Goal: Task Accomplishment & Management: Manage account settings

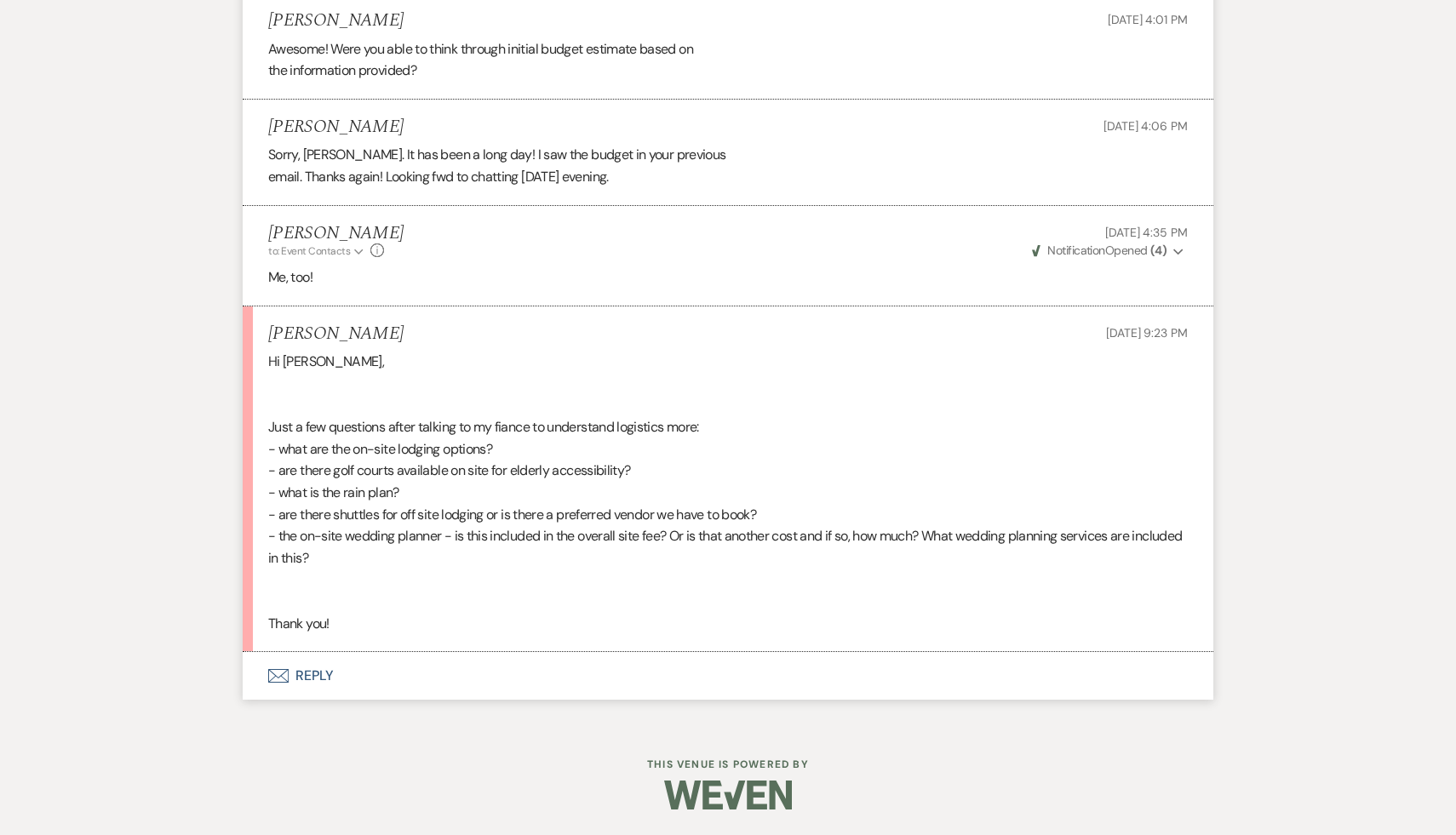
scroll to position [4418, 0]
click at [314, 679] on button "Envelope Reply" at bounding box center [728, 676] width 971 height 48
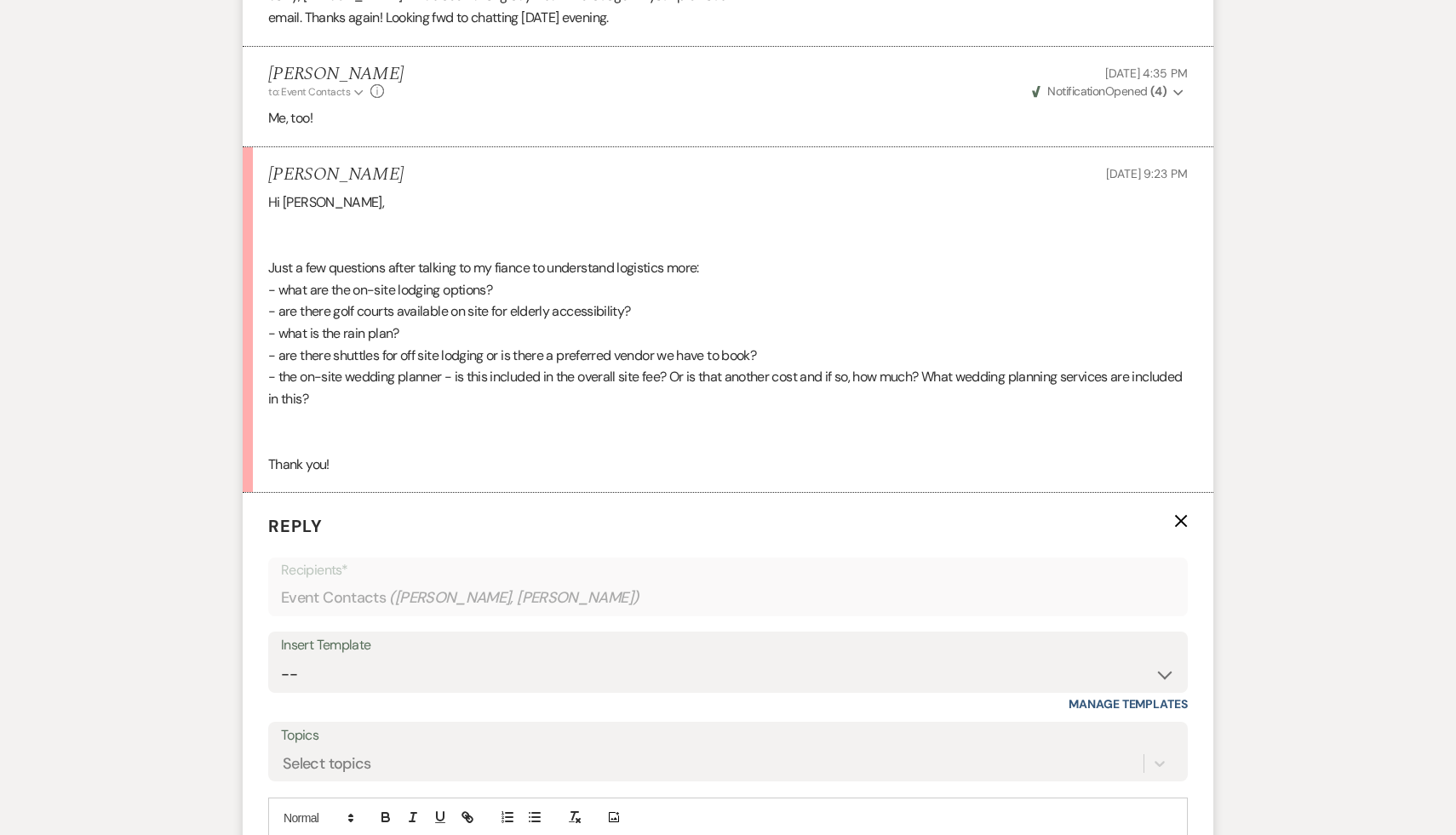
scroll to position [4583, 0]
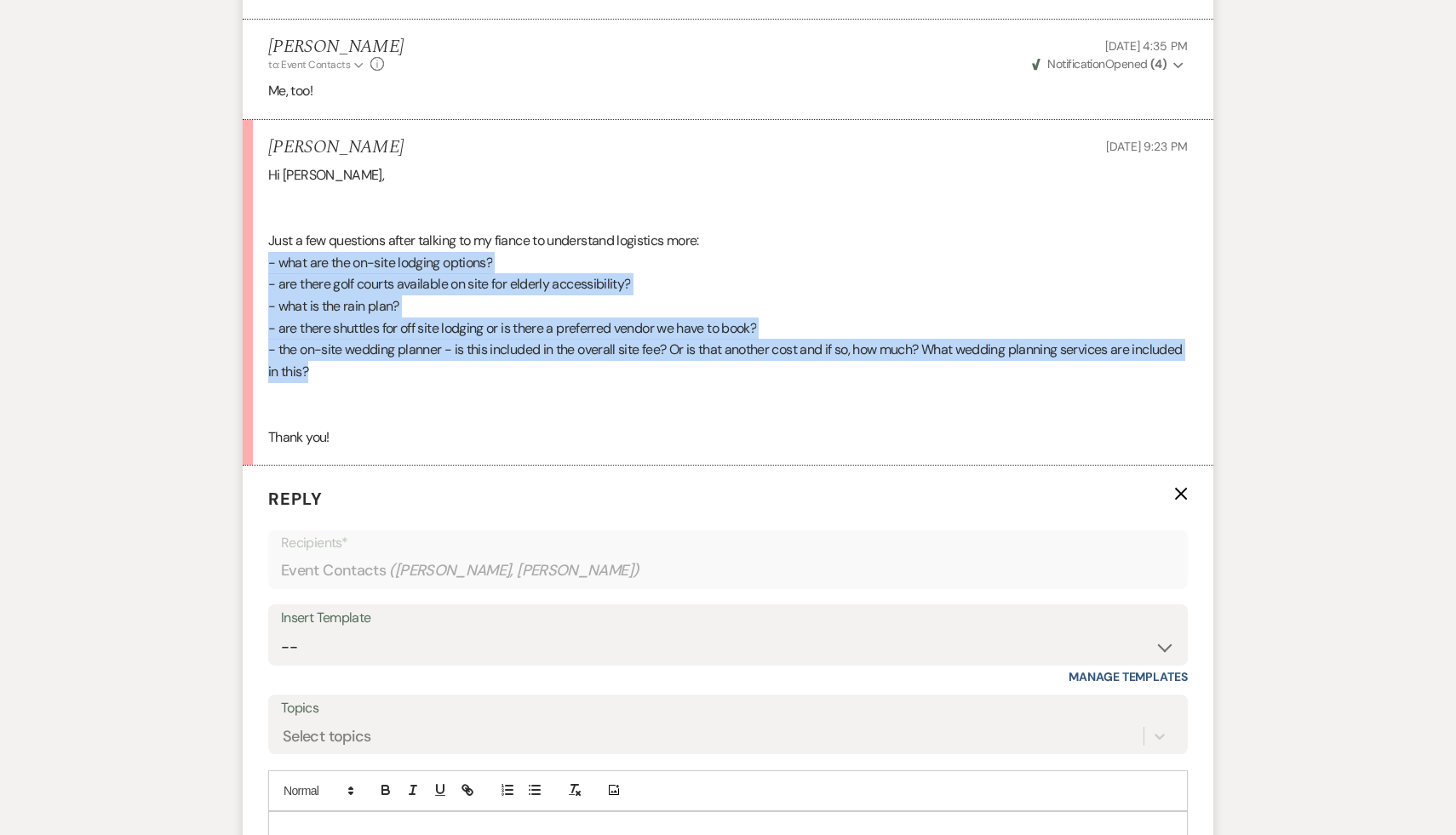
drag, startPoint x: 376, startPoint y: 401, endPoint x: 262, endPoint y: 291, distance: 158.4
click at [262, 291] on li "[PERSON_NAME] [DATE] 9:23 PM Hi [PERSON_NAME], Just a few questions after talki…" at bounding box center [728, 293] width 971 height 346
copy div "- what are the on-site lodging options? - are there golf courts available on si…"
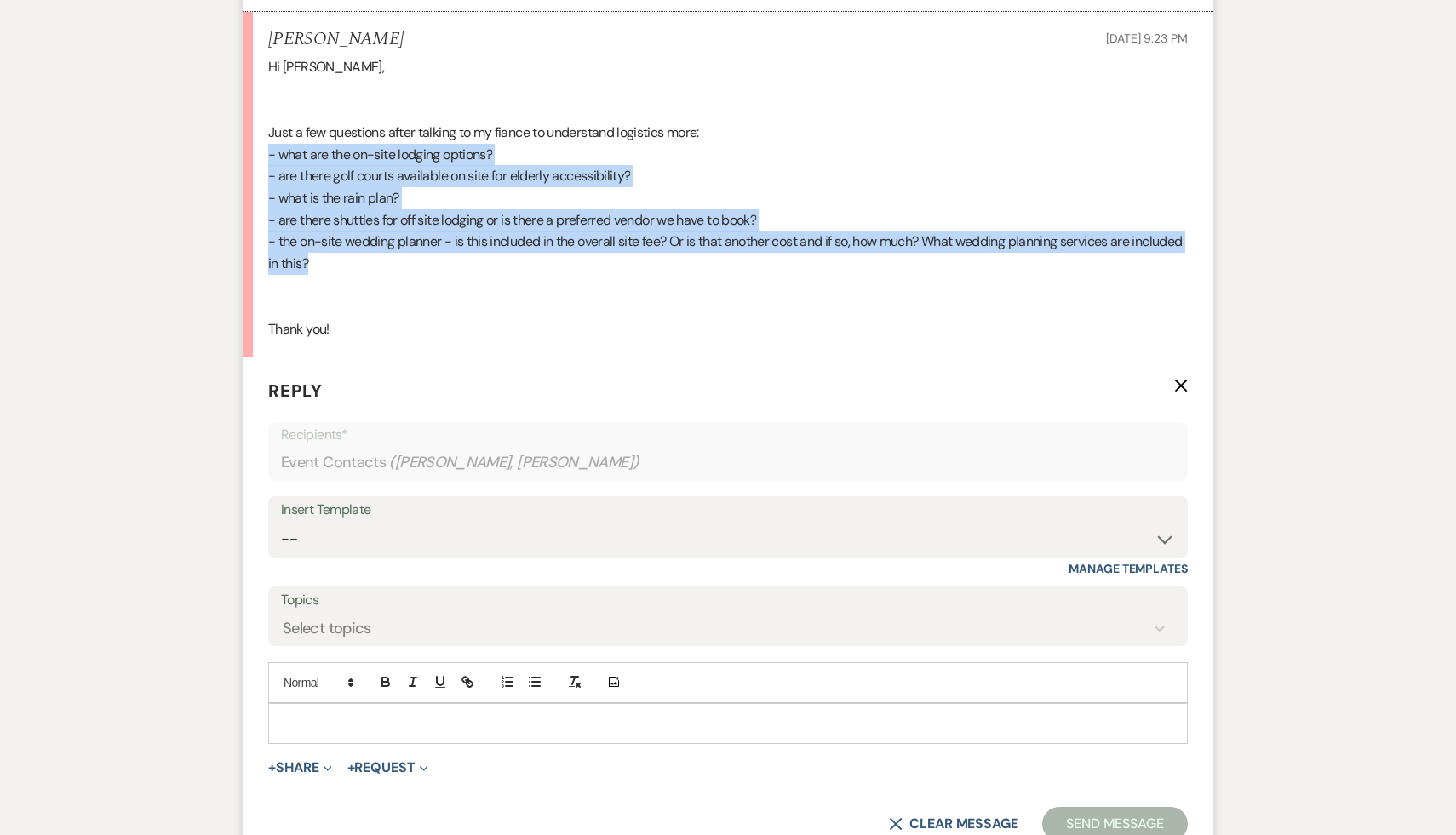
scroll to position [4895, 0]
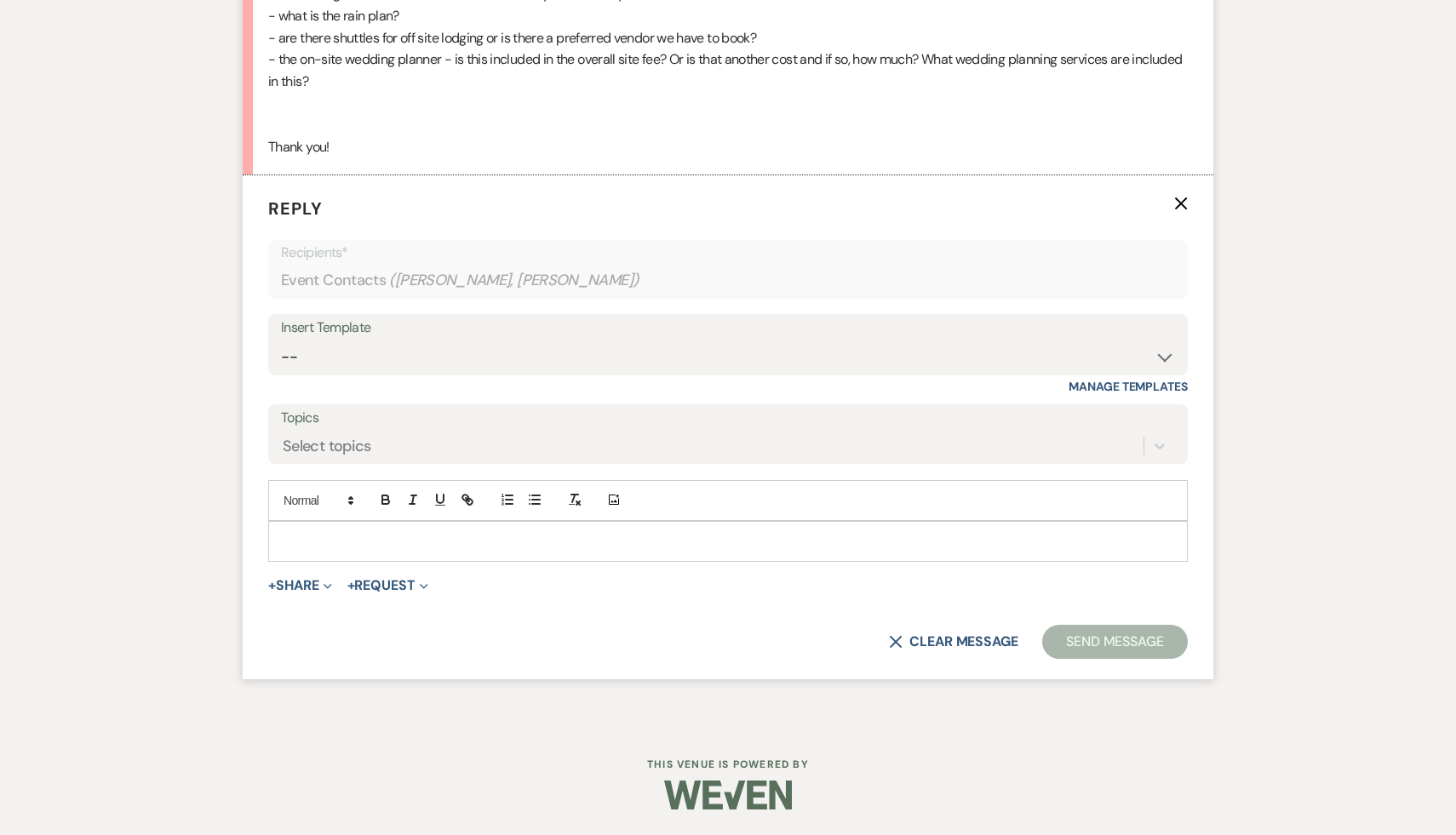
click at [284, 547] on p at bounding box center [727, 541] width 892 height 19
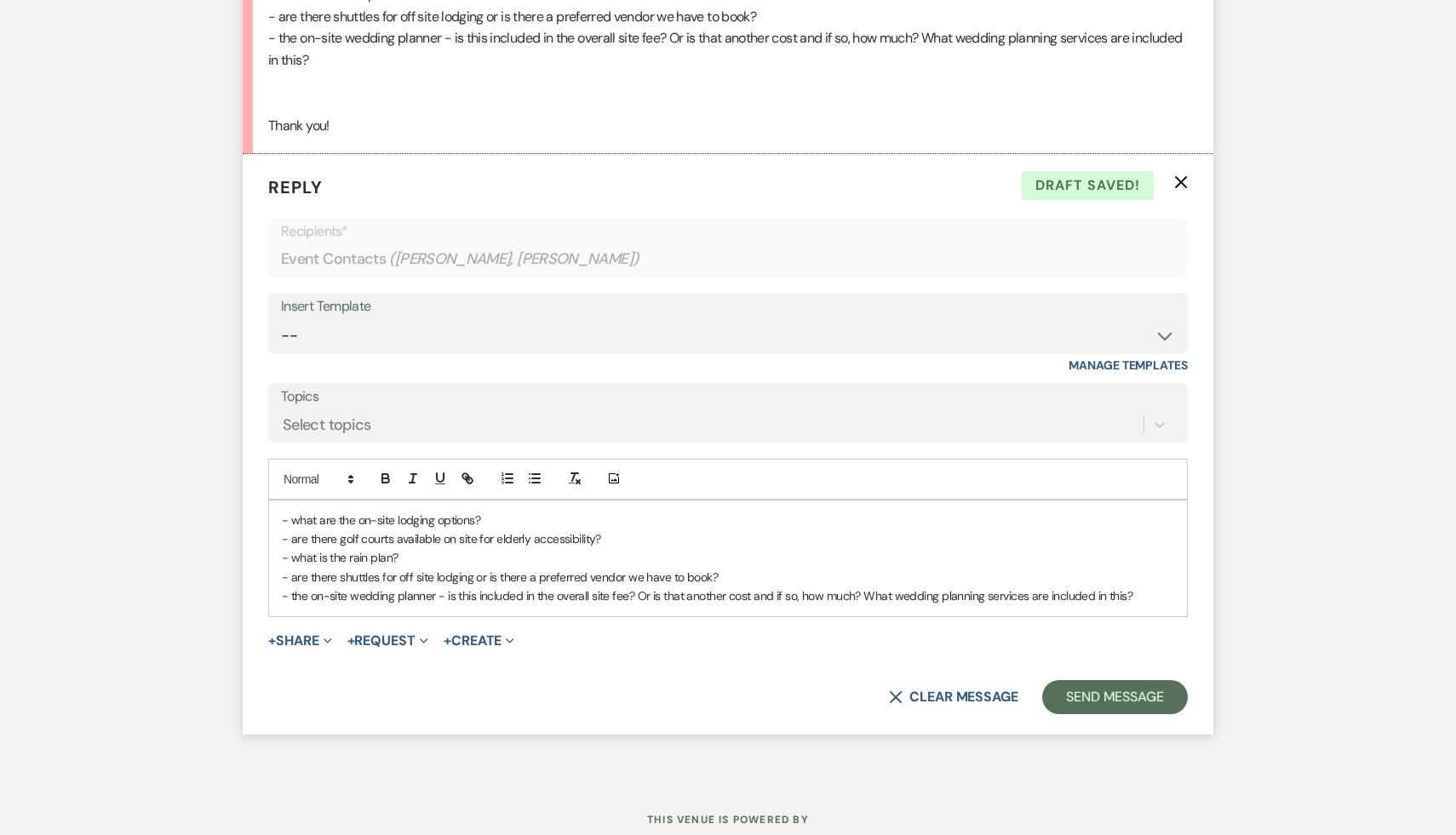
click at [279, 539] on div "- what are the on-site lodging options? - are there golf courts available on si…" at bounding box center [728, 558] width 919 height 116
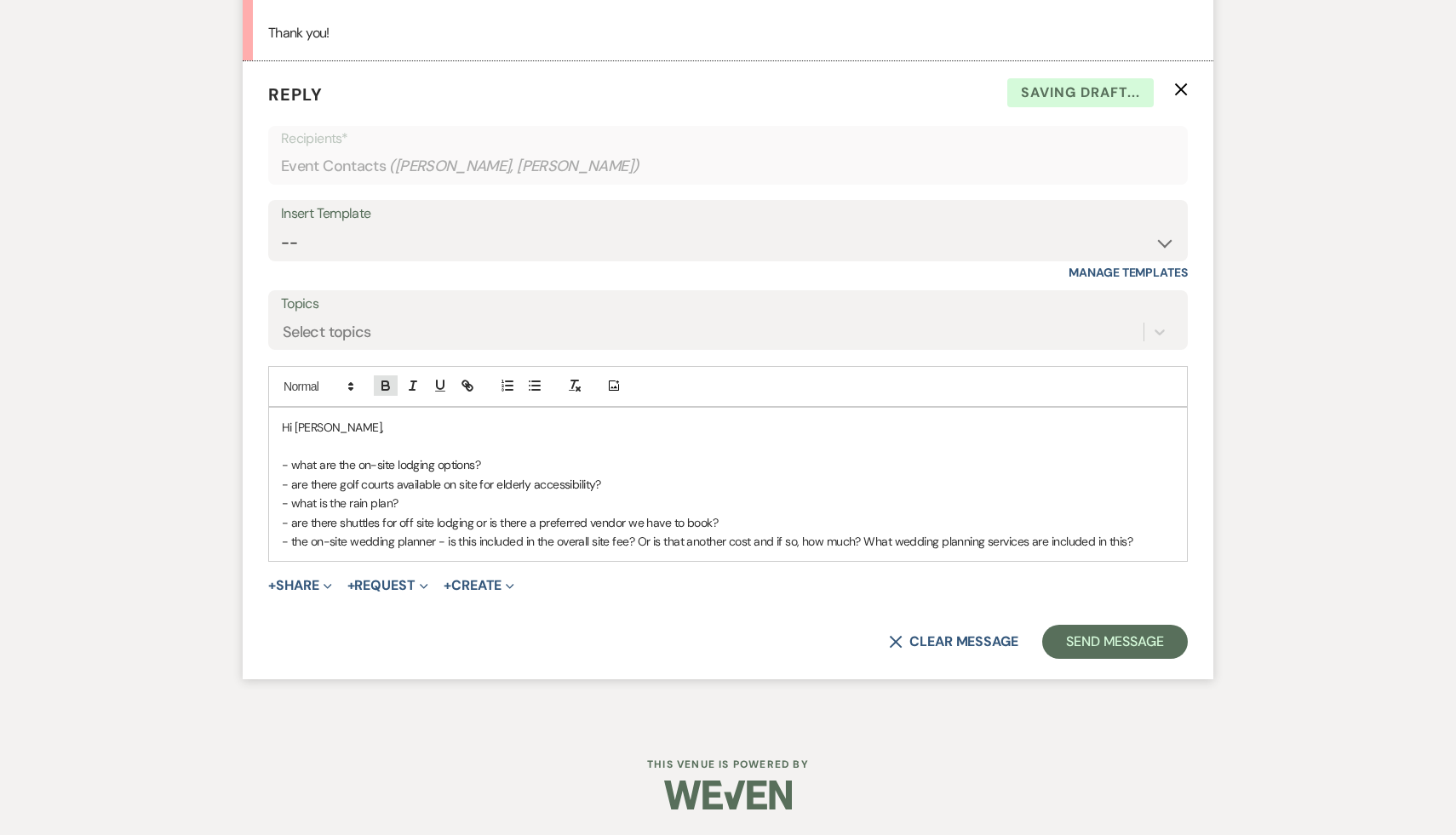
scroll to position [5008, 0]
click at [509, 465] on p "﻿ - what are the on-site lodging options?" at bounding box center [727, 464] width 892 height 19
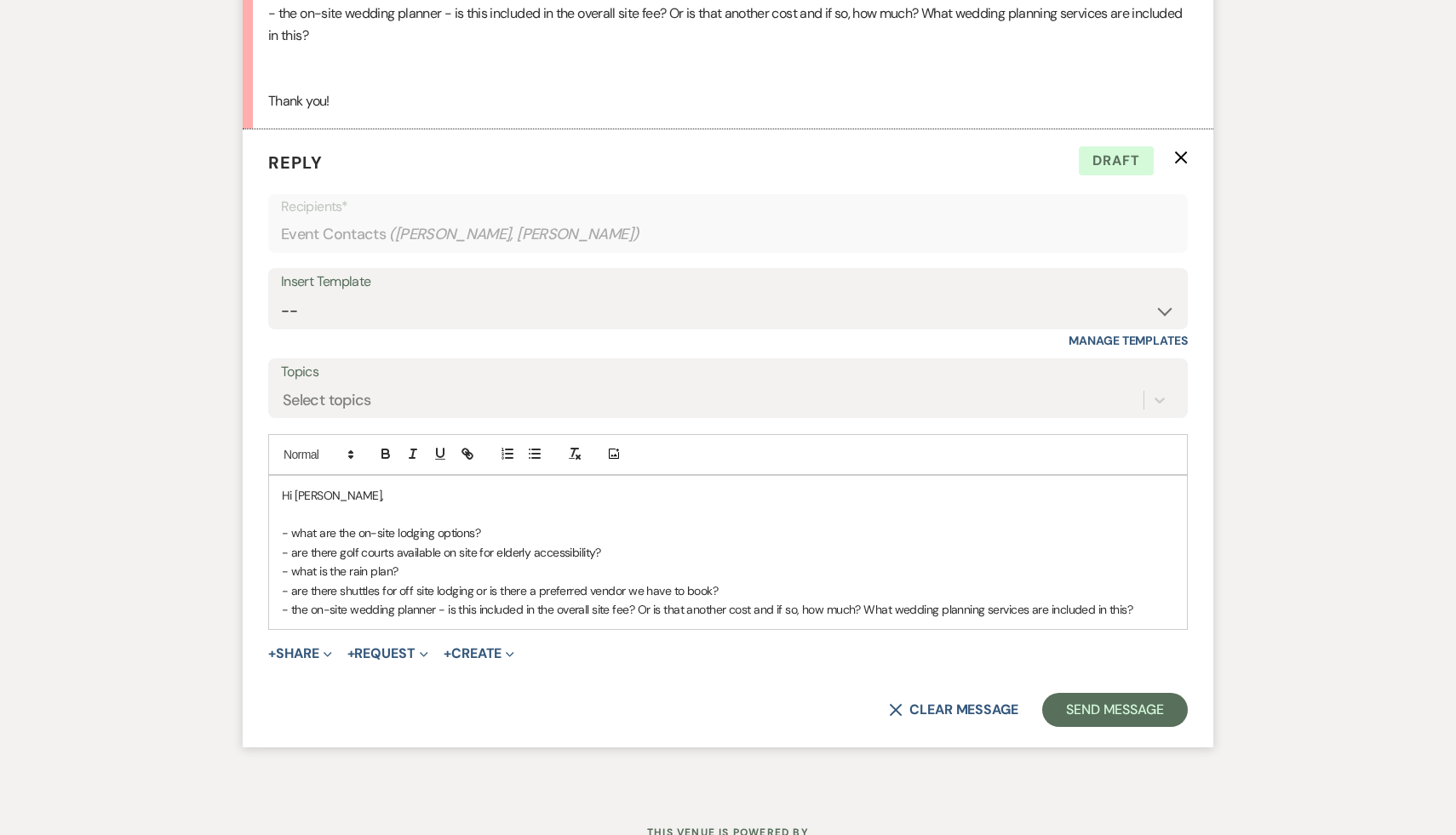
scroll to position [4920, 0]
click at [351, 504] on p "Hi Avika," at bounding box center [727, 494] width 892 height 19
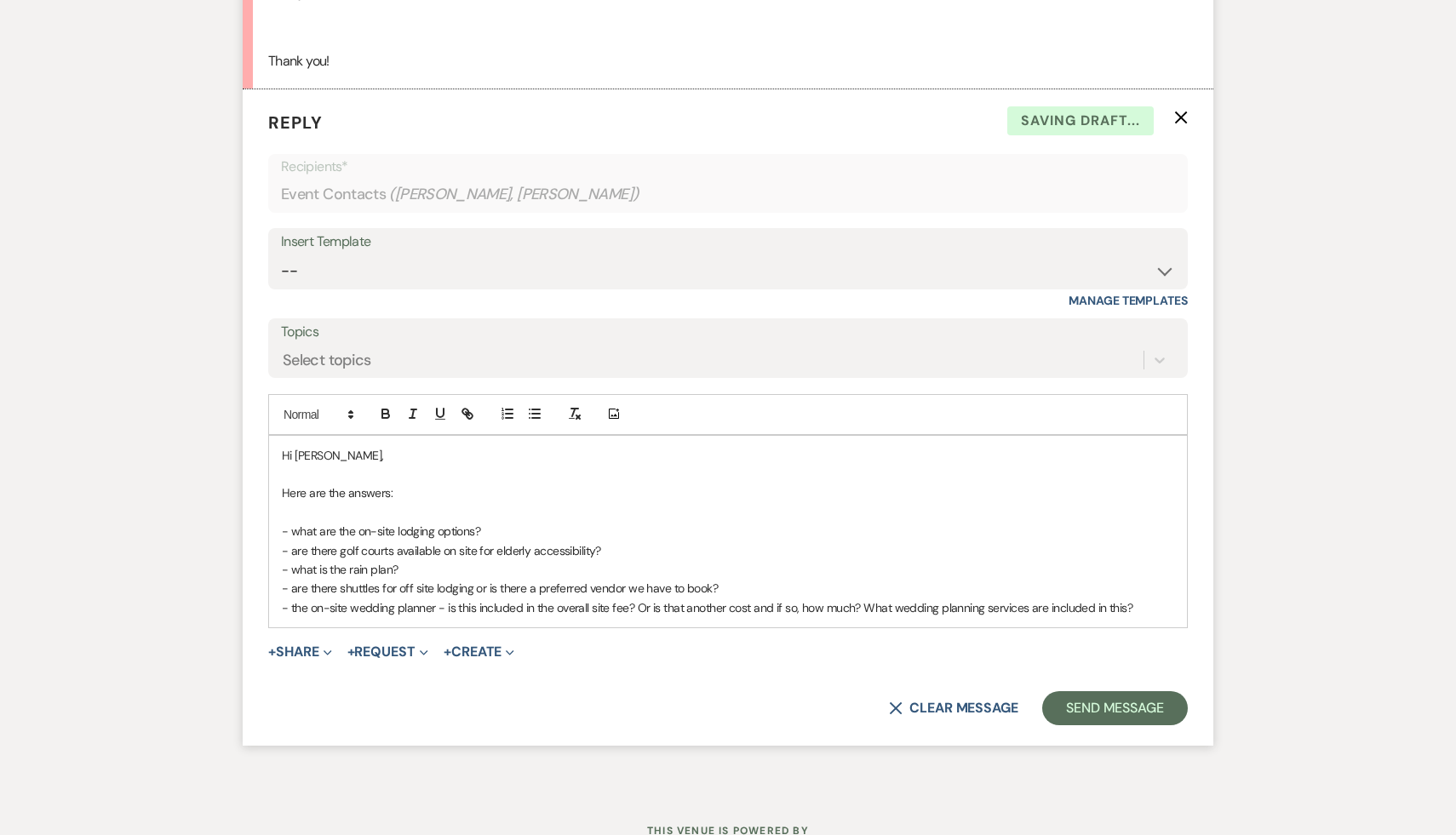
scroll to position [5047, 0]
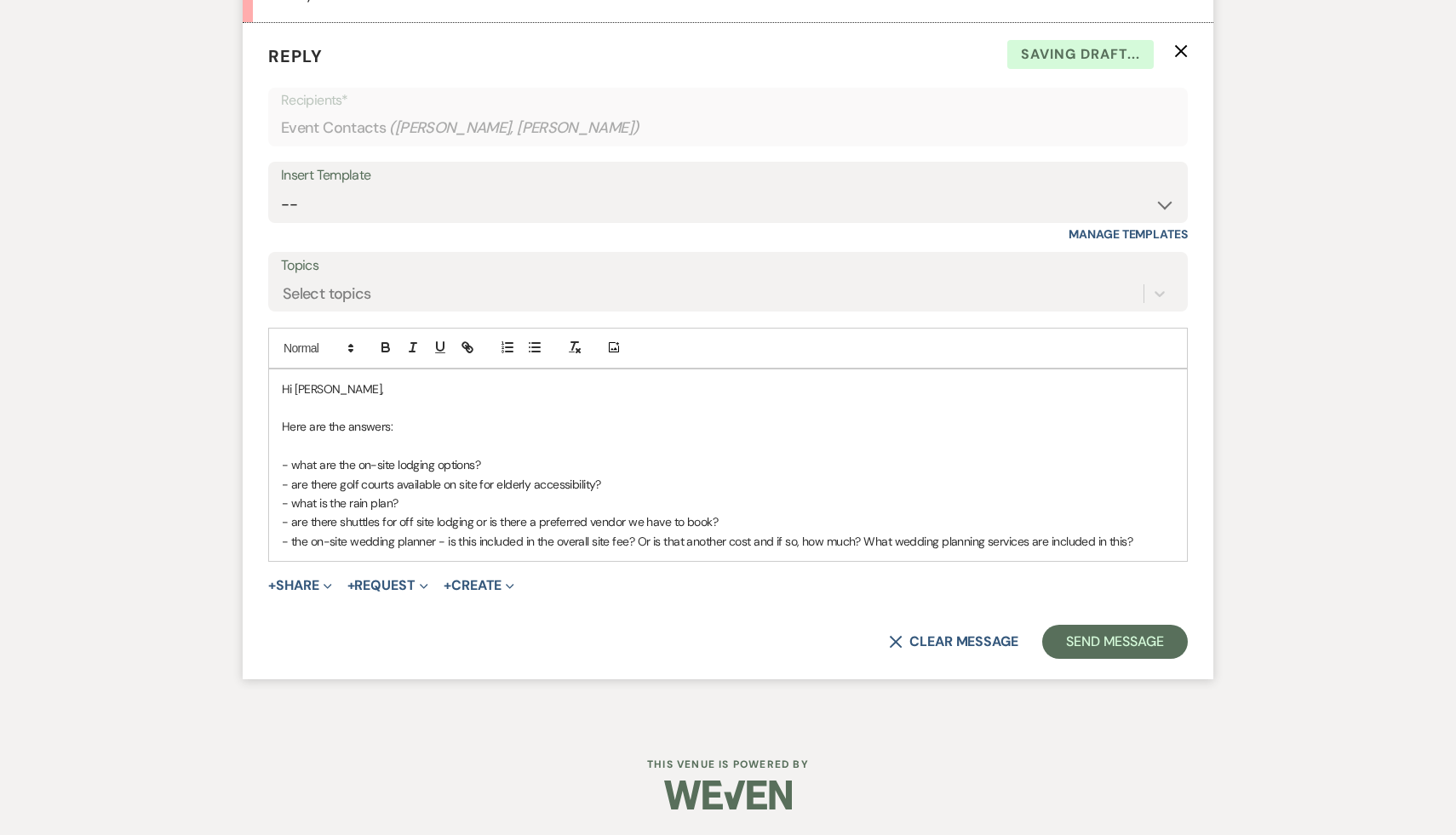
click at [505, 464] on p "- what are the on-site lodging options?" at bounding box center [727, 464] width 892 height 19
click at [755, 474] on p "- what are the on-site lodging options? We have accommodations for 18 guests on…" at bounding box center [727, 464] width 892 height 19
click at [626, 485] on p "- are there golf courts available on site for elderly accessibility?" at bounding box center [727, 483] width 892 height 19
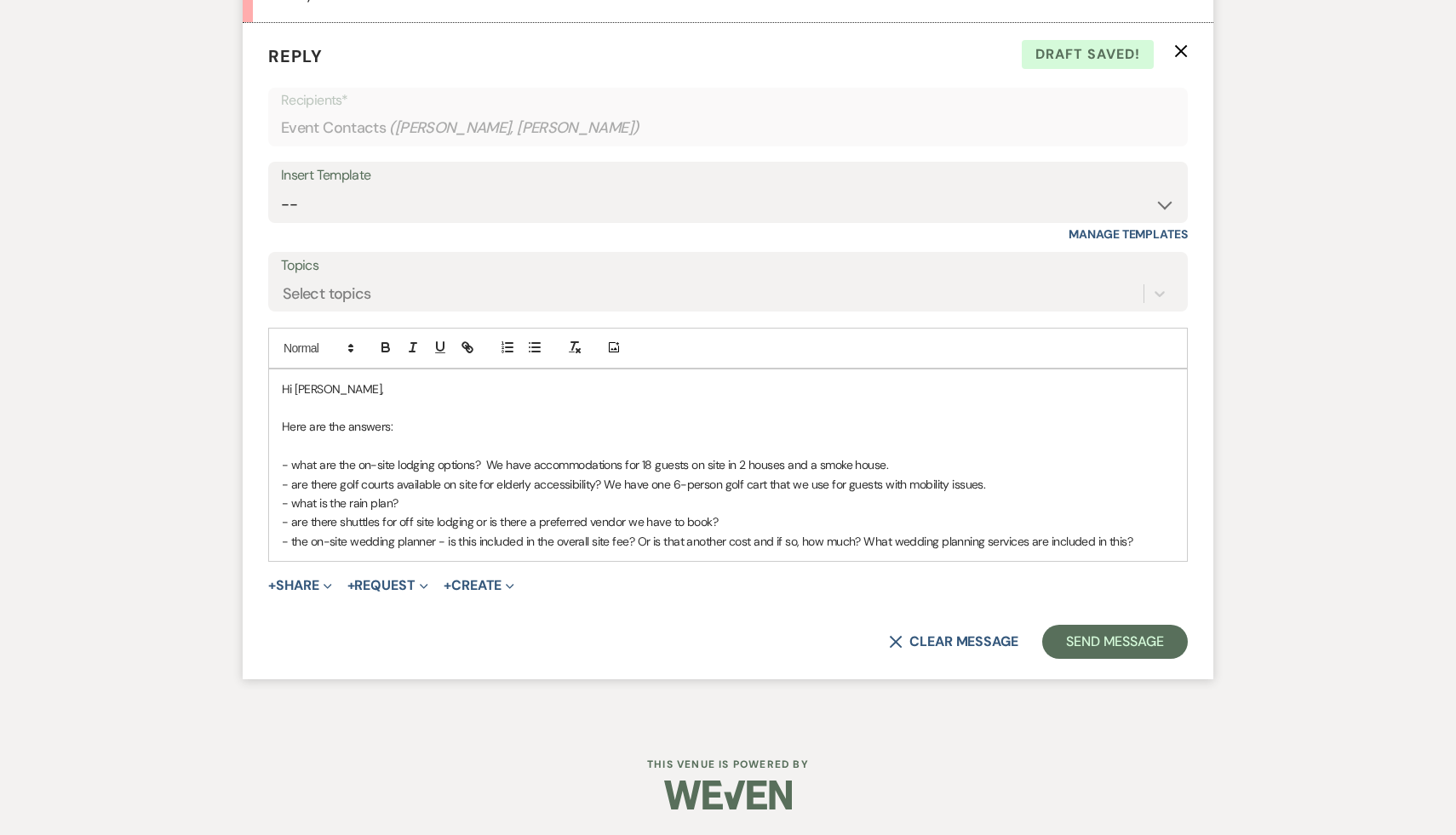
click at [412, 500] on p "- what is the rain plan?" at bounding box center [727, 503] width 892 height 19
click at [417, 505] on p "- what is the rain plan? I" at bounding box center [727, 503] width 892 height 19
drag, startPoint x: 902, startPoint y: 463, endPoint x: 487, endPoint y: 472, distance: 415.1
click at [487, 472] on p "- what are the on-site lodging options? We have accommodations for 18 guests on…" at bounding box center [727, 464] width 892 height 19
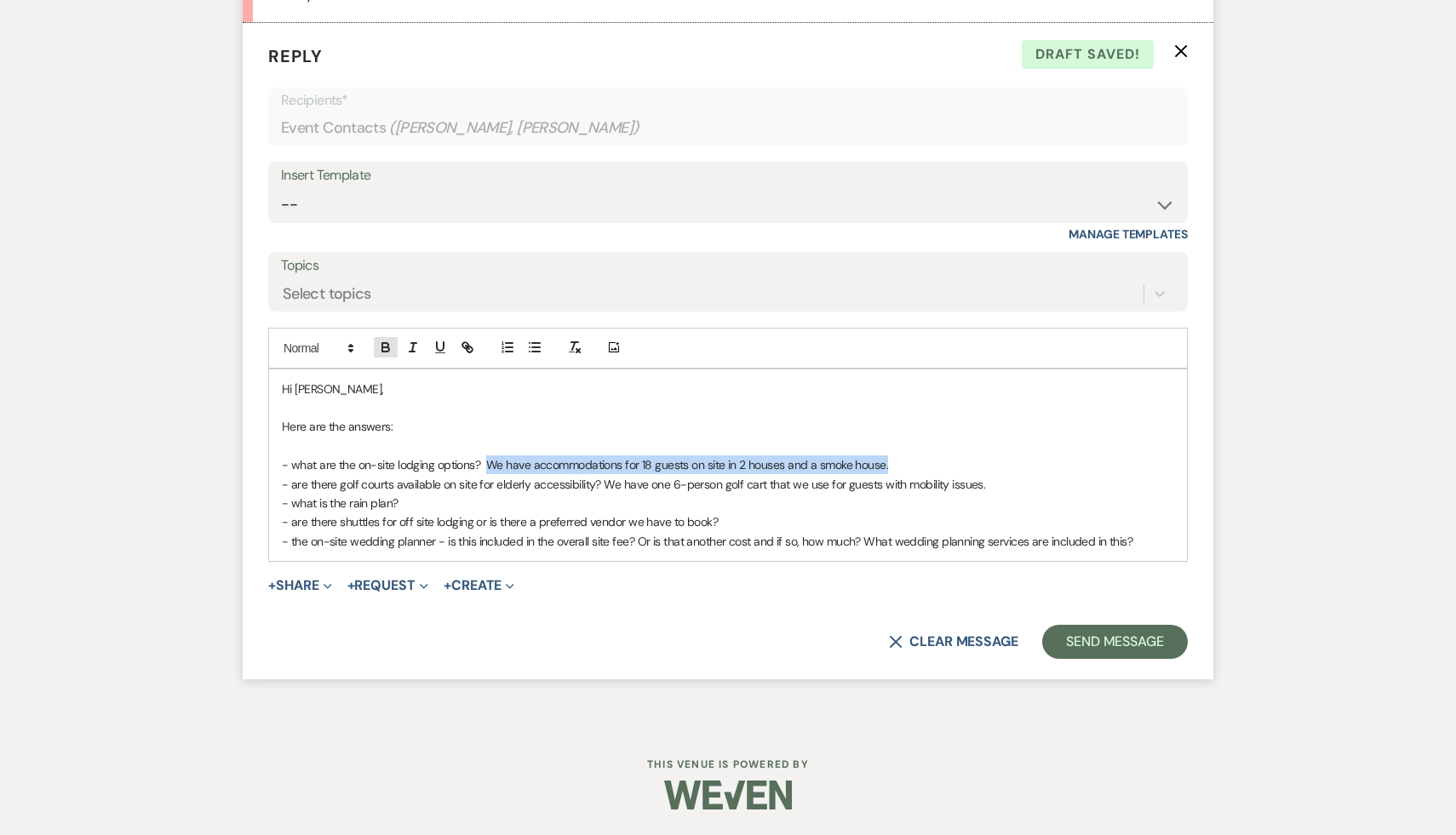
click at [389, 343] on icon "button" at bounding box center [386, 348] width 16 height 16
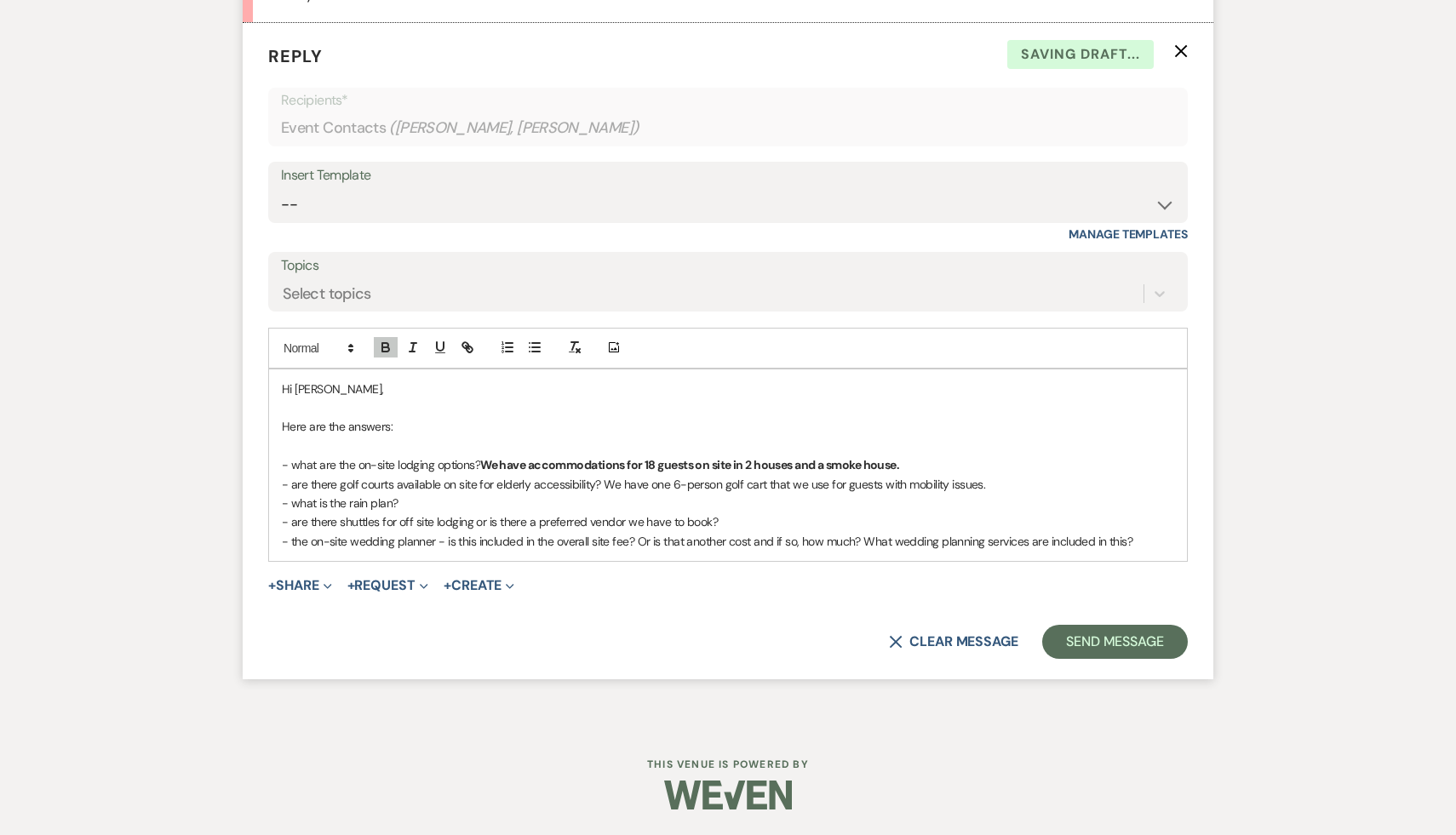
click at [520, 431] on p "Here are the answers:" at bounding box center [727, 426] width 892 height 19
drag, startPoint x: 994, startPoint y: 480, endPoint x: 602, endPoint y: 486, distance: 392.0
click at [602, 486] on p "- are there golf courts available on site for elderly accessibility? We have on…" at bounding box center [727, 483] width 892 height 19
click at [386, 352] on icon "button" at bounding box center [385, 350] width 7 height 4
click at [609, 614] on form "Reply X Saving draft... Recipients* Event Contacts ( Dan Guerrera, Avika Shah )…" at bounding box center [728, 352] width 971 height 656
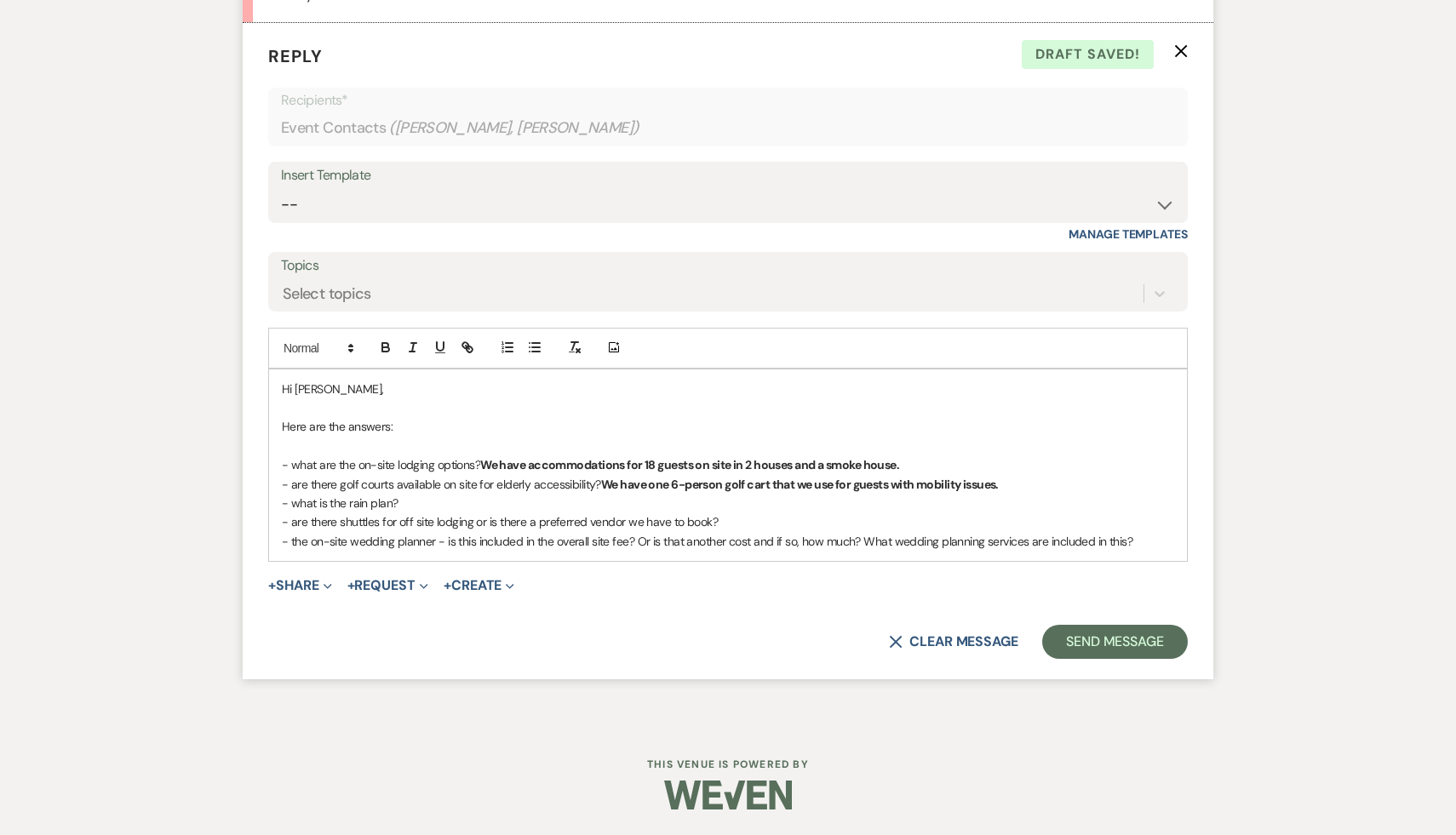
click at [420, 507] on p "- what is the rain plan?" at bounding box center [727, 503] width 892 height 19
click at [388, 349] on icon "button" at bounding box center [385, 350] width 7 height 4
click at [384, 340] on icon "button" at bounding box center [386, 348] width 16 height 16
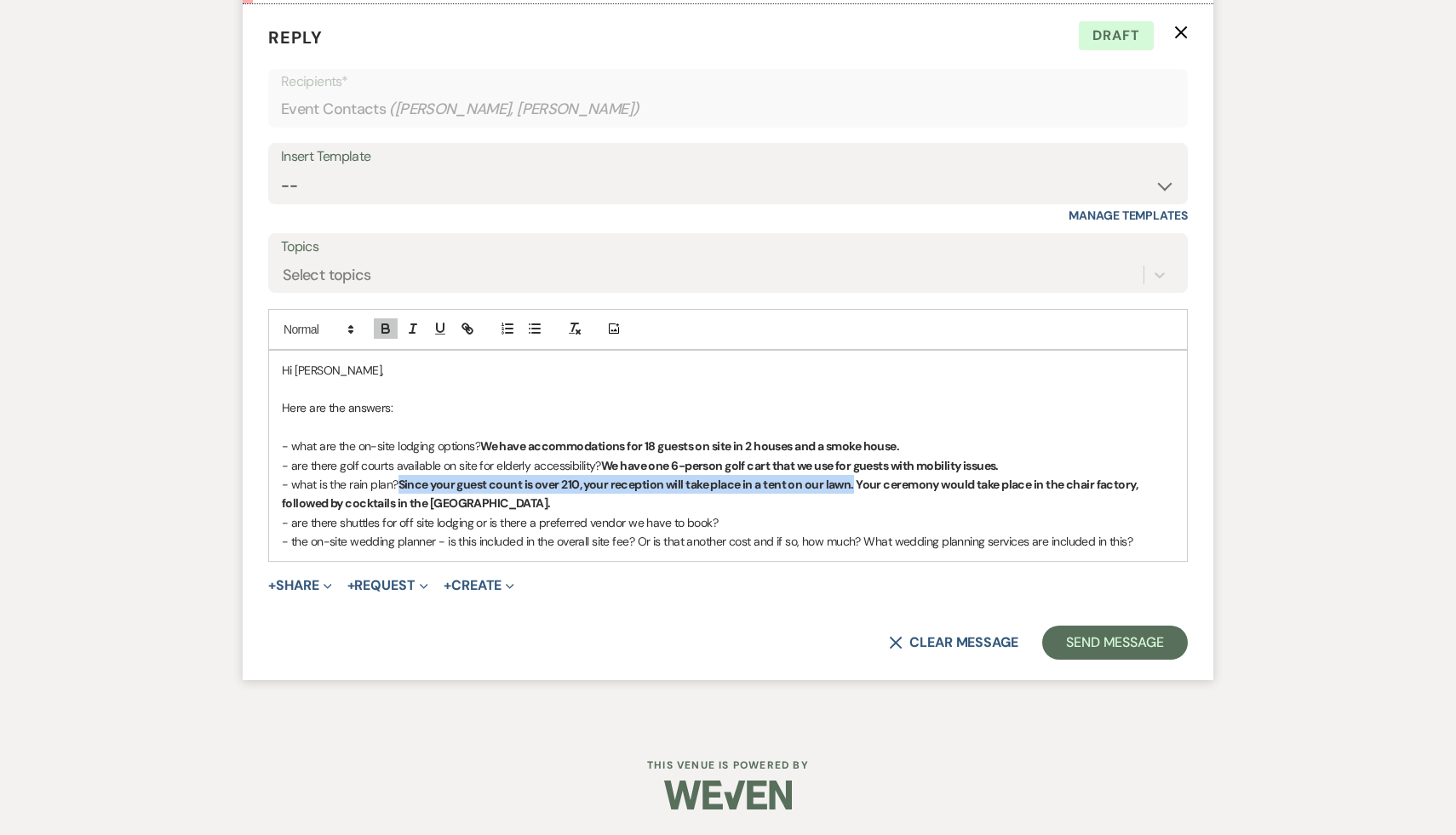
drag, startPoint x: 857, startPoint y: 501, endPoint x: 402, endPoint y: 513, distance: 455.2
click at [402, 513] on p "- what is the rain plan? Since your guest count is over 210, your reception wil…" at bounding box center [727, 493] width 892 height 38
copy strong "Since your guest count is over 210, your reception will take place in a tent on…"
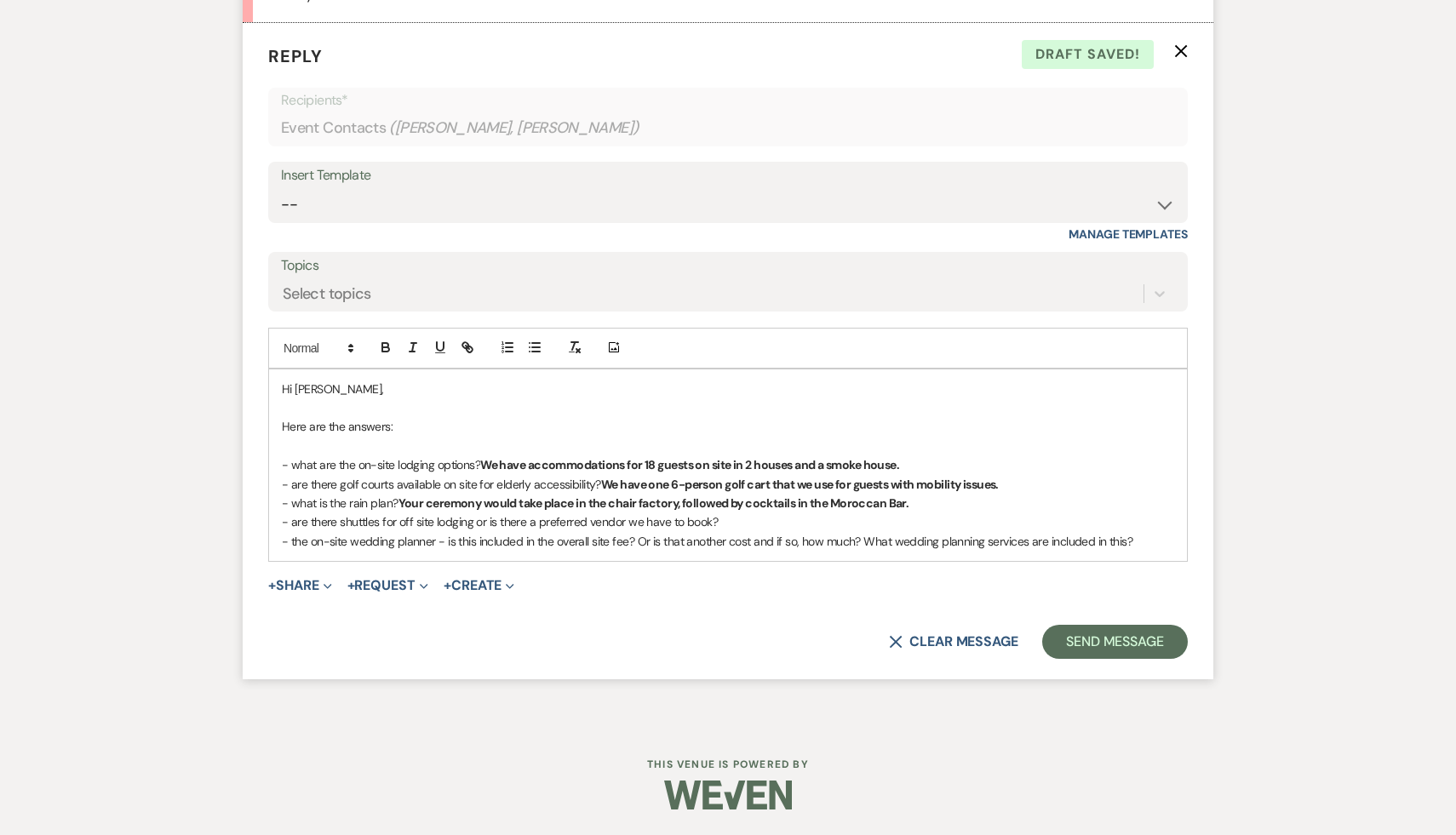
click at [923, 502] on p "- what is the rain plan? Your ceremony would take place in the chair factory, f…" at bounding box center [727, 503] width 892 height 19
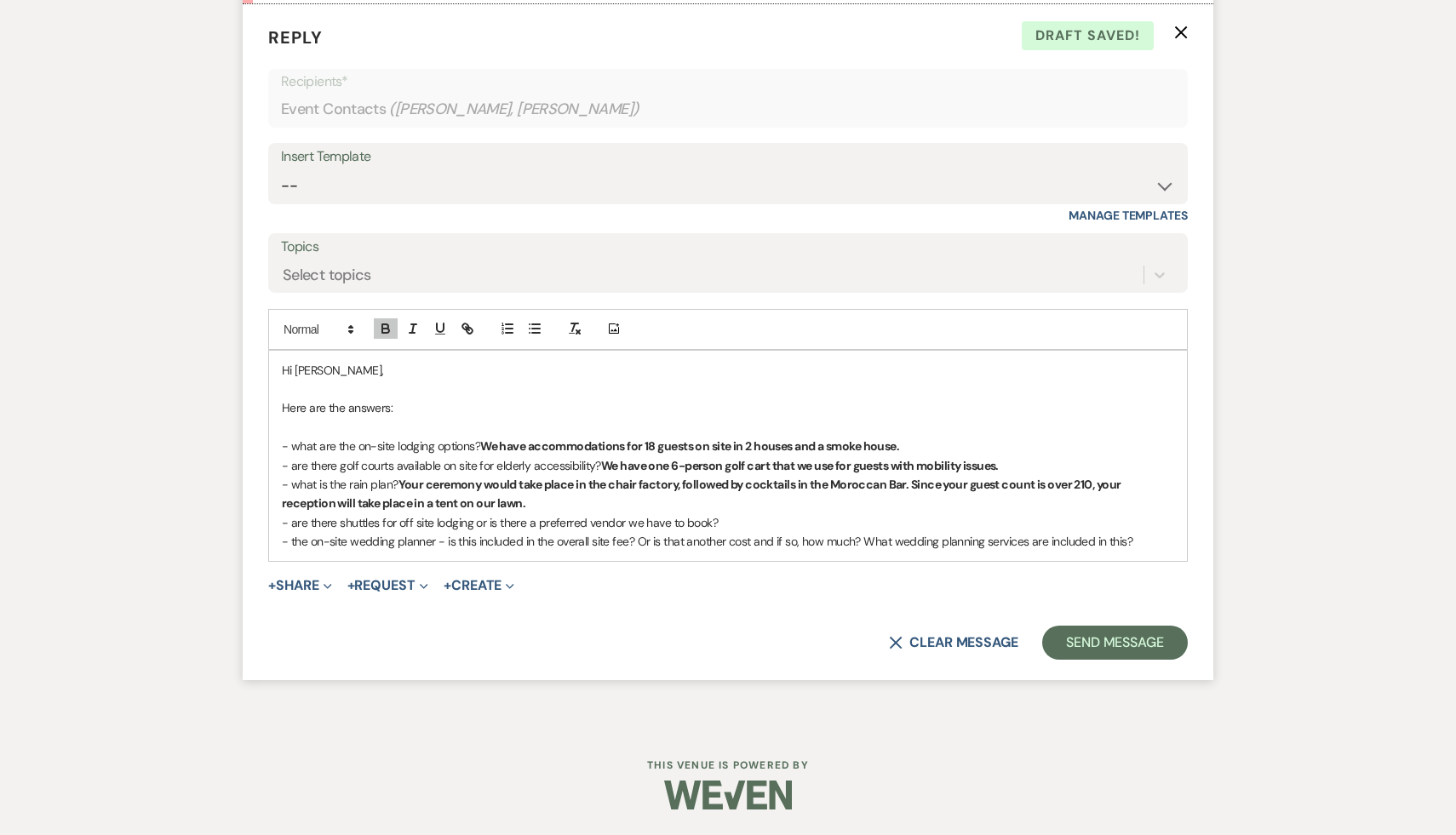
click at [550, 514] on p "- what is the rain plan? Your ceremony would take place in the chair factory, f…" at bounding box center [727, 493] width 892 height 38
click at [915, 481] on strong "Your ceremony would take place in the chair factory, followed by cocktails in t…" at bounding box center [702, 493] width 841 height 34
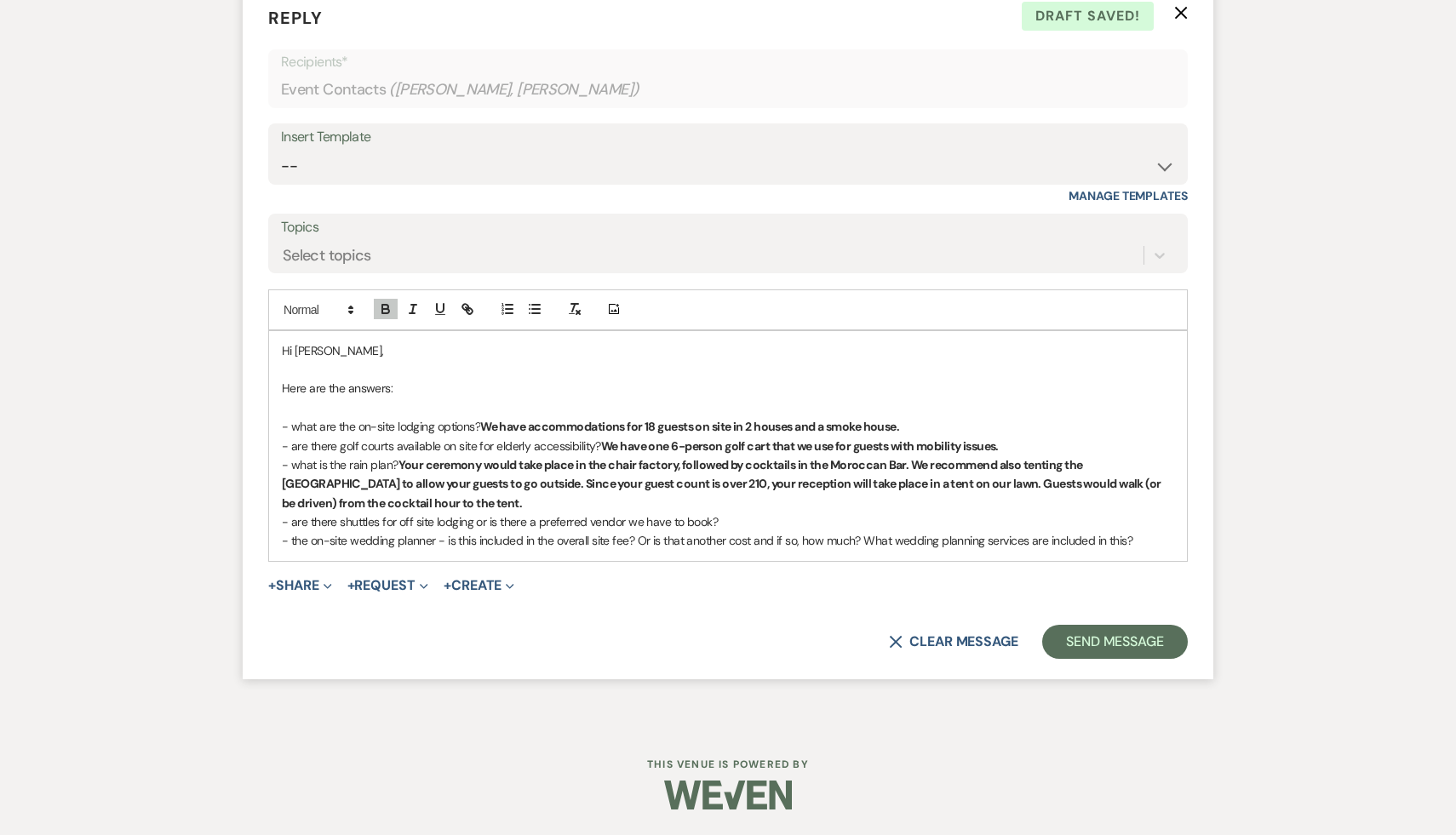
scroll to position [5075, 0]
click at [756, 528] on p "- are there shuttles for off site lodging or is there a preferred vendor we hav…" at bounding box center [727, 522] width 892 height 19
click at [380, 314] on icon "button" at bounding box center [386, 310] width 16 height 16
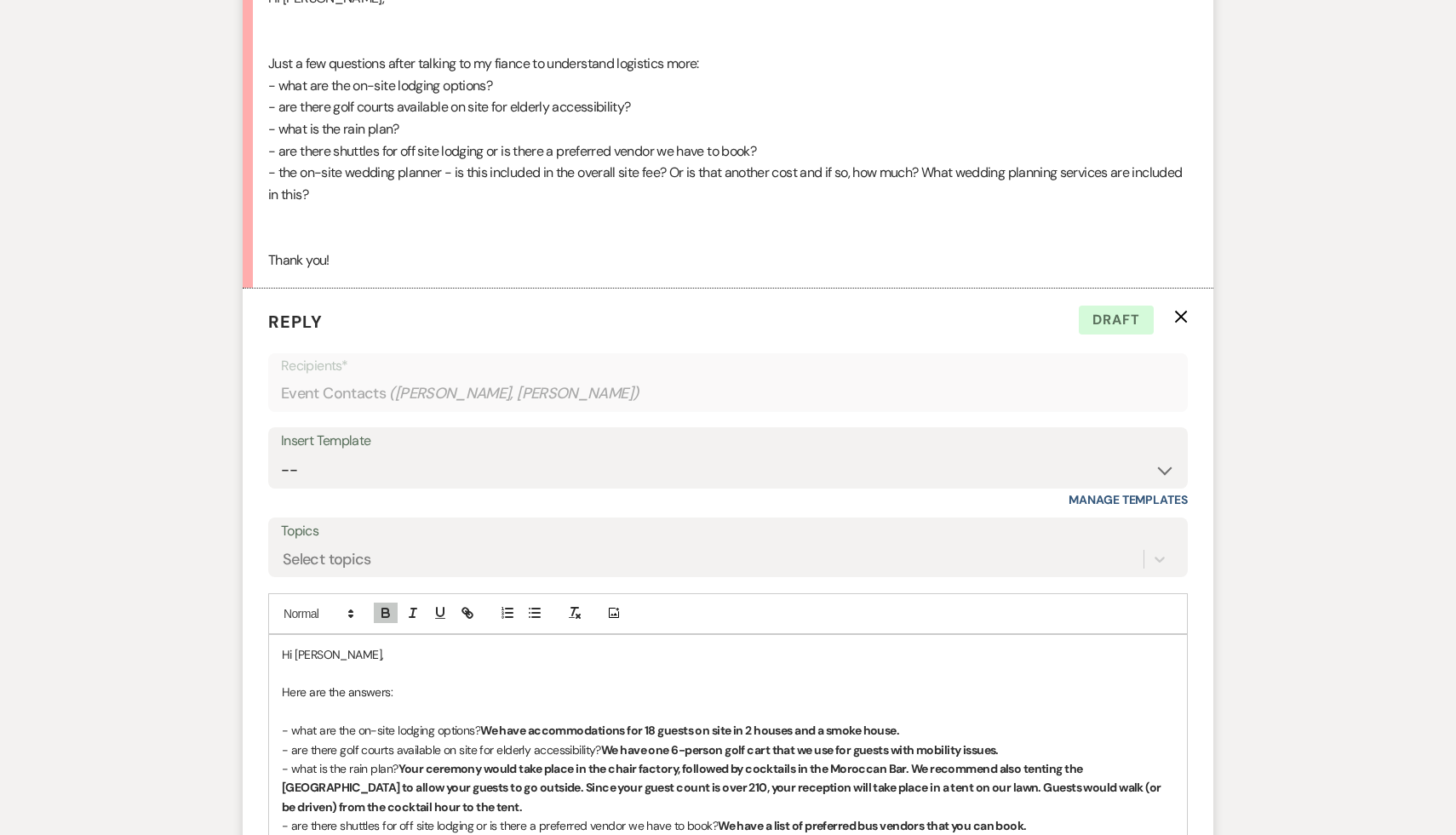
scroll to position [5085, 0]
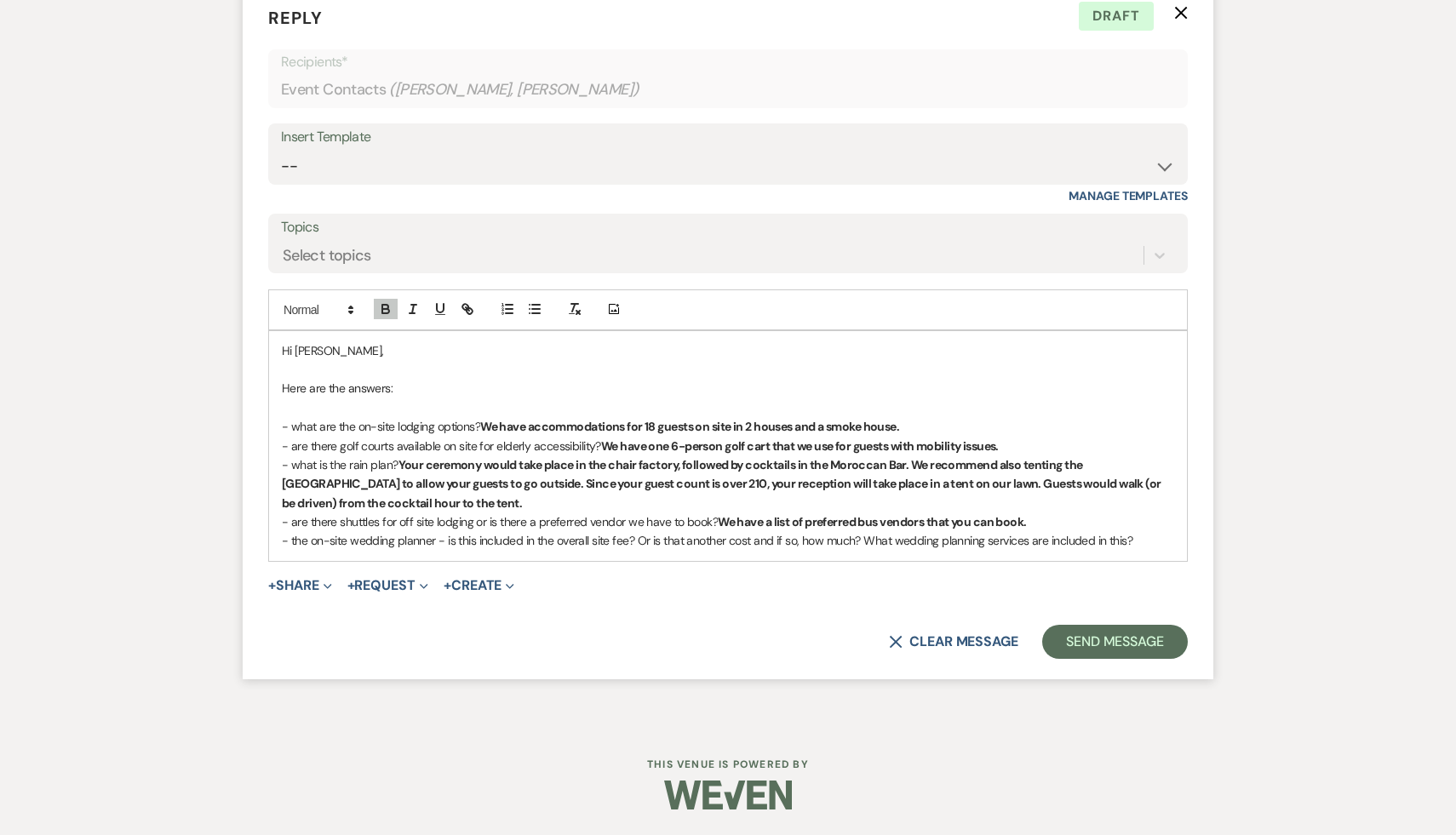
click at [1138, 541] on p "- the on-site wedding planner - is this included in the overall site fee? Or is…" at bounding box center [727, 540] width 892 height 19
click at [387, 309] on icon "button" at bounding box center [385, 311] width 7 height 4
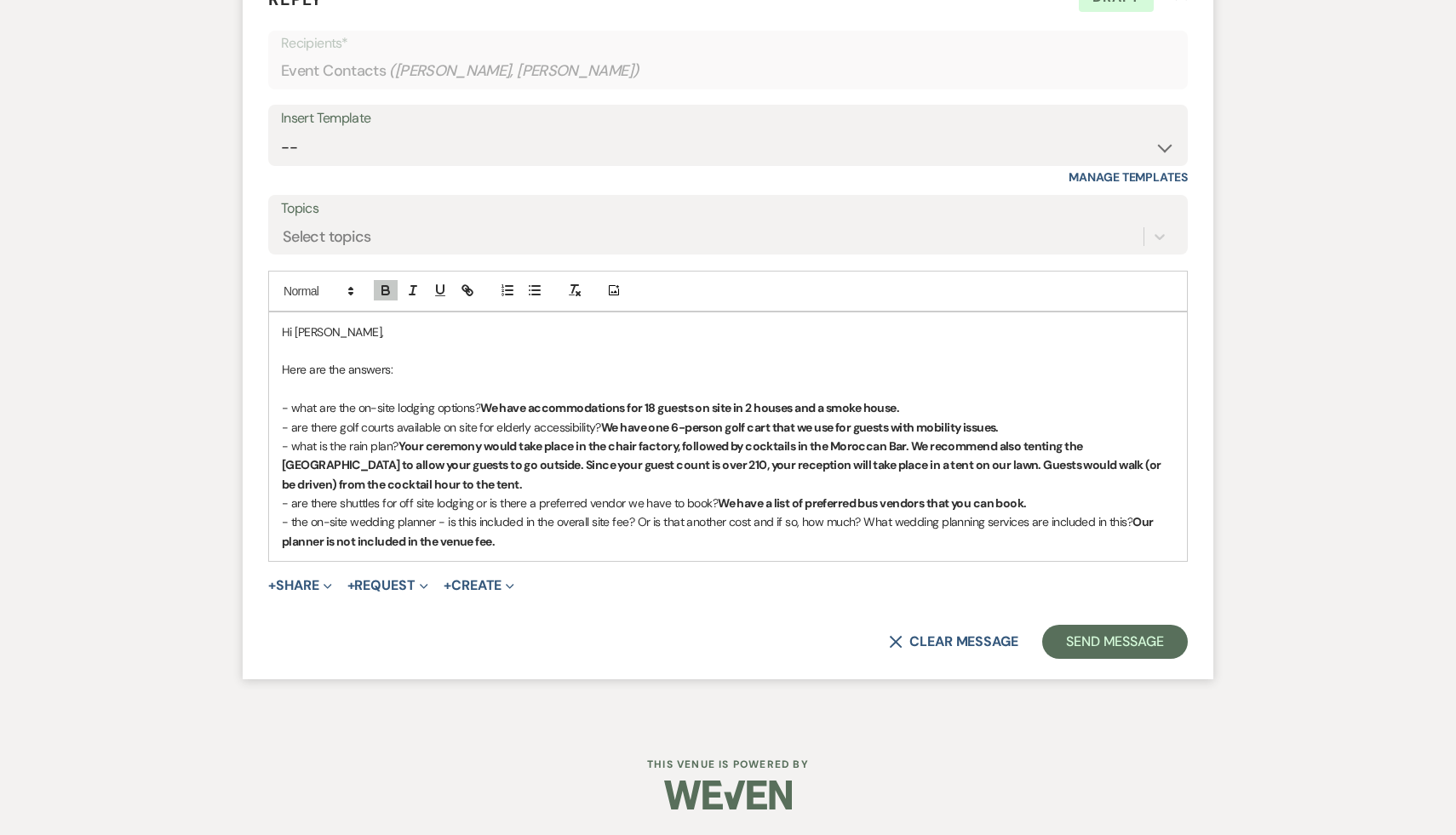
click at [1016, 437] on p "- are there golf courts available on site for elderly accessibility? We have on…" at bounding box center [727, 427] width 892 height 19
click at [533, 535] on p "- the on-site wedding planner - is this included in the overall site fee? Or is…" at bounding box center [727, 531] width 892 height 38
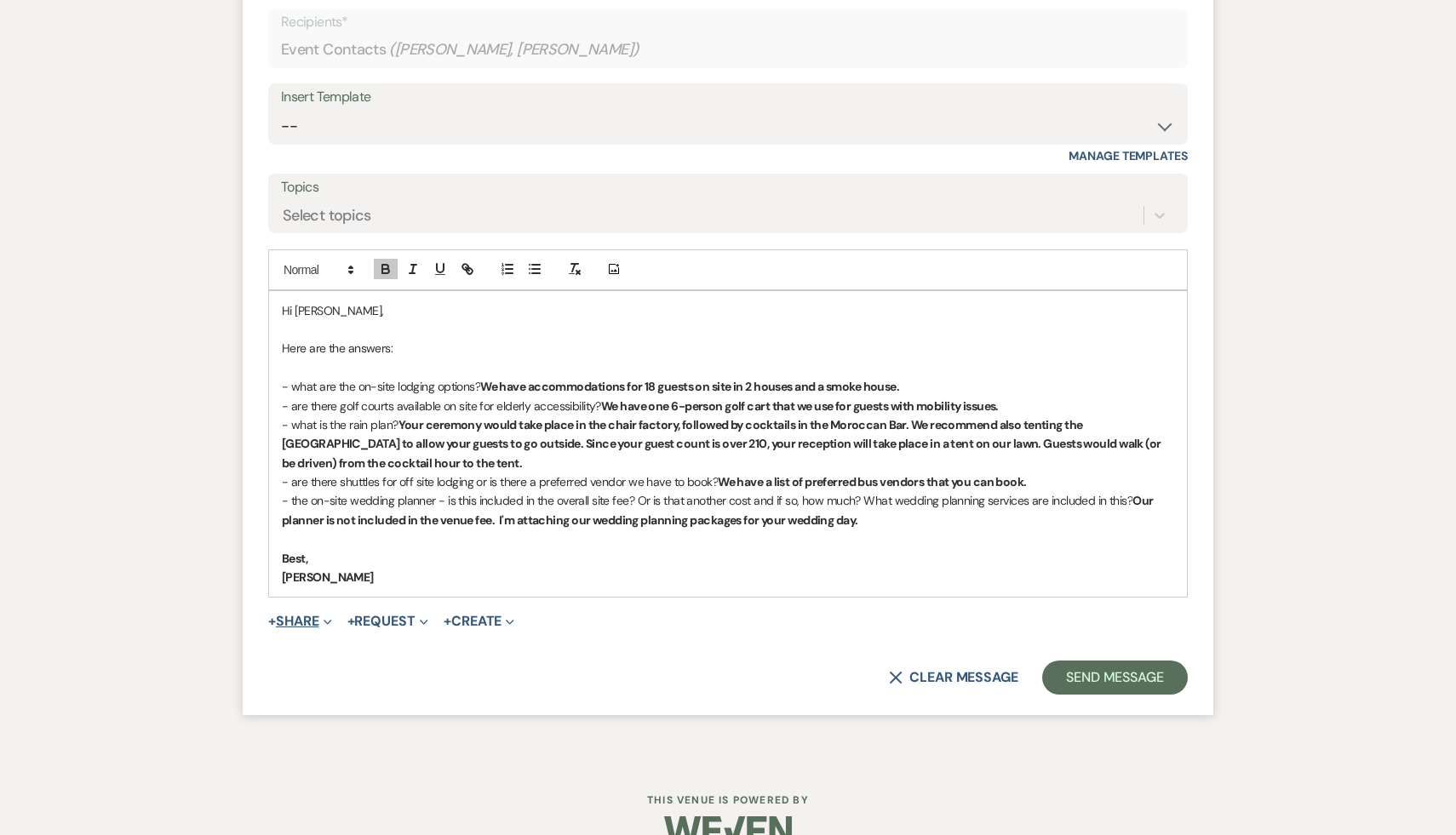
click at [297, 628] on button "+ Share Expand" at bounding box center [300, 621] width 64 height 14
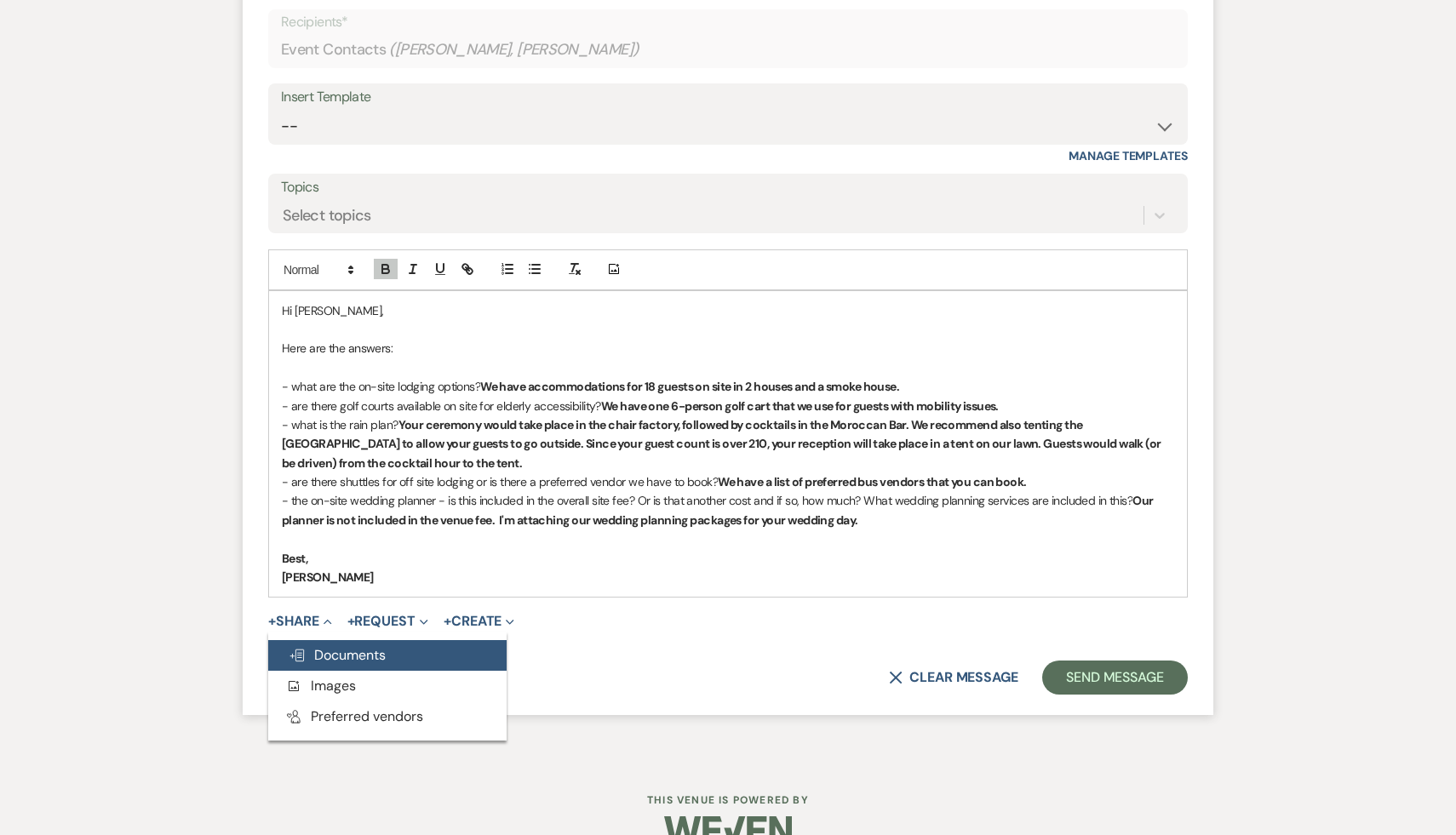
click at [337, 664] on span "Doc Upload Documents" at bounding box center [336, 655] width 97 height 18
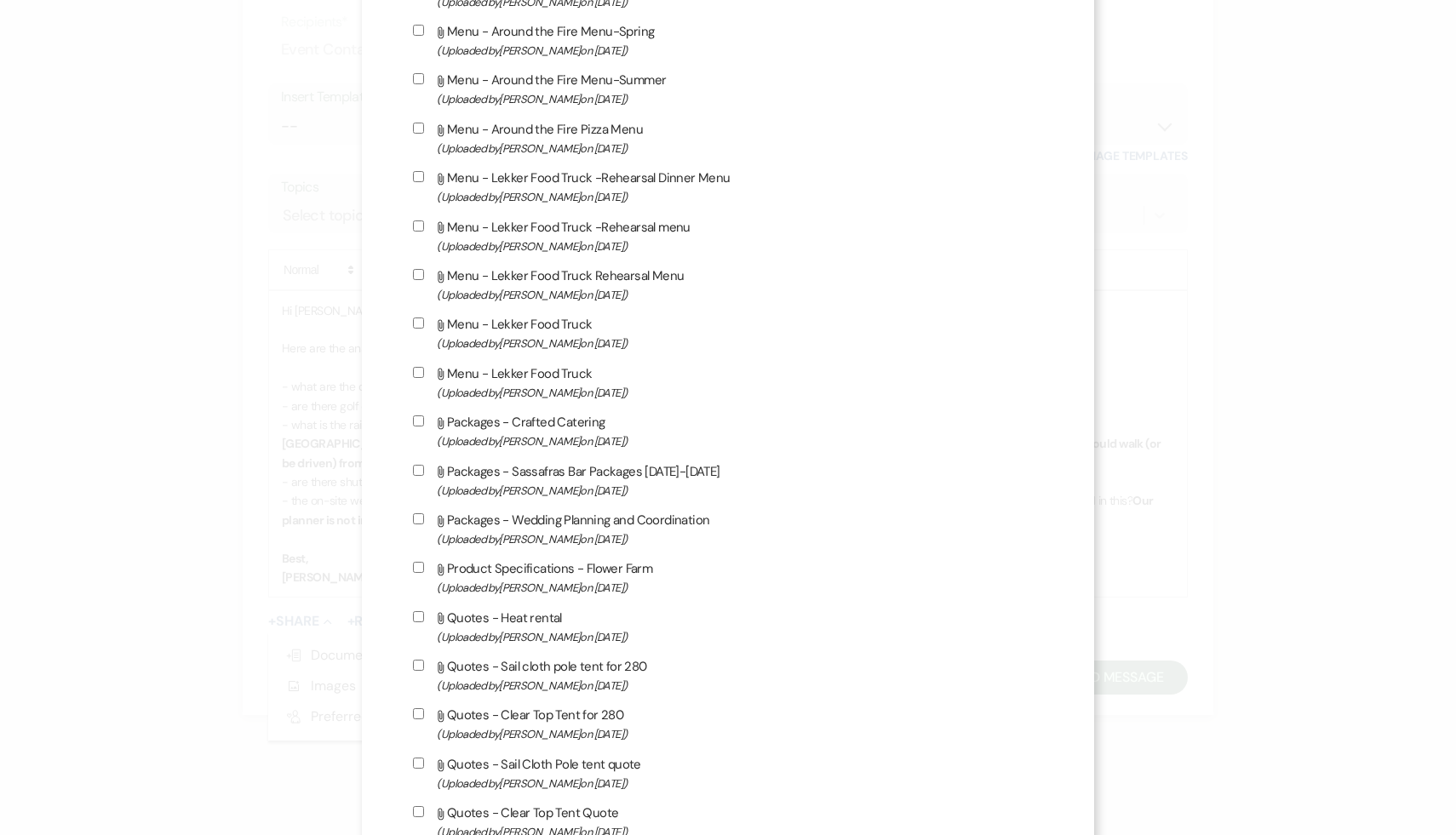
scroll to position [4520, 0]
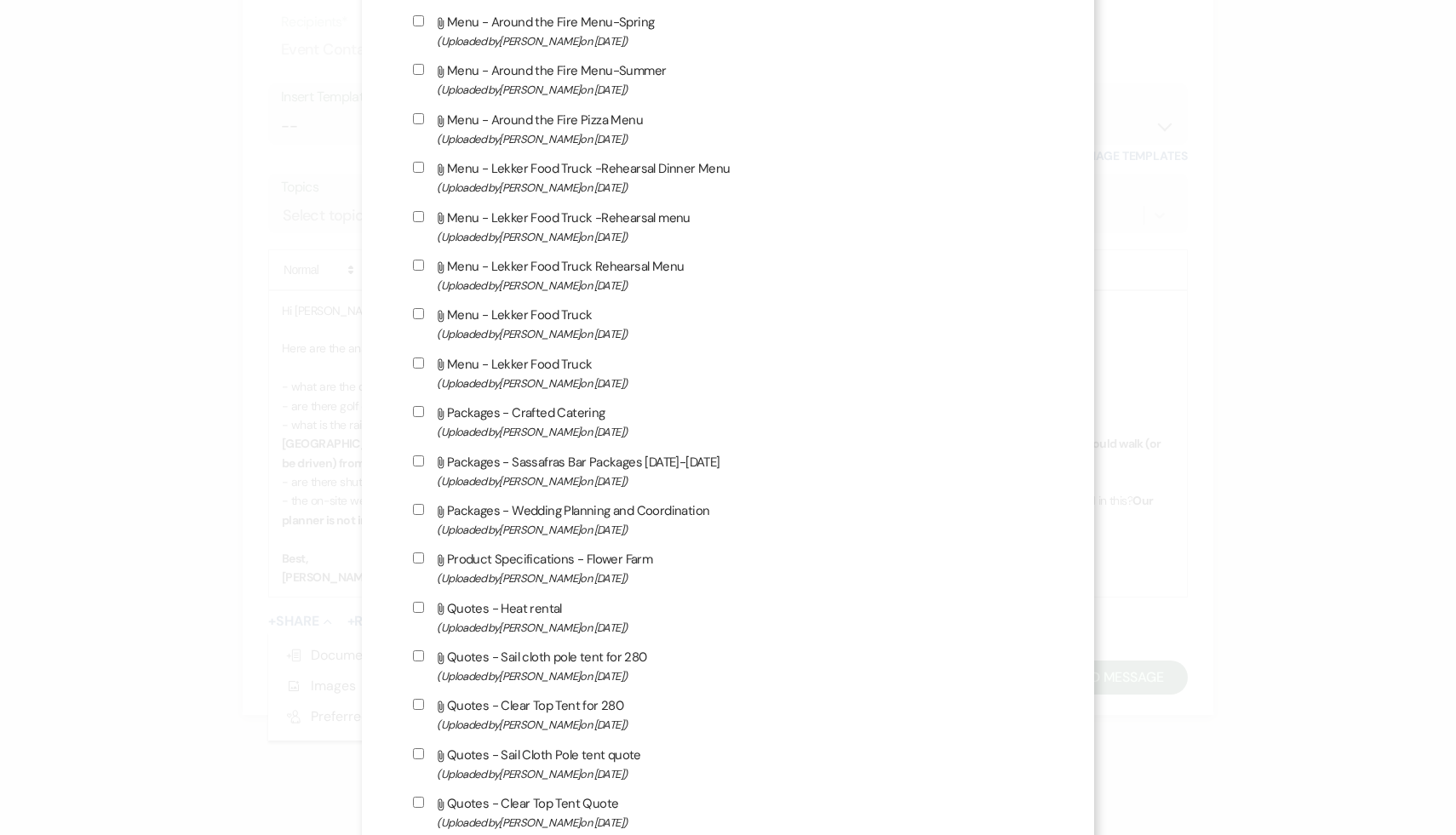
click at [424, 515] on input "Attach File Packages - Wedding Planning and Coordination (Uploaded by Carol Rei…" at bounding box center [418, 509] width 11 height 11
checkbox input "true"
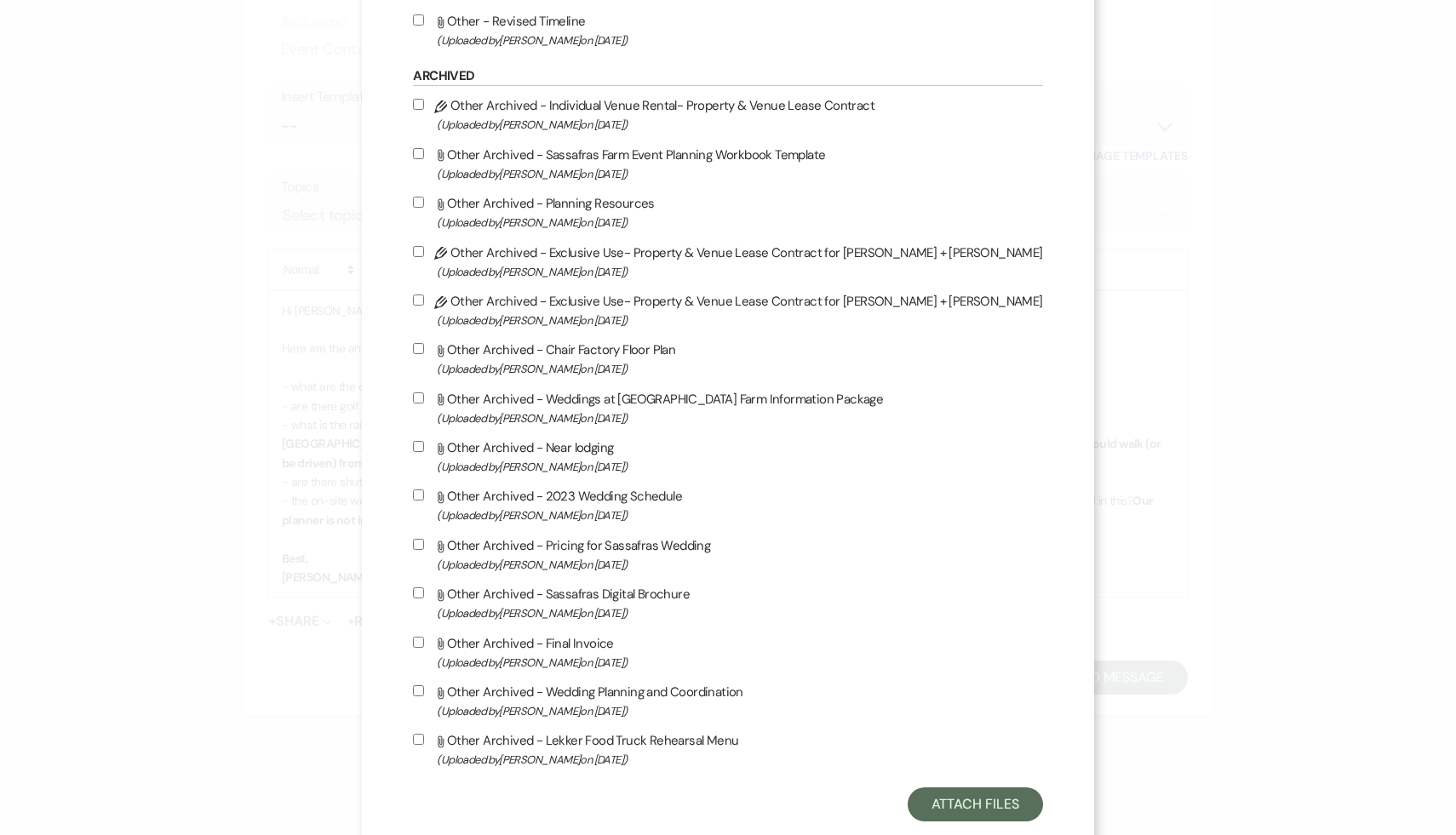
scroll to position [9206, 0]
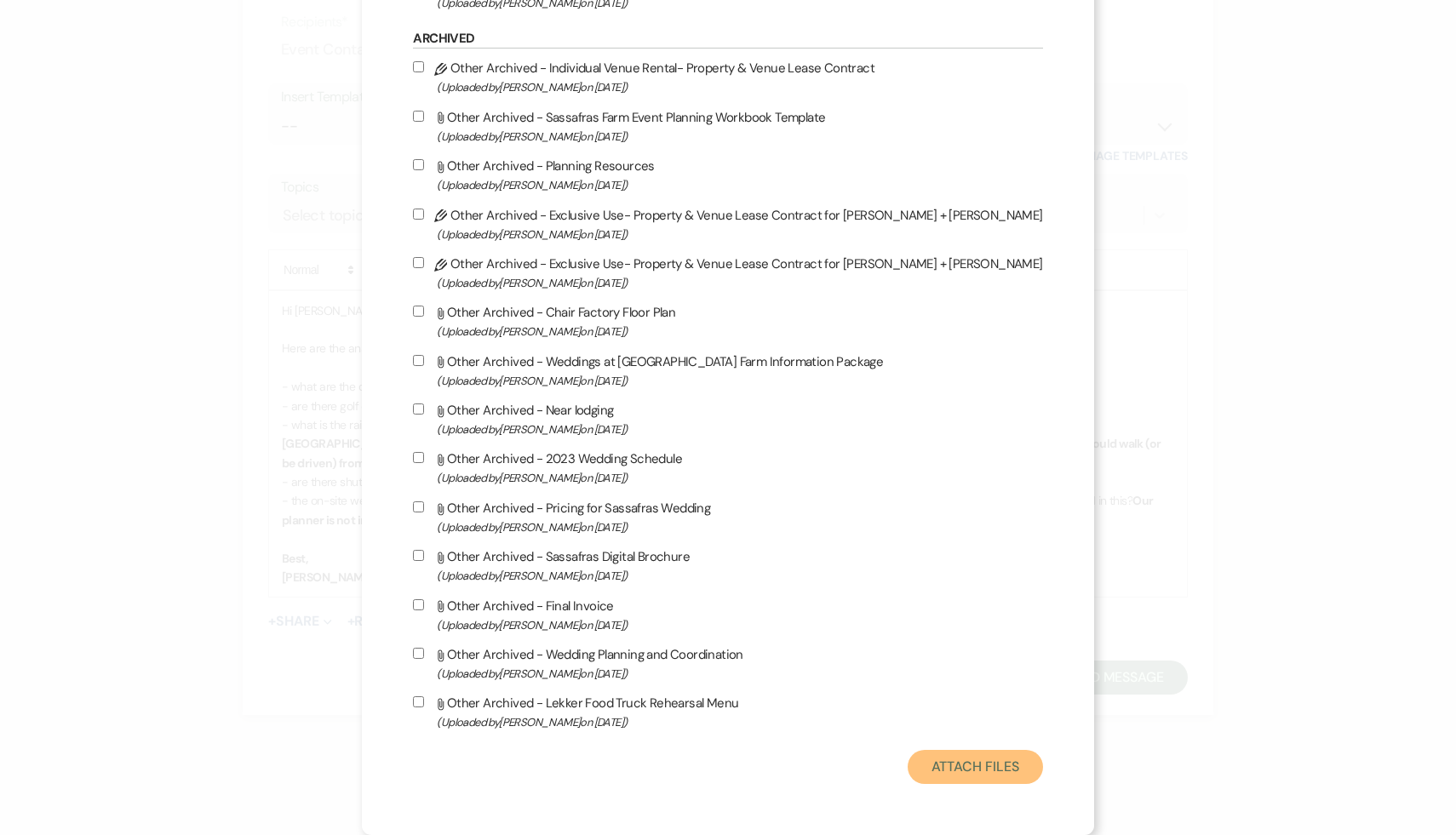
click at [908, 766] on button "Attach Files" at bounding box center [975, 767] width 136 height 34
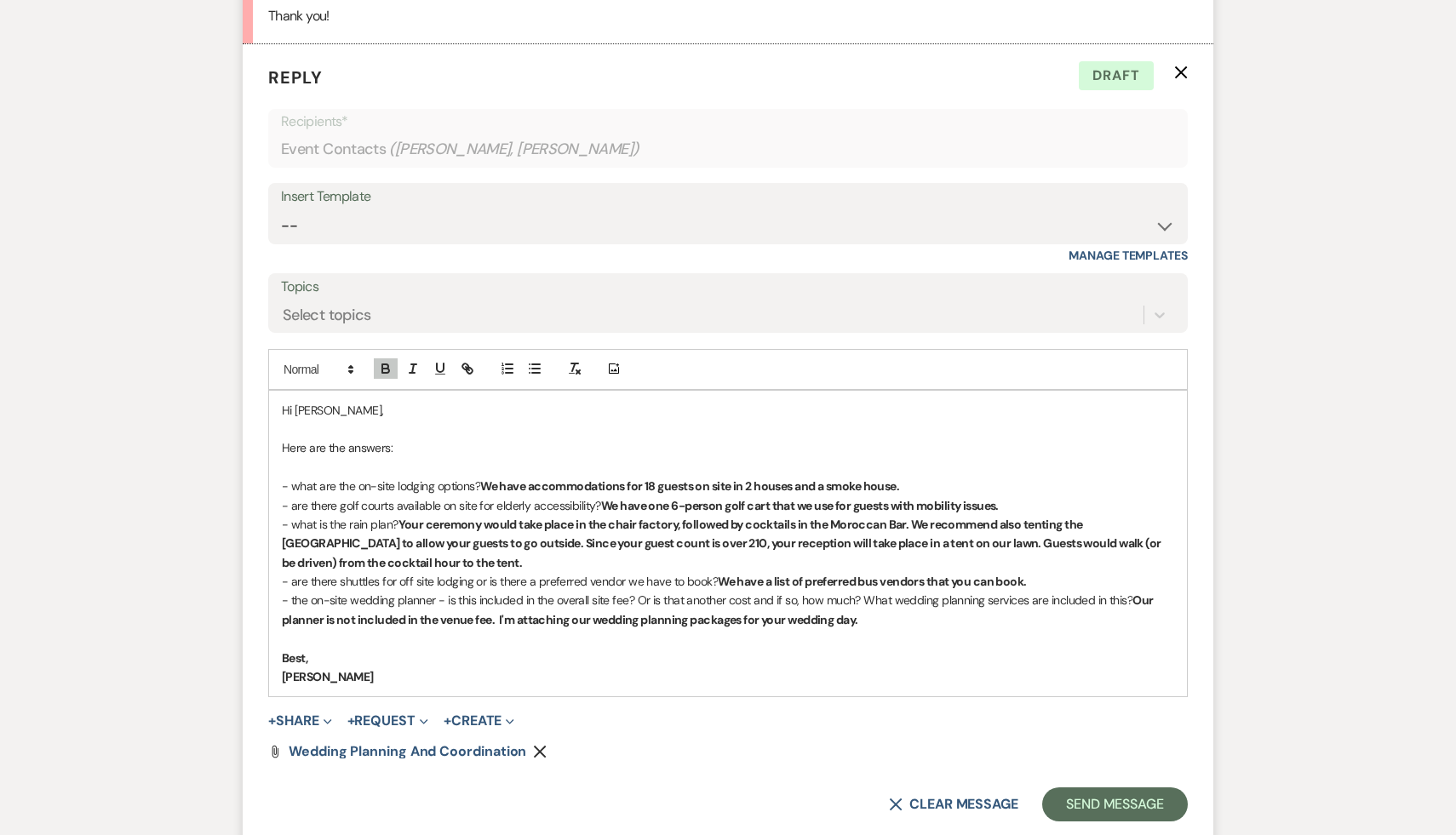
scroll to position [5005, 0]
click at [1027, 514] on p "- are there golf courts available on site for elderly accessibility? We have on…" at bounding box center [727, 504] width 892 height 19
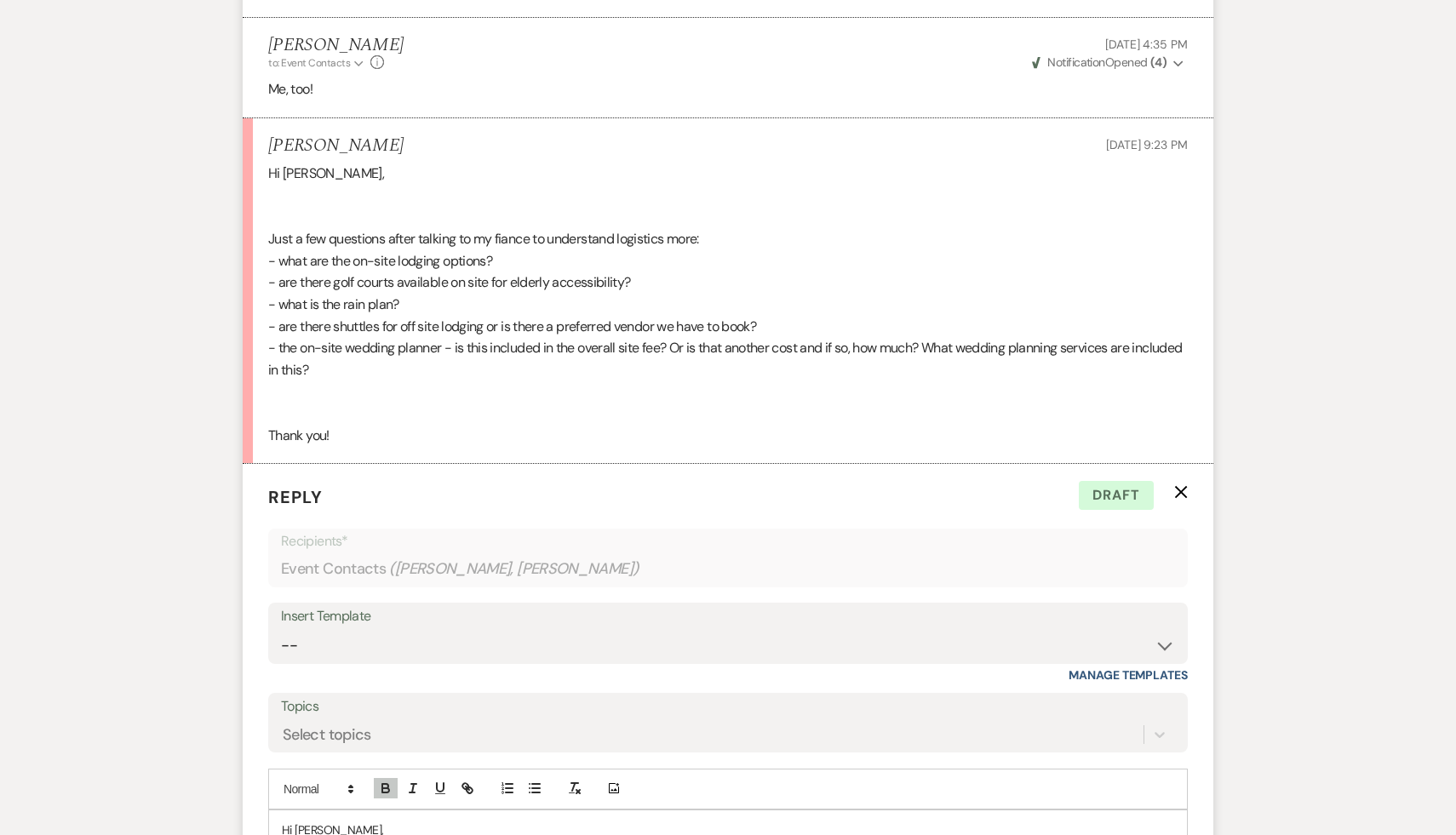
scroll to position [5188, 0]
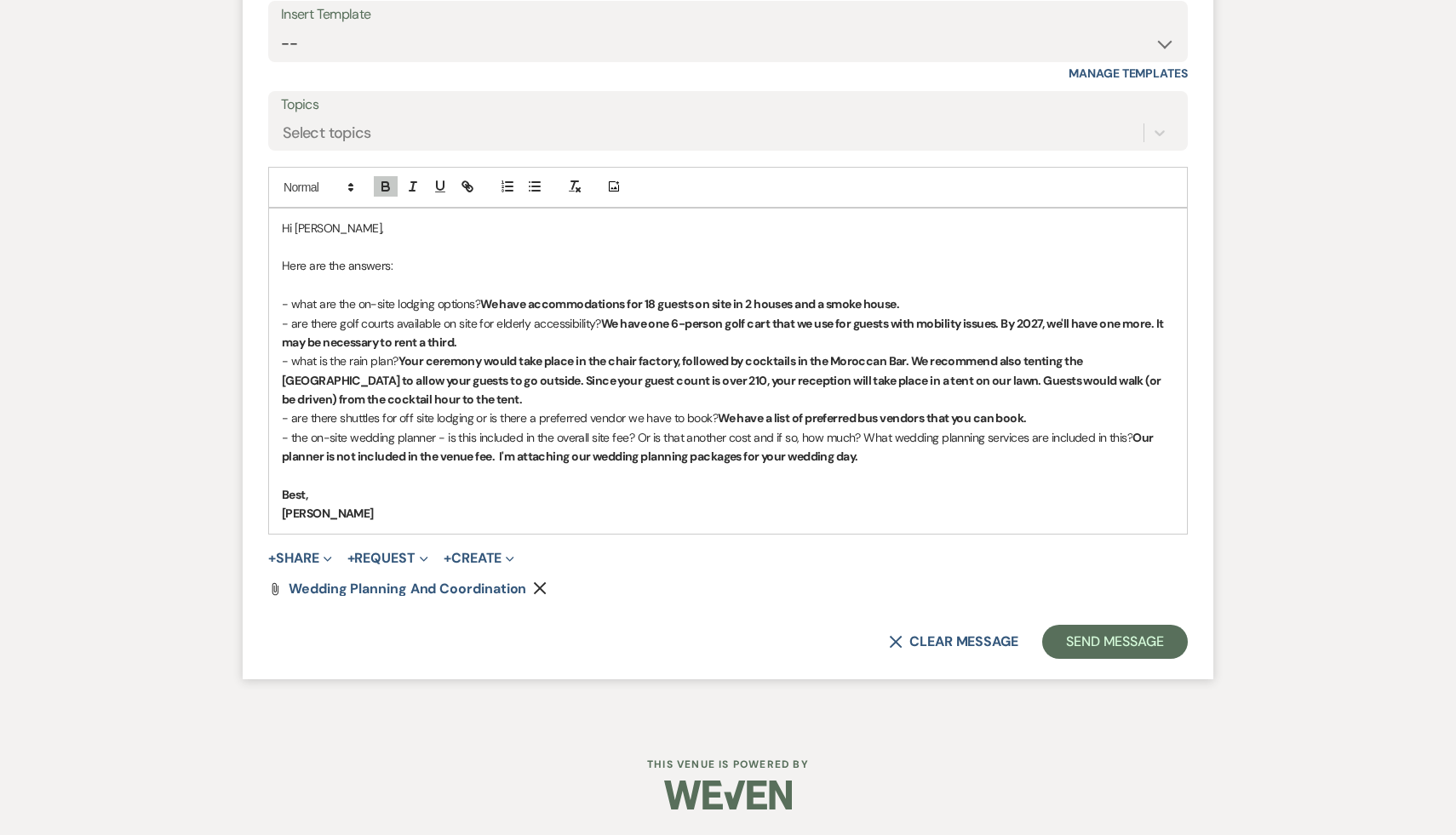
click at [384, 350] on strong "We have one 6-person golf cart that we use for guests with mobility issues. By …" at bounding box center [723, 332] width 884 height 34
click at [1092, 638] on button "Send Message" at bounding box center [1115, 642] width 146 height 34
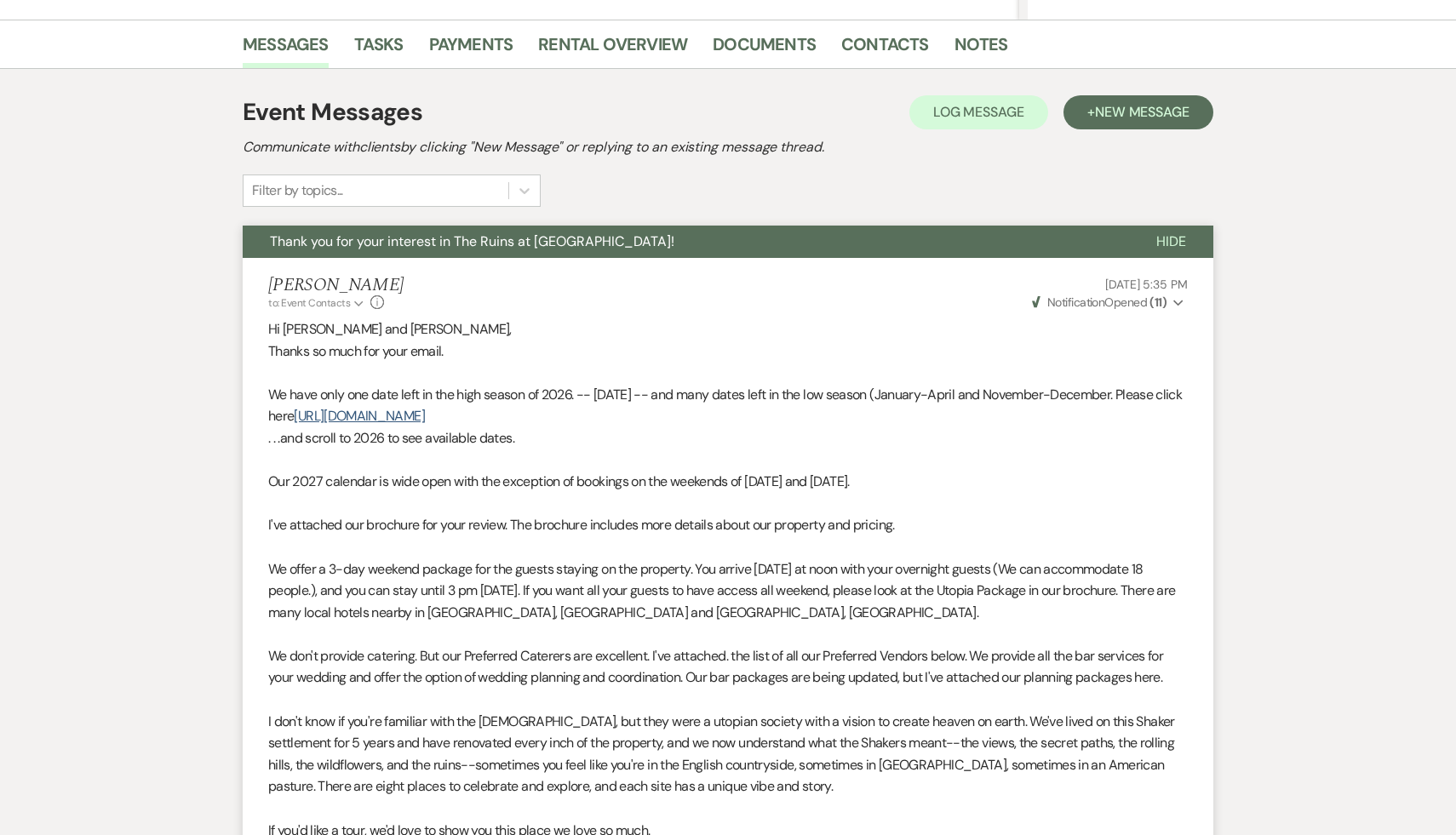
scroll to position [0, 0]
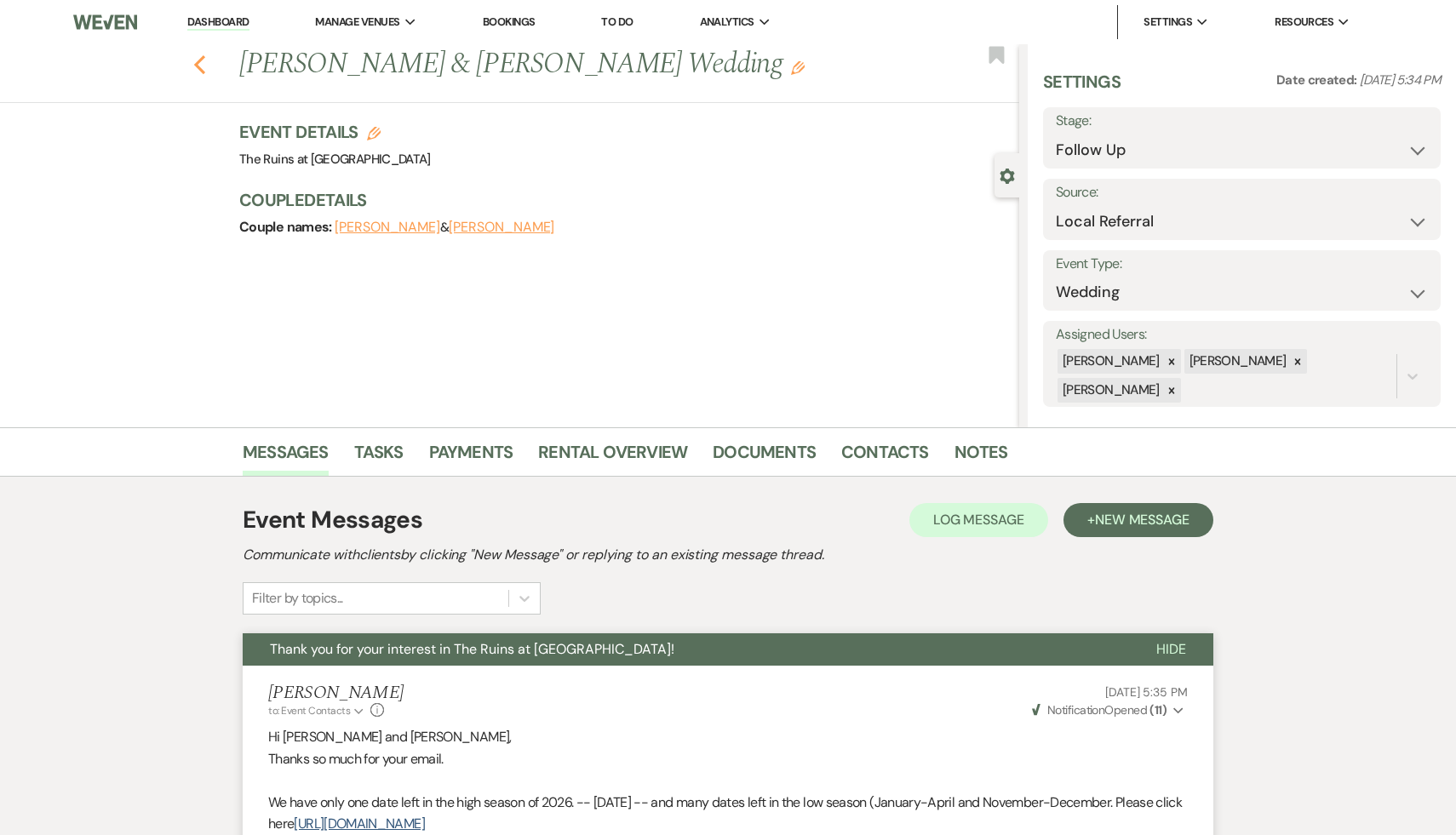
click at [195, 63] on use "button" at bounding box center [199, 64] width 11 height 19
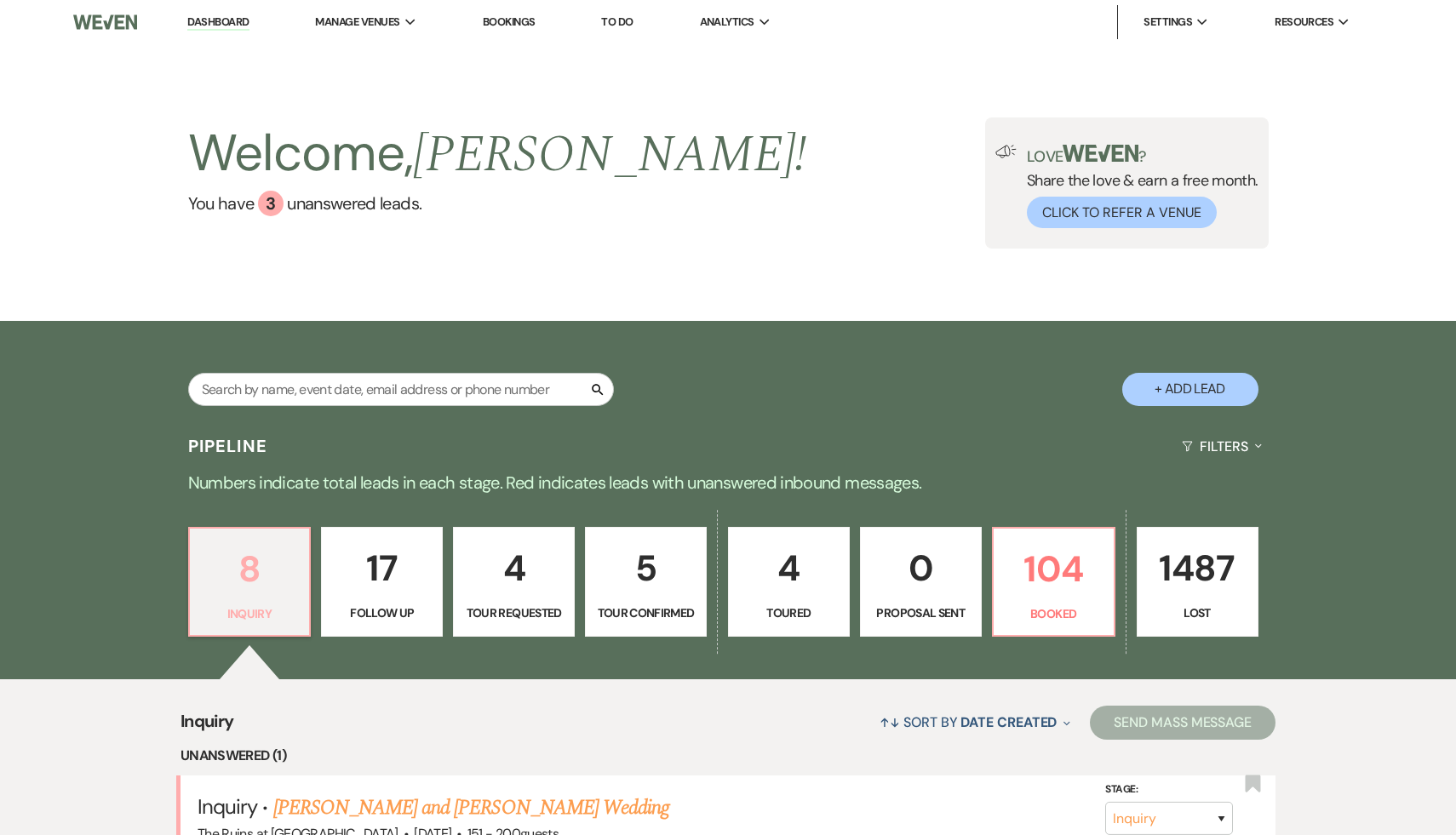
click at [244, 583] on p "8" at bounding box center [250, 568] width 100 height 57
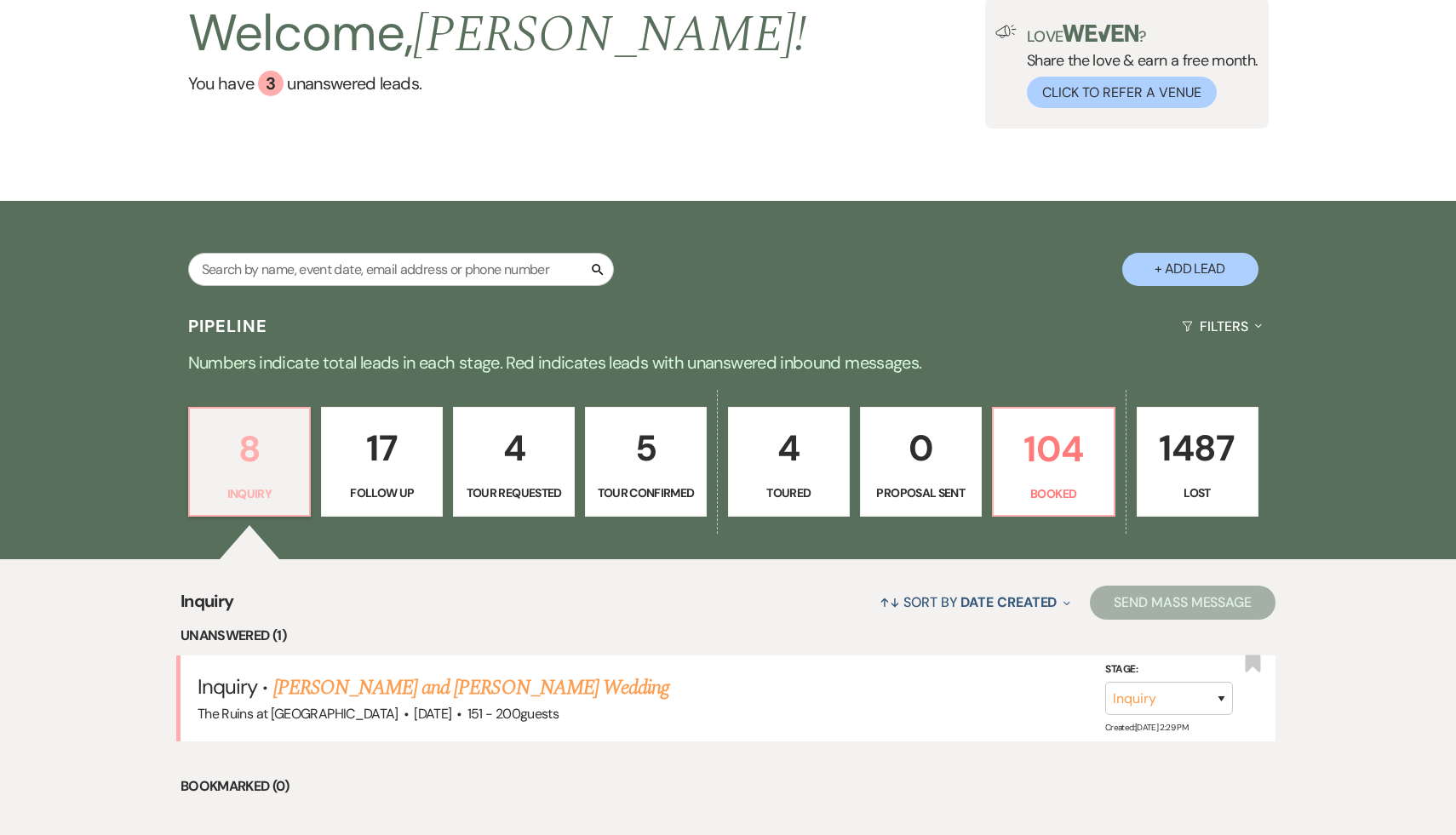
scroll to position [265, 0]
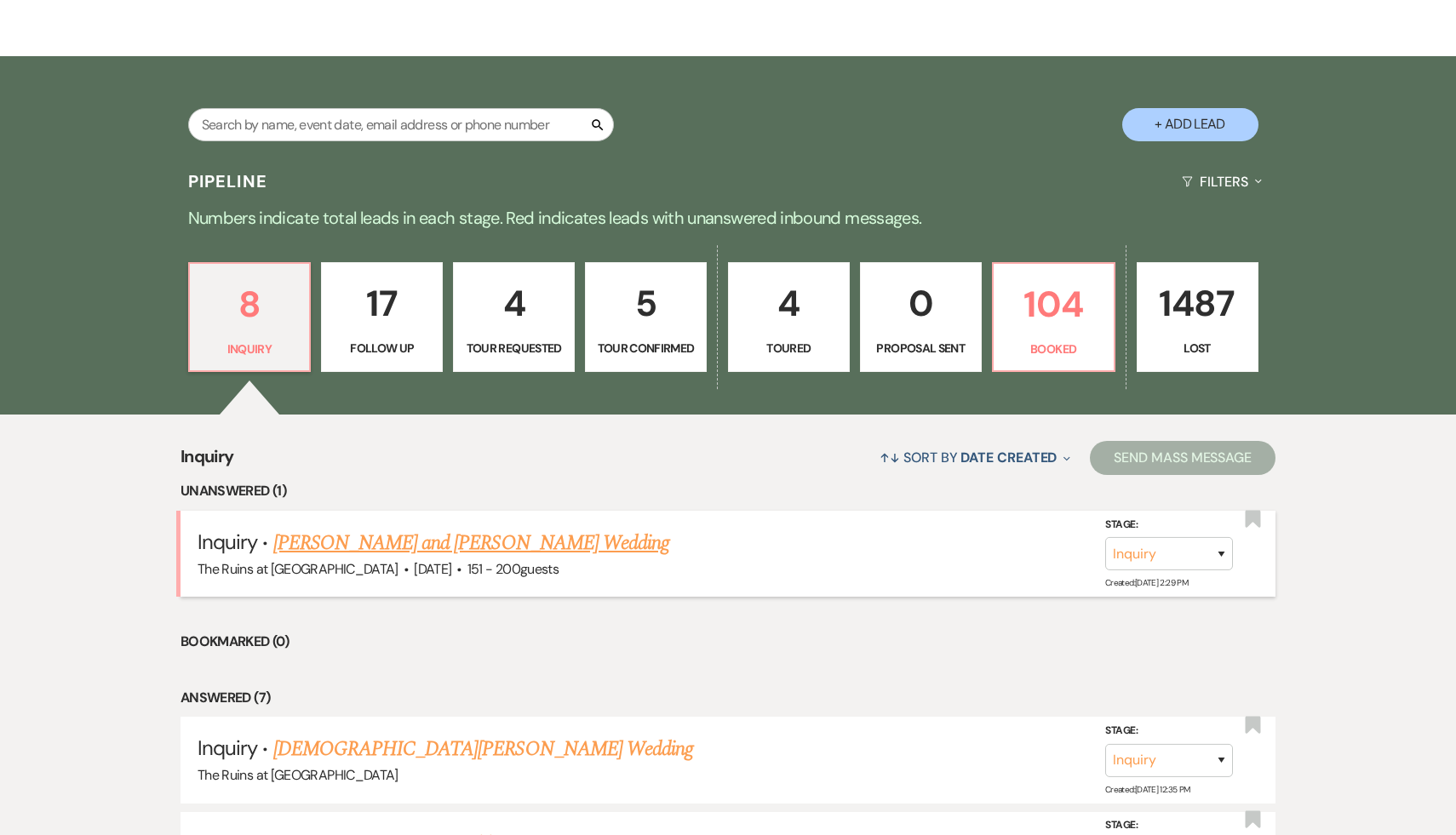
click at [453, 548] on link "[PERSON_NAME] and [PERSON_NAME] Wedding" at bounding box center [472, 542] width 397 height 30
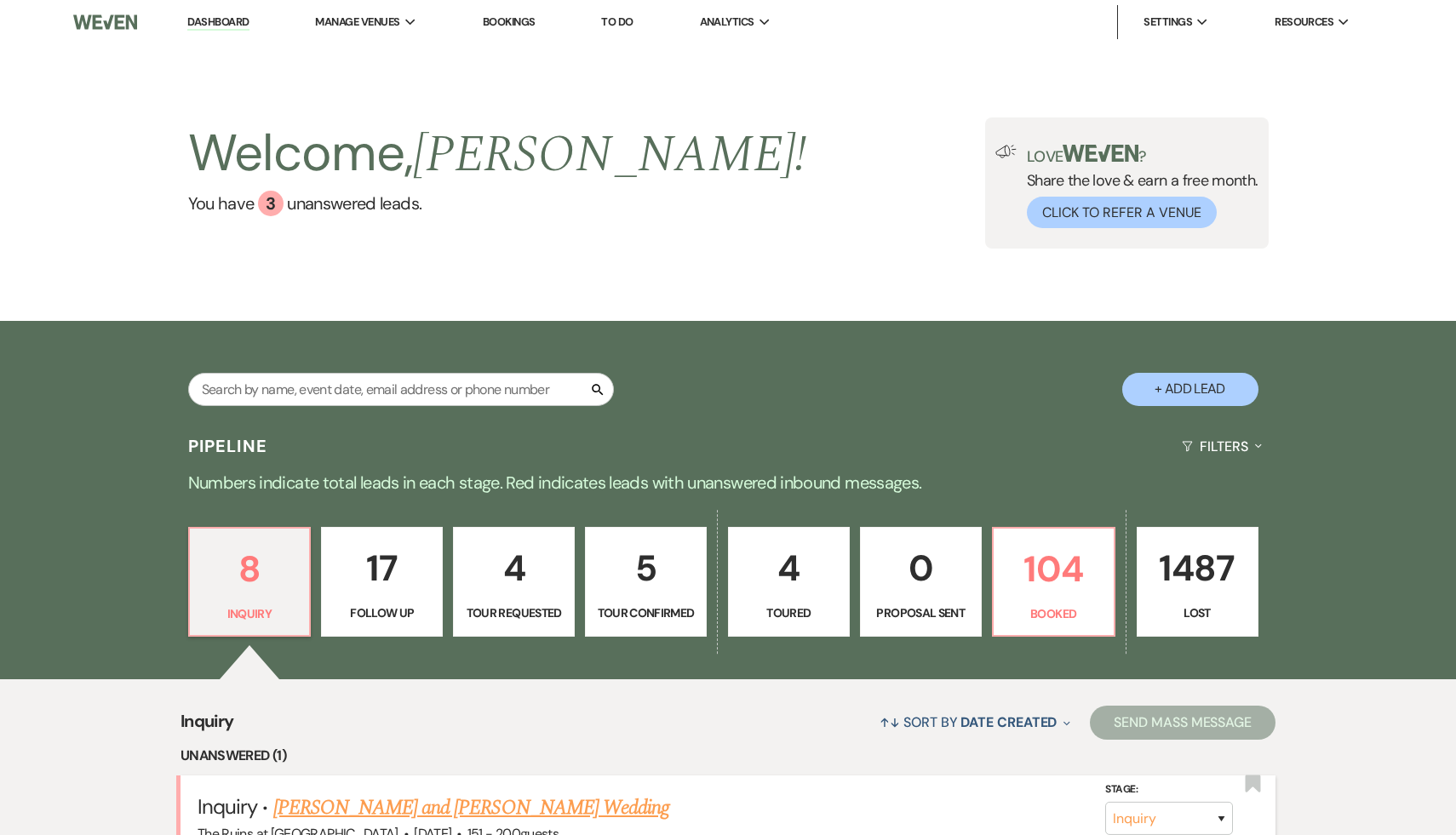
select select "2"
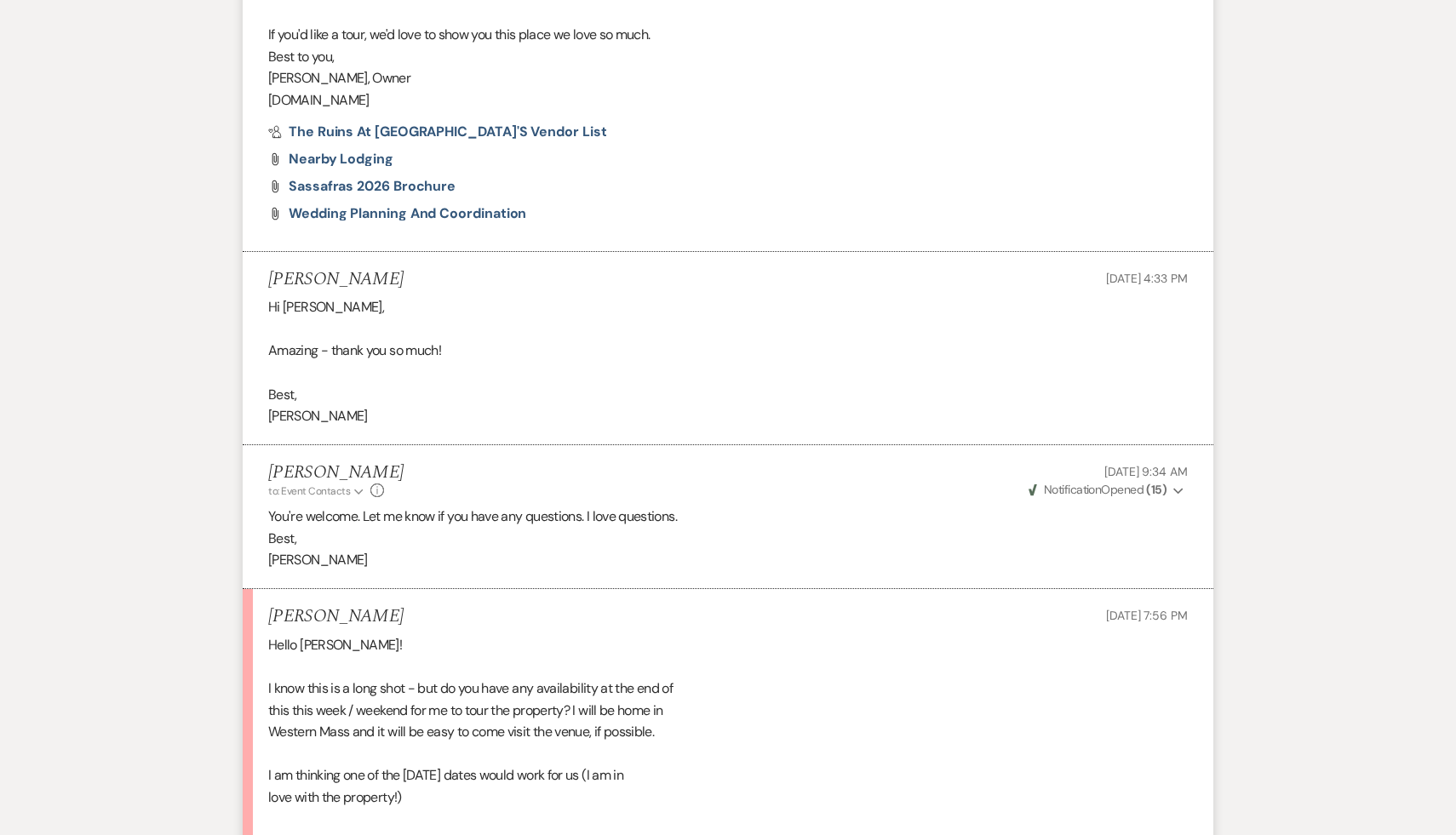
scroll to position [3185, 0]
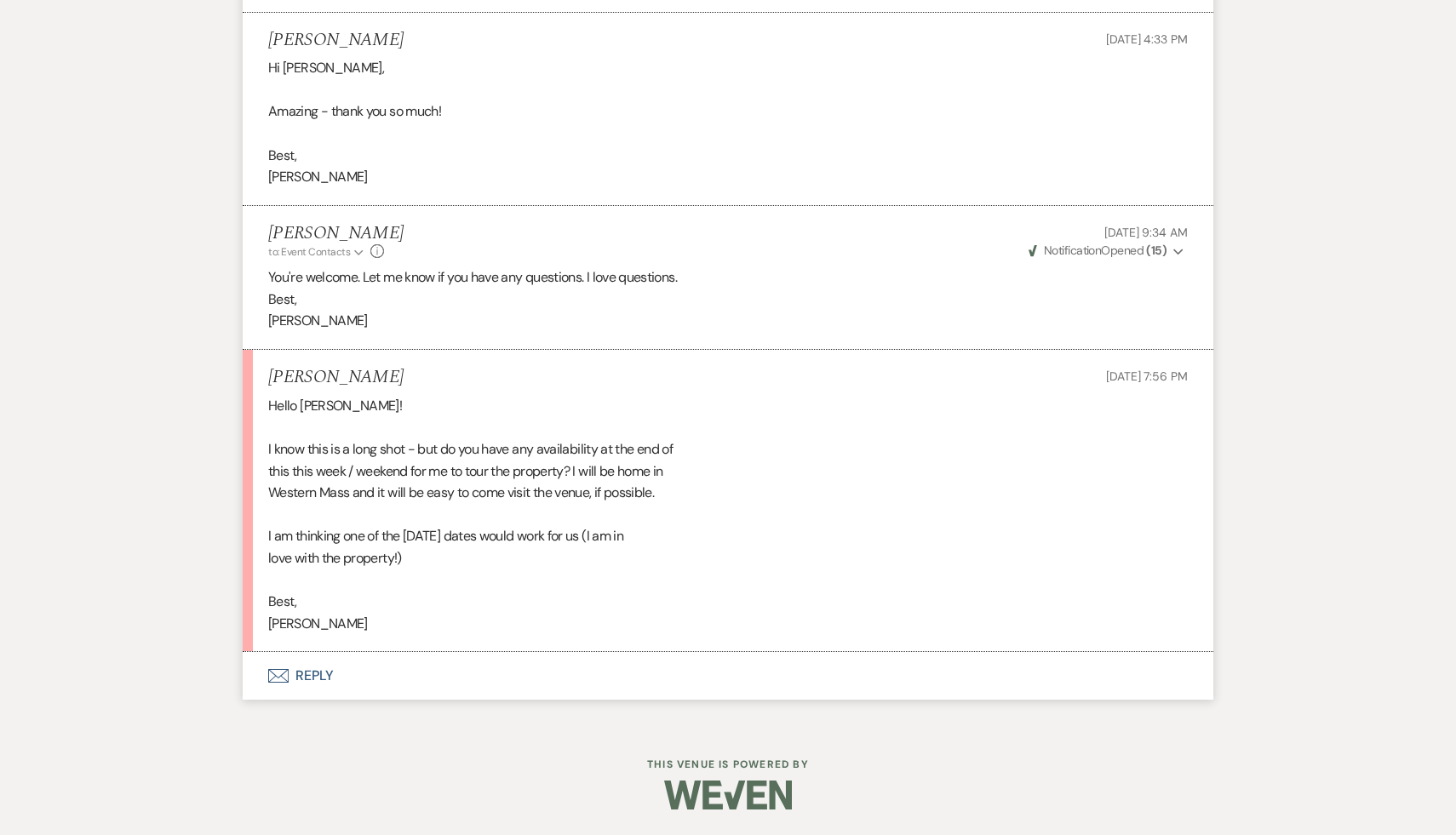
click at [313, 673] on button "Envelope Reply" at bounding box center [728, 676] width 971 height 48
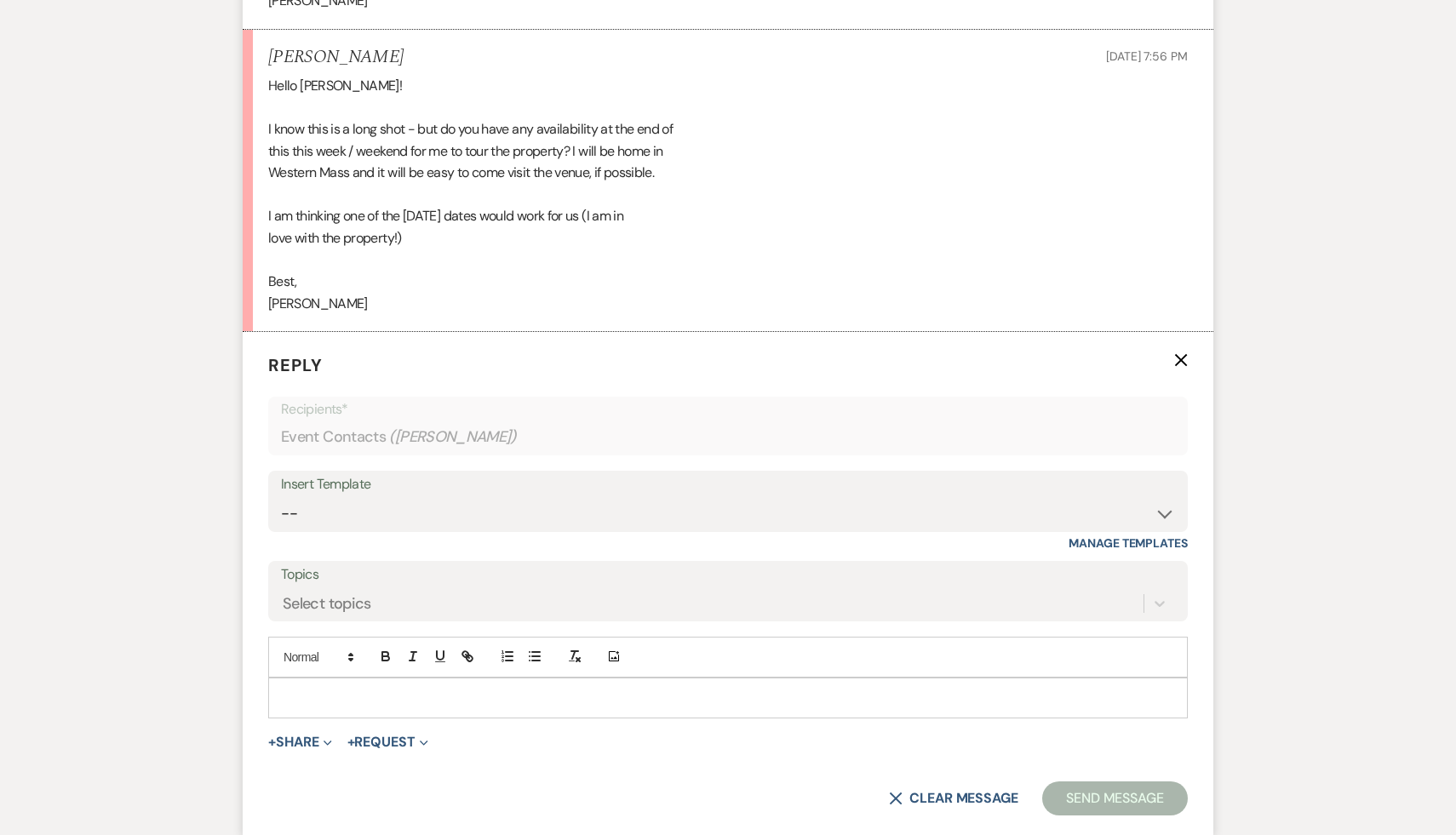
scroll to position [3498, 0]
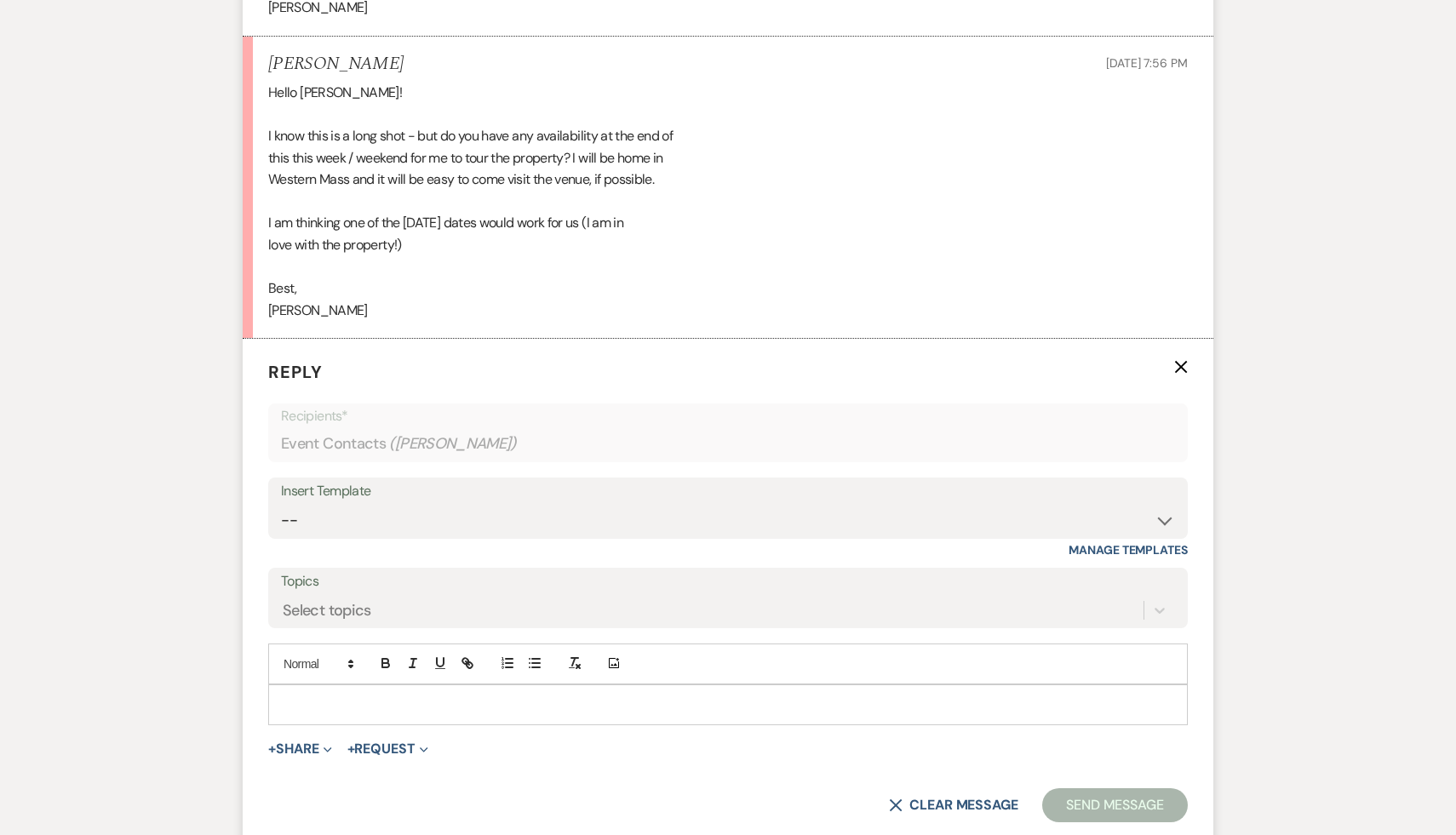
click at [499, 701] on p at bounding box center [727, 704] width 892 height 19
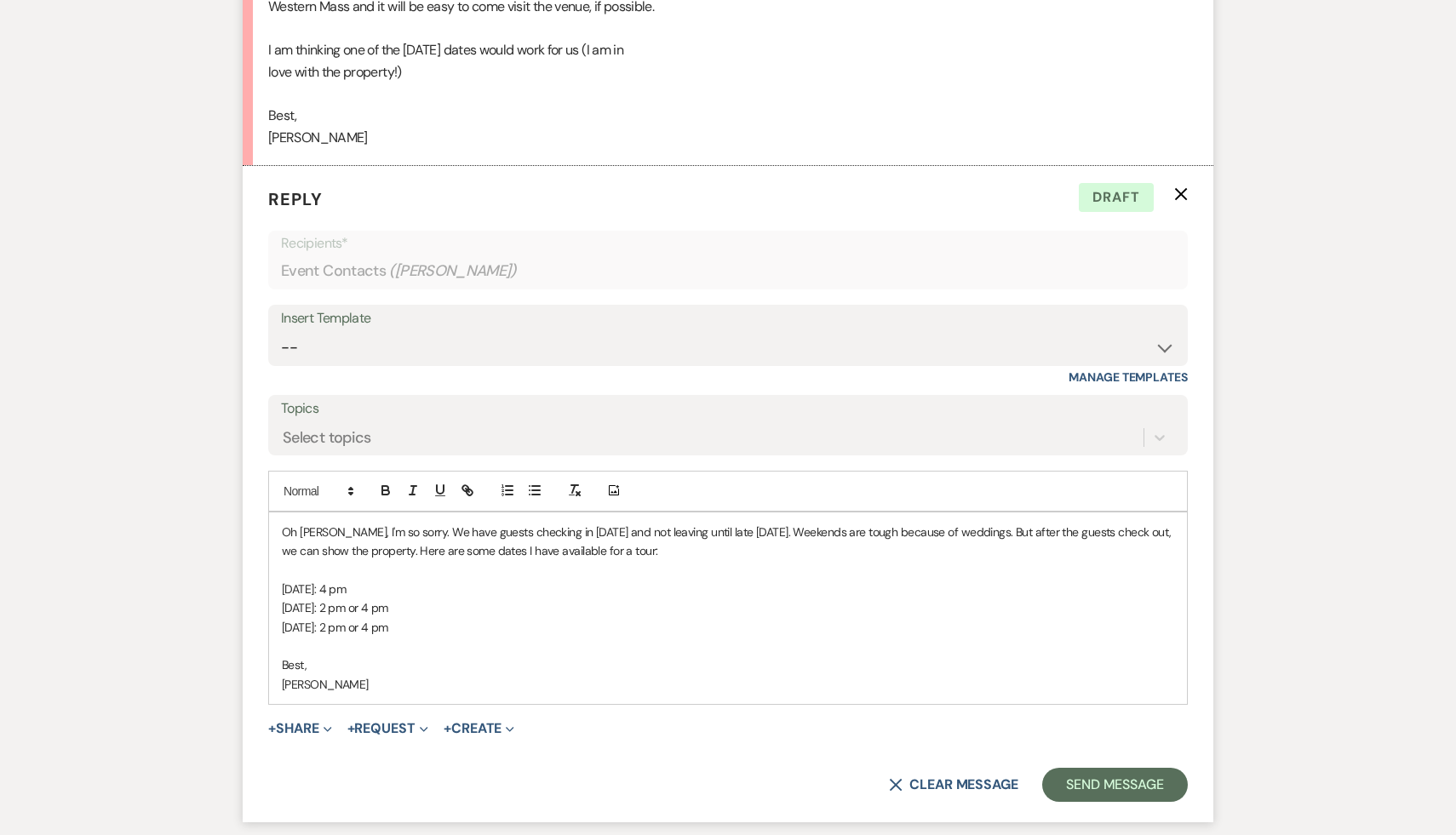
scroll to position [3674, 0]
click at [1118, 785] on button "Send Message" at bounding box center [1115, 782] width 146 height 34
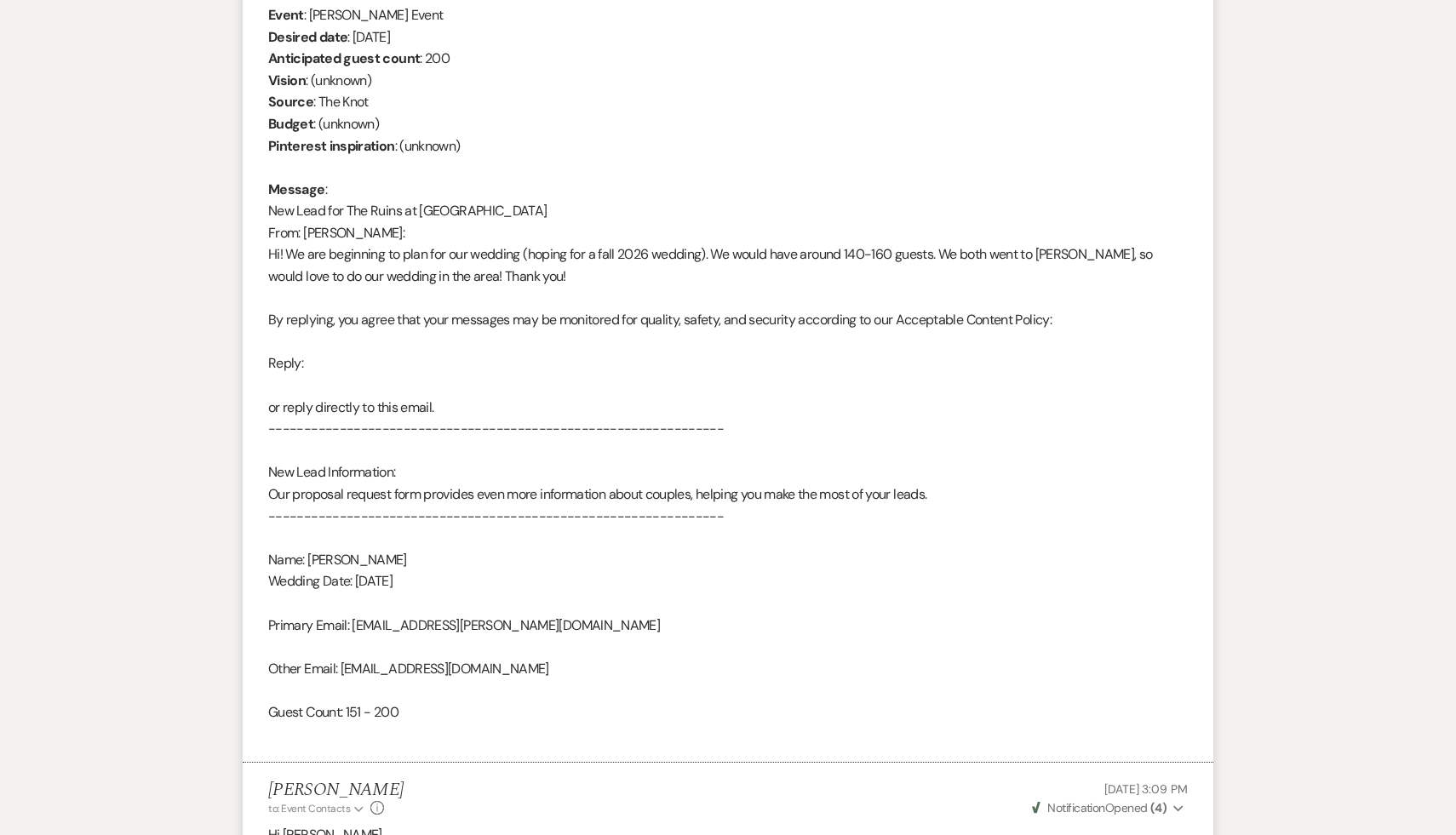
scroll to position [0, 0]
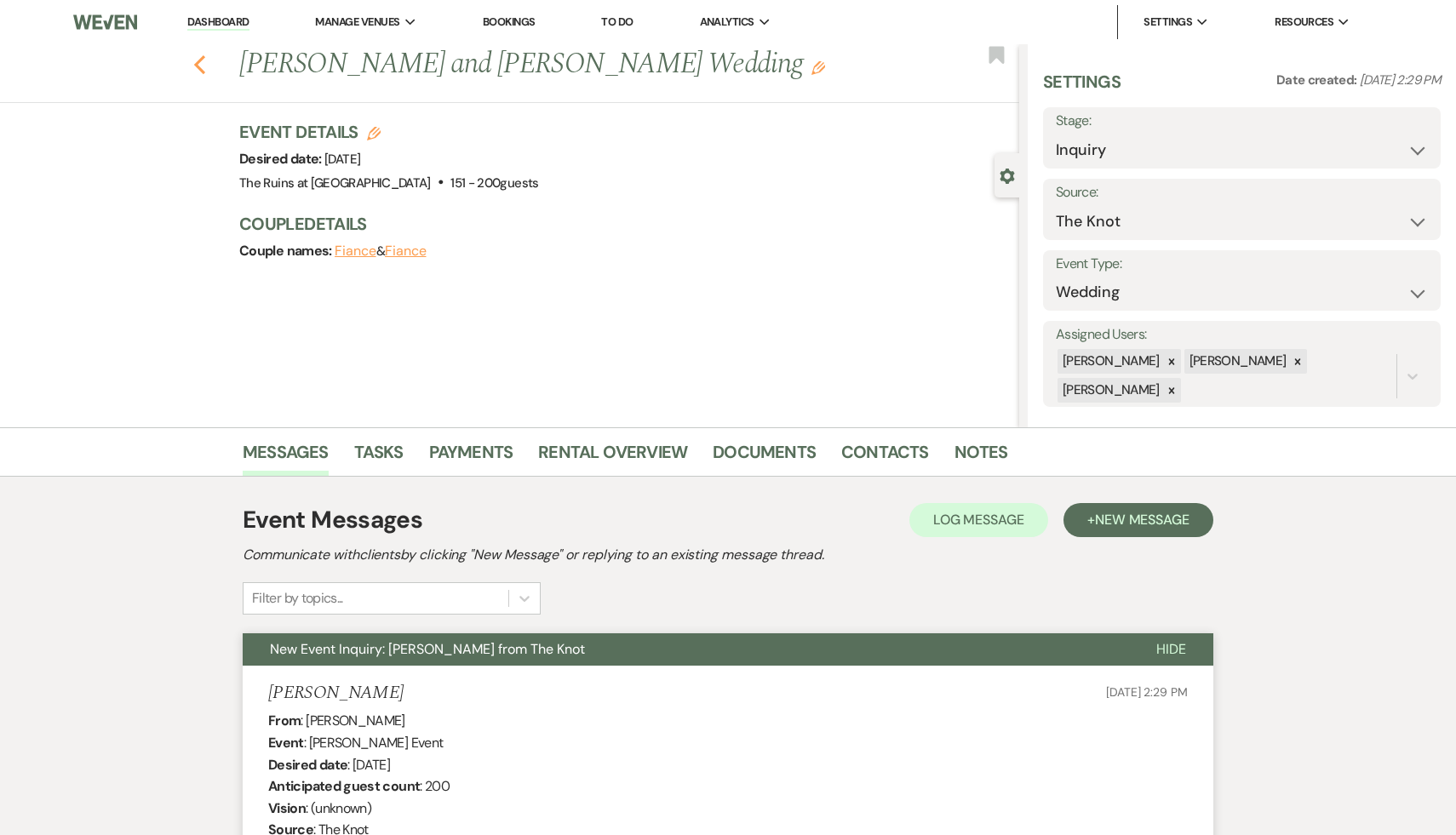
click at [199, 62] on use "button" at bounding box center [199, 64] width 11 height 19
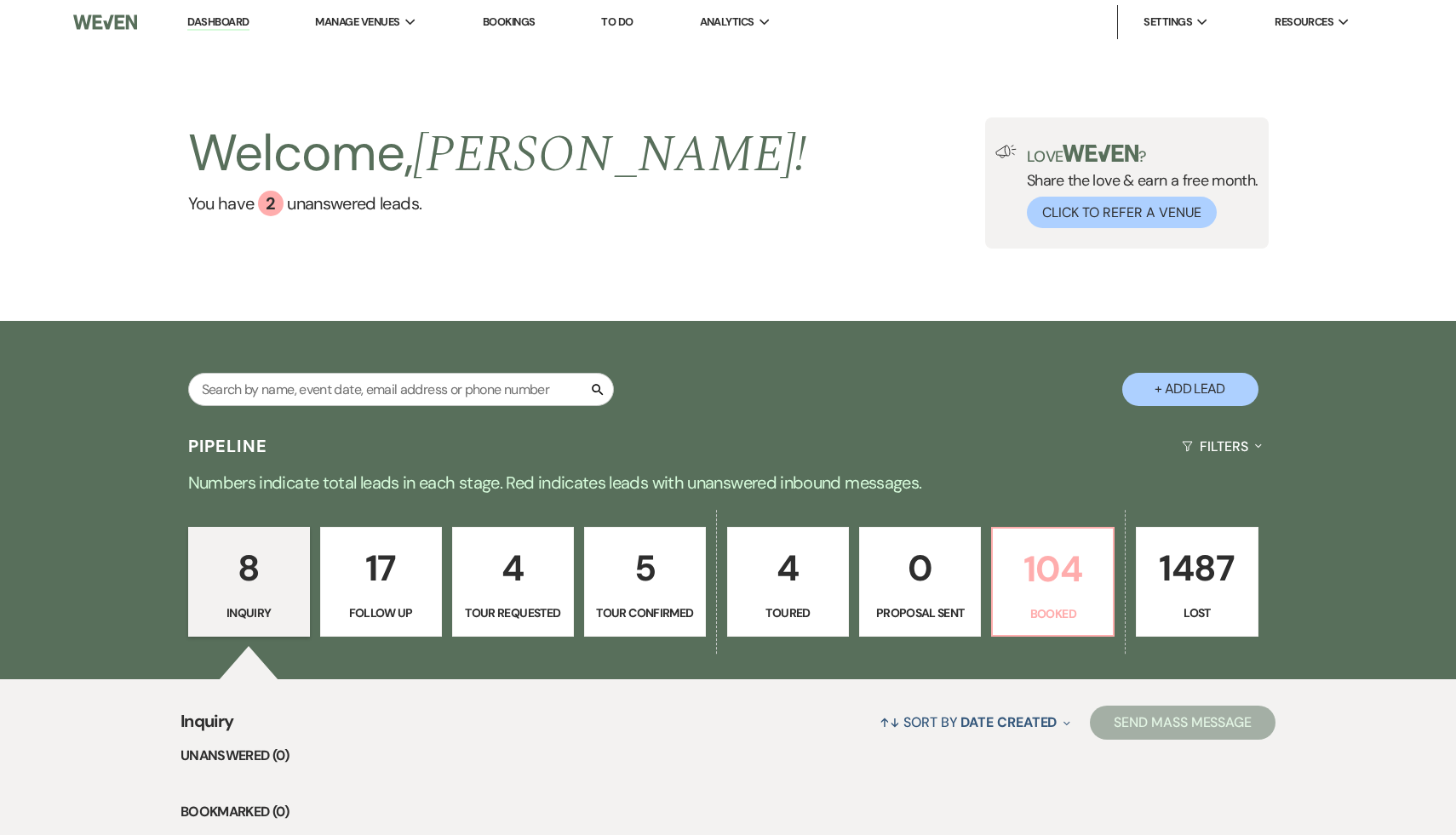
click at [1055, 568] on p "104" at bounding box center [1053, 568] width 100 height 57
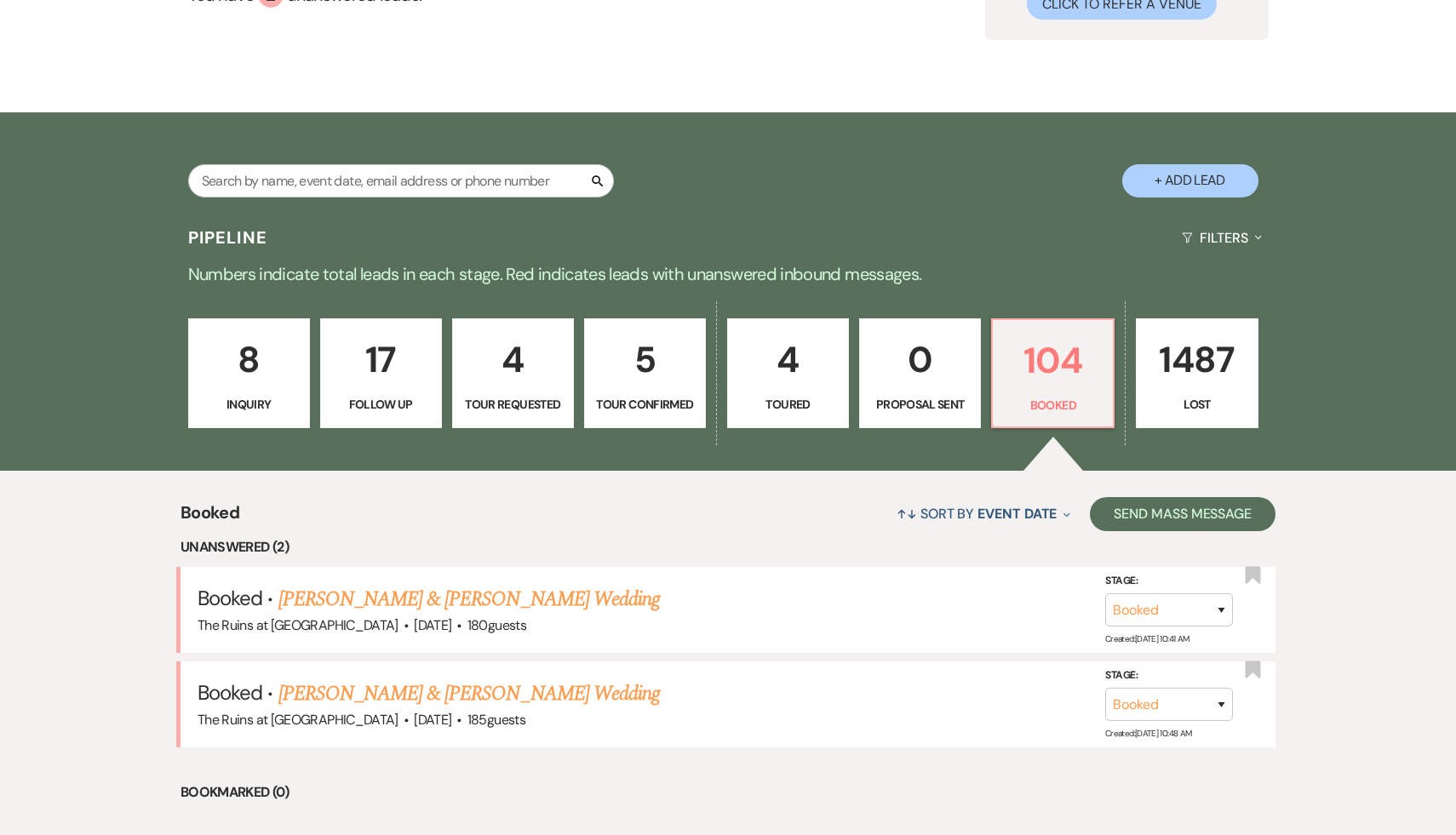
scroll to position [210, 0]
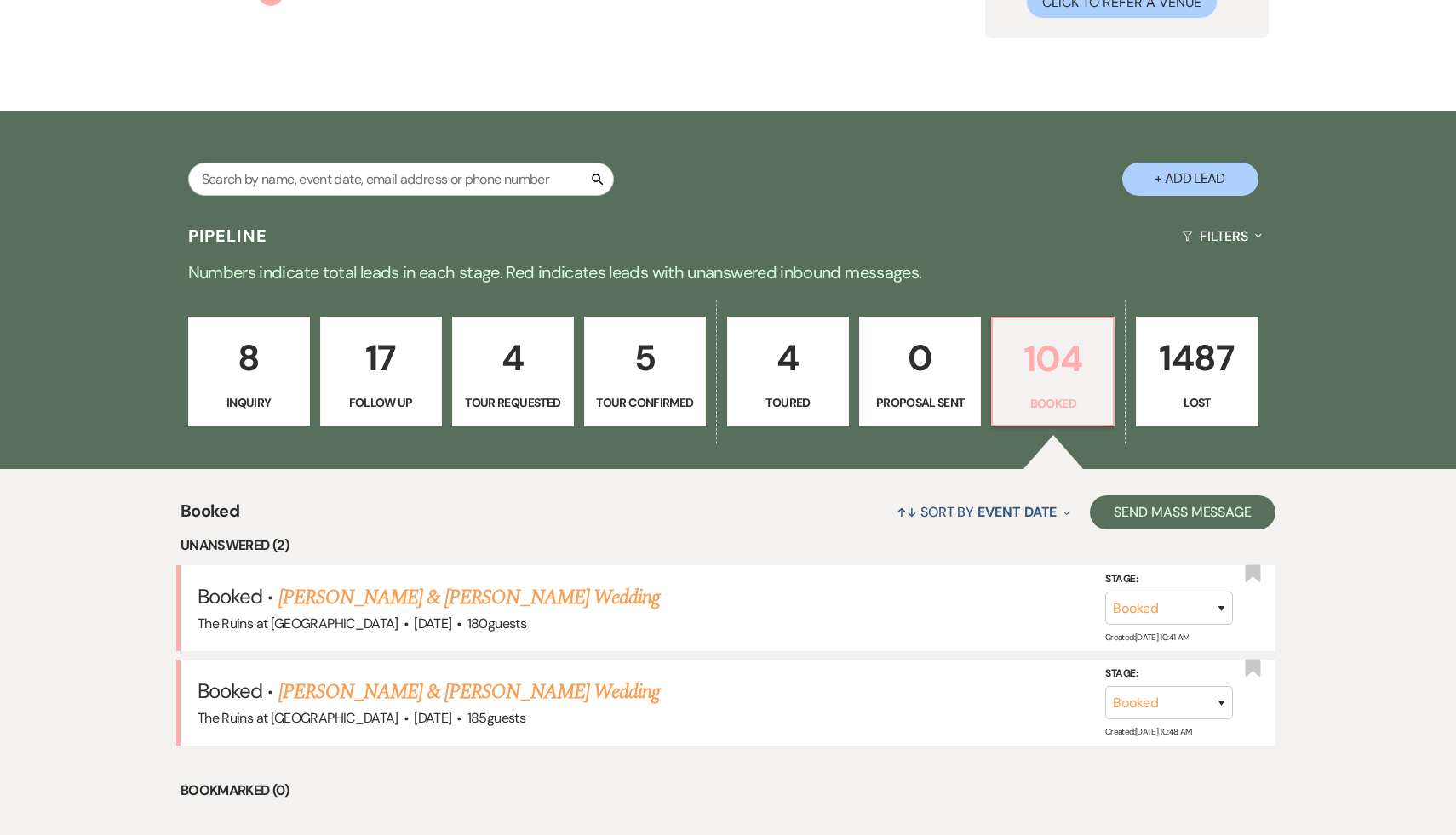
click at [1049, 379] on p "104" at bounding box center [1053, 358] width 100 height 57
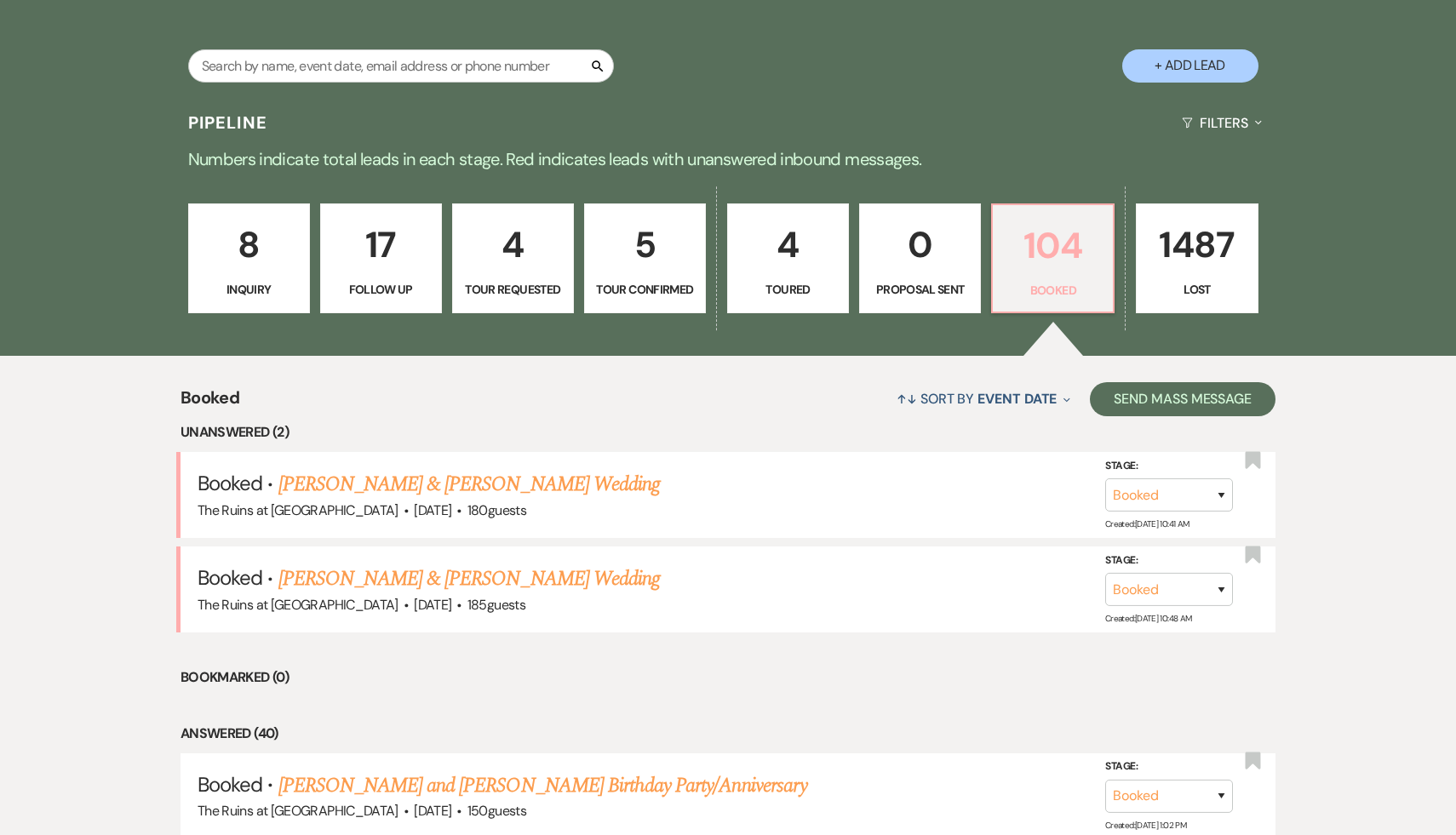
scroll to position [0, 0]
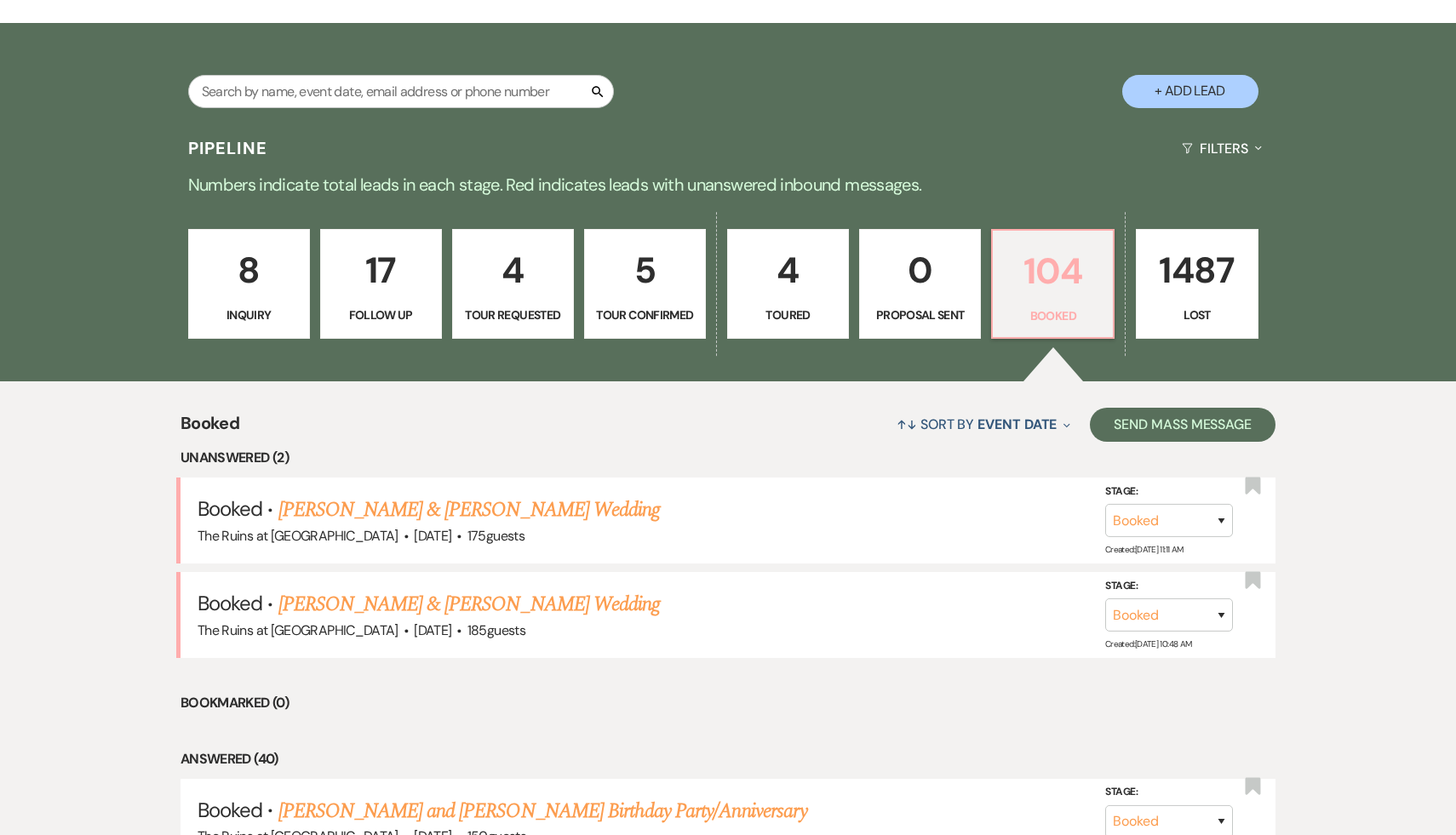
click at [1054, 266] on p "104" at bounding box center [1053, 271] width 100 height 57
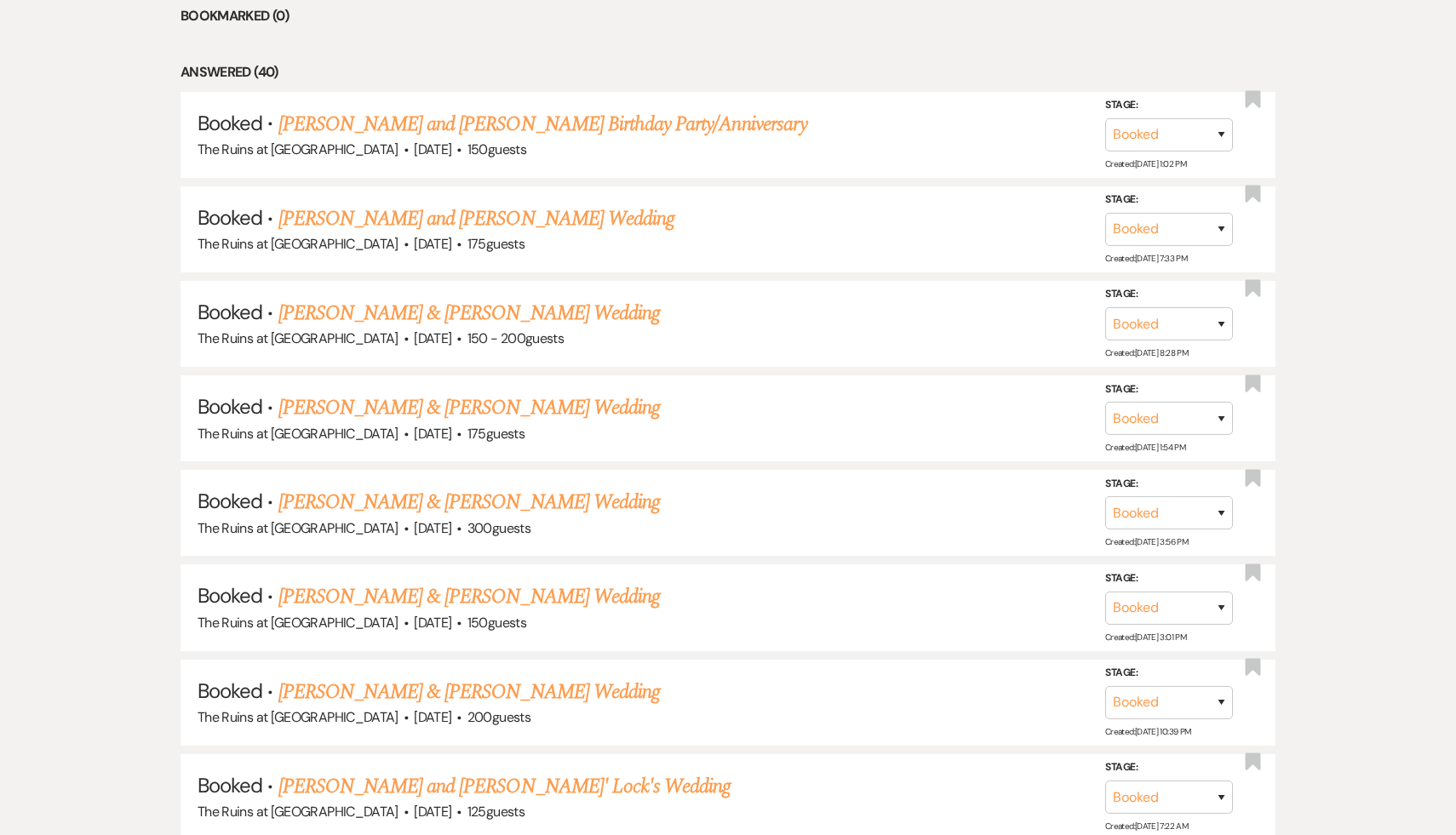
scroll to position [1102, 0]
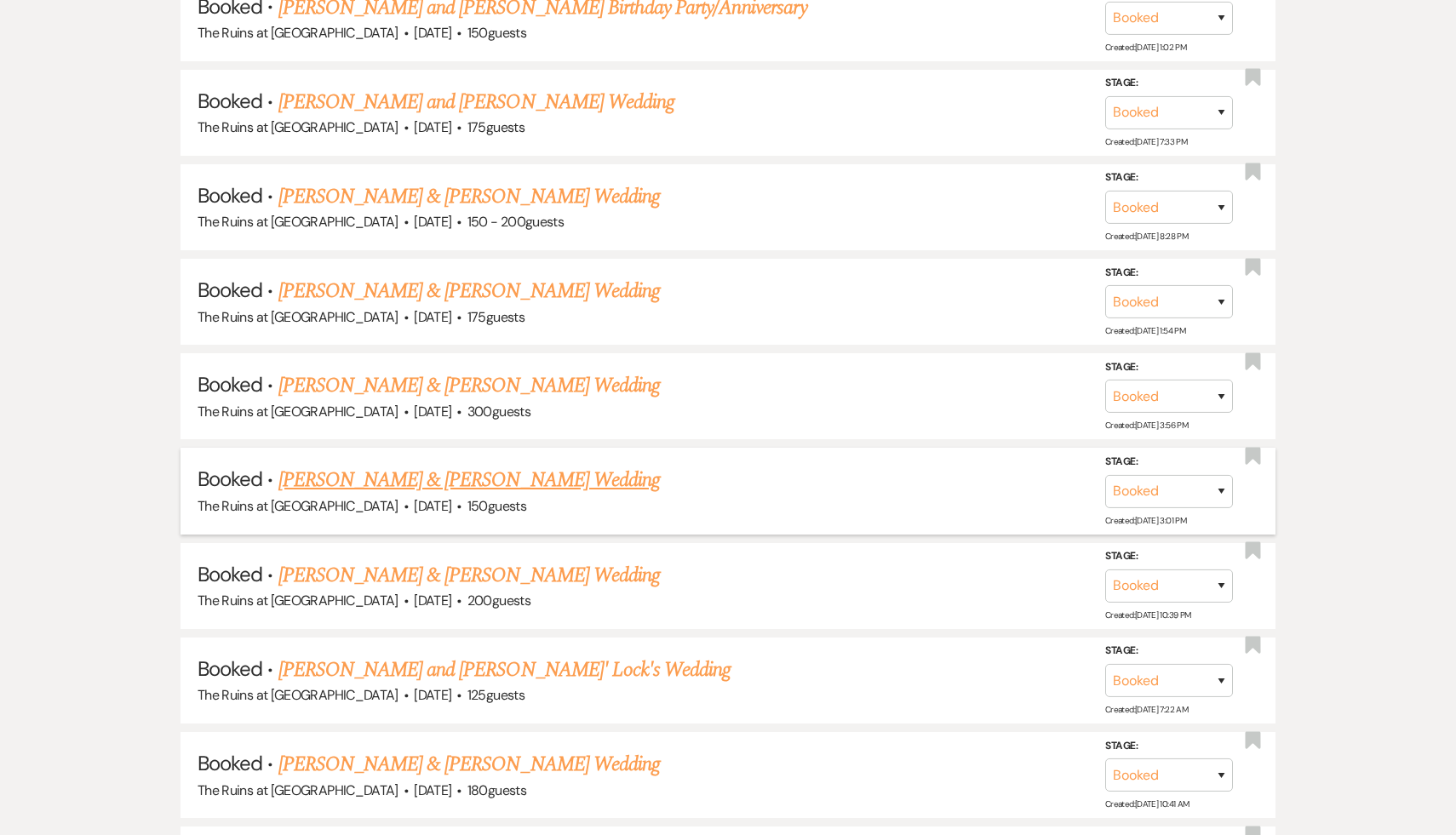
click at [452, 478] on link "[PERSON_NAME] & [PERSON_NAME] Wedding" at bounding box center [469, 480] width 381 height 30
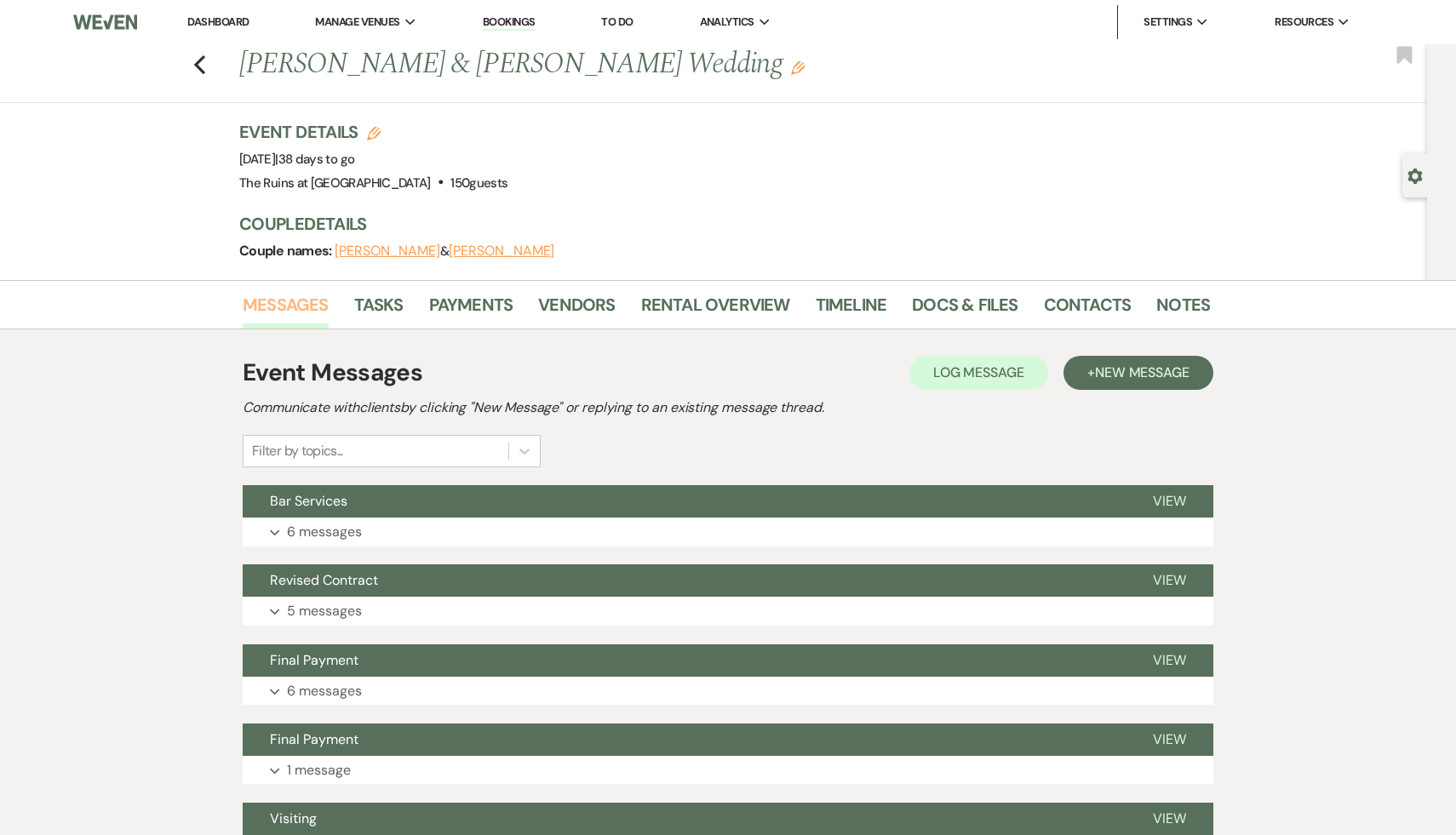
click at [279, 299] on link "Messages" at bounding box center [285, 310] width 86 height 37
click at [320, 507] on span "Bar Services" at bounding box center [308, 501] width 77 height 18
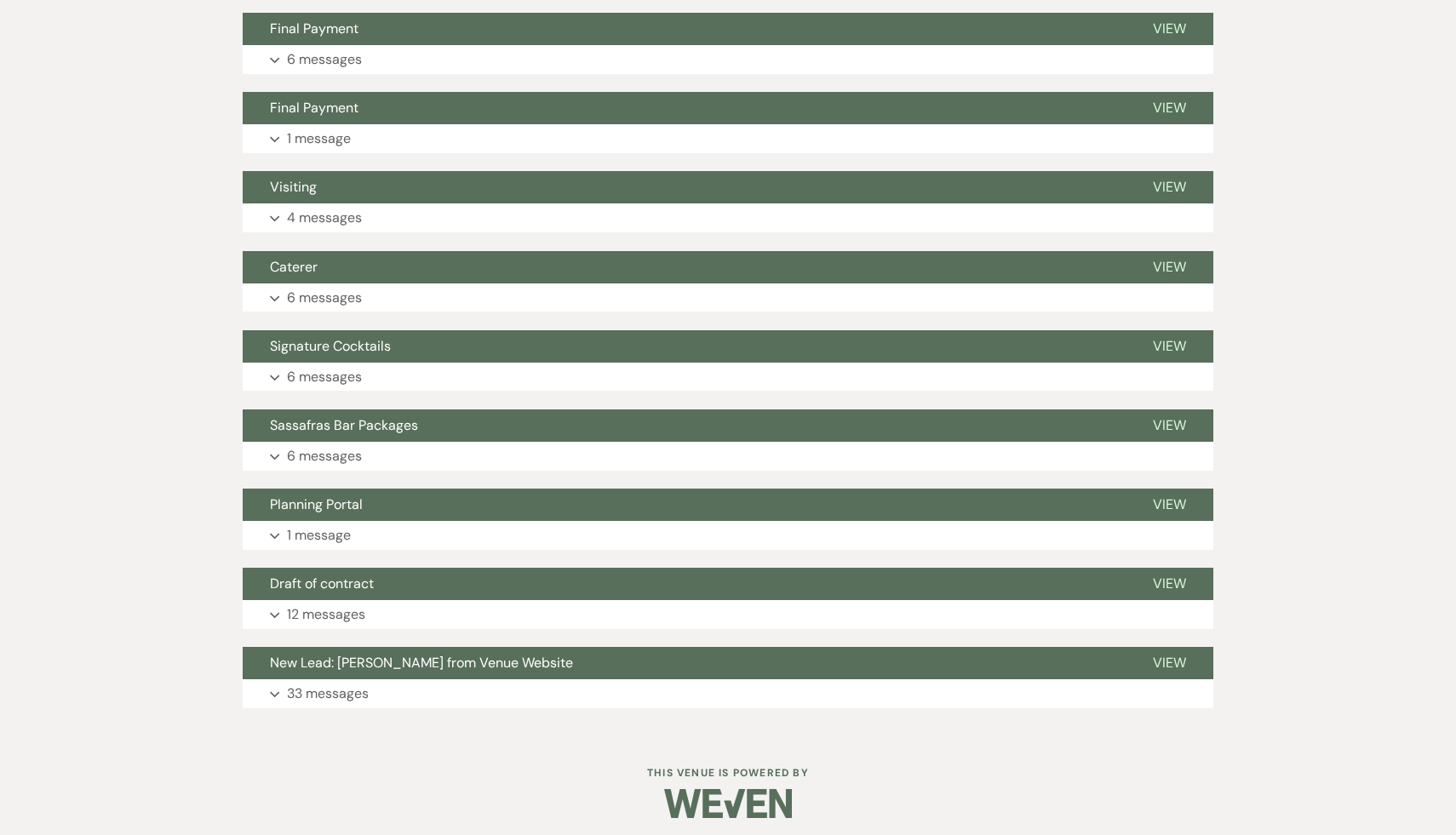
scroll to position [2014, 0]
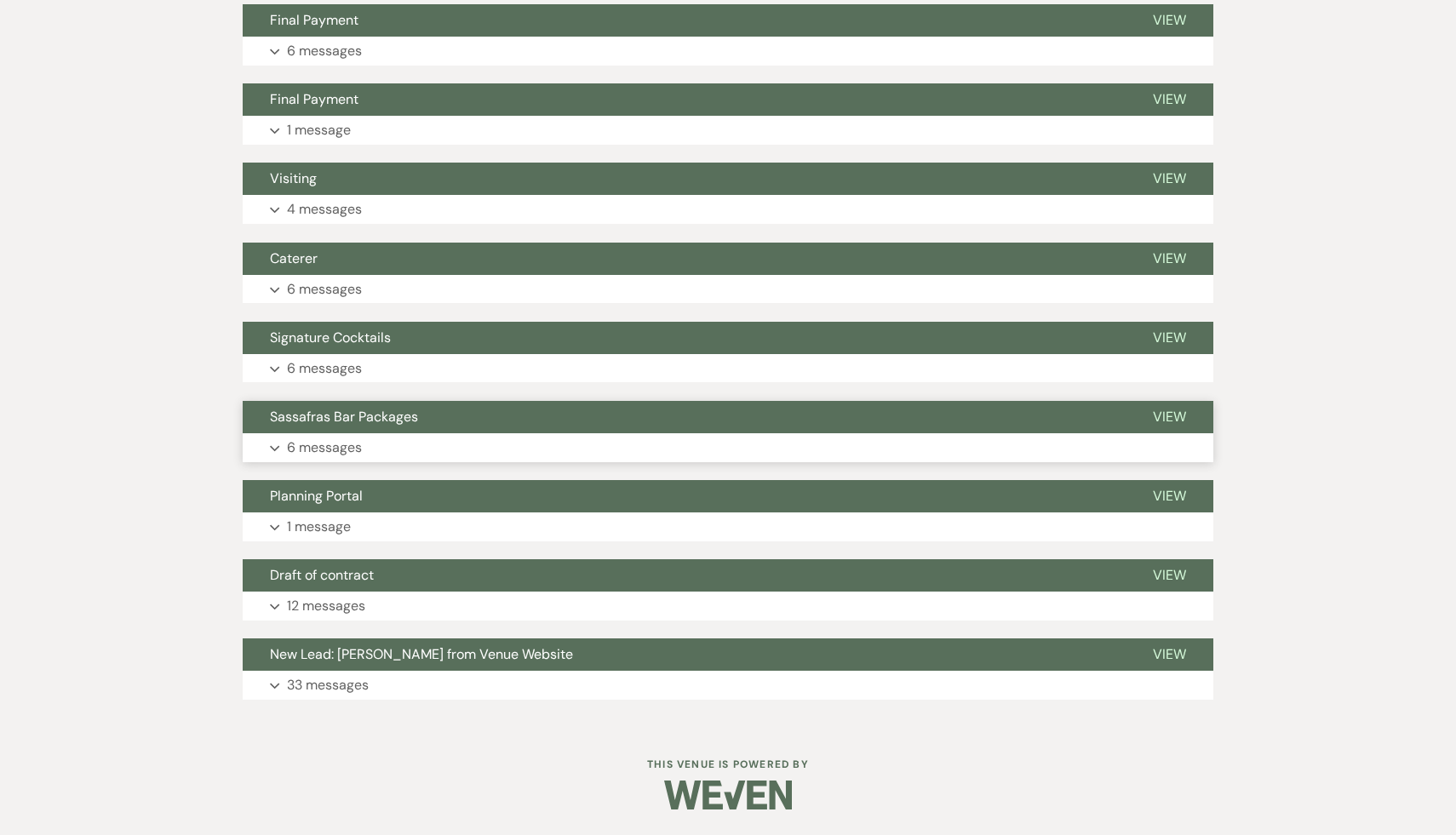
click at [391, 415] on span "Sassafras Bar Packages" at bounding box center [344, 416] width 149 height 18
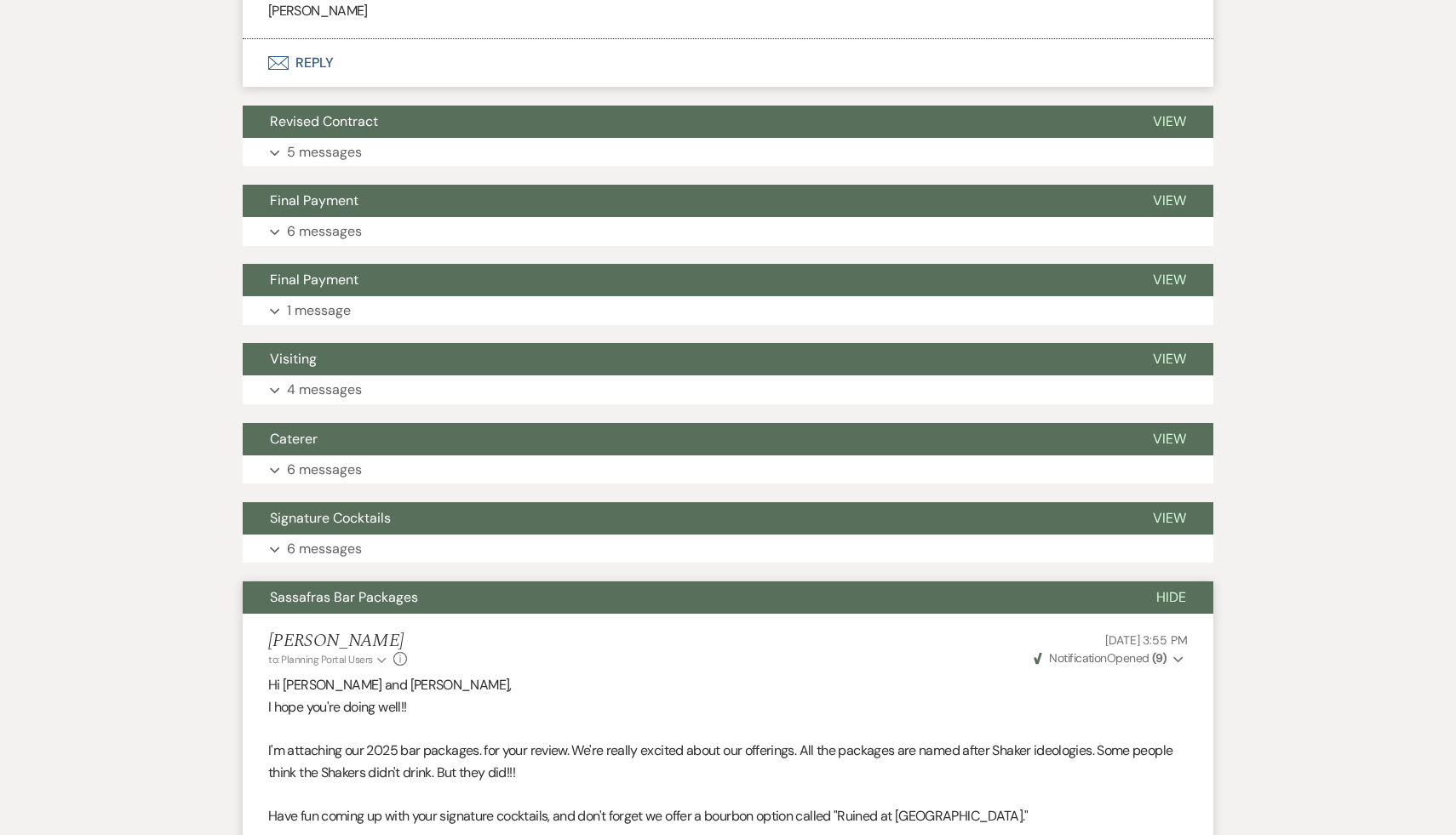
scroll to position [1820, 0]
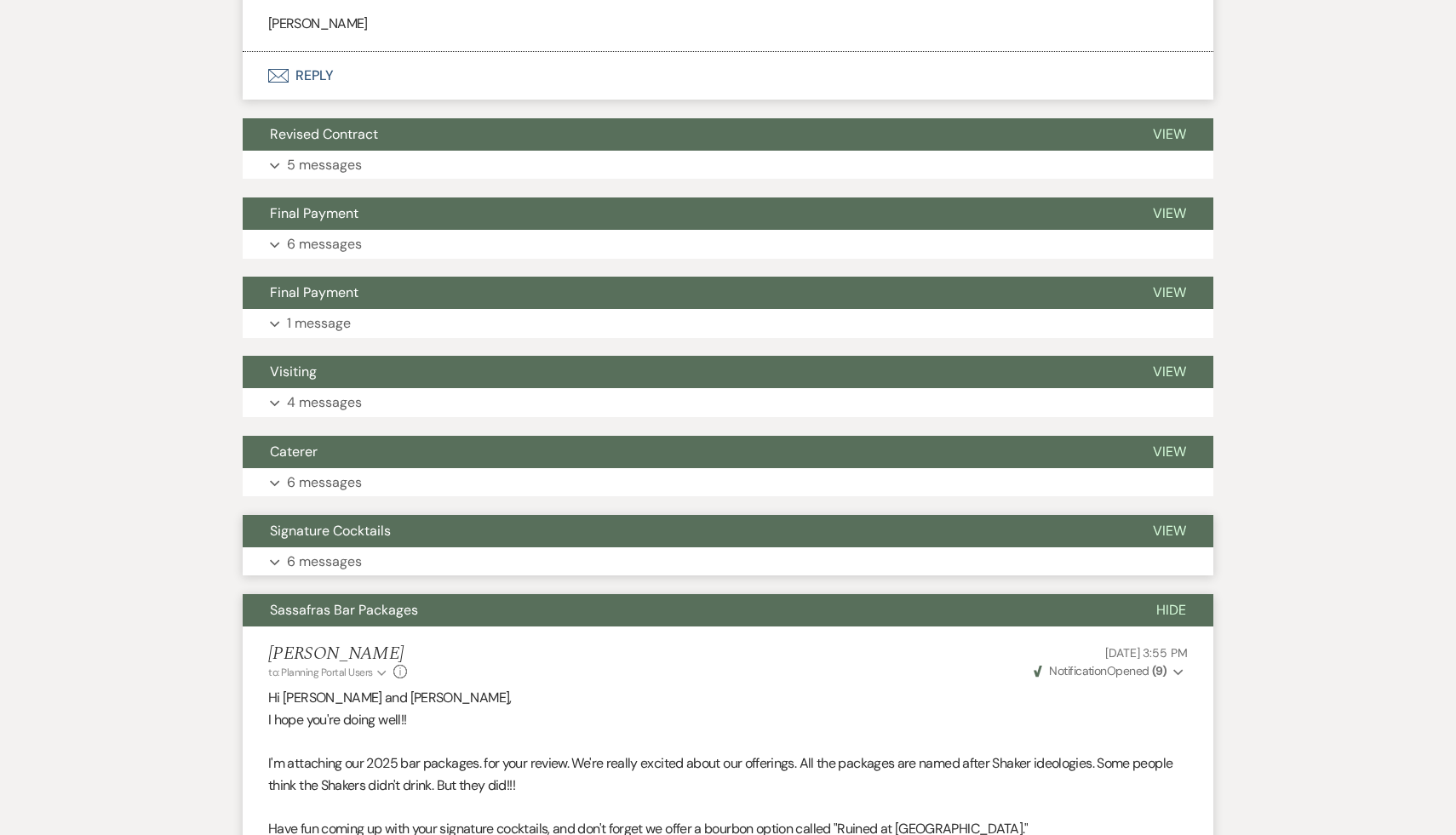
click at [370, 527] on span "Signature Cocktails" at bounding box center [330, 530] width 121 height 18
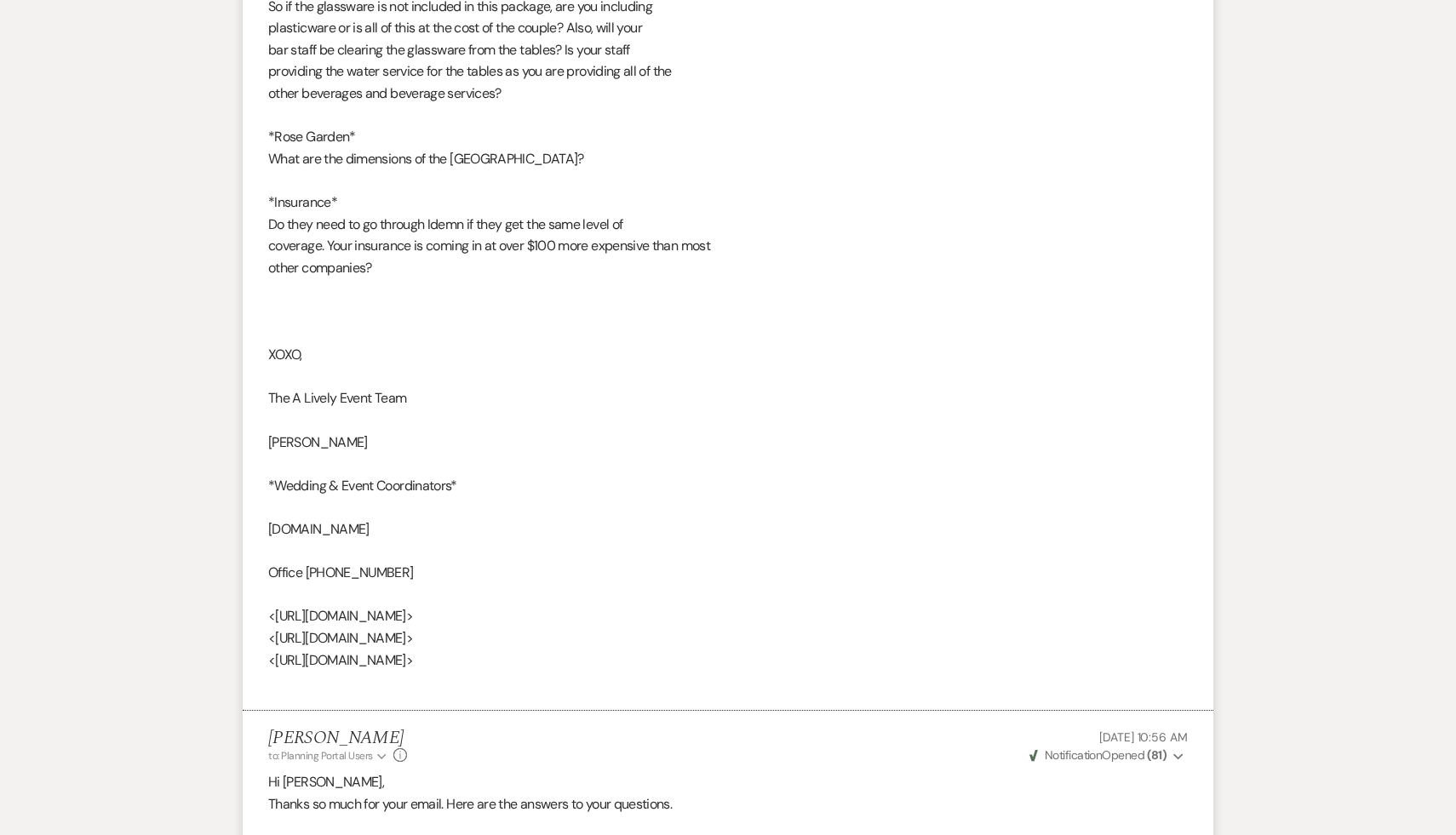
scroll to position [3096, 0]
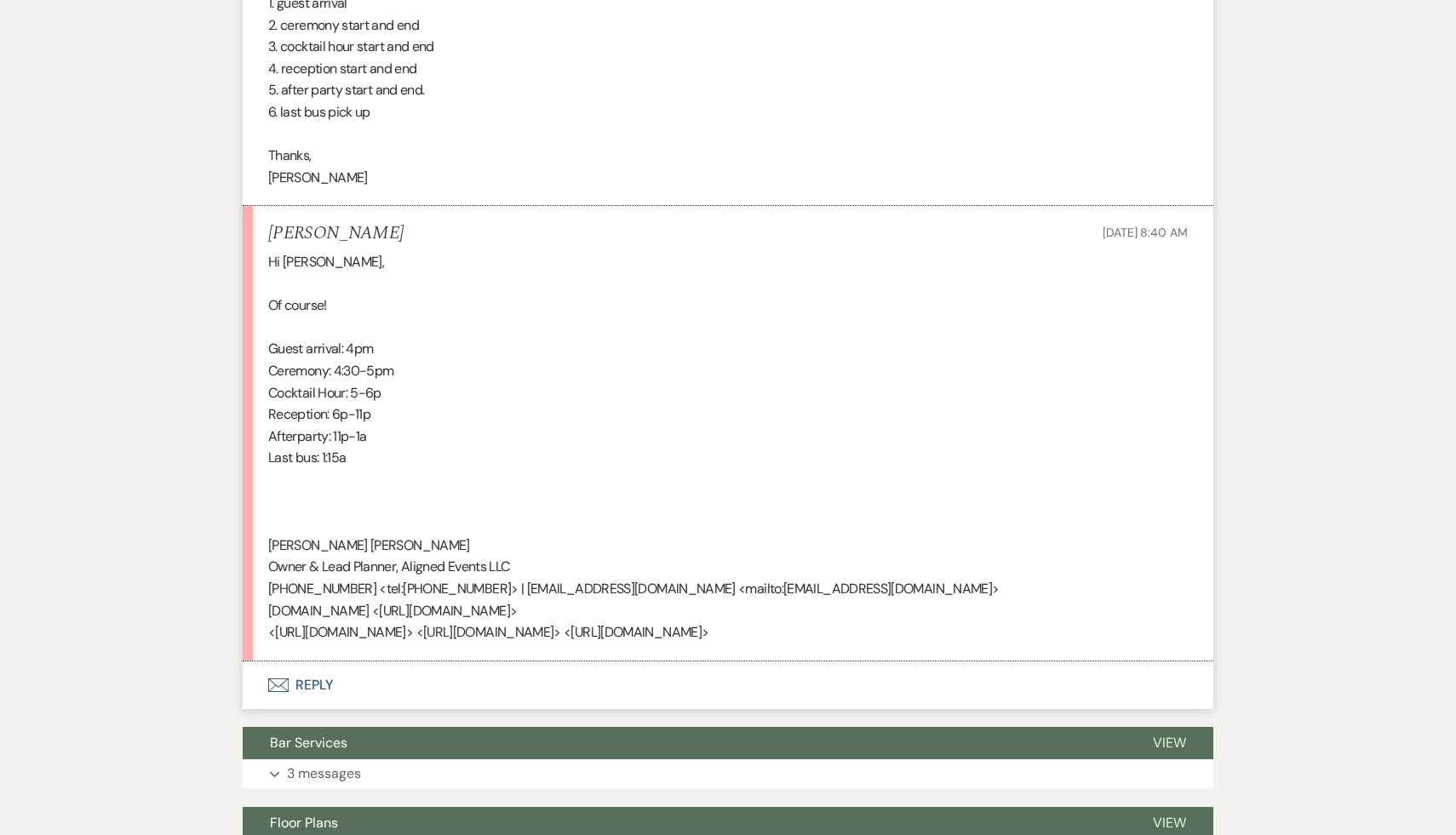
scroll to position [1393, 0]
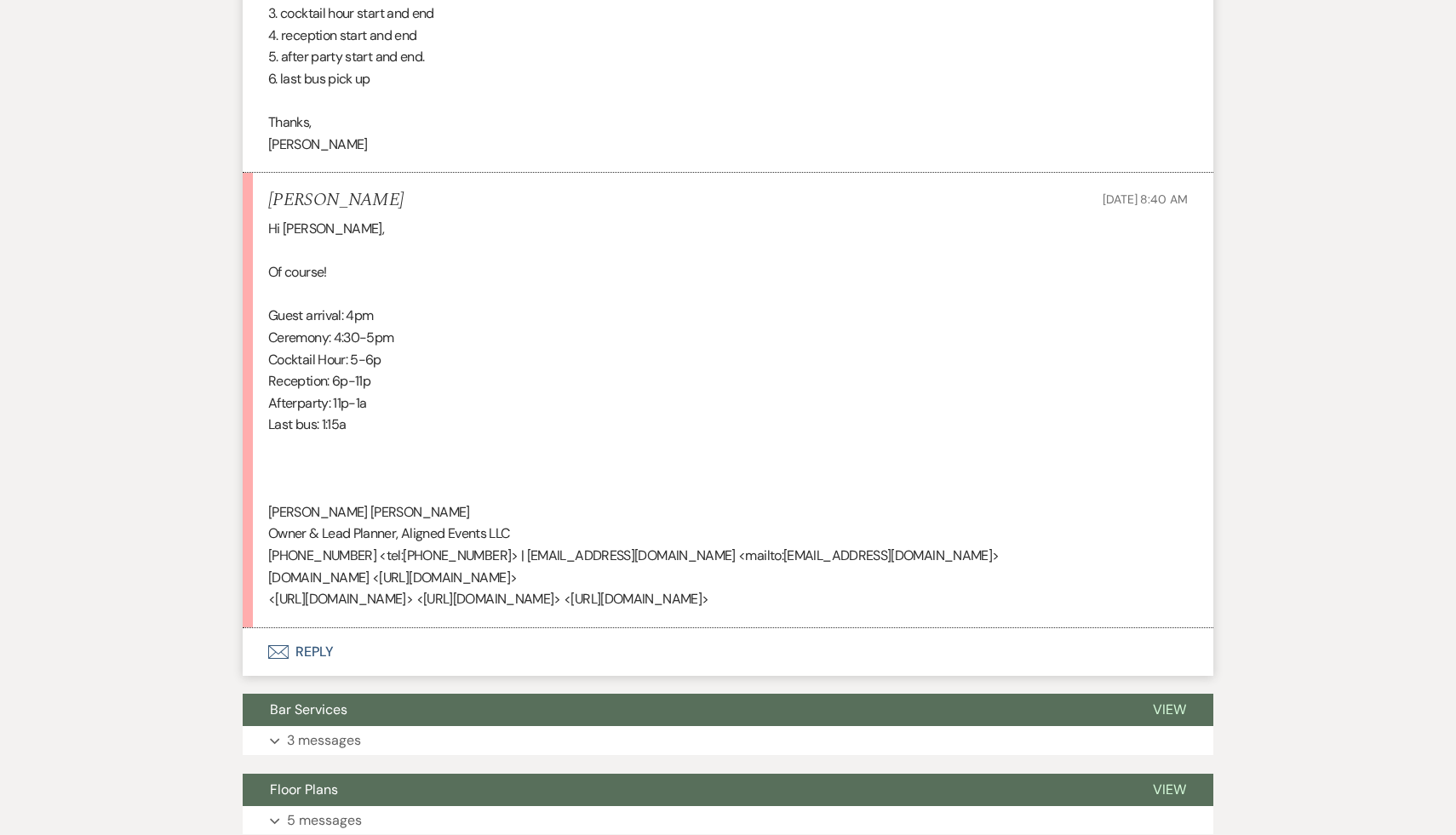
click at [313, 654] on button "Envelope Reply" at bounding box center [728, 651] width 971 height 48
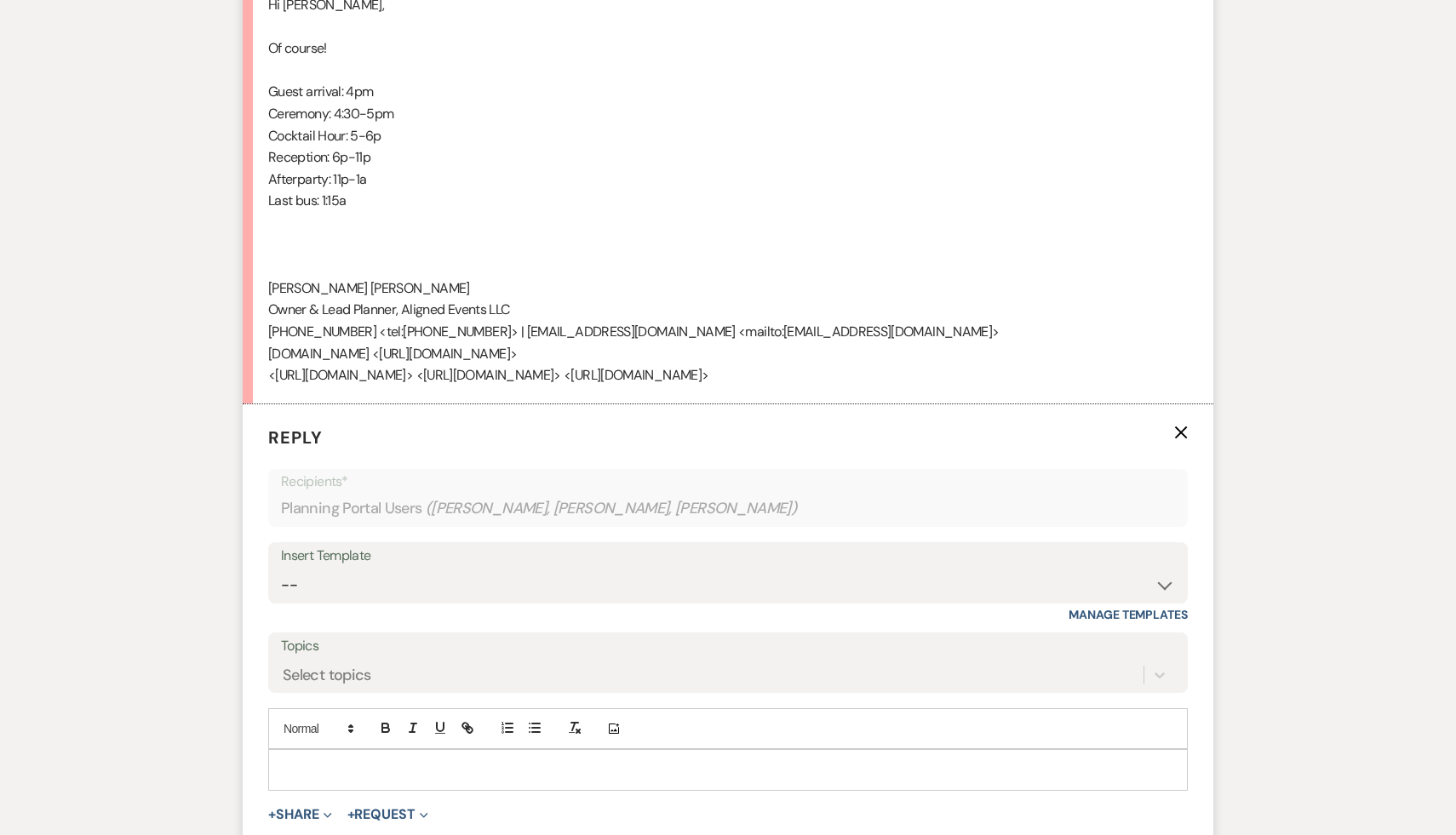
scroll to position [1631, 0]
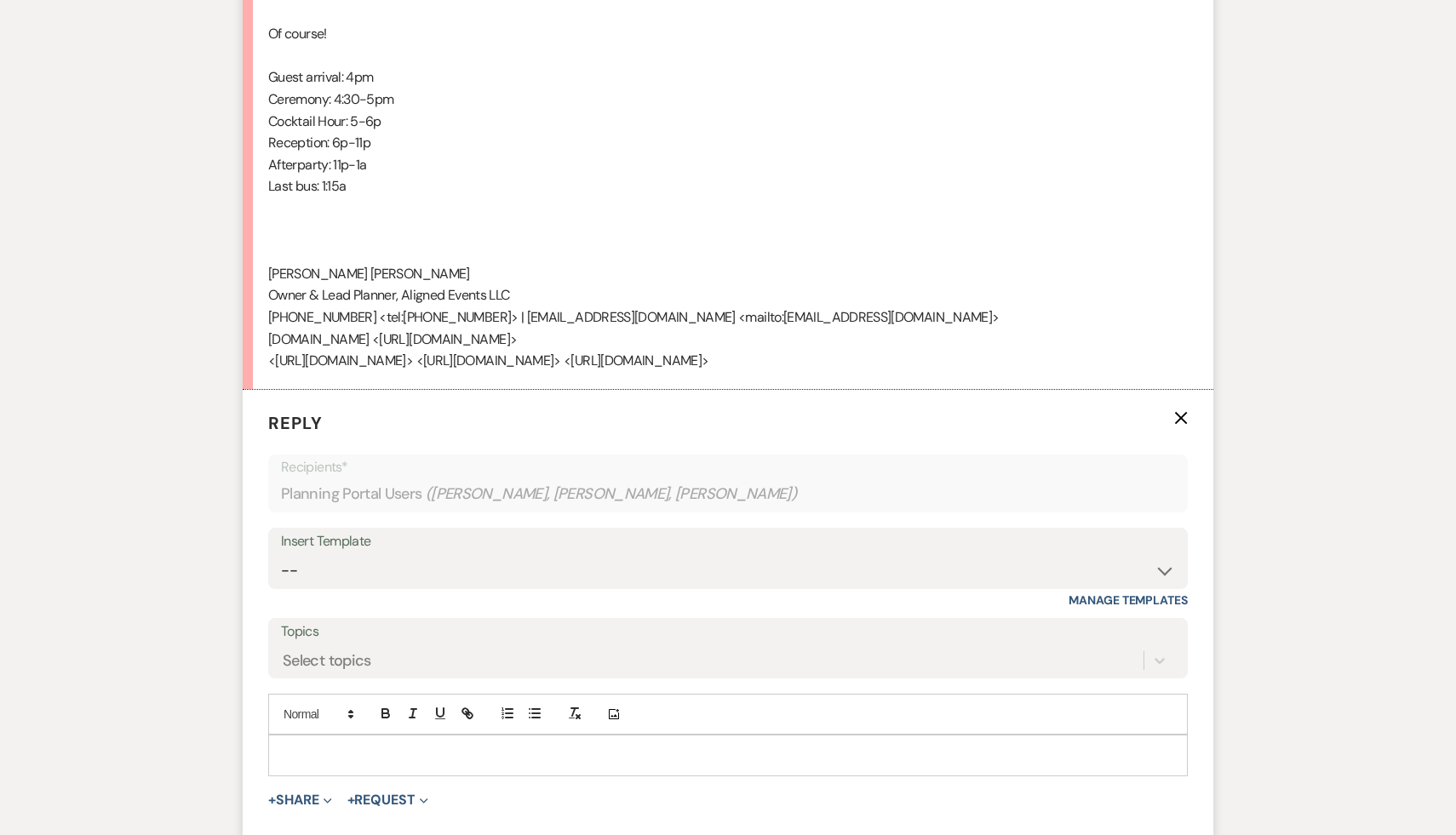
click at [336, 747] on p at bounding box center [727, 755] width 892 height 19
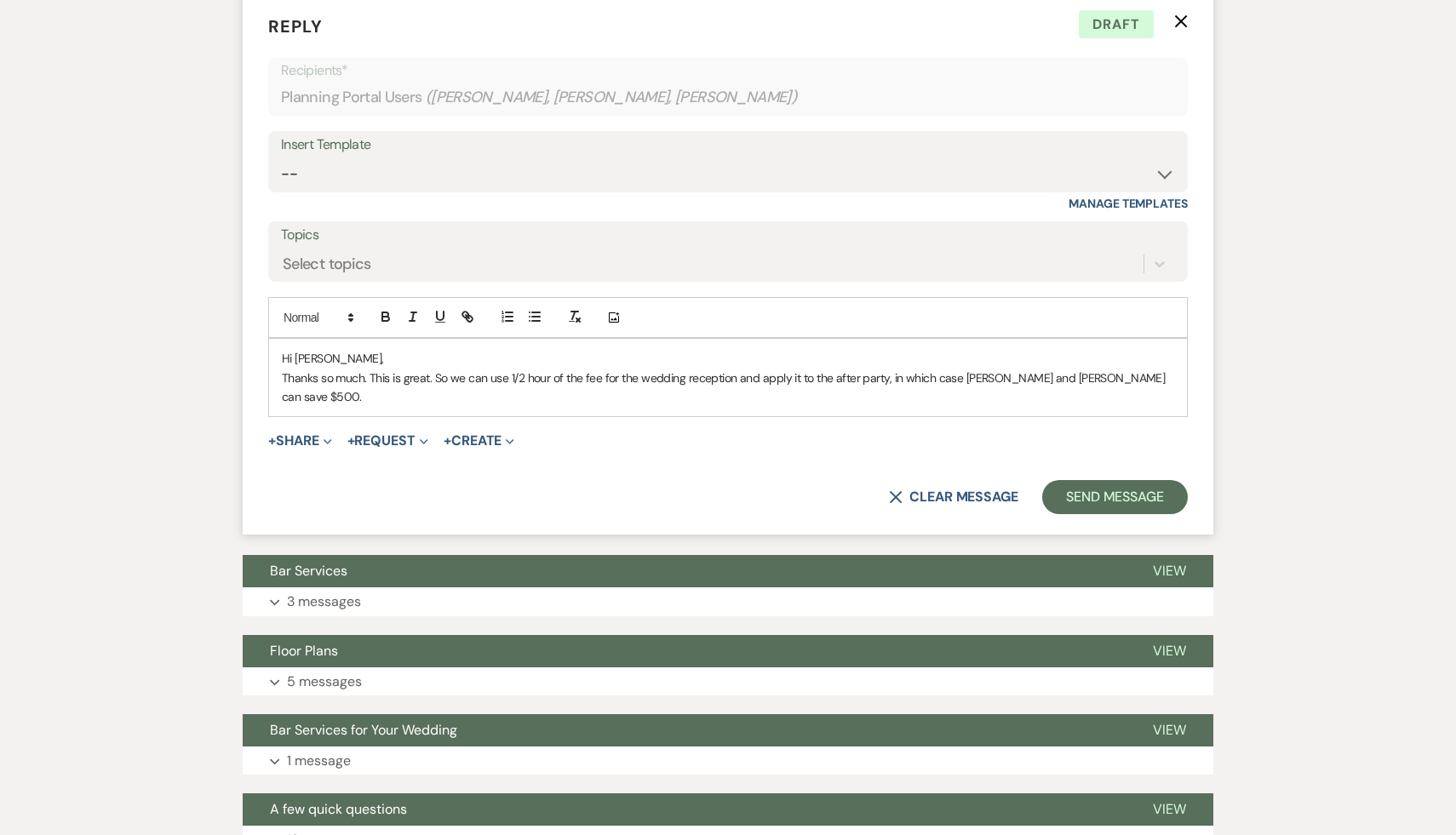
scroll to position [2078, 0]
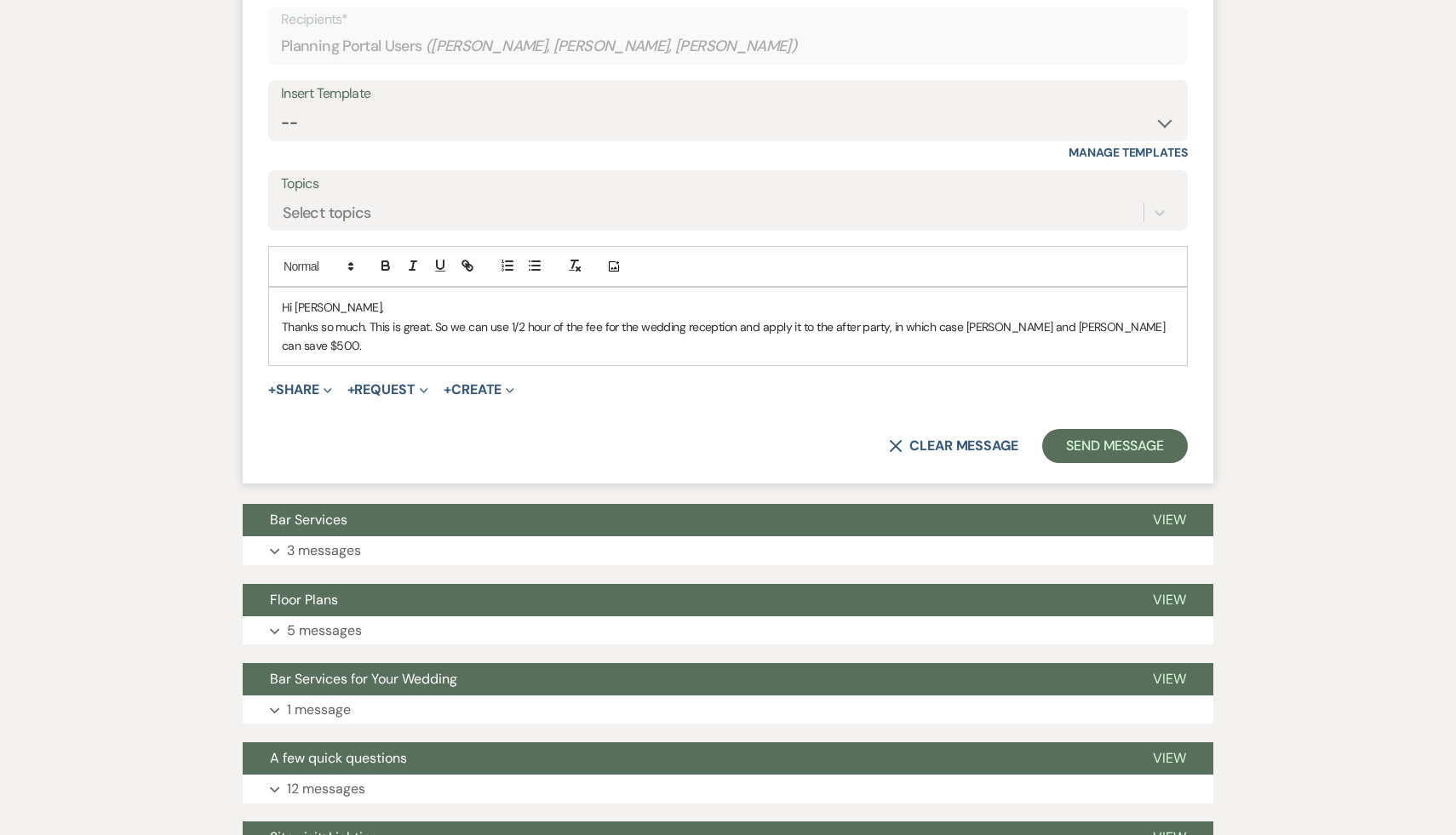
click at [1140, 321] on p "Thanks so much. This is great. So we can use 1/2 hour of the fee for the weddin…" at bounding box center [727, 336] width 892 height 38
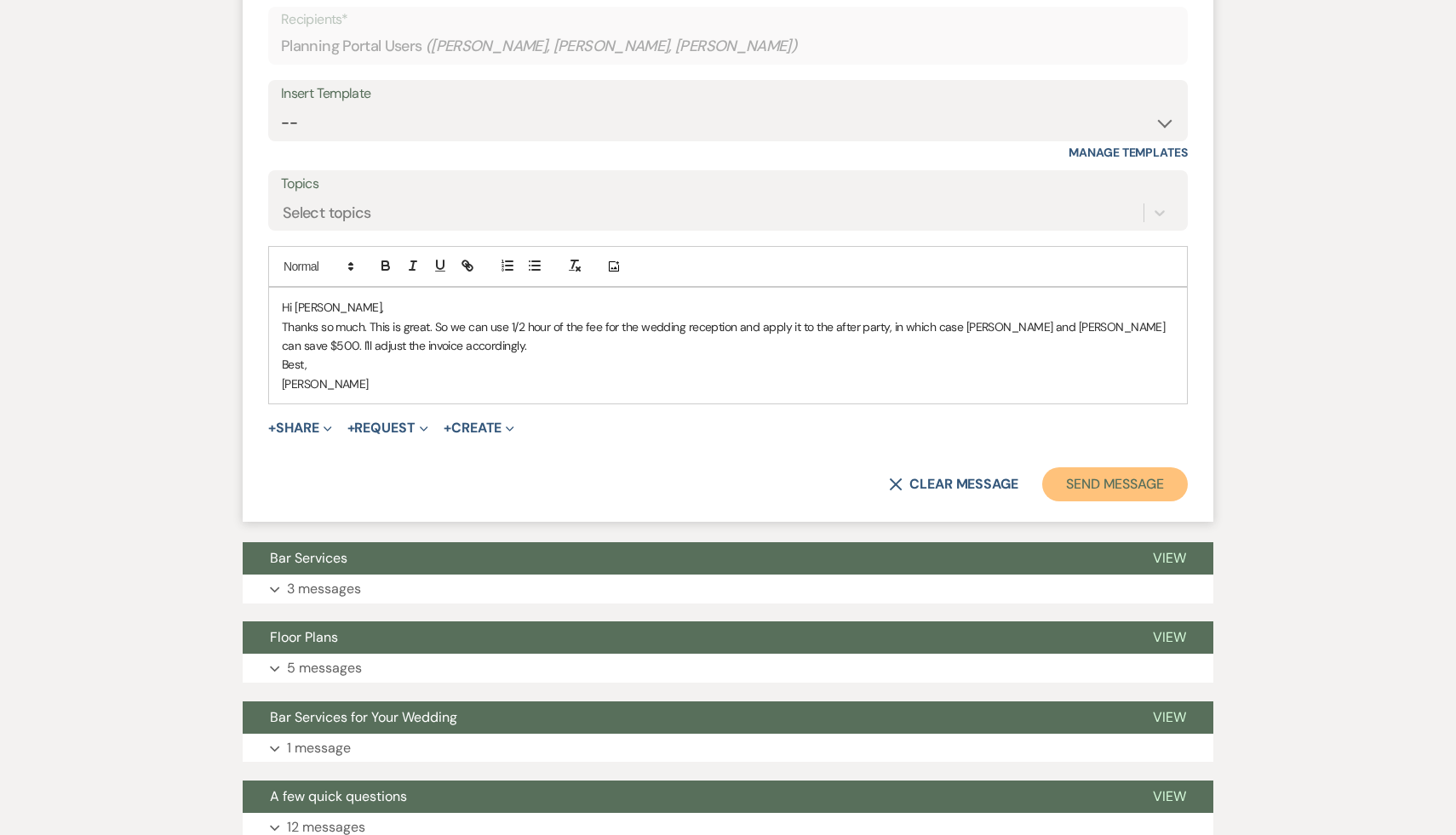
click at [1109, 494] on button "Send Message" at bounding box center [1115, 484] width 146 height 34
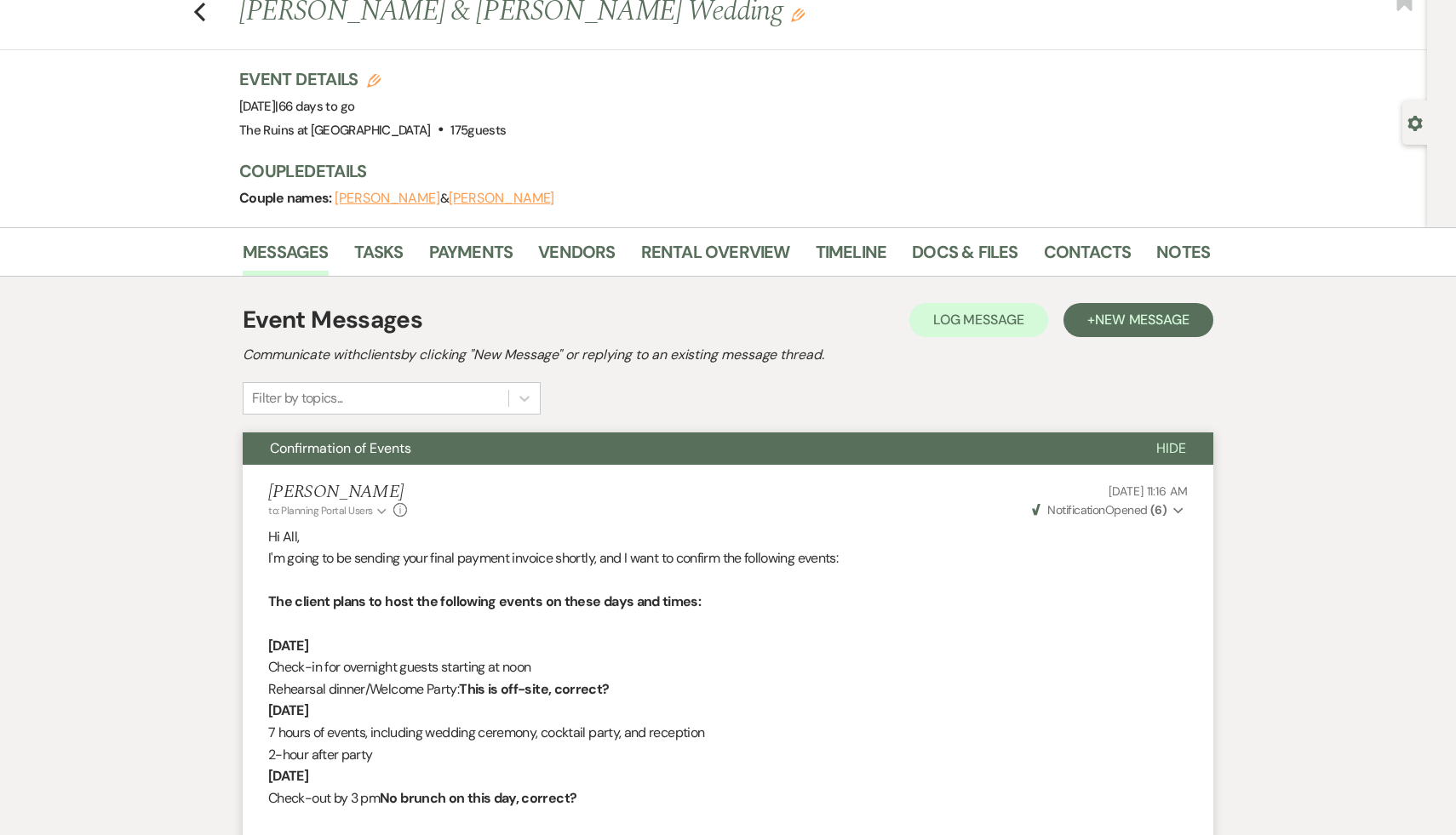
scroll to position [0, 0]
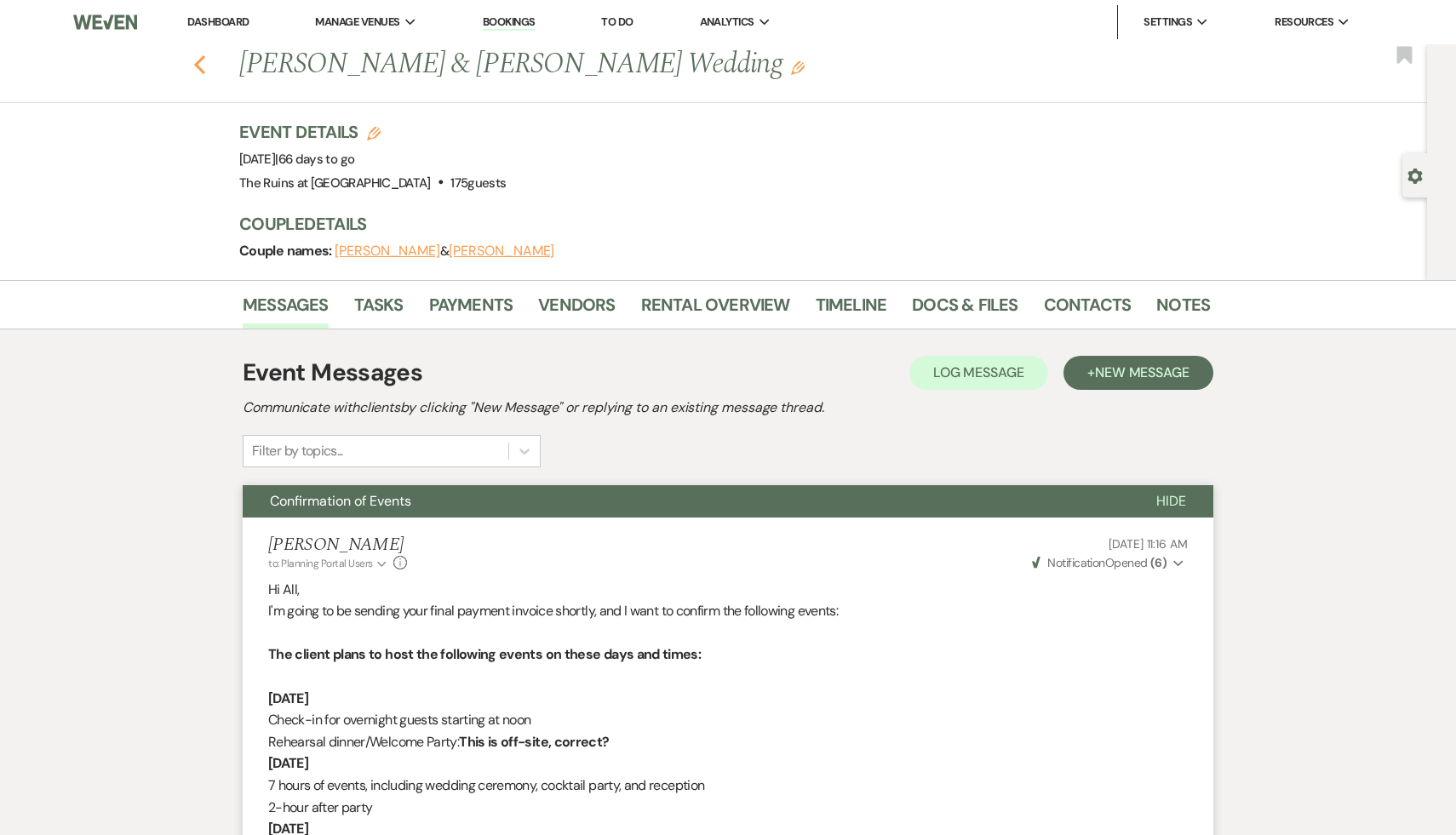
click at [196, 60] on icon "Previous" at bounding box center [199, 64] width 13 height 21
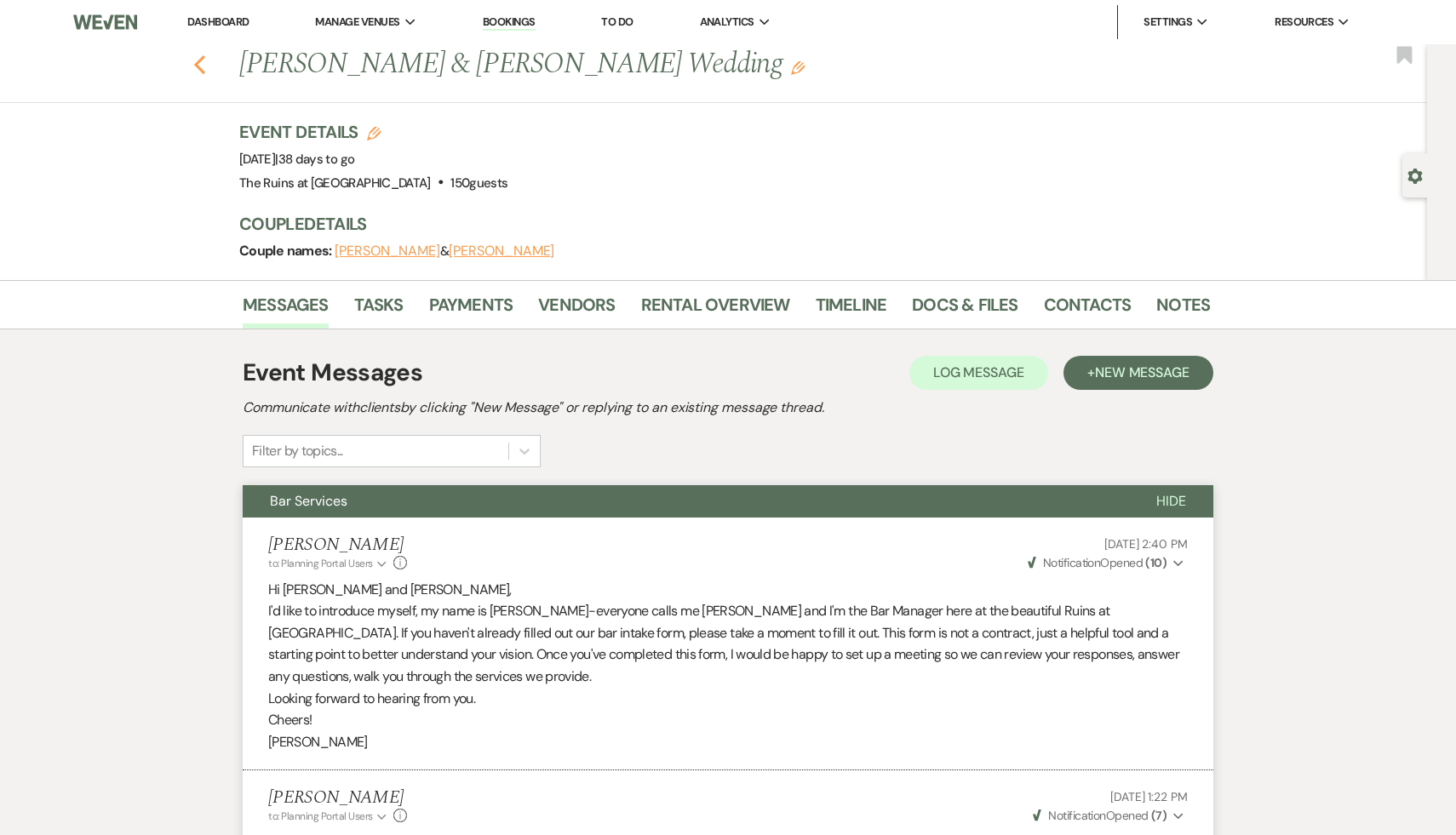
click at [196, 59] on icon "Previous" at bounding box center [199, 64] width 13 height 21
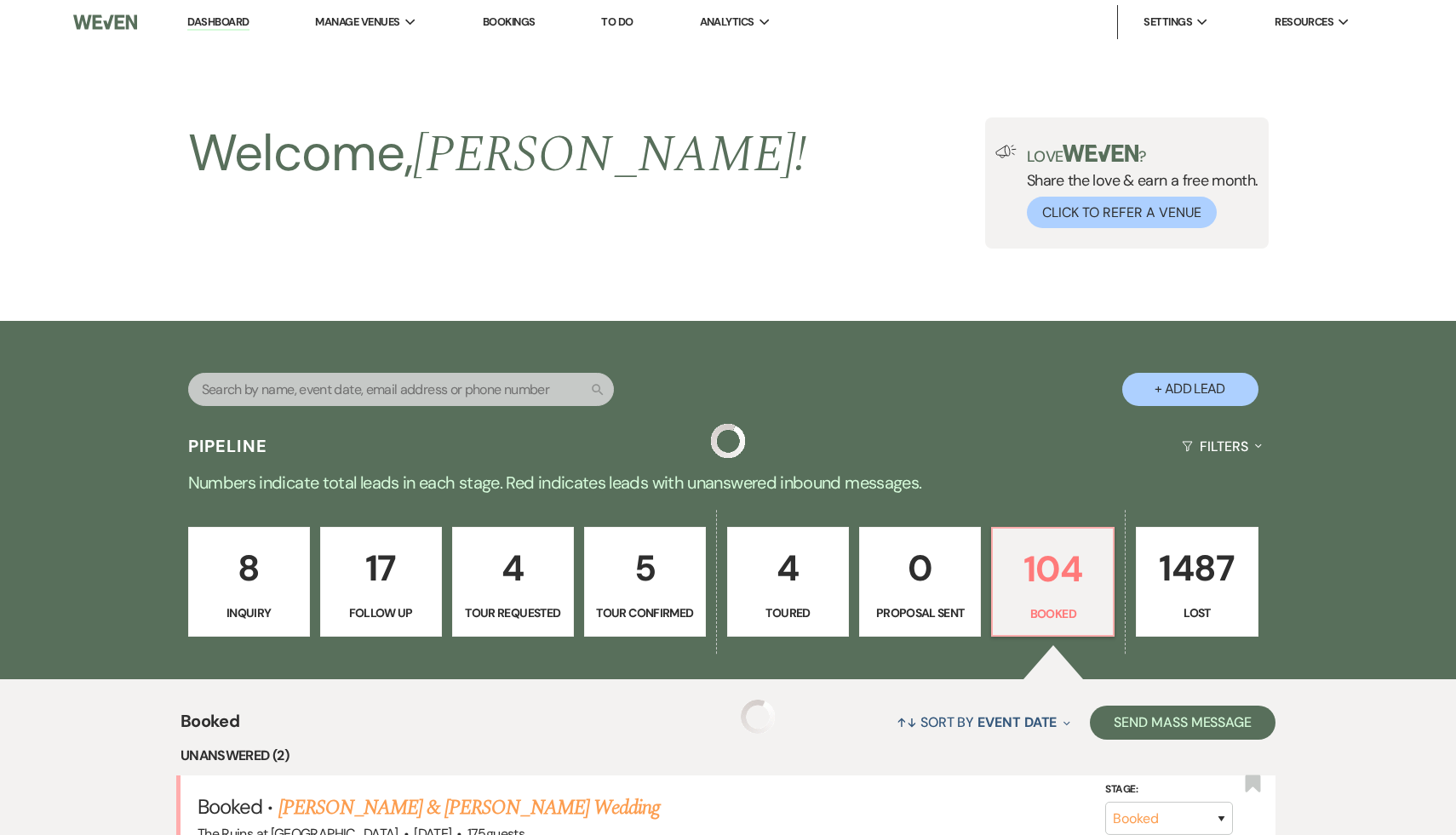
scroll to position [1102, 0]
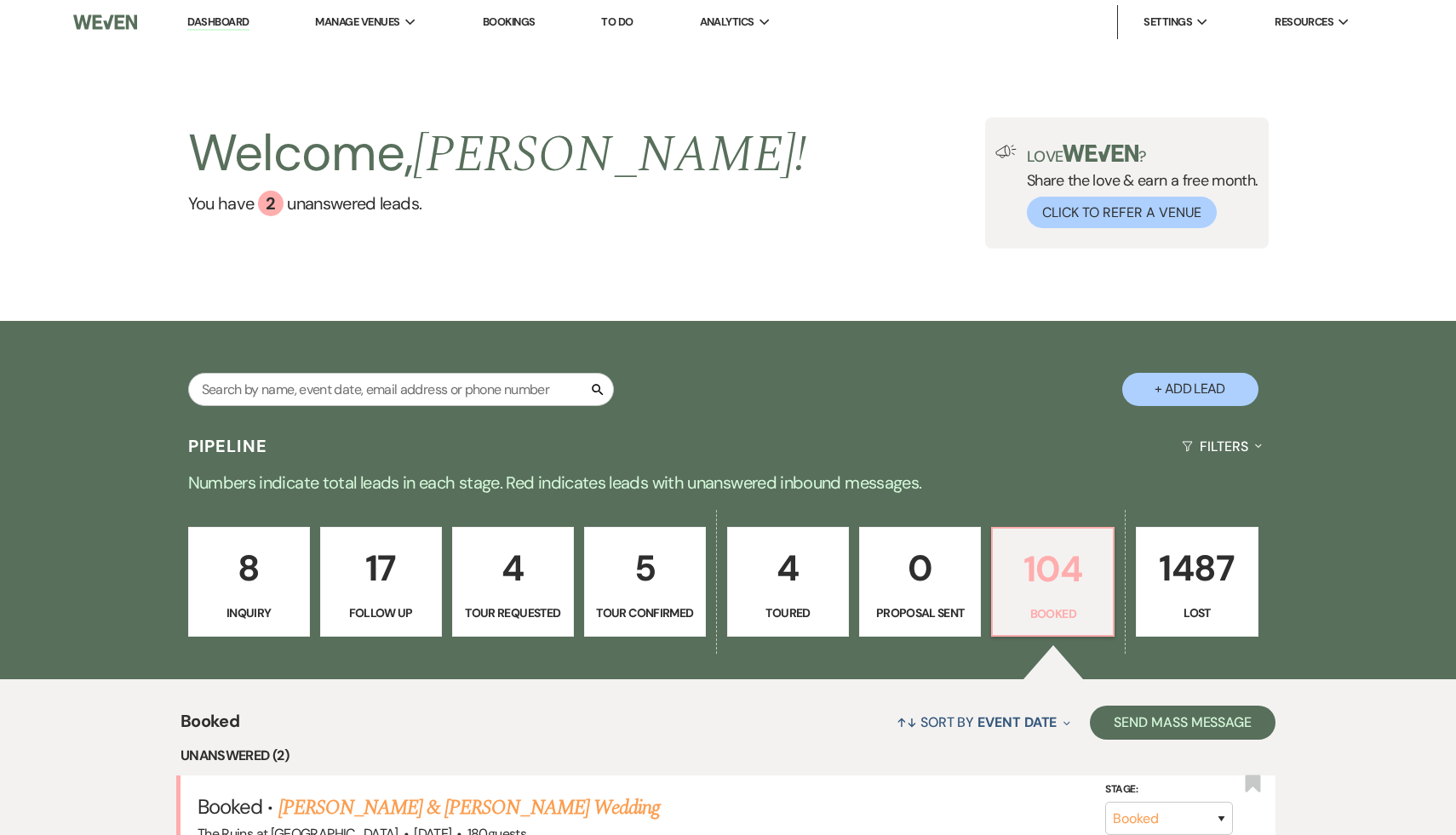
click at [1067, 573] on p "104" at bounding box center [1053, 568] width 100 height 57
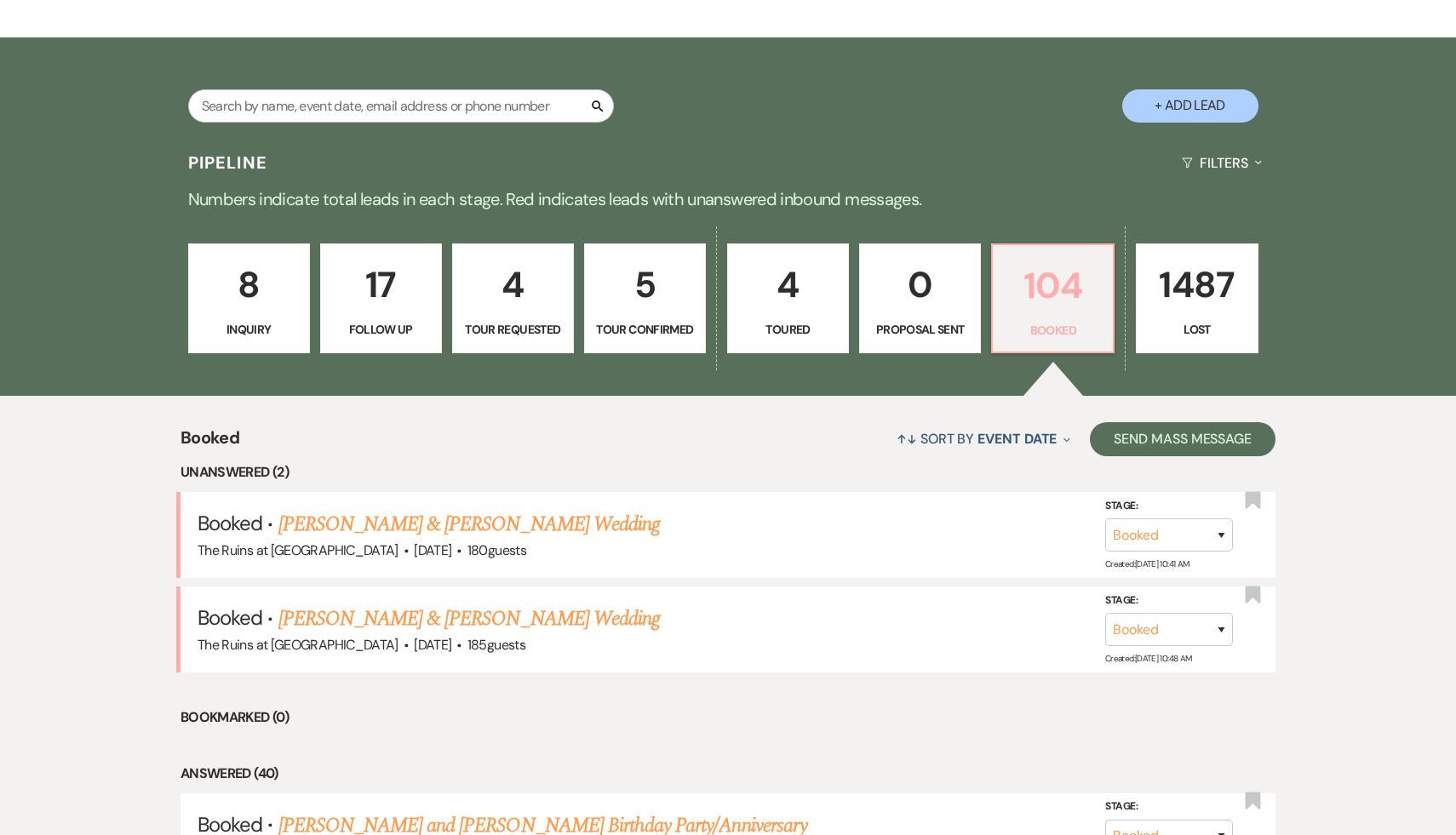
scroll to position [287, 0]
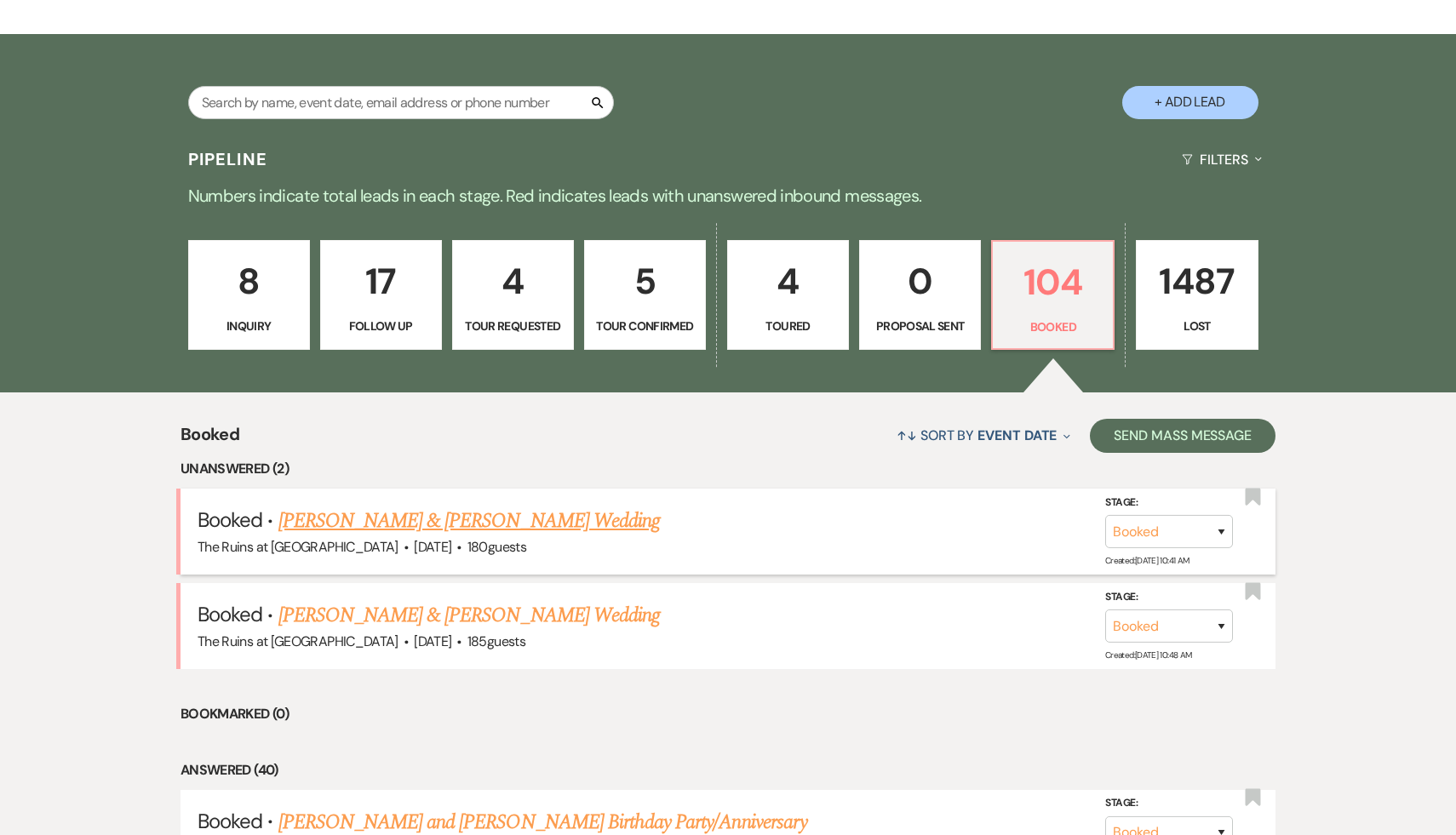
click at [484, 522] on link "[PERSON_NAME] & [PERSON_NAME] Wedding" at bounding box center [469, 521] width 381 height 30
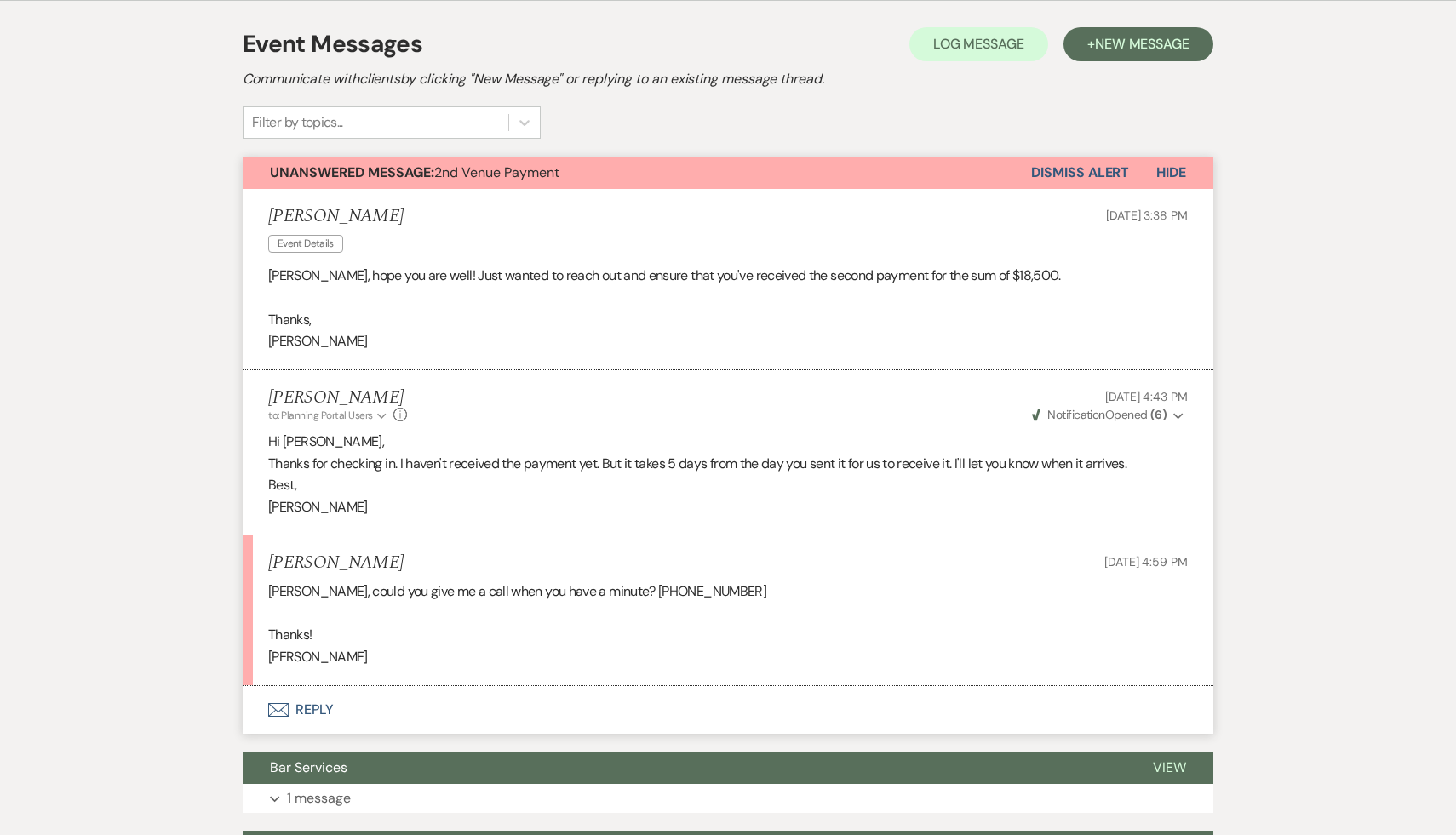
scroll to position [461, 0]
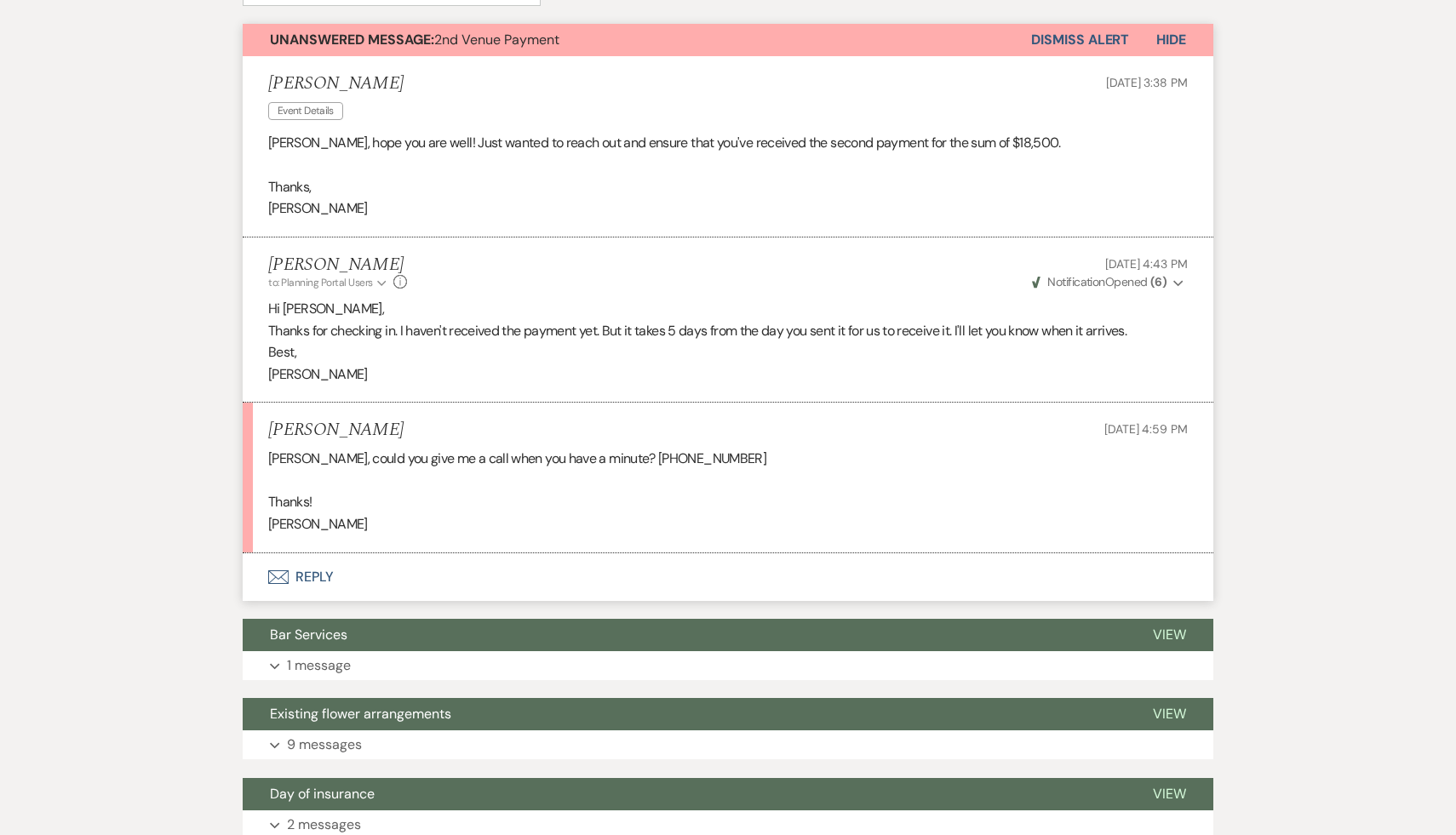
click at [311, 578] on button "Envelope Reply" at bounding box center [728, 577] width 971 height 48
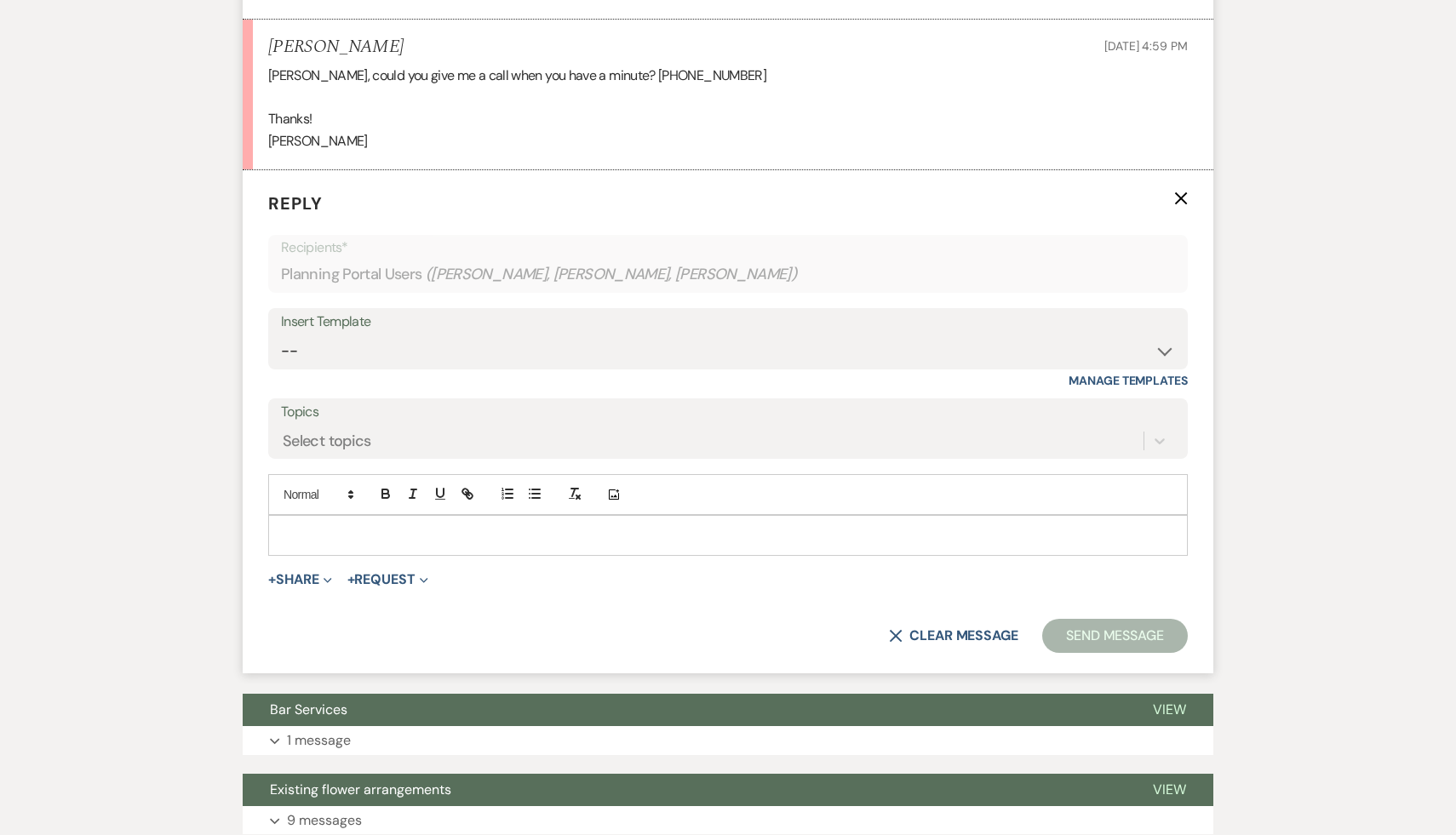
scroll to position [849, 0]
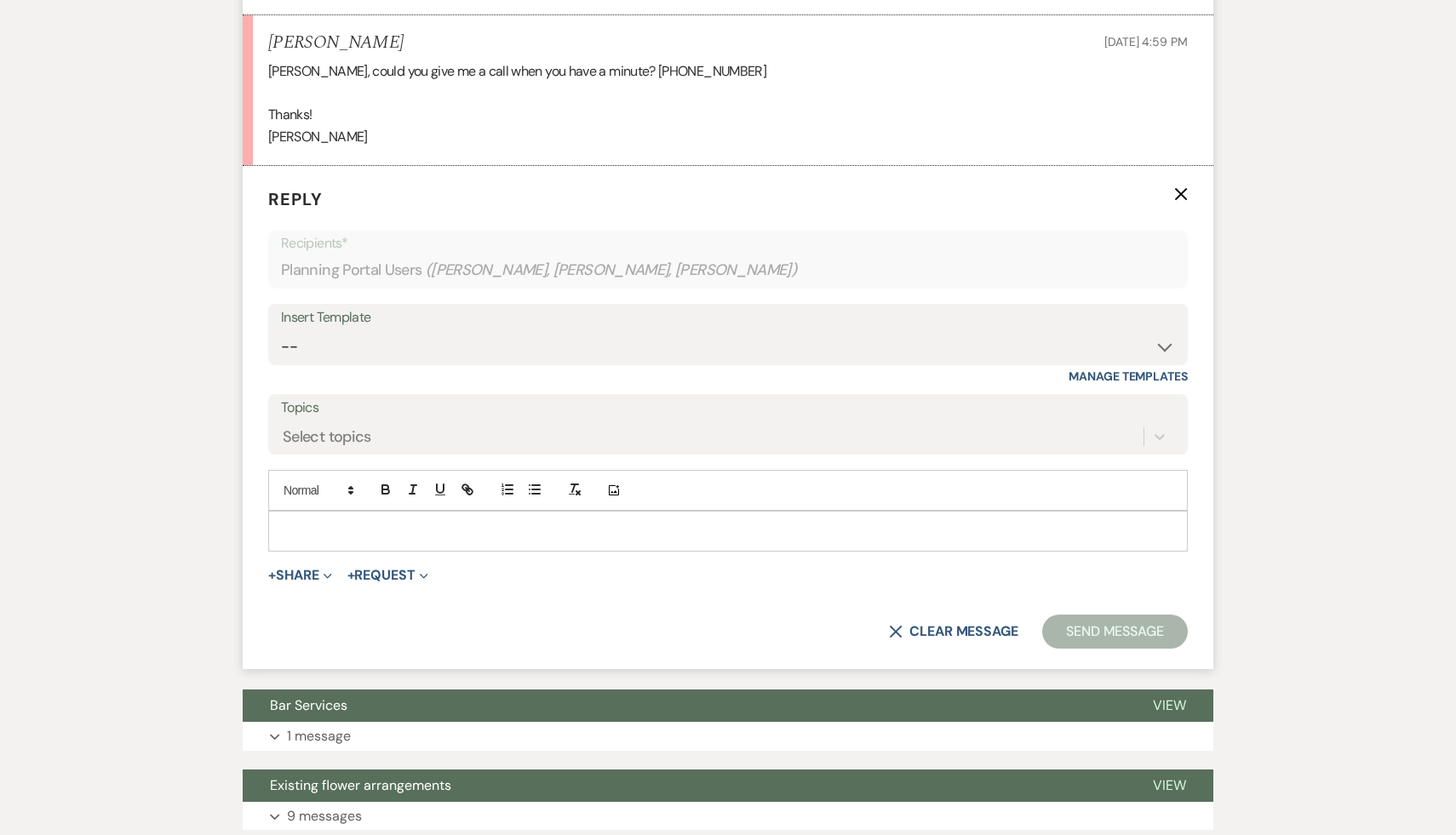
click at [384, 527] on p at bounding box center [727, 530] width 892 height 19
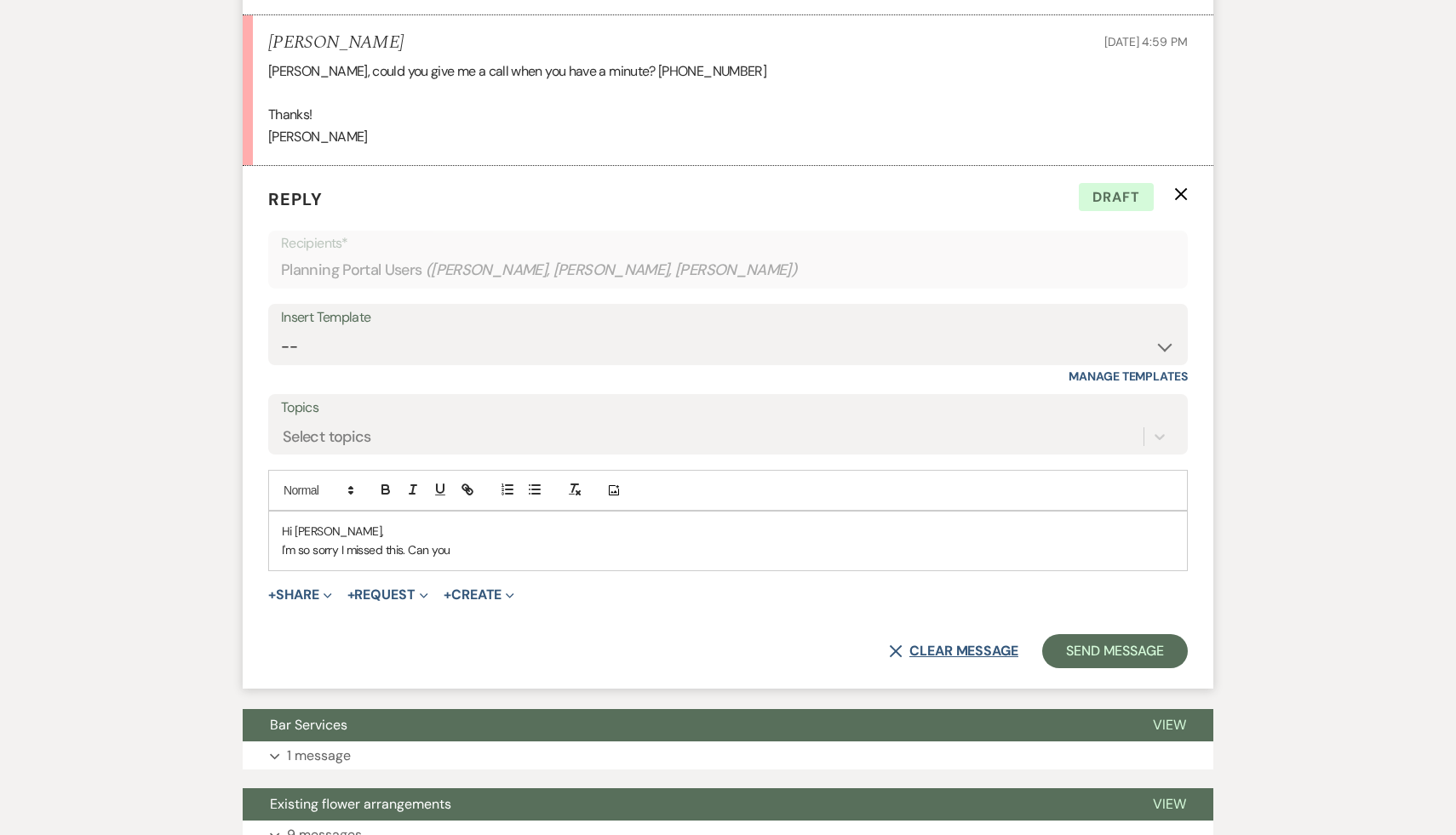
click at [994, 650] on button "X Clear message" at bounding box center [954, 651] width 129 height 14
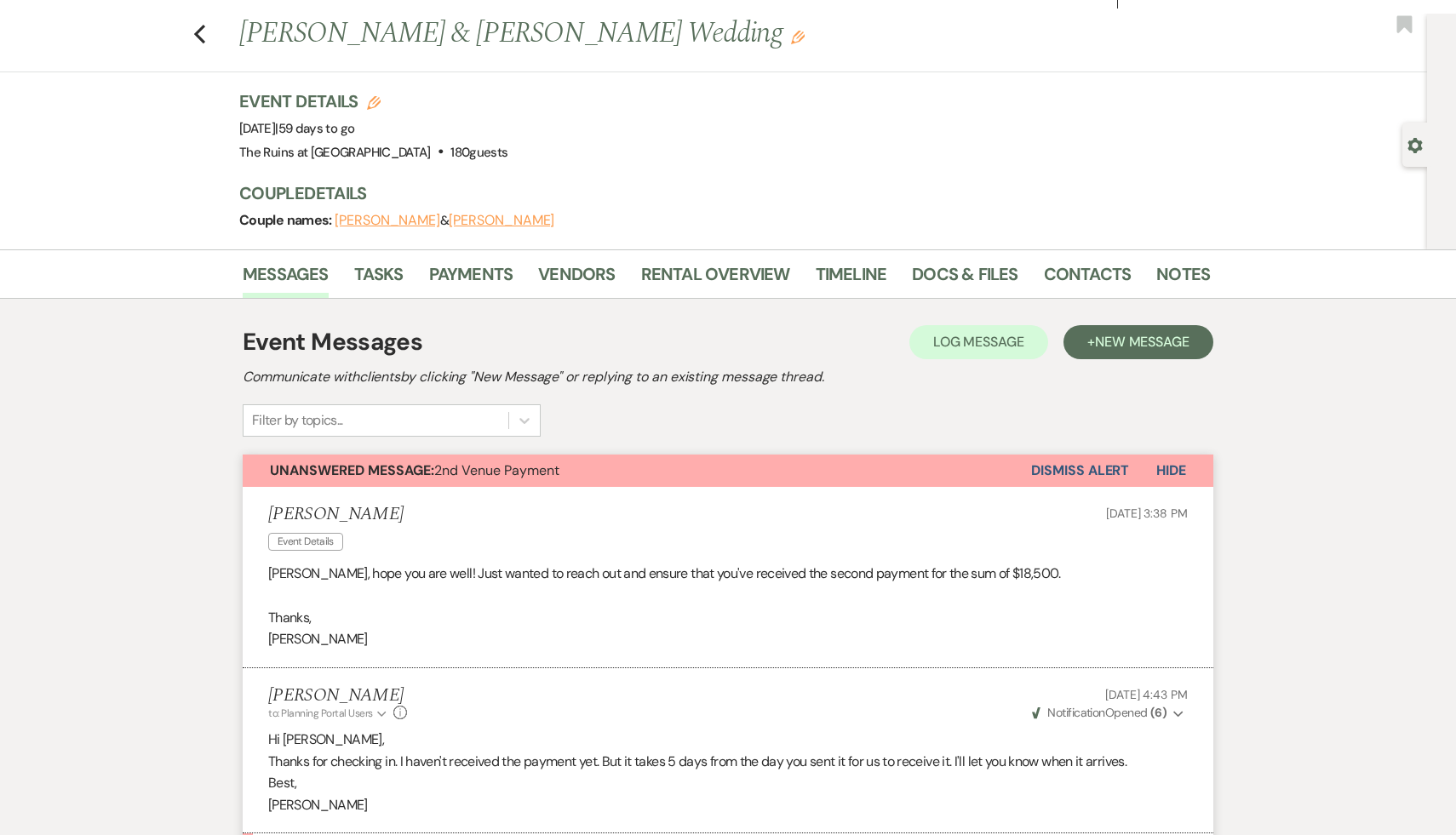
scroll to position [41, 0]
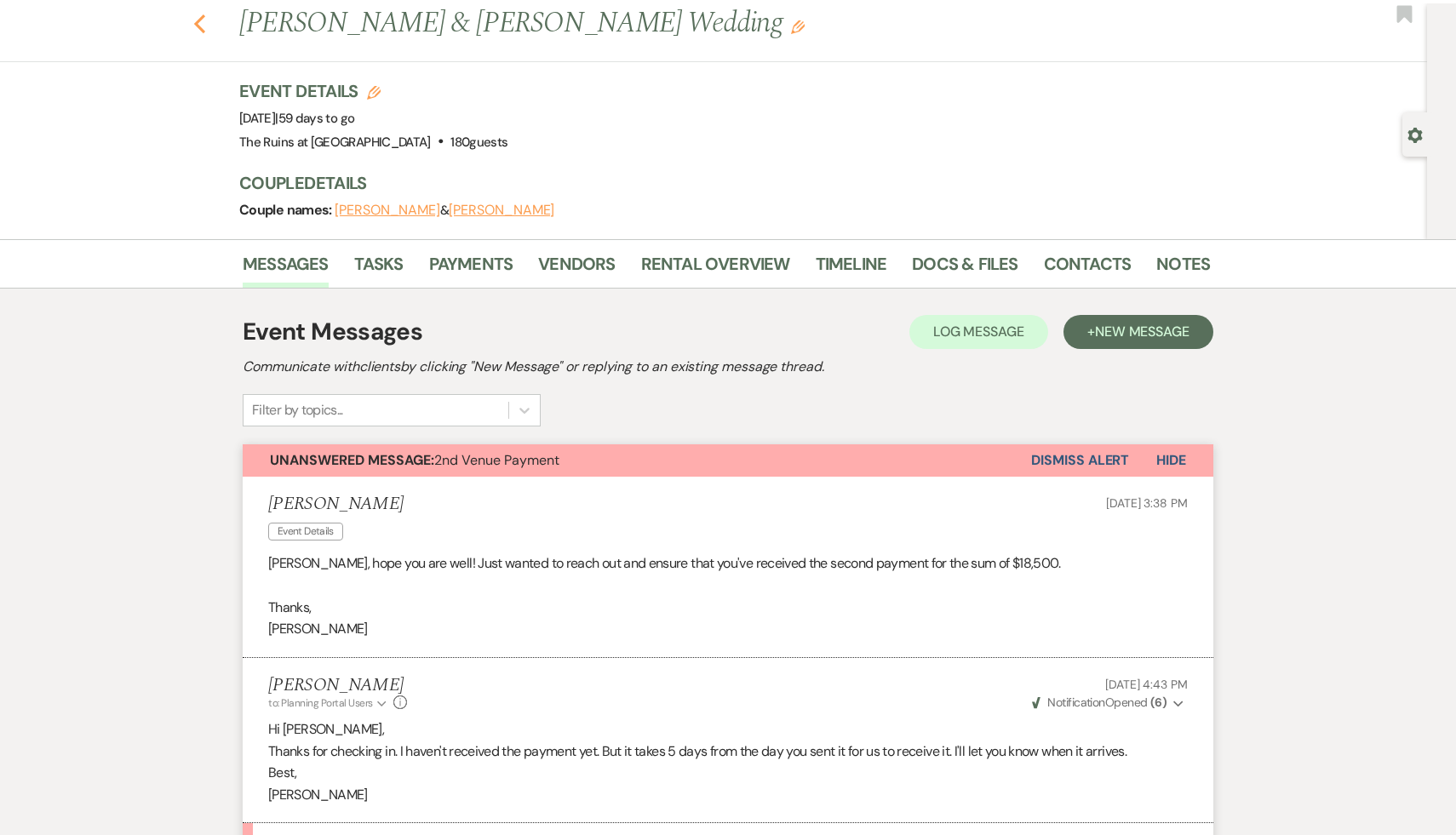
click at [200, 25] on icon "Previous" at bounding box center [199, 23] width 13 height 21
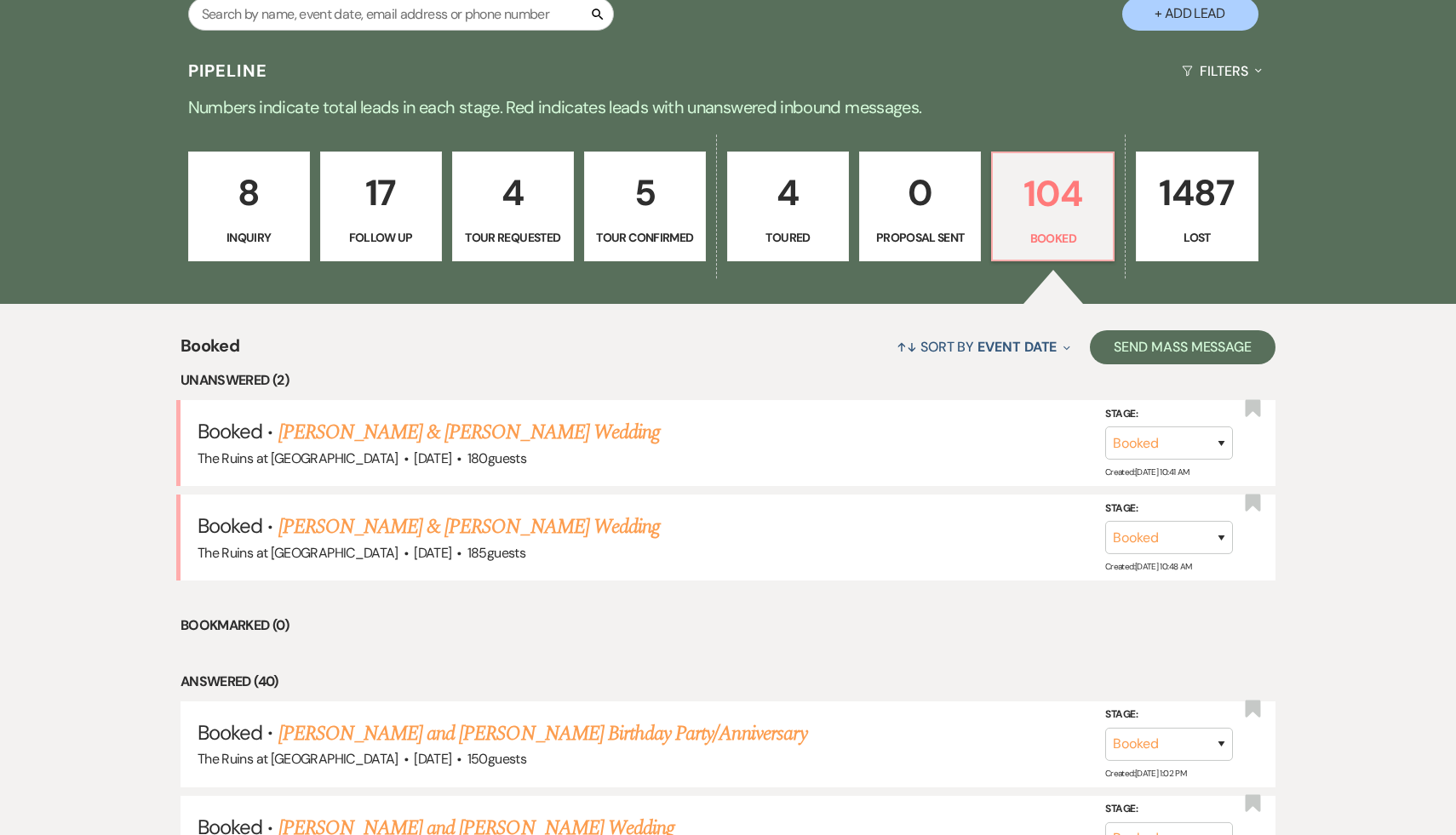
scroll to position [385, 0]
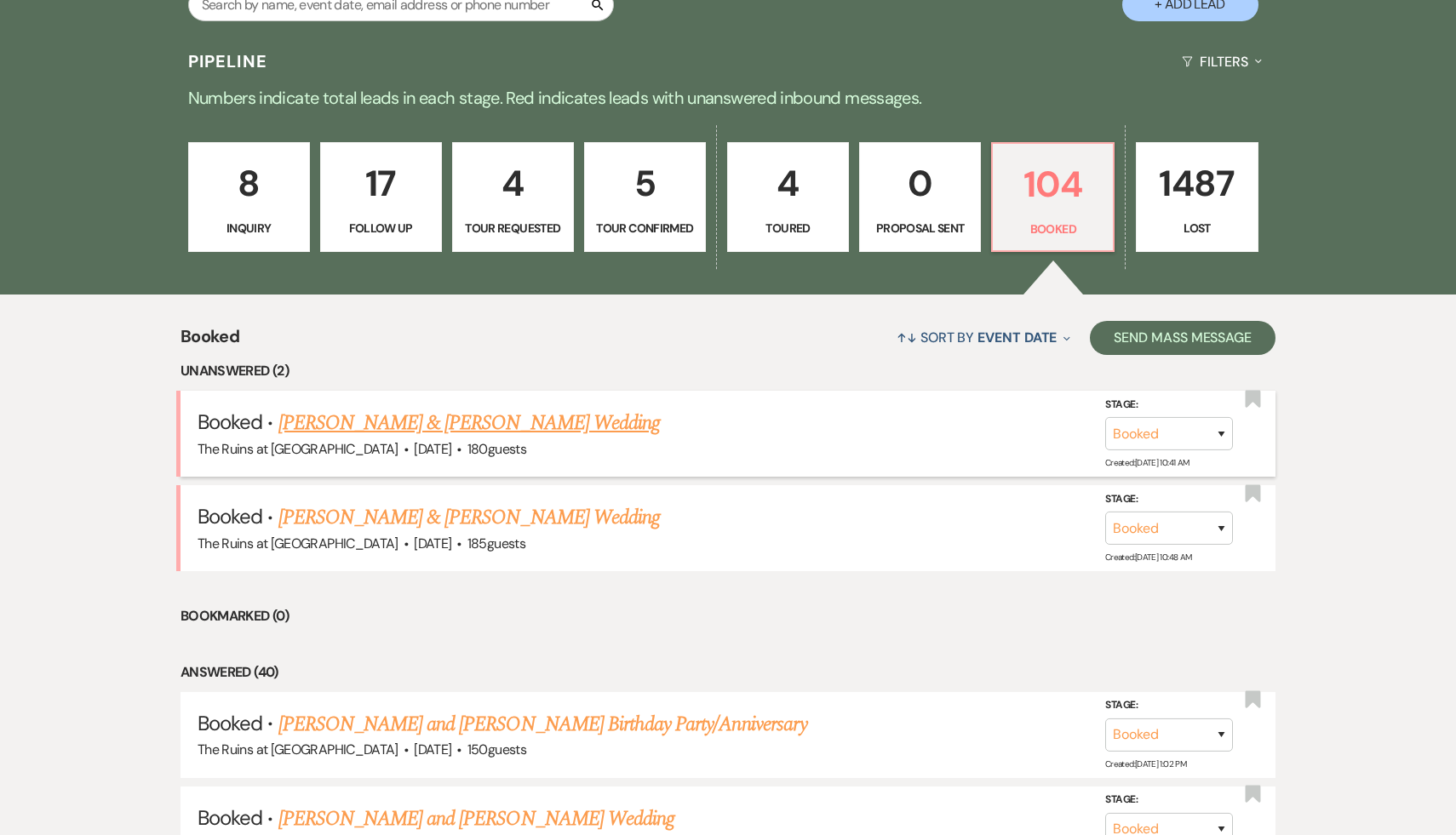
click at [428, 423] on link "[PERSON_NAME] & [PERSON_NAME] Wedding" at bounding box center [469, 422] width 381 height 30
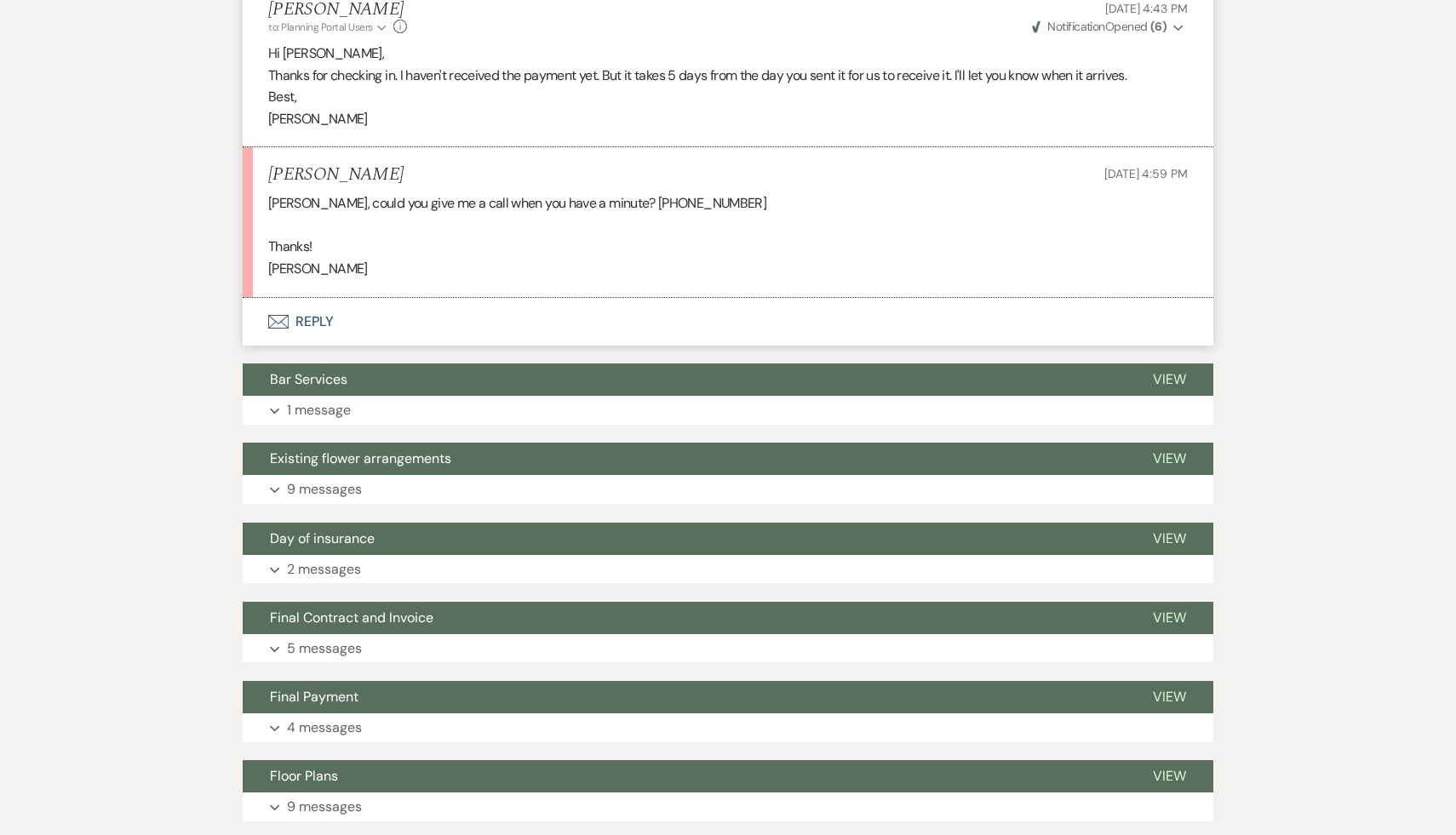
scroll to position [721, 0]
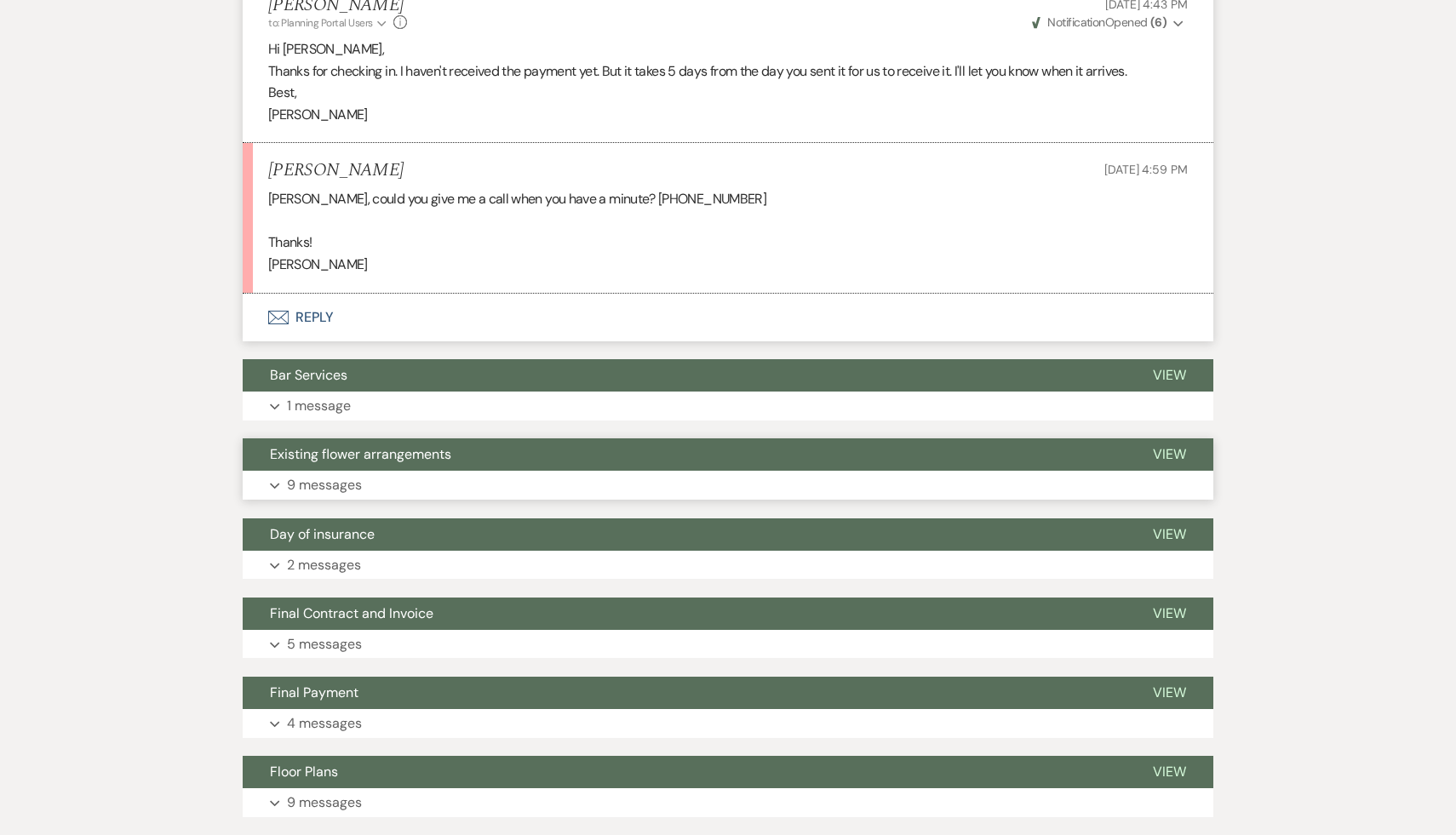
click at [406, 460] on span "Existing flower arrangements" at bounding box center [361, 454] width 182 height 18
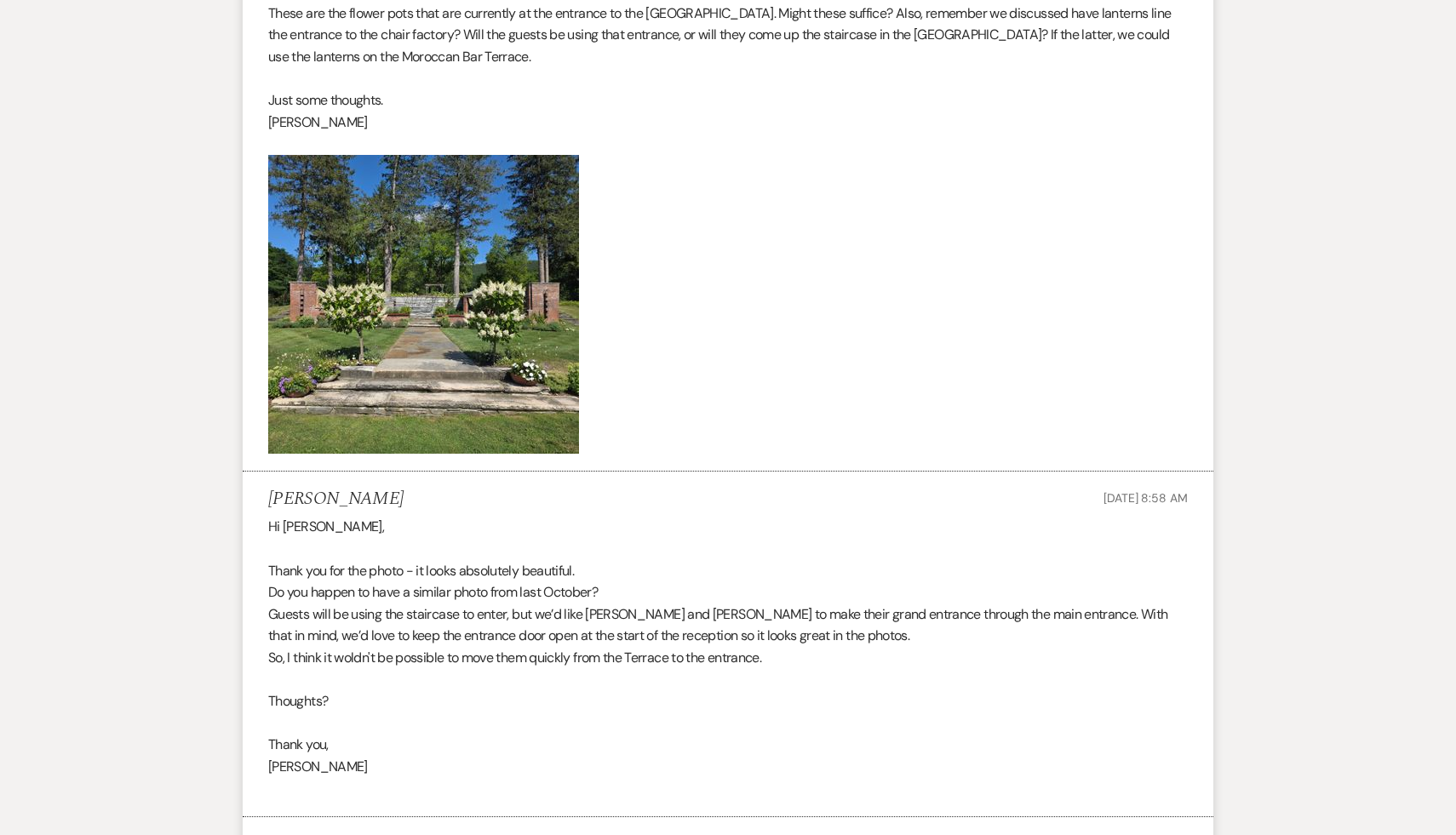
scroll to position [1896, 0]
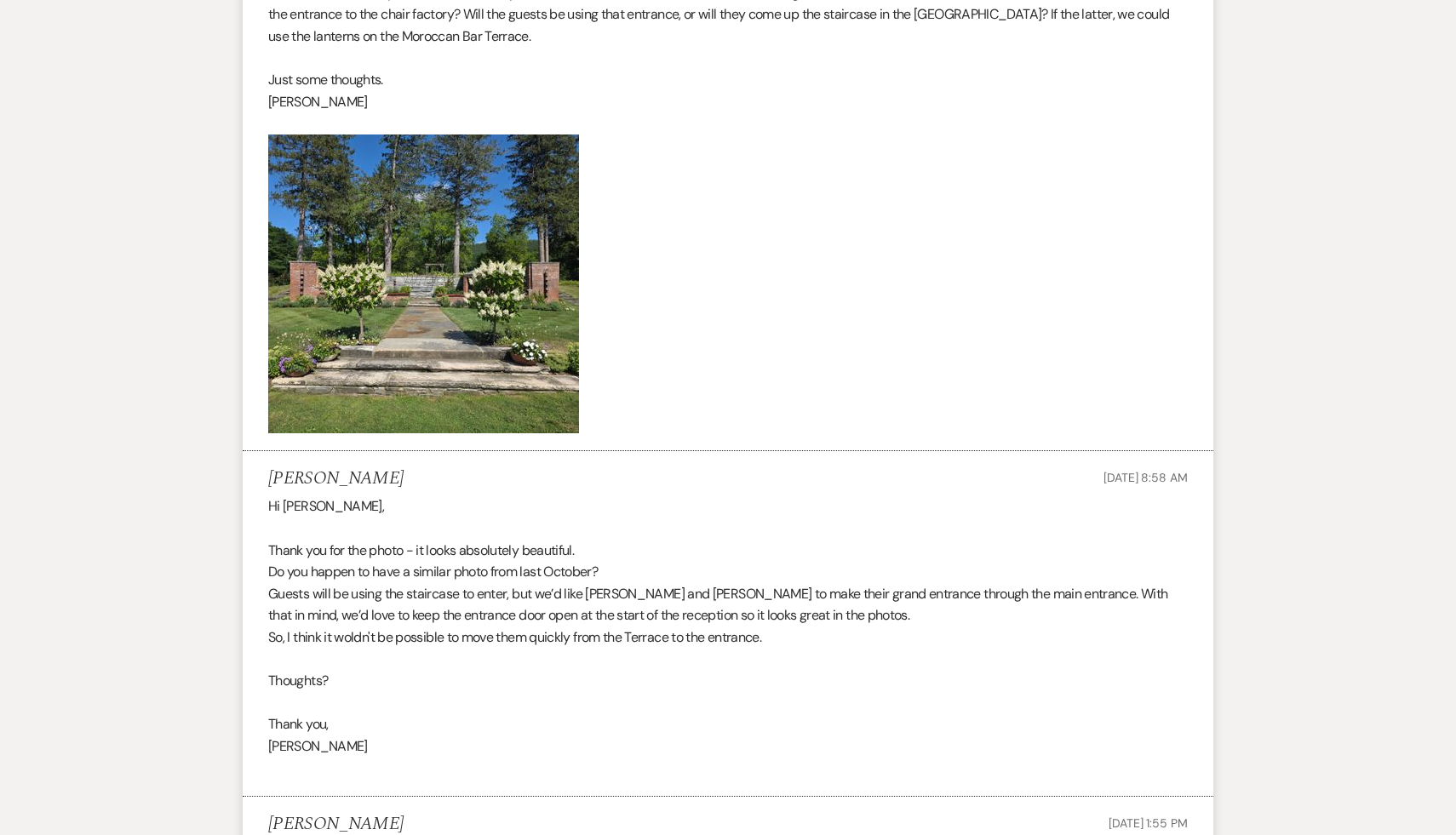
click at [444, 349] on img at bounding box center [424, 284] width 311 height 299
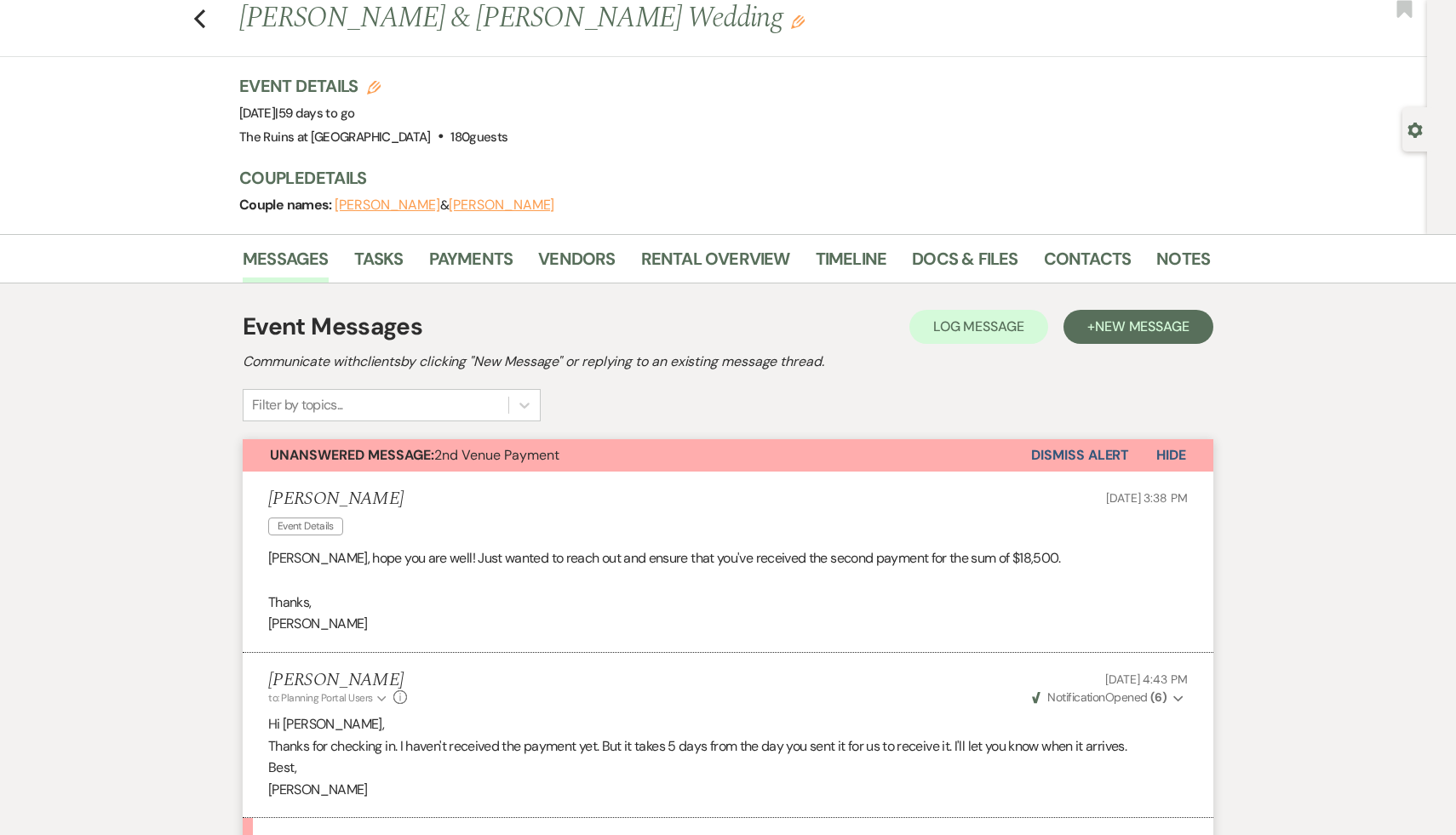
scroll to position [0, 0]
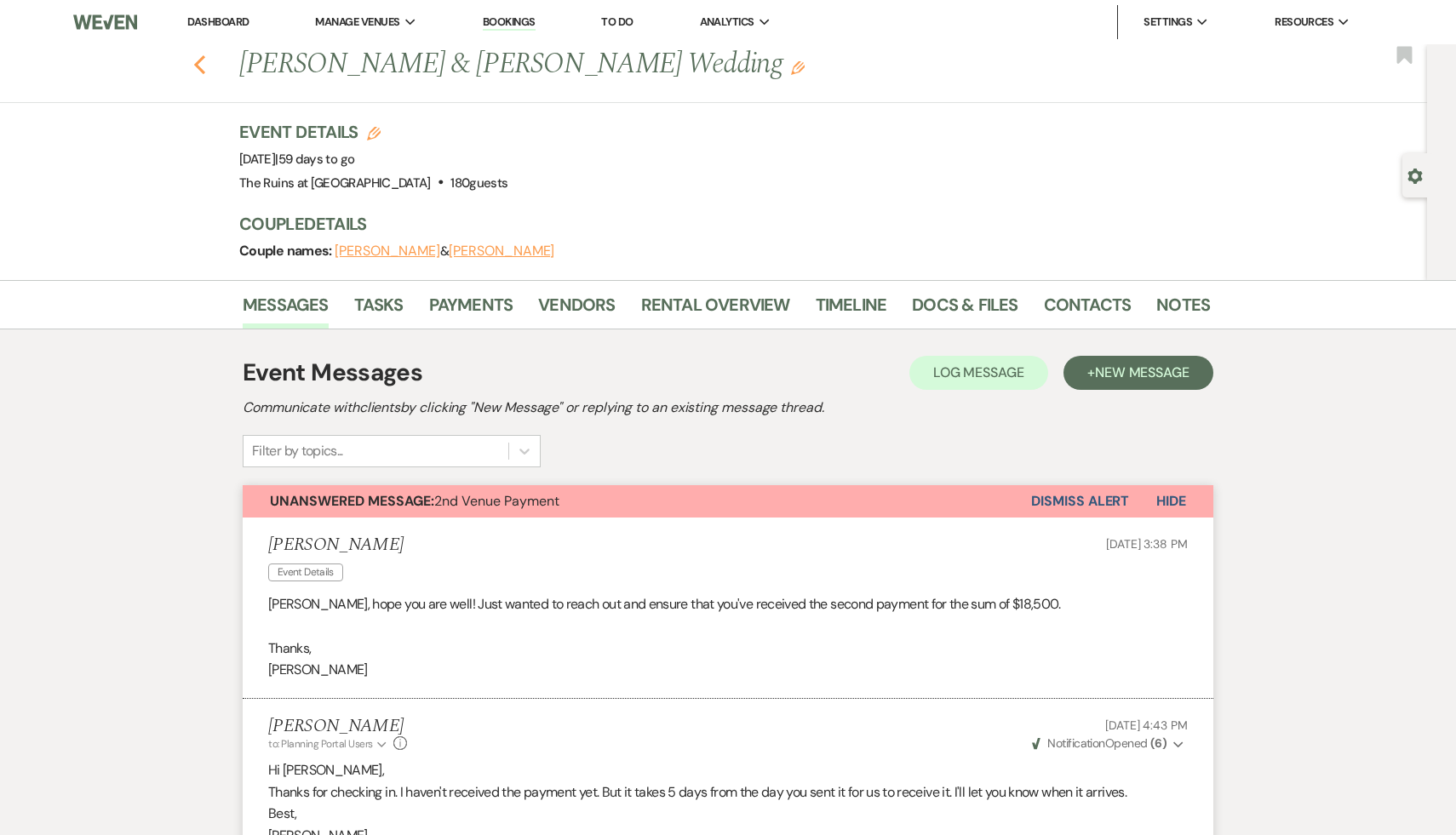
click at [196, 55] on icon "Previous" at bounding box center [199, 64] width 13 height 21
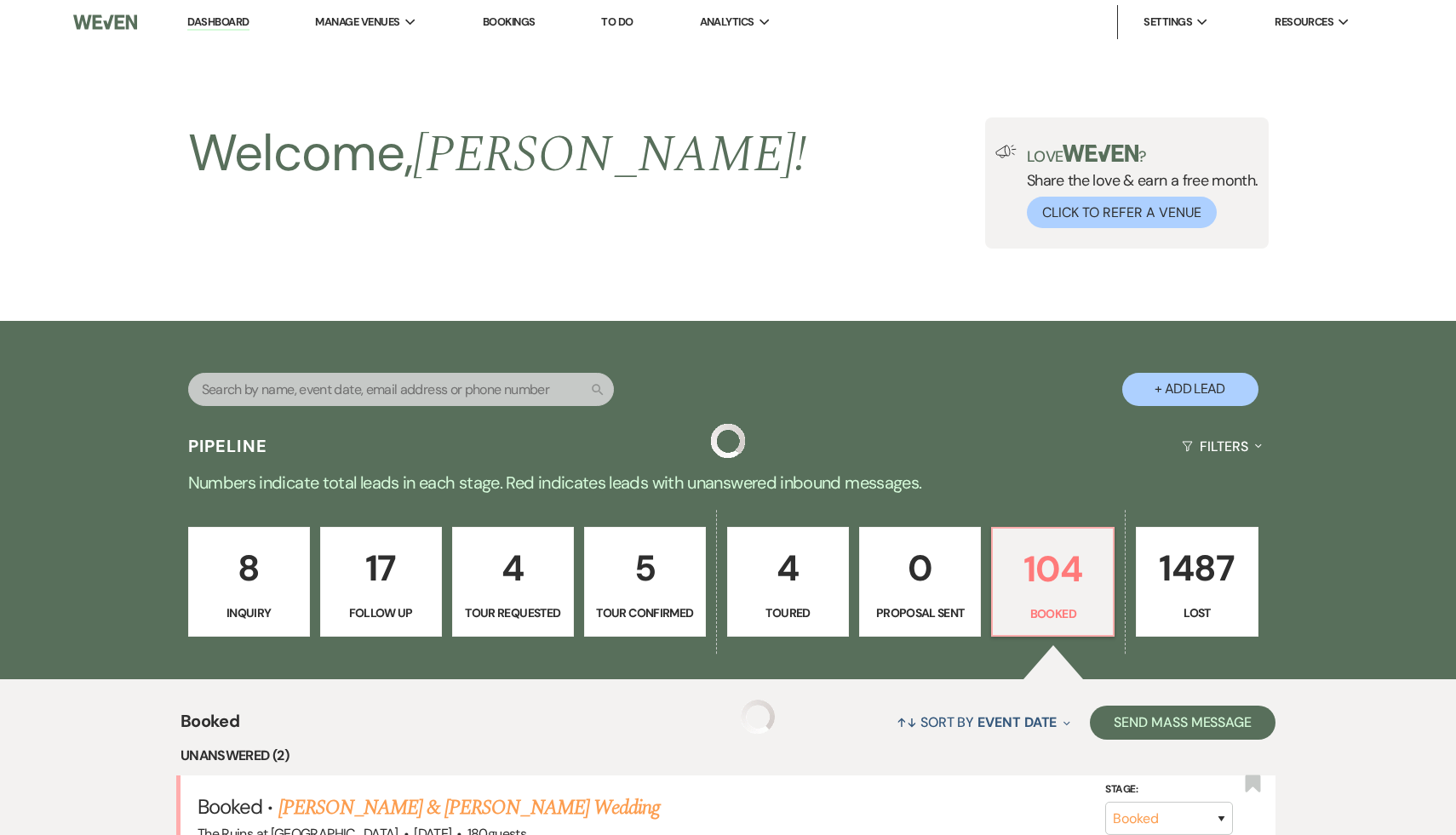
scroll to position [385, 0]
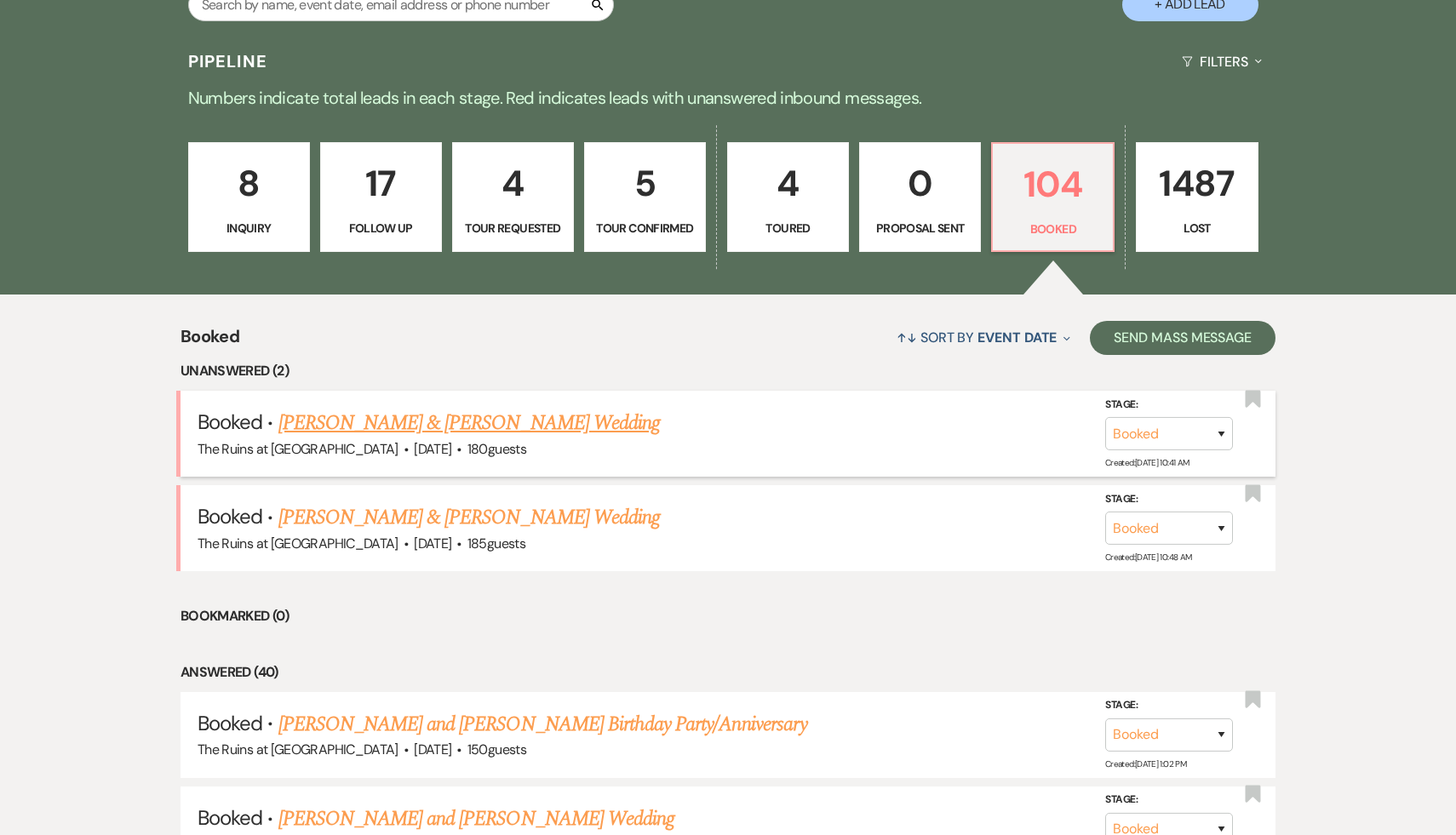
click at [584, 428] on link "[PERSON_NAME] & [PERSON_NAME] Wedding" at bounding box center [469, 422] width 381 height 30
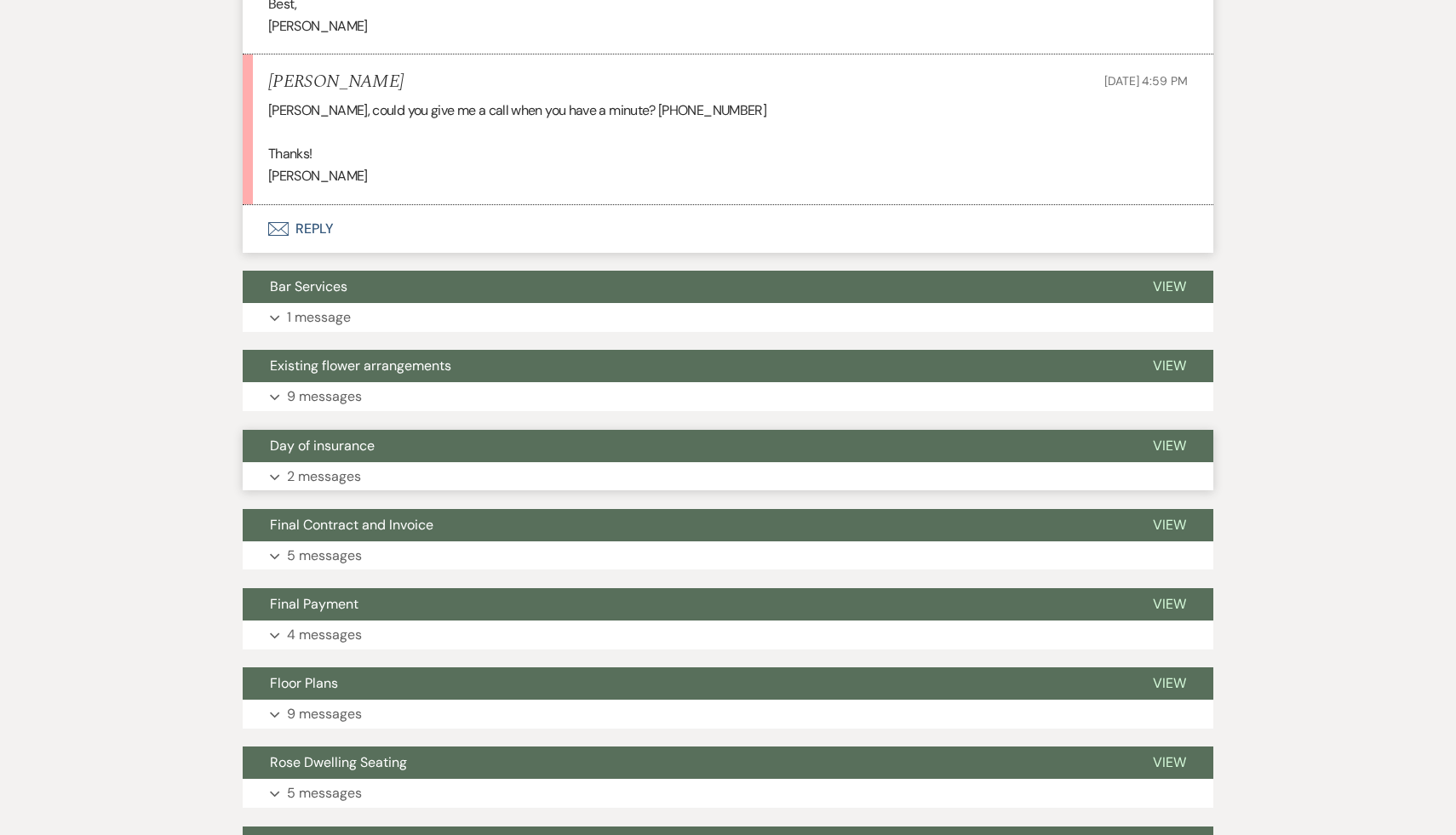
scroll to position [849, 0]
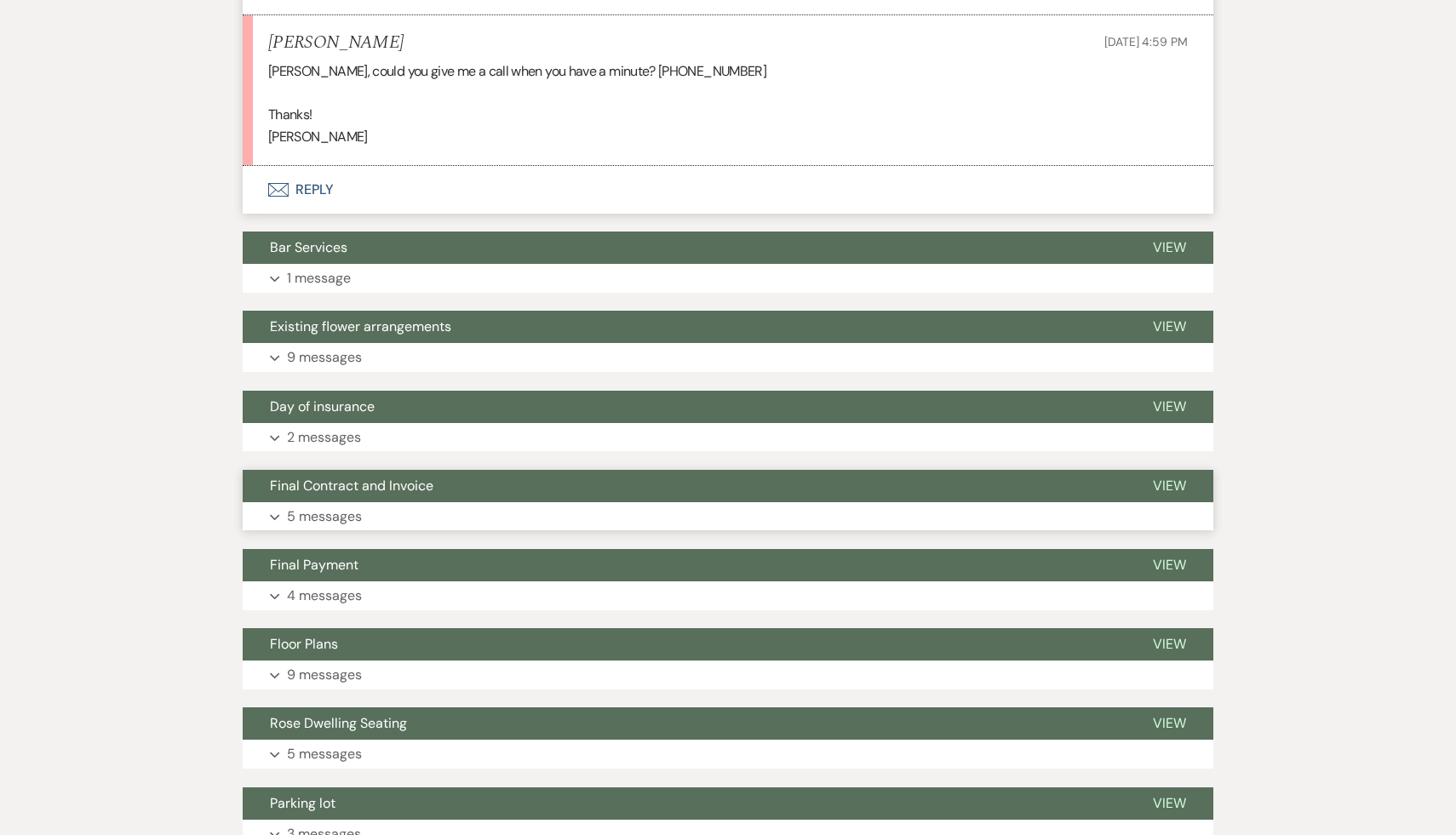
click at [409, 480] on span "Final Contract and Invoice" at bounding box center [351, 485] width 163 height 18
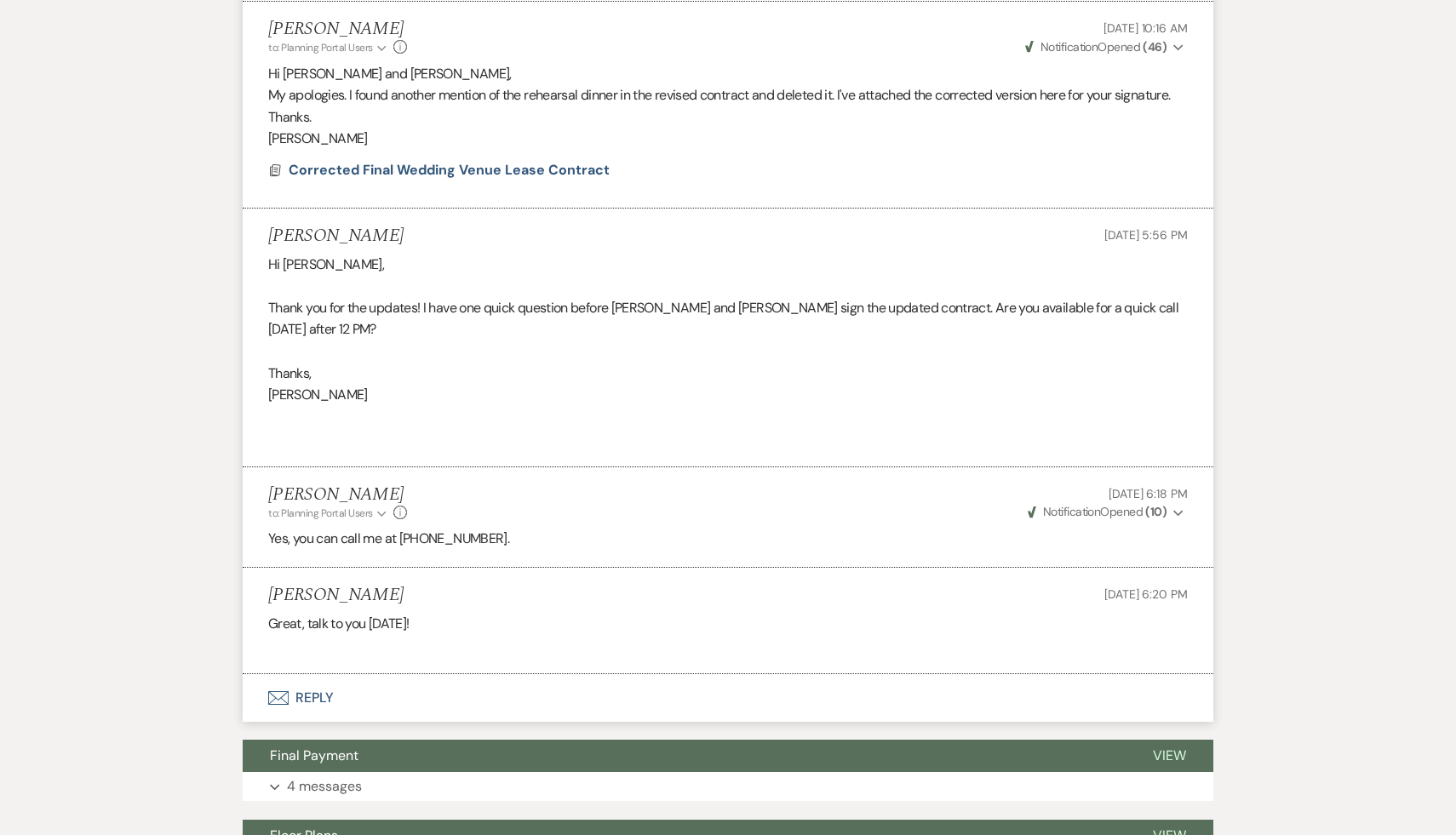
scroll to position [1575, 0]
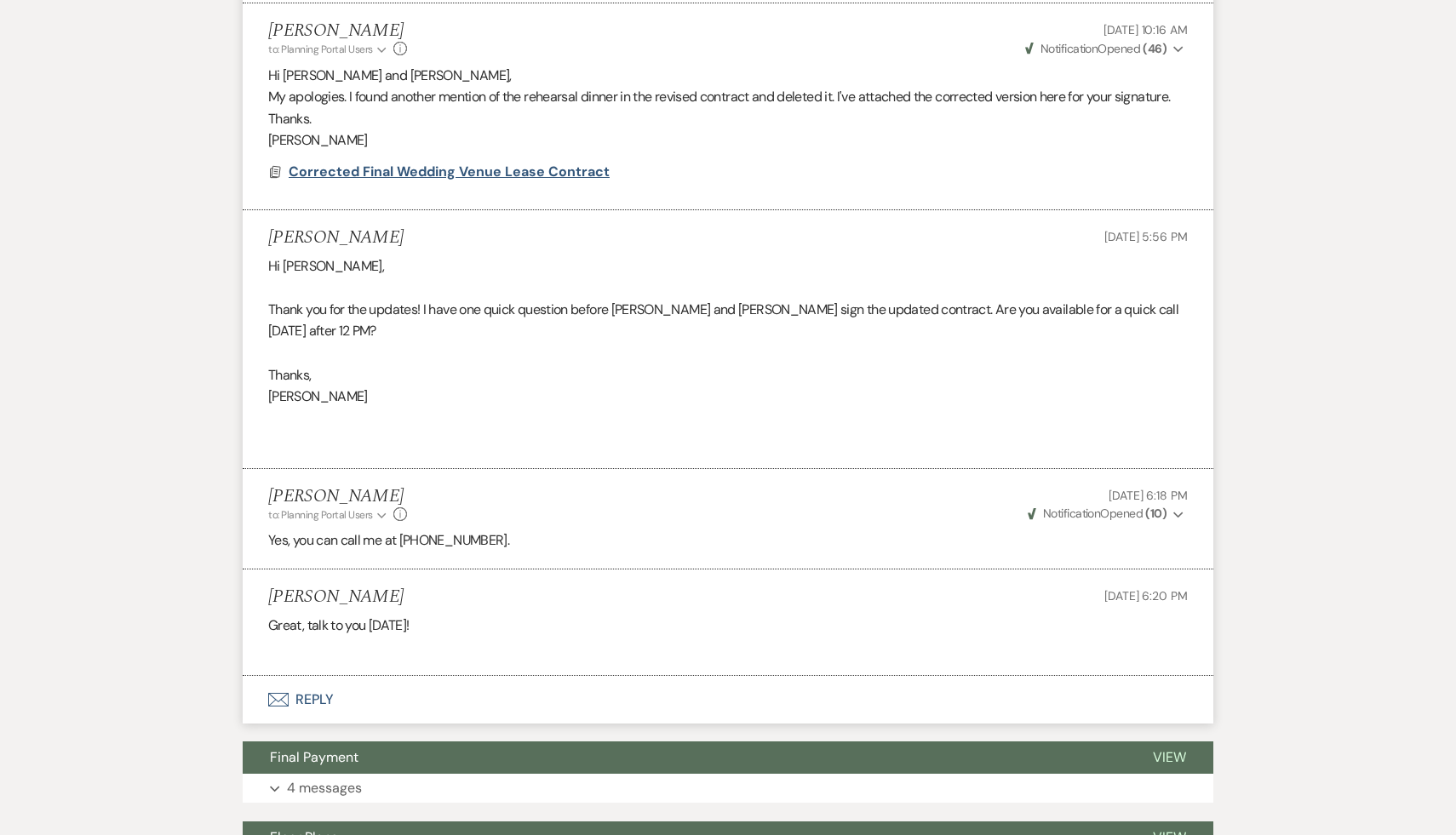
click at [586, 176] on span "Corrected Final Wedding Venue Lease Contract" at bounding box center [449, 171] width 321 height 18
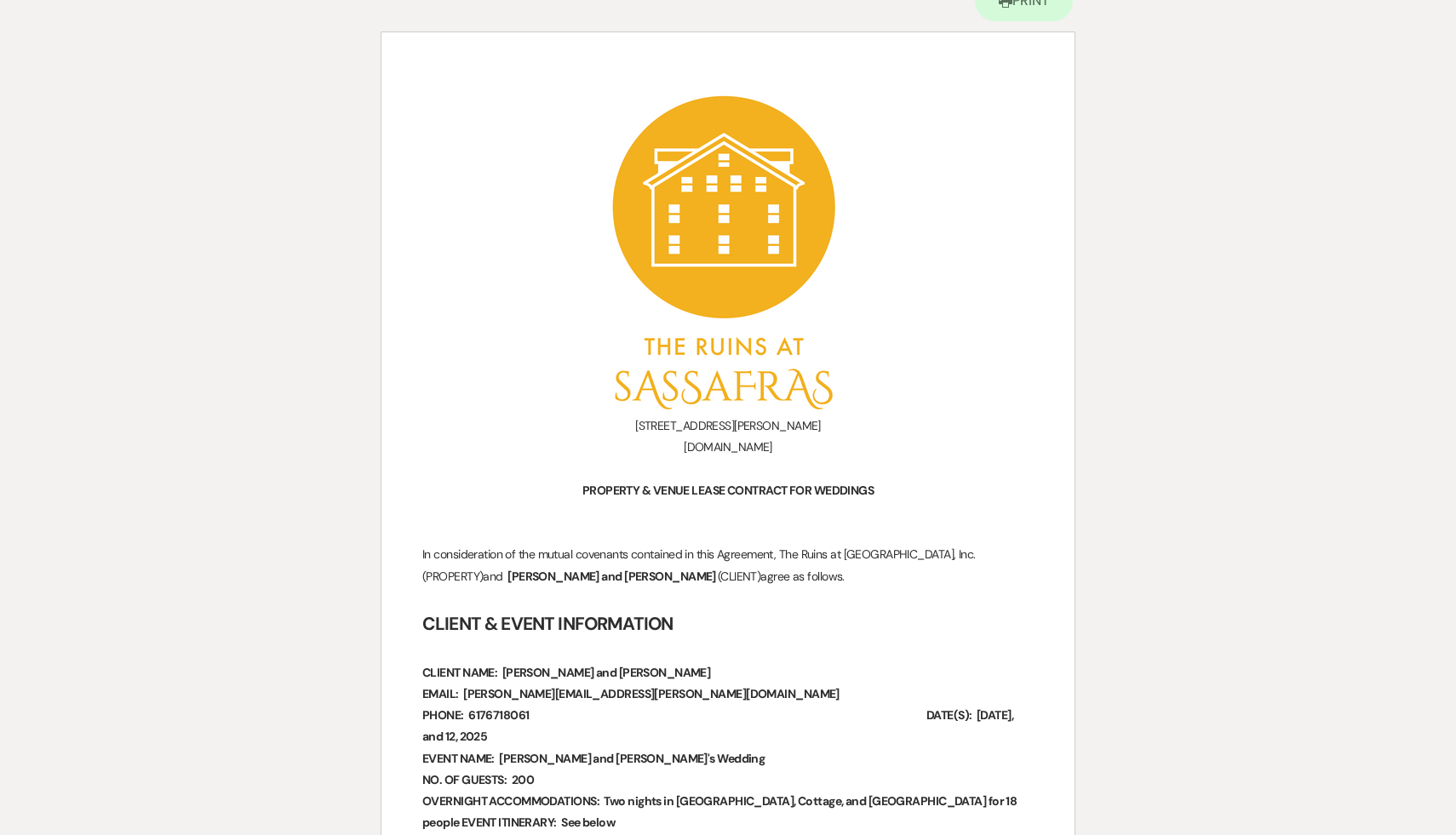
scroll to position [0, 0]
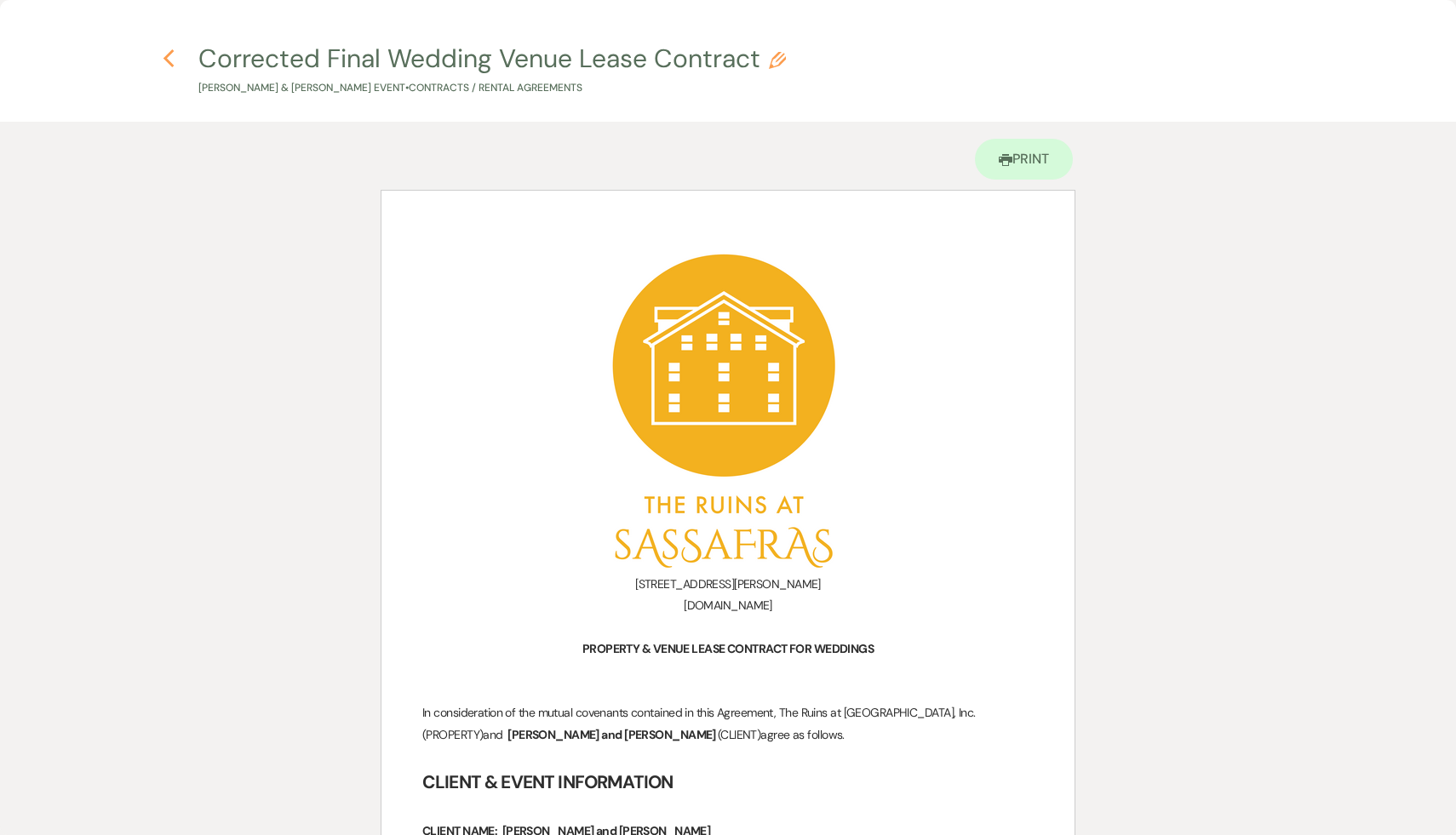
click at [167, 56] on use "button" at bounding box center [167, 59] width 11 height 19
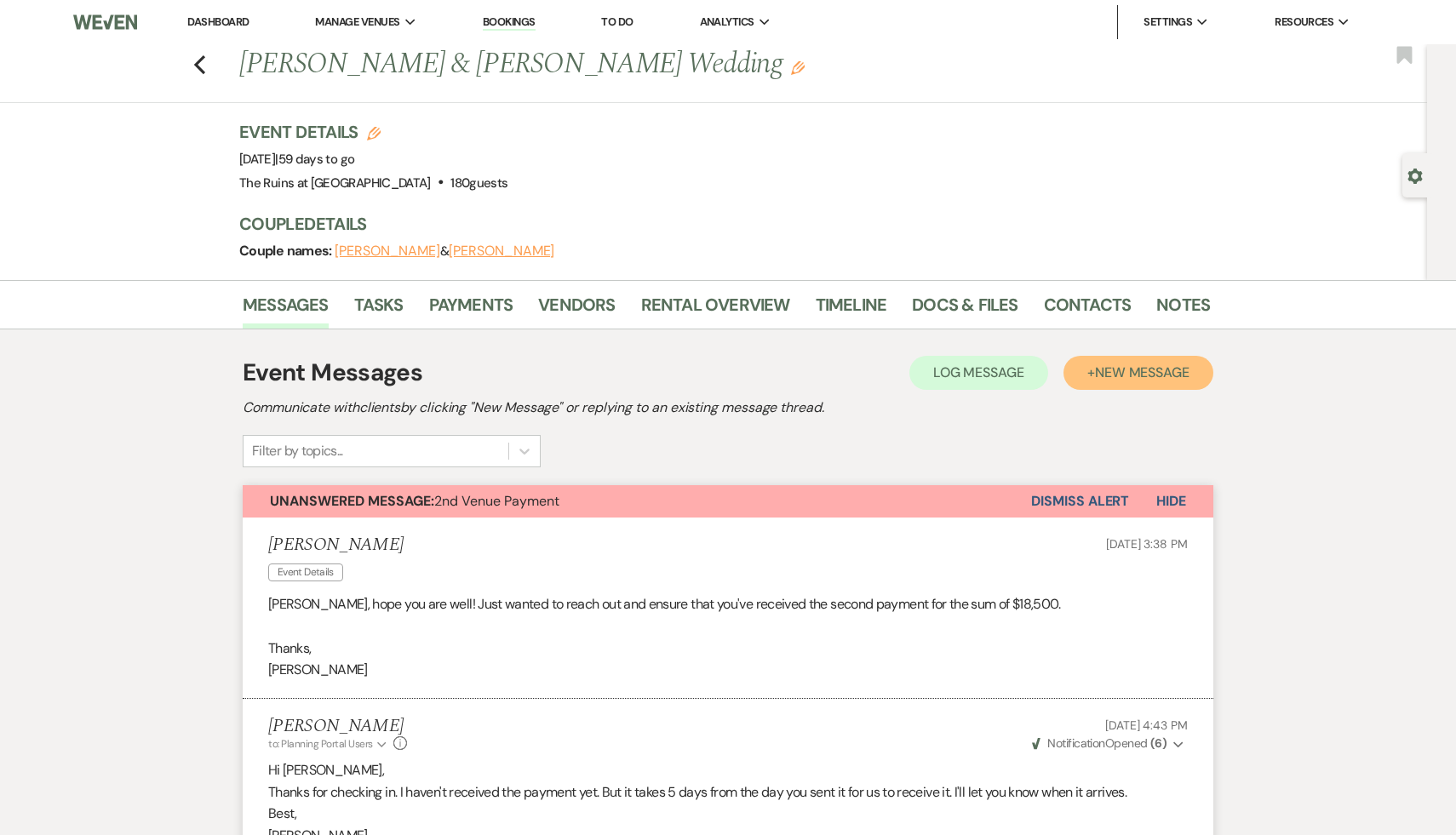
click at [1143, 368] on span "New Message" at bounding box center [1142, 372] width 95 height 18
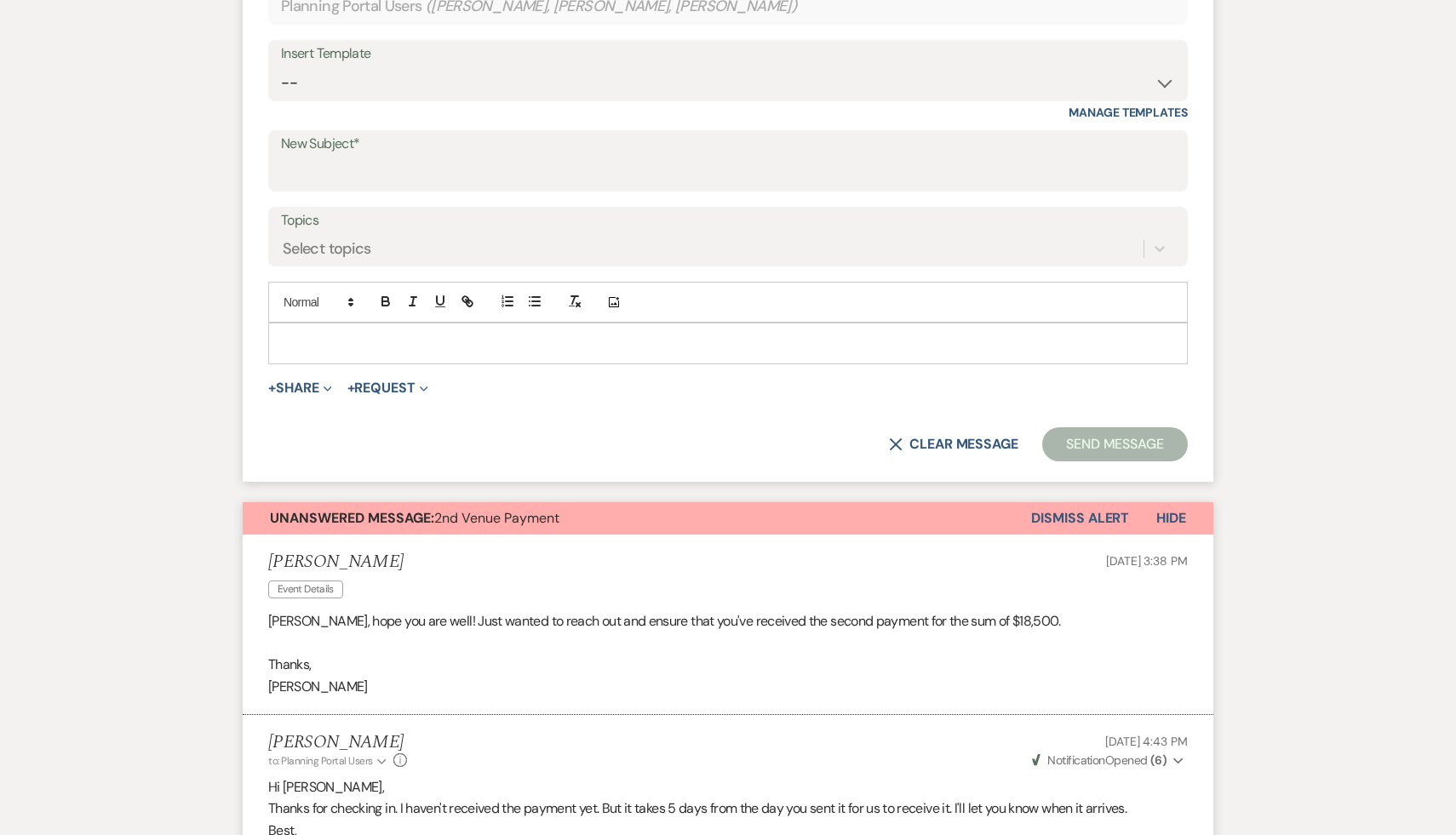
scroll to position [684, 0]
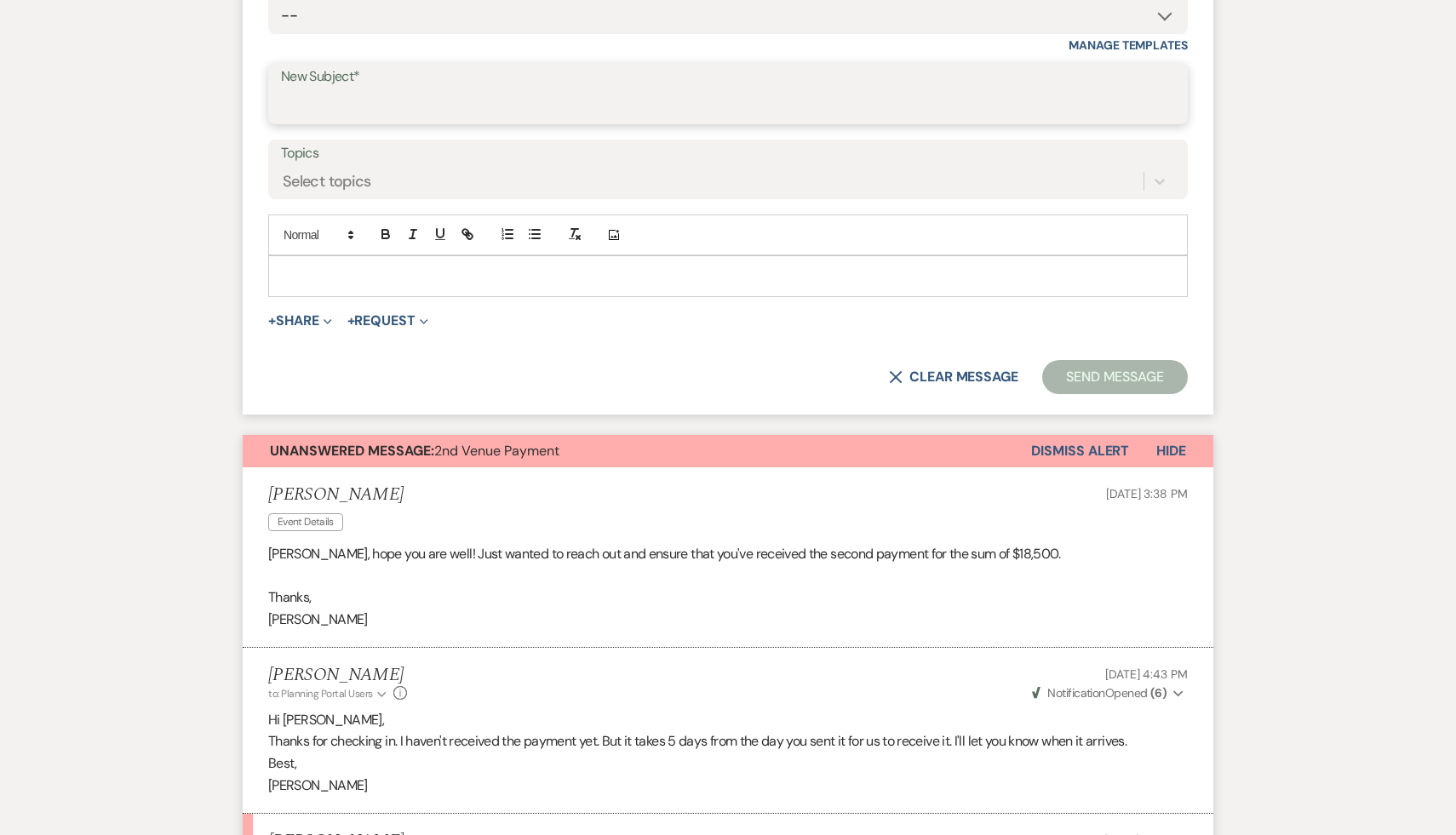
click at [544, 106] on input "New Subject*" at bounding box center [728, 106] width 894 height 33
type input "Invoice"
click at [459, 281] on p at bounding box center [727, 275] width 892 height 19
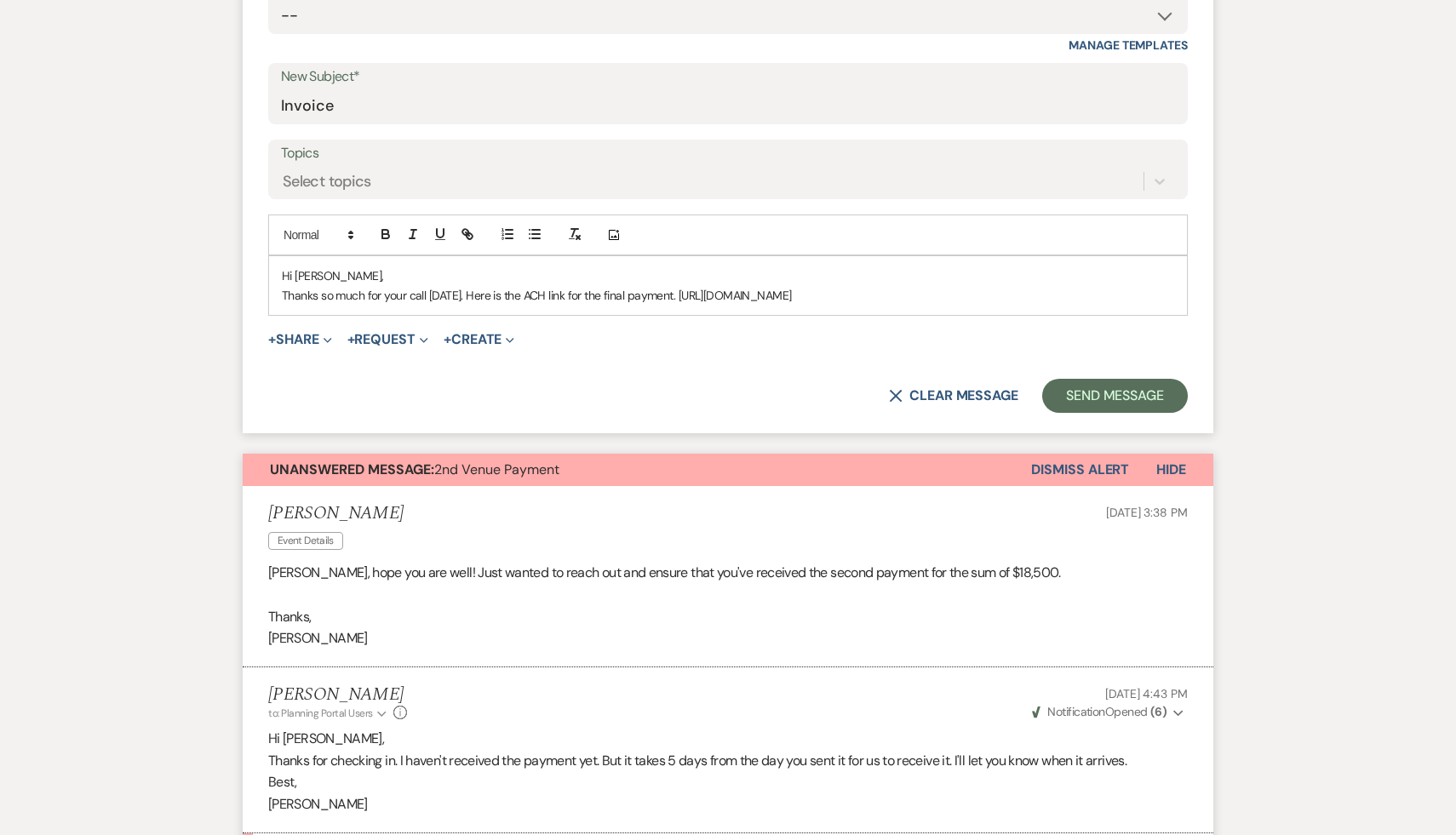
drag, startPoint x: 1172, startPoint y: 297, endPoint x: 670, endPoint y: 294, distance: 502.0
click at [670, 294] on p "Thanks so much for your call today. Here is the ACH link for the final payment.…" at bounding box center [727, 295] width 892 height 19
click at [468, 232] on icon "button" at bounding box center [465, 231] width 6 height 6
type input "https://customer.billergenie.com/MTc1NDc=/Invoices/DetailInfo/KZw53RjZm97O/r69q…"
click at [1017, 333] on link at bounding box center [1016, 327] width 36 height 13
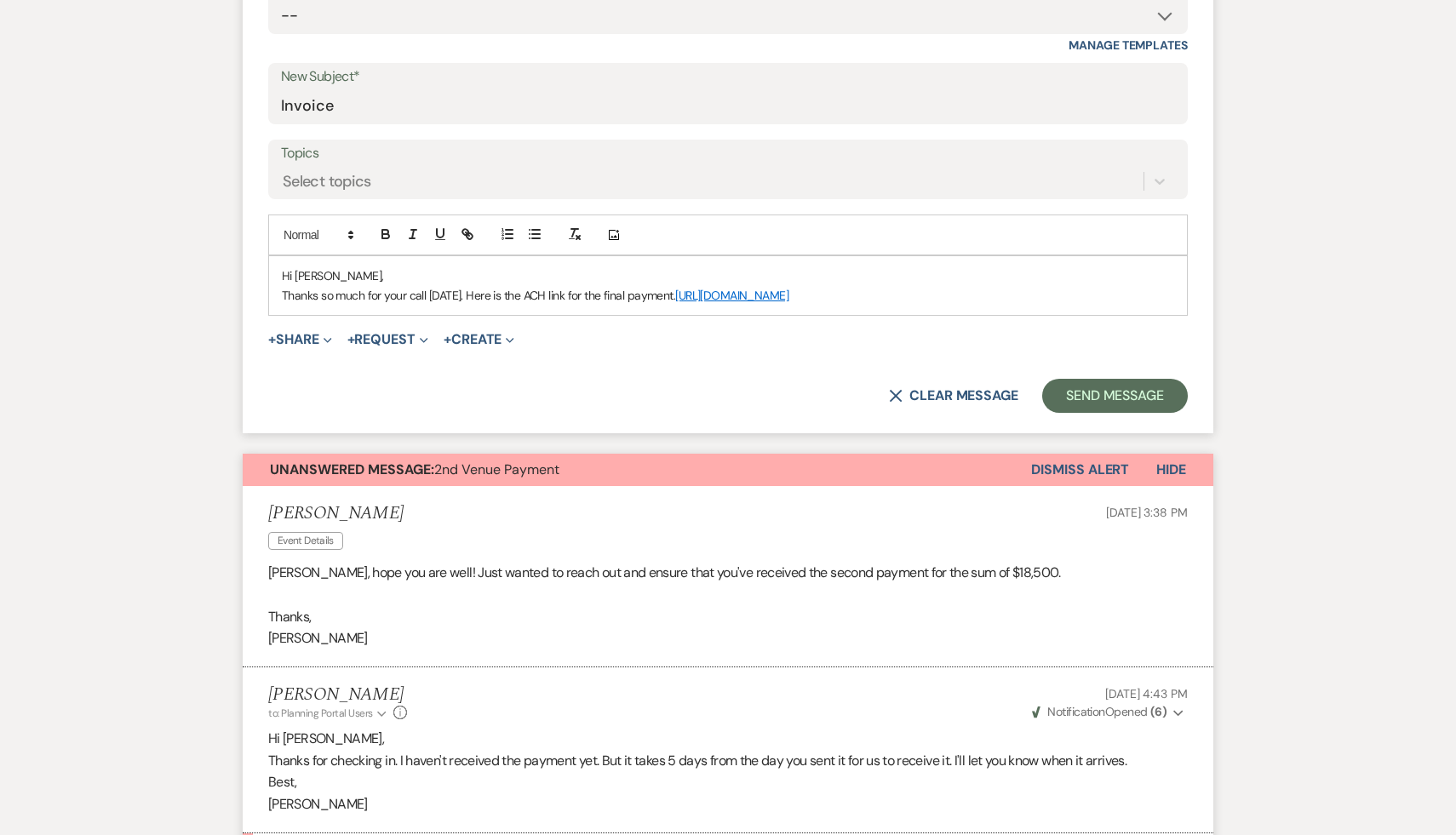
click at [1017, 333] on div "+ Share Expand Doc Upload Documents Add Photo Images Pref Vendors Preferred ven…" at bounding box center [728, 339] width 920 height 21
click at [1174, 294] on p "Thanks so much for your call today. Here is the ACH link for the final payment.…" at bounding box center [727, 295] width 892 height 19
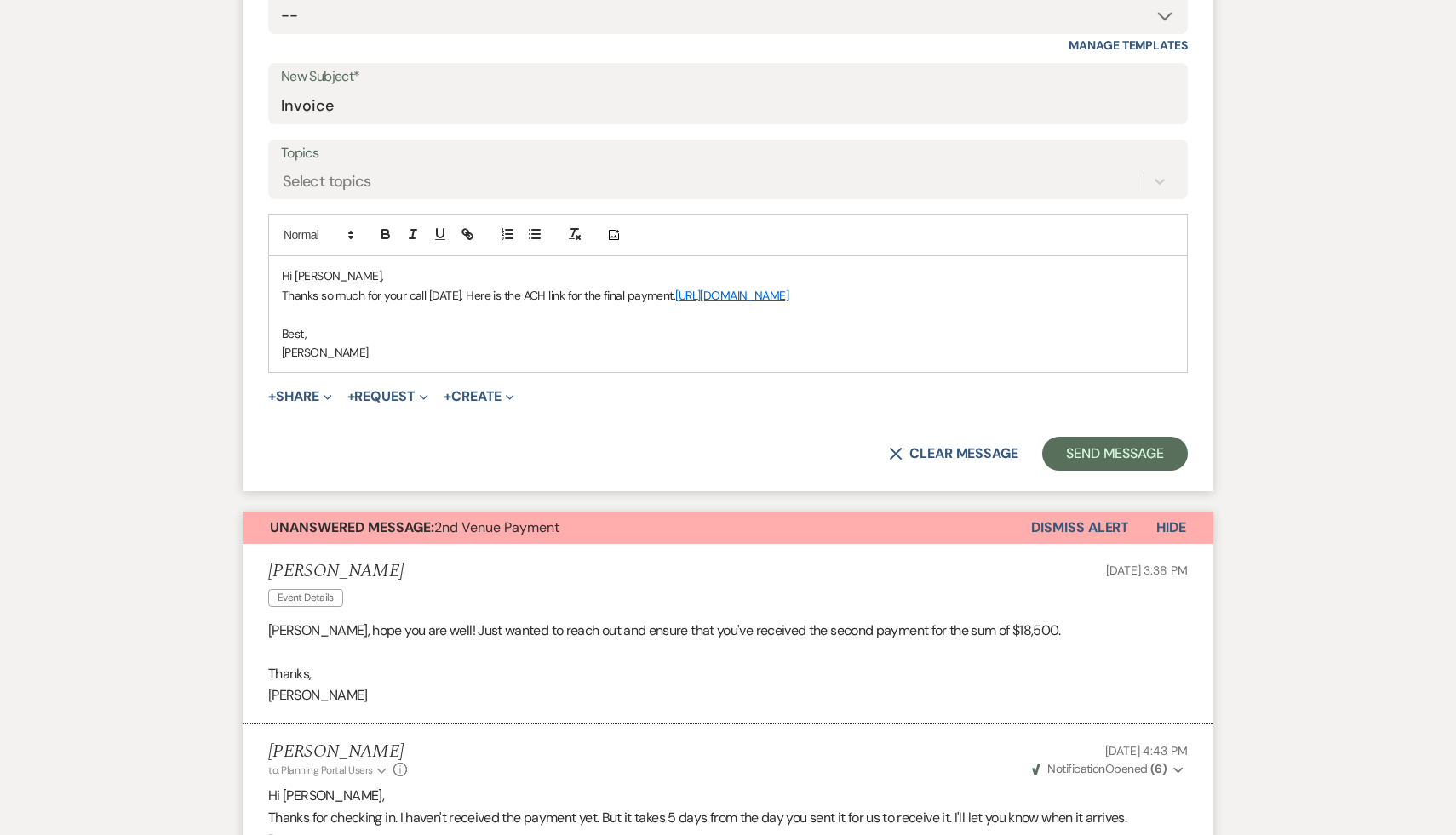
click at [789, 295] on link "https://customer.billergenie.com/MTc1NDc=/Invoices/DetailInfo/KZw53RjZm97O/r69q…" at bounding box center [732, 296] width 113 height 16
click at [925, 321] on link "https://customer.billergenie.com/MTc1NDc=/Invoices/DetailInfo/KZw53RjZm97O/r69q…" at bounding box center [872, 328] width 107 height 22
click at [636, 340] on p "Best," at bounding box center [727, 333] width 892 height 19
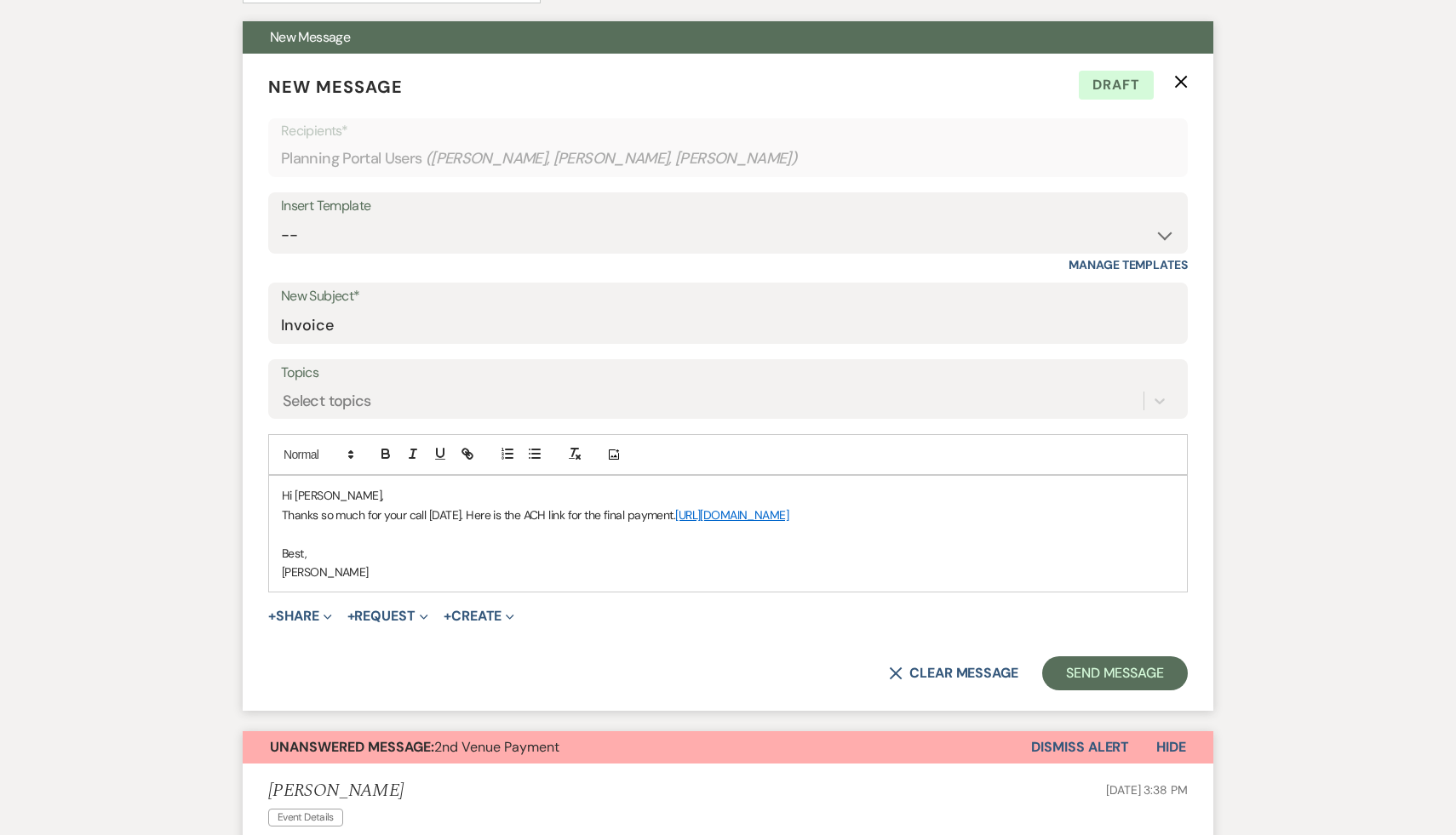
scroll to position [444, 0]
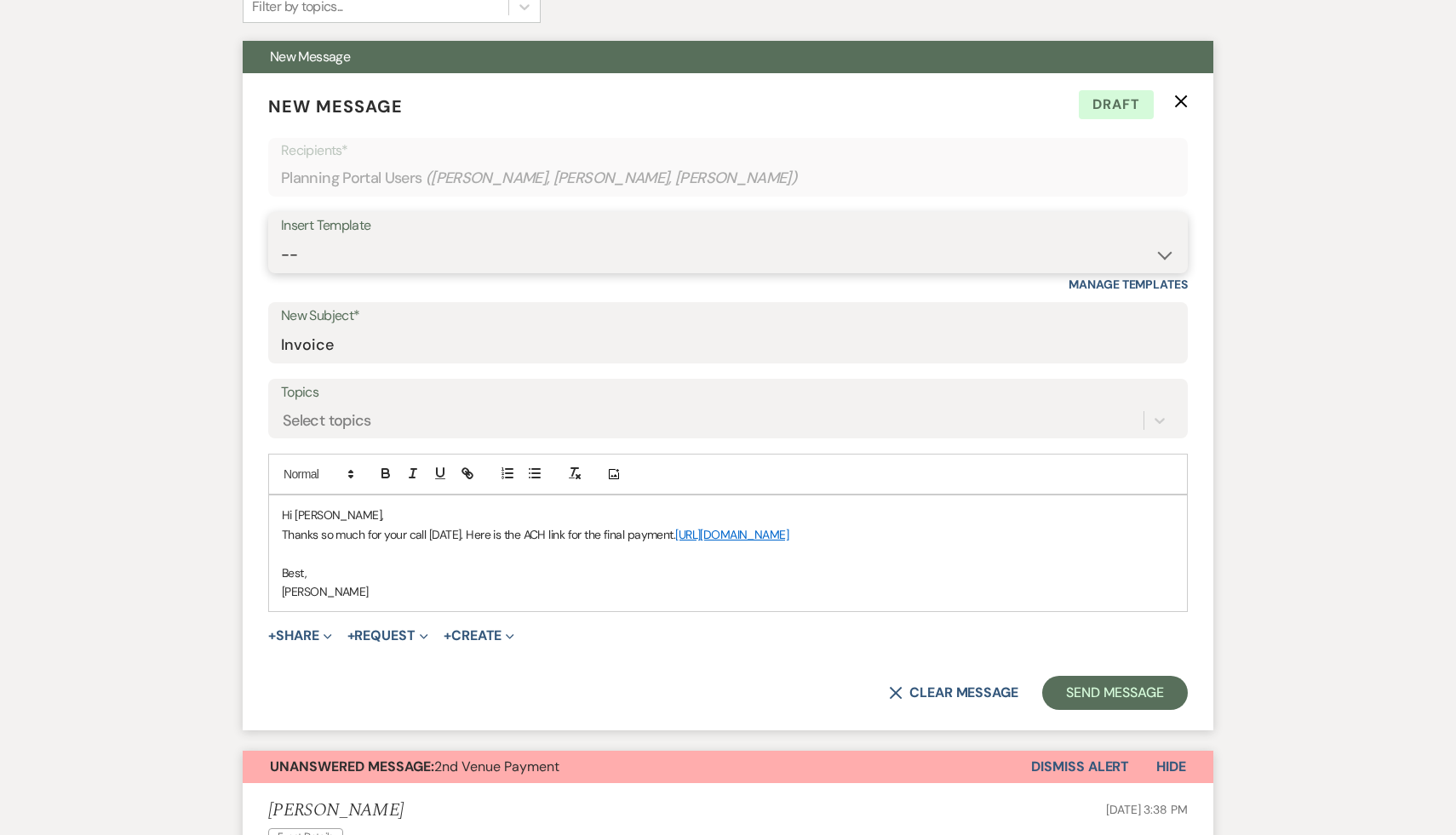
click at [1167, 249] on select "-- Weven Planning Portal Introduction (Booked Events) Initial Inquiry Response …" at bounding box center [728, 255] width 894 height 33
select select "5213"
type input "Final Payment"
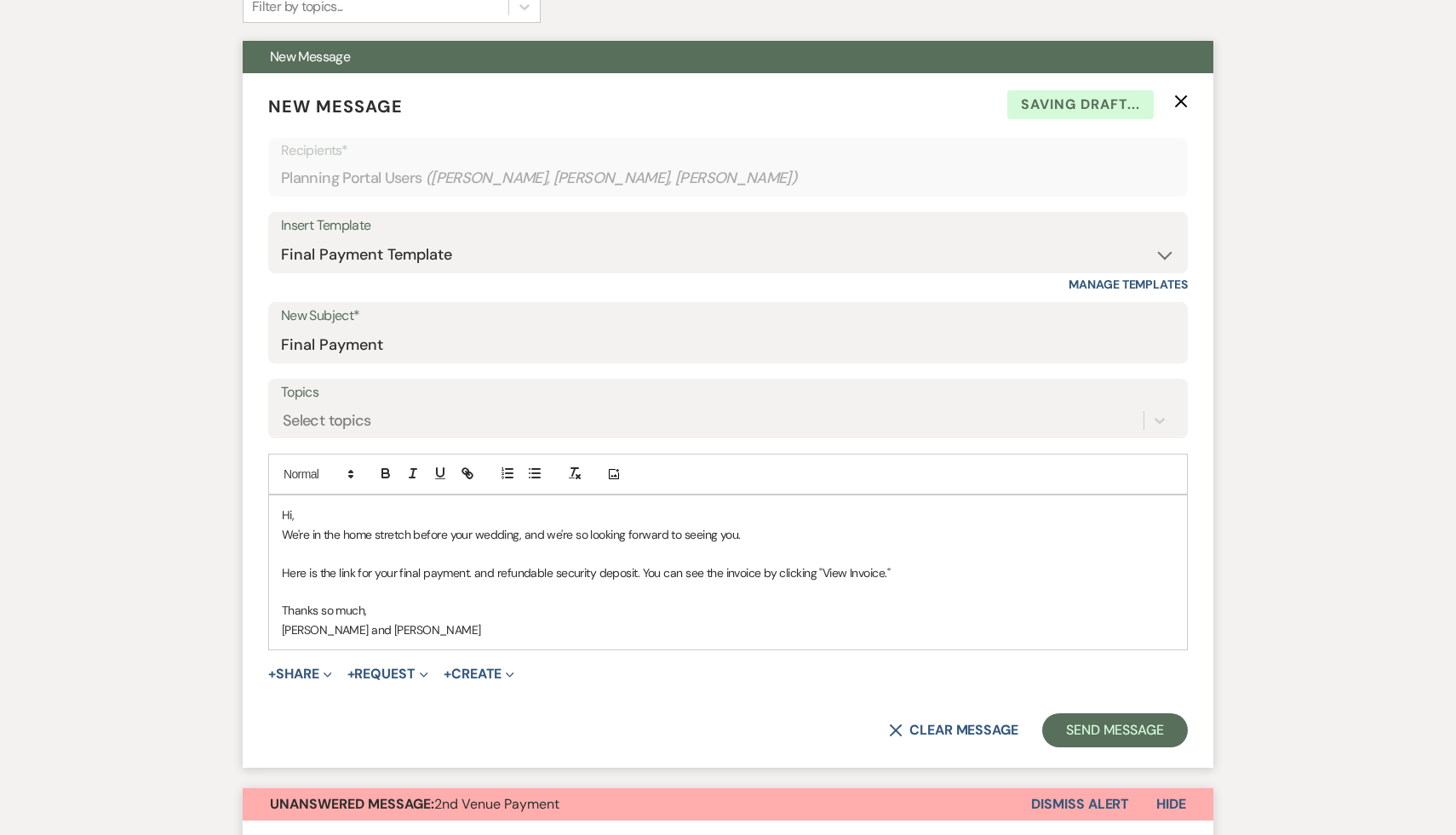
click at [334, 518] on p "Hi," at bounding box center [727, 515] width 892 height 19
drag, startPoint x: 759, startPoint y: 533, endPoint x: 265, endPoint y: 545, distance: 494.1
click at [265, 545] on form "New Message X Saving draft... Recipients* Planning Portal Users ( Barbara Turk,…" at bounding box center [728, 420] width 971 height 694
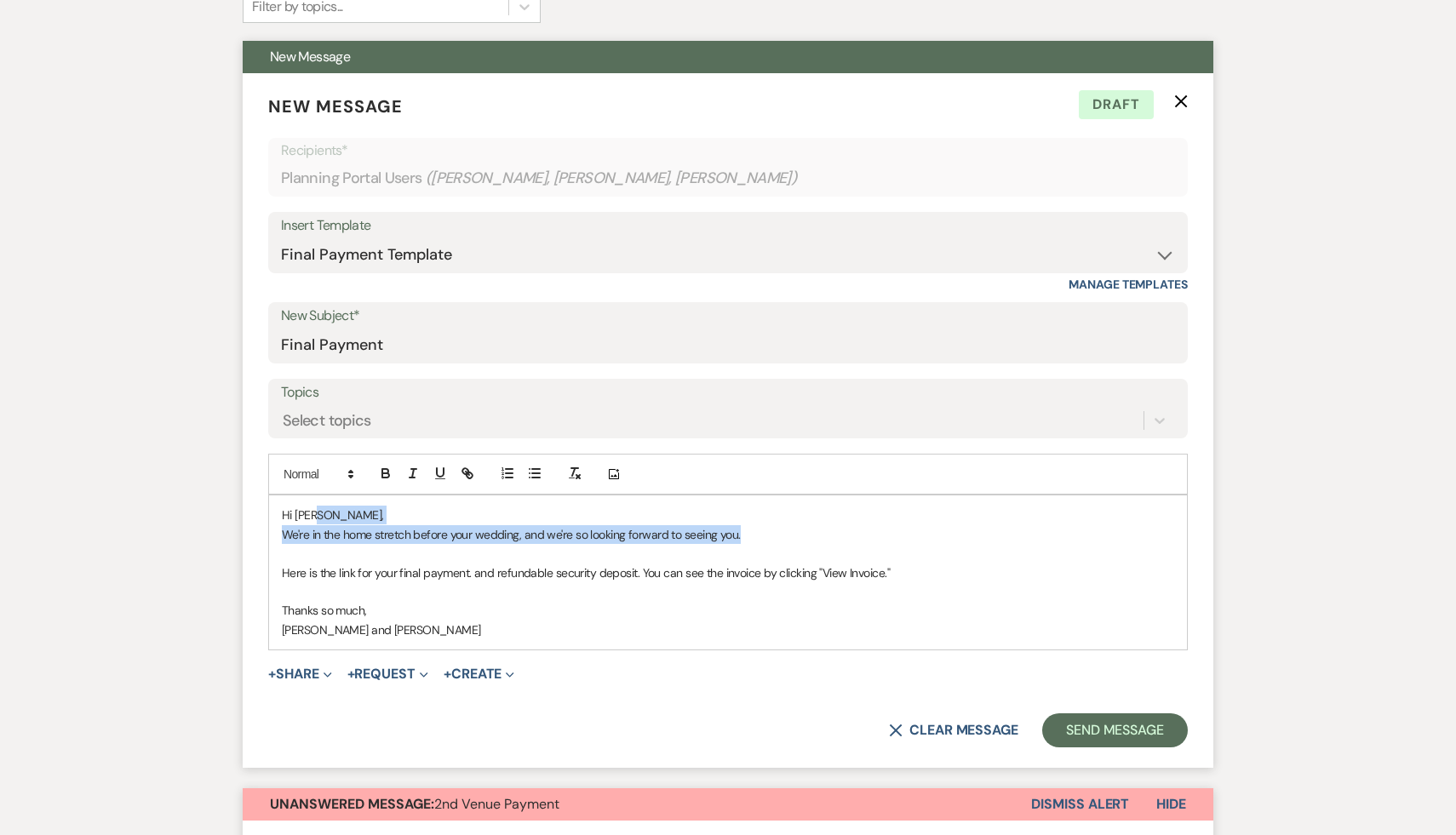
drag, startPoint x: 752, startPoint y: 537, endPoint x: 322, endPoint y: 521, distance: 430.3
click at [322, 521] on div "Hi Dan, We're in the home stretch before your wedding, and we're so looking for…" at bounding box center [728, 572] width 919 height 154
click at [927, 567] on p "Here is the link for your final payment. and refundable security deposit. You c…" at bounding box center [727, 572] width 892 height 19
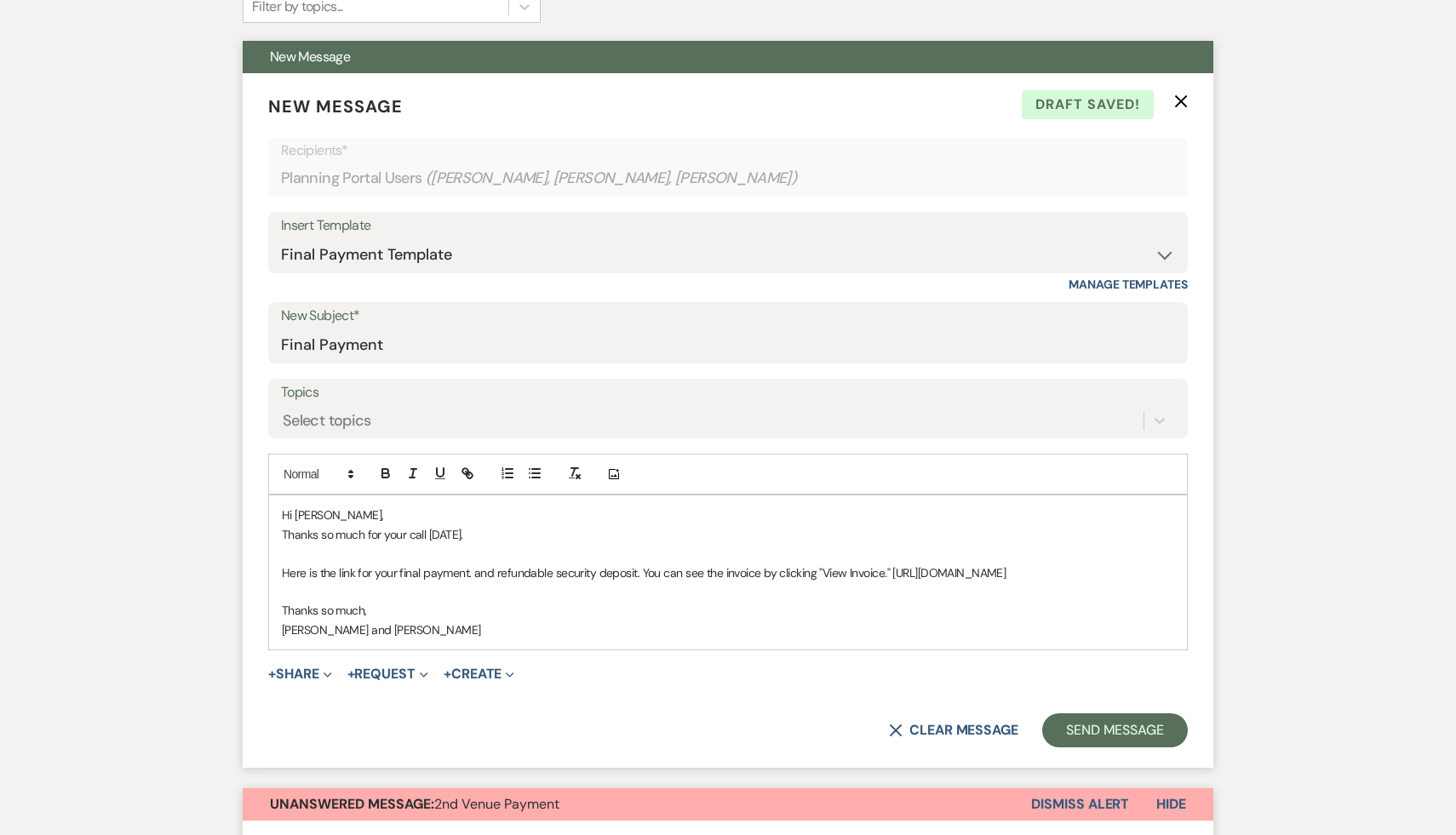
drag, startPoint x: 792, startPoint y: 588, endPoint x: 260, endPoint y: 593, distance: 532.0
click at [260, 593] on form "New Message X Draft saved! Recipients* Planning Portal Users ( Barbara Turk, Re…" at bounding box center [728, 420] width 971 height 694
click at [465, 476] on icon "button" at bounding box center [468, 474] width 16 height 16
type input "https://customer.billergenie.com/MTc1NDc=/Invoices/DetailInfo/KZw53RjZm97O/r69q…"
click at [638, 625] on link at bounding box center [625, 625] width 36 height 13
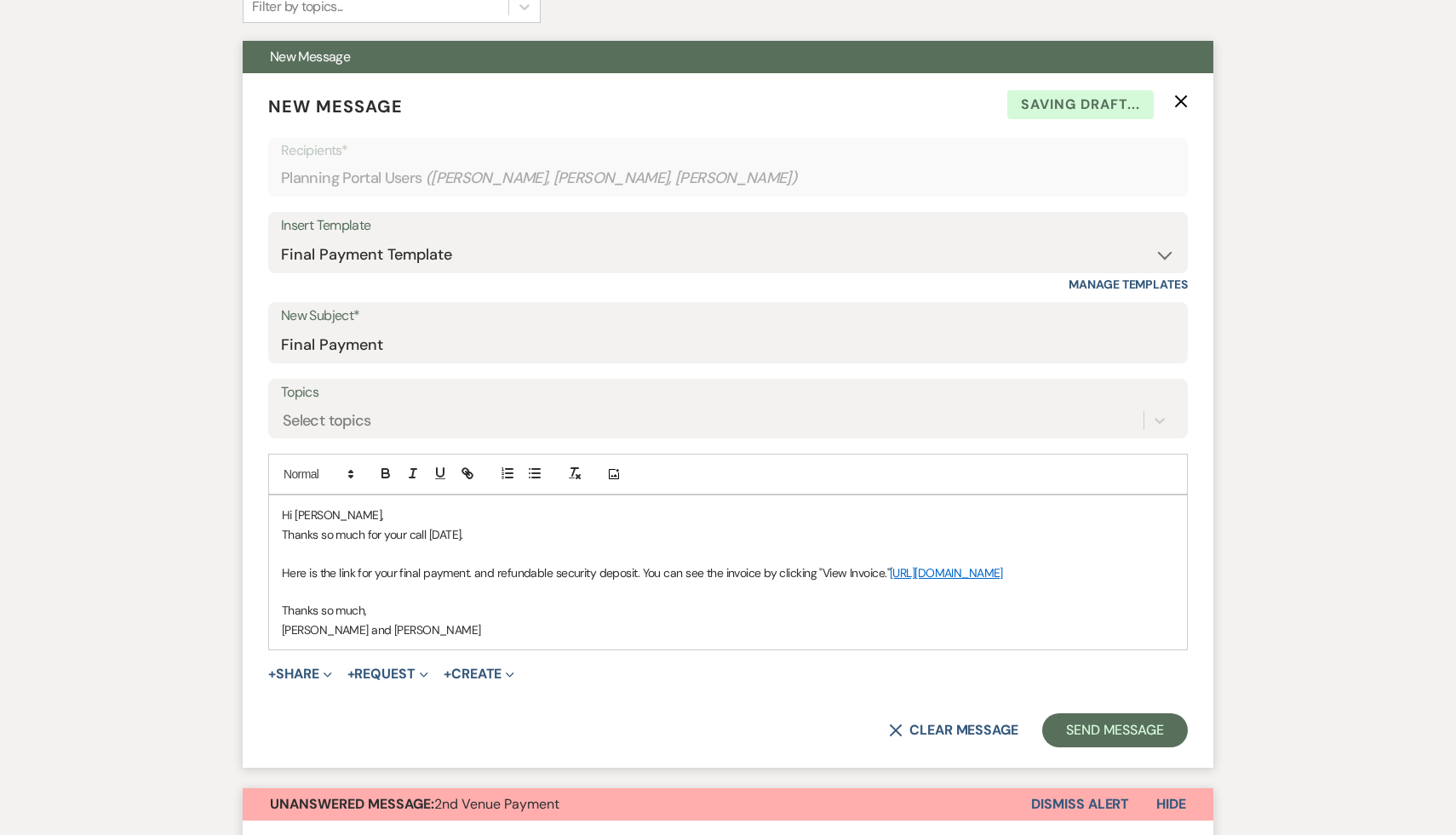
click at [638, 620] on p "Thanks so much," at bounding box center [727, 609] width 892 height 19
click at [890, 580] on link "https://customer.billergenie.com/MTc1NDc=/Invoices/DetailInfo/KZw53RjZm97O/r69q…" at bounding box center [947, 573] width 113 height 16
click at [594, 626] on link "https://customer.billergenie.com/MTc1NDc=/Invoices/DetailInfo/KZw53RjZm97O/r69q…" at bounding box center [541, 624] width 107 height 22
click at [623, 547] on p at bounding box center [727, 553] width 892 height 19
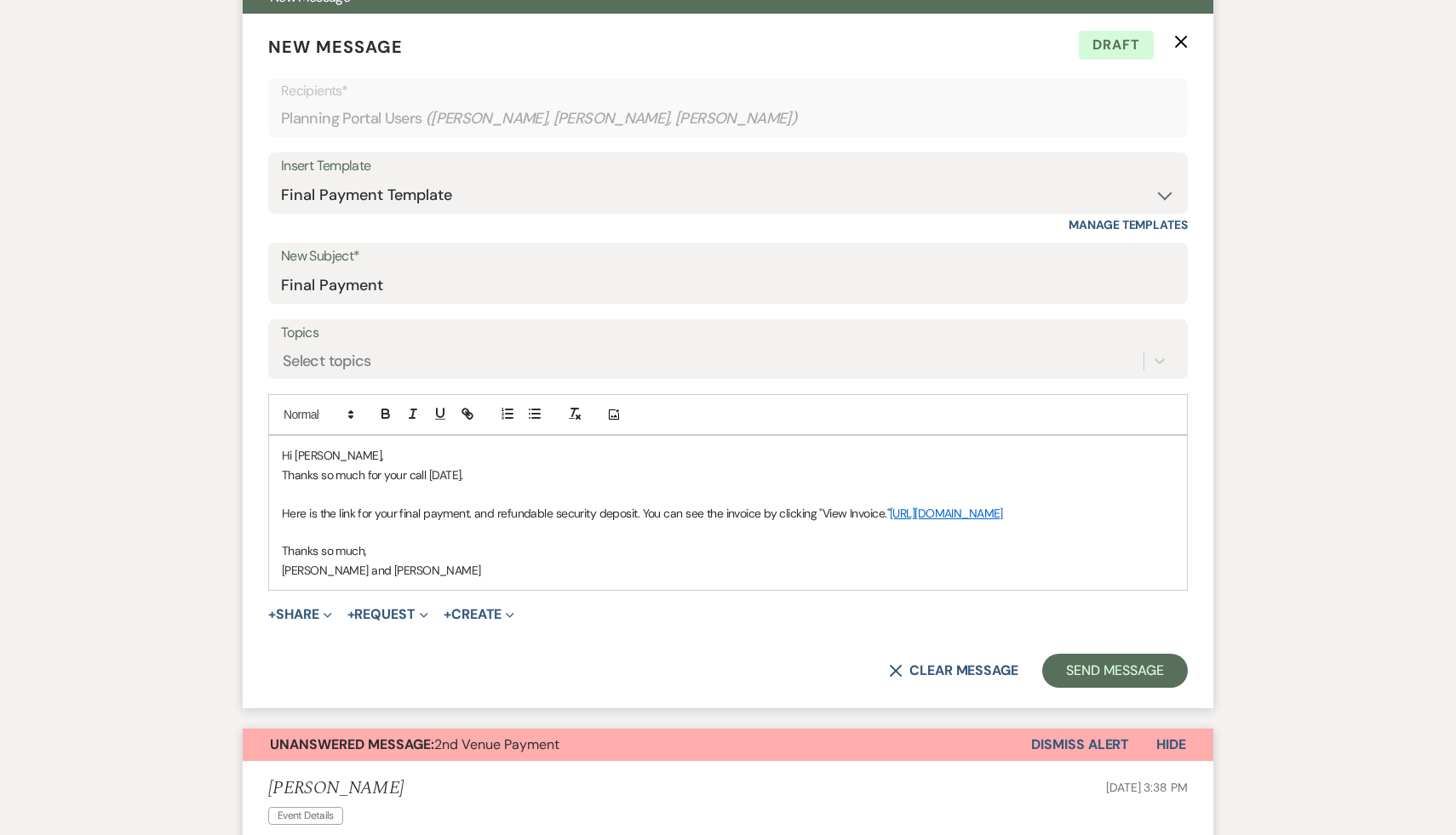
scroll to position [505, 0]
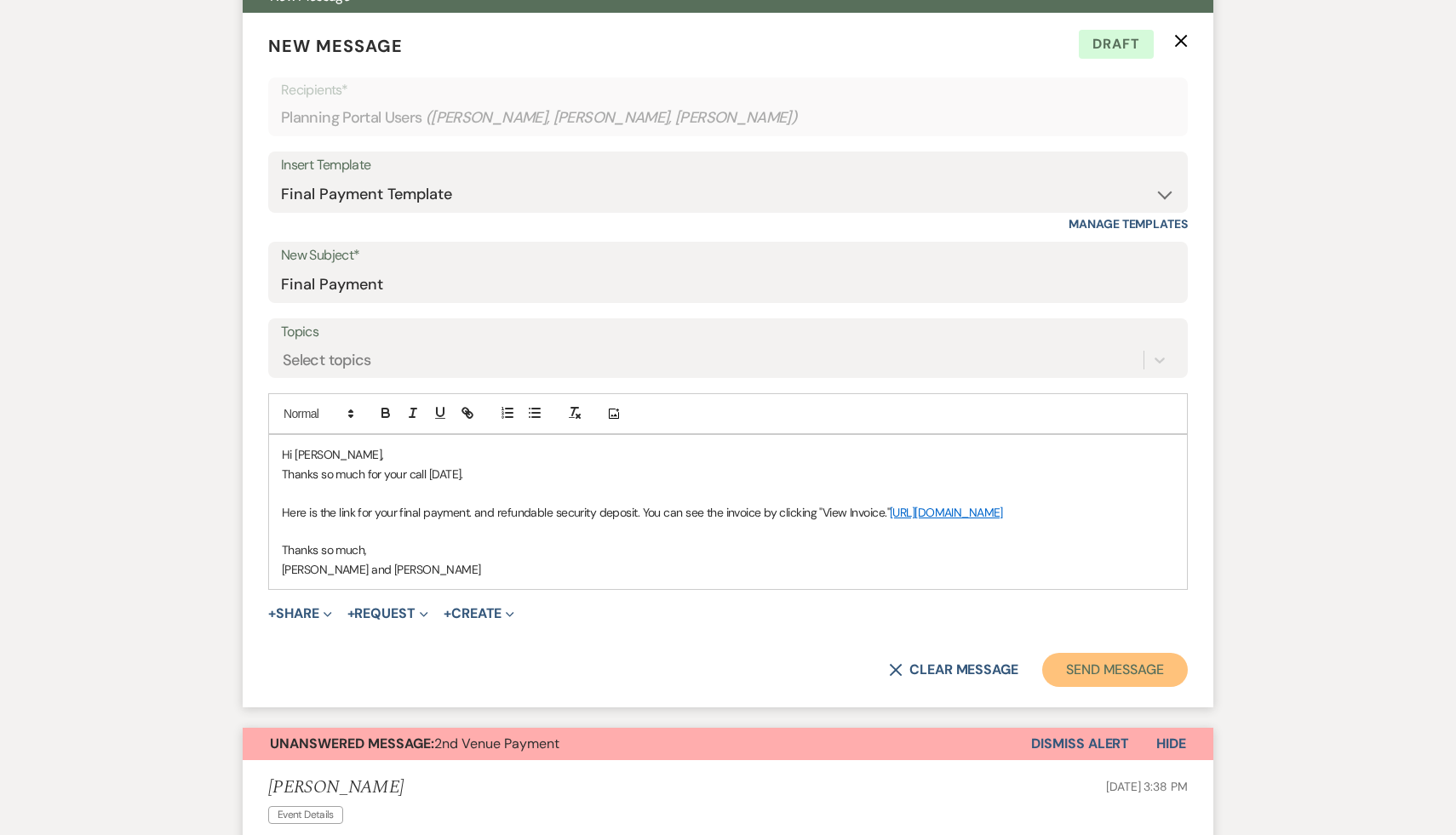
click at [1111, 687] on button "Send Message" at bounding box center [1115, 670] width 146 height 34
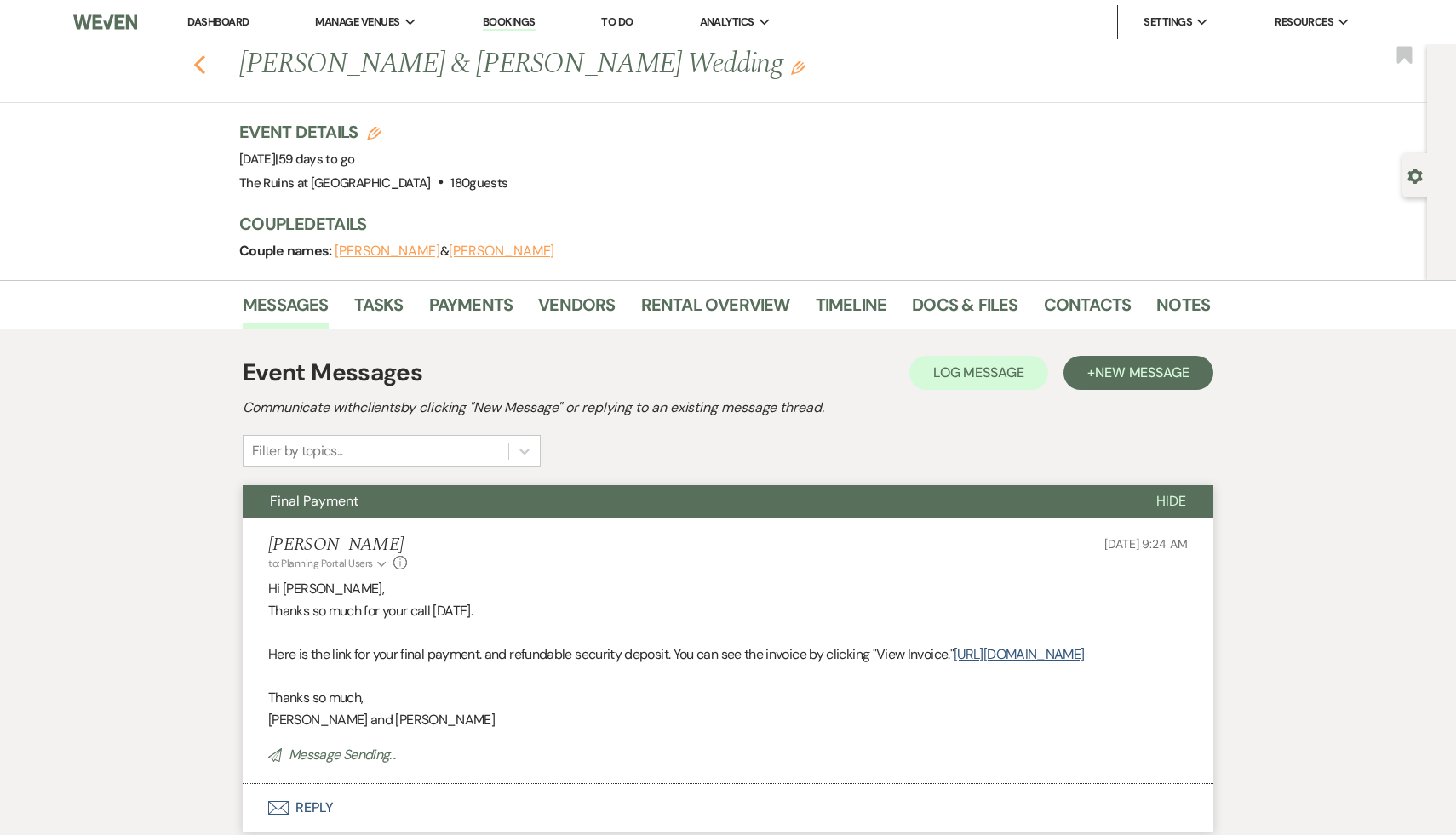
click at [195, 61] on icon "Previous" at bounding box center [199, 64] width 13 height 21
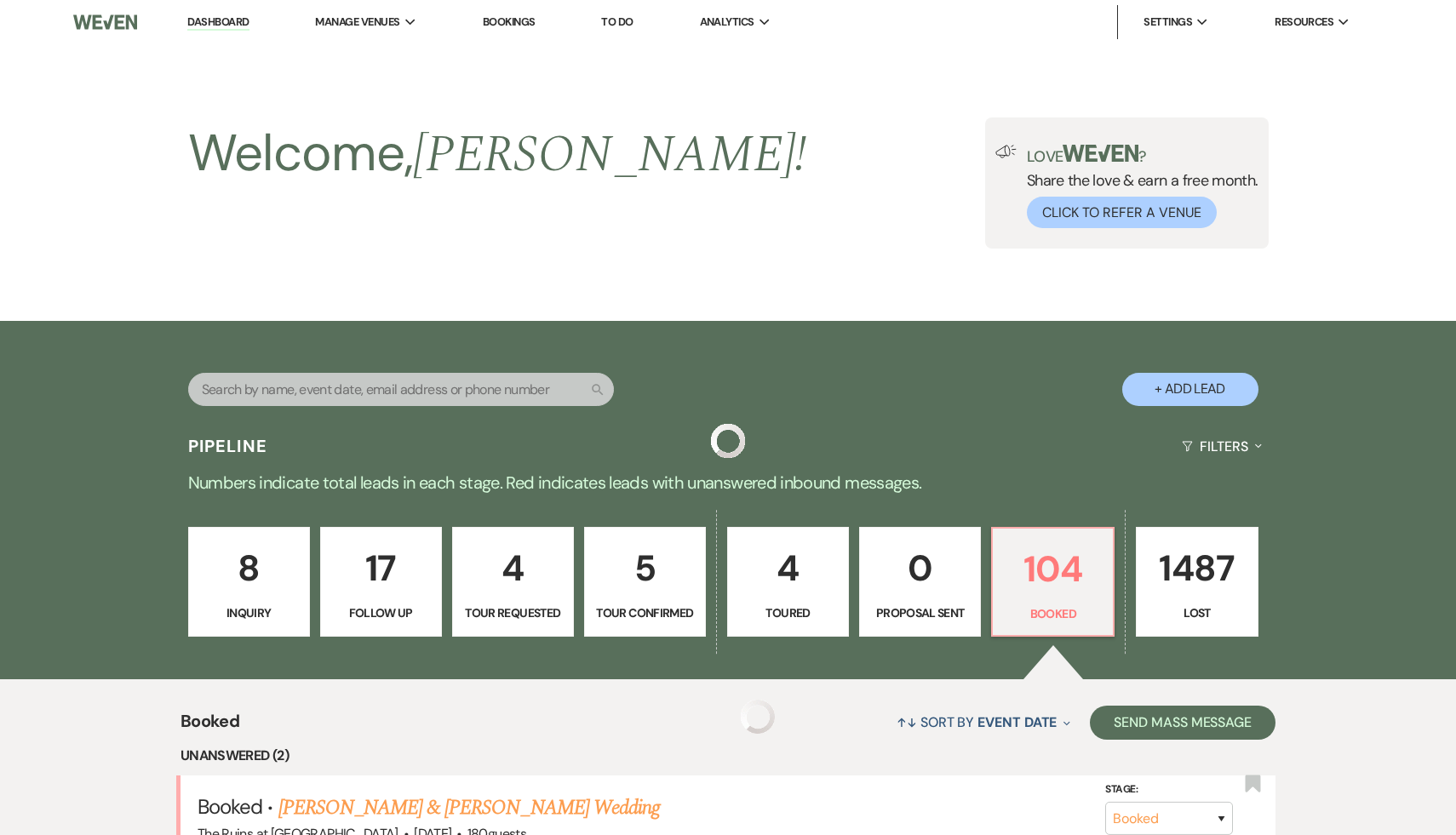
scroll to position [385, 0]
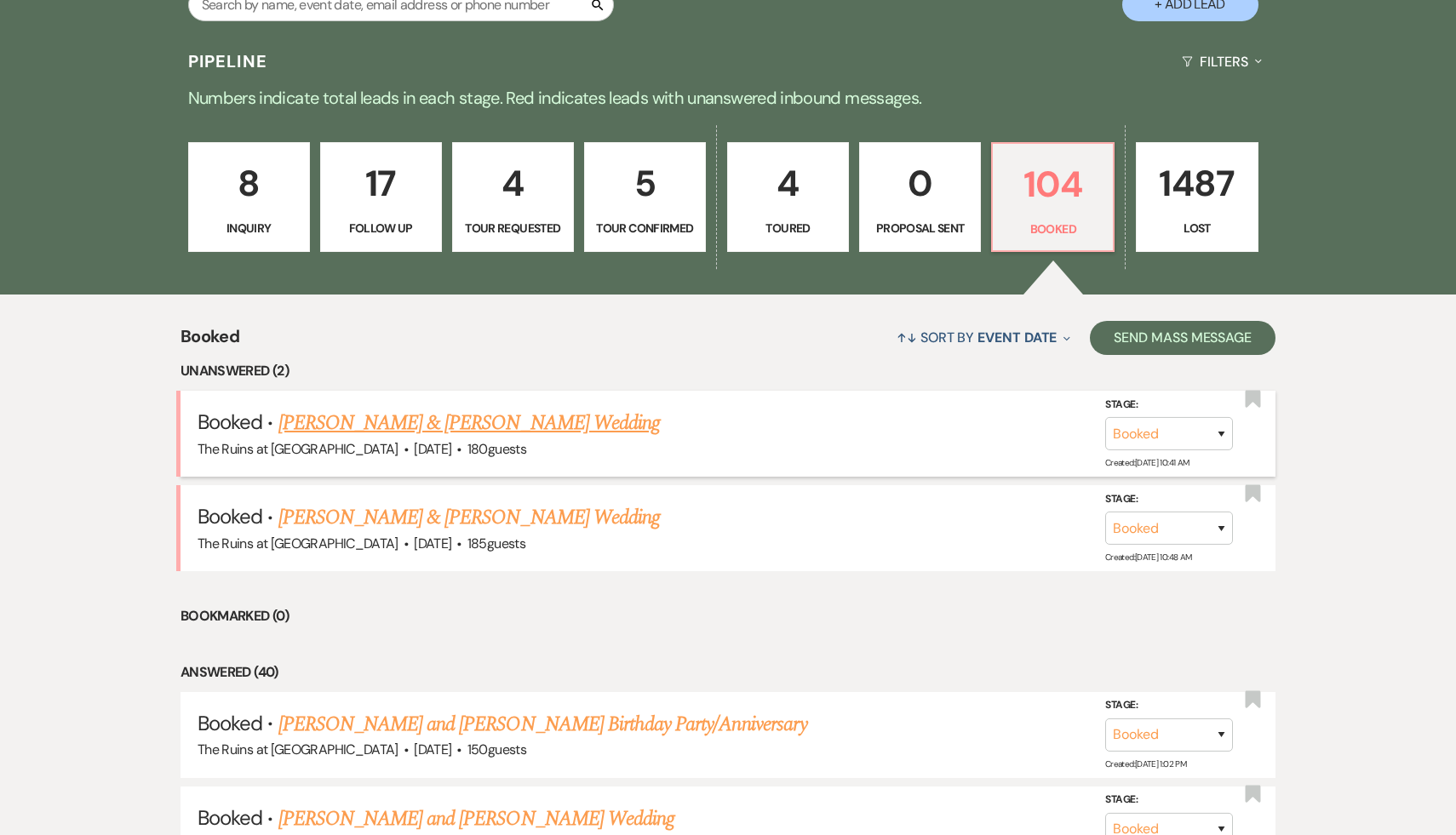
click at [479, 429] on link "[PERSON_NAME] & [PERSON_NAME] Wedding" at bounding box center [469, 422] width 381 height 30
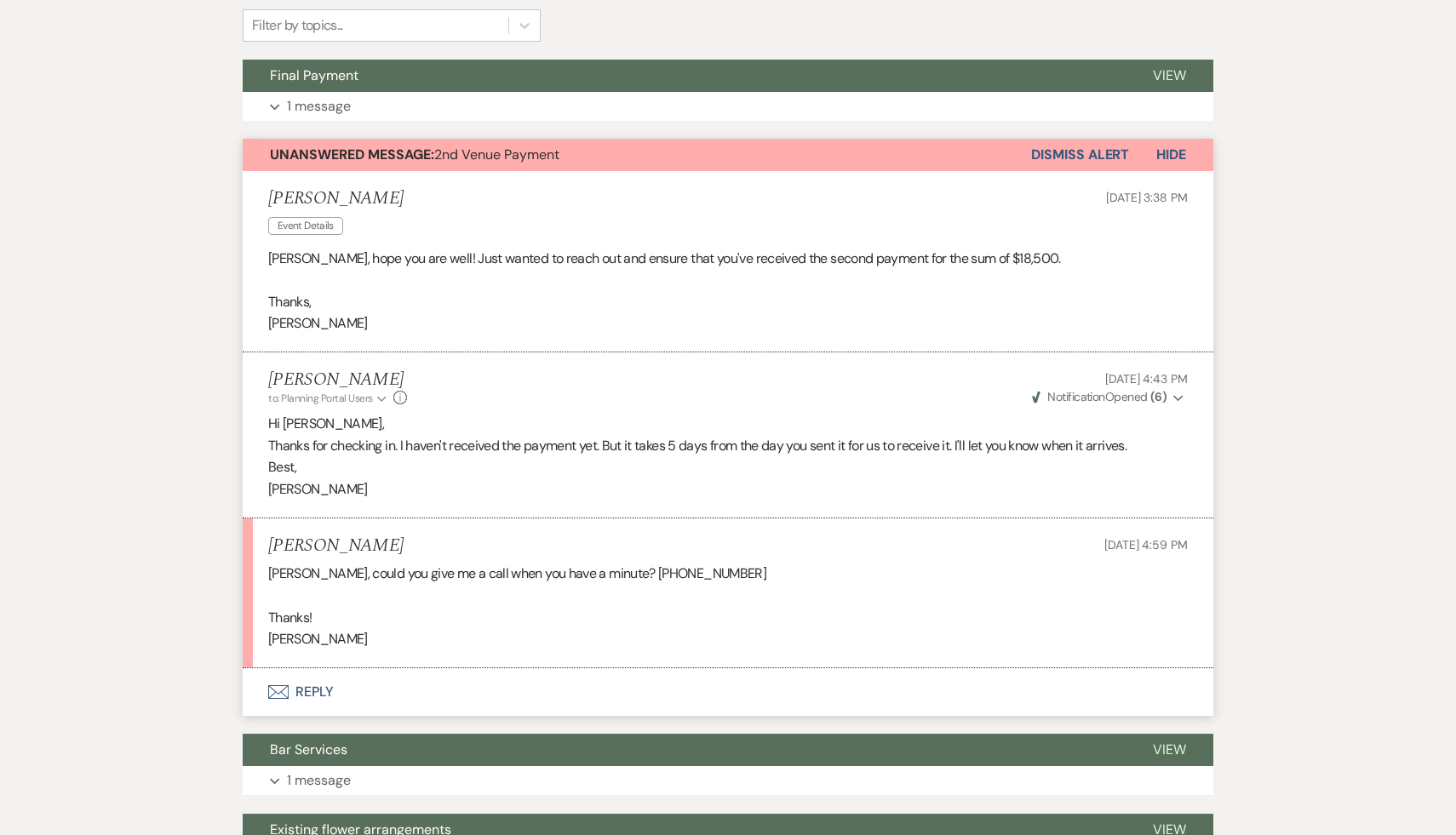
scroll to position [431, 0]
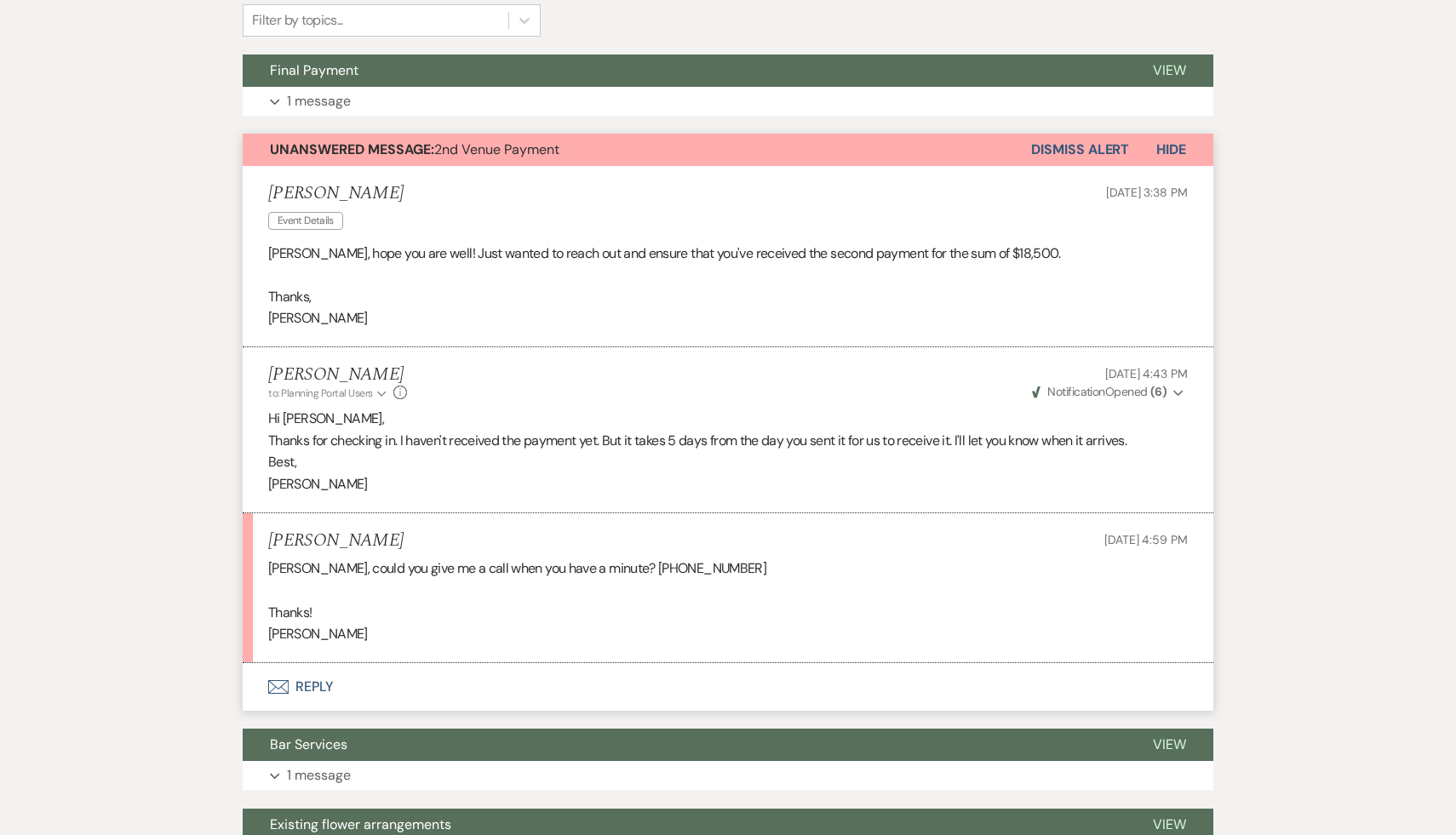
click at [1101, 143] on button "Dismiss Alert" at bounding box center [1080, 149] width 98 height 32
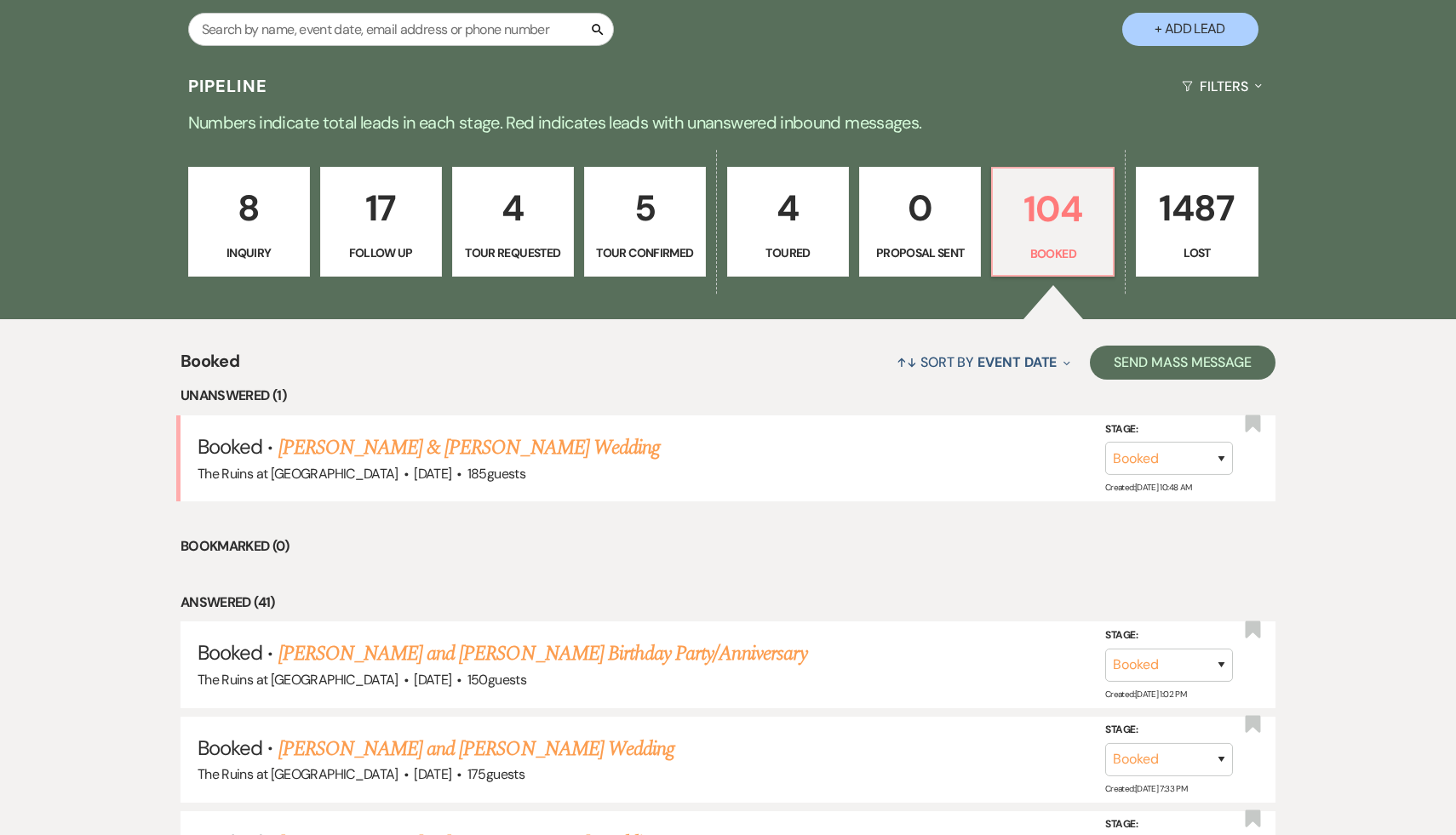
scroll to position [467, 0]
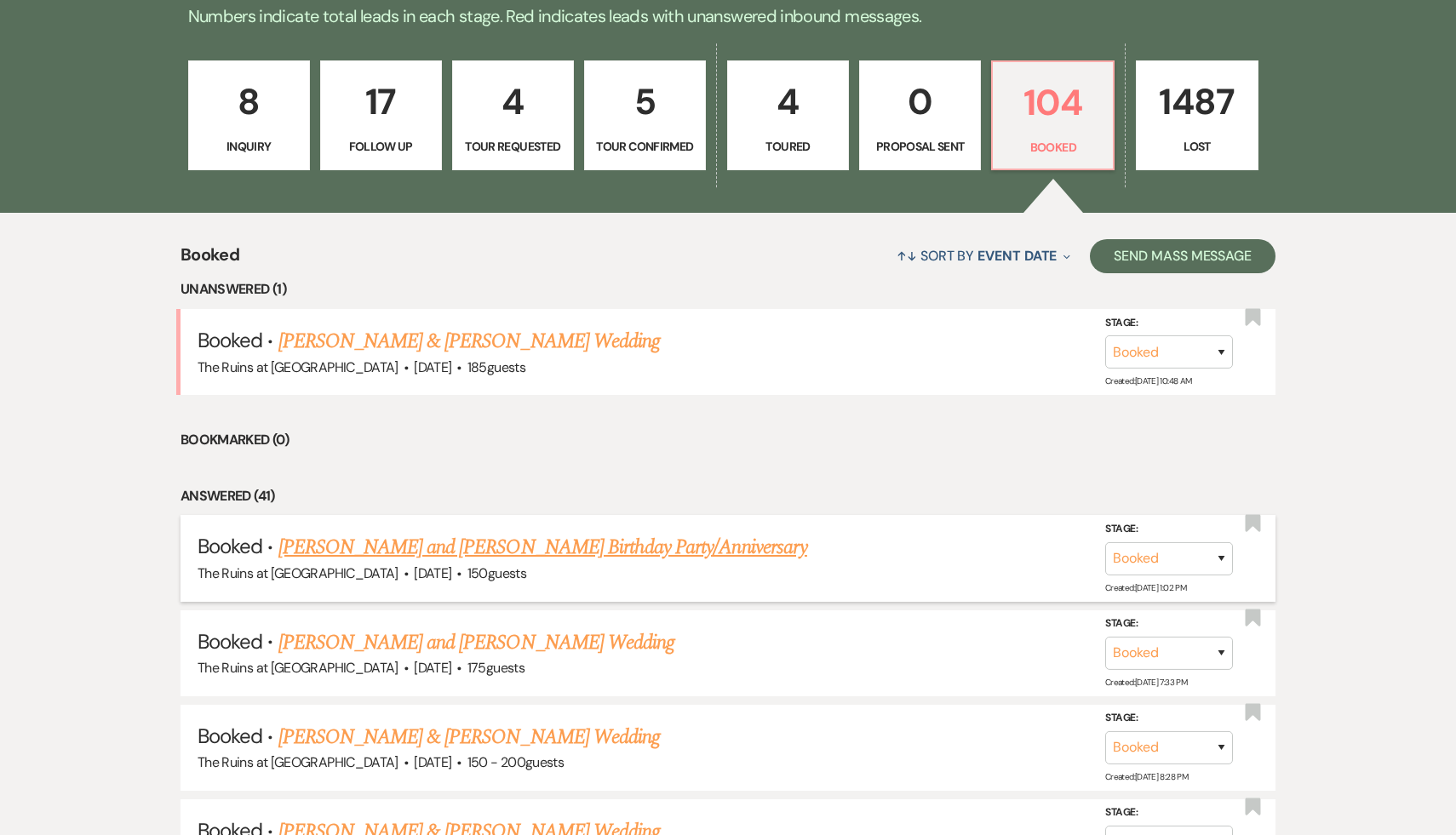
click at [454, 547] on link "[PERSON_NAME] and [PERSON_NAME] Birthday Party/Anniversary" at bounding box center [542, 547] width 529 height 30
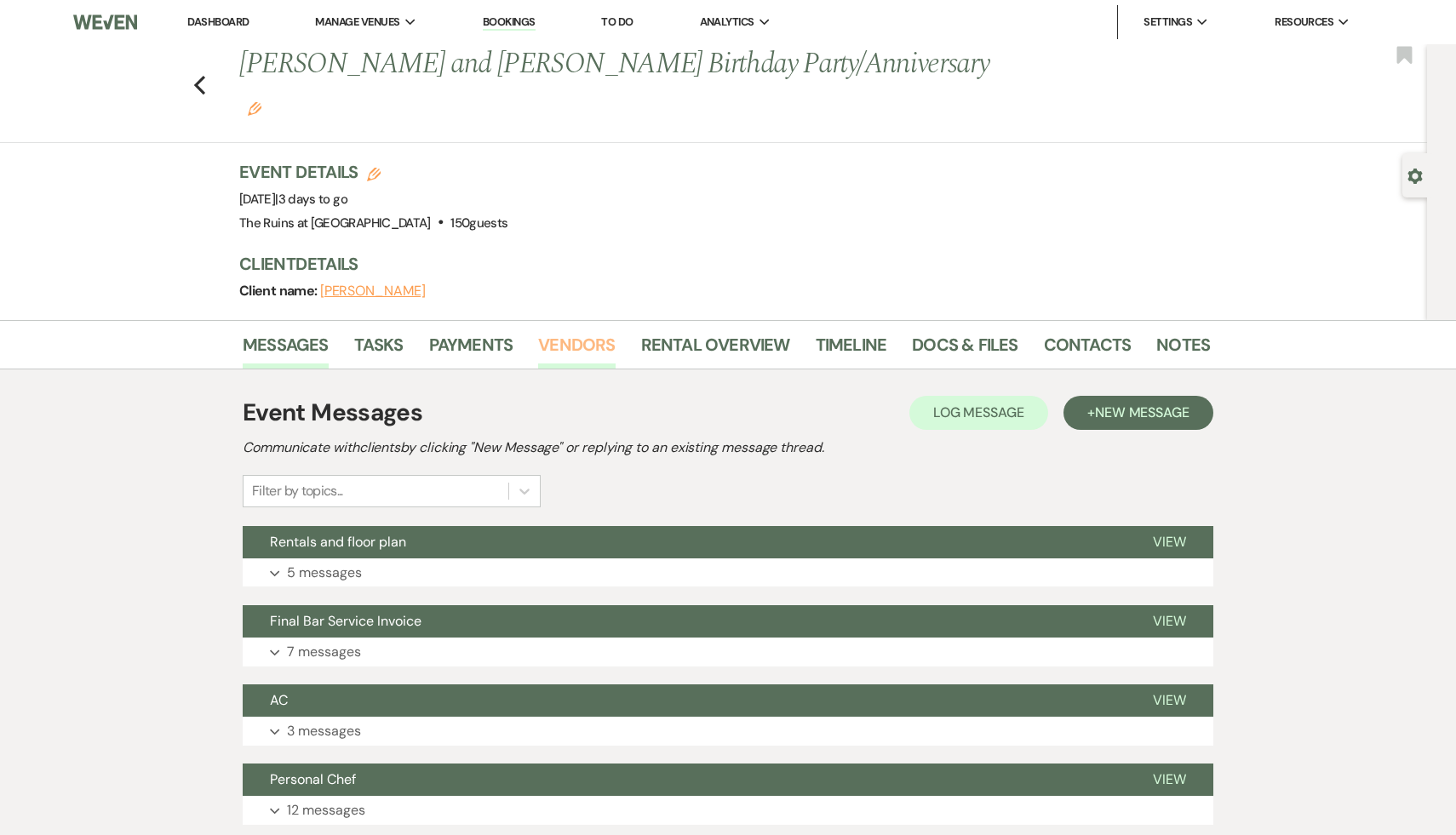
click at [549, 331] on link "Vendors" at bounding box center [577, 350] width 76 height 37
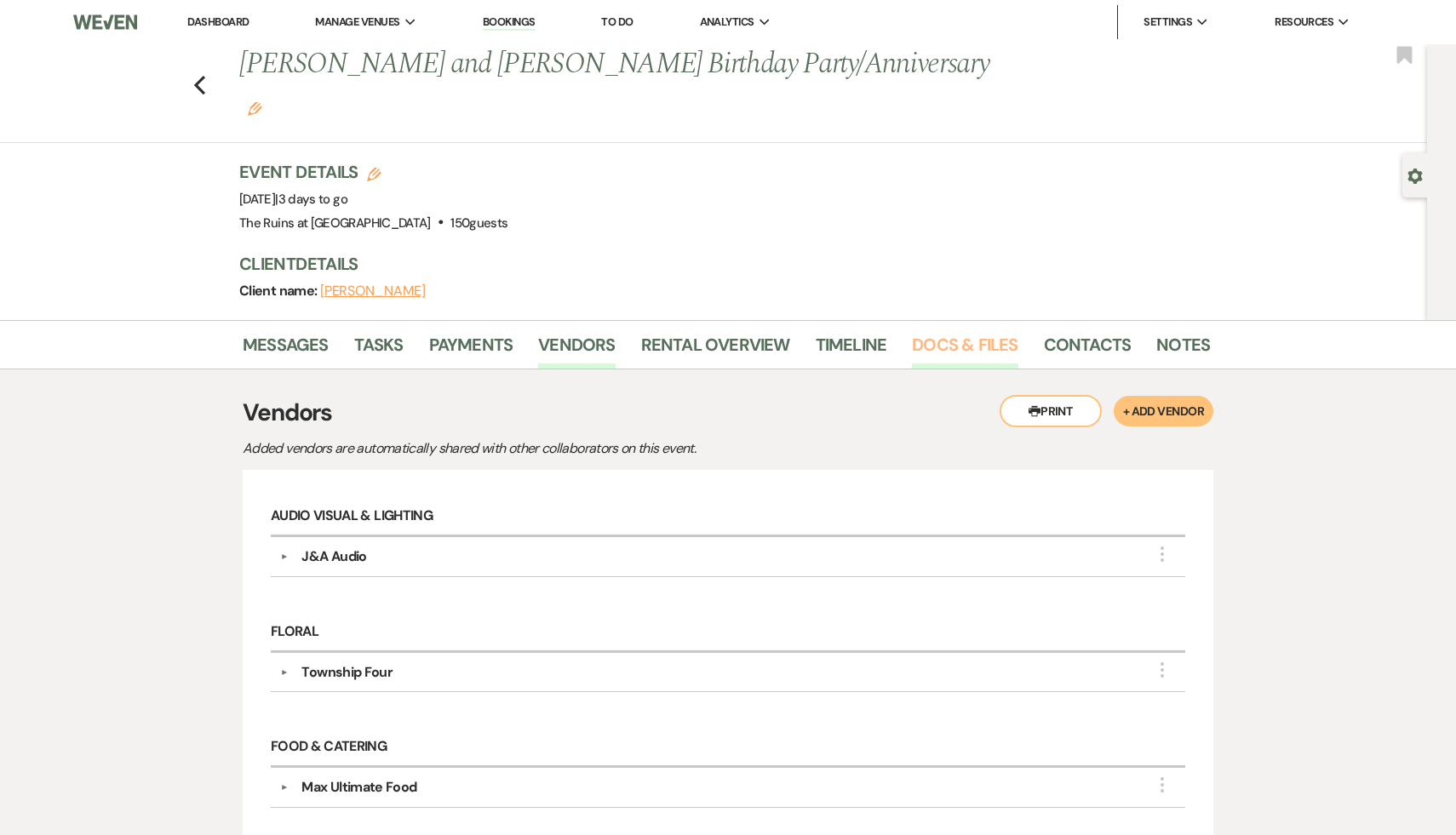
click at [970, 331] on link "Docs & Files" at bounding box center [964, 350] width 106 height 37
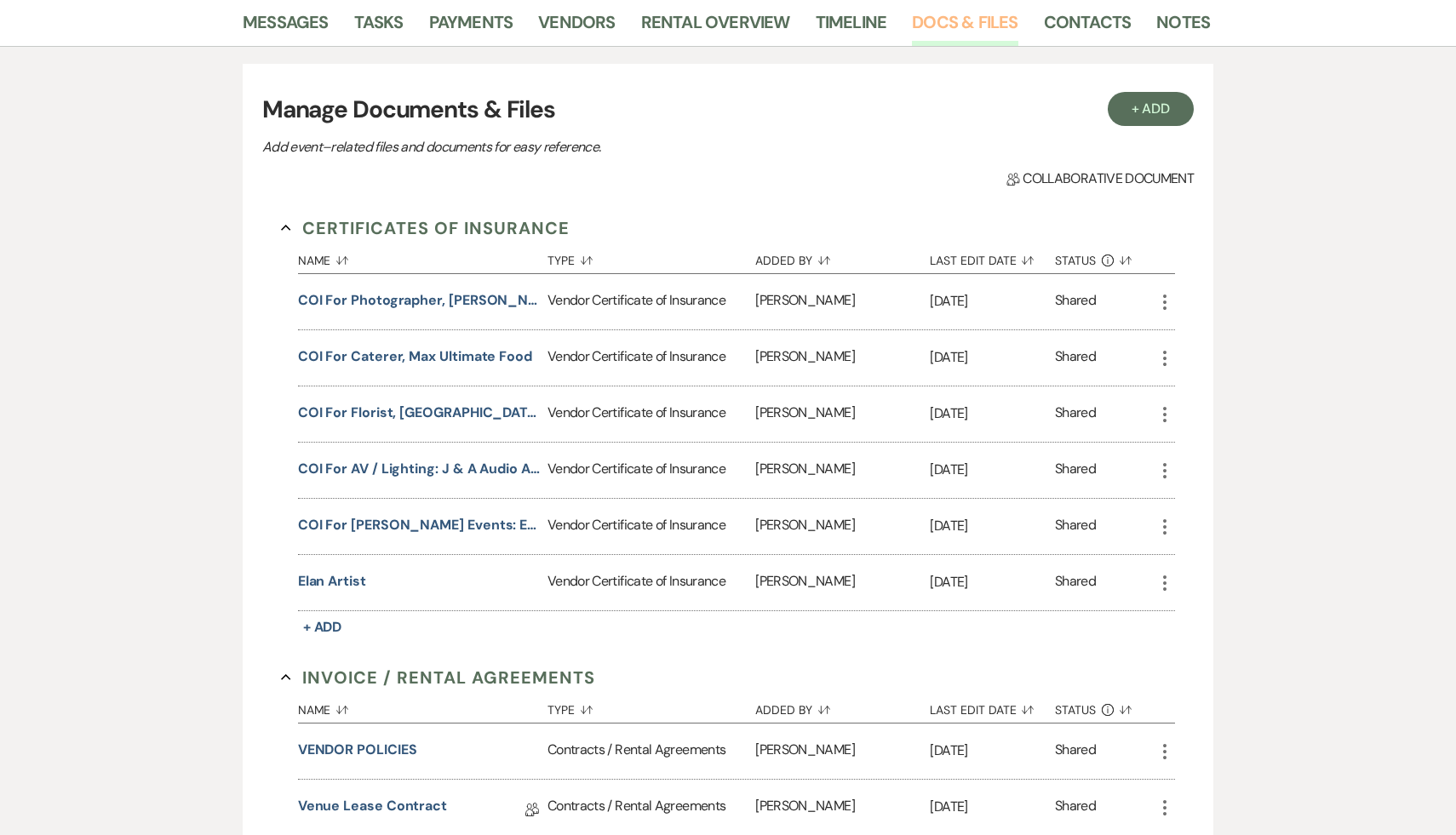
scroll to position [335, 0]
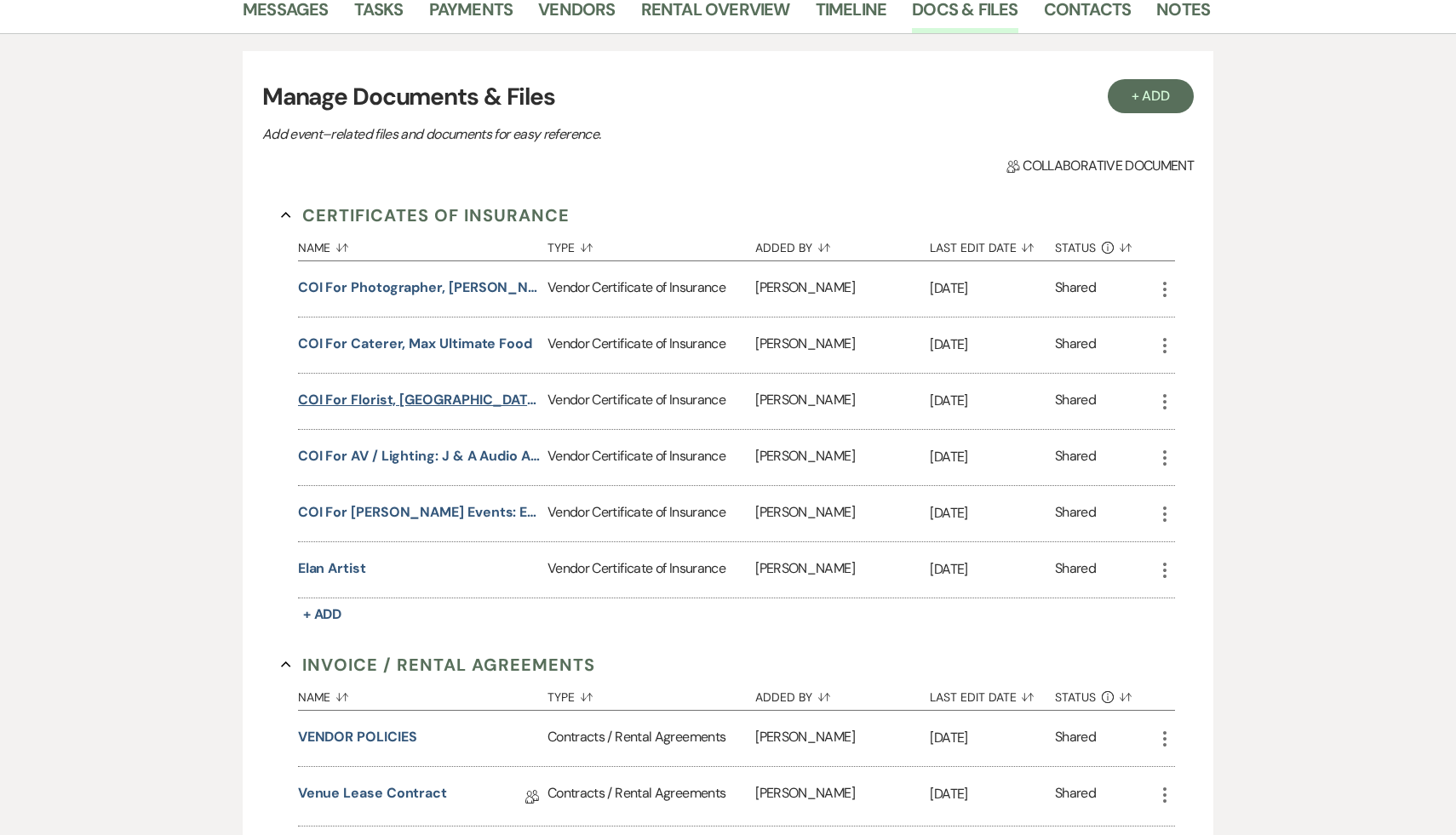
click at [465, 390] on button "COI for Florist, Township Four" at bounding box center [419, 399] width 242 height 21
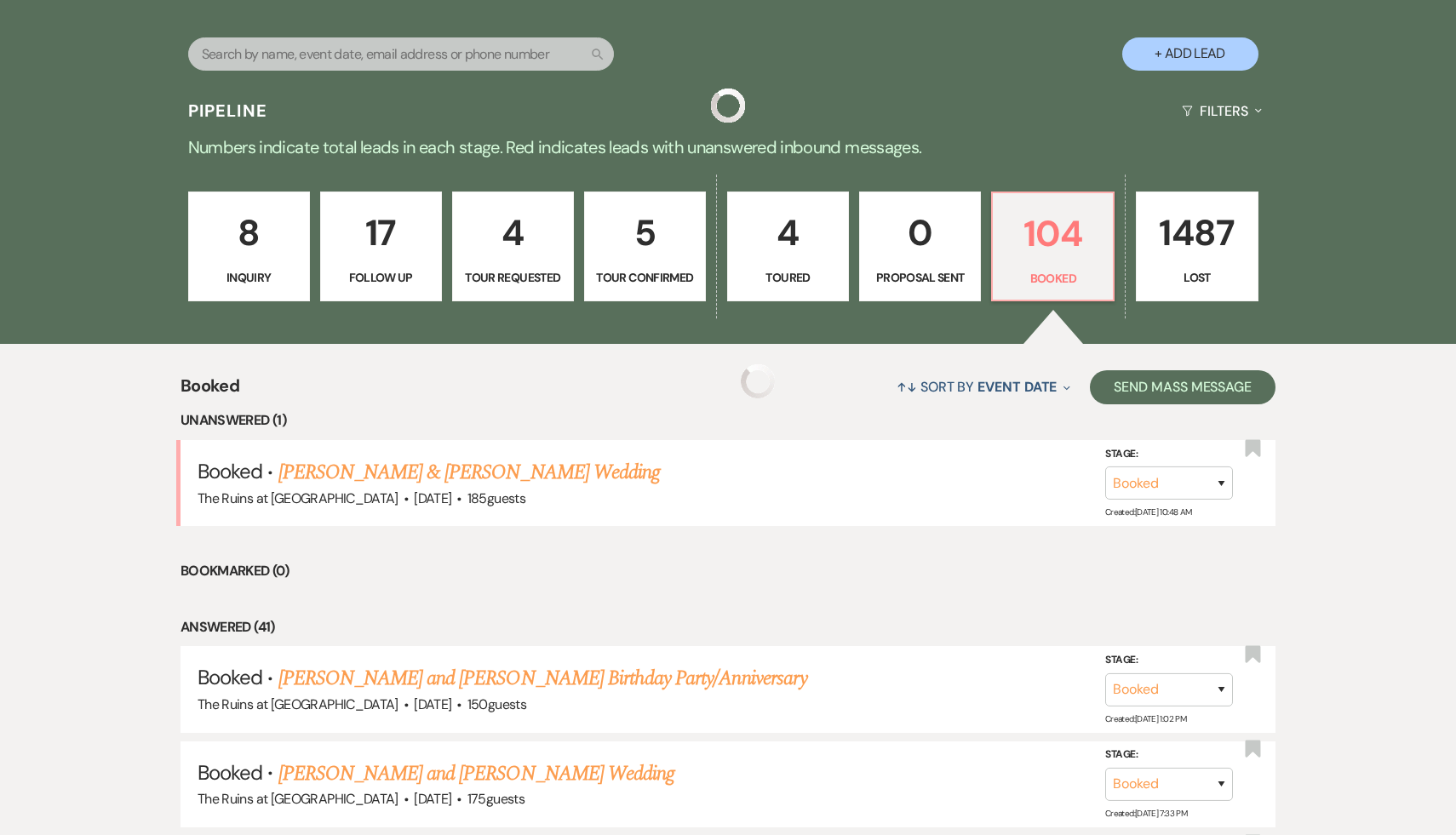
scroll to position [467, 0]
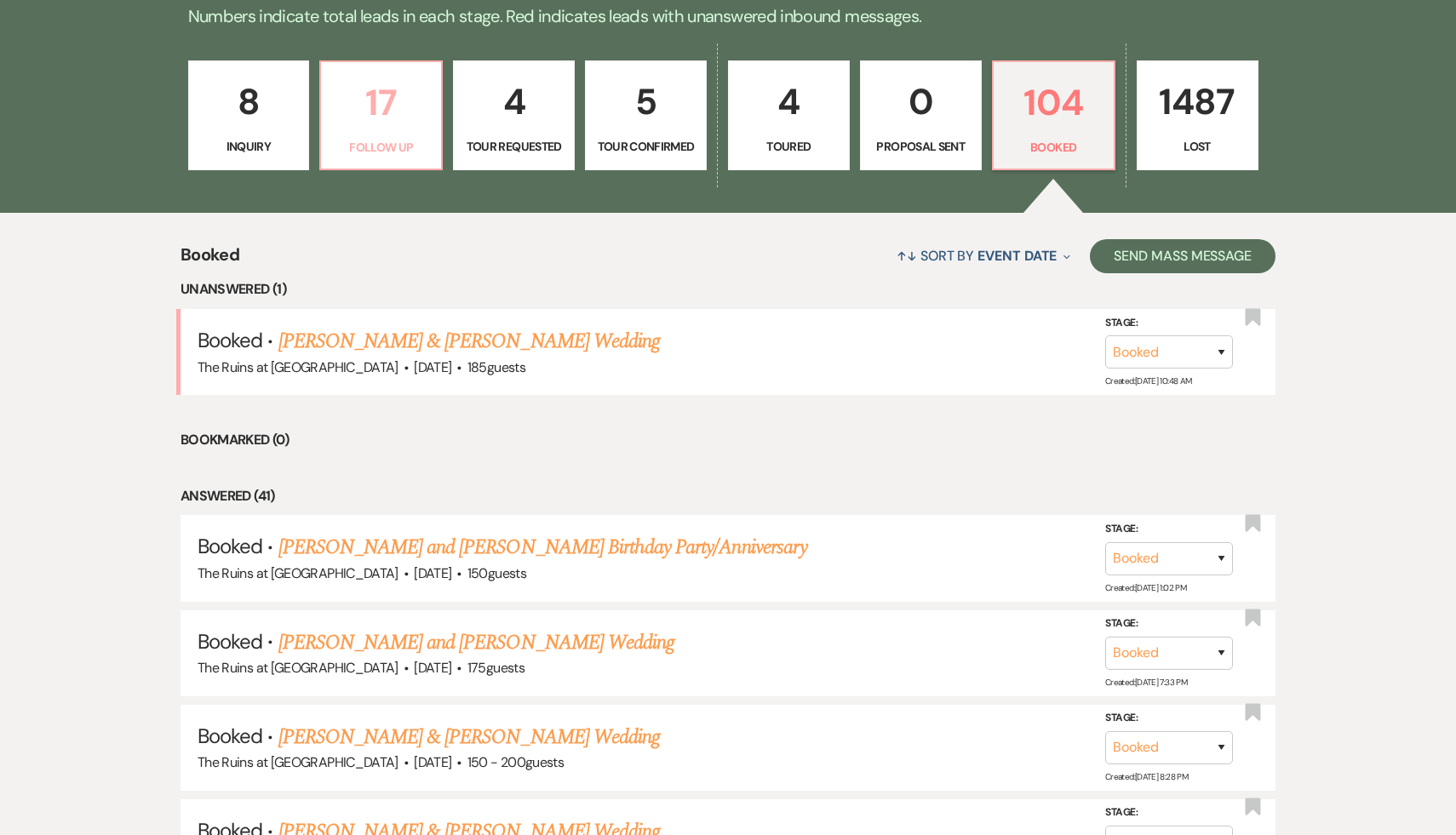
click at [384, 103] on p "17" at bounding box center [381, 103] width 100 height 57
select select "9"
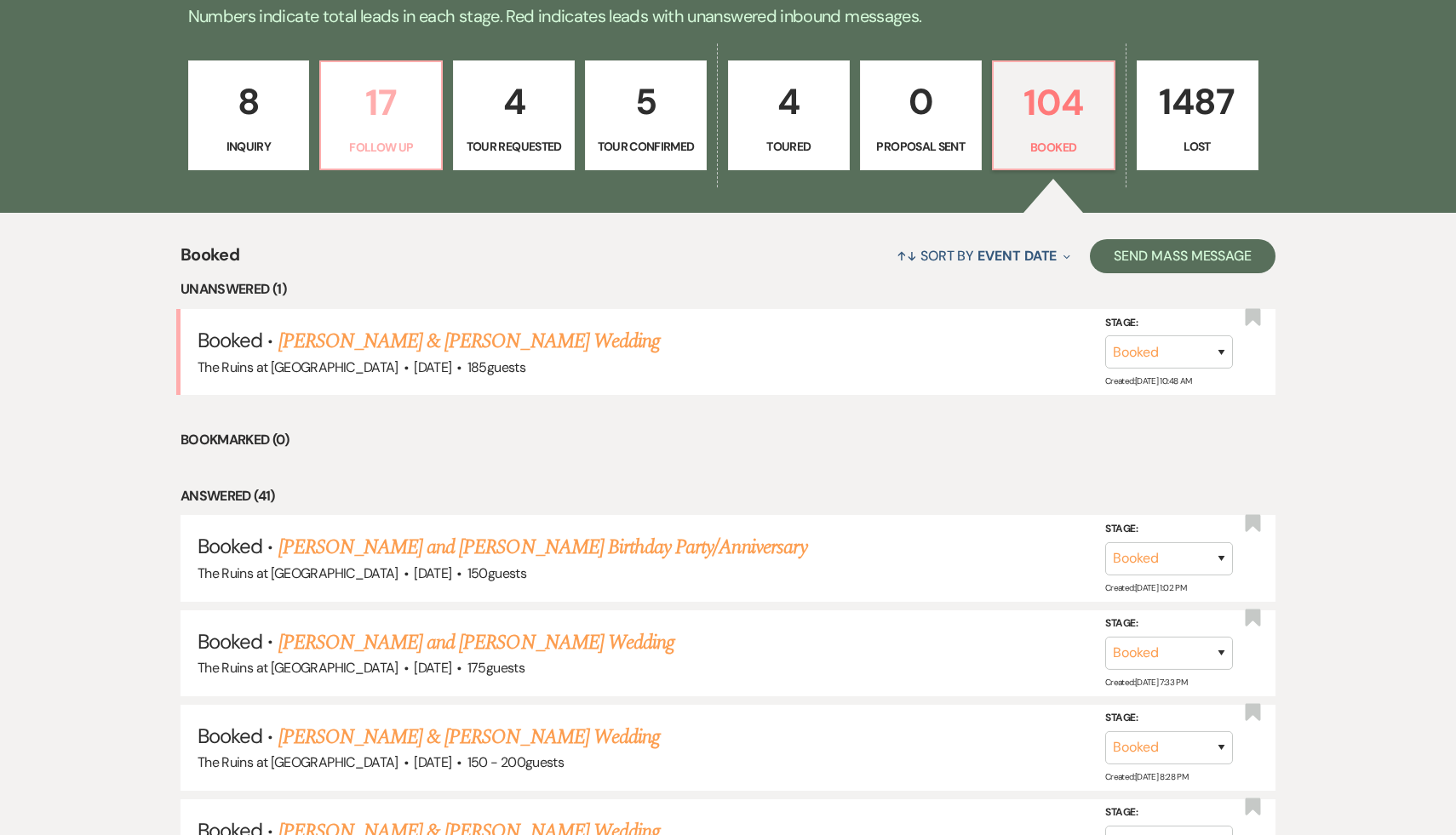
select select "9"
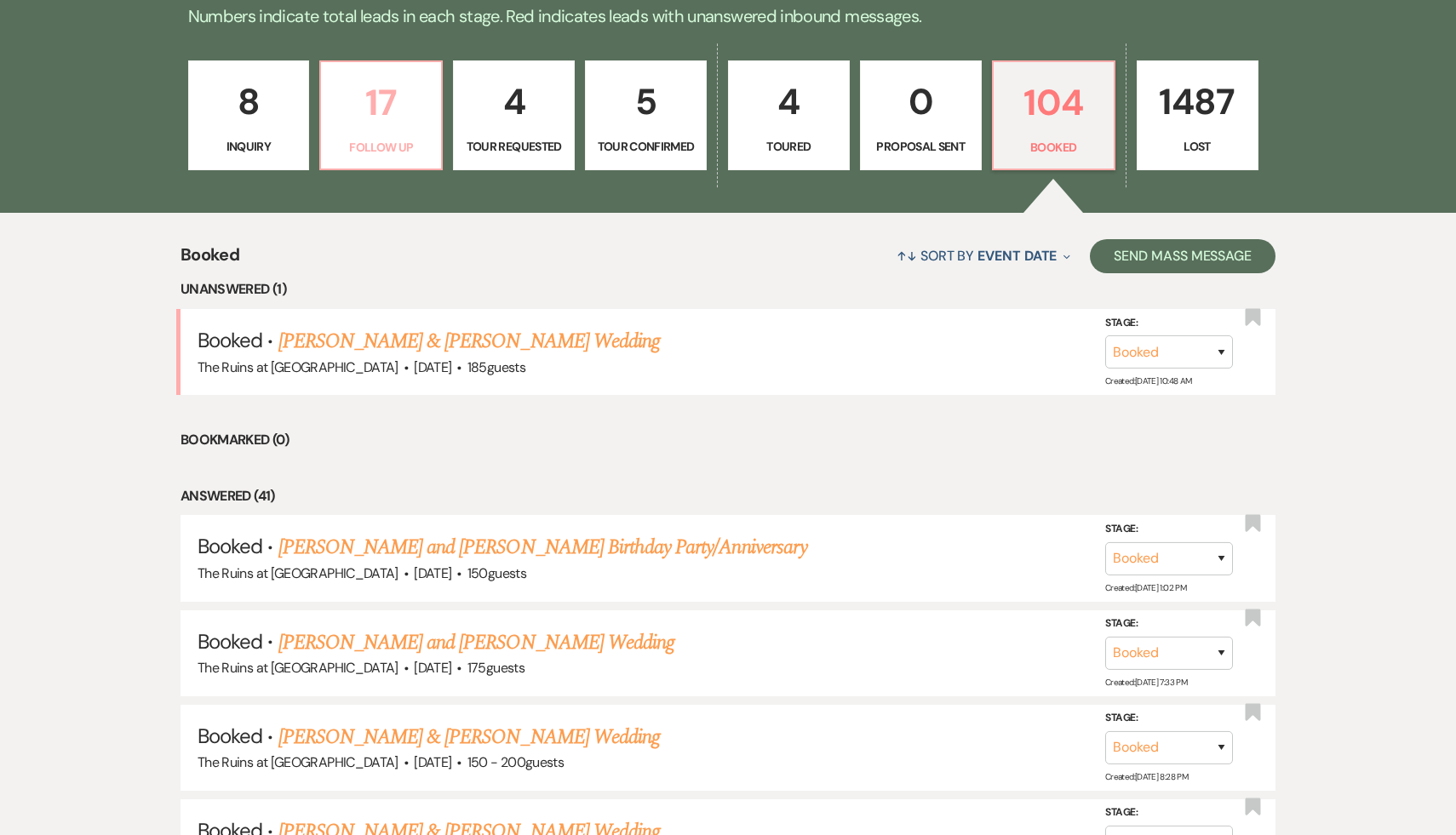
select select "9"
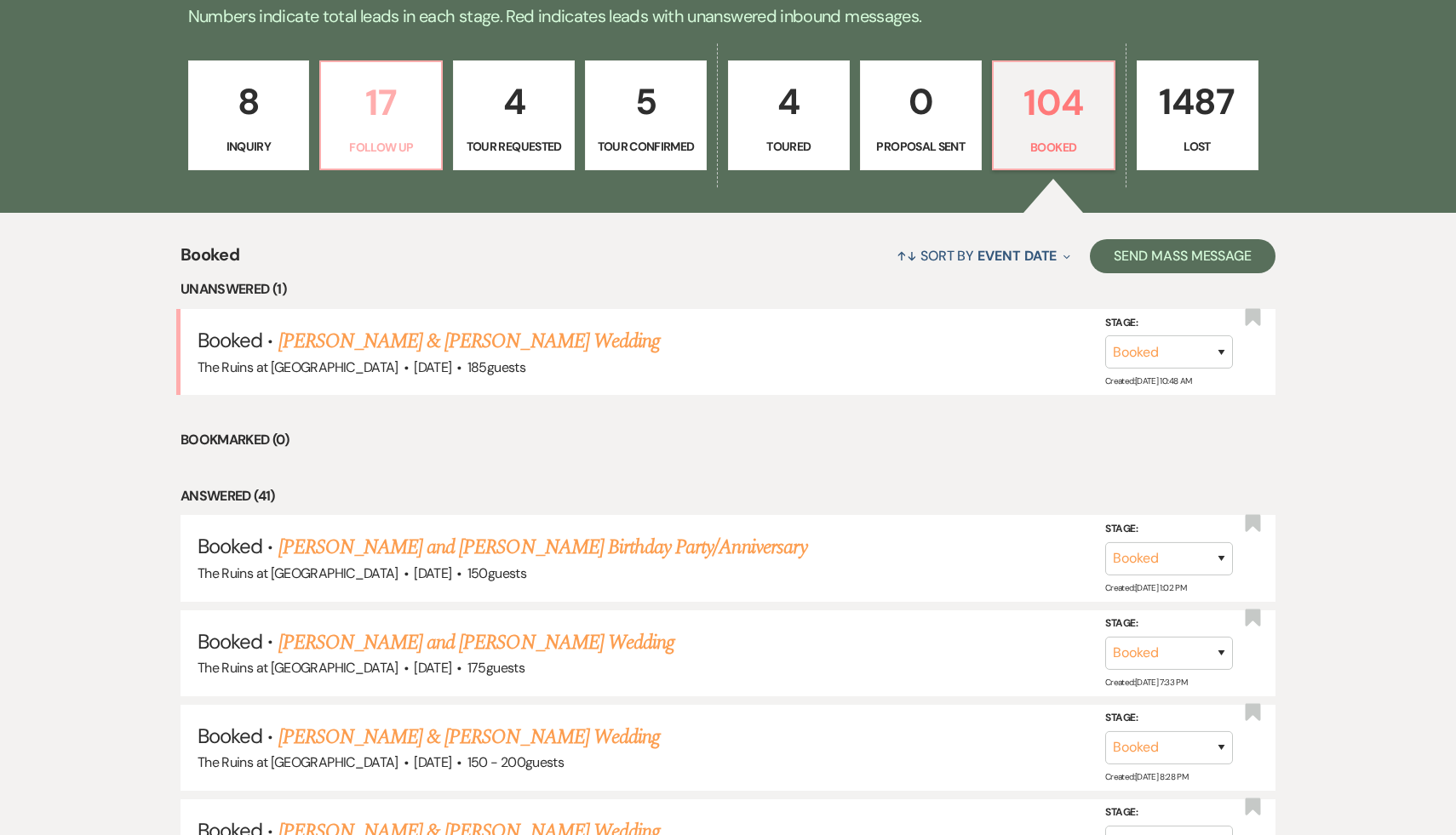
select select "9"
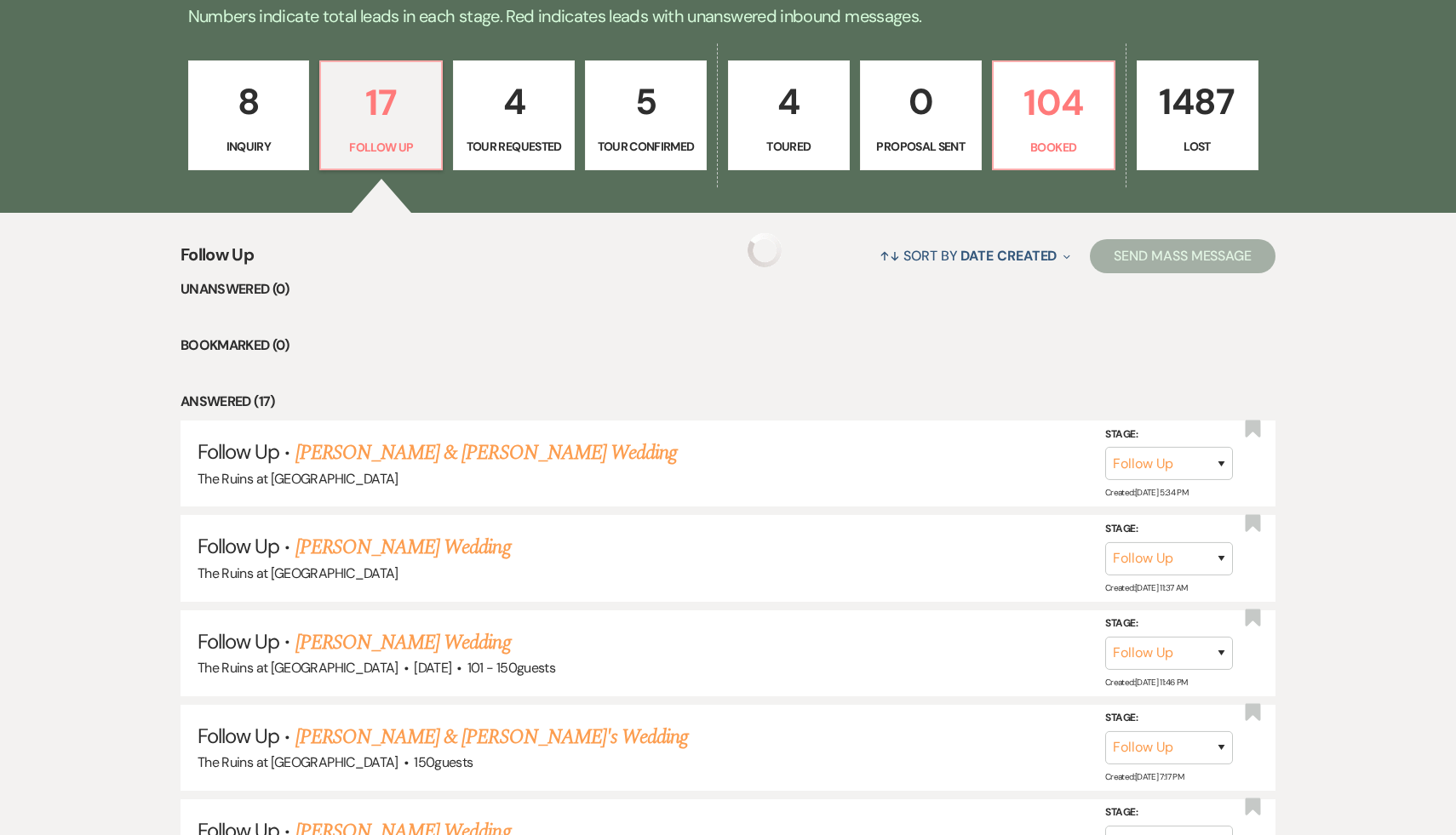
select select "9"
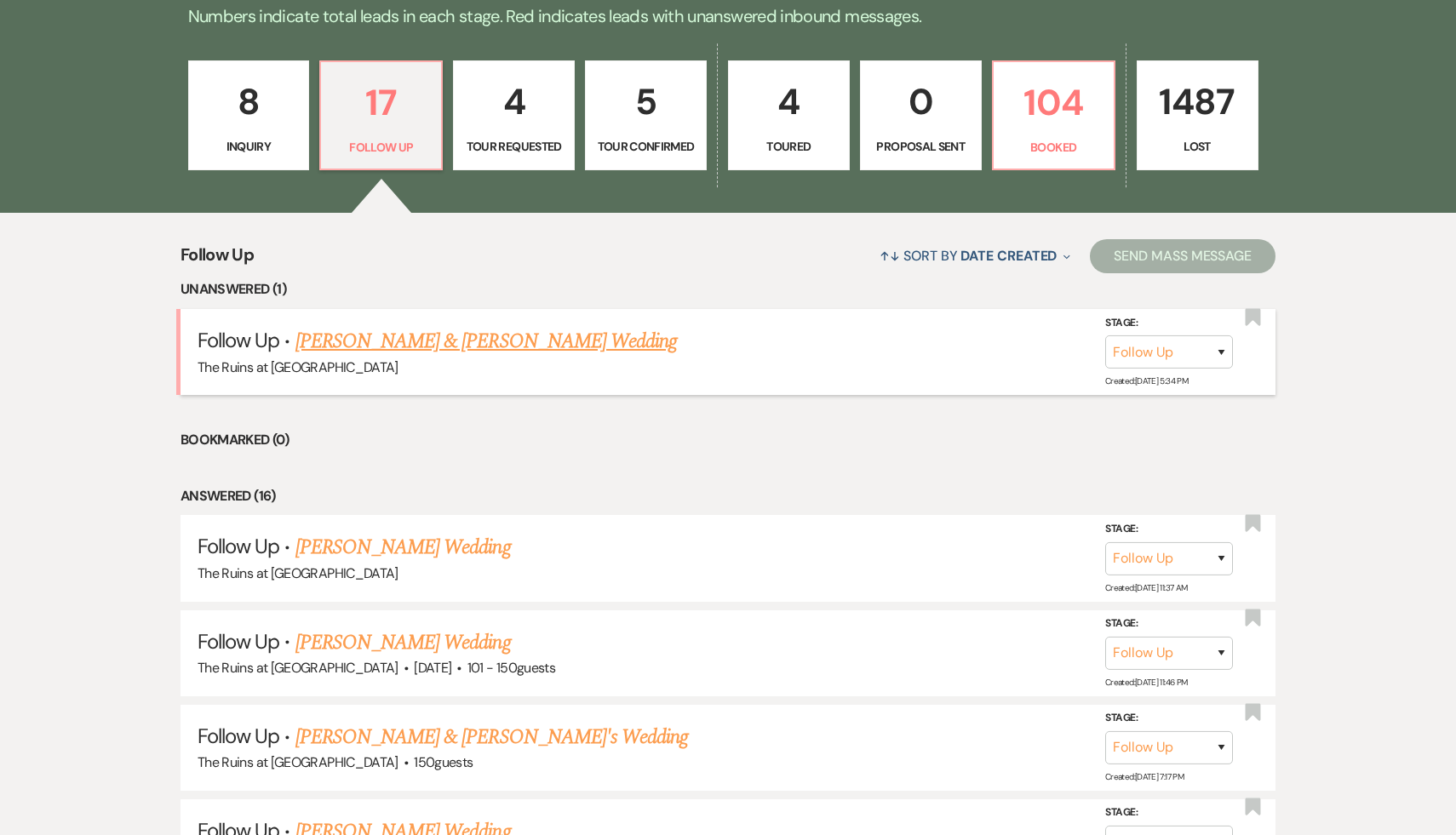
click at [437, 340] on link "[PERSON_NAME] & [PERSON_NAME] Wedding" at bounding box center [486, 341] width 381 height 30
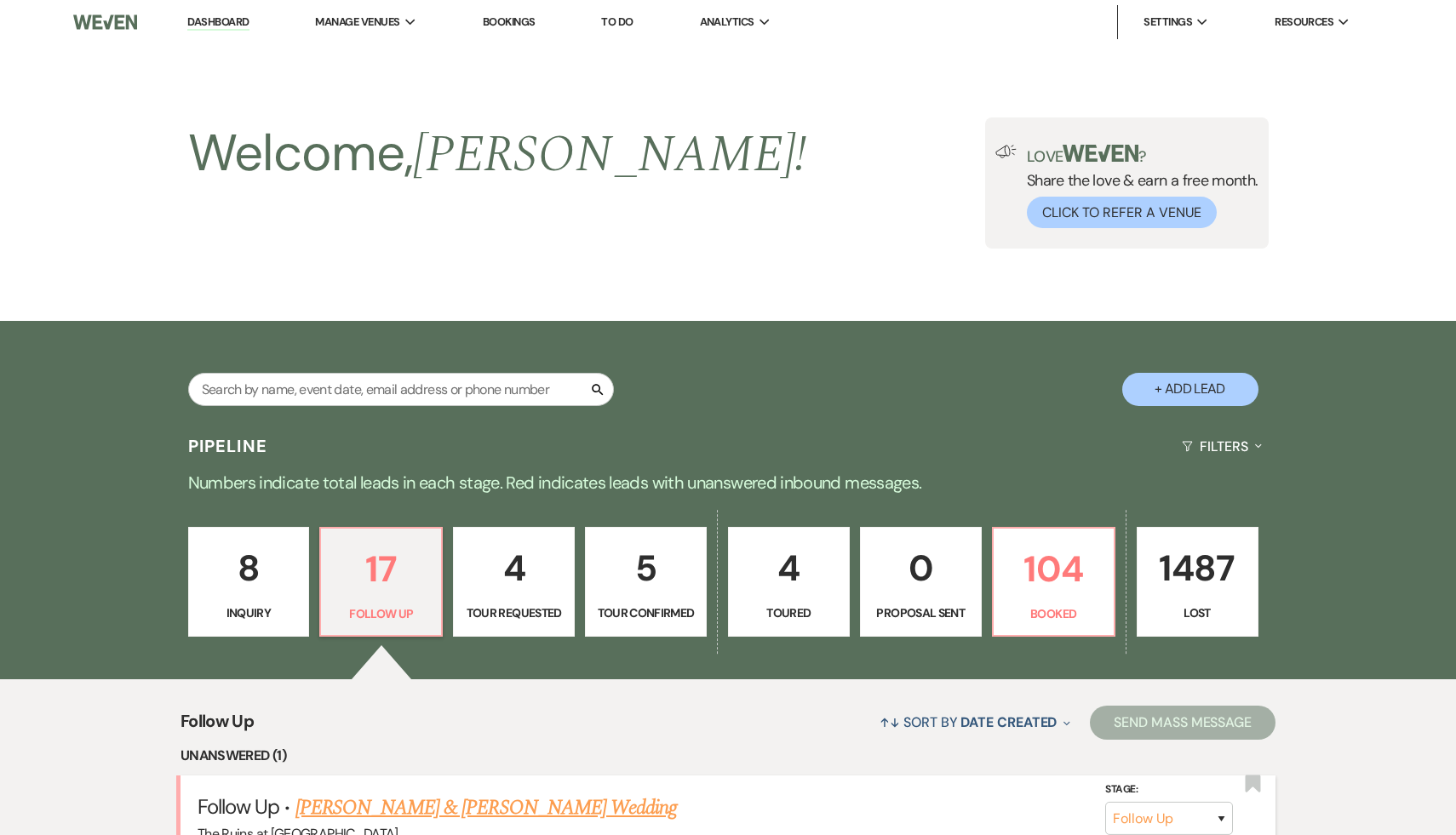
select select "9"
select select "20"
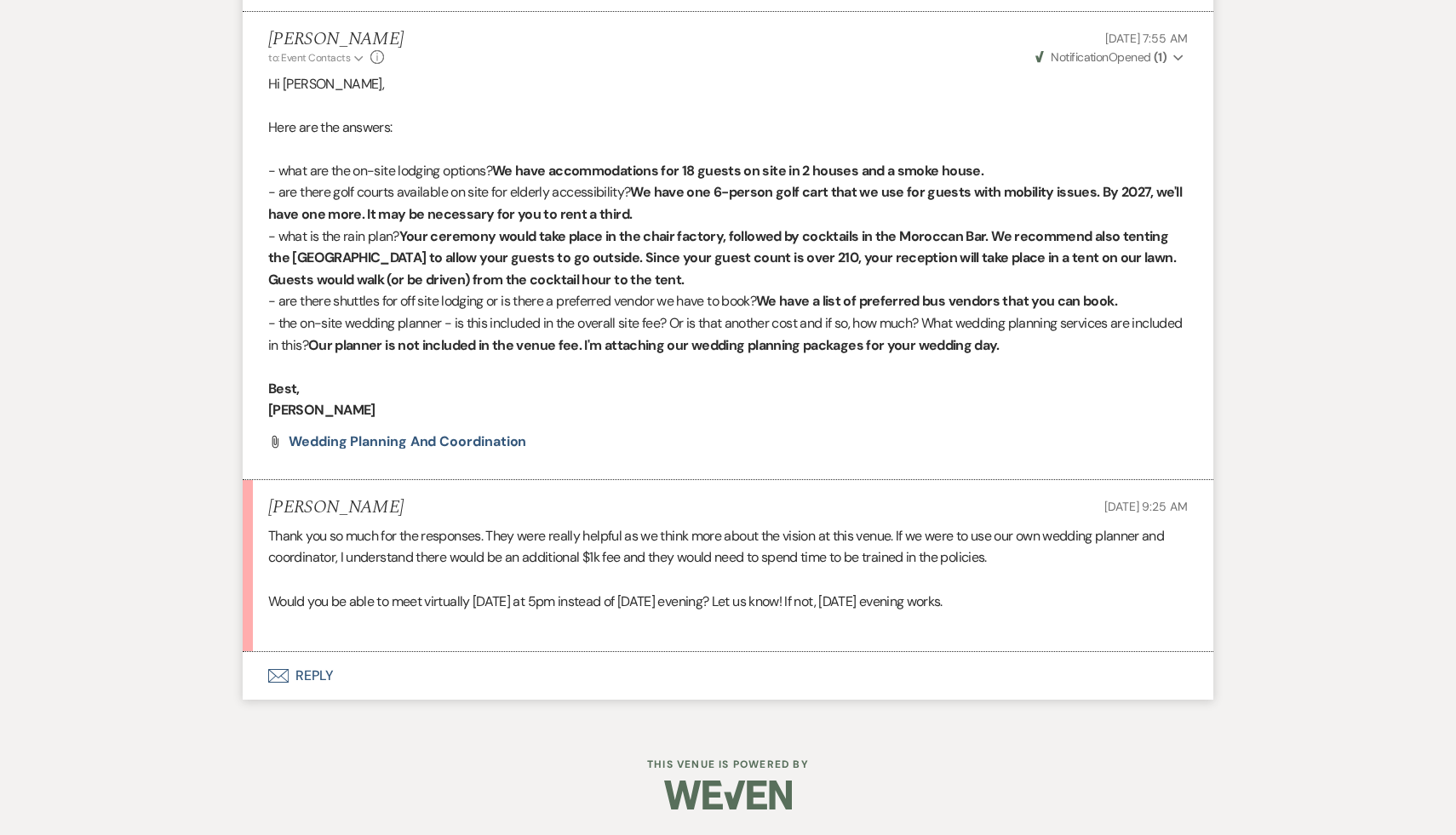
scroll to position [5058, 0]
click at [308, 678] on button "Envelope Reply" at bounding box center [728, 676] width 971 height 48
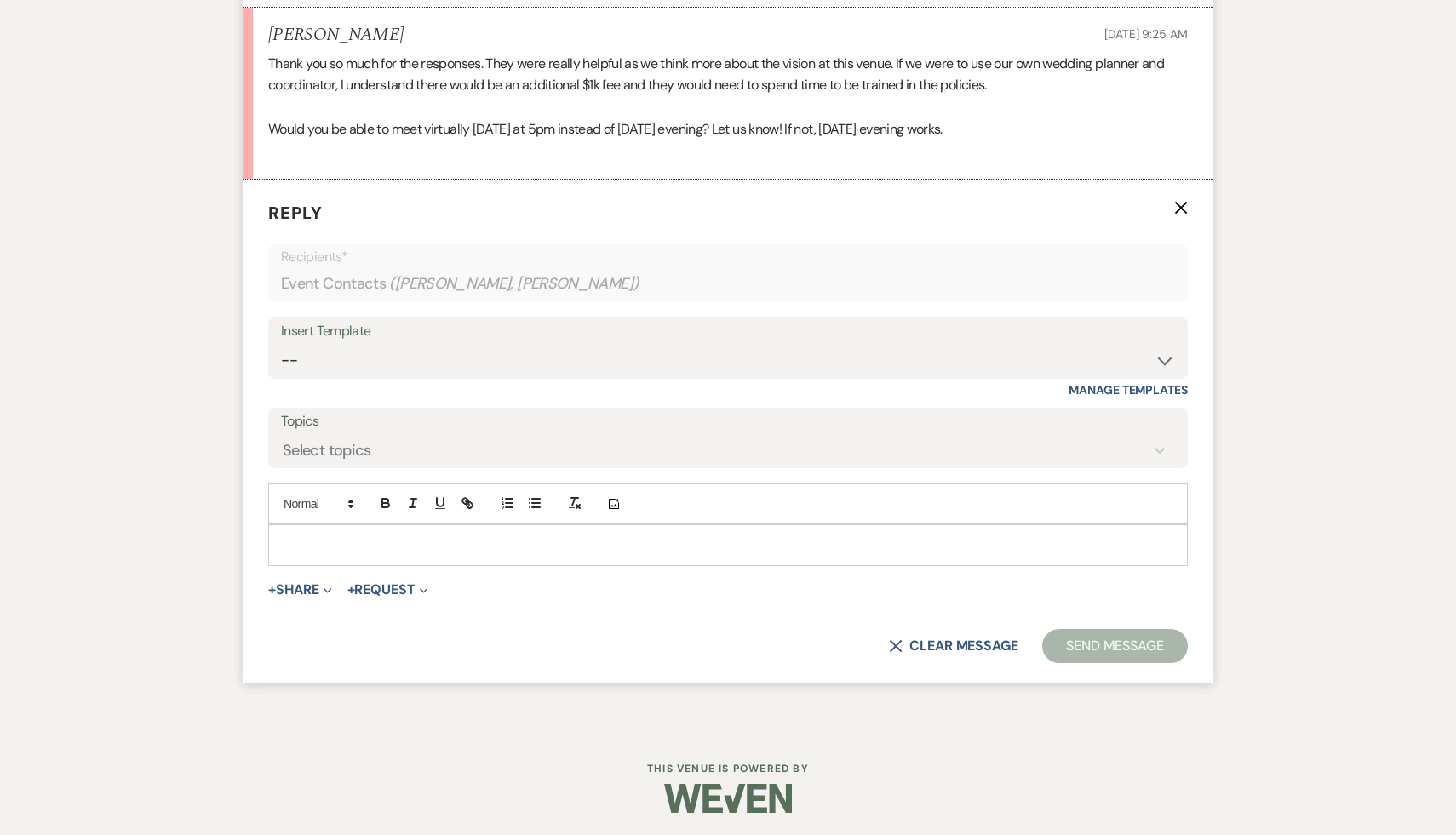
scroll to position [5533, 0]
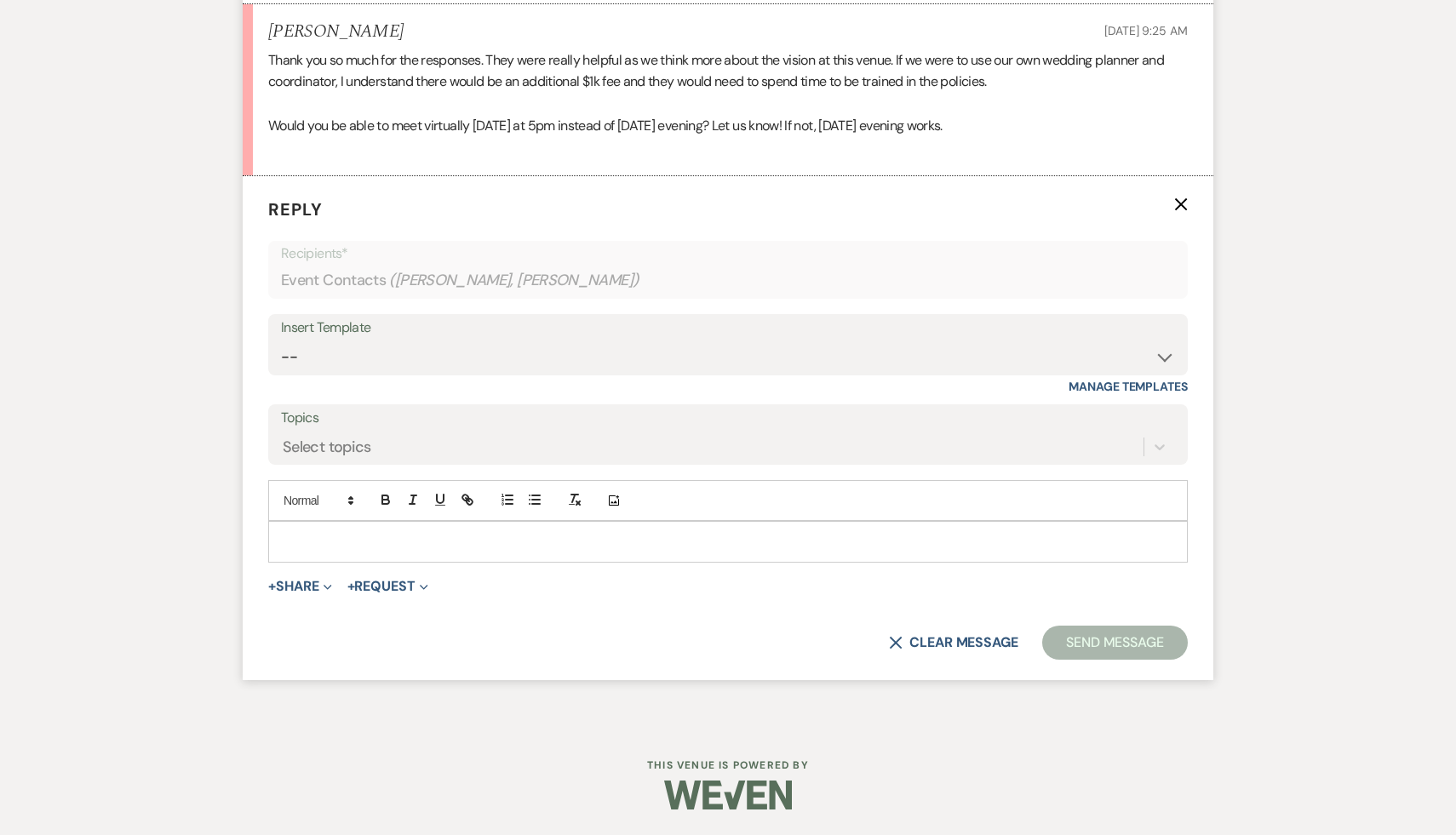
click at [518, 540] on p at bounding box center [727, 541] width 892 height 19
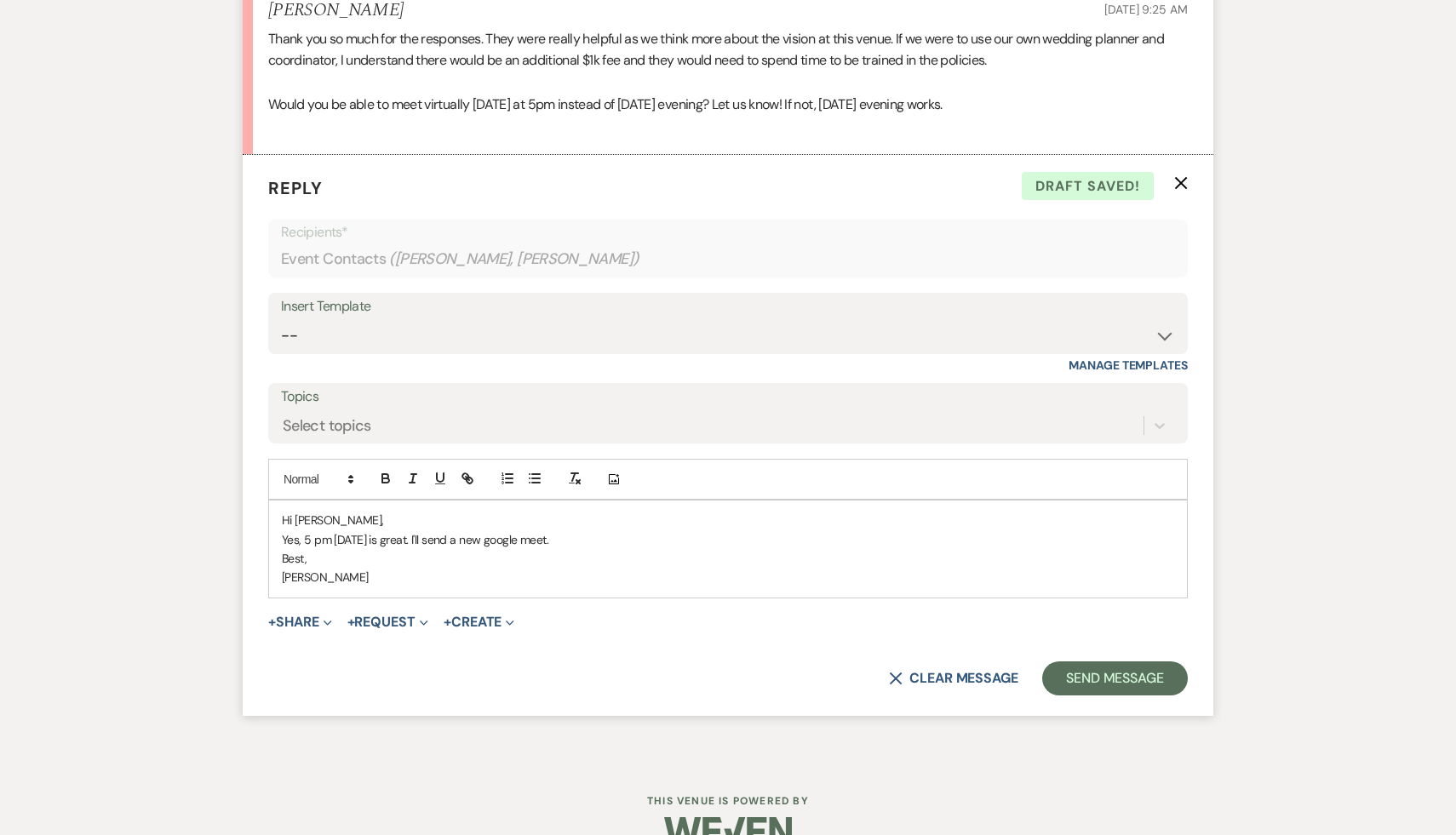
click at [282, 549] on p "Yes, 5 pm [DATE] is great. I'll send a new google meet." at bounding box center [727, 539] width 892 height 19
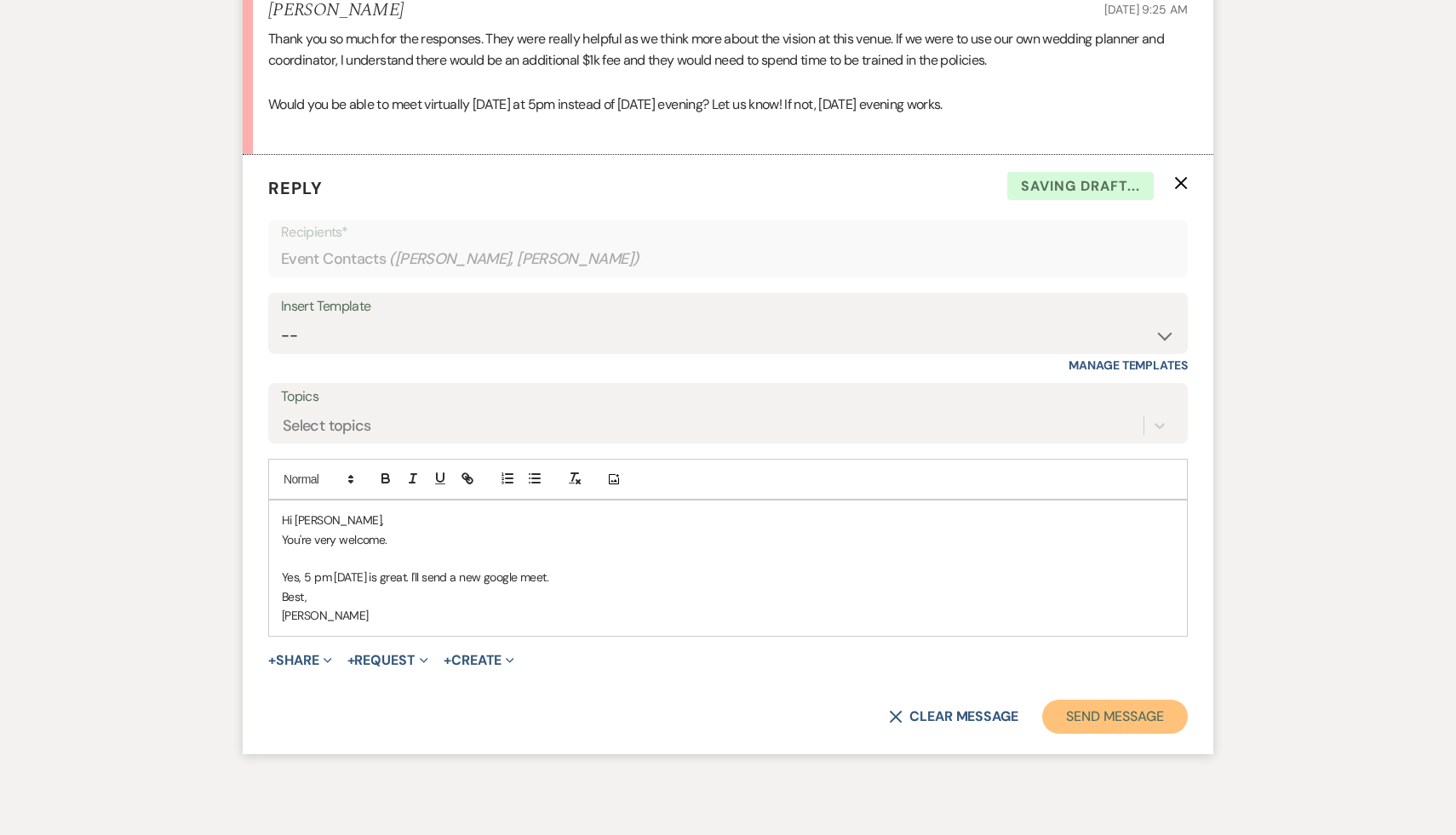
click at [1092, 733] on button "Send Message" at bounding box center [1115, 716] width 146 height 34
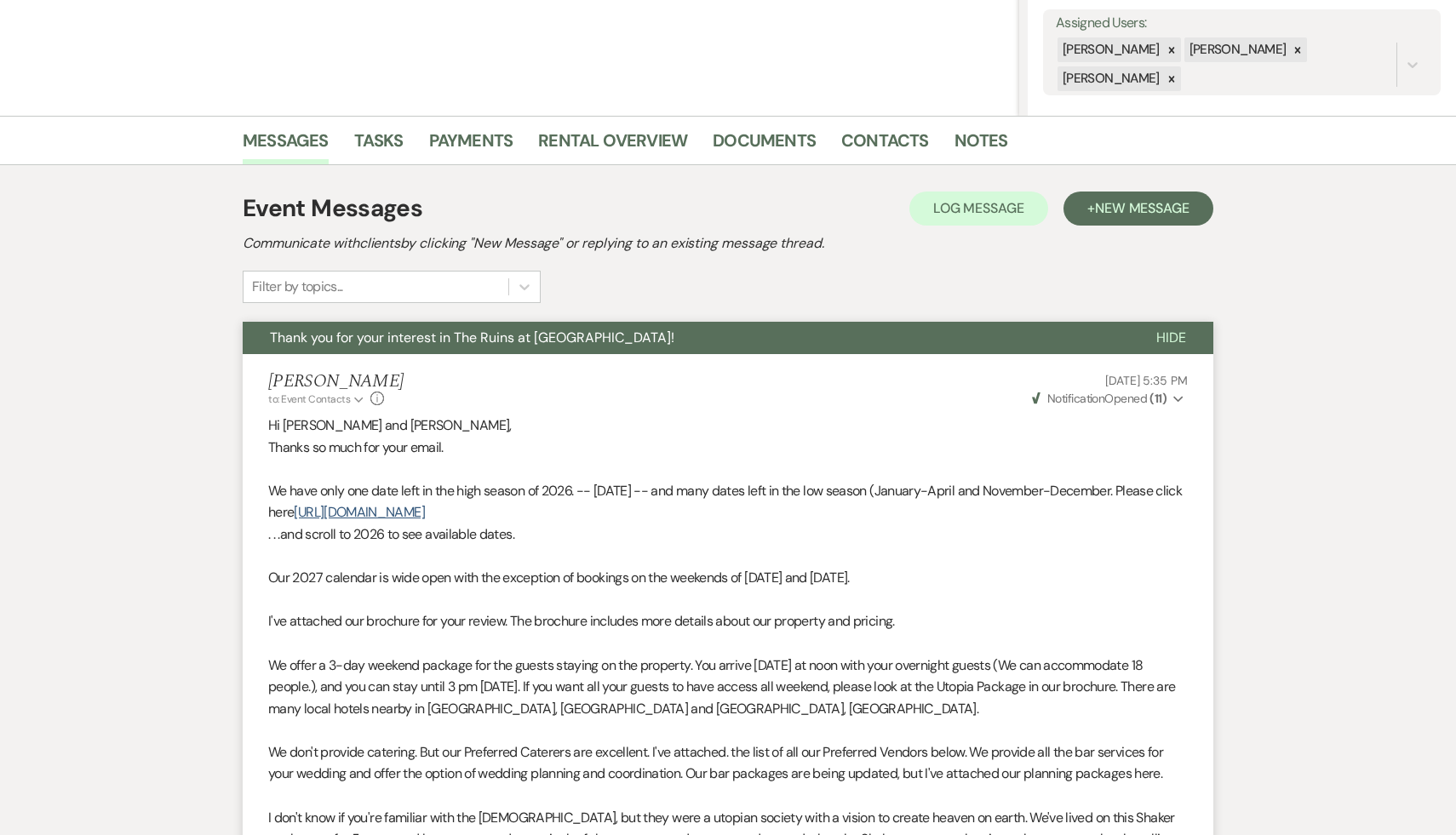
scroll to position [0, 0]
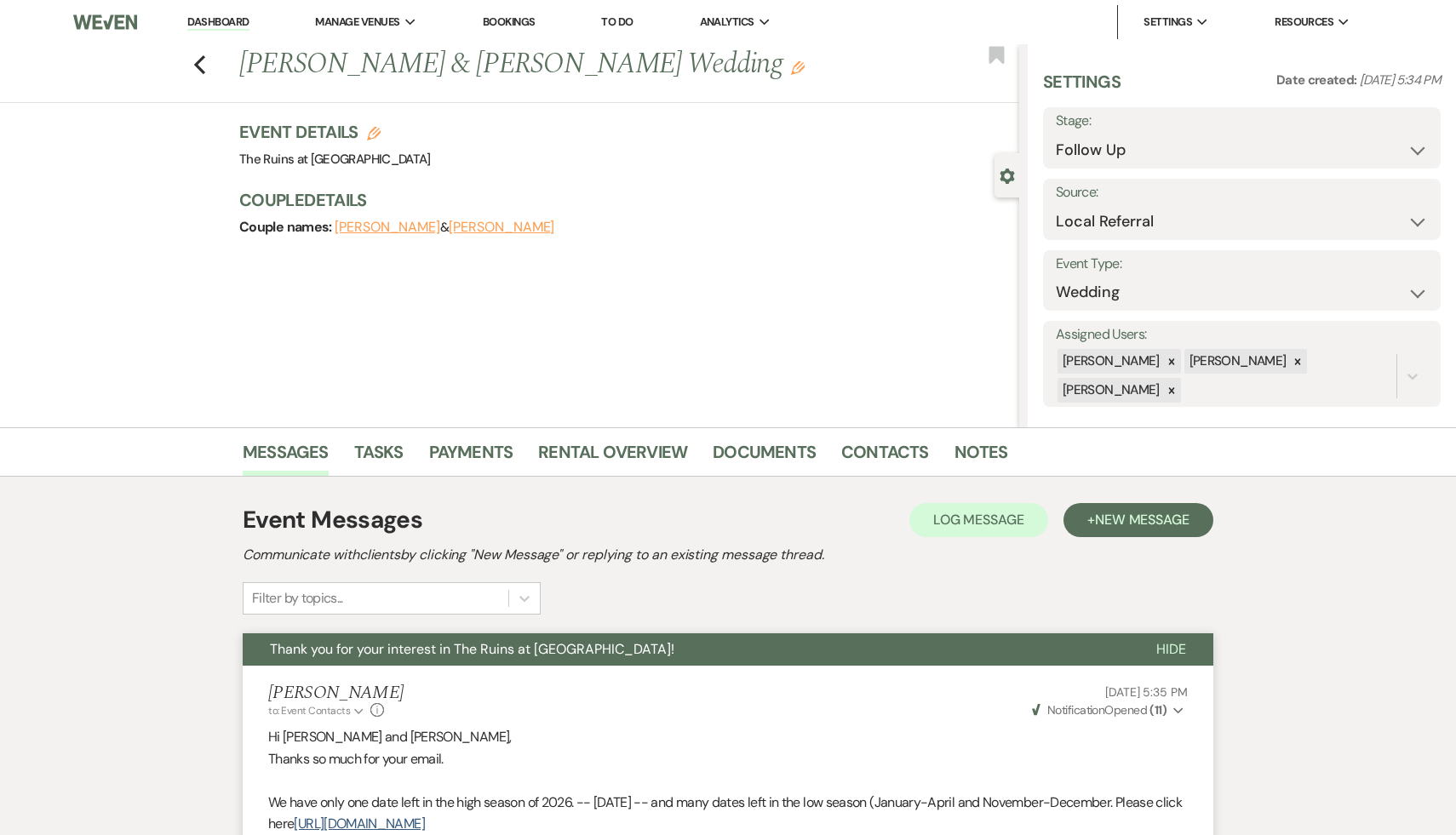
click at [212, 18] on link "Dashboard" at bounding box center [218, 22] width 62 height 17
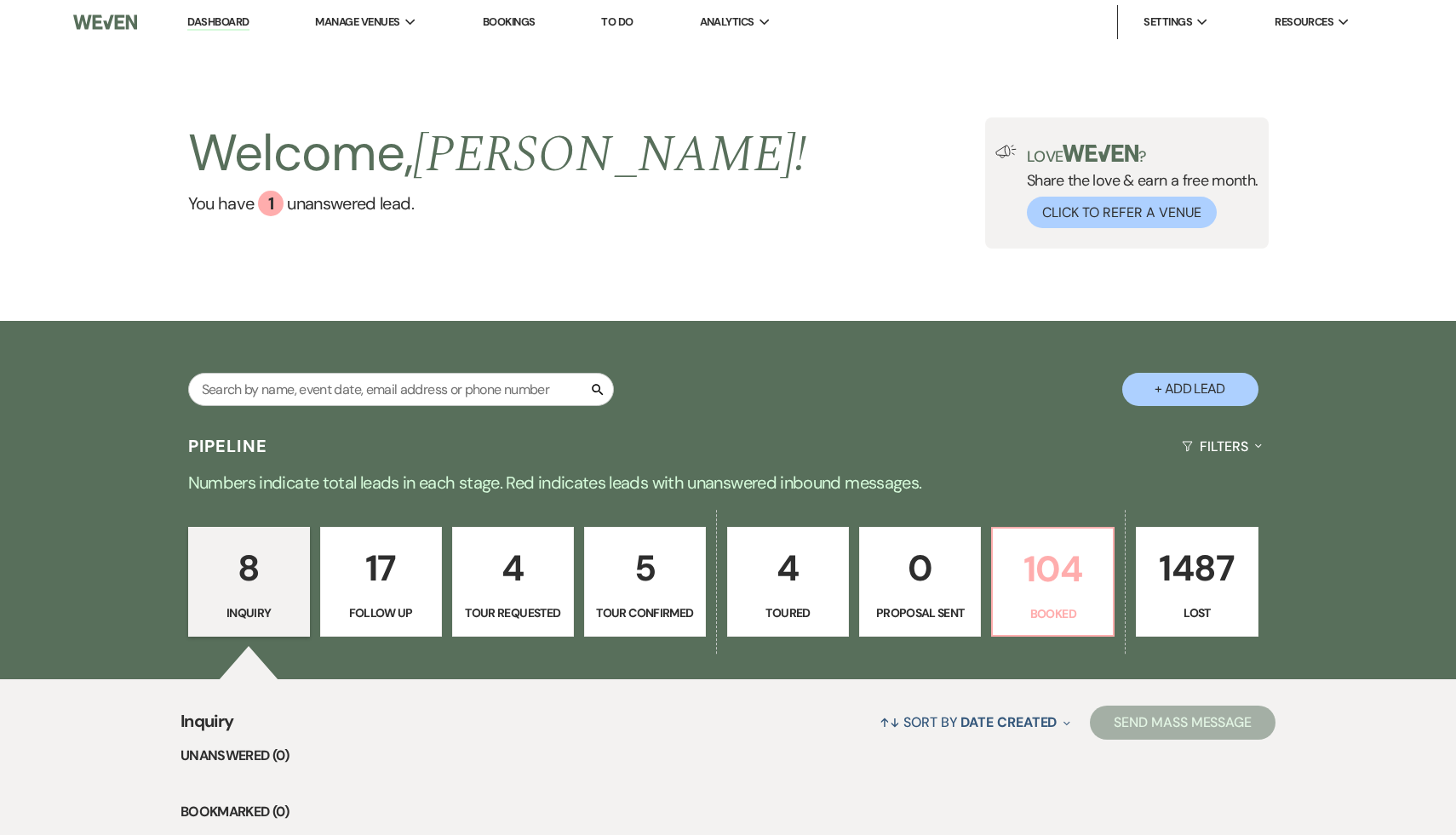
click at [1058, 568] on p "104" at bounding box center [1053, 568] width 100 height 57
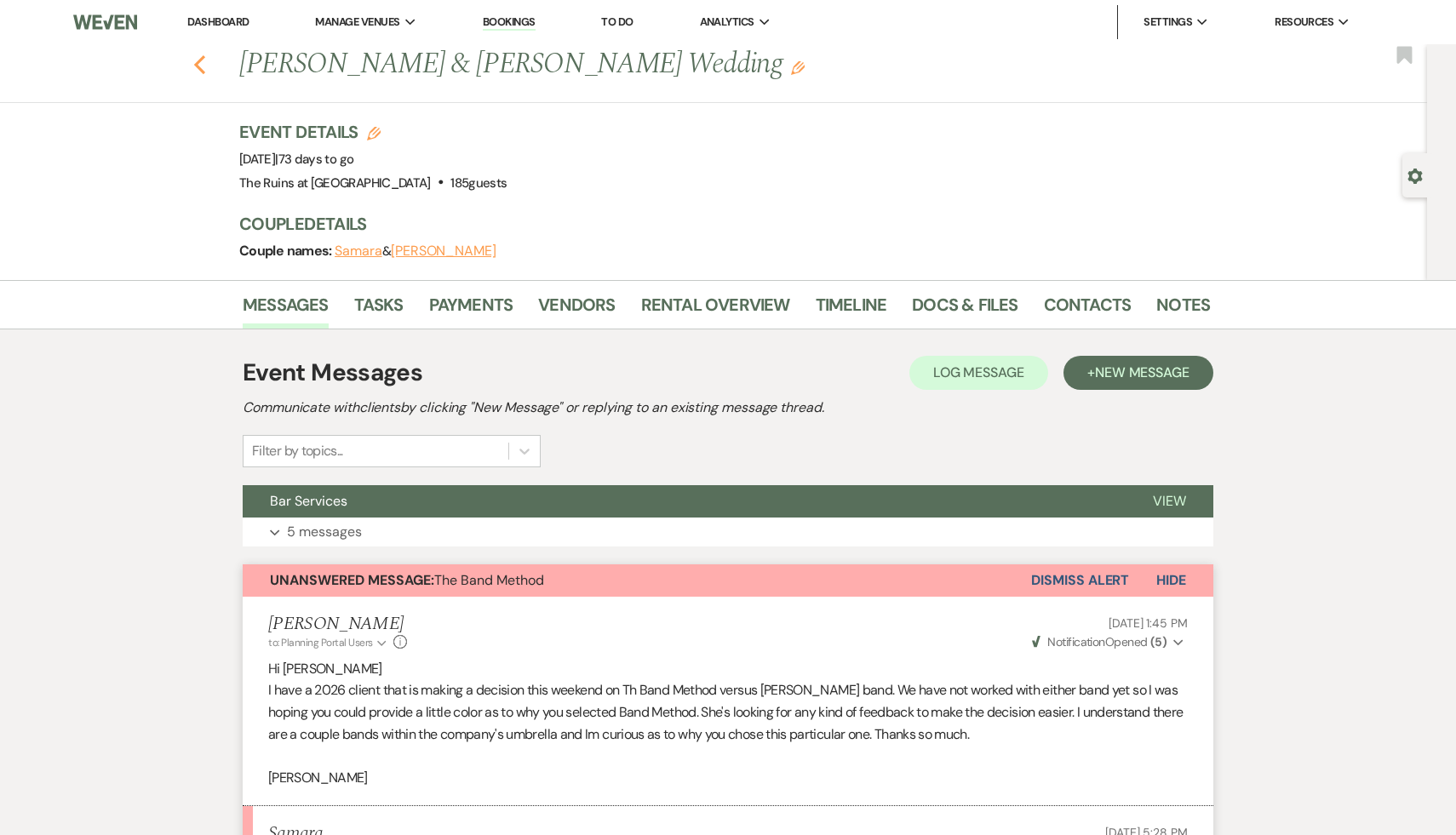
click at [195, 64] on use "button" at bounding box center [199, 64] width 11 height 19
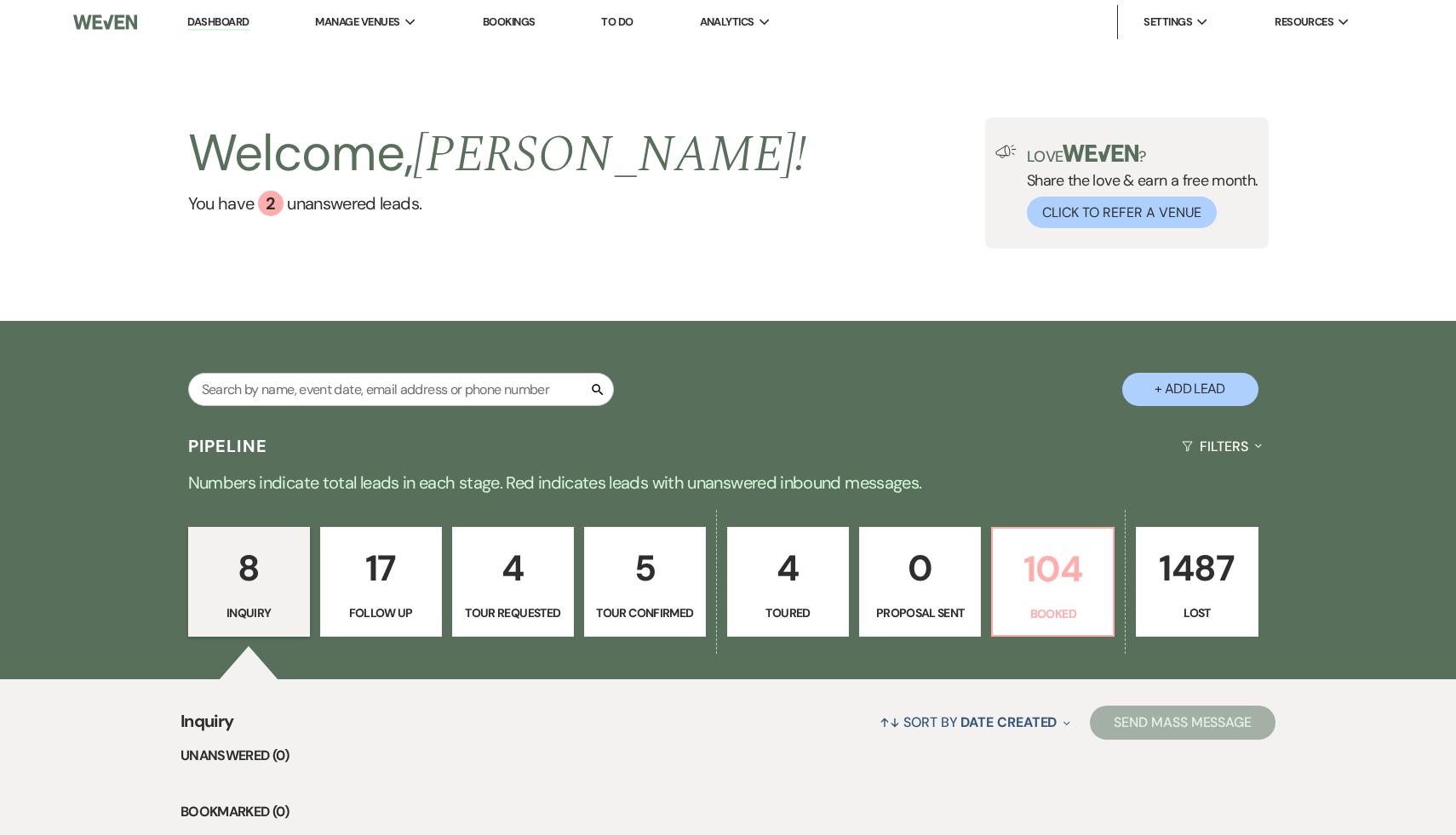
click at [1060, 600] on link "104 Booked" at bounding box center [1053, 582] width 123 height 110
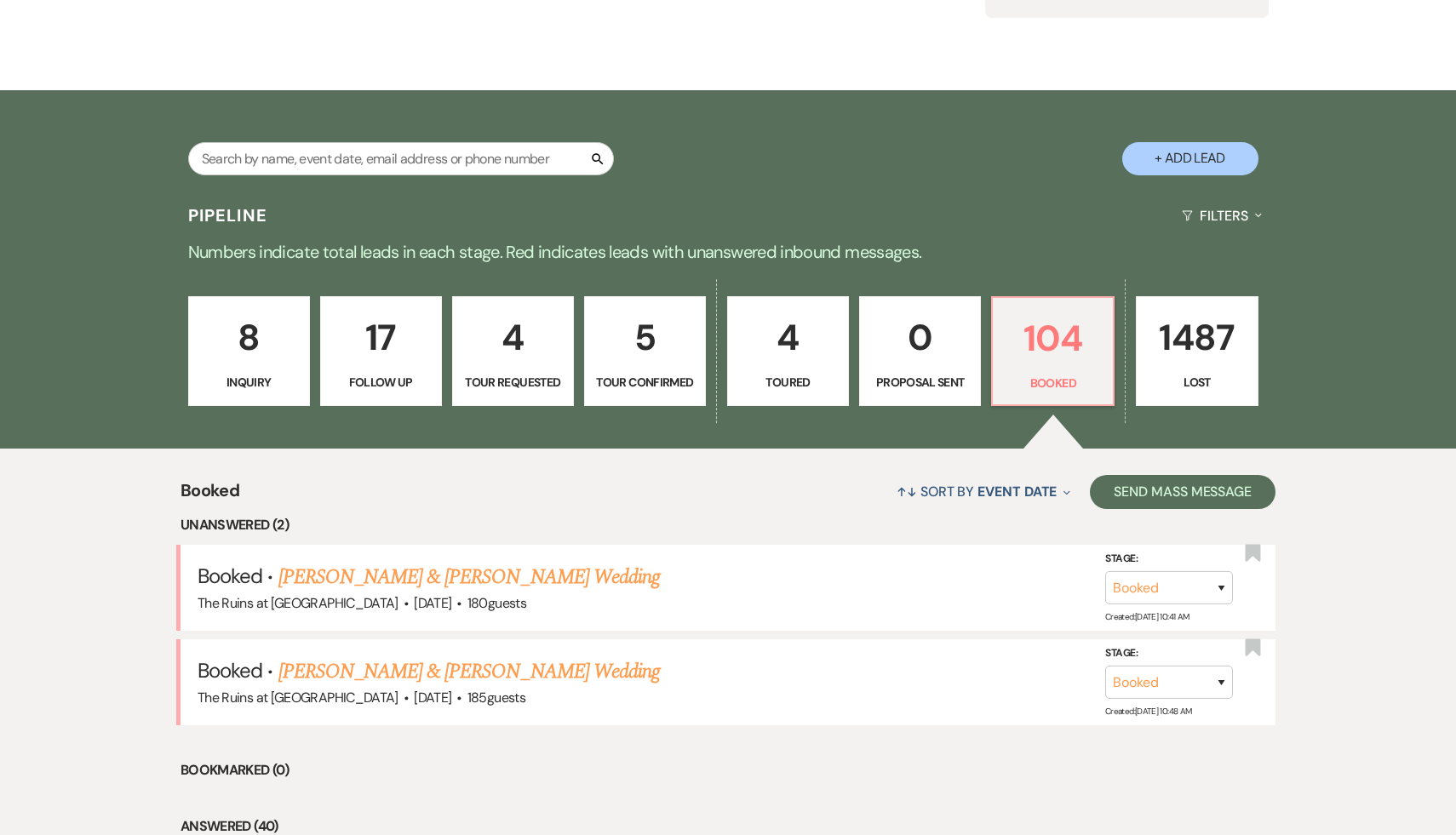
scroll to position [326, 0]
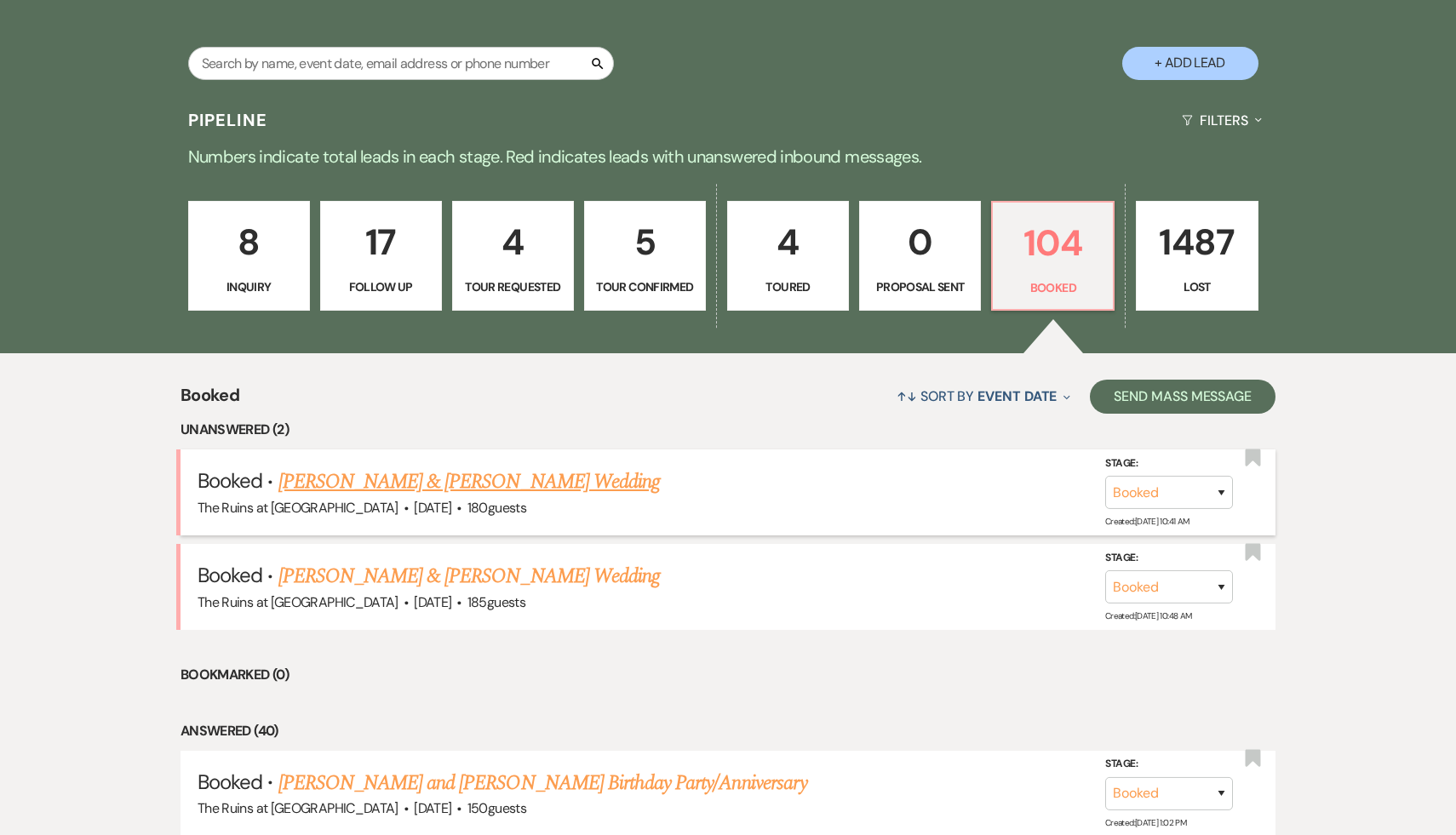
click at [582, 467] on link "[PERSON_NAME] & [PERSON_NAME] Wedding" at bounding box center [469, 481] width 381 height 30
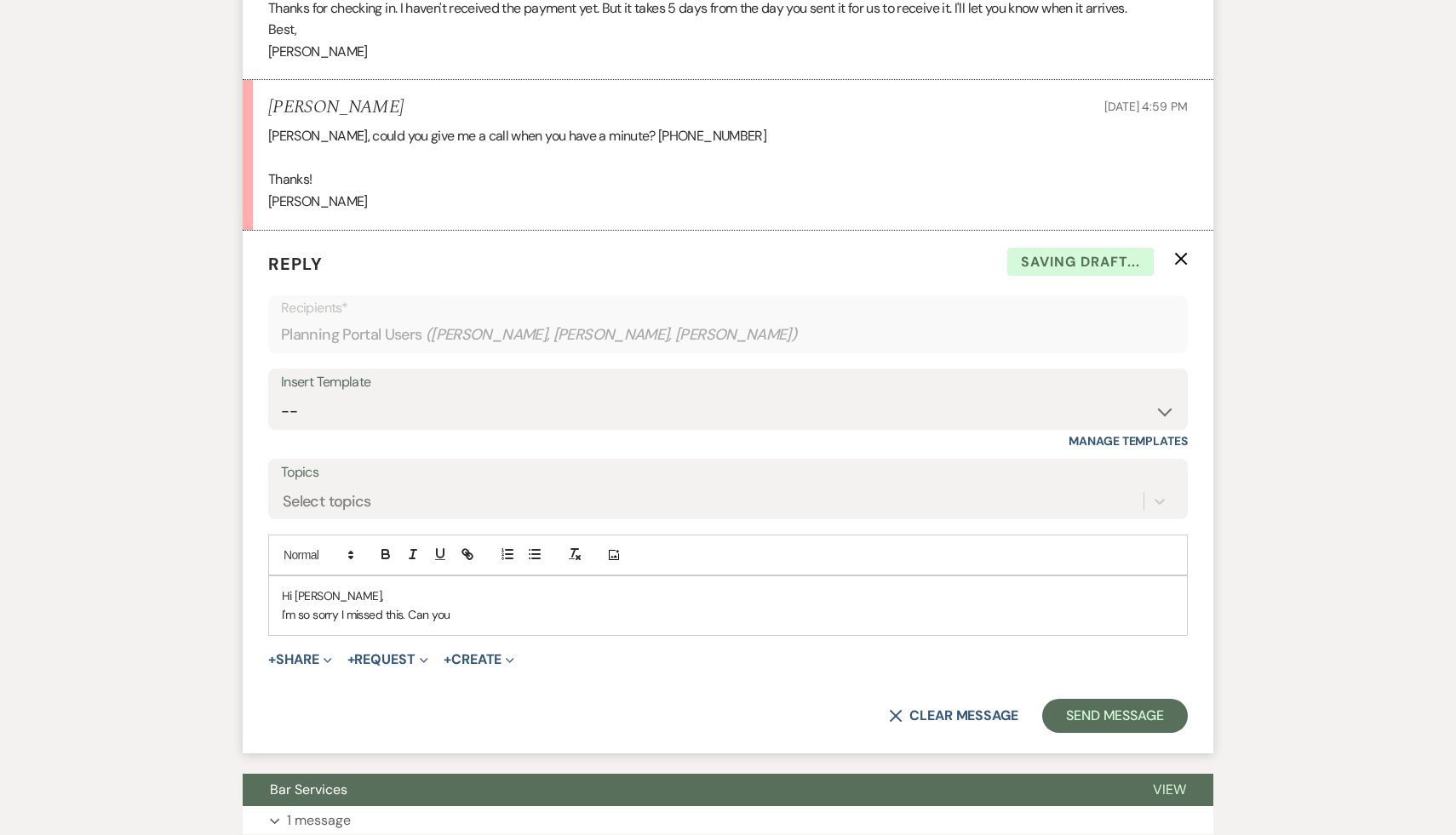
scroll to position [933, 0]
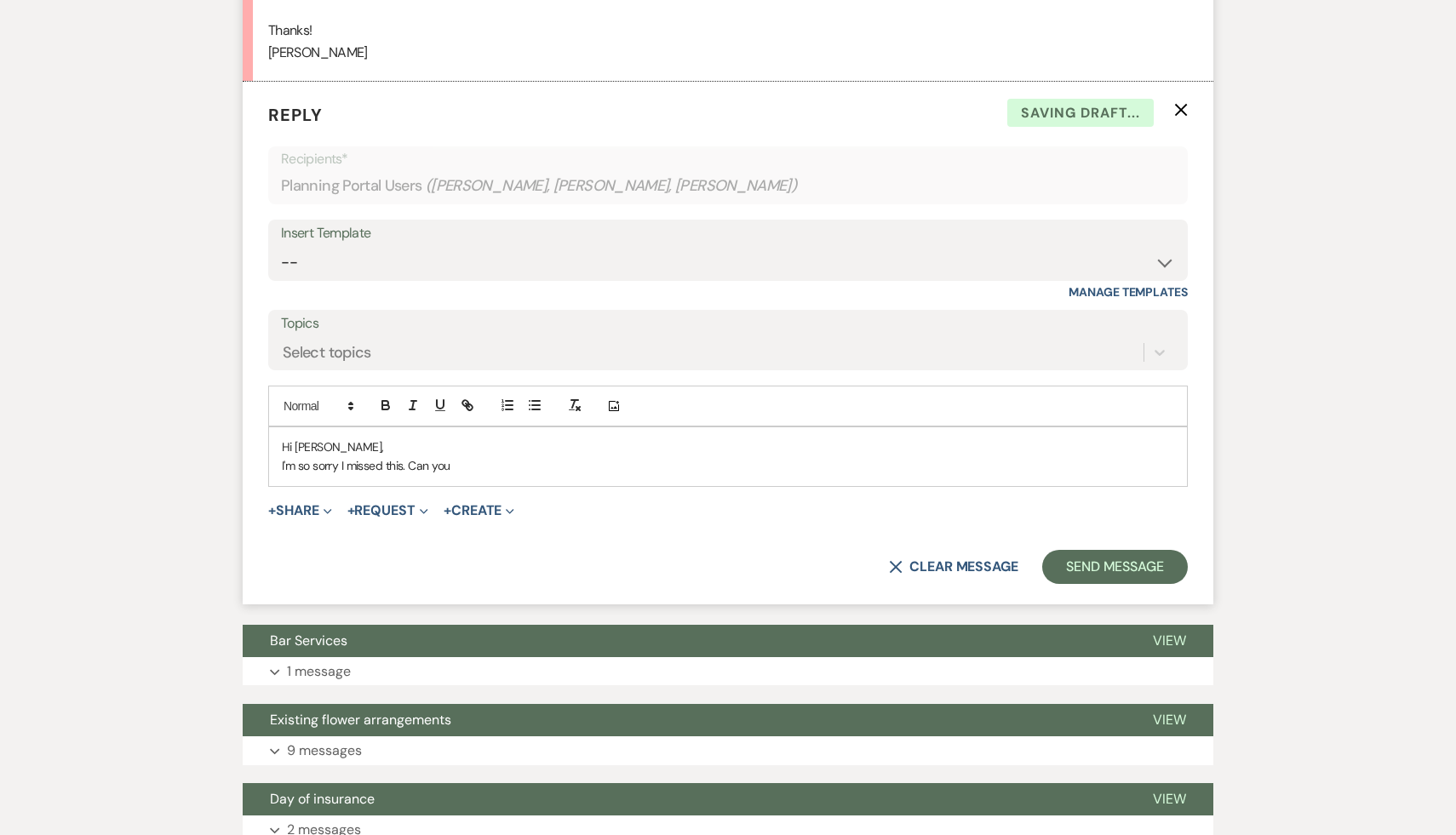
click at [495, 461] on p "I'm so sorry I missed this. Can you" at bounding box center [727, 465] width 892 height 19
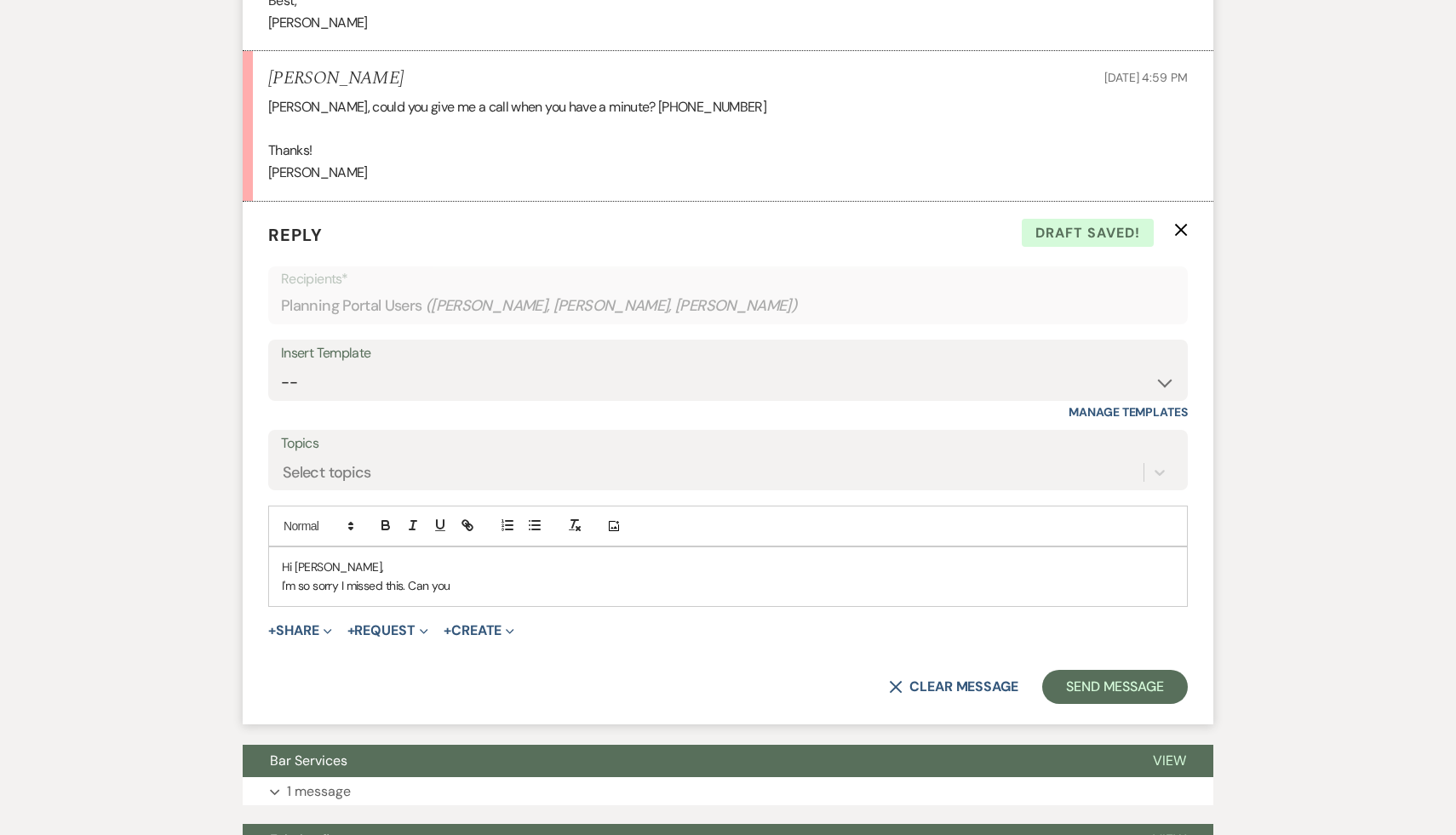
scroll to position [812, 0]
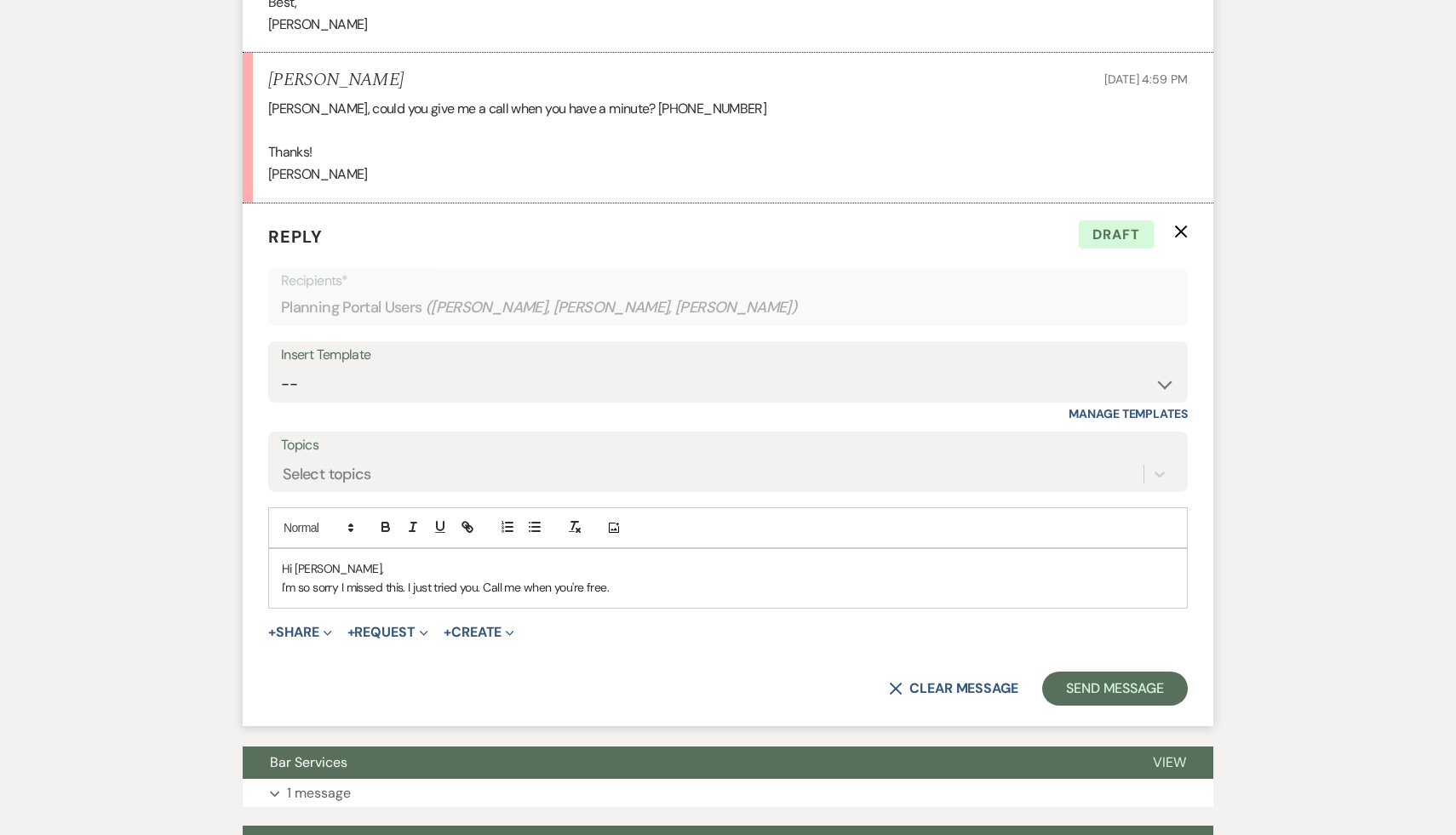
click at [601, 687] on div "X Clear message Send Message" at bounding box center [728, 689] width 920 height 34
click at [678, 587] on p "I'm so sorry I missed this. I just tried you. Call me when you're free." at bounding box center [727, 587] width 892 height 19
click at [639, 676] on div "X Clear message Send Message" at bounding box center [728, 689] width 920 height 34
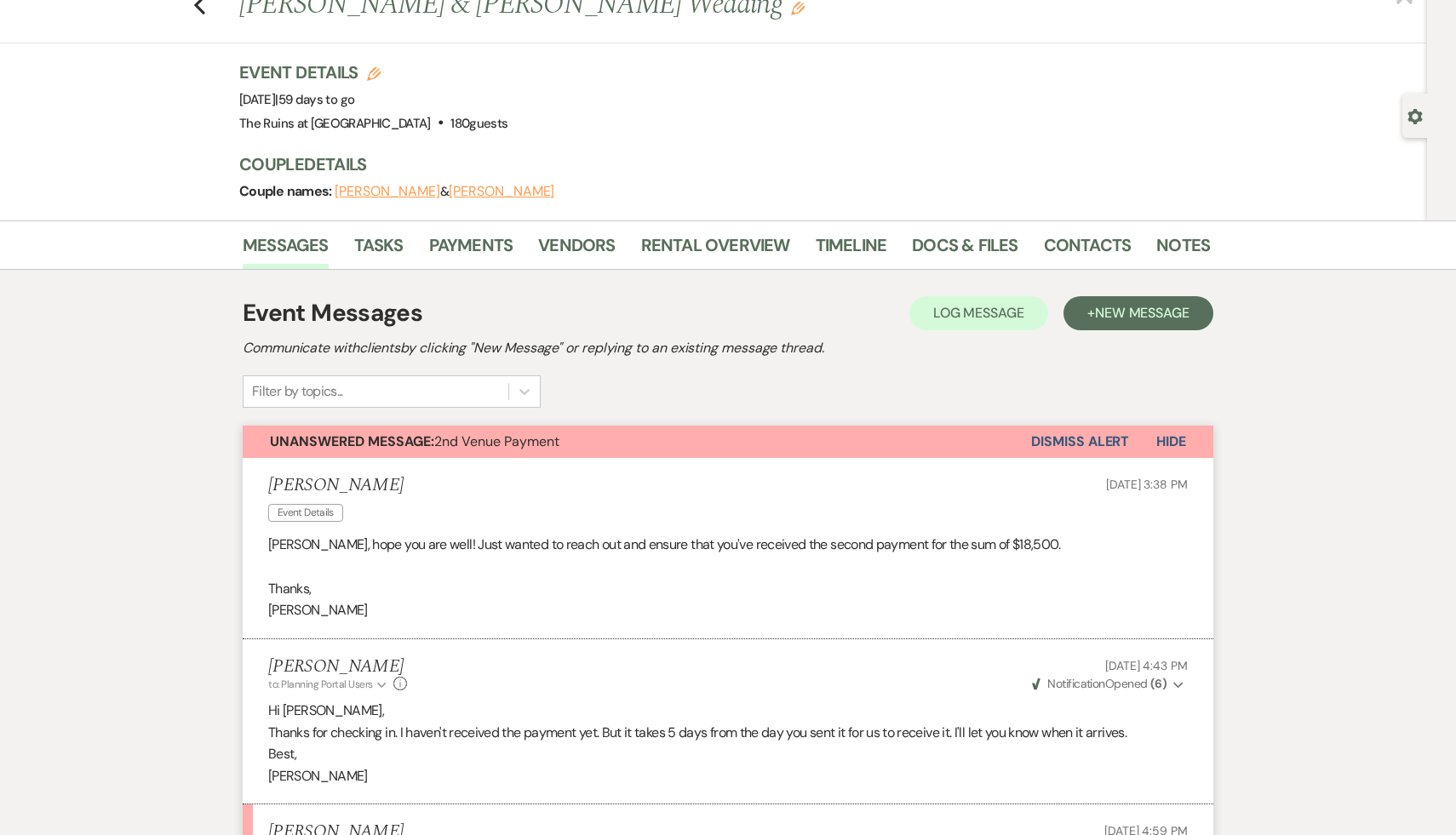
scroll to position [0, 0]
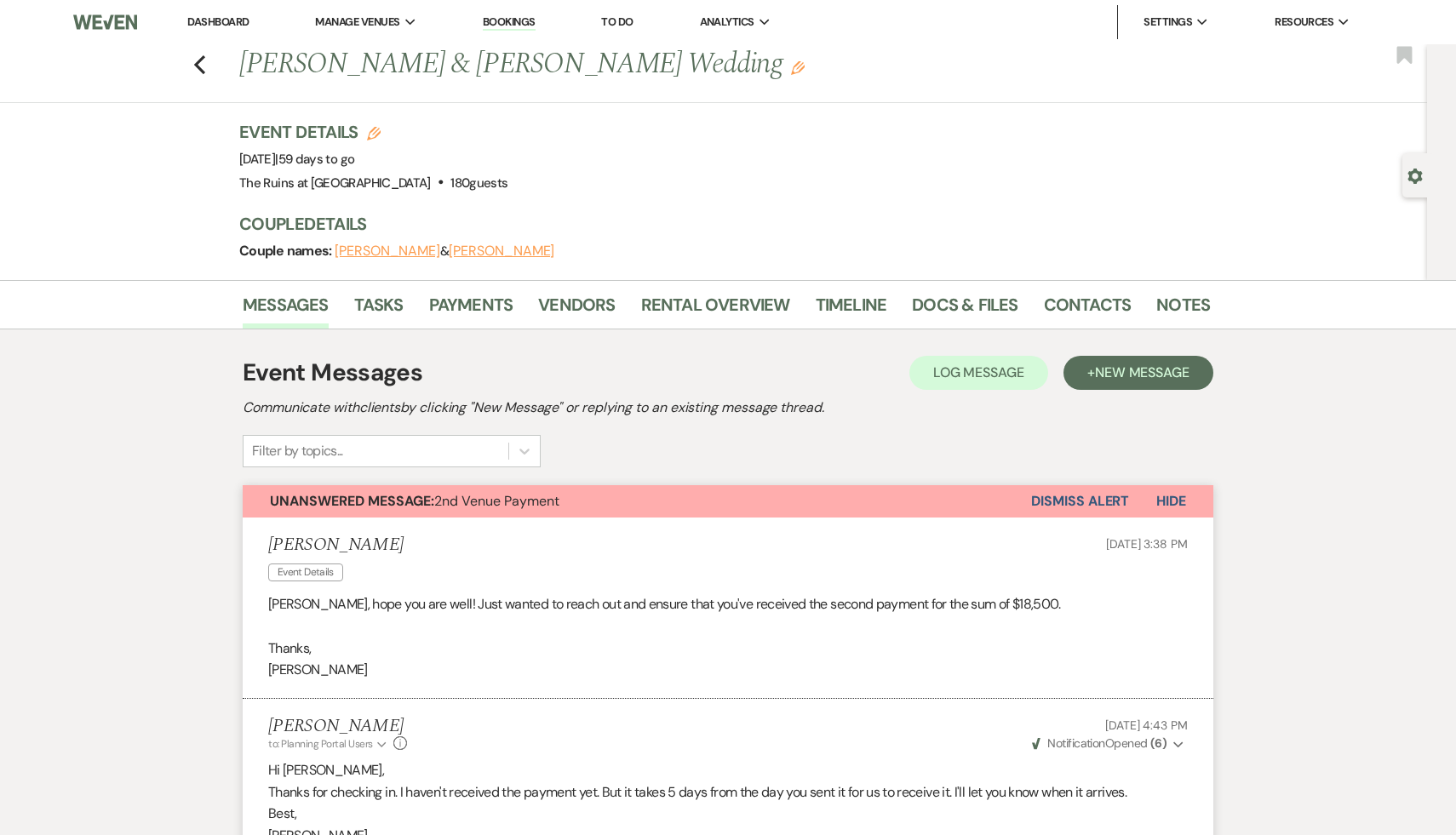
click at [819, 188] on div "Event Details Edit Event Date: [DATE] | 59 days to go Venue: The Ruins at [GEOG…" at bounding box center [716, 157] width 954 height 75
click at [144, 135] on div "Previous Rebecca Leeper & Dan Berdichevsky's Wedding Edit Bookmark Gear Setting…" at bounding box center [713, 161] width 1428 height 235
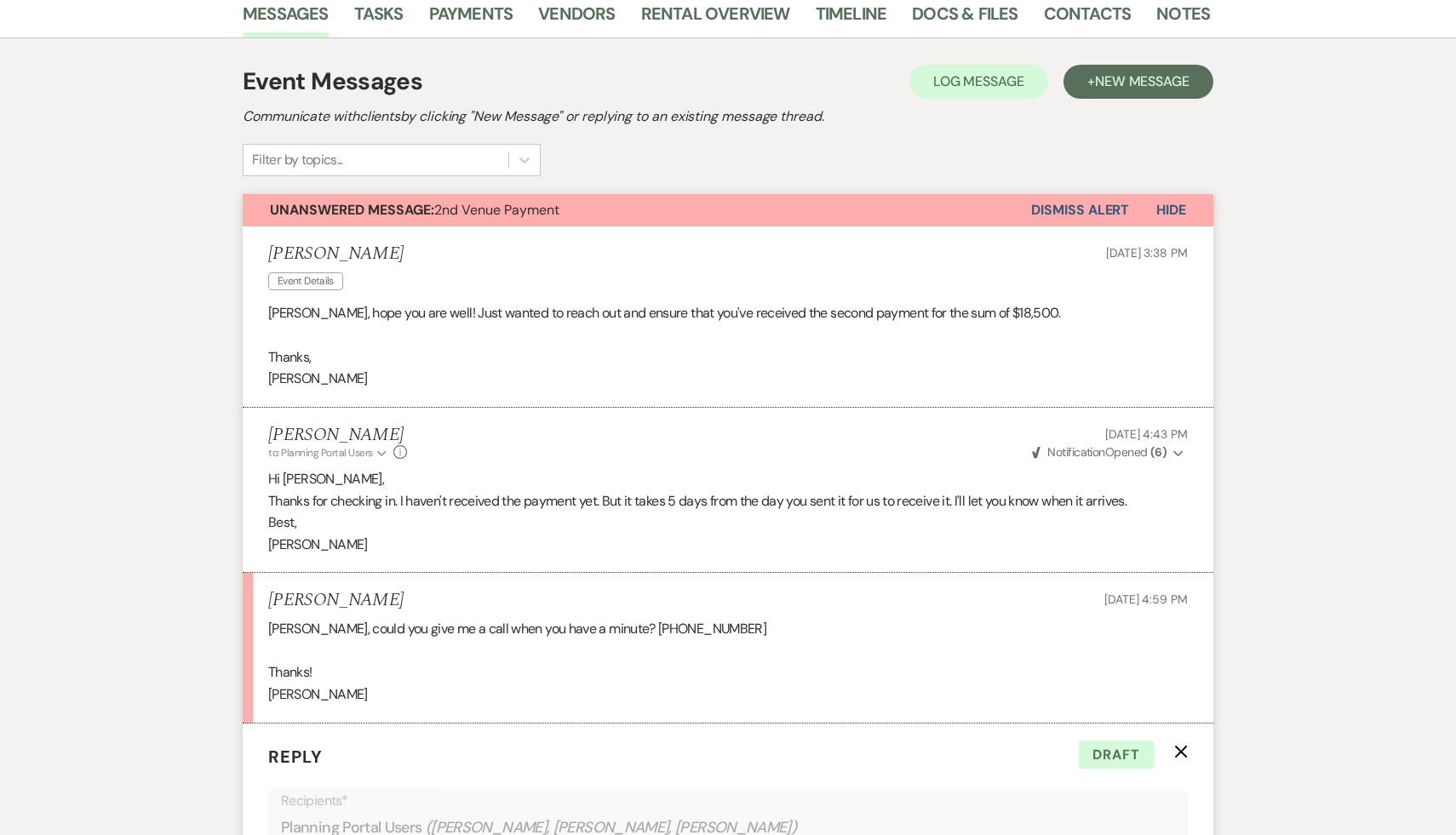
scroll to position [322, 0]
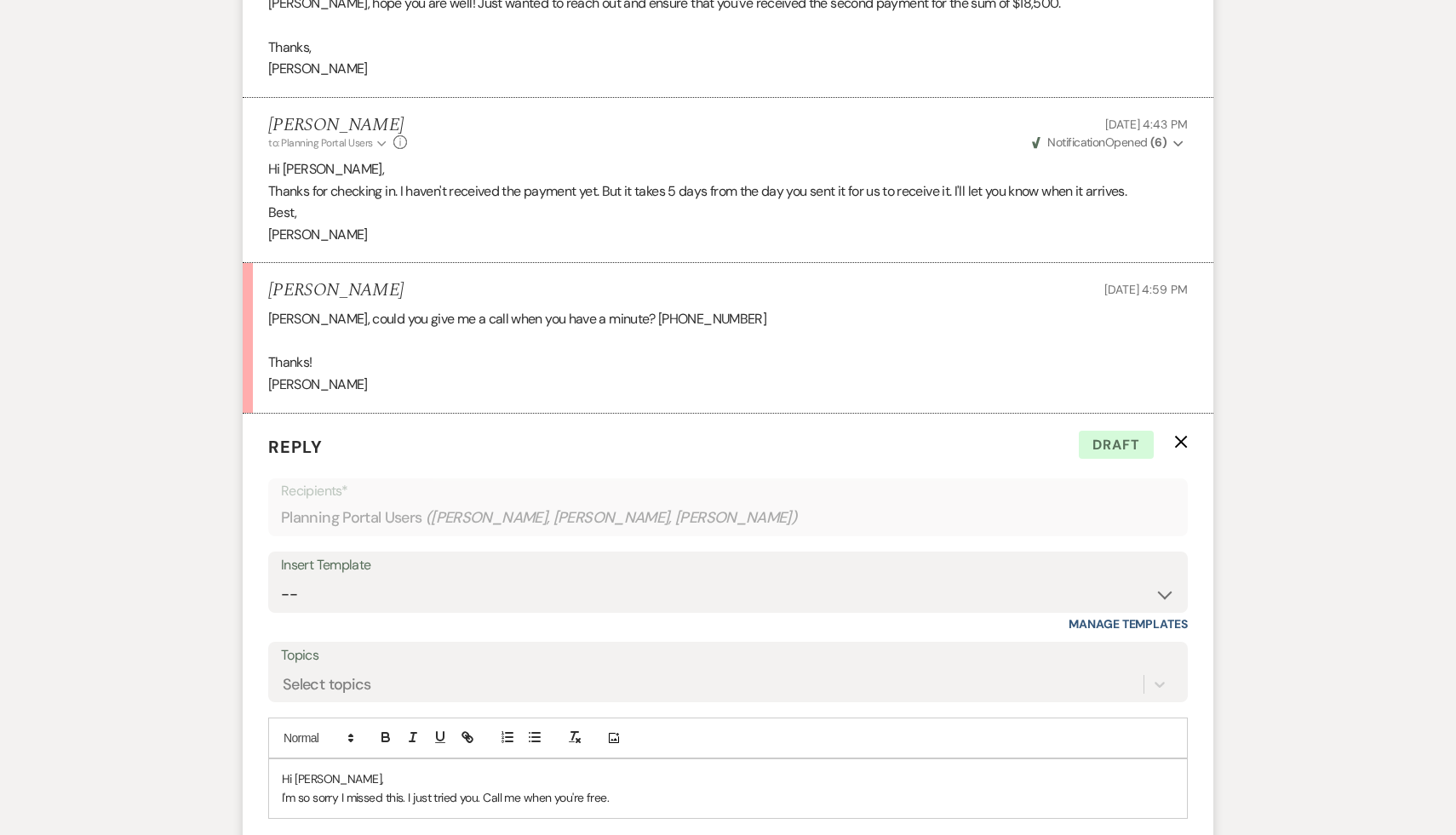
scroll to position [625, 0]
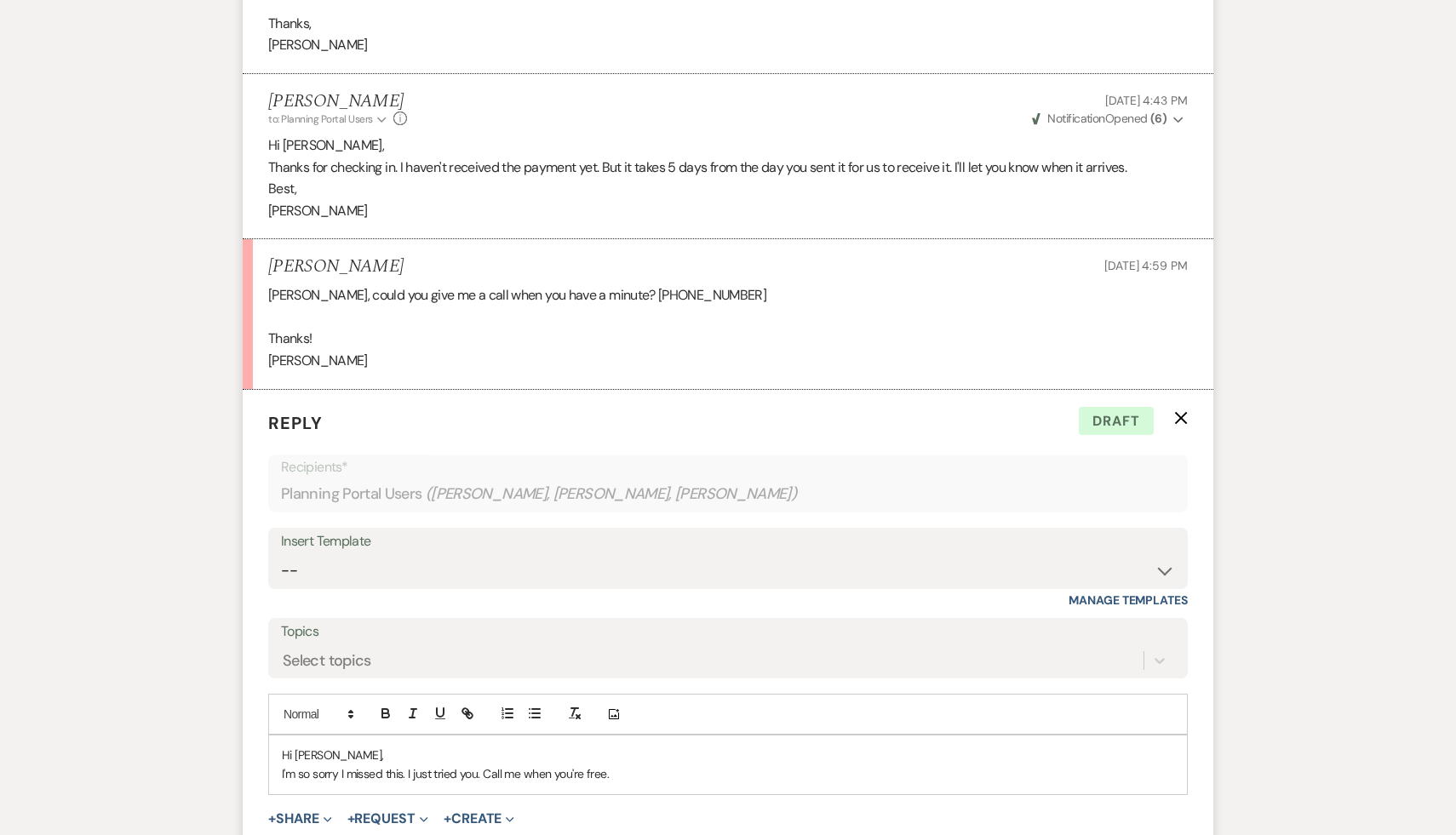
click at [633, 765] on p "I'm so sorry I missed this. I just tried you. Call me when you're free." at bounding box center [727, 773] width 892 height 19
click at [623, 779] on p "I'm so sorry I missed this. I just tried you. Call me when you're free." at bounding box center [727, 773] width 892 height 19
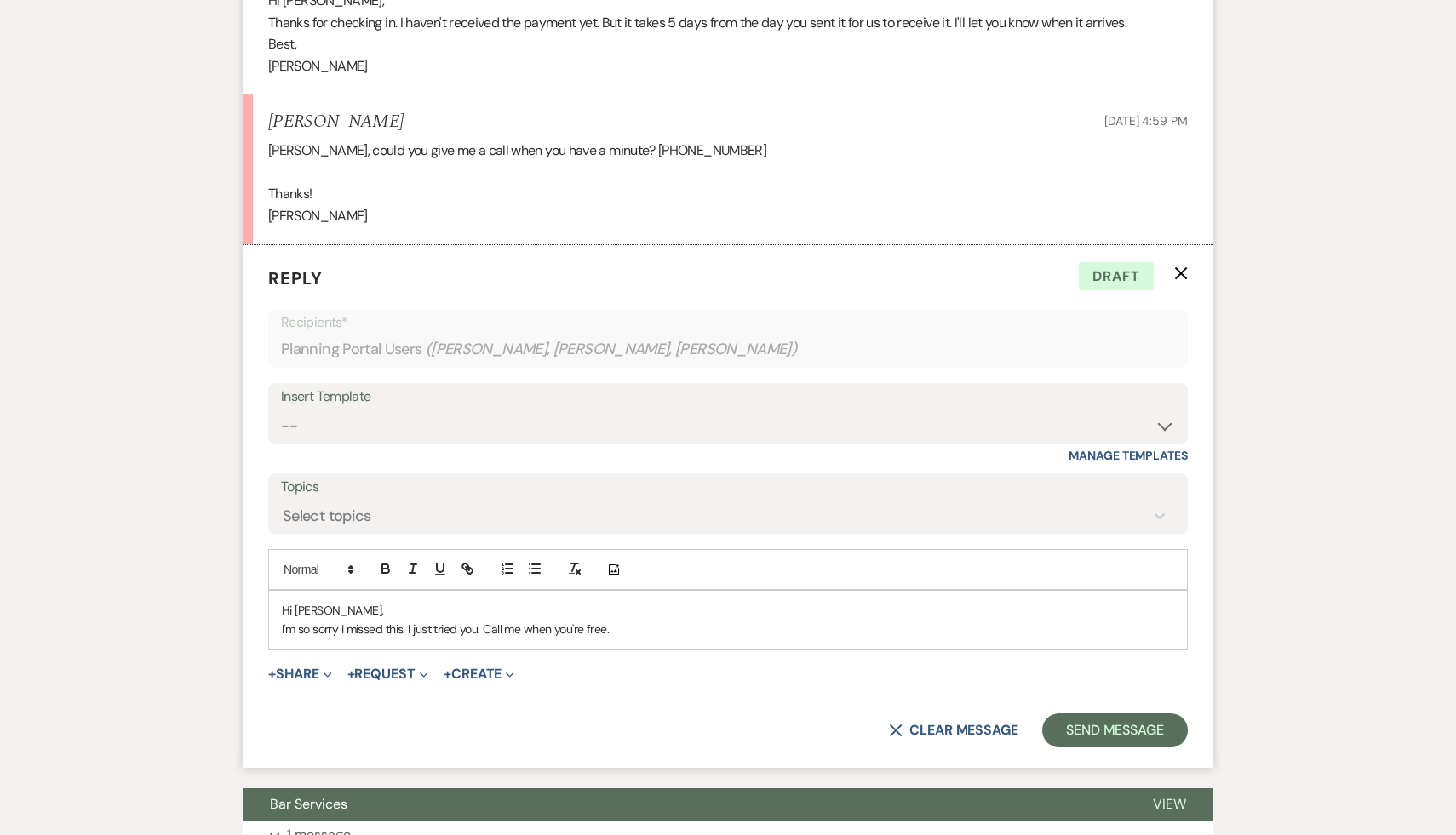
scroll to position [782, 0]
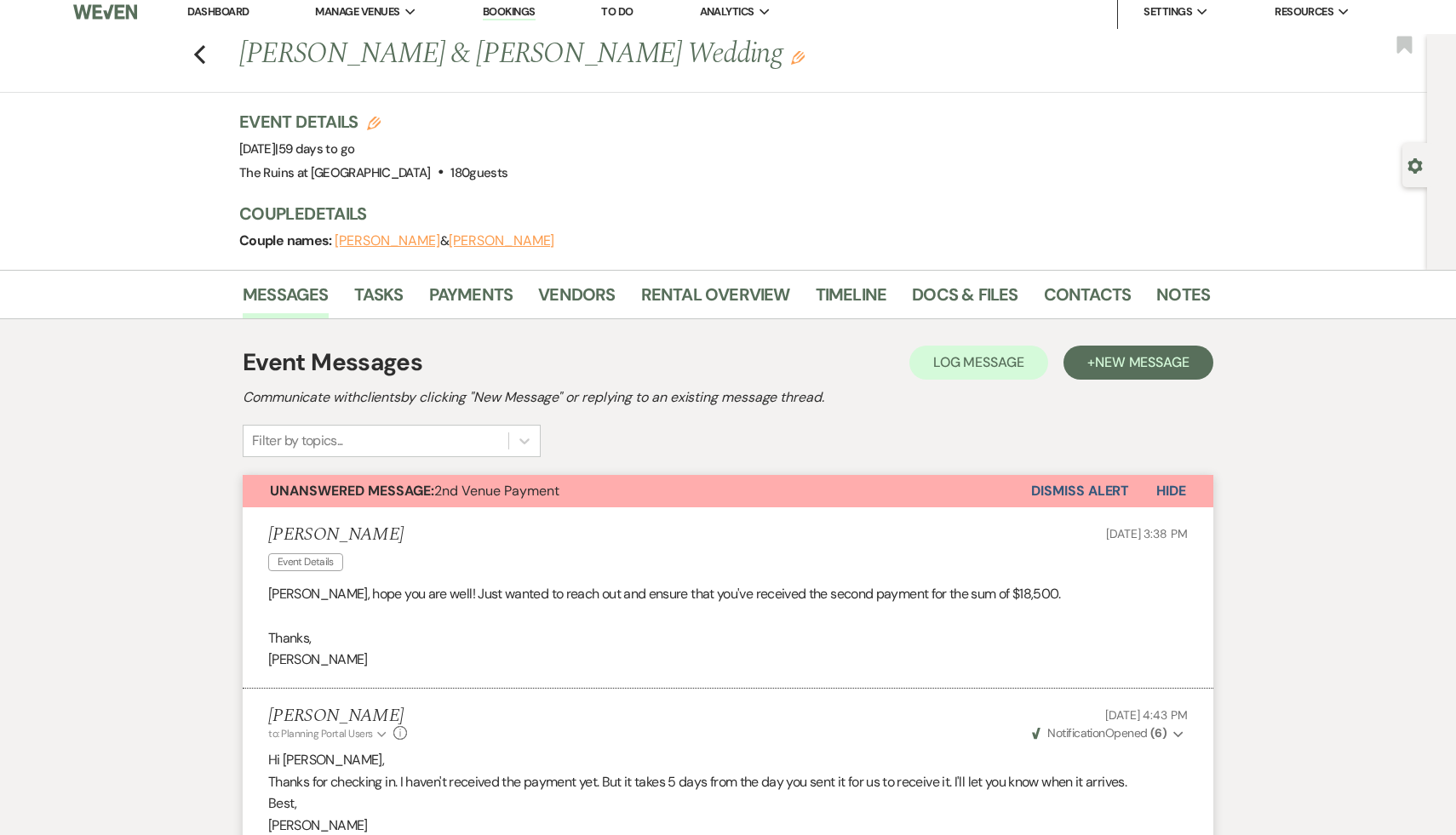
scroll to position [0, 0]
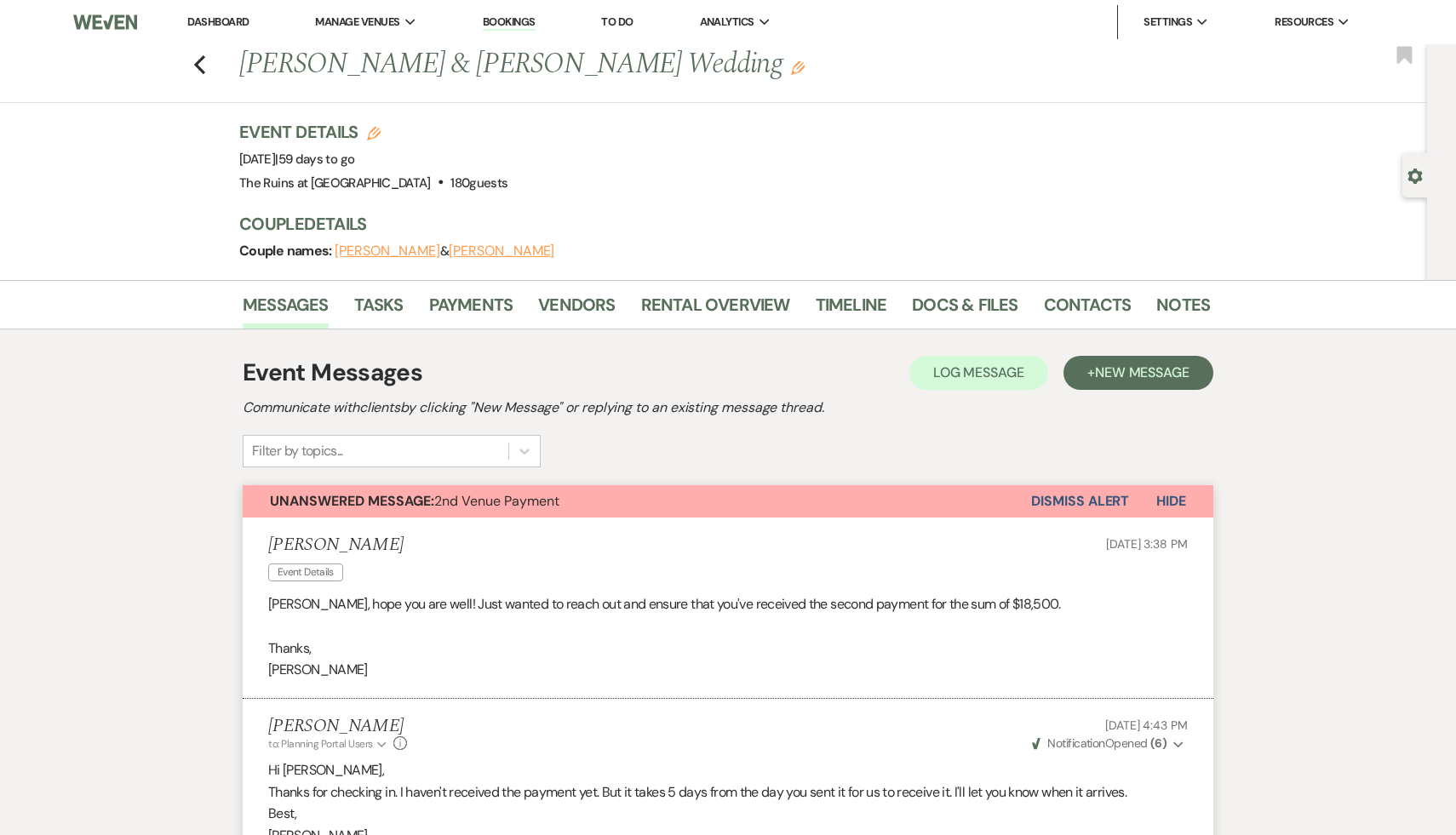
click at [150, 135] on div "Previous Rebecca Leeper & Dan Berdichevsky's Wedding Edit Bookmark Gear Setting…" at bounding box center [713, 161] width 1428 height 235
click at [909, 57] on h1 "Rebecca Leeper & Dan Berdichevsky's Wedding Edit" at bounding box center [621, 64] width 763 height 41
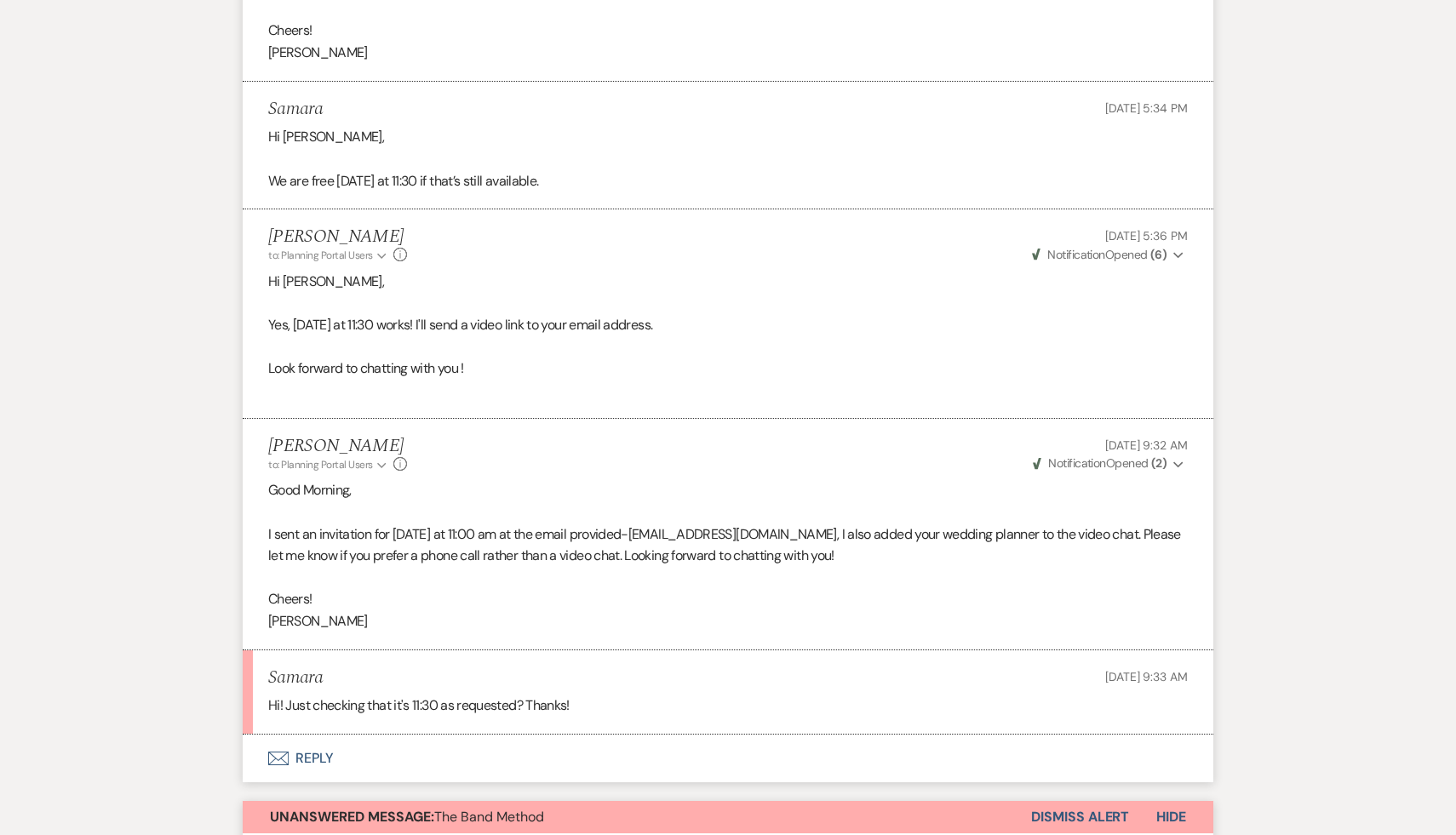
scroll to position [1161, 0]
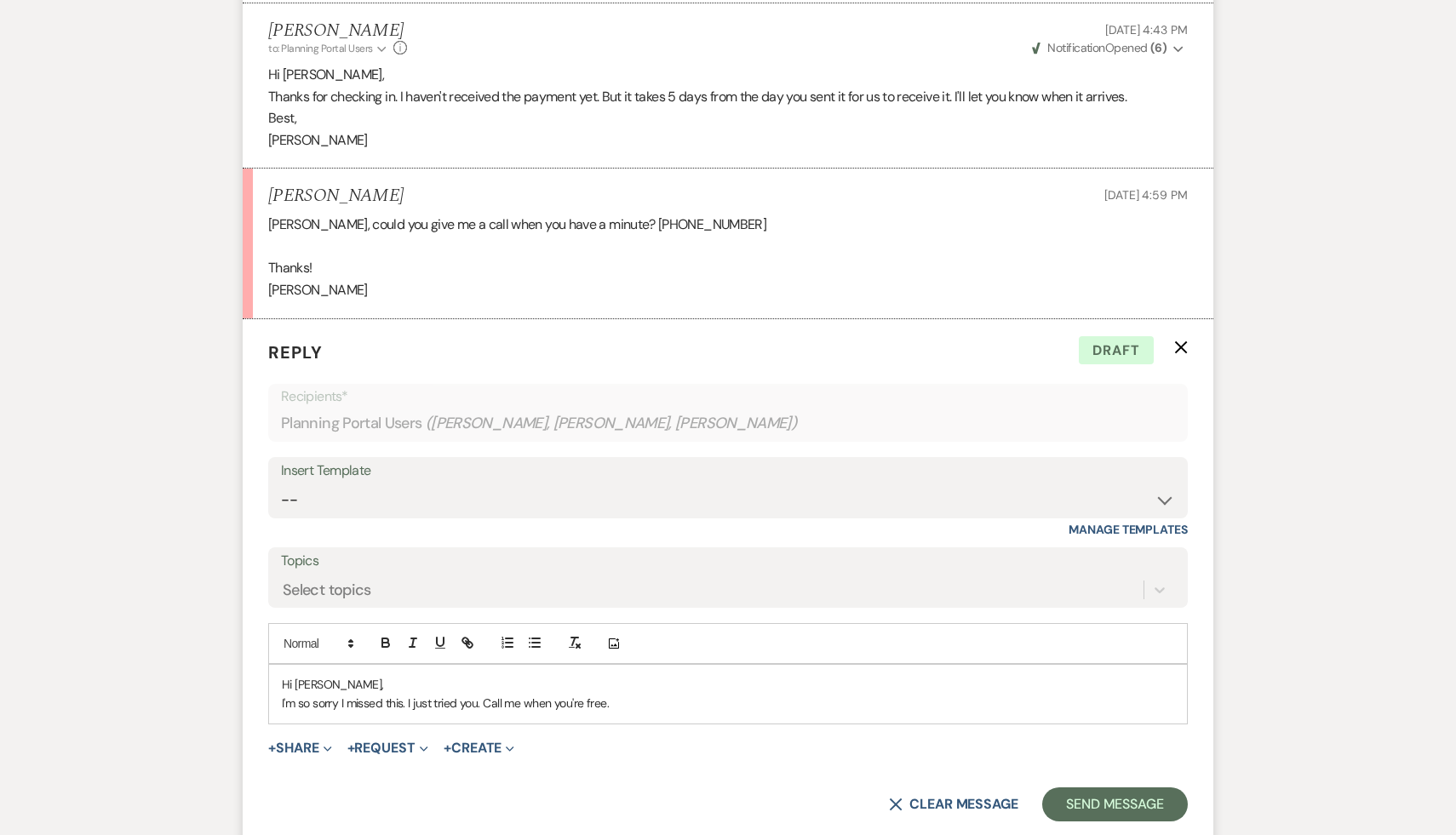
scroll to position [923, 0]
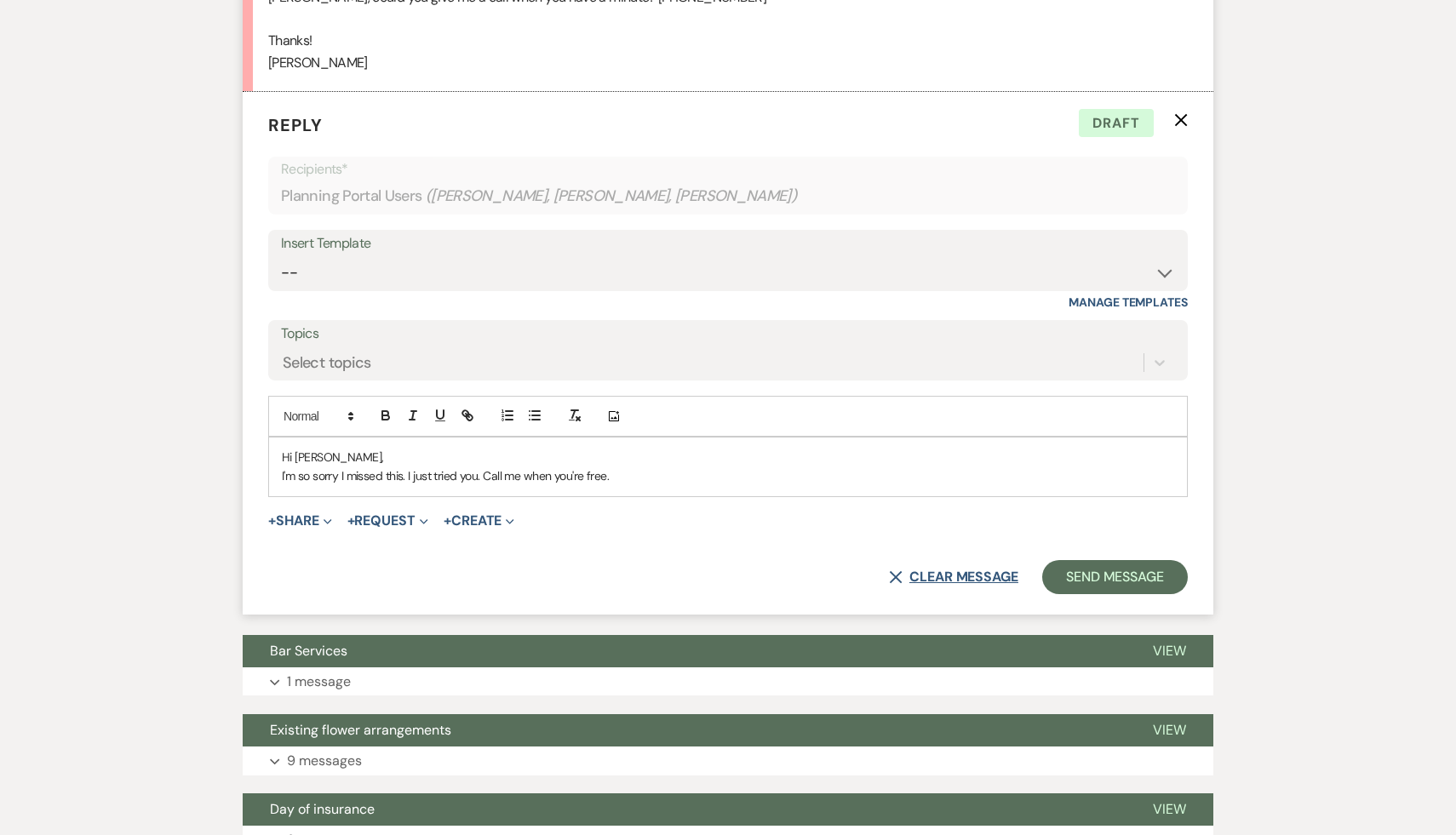
click at [965, 580] on button "X Clear message" at bounding box center [954, 577] width 129 height 14
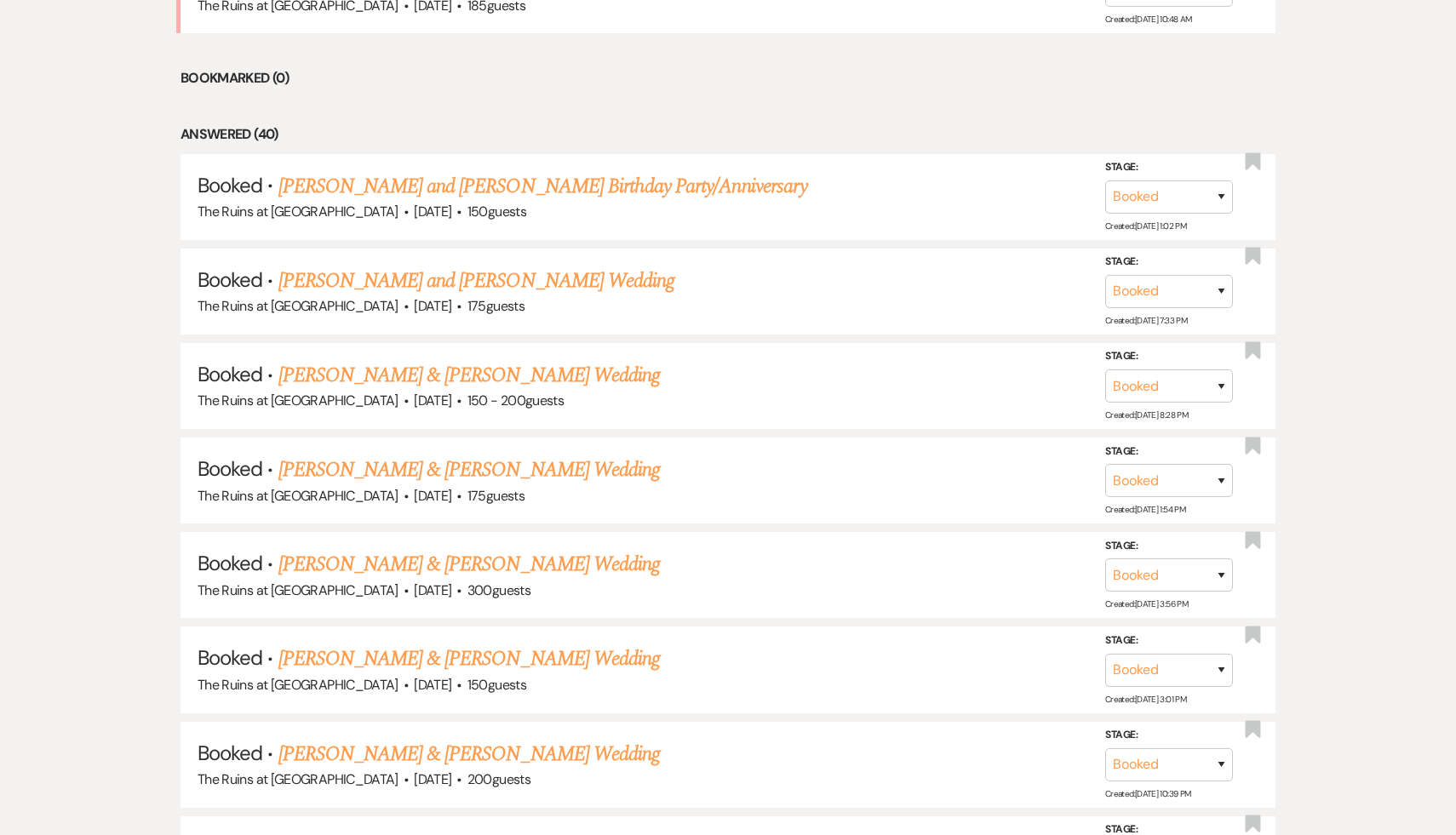
scroll to position [326, 0]
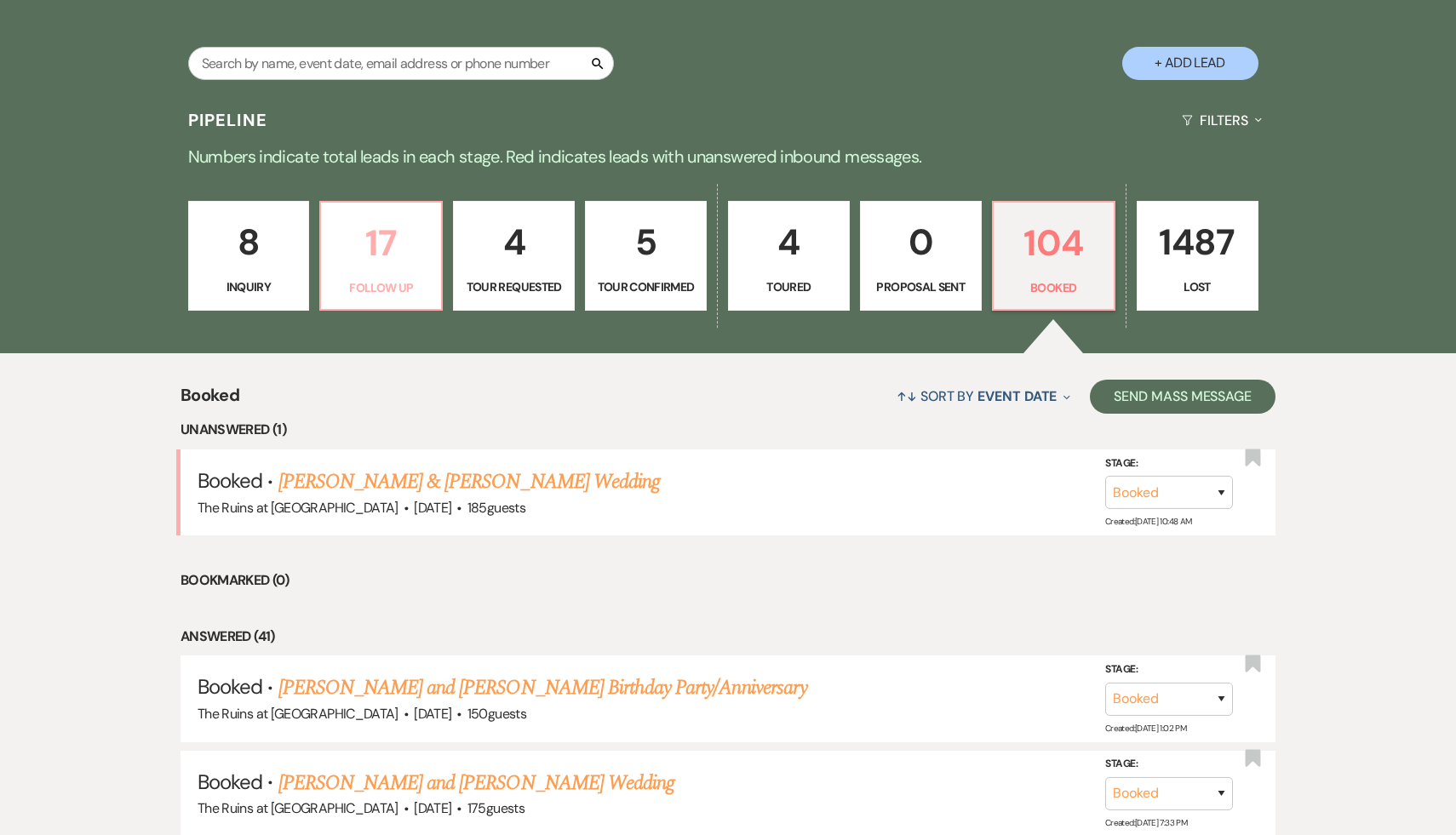
click at [366, 256] on p "17" at bounding box center [381, 243] width 100 height 57
select select "9"
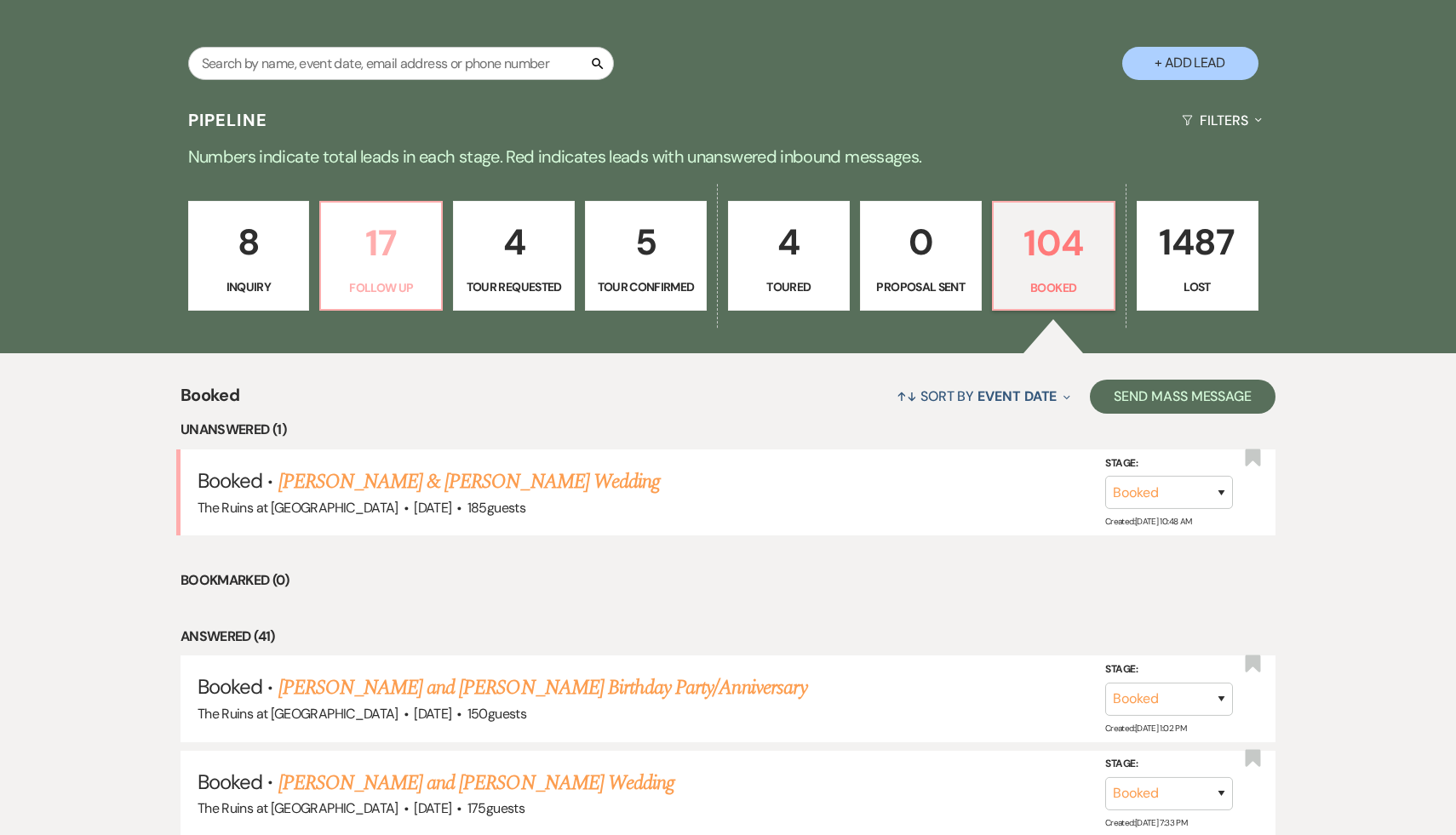
select select "9"
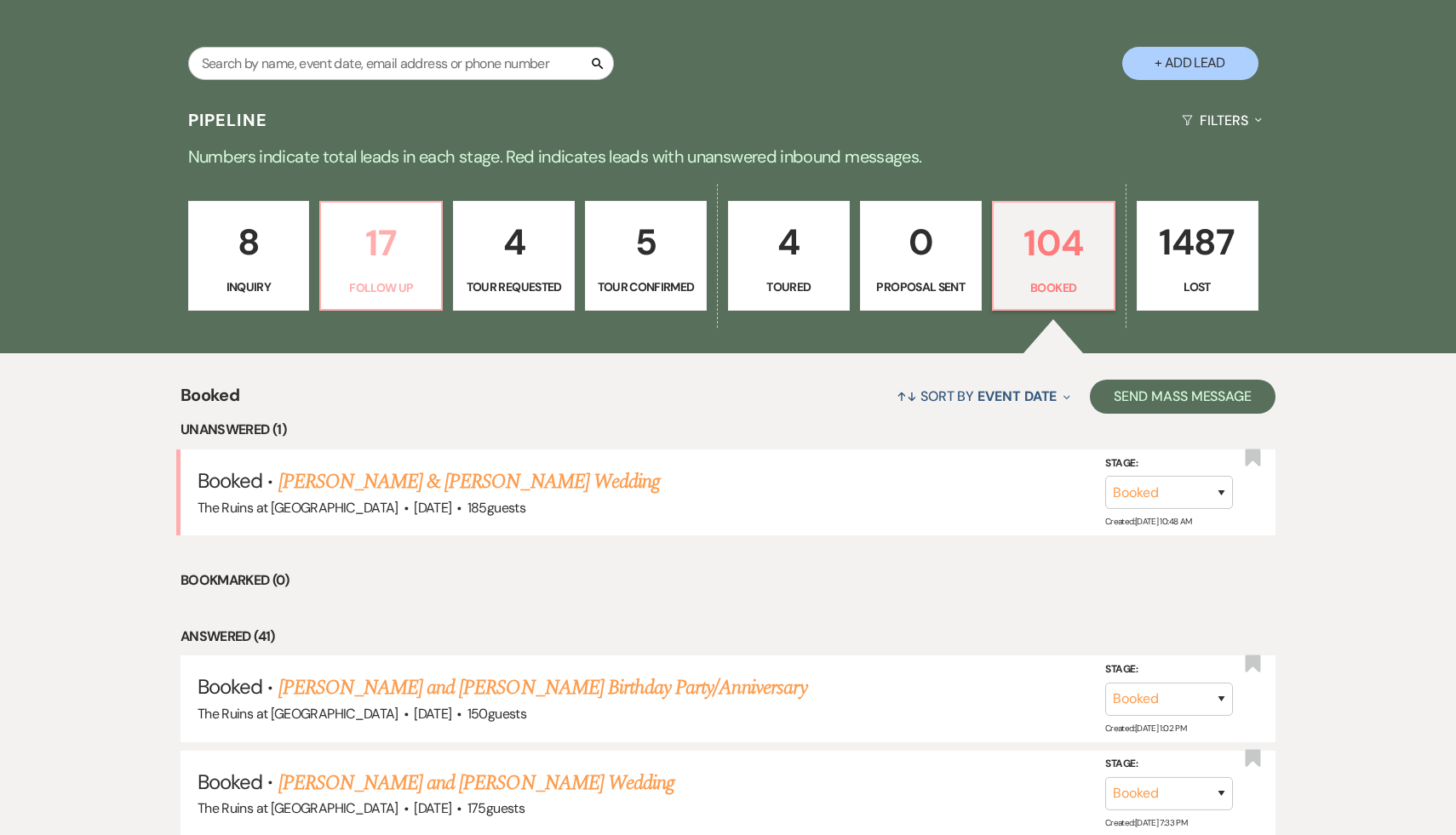
select select "9"
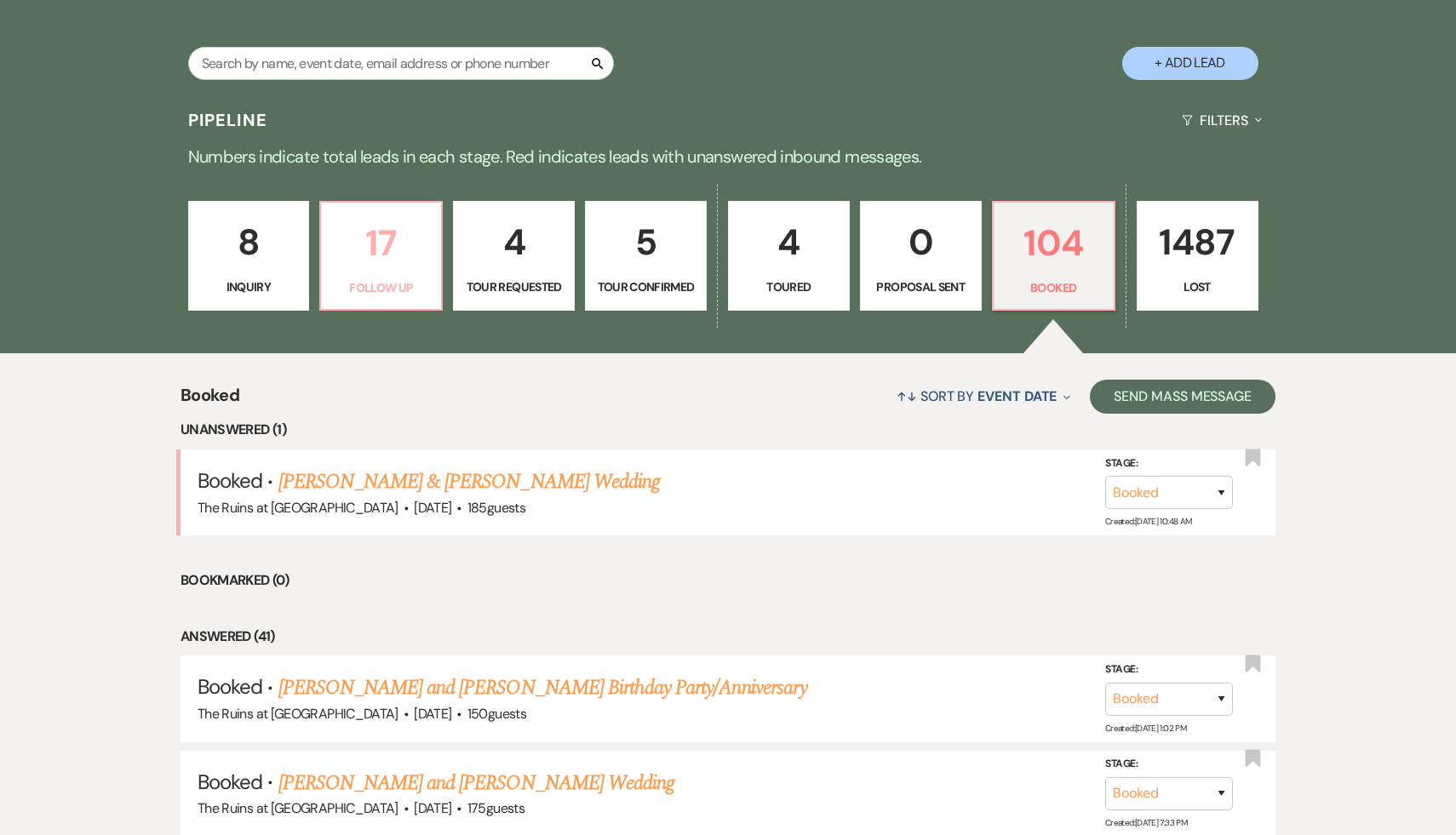
select select "9"
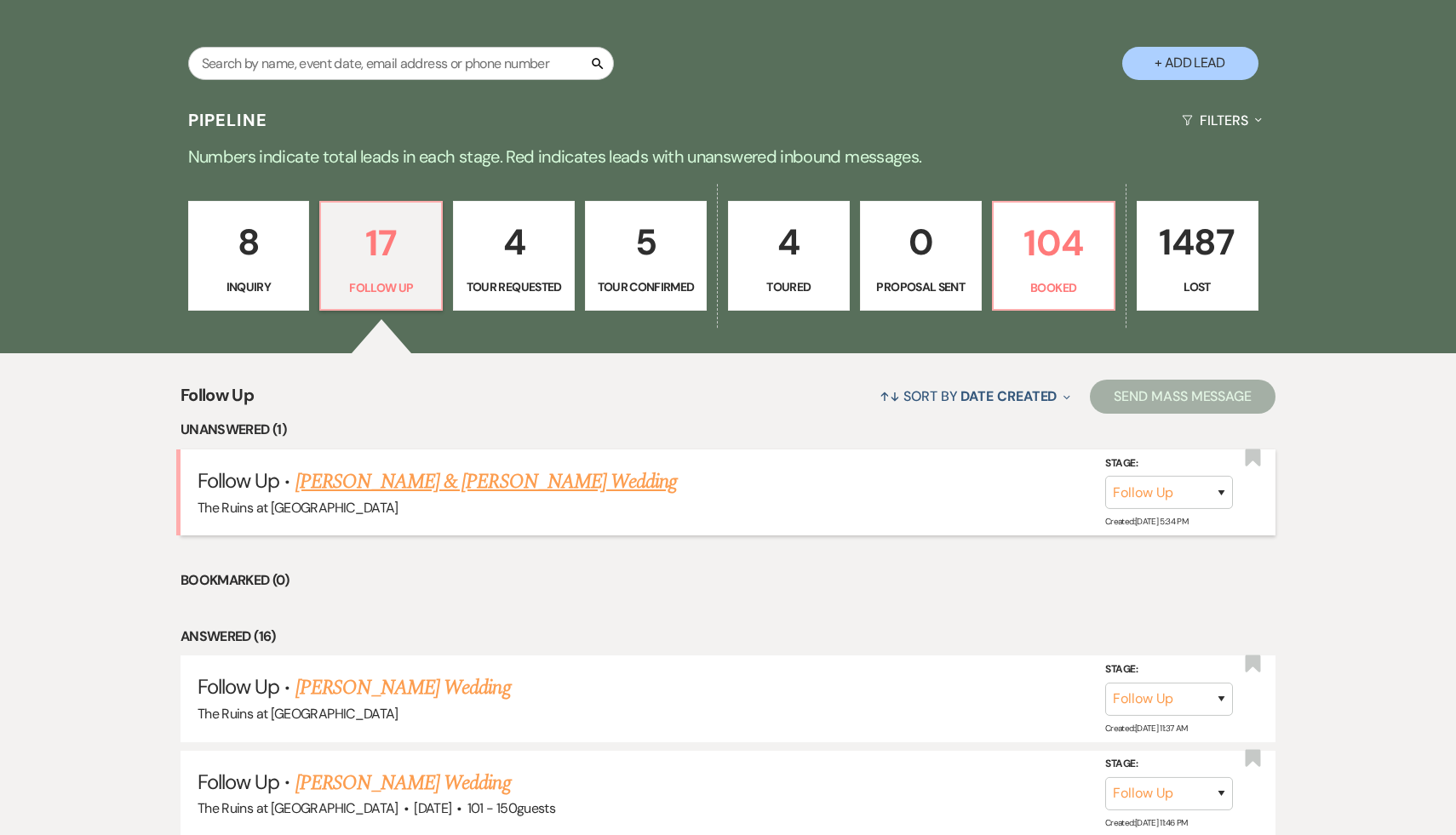
click at [422, 492] on link "Dan Guerrera & Avika Shah's Wedding" at bounding box center [486, 481] width 381 height 30
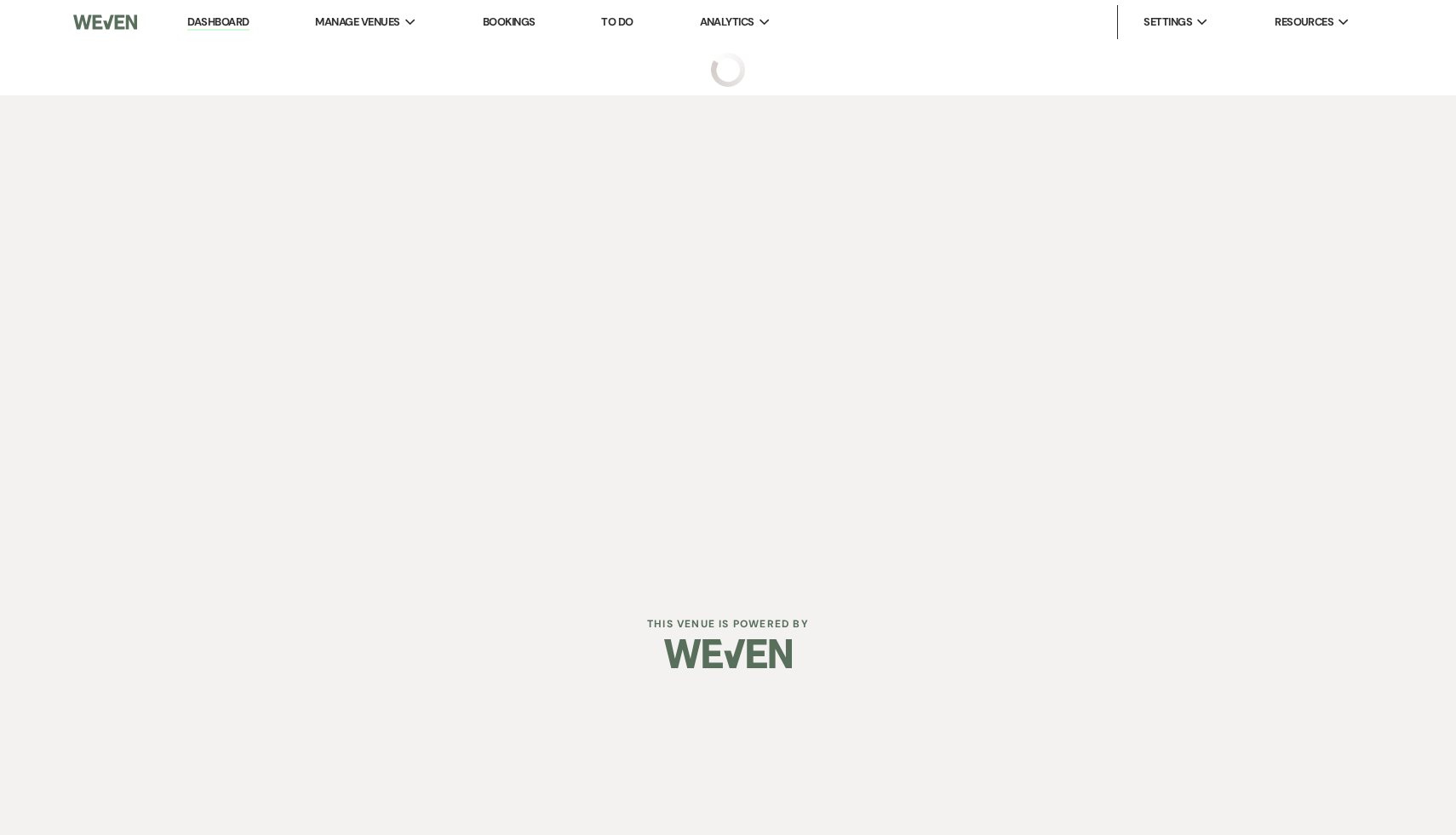
select select "9"
select select "20"
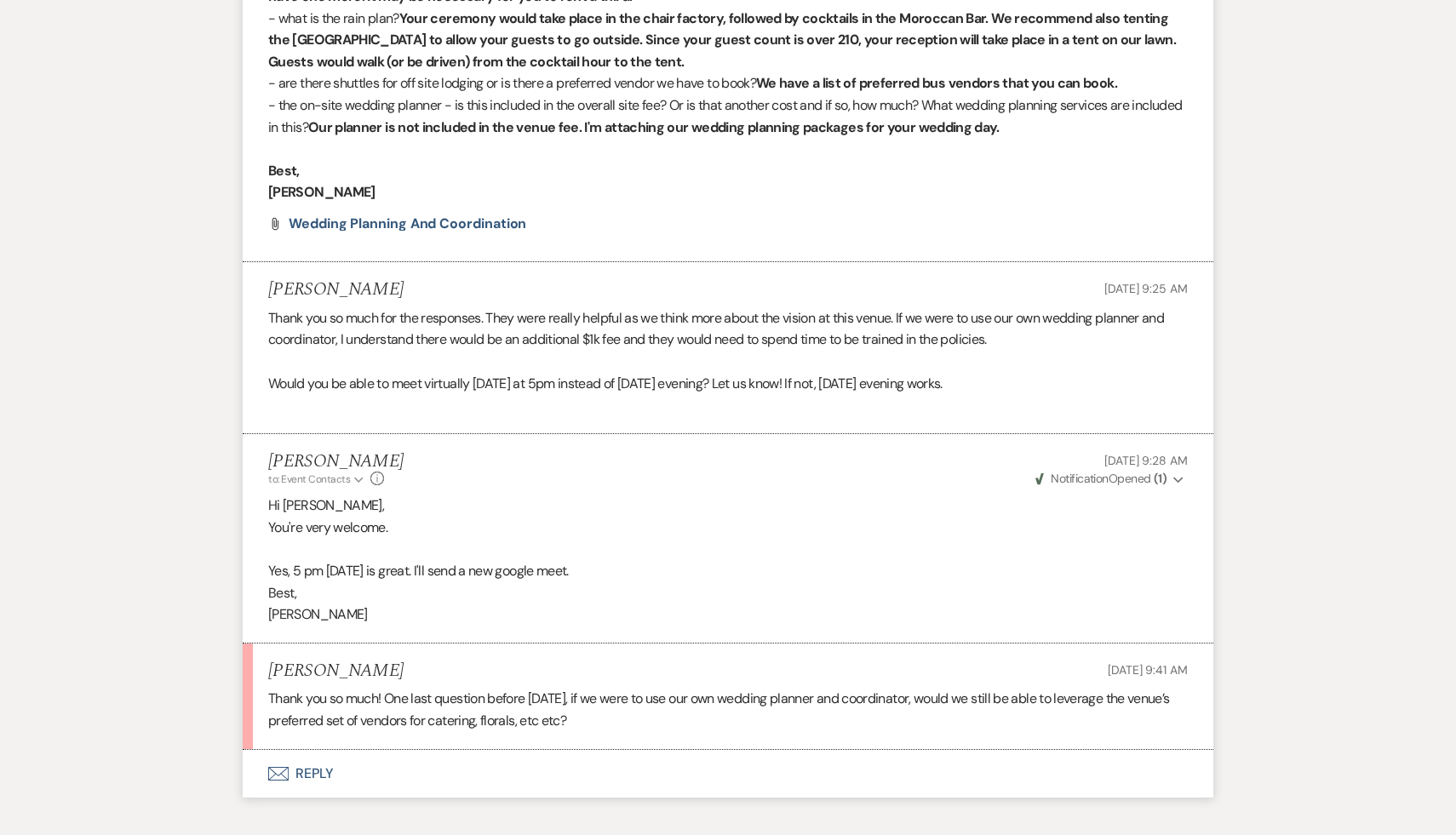
scroll to position [5373, 0]
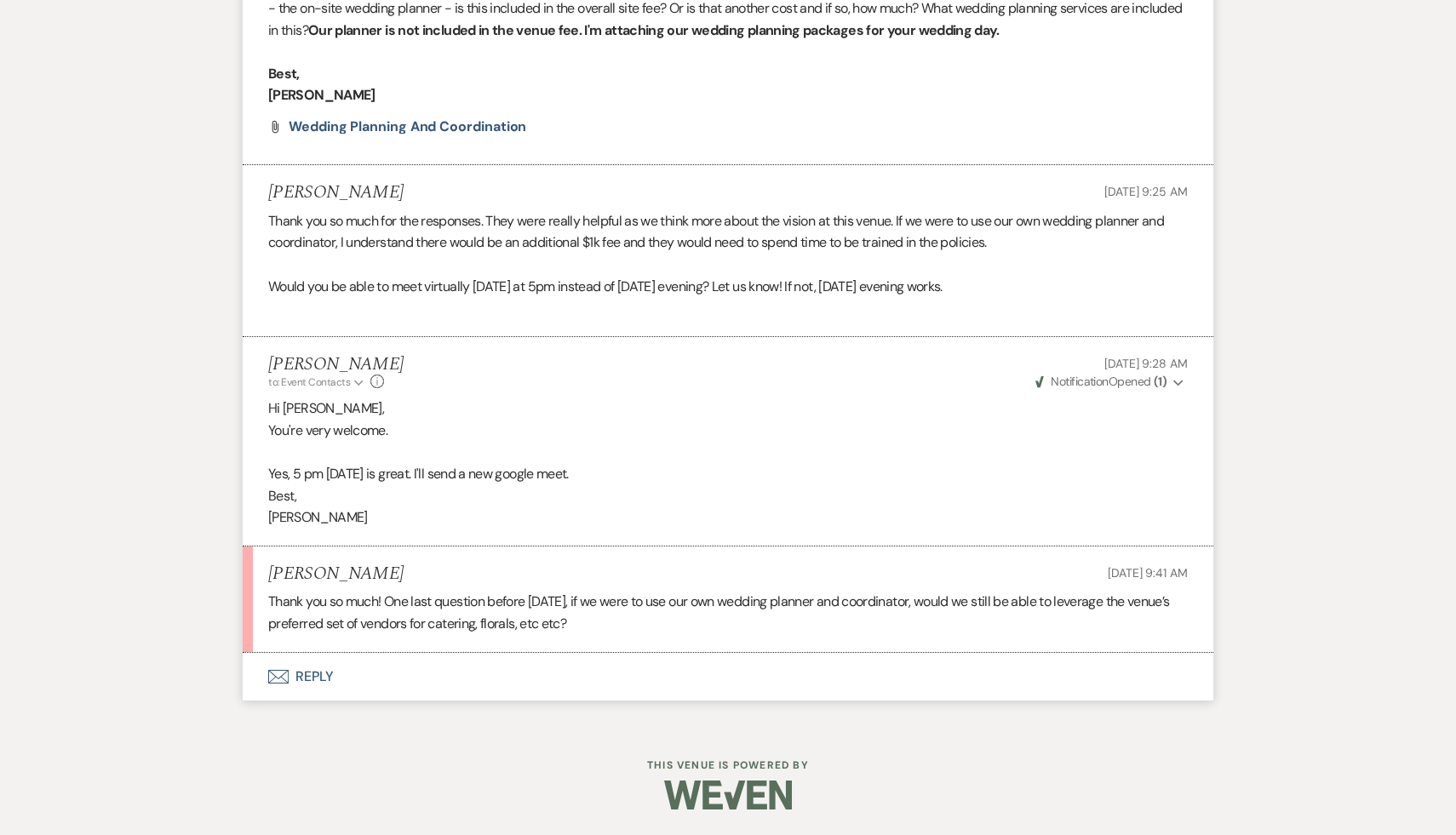
click at [317, 676] on button "Envelope Reply" at bounding box center [728, 677] width 971 height 48
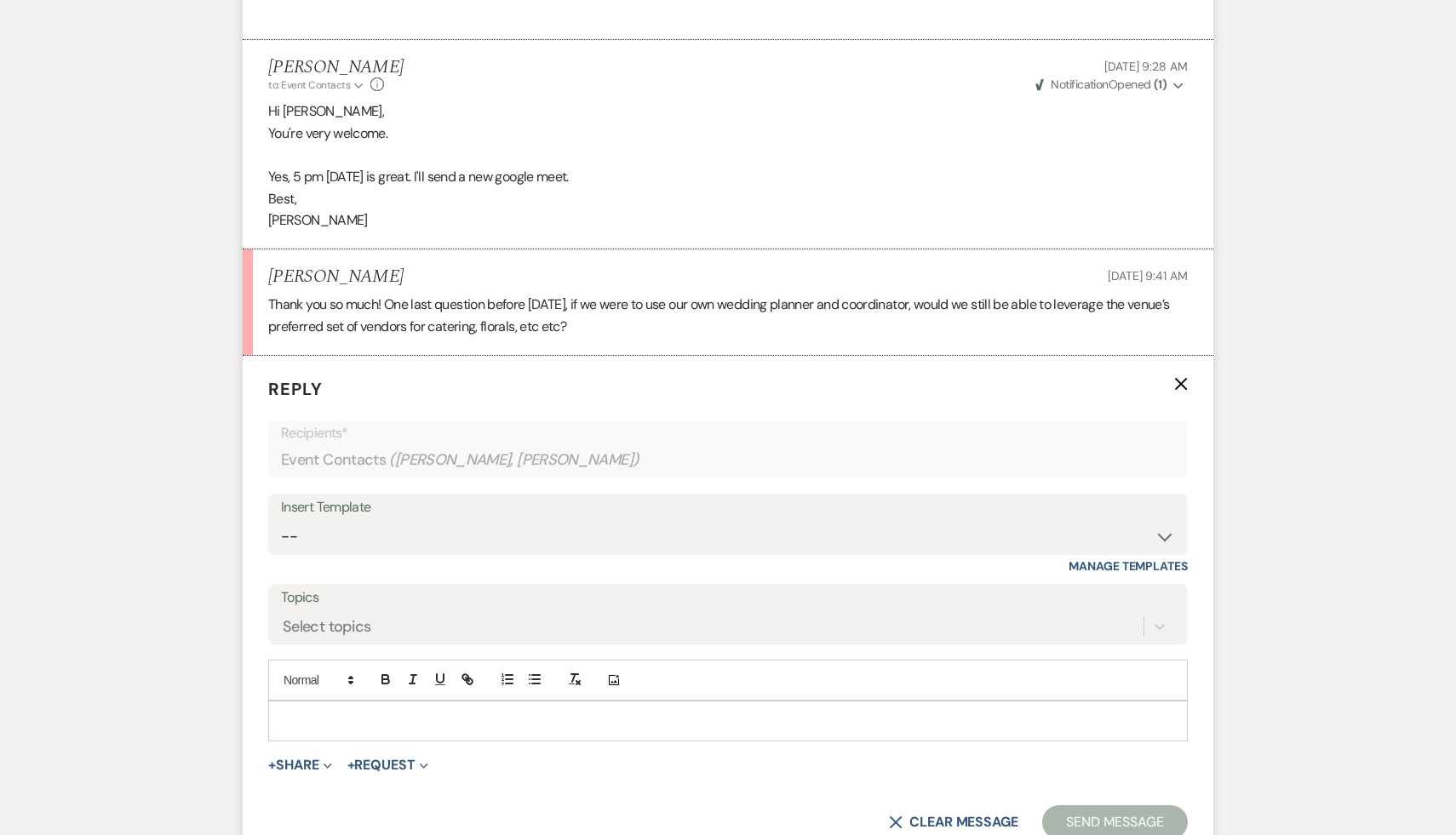
scroll to position [5716, 0]
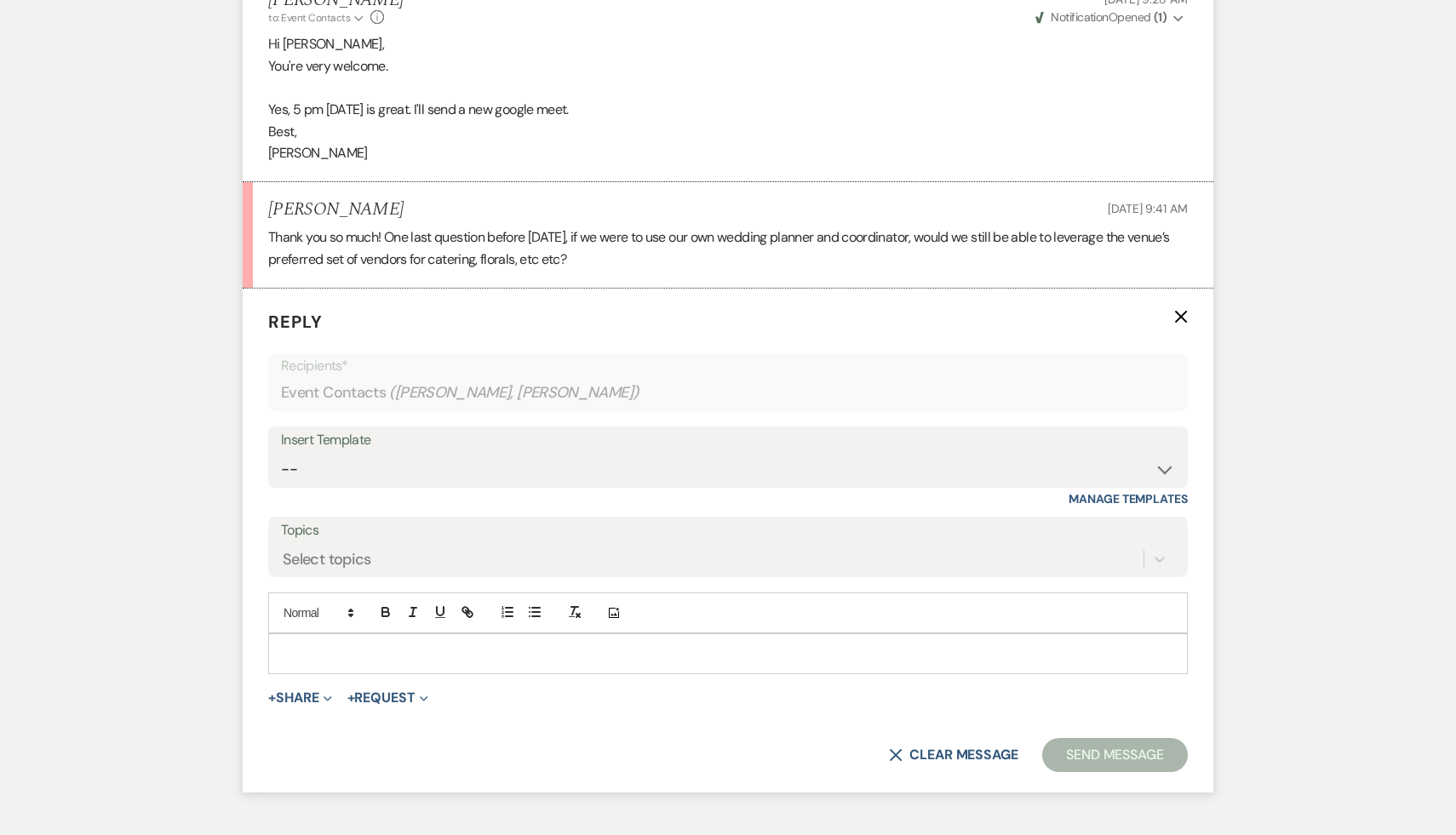
click at [317, 663] on p at bounding box center [727, 653] width 892 height 19
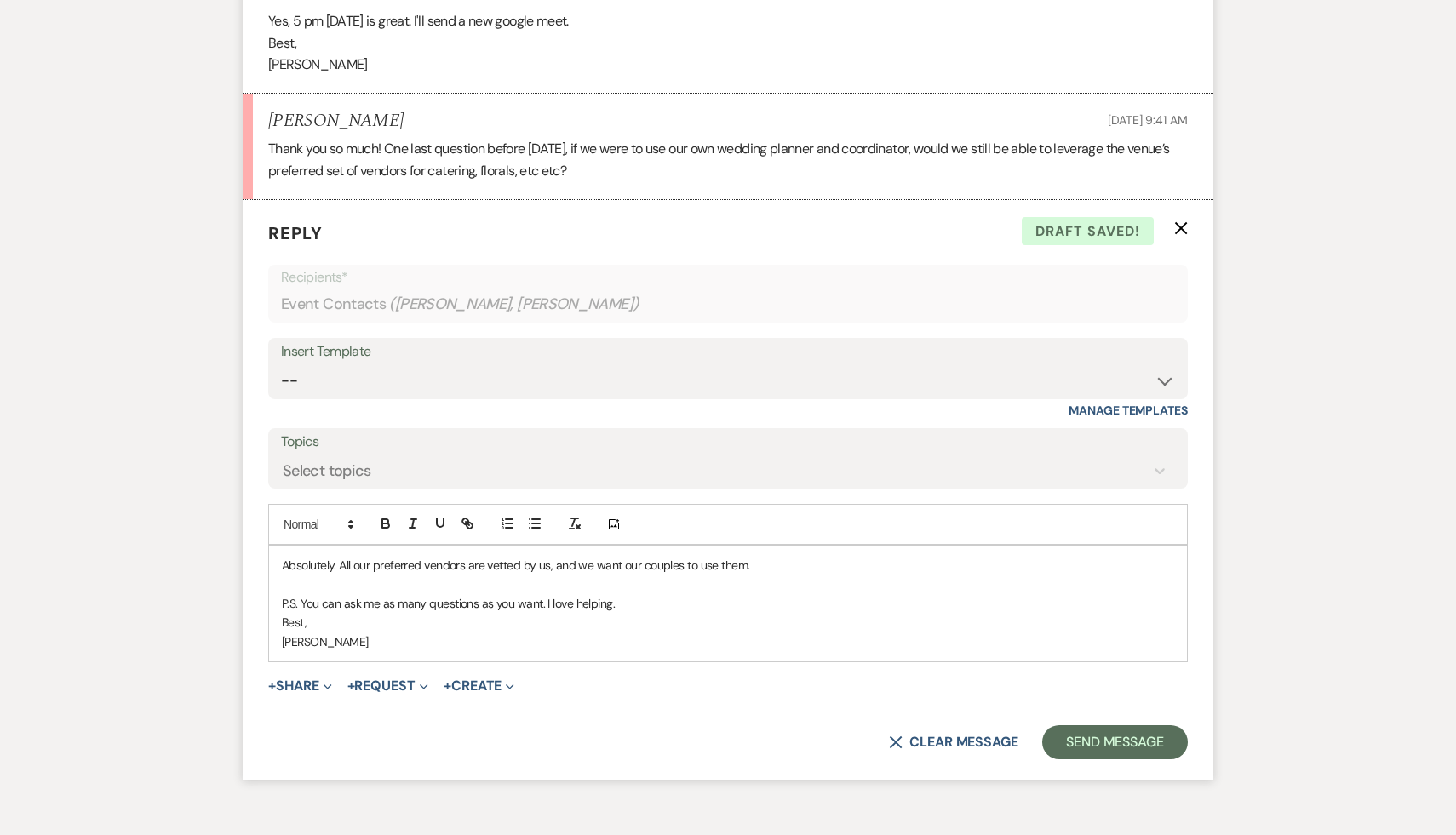
scroll to position [5810, 0]
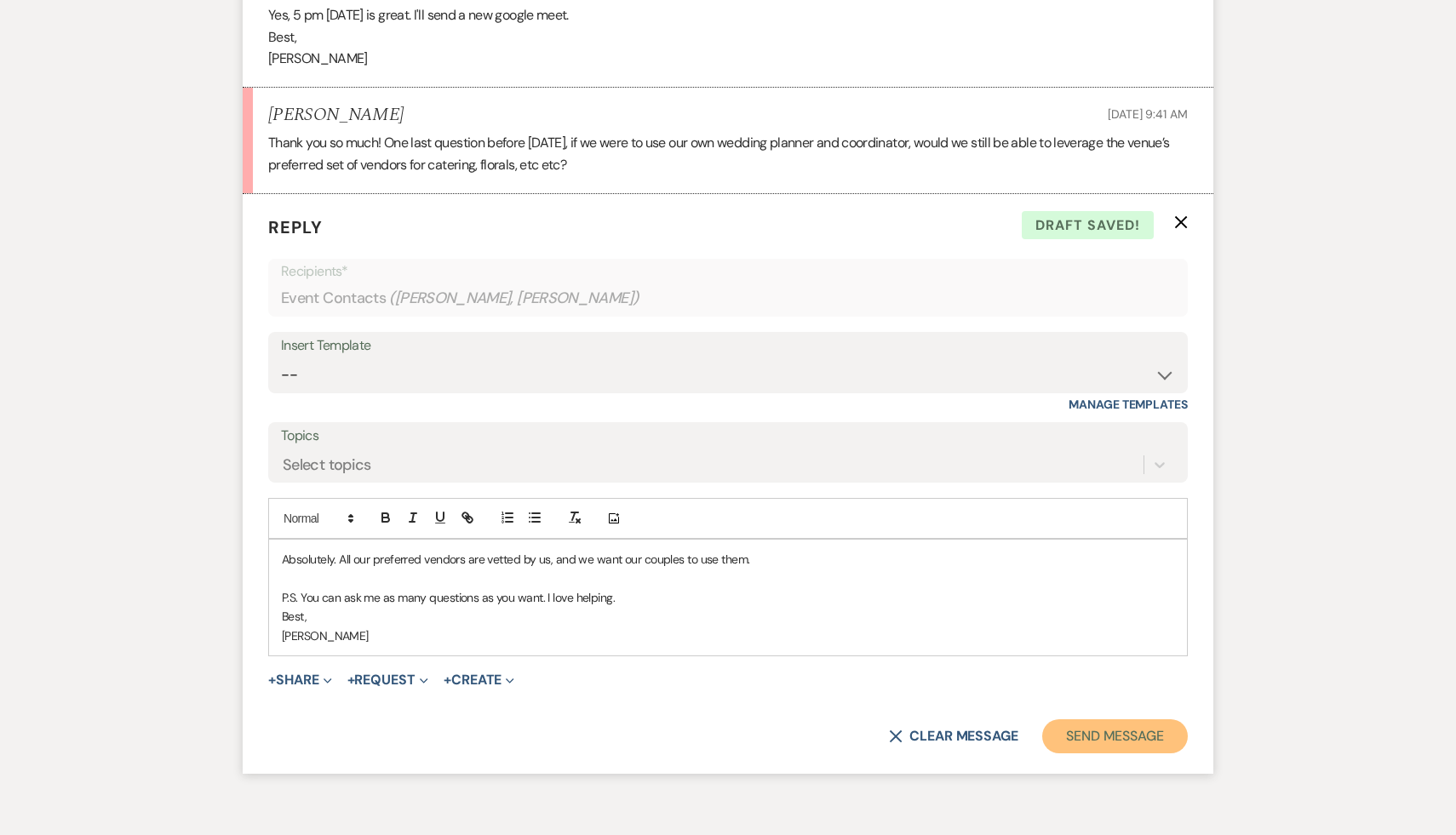
click at [1106, 753] on button "Send Message" at bounding box center [1115, 735] width 146 height 34
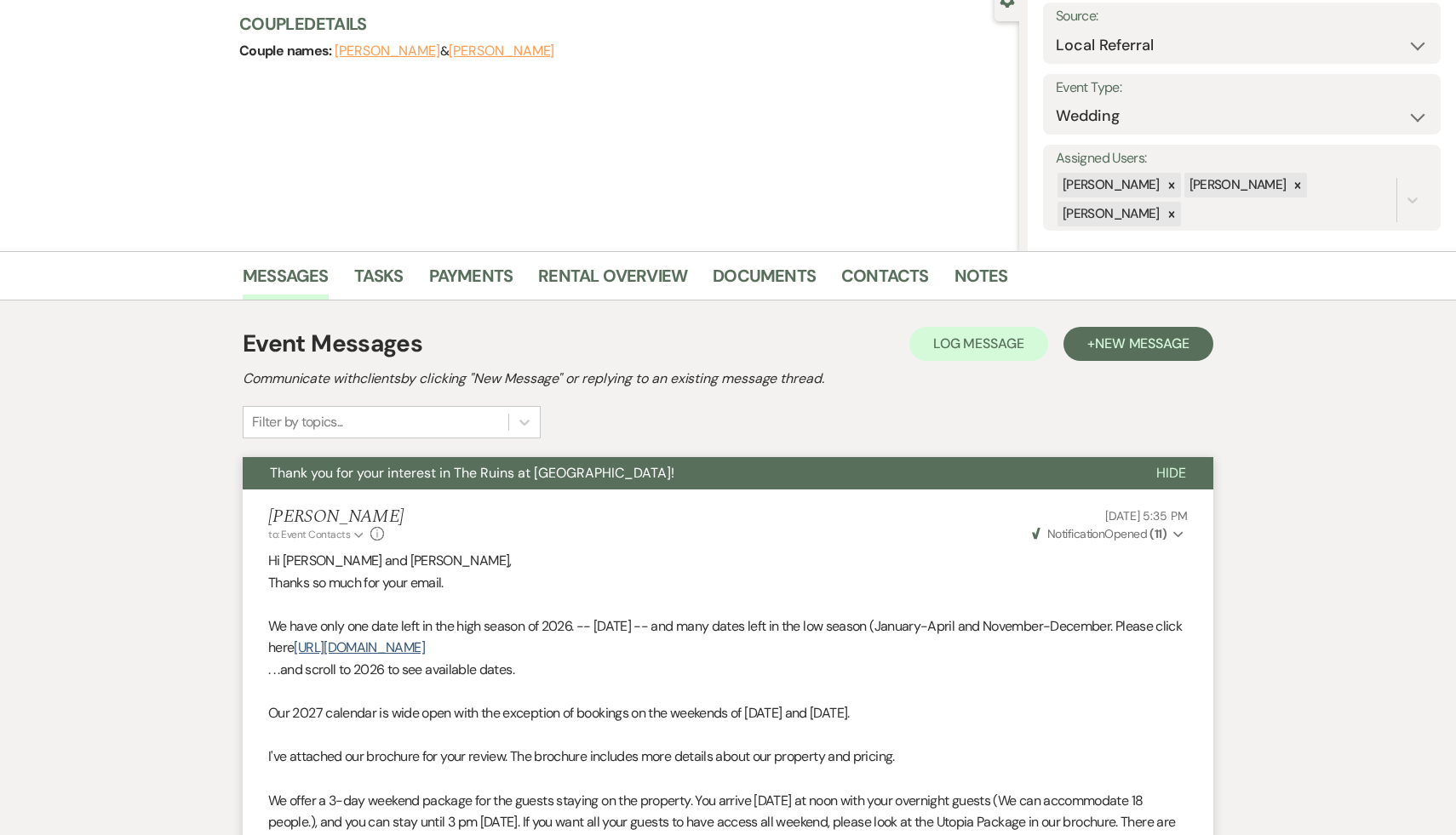
scroll to position [0, 0]
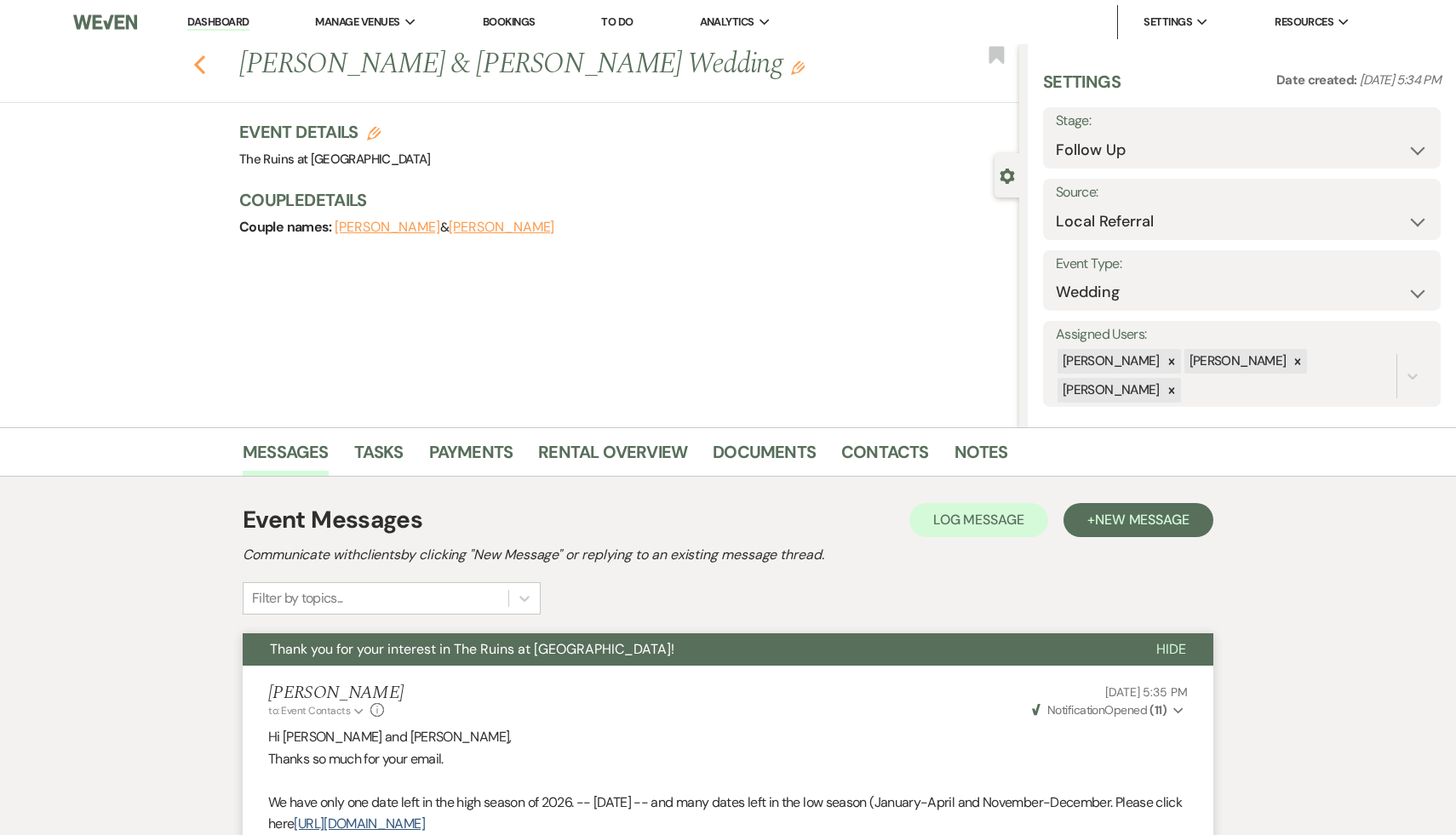
click at [201, 62] on icon "Previous" at bounding box center [199, 64] width 13 height 21
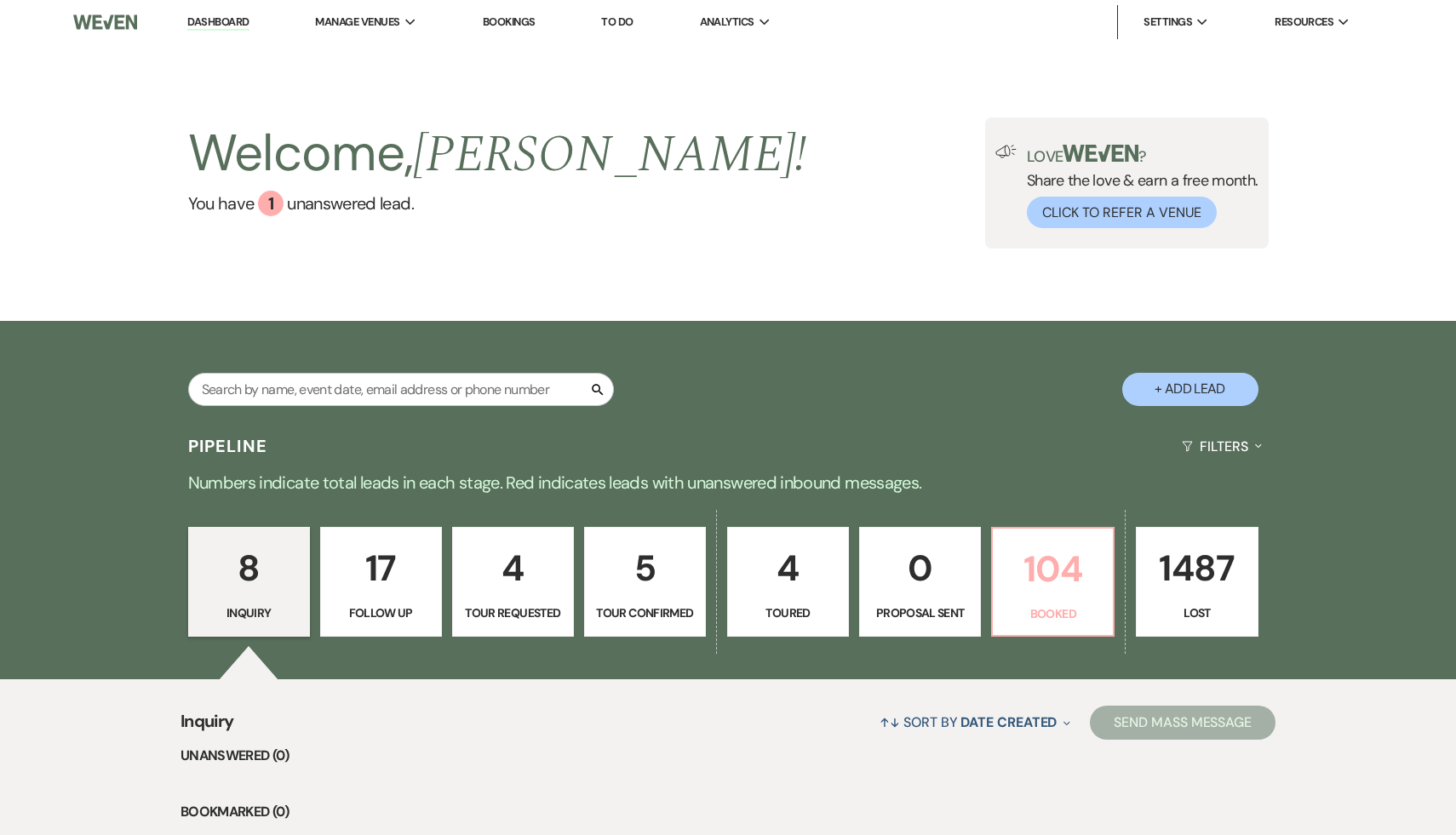
click at [1039, 579] on p "104" at bounding box center [1053, 568] width 100 height 57
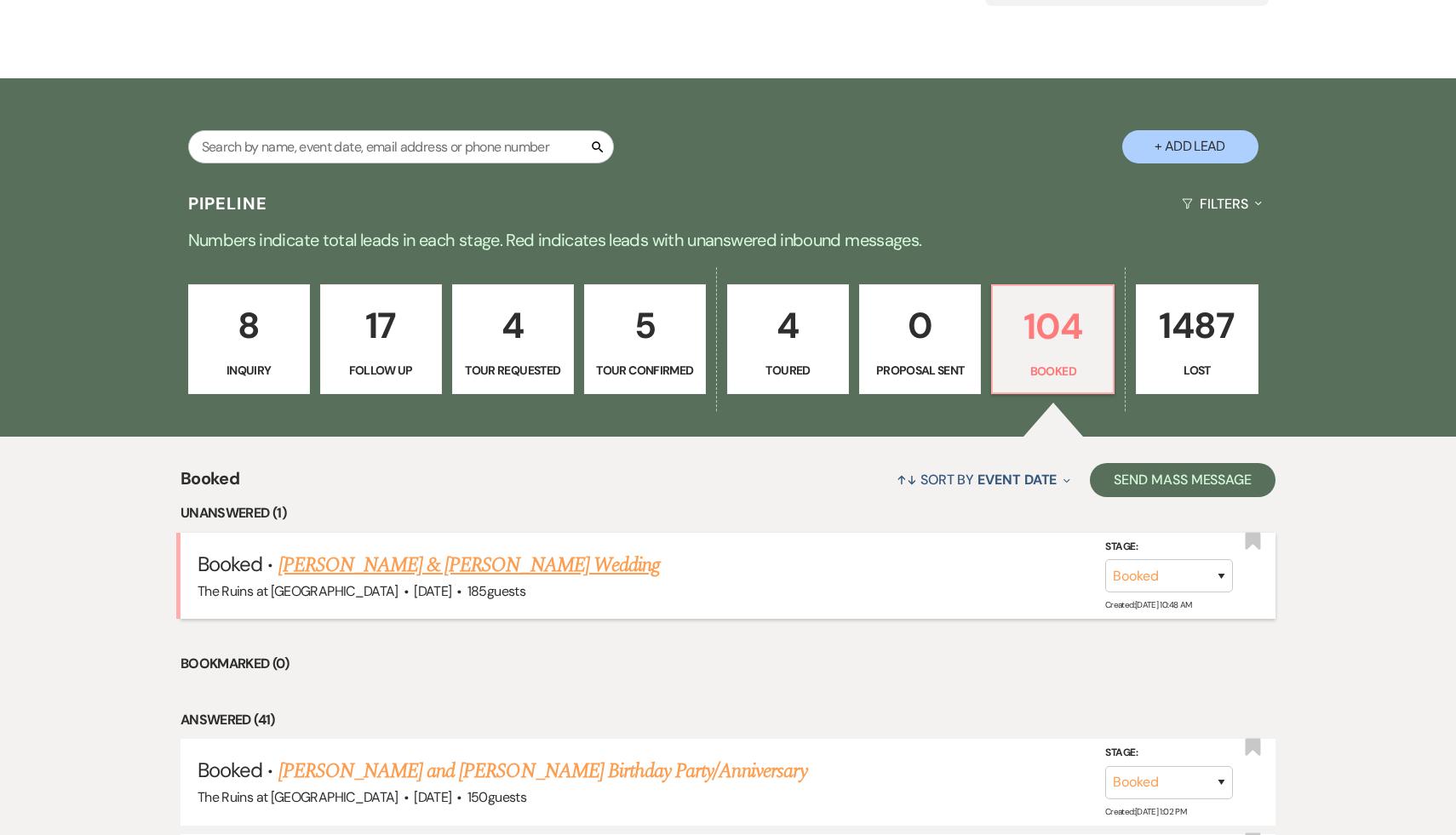
scroll to position [250, 0]
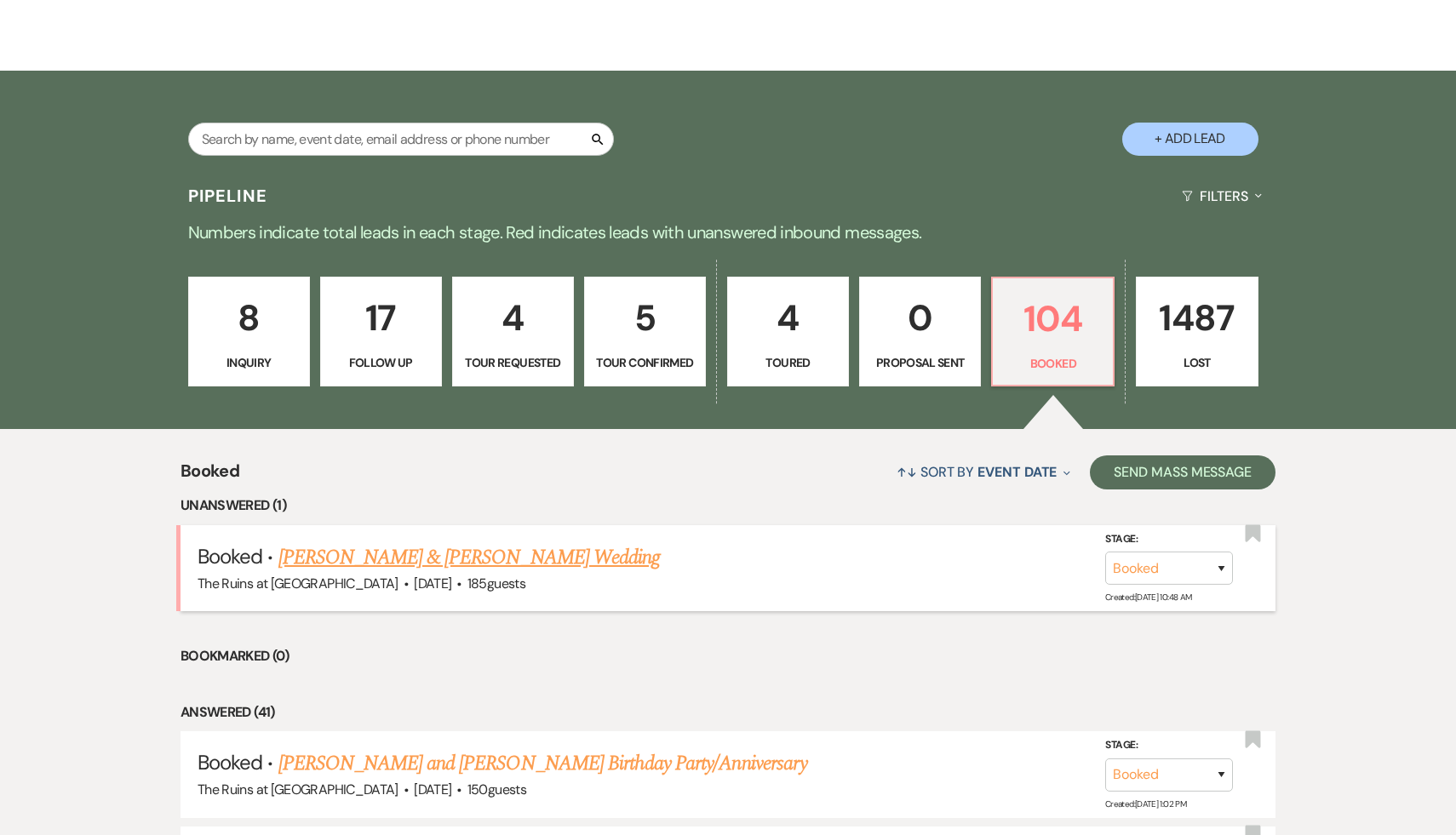
click at [563, 566] on link "[PERSON_NAME] & [PERSON_NAME] Wedding" at bounding box center [469, 557] width 381 height 30
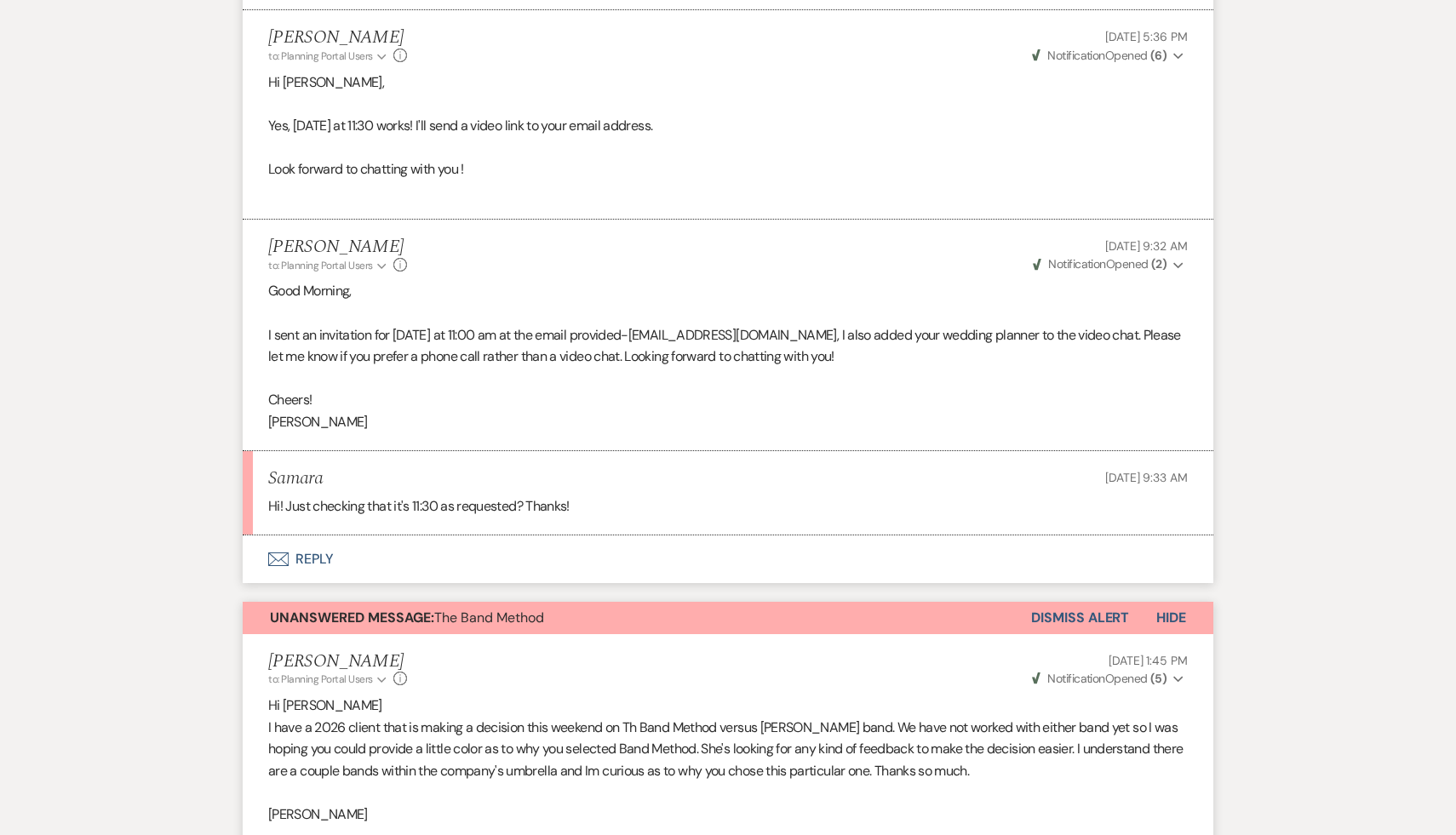
scroll to position [1451, 0]
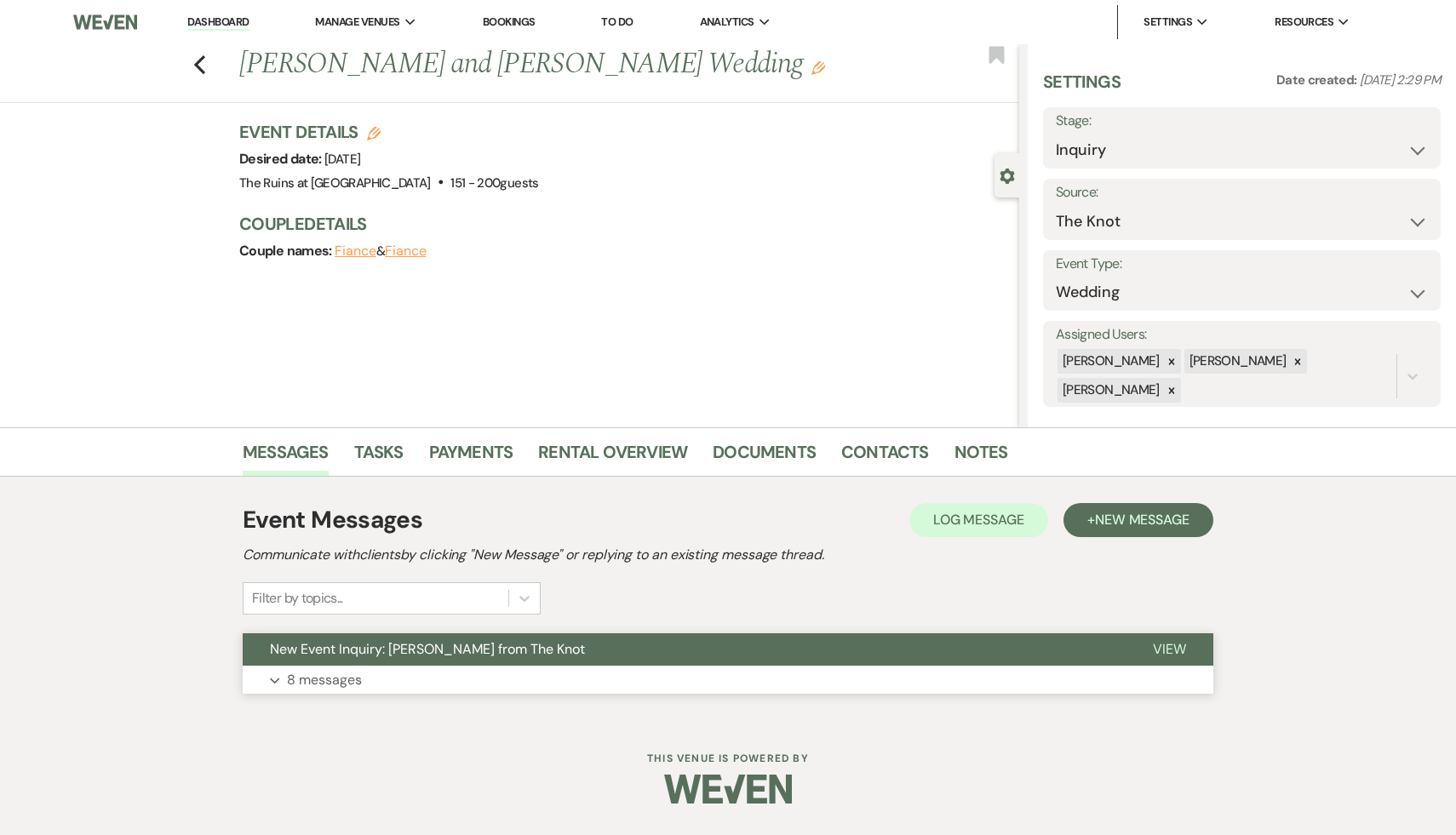
click at [497, 640] on span "New Event Inquiry: [PERSON_NAME] from The Knot" at bounding box center [427, 648] width 315 height 18
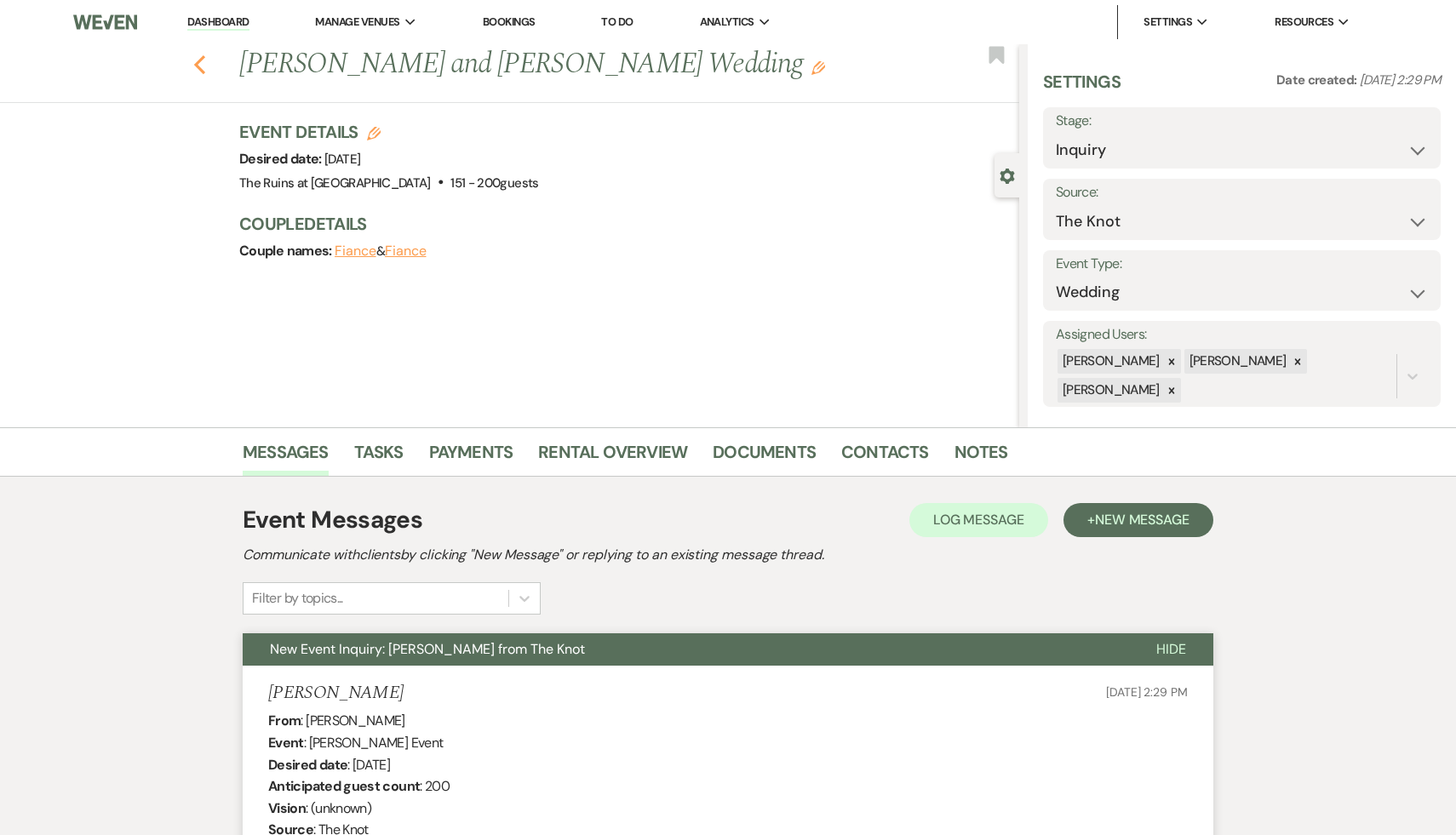
click at [197, 56] on icon "Previous" at bounding box center [199, 64] width 13 height 21
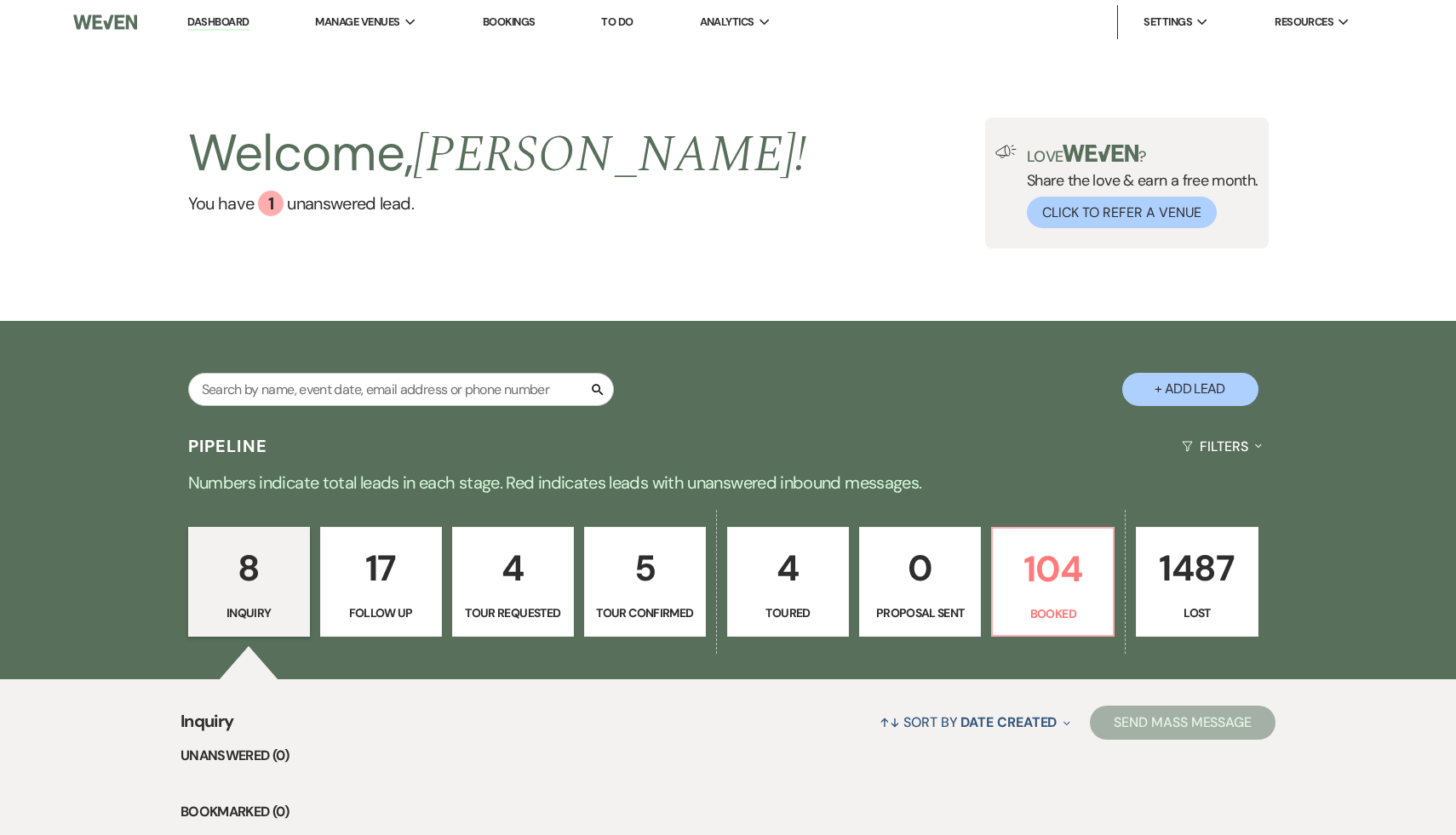
click at [1222, 393] on button "+ Add Lead" at bounding box center [1190, 390] width 136 height 33
select select "534"
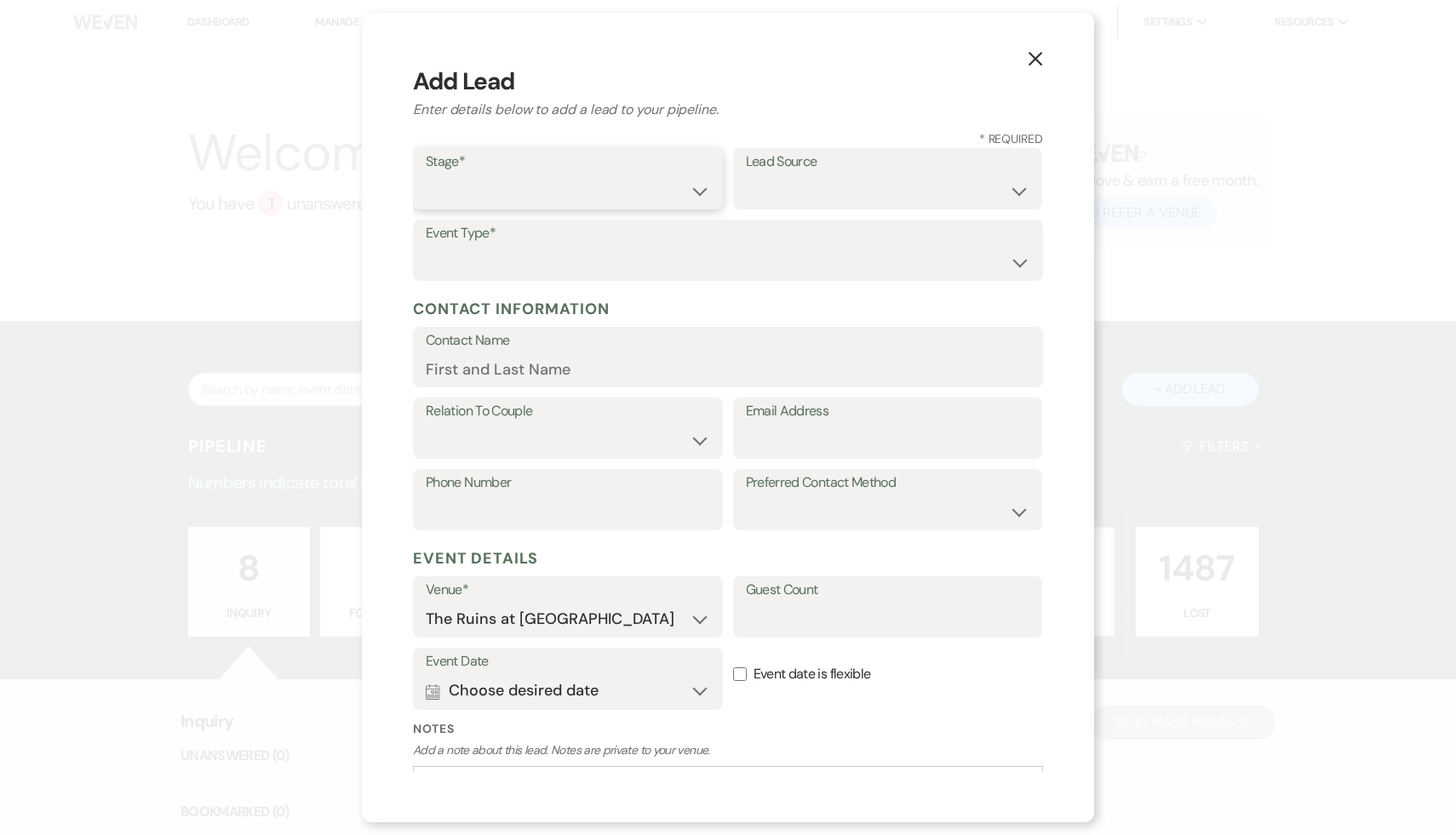
click at [699, 186] on select "Inquiry Follow Up Tour Requested Tour Confirmed Toured Proposal Sent Booked Lost" at bounding box center [568, 191] width 284 height 33
select select "1"
click at [1019, 266] on select "Wedding Anniversary Party Baby Shower Bachelorette / Bachelor Party Birthday Pa…" at bounding box center [728, 263] width 605 height 33
select select "1"
click at [1014, 188] on select "Weven Venue Website Instagram Facebook Pinterest Google The Knot Wedding Wire H…" at bounding box center [888, 191] width 284 height 33
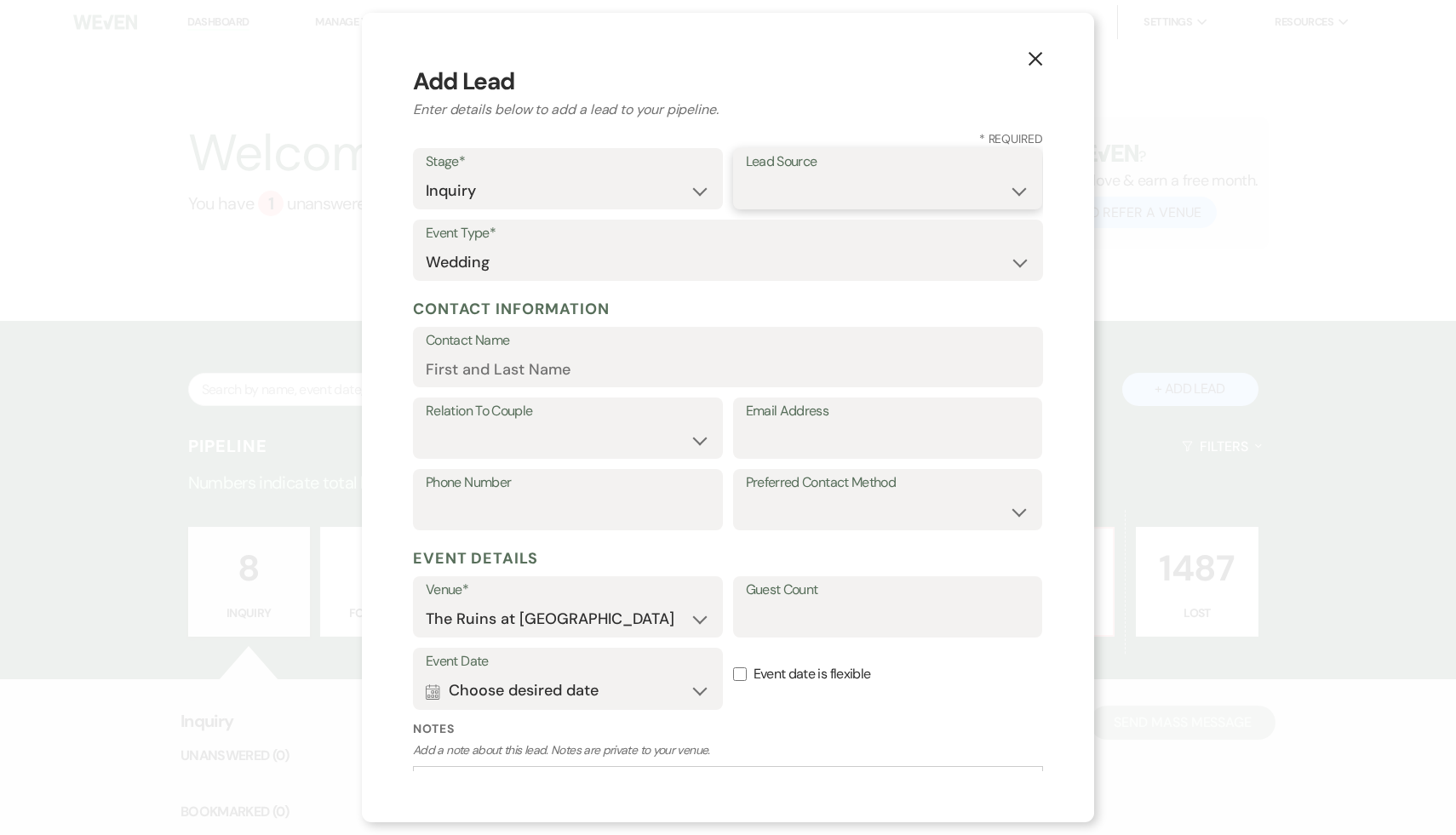
select select "4"
click at [778, 441] on input "Email Address" at bounding box center [888, 440] width 284 height 33
paste input "[EMAIL_ADDRESS][PERSON_NAME][DOMAIN_NAME]"
type input "[EMAIL_ADDRESS][PERSON_NAME][DOMAIN_NAME]"
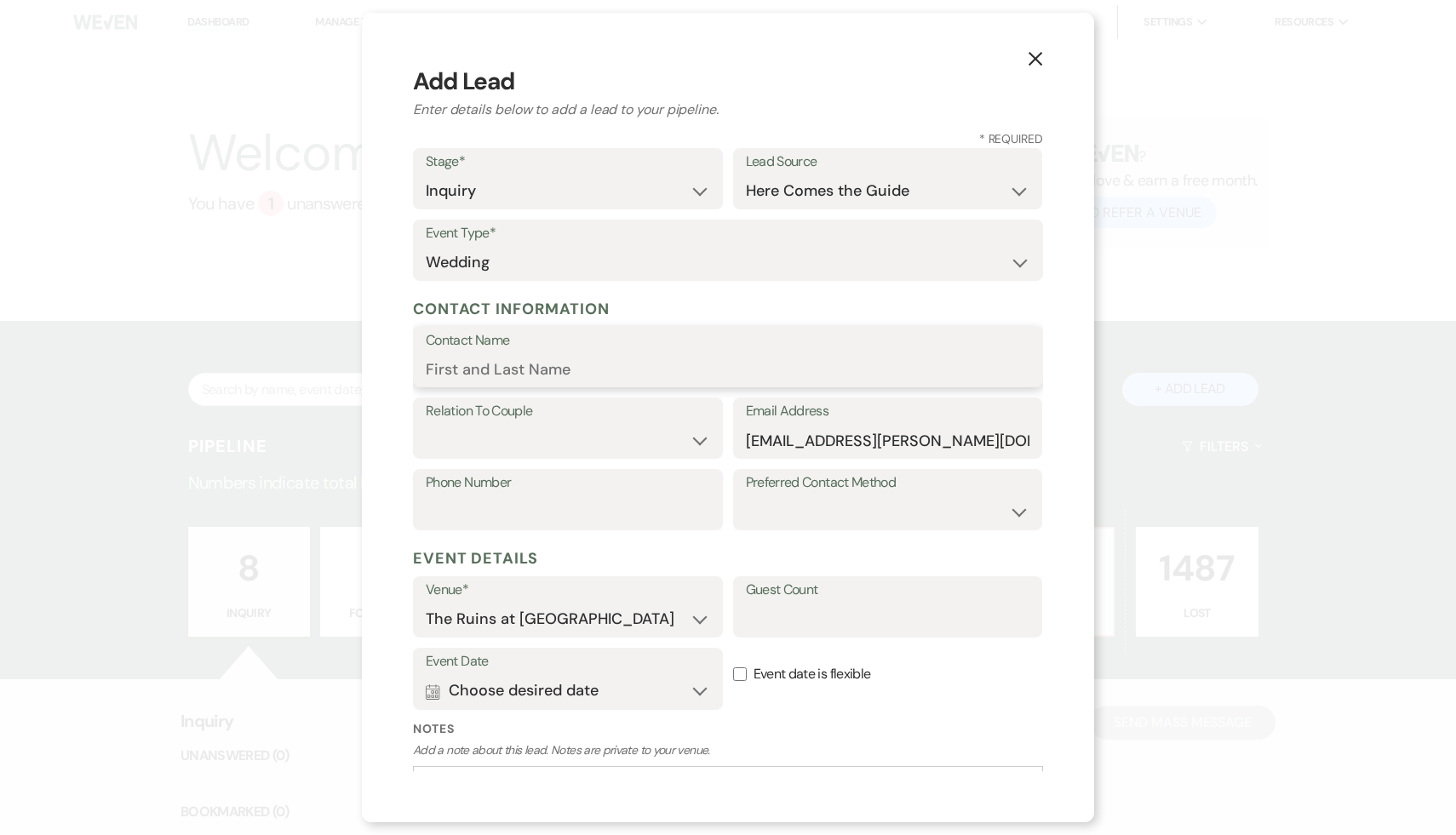
click at [534, 369] on input "Contact Name" at bounding box center [728, 369] width 605 height 33
type input "Alexa"
click at [1218, 249] on div "X Add Lead Enter details below to add a lead to your pipeline. * Required Stage…" at bounding box center [728, 417] width 1456 height 835
click at [700, 441] on select "Couple Planner Parent of Couple Family Member Friend Other" at bounding box center [568, 440] width 284 height 33
select select "1"
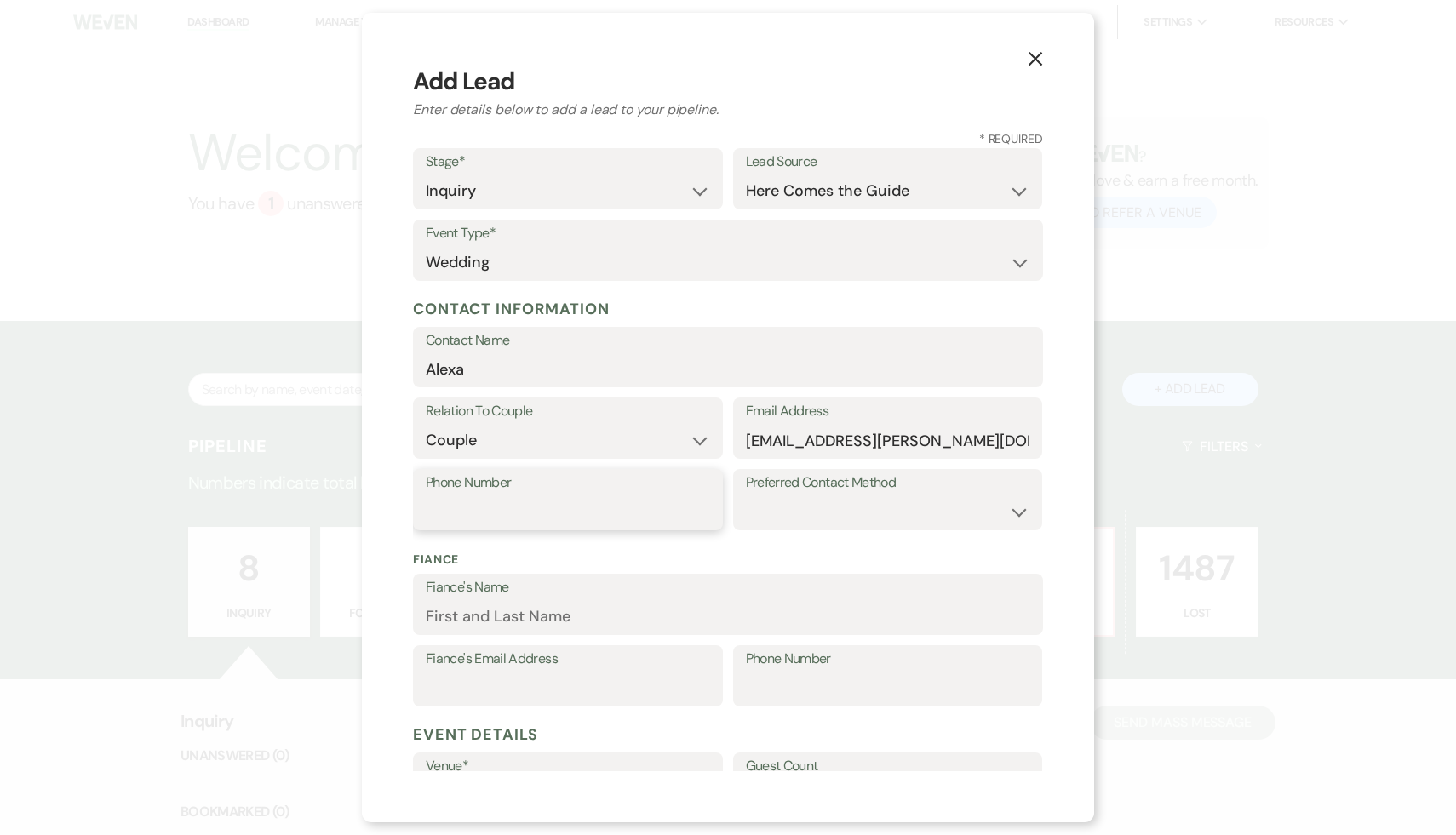
click at [615, 521] on input "Phone Number" at bounding box center [568, 512] width 284 height 33
paste input "2035221671"
type input "2035221671"
click at [1337, 437] on div "X Add Lead Enter details below to add a lead to your pipeline. * Required Stage…" at bounding box center [728, 417] width 1456 height 835
click at [576, 374] on input "Alexa" at bounding box center [728, 369] width 605 height 33
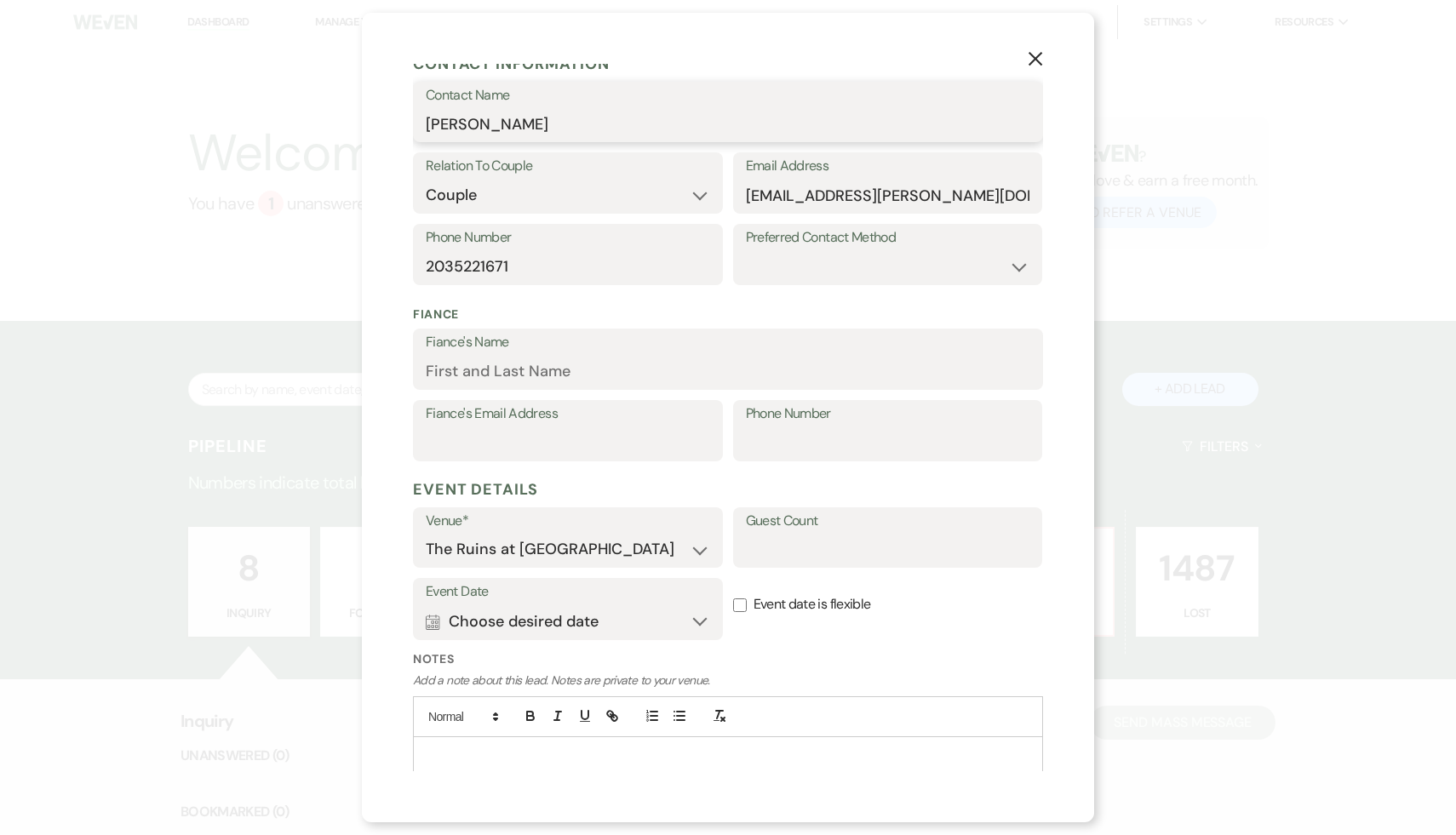
scroll to position [303, 0]
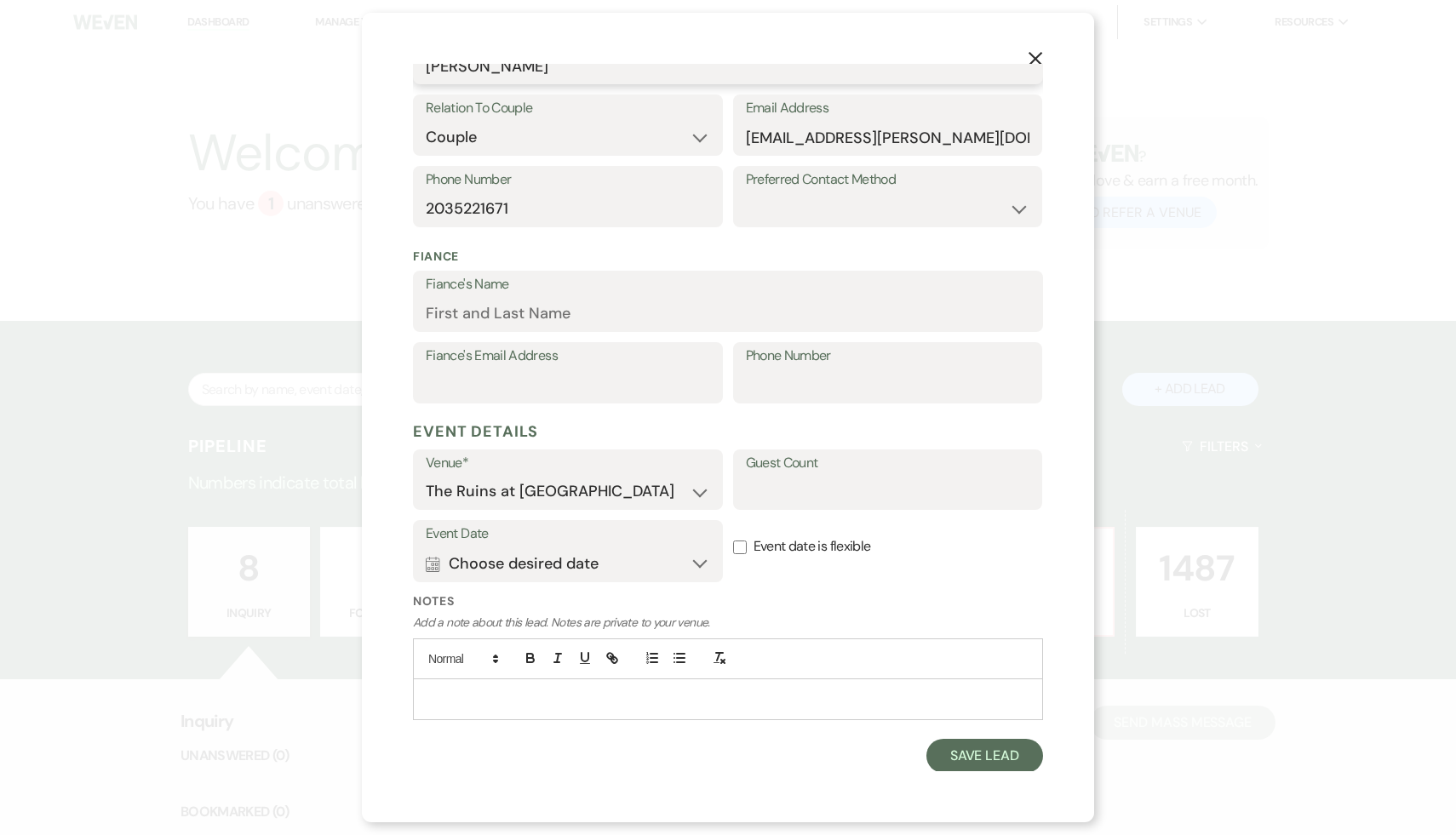
type input "Alexa Gunsolley"
click at [699, 565] on button "Calendar Choose desired date Expand" at bounding box center [568, 564] width 284 height 34
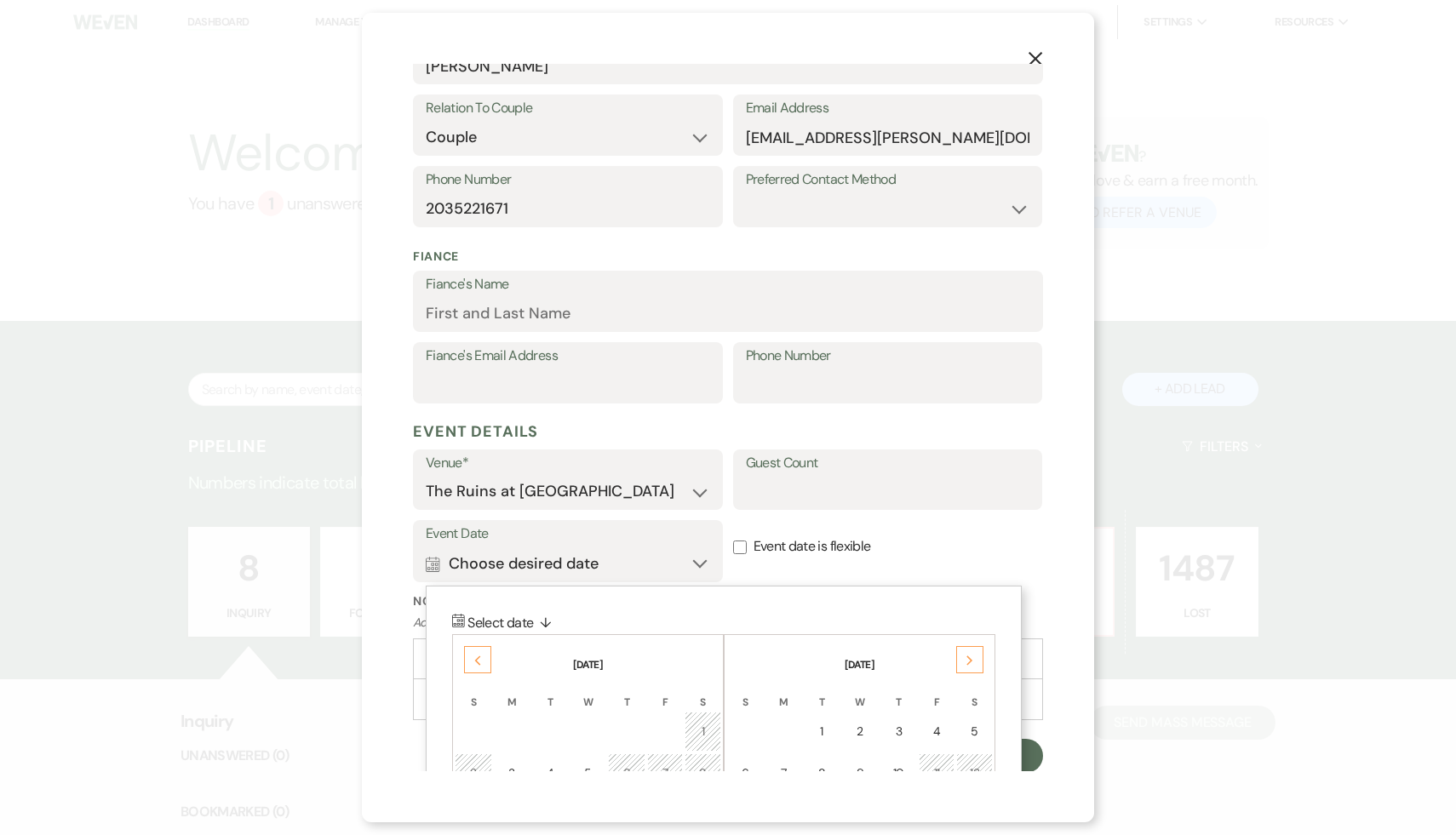
click at [967, 660] on icon "Next" at bounding box center [969, 660] width 9 height 10
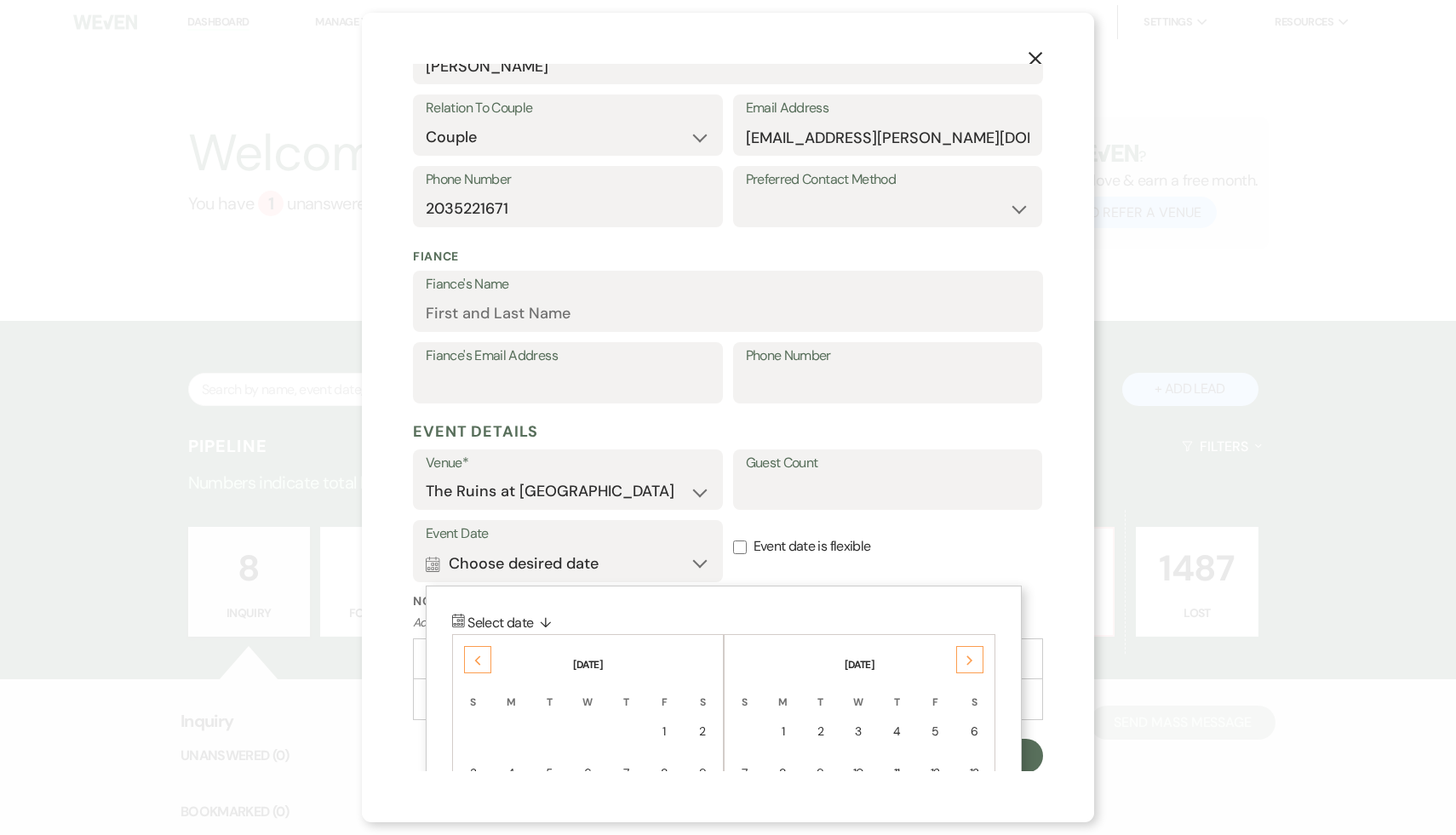
click at [967, 660] on icon "Next" at bounding box center [969, 660] width 9 height 10
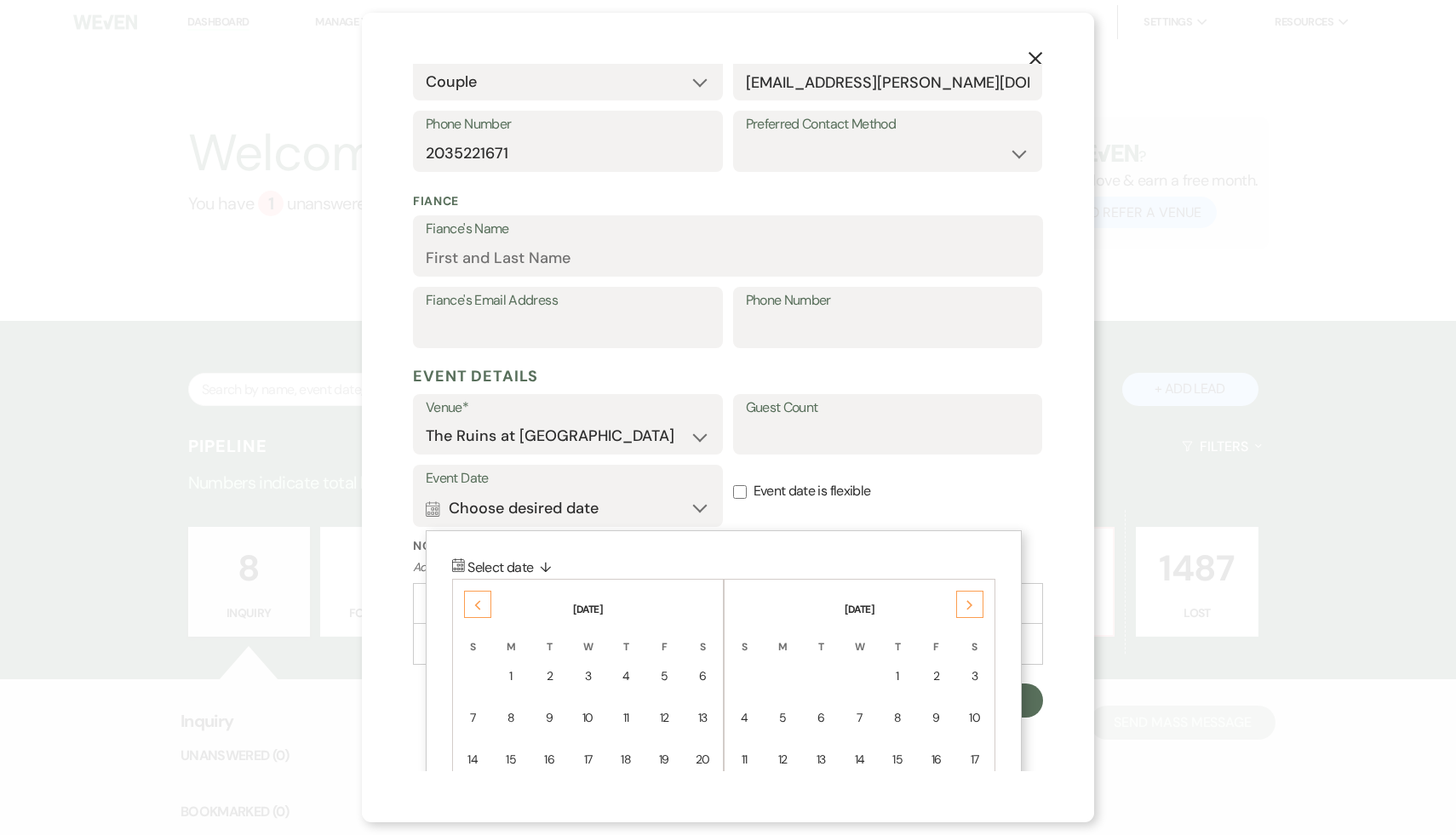
scroll to position [363, 0]
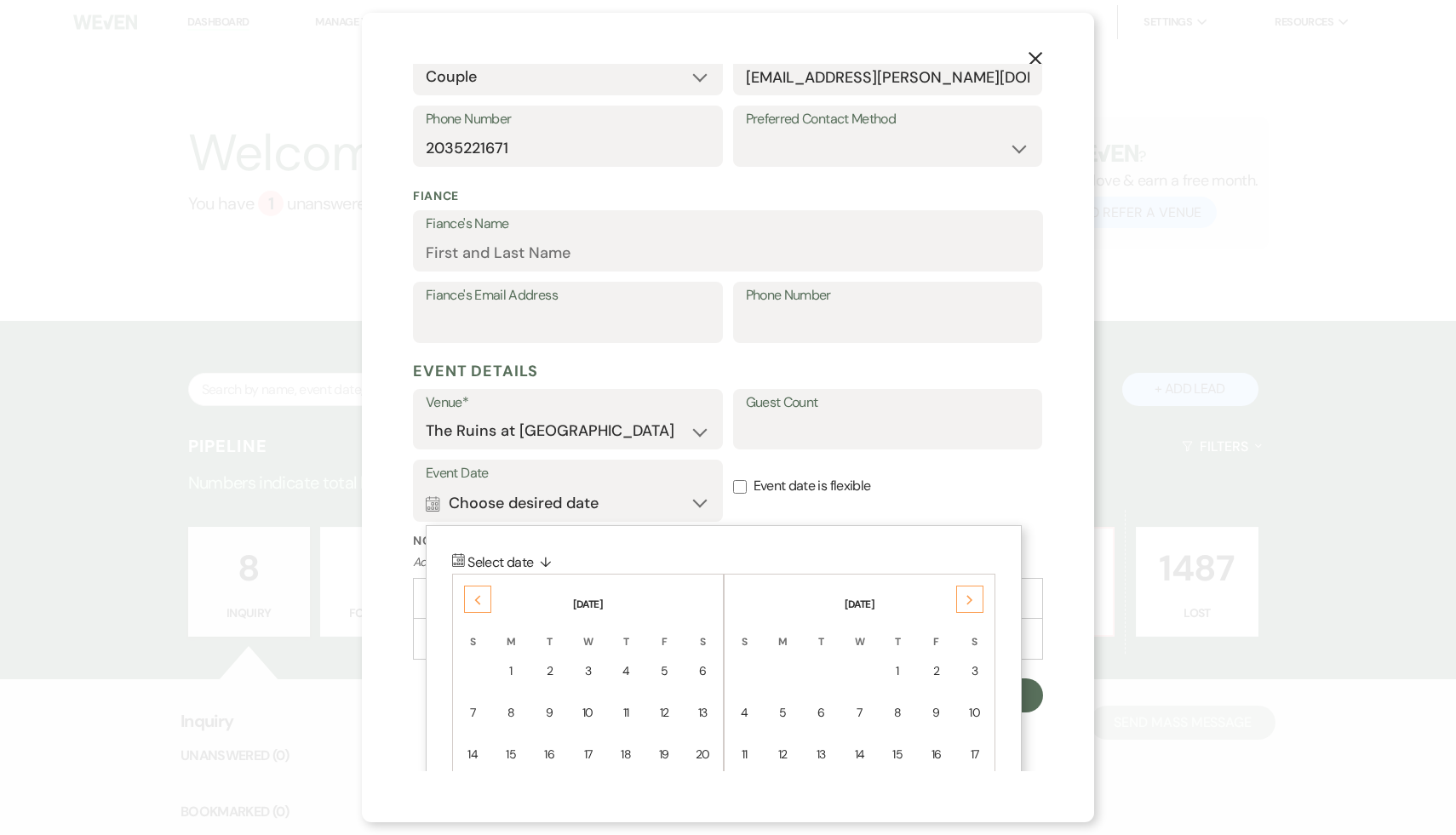
click at [970, 599] on use at bounding box center [969, 600] width 6 height 10
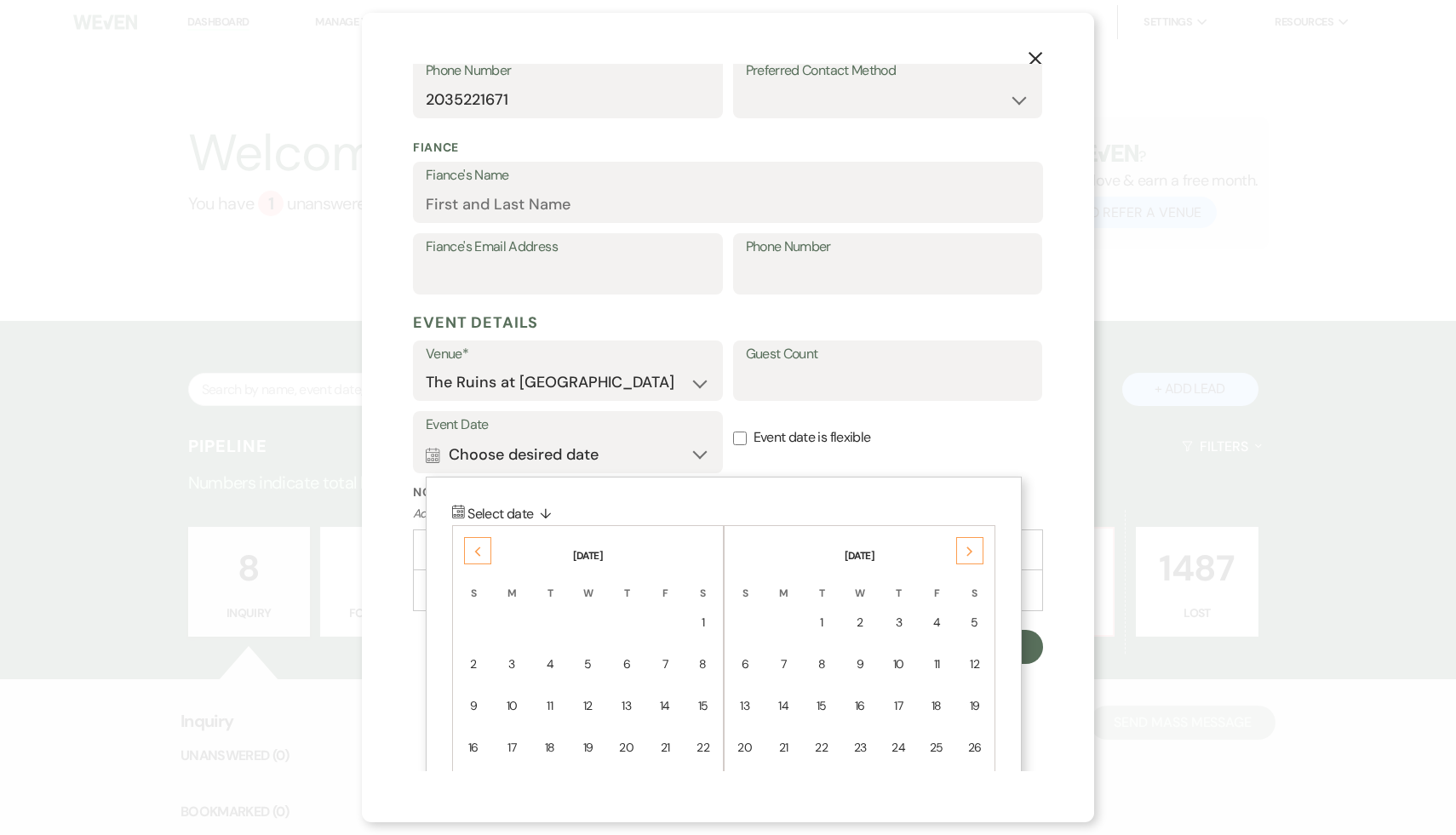
scroll to position [432, 0]
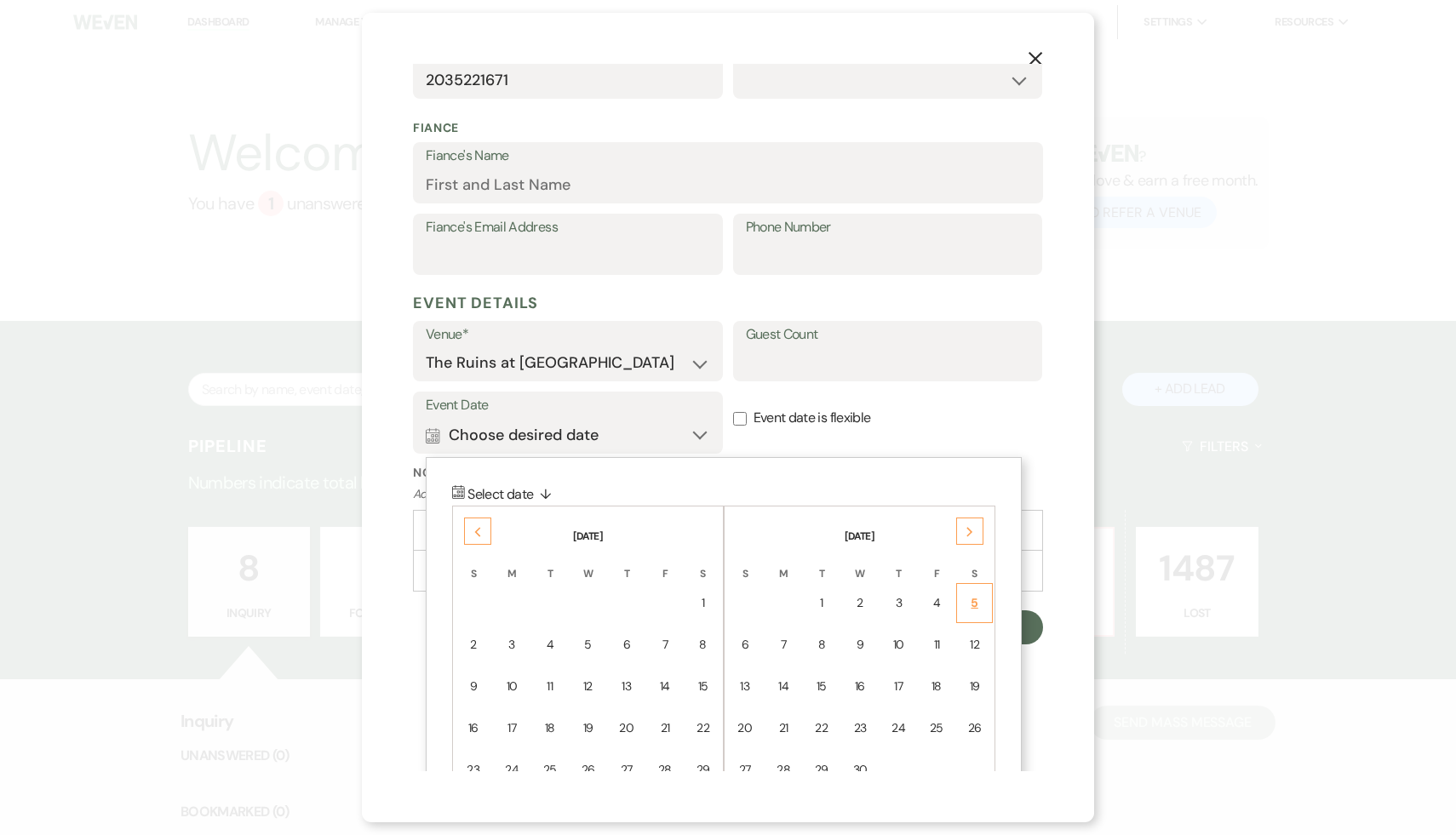
click at [976, 603] on div "5" at bounding box center [974, 603] width 15 height 18
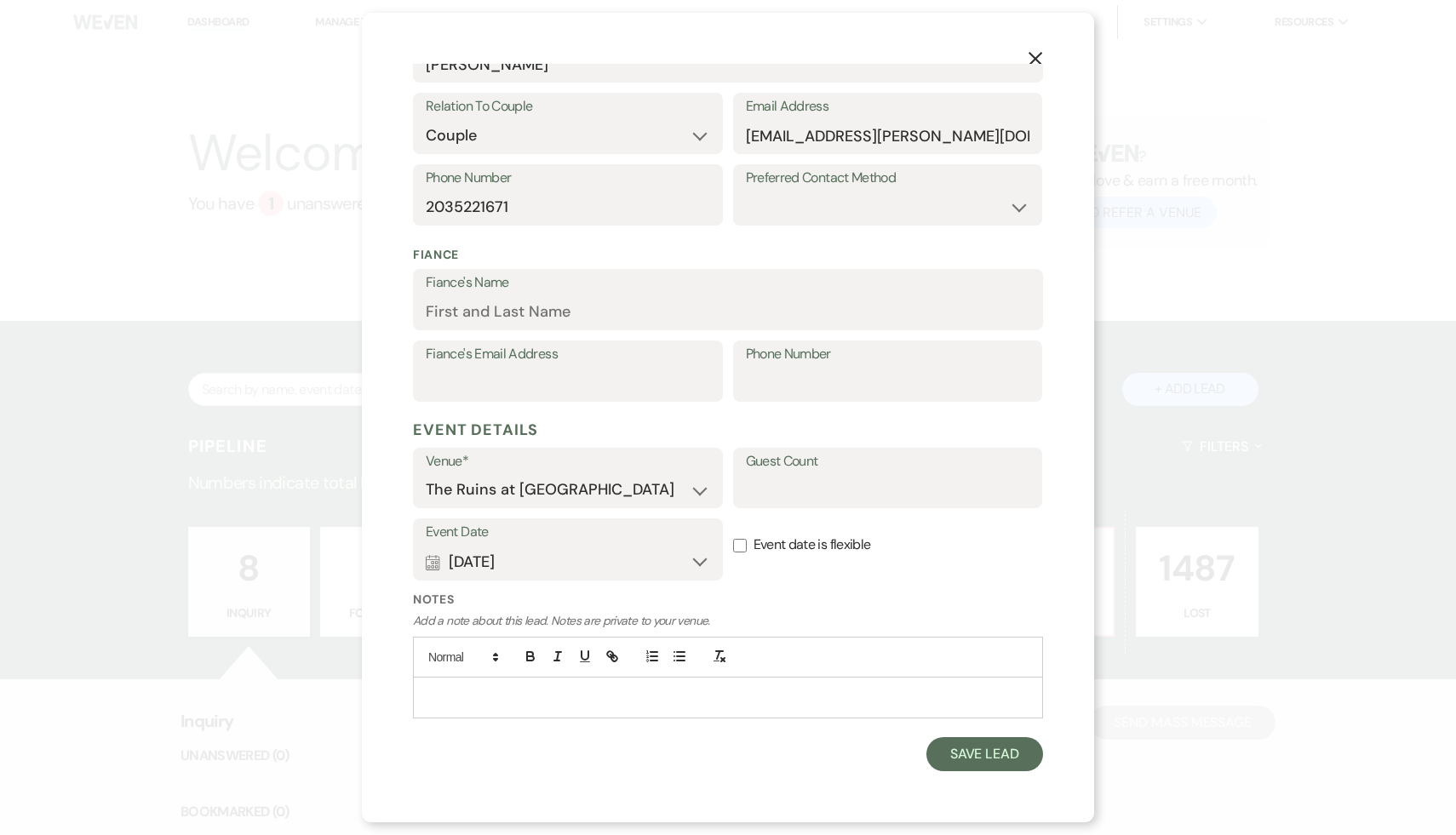
scroll to position [303, 0]
click at [815, 489] on input "Guest Count" at bounding box center [888, 491] width 284 height 33
type input "200+"
click at [998, 756] on button "Save Lead" at bounding box center [984, 756] width 116 height 34
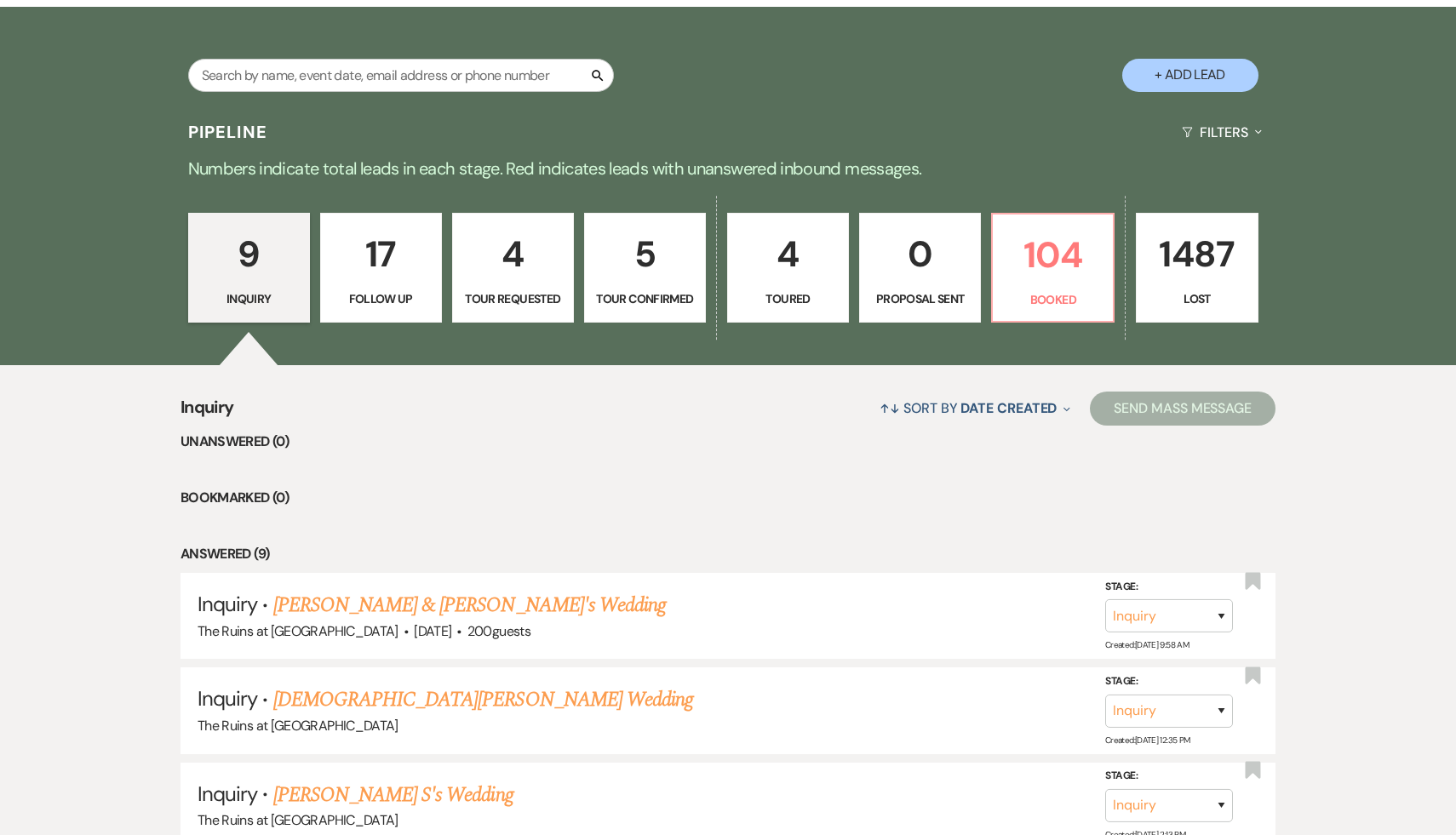
scroll to position [366, 0]
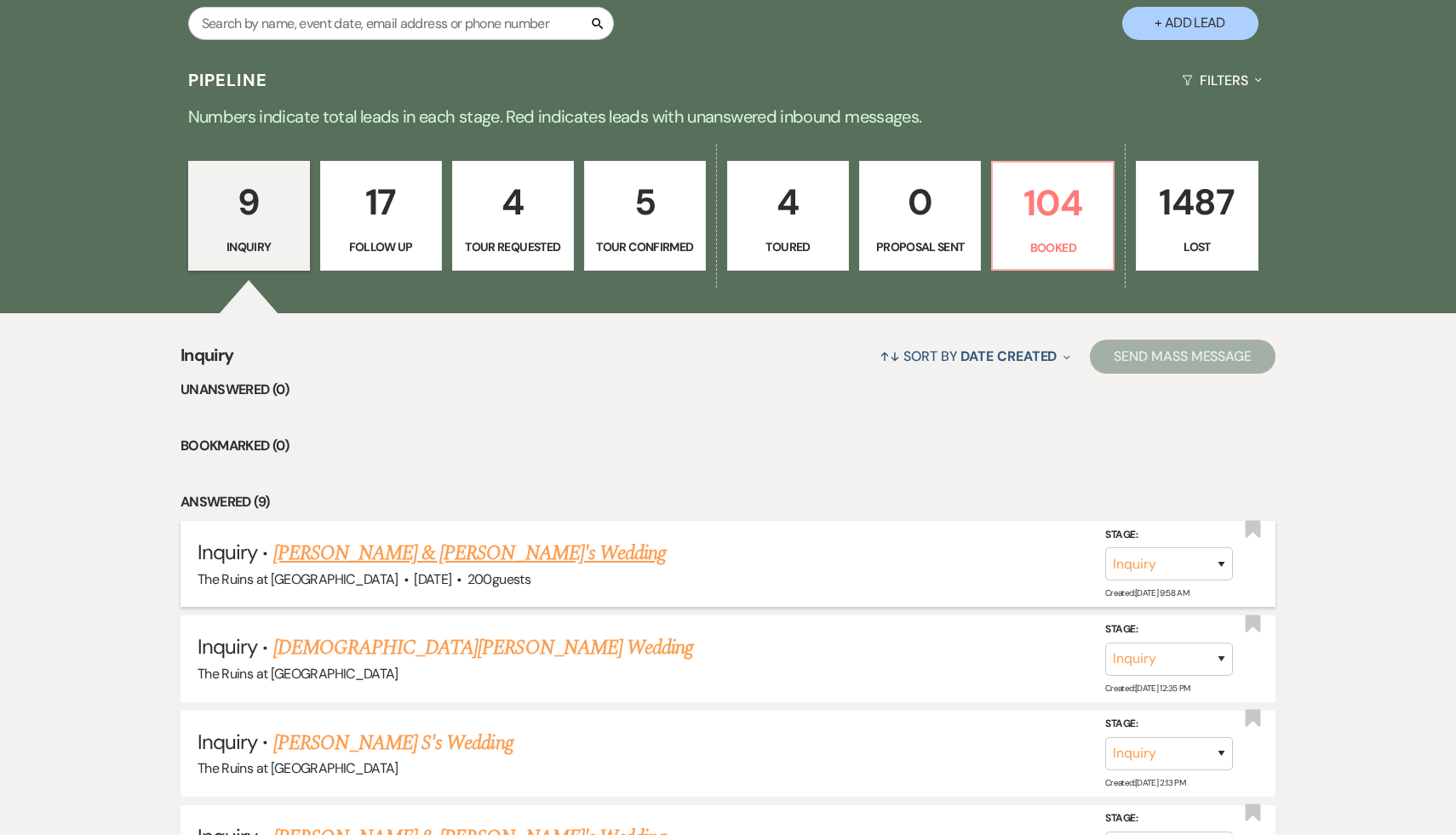
click at [395, 556] on link "[PERSON_NAME] & [PERSON_NAME]'s Wedding" at bounding box center [470, 553] width 394 height 30
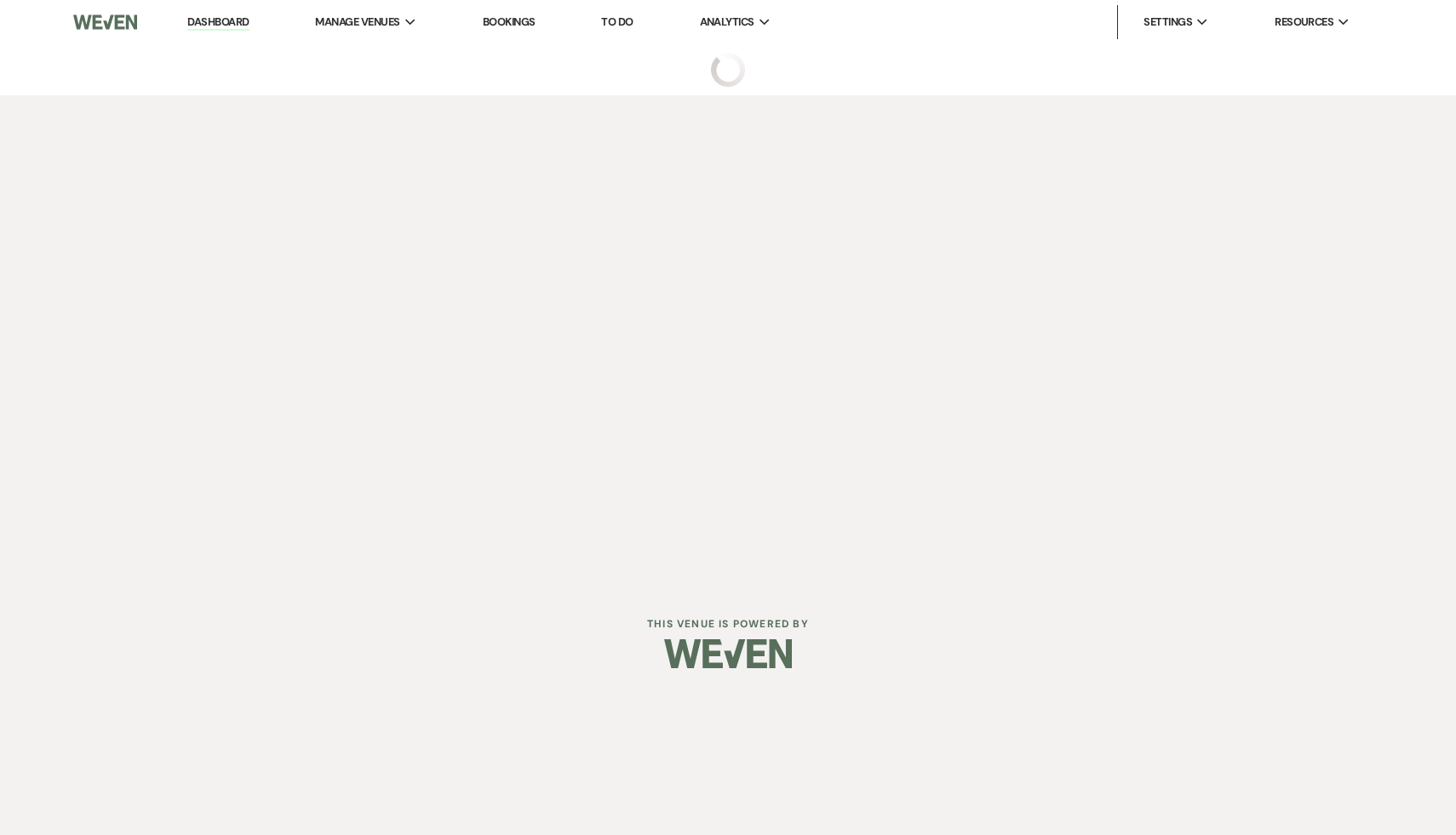
select select "4"
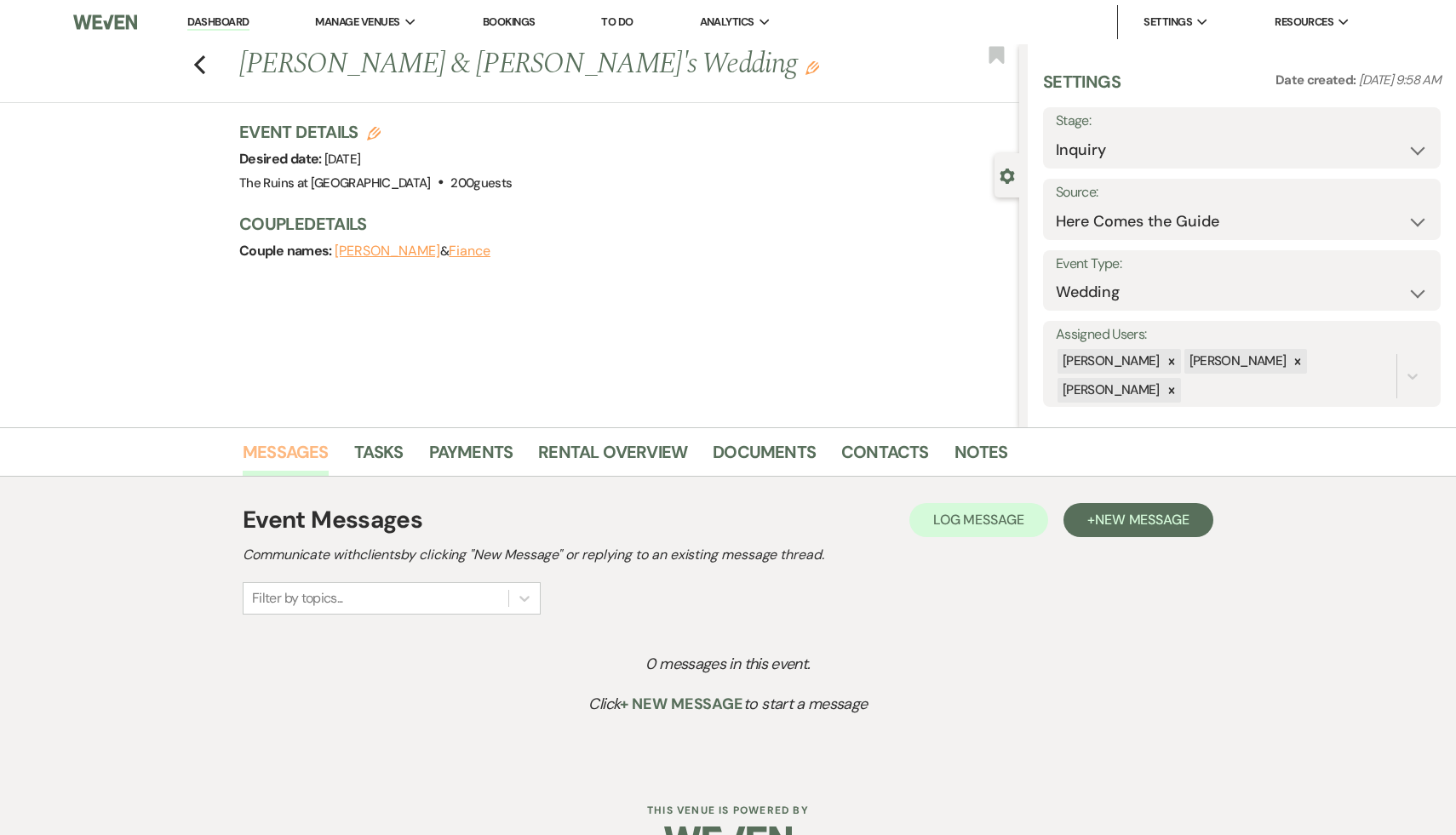
click at [270, 455] on link "Messages" at bounding box center [285, 457] width 86 height 37
click at [1171, 520] on span "New Message" at bounding box center [1142, 520] width 95 height 18
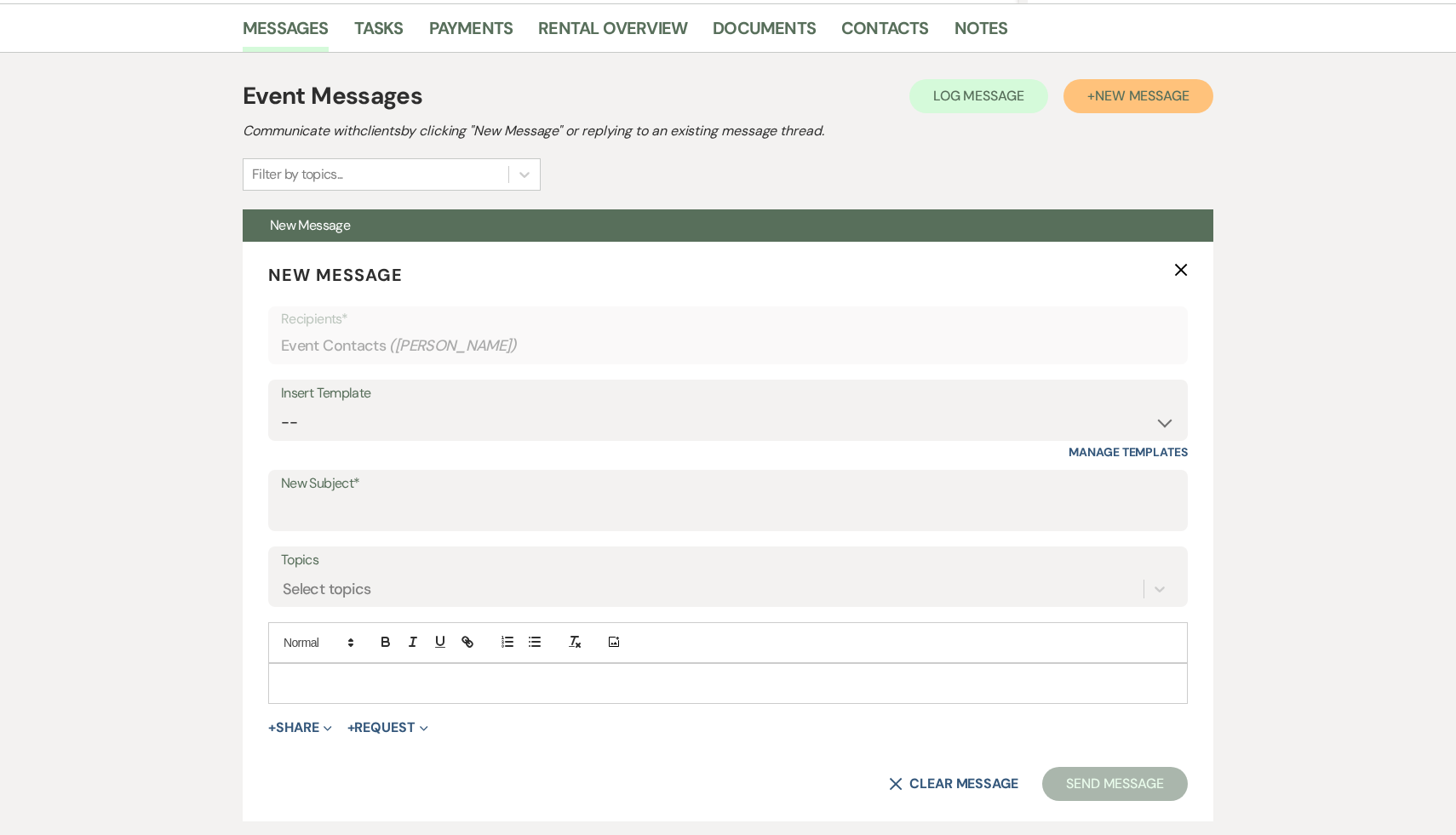
scroll to position [427, 0]
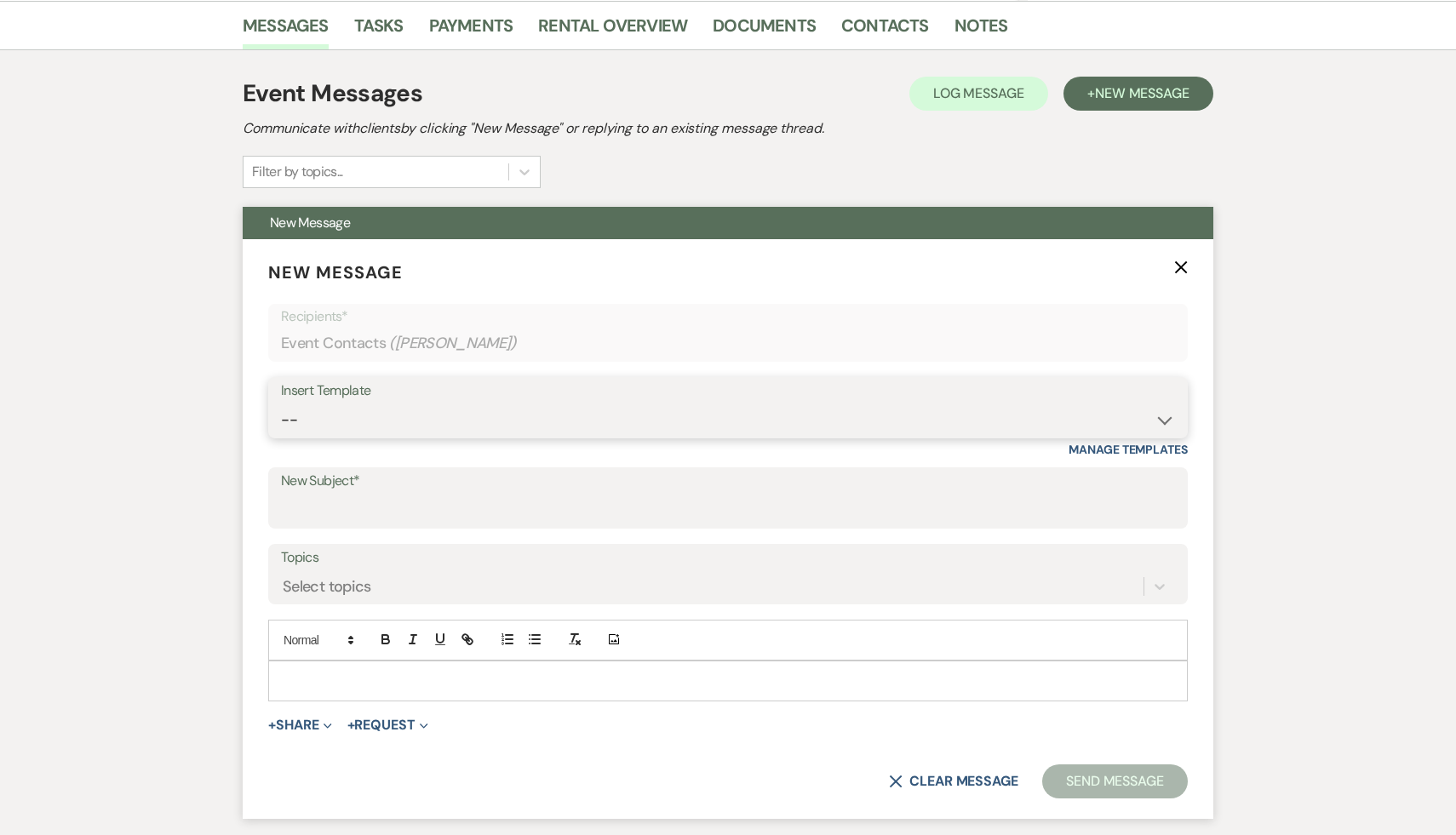
click at [1164, 421] on select "-- Weven Planning Portal Introduction (Booked Events) Initial Inquiry Response …" at bounding box center [728, 420] width 894 height 33
select select "566"
type input "Thank you for your interest in The Ruins at [GEOGRAPHIC_DATA]!"
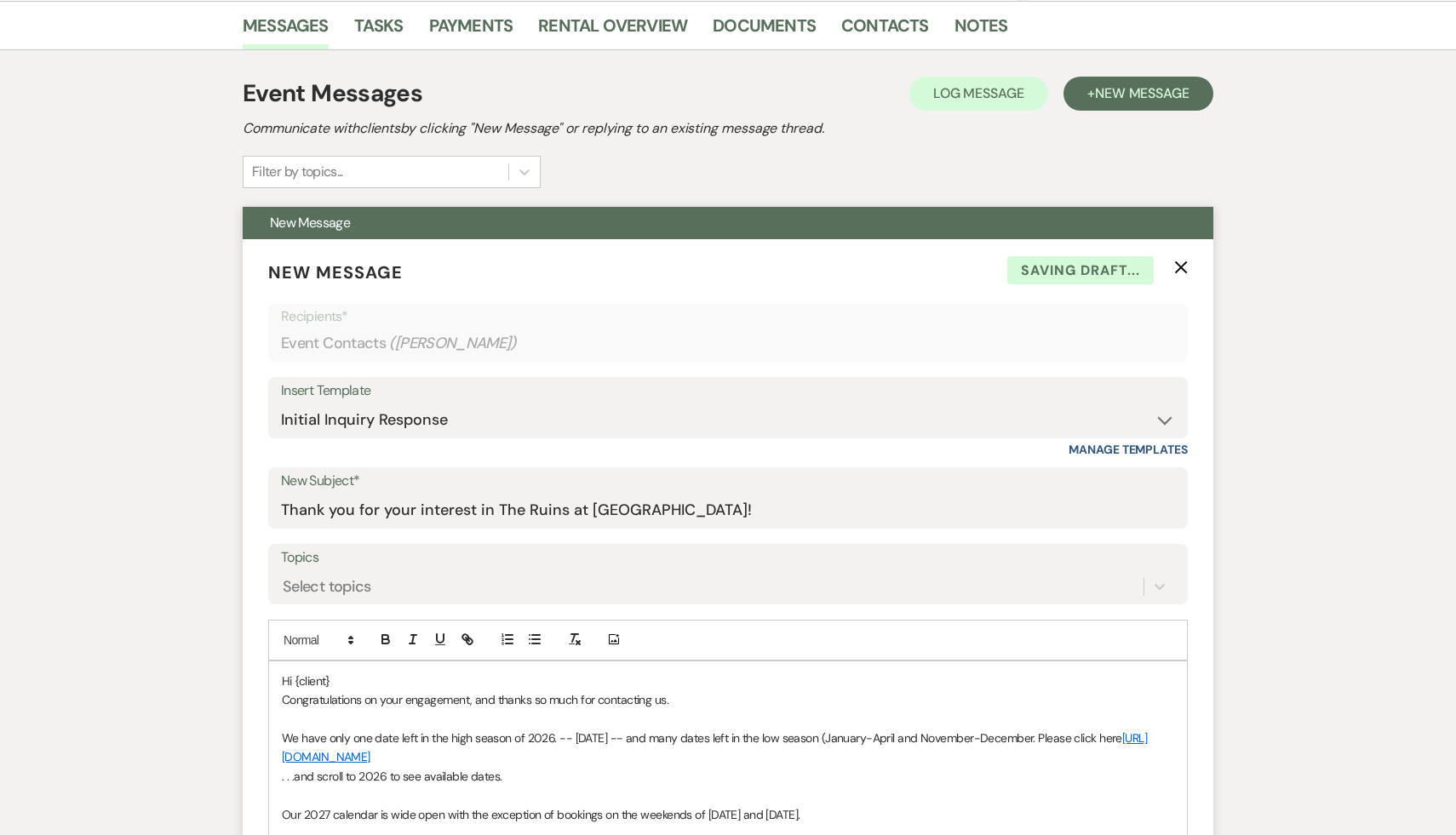
click at [370, 673] on p "Hi {client}" at bounding box center [727, 681] width 892 height 19
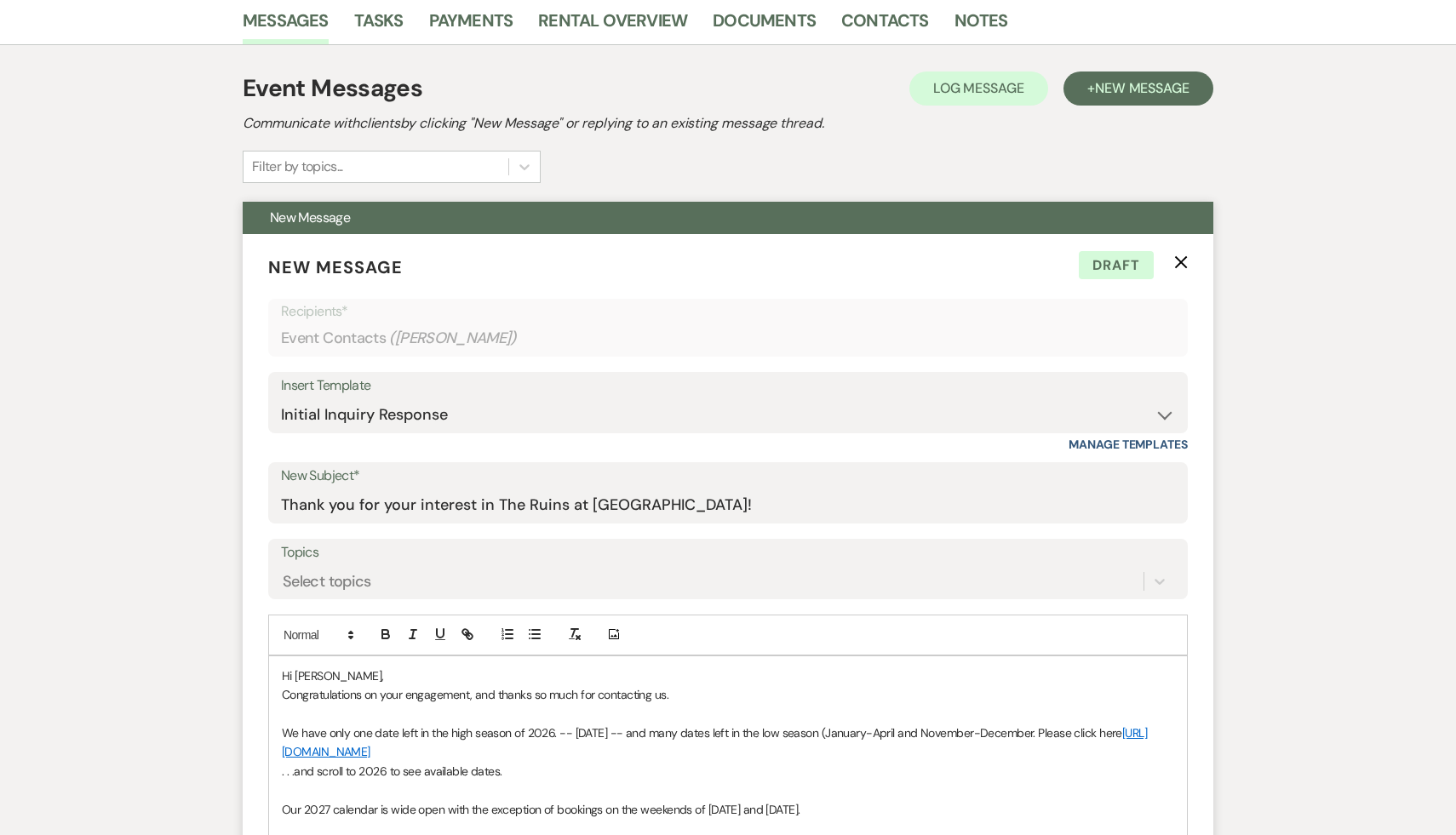
click at [786, 688] on p "Congratulations on your engagement, and thanks so much for contacting us." at bounding box center [727, 694] width 892 height 19
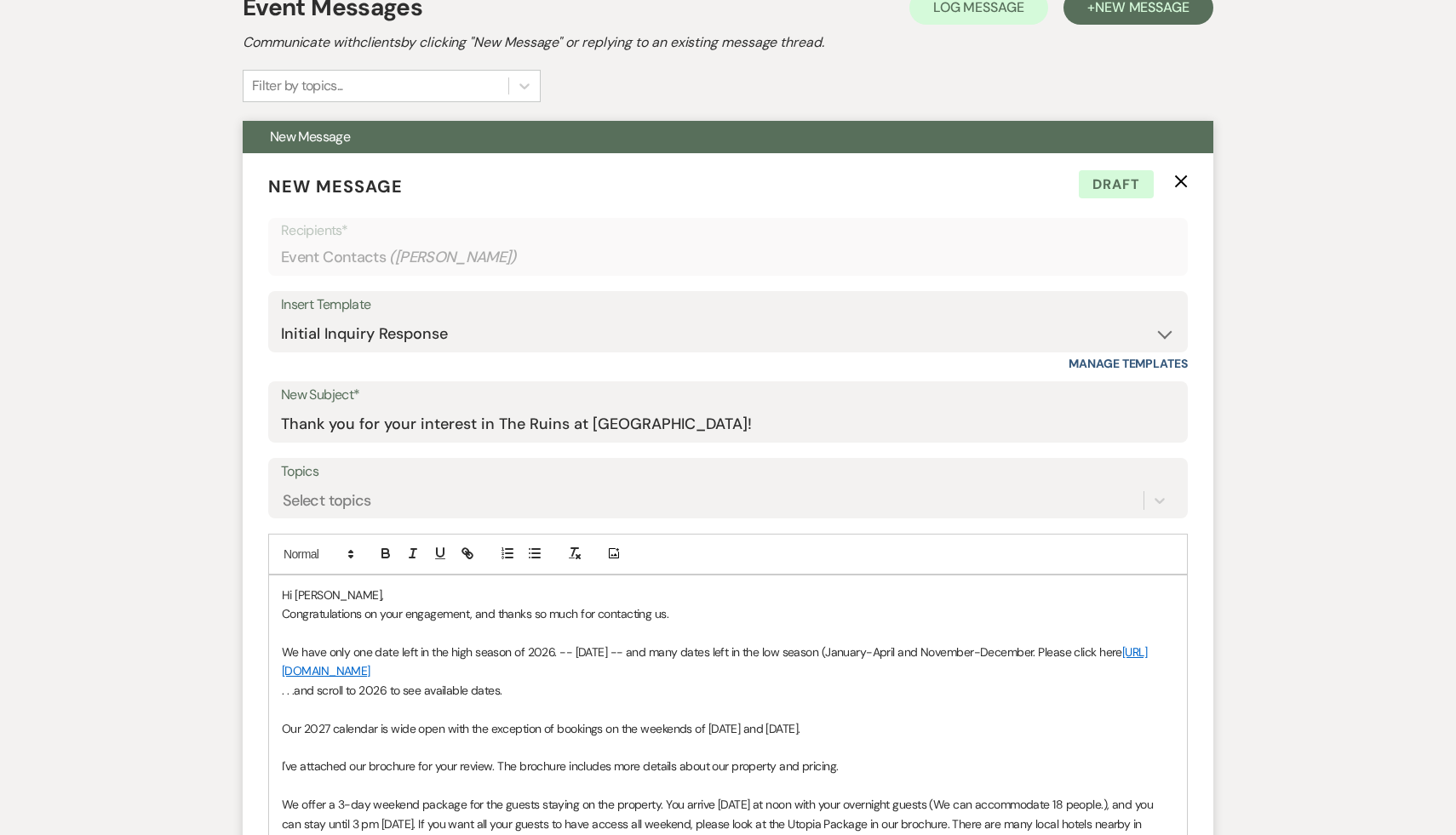
scroll to position [527, 0]
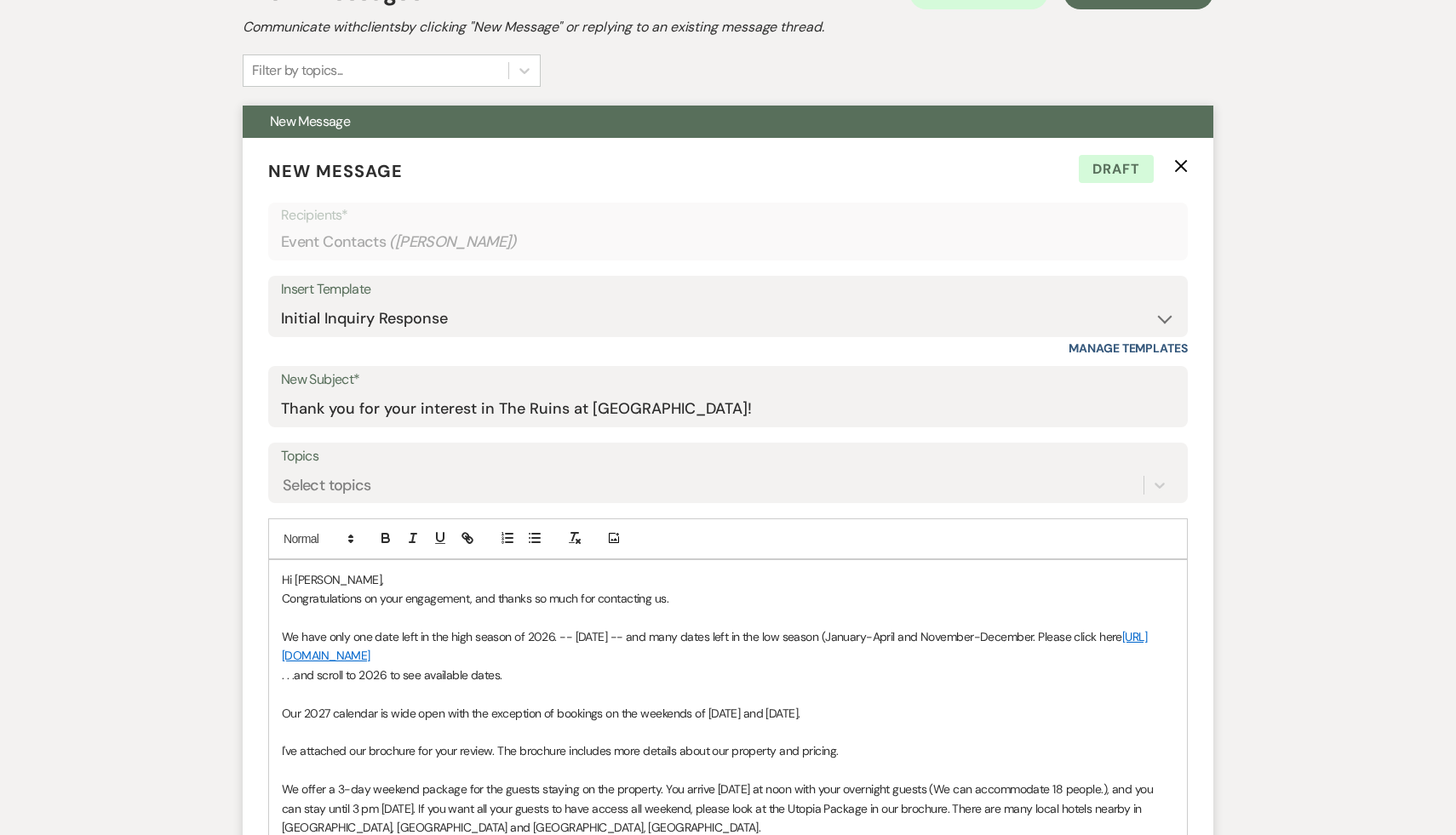
click at [921, 730] on p at bounding box center [727, 731] width 892 height 19
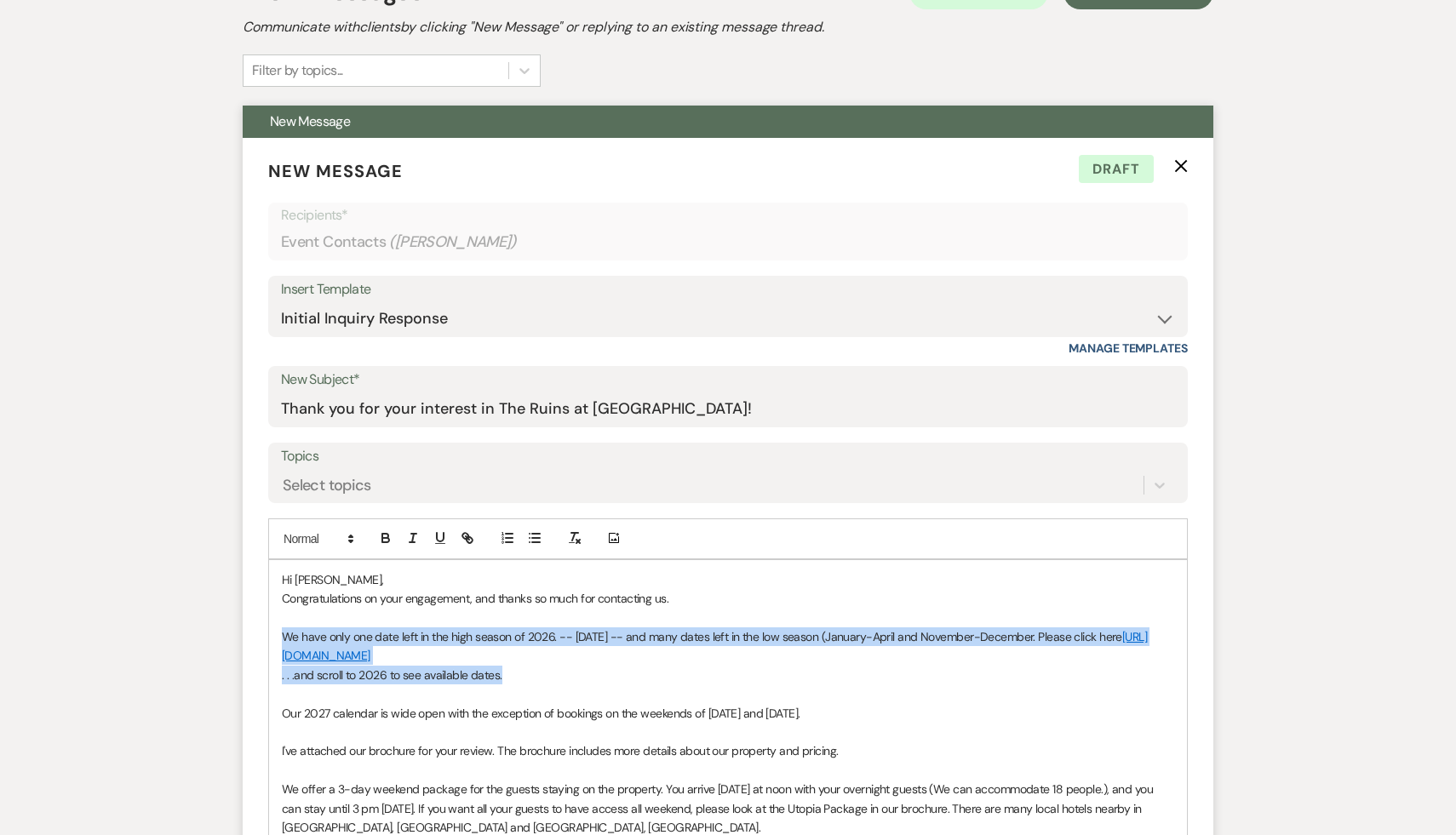
drag, startPoint x: 522, startPoint y: 679, endPoint x: 275, endPoint y: 628, distance: 252.2
click at [275, 628] on div "Hi Alexa, Congratulations on your engagement, and thanks so much for contacting…" at bounding box center [728, 828] width 919 height 535
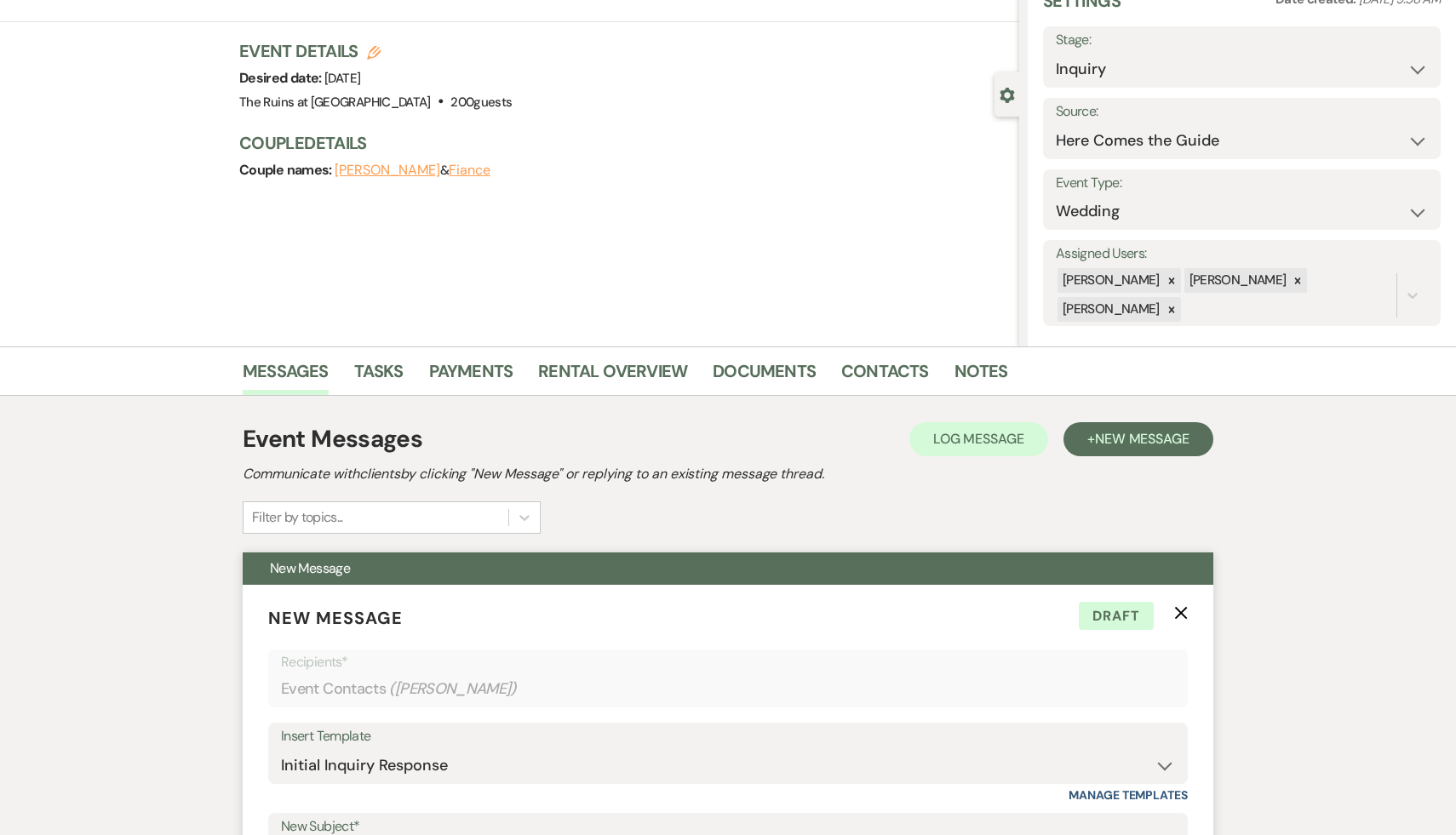
scroll to position [0, 0]
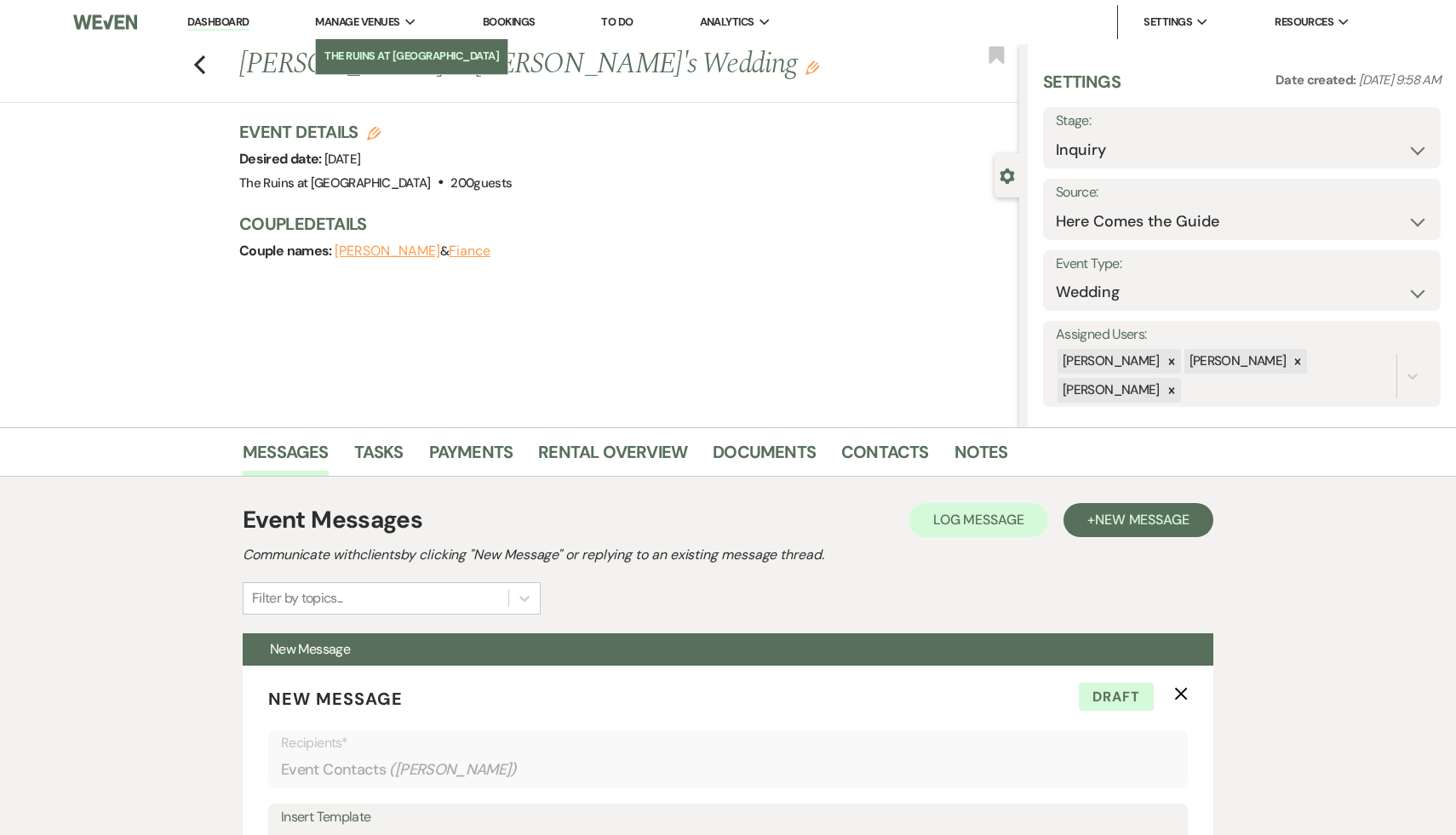
click at [394, 59] on li "The Ruins at [GEOGRAPHIC_DATA]" at bounding box center [411, 56] width 175 height 17
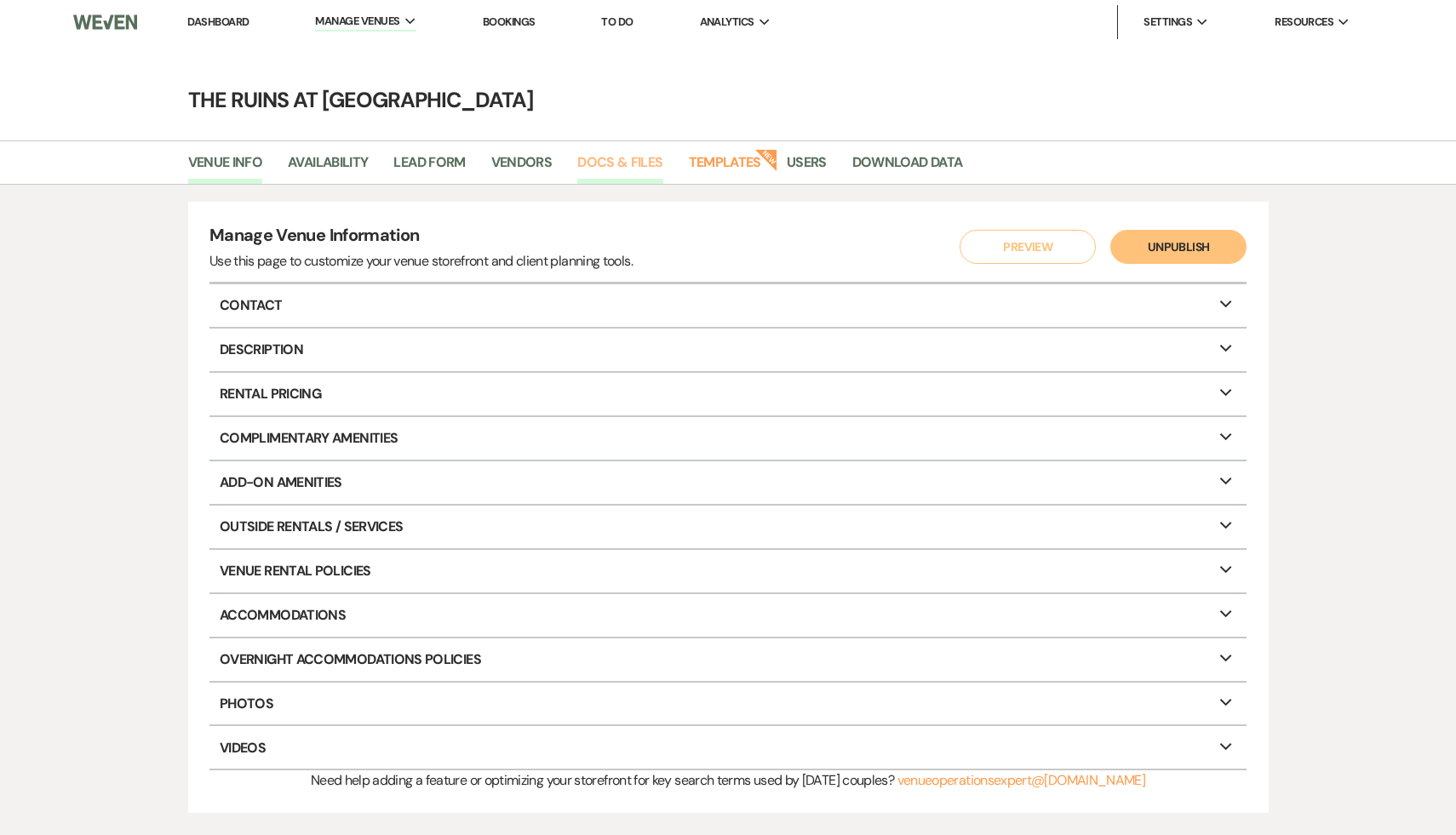
click at [625, 162] on link "Docs & Files" at bounding box center [620, 167] width 85 height 32
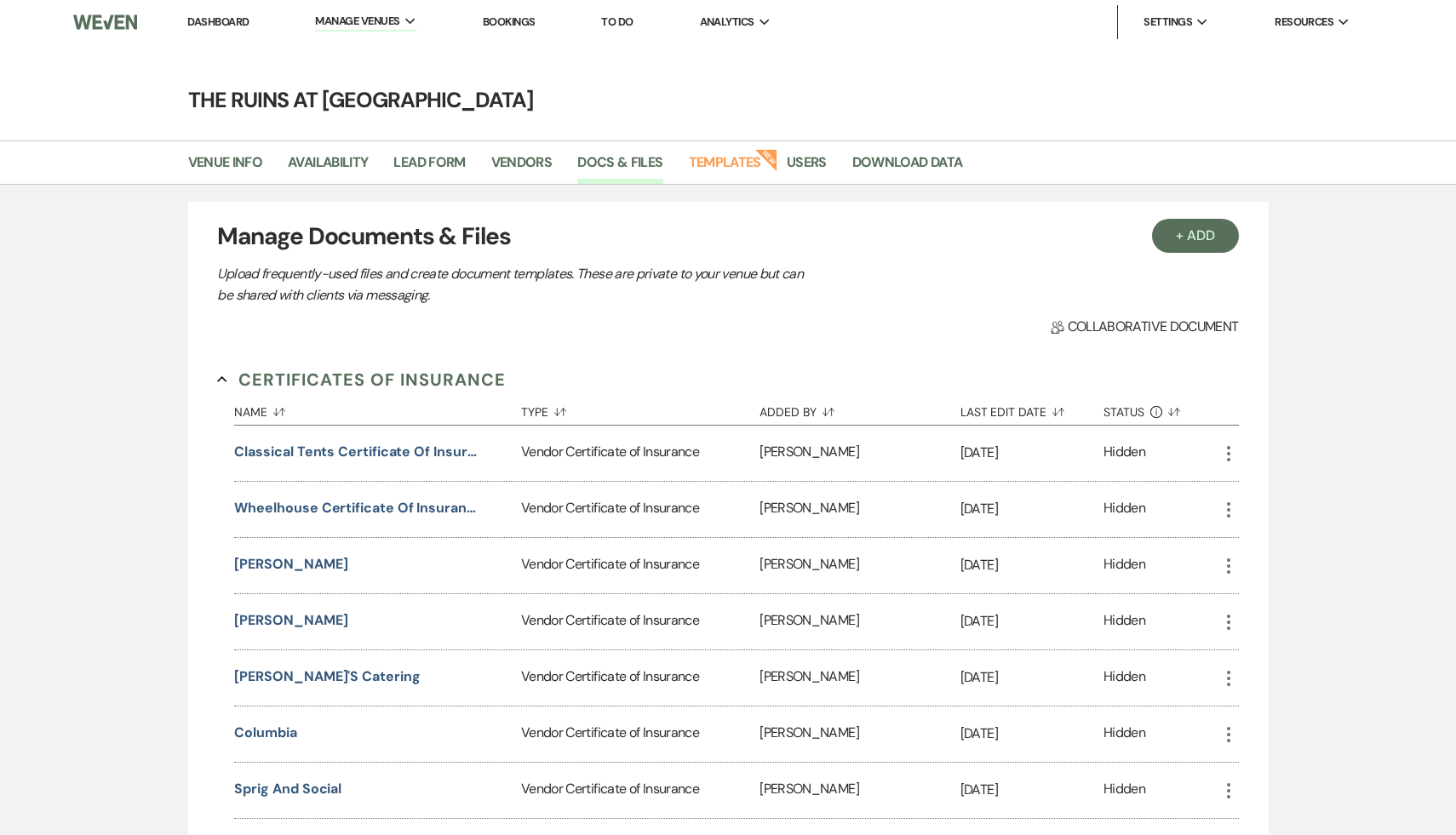
click at [225, 23] on link "Dashboard" at bounding box center [218, 21] width 62 height 15
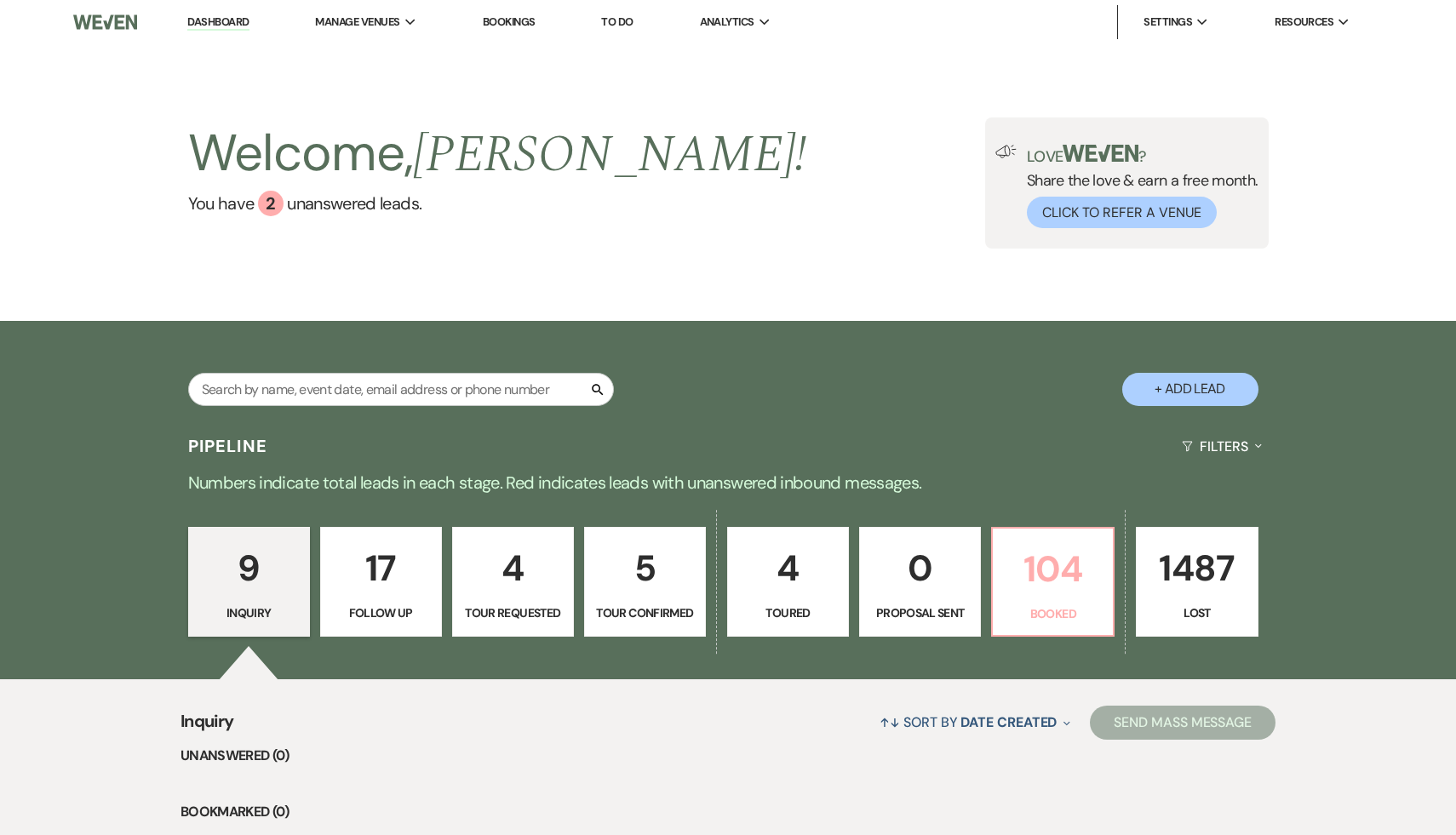
click at [1049, 564] on p "104" at bounding box center [1053, 568] width 100 height 57
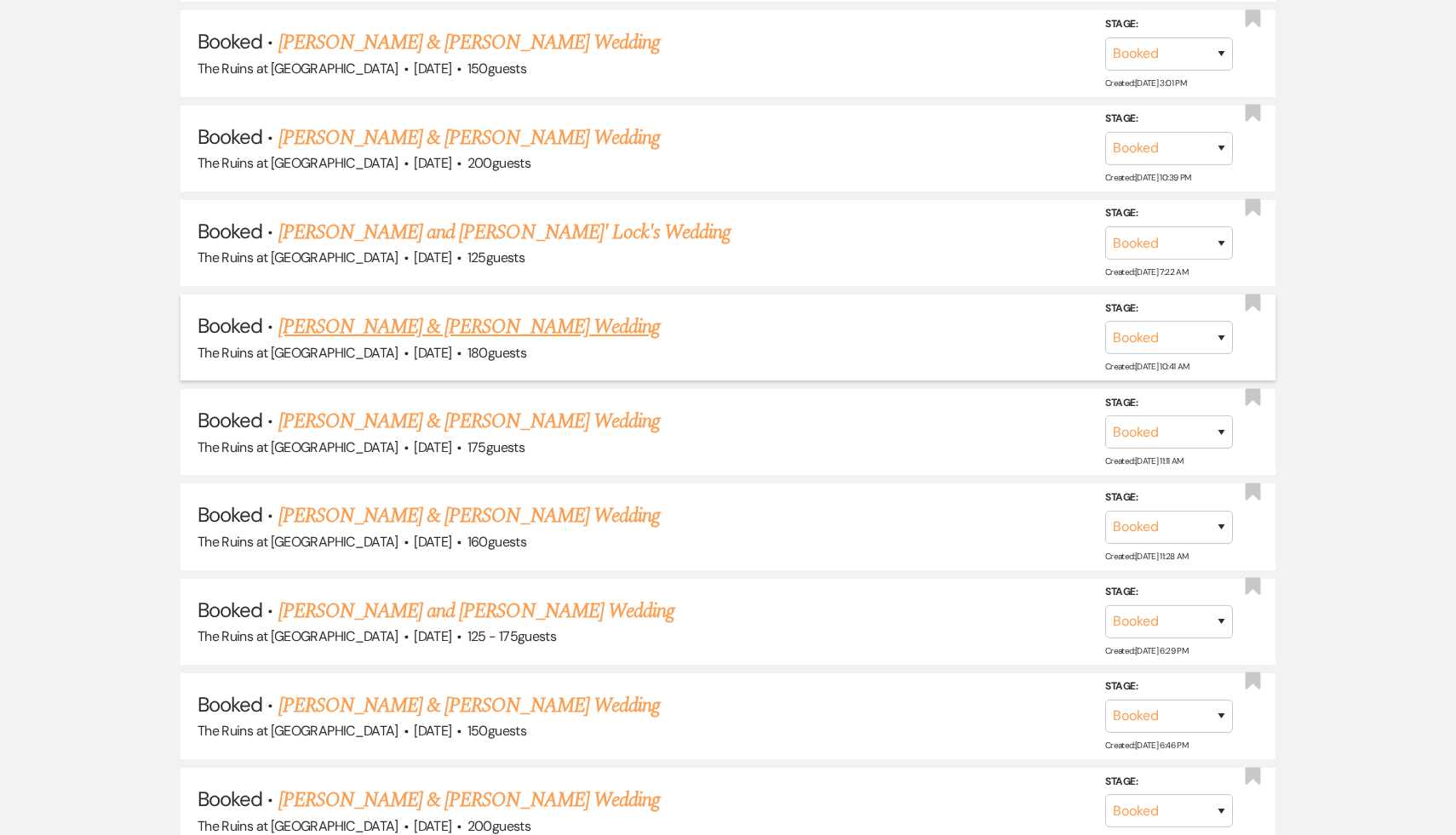
scroll to position [1548, 0]
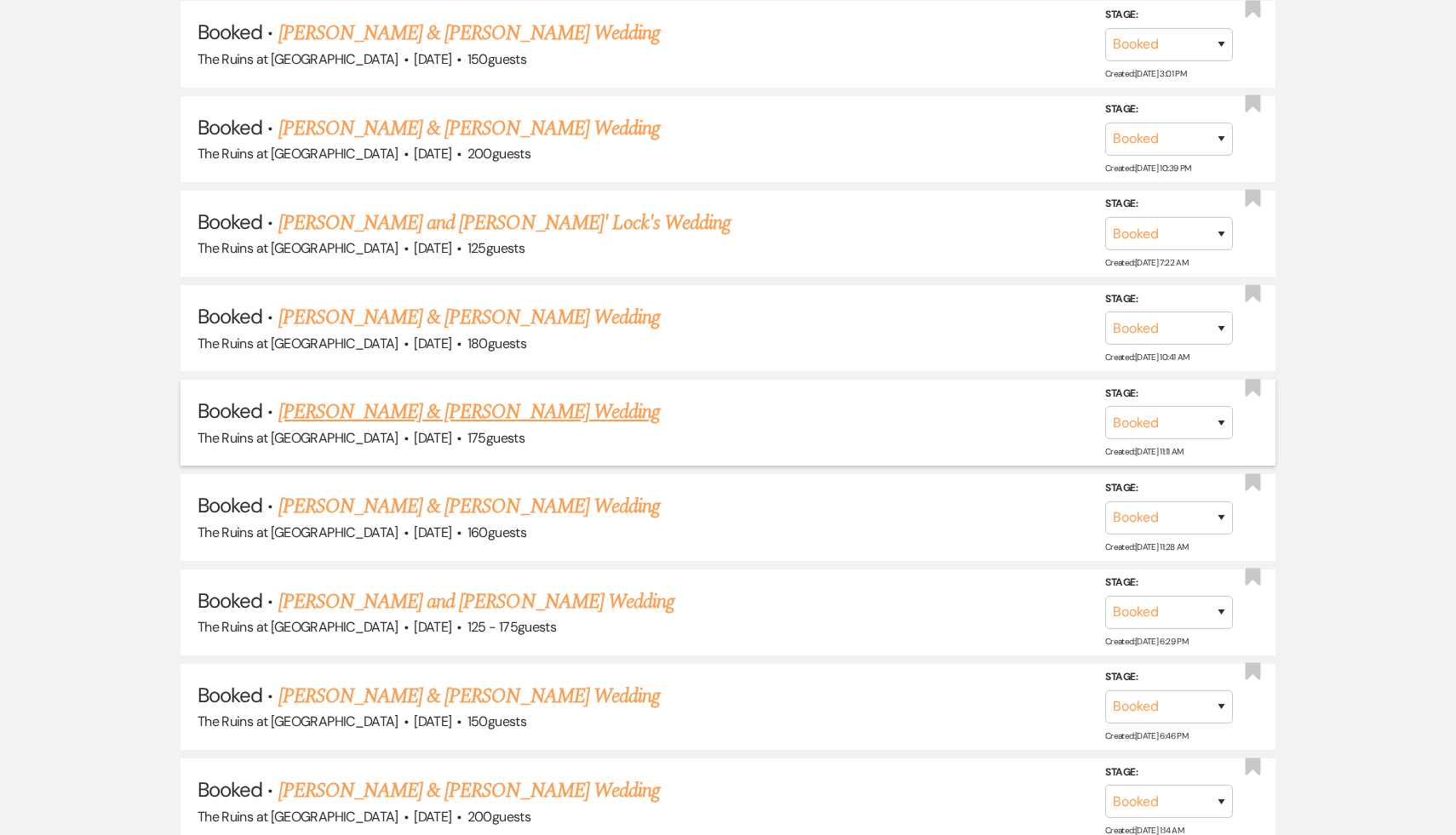
click at [462, 404] on link "[PERSON_NAME] & [PERSON_NAME] Wedding" at bounding box center [469, 411] width 381 height 30
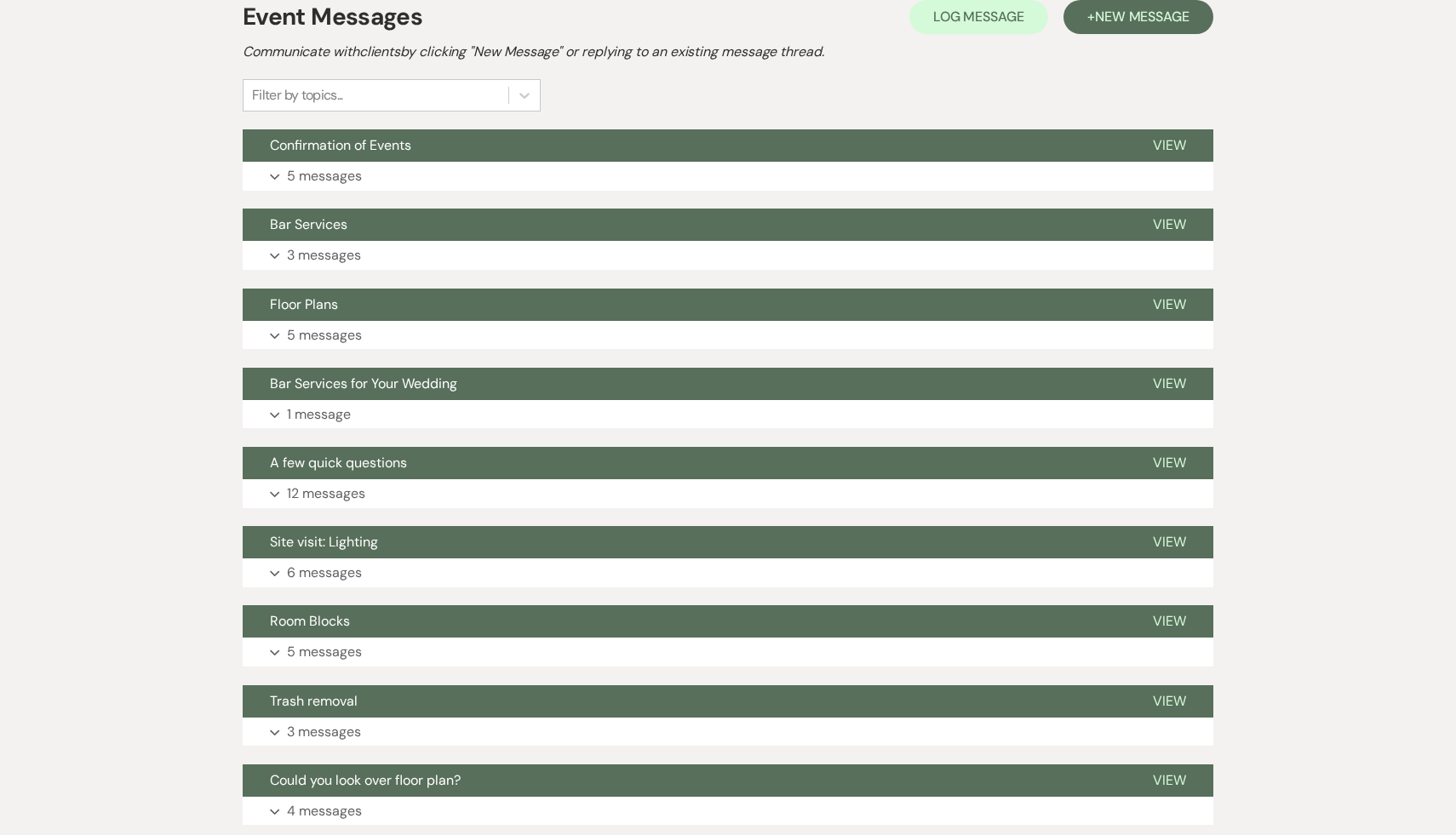
scroll to position [368, 0]
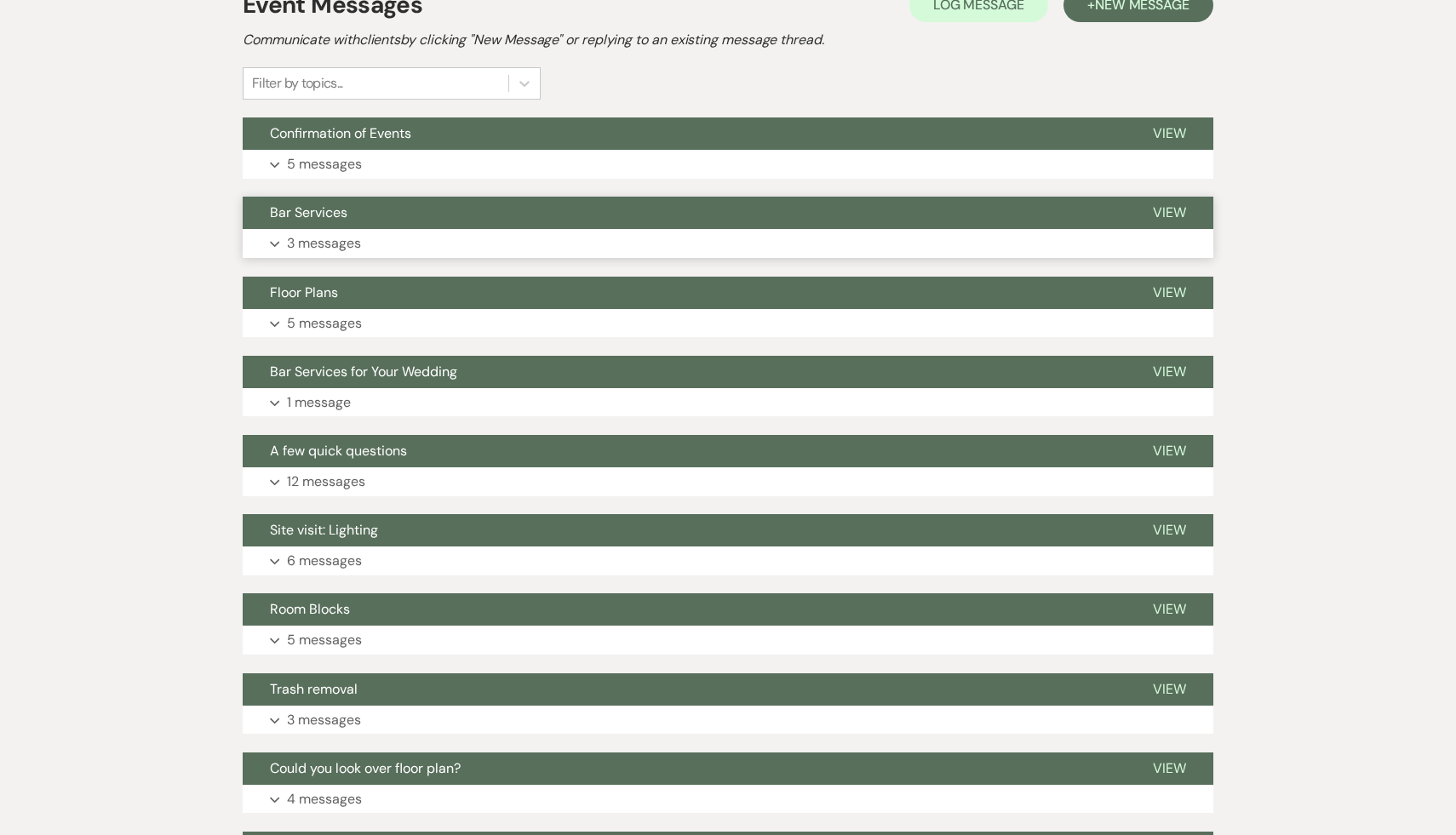
click at [331, 206] on span "Bar Services" at bounding box center [308, 212] width 77 height 18
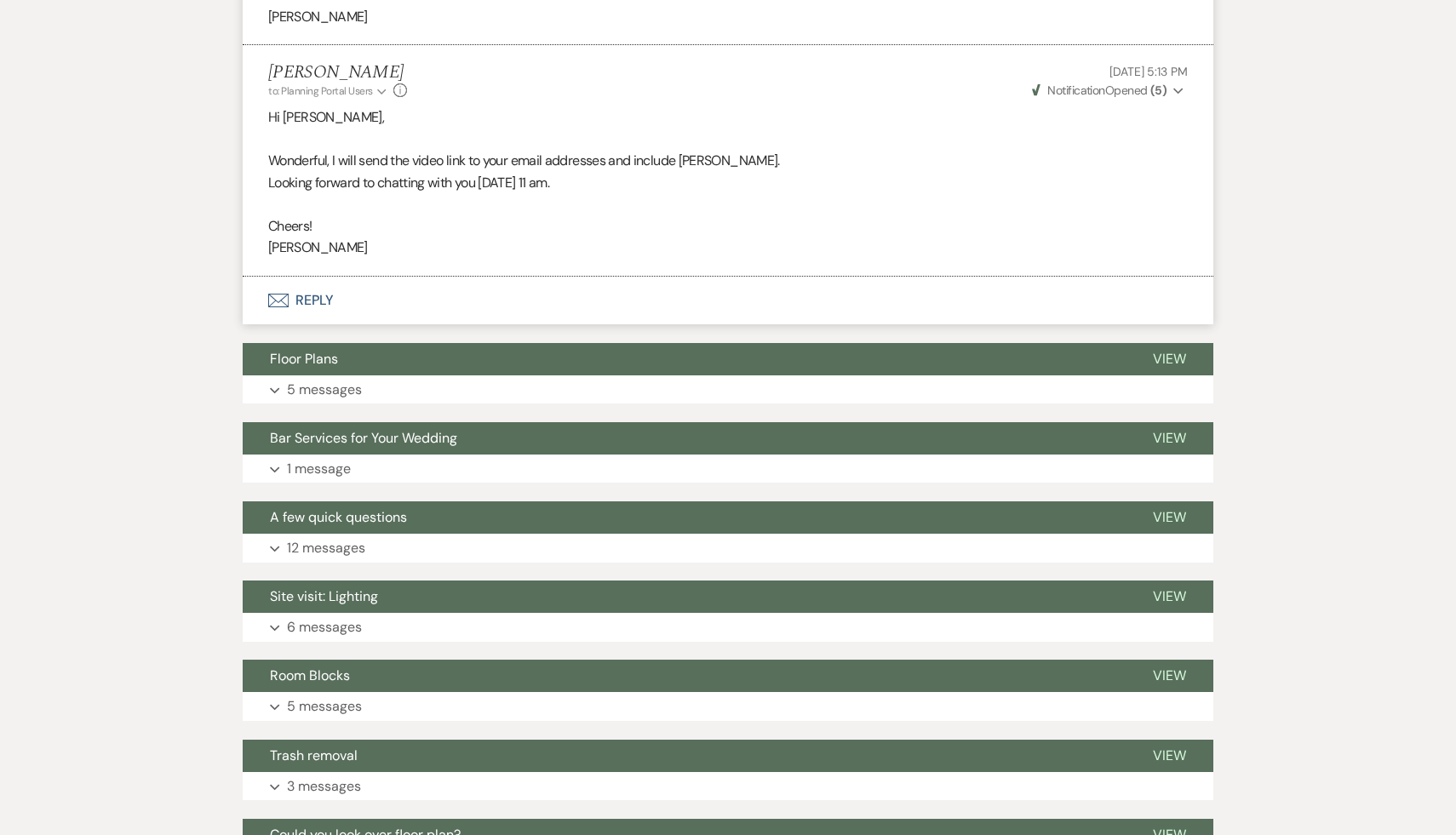
scroll to position [1104, 0]
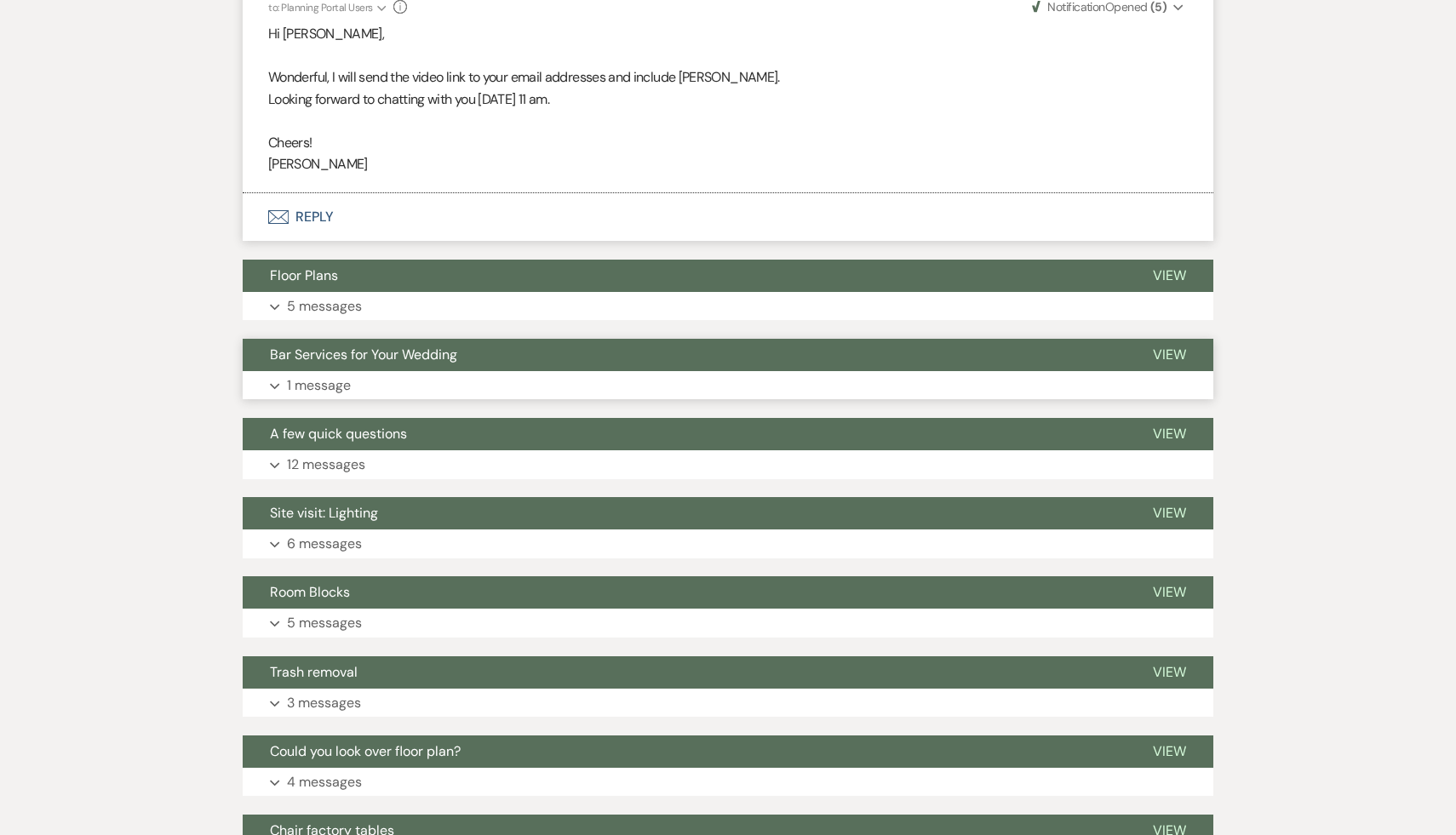
click at [428, 363] on span "Bar Services for Your Wedding" at bounding box center [364, 355] width 188 height 18
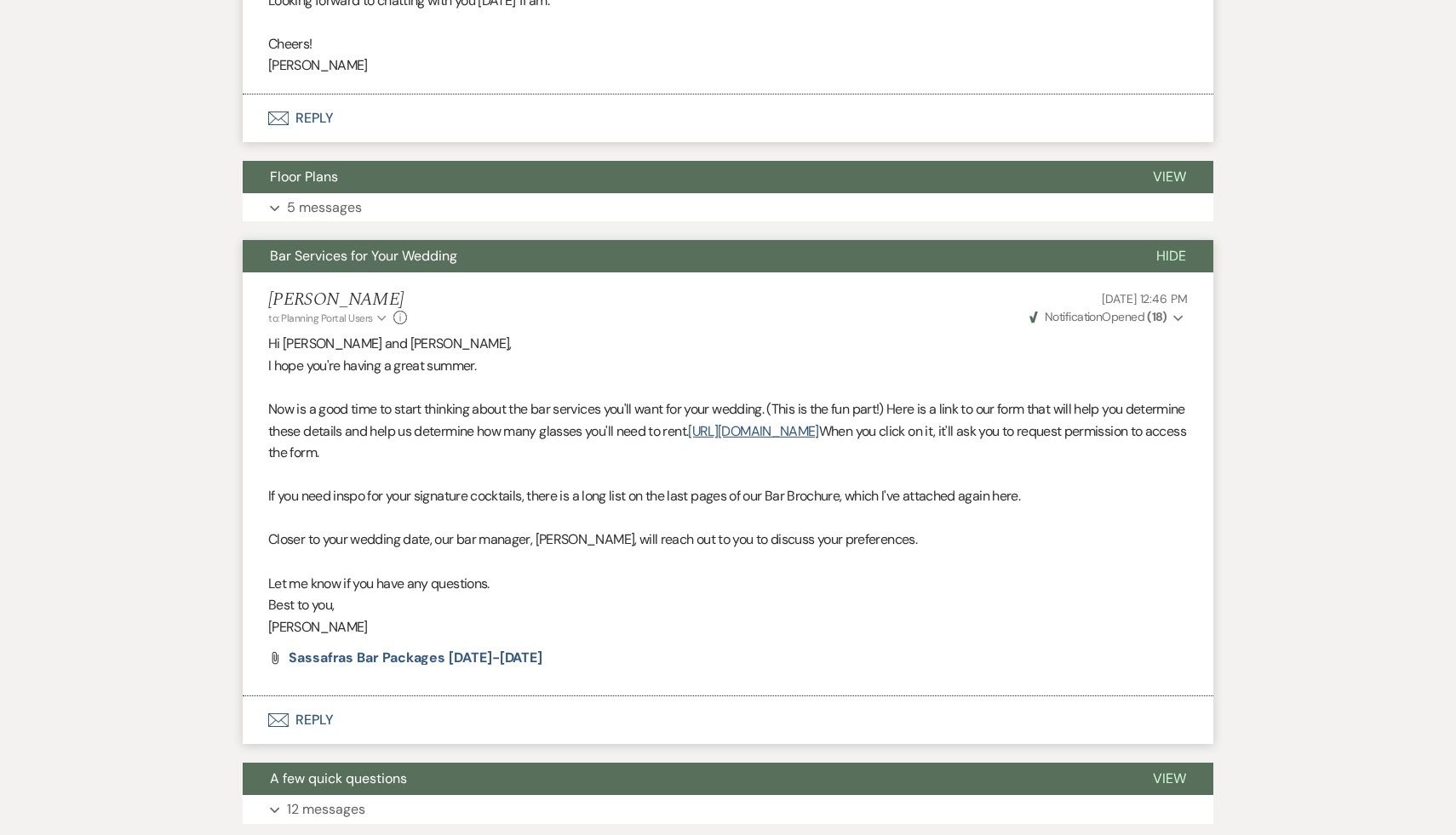
scroll to position [1222, 0]
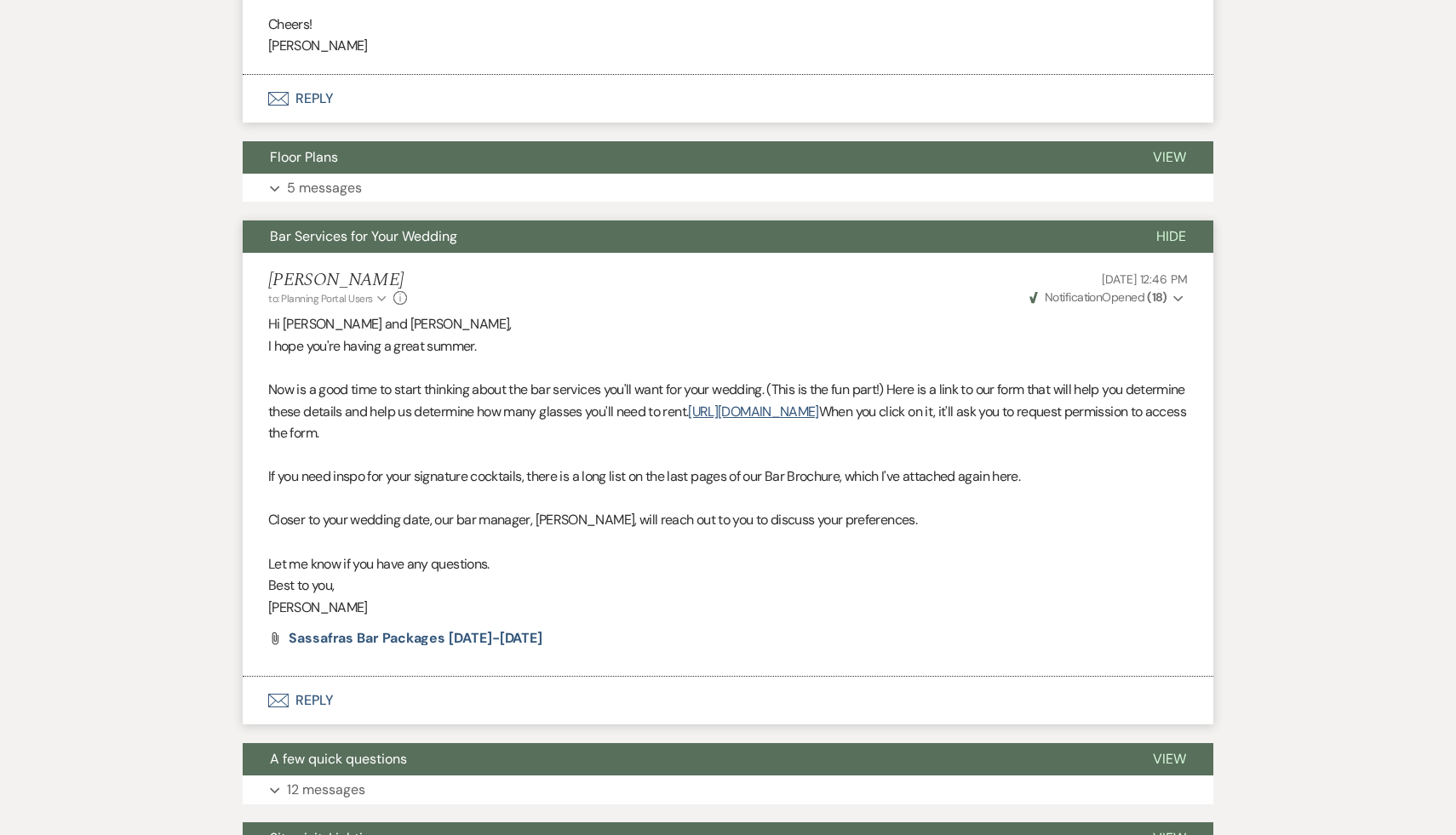
click at [317, 720] on button "Envelope Reply" at bounding box center [728, 700] width 971 height 48
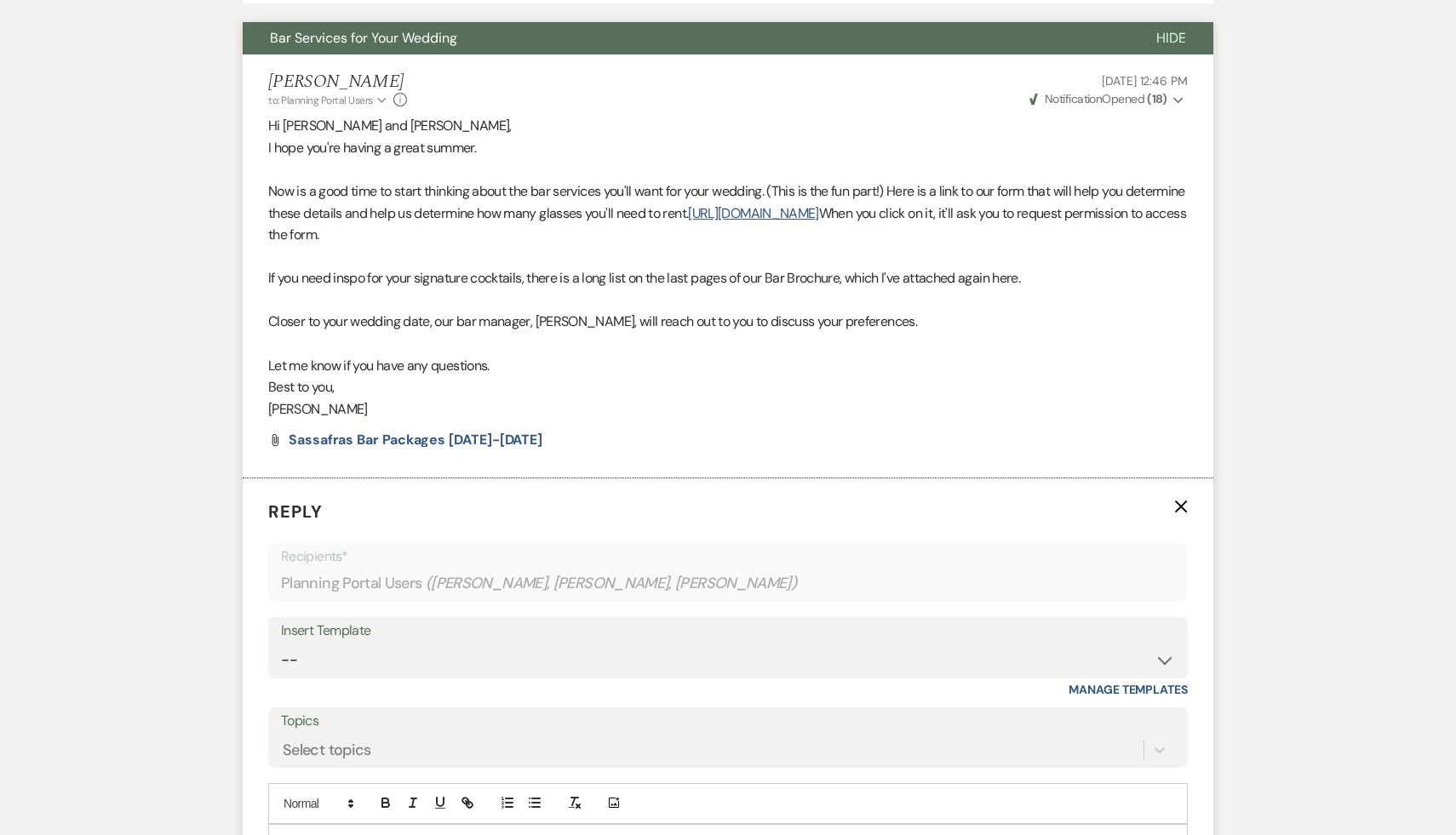
scroll to position [1393, 0]
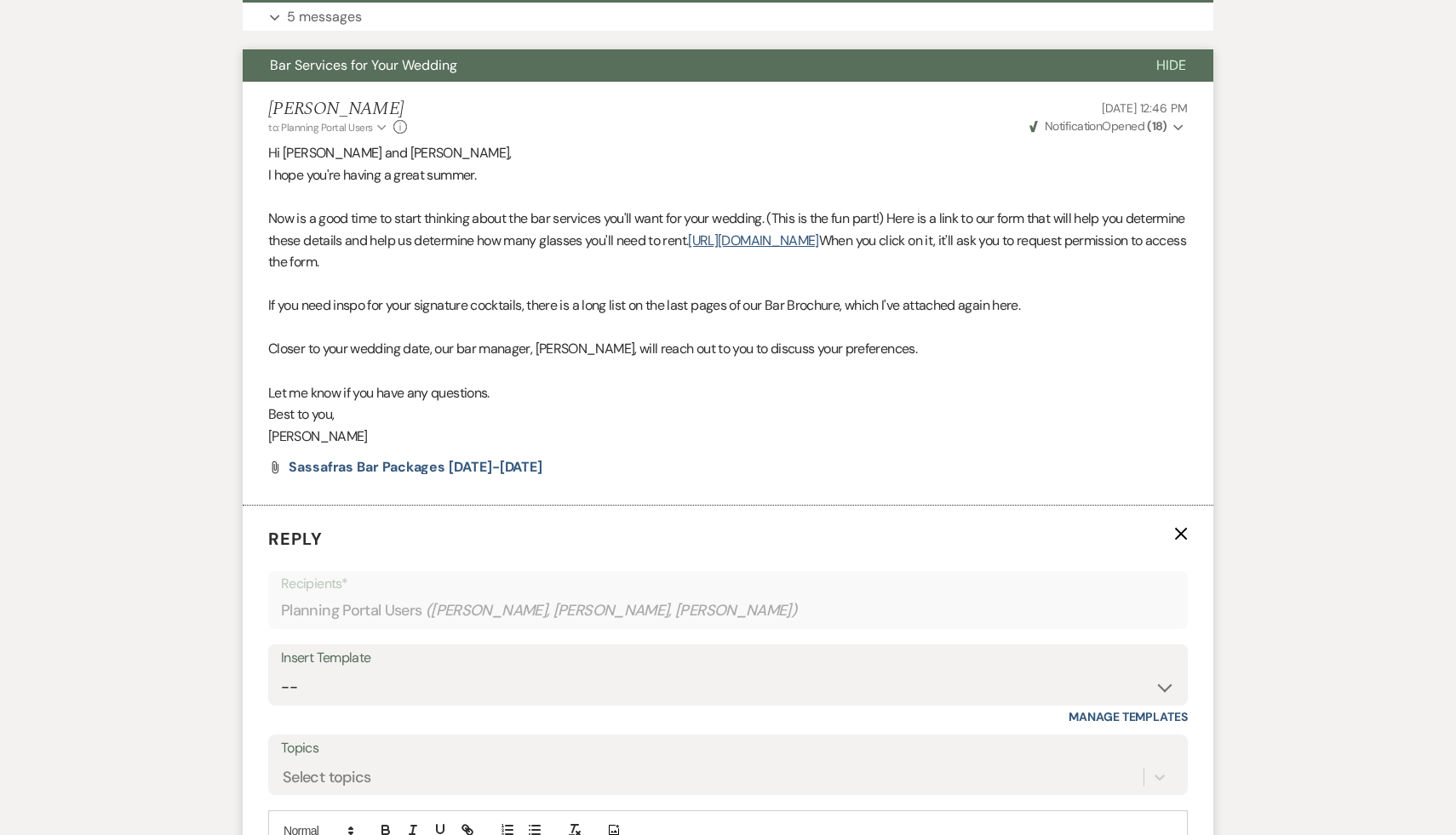
drag, startPoint x: 975, startPoint y: 263, endPoint x: 752, endPoint y: 259, distance: 223.0
click at [752, 259] on p "Now is a good time to start thinking about the bar services you'll want for you…" at bounding box center [728, 240] width 920 height 65
copy p ". https://forms.gle/Hzko12YhAS1sGJf58"
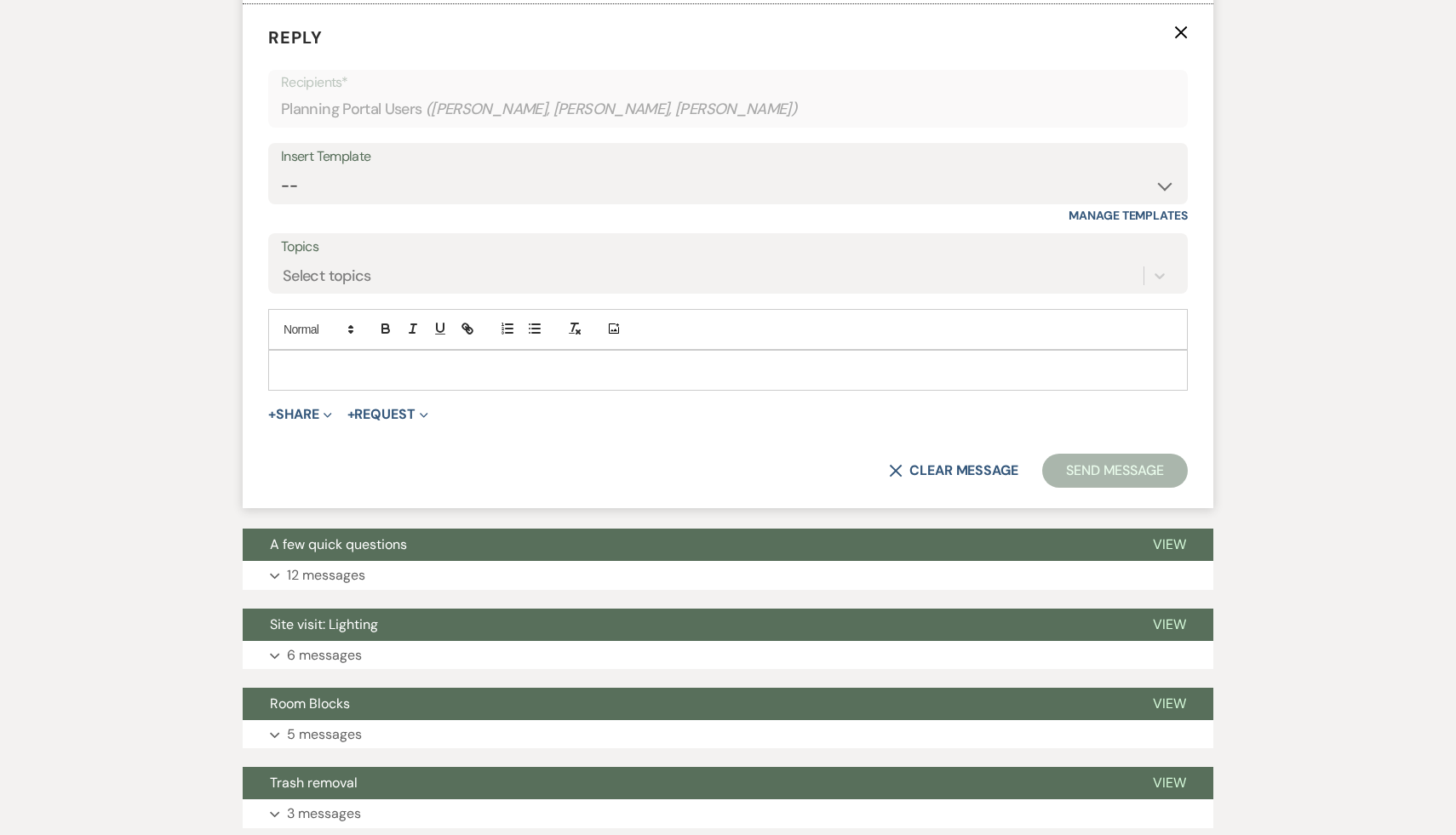
scroll to position [2037, 0]
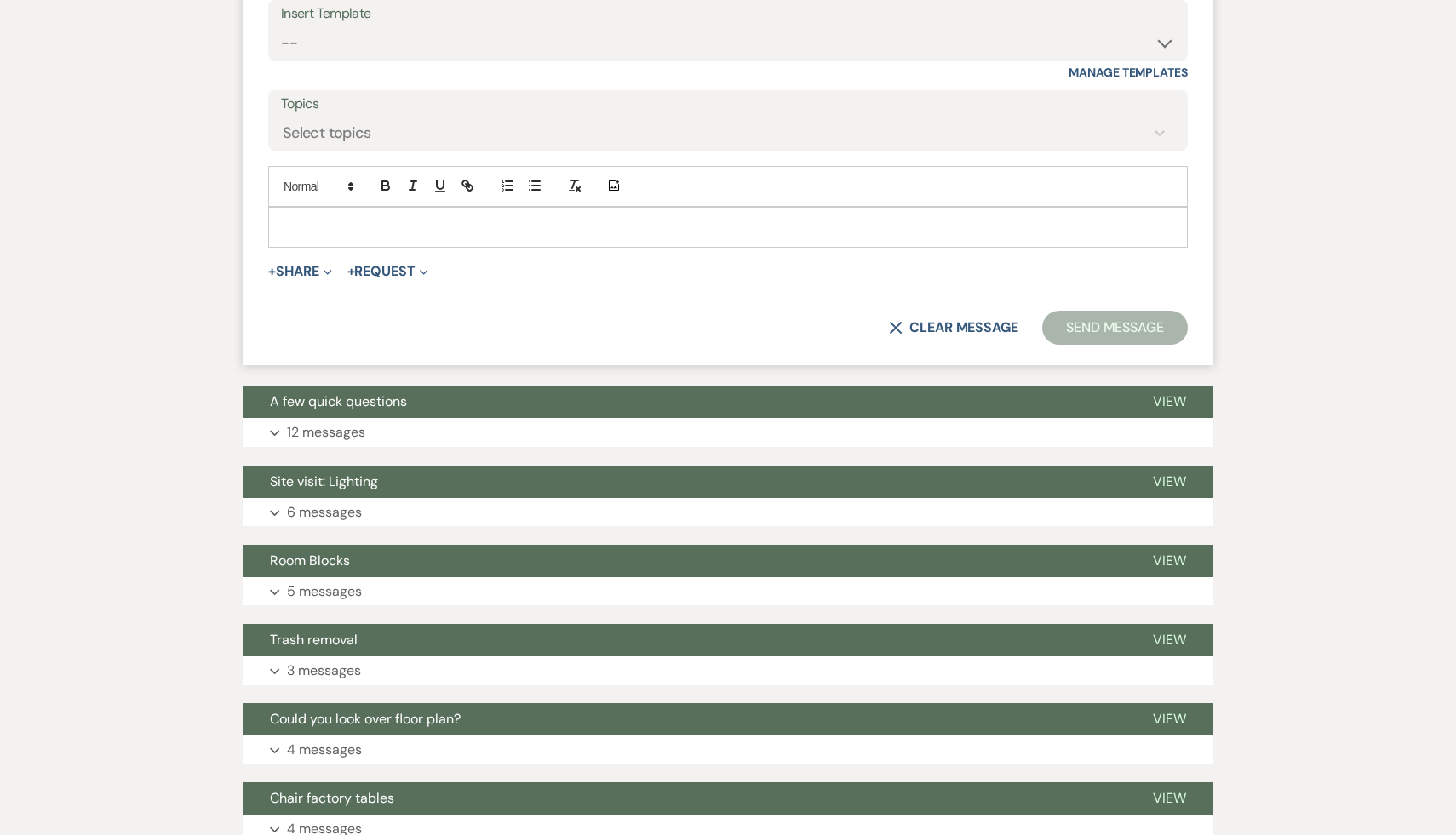
click at [568, 238] on div at bounding box center [728, 228] width 919 height 39
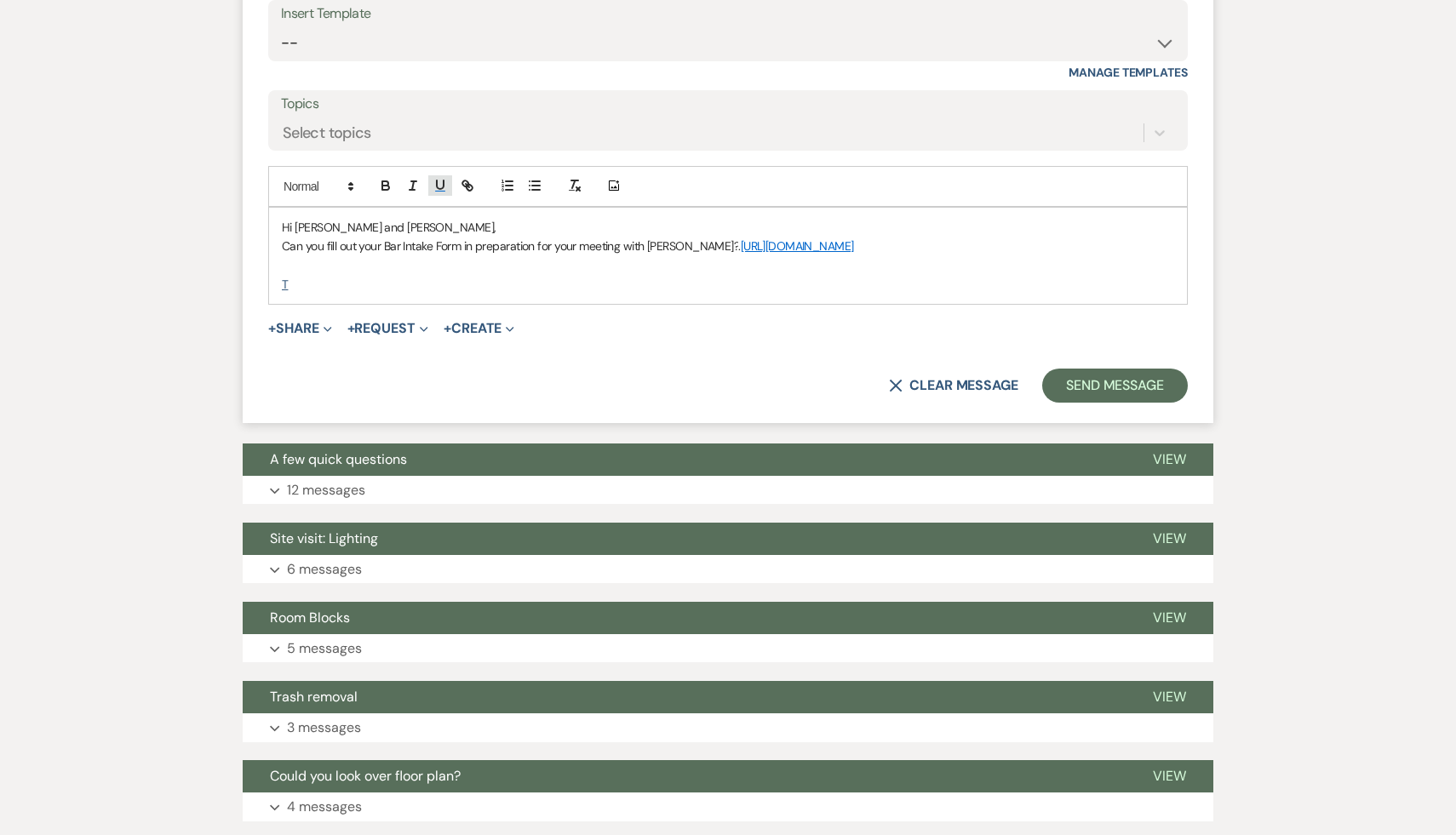
click at [443, 188] on icon "button" at bounding box center [440, 185] width 7 height 9
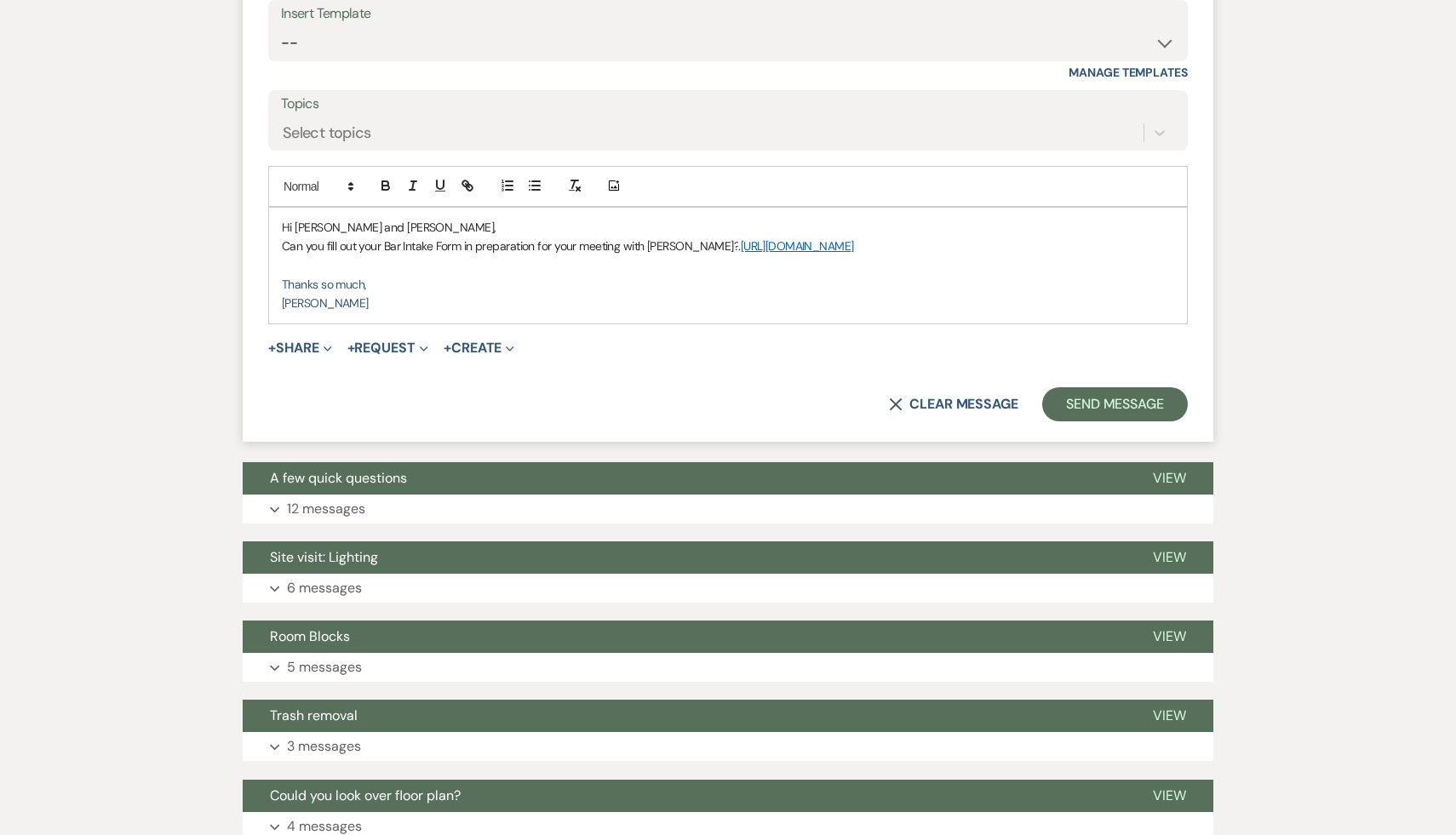
click at [832, 254] on link "https://forms.gle/Hzko12YhAS1sGJf58" at bounding box center [797, 246] width 113 height 16
click at [786, 290] on link "https://forms.gle/Hzko12YhAS1sGJf58" at bounding box center [732, 279] width 107 height 22
click at [647, 396] on form "Reply X Draft Recipients* Planning Portal Users ( Alex Fafoutis, Lenore Shickma…" at bounding box center [728, 151] width 971 height 580
click at [1134, 421] on button "Send Message" at bounding box center [1115, 404] width 146 height 34
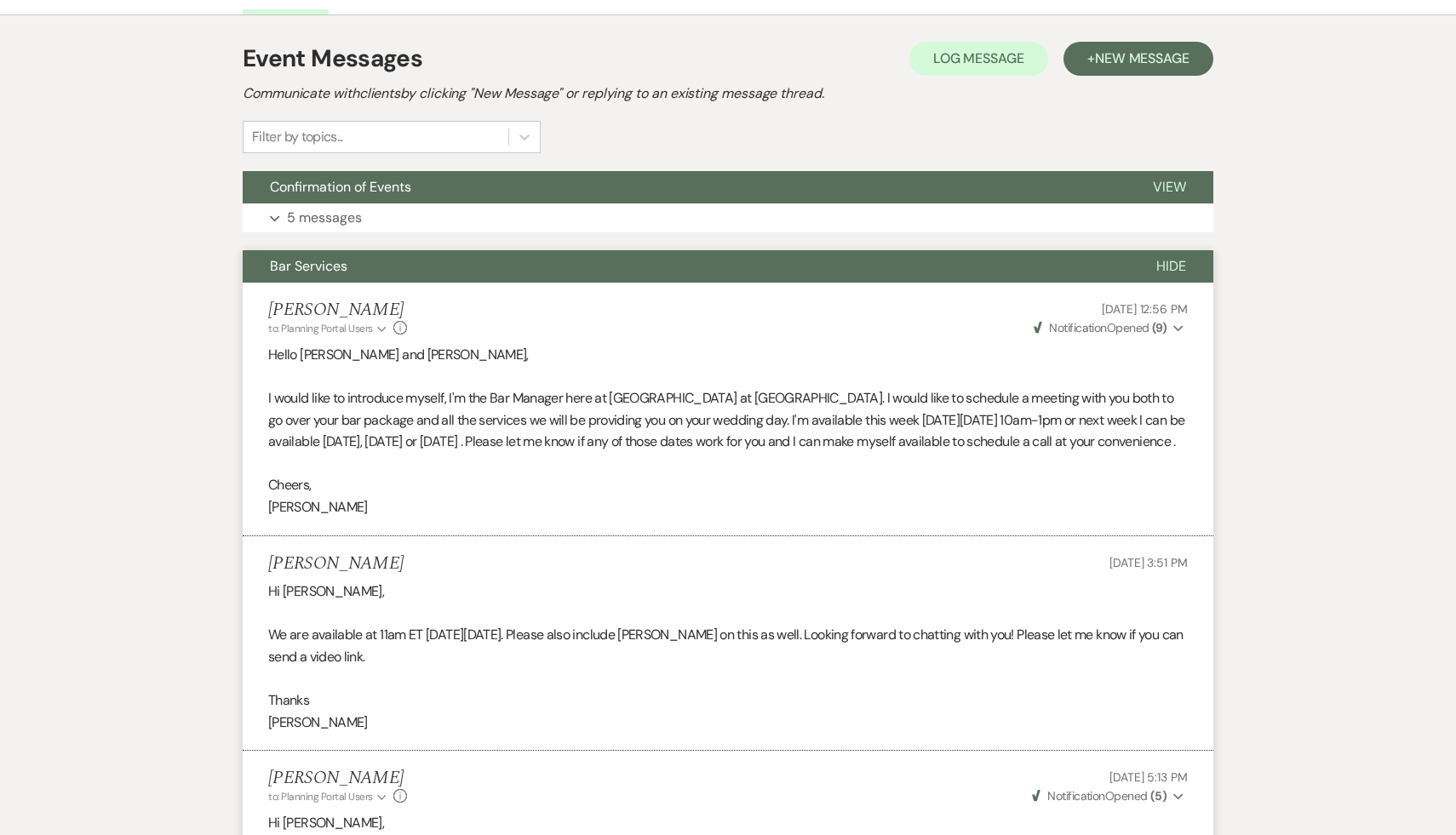
scroll to position [0, 0]
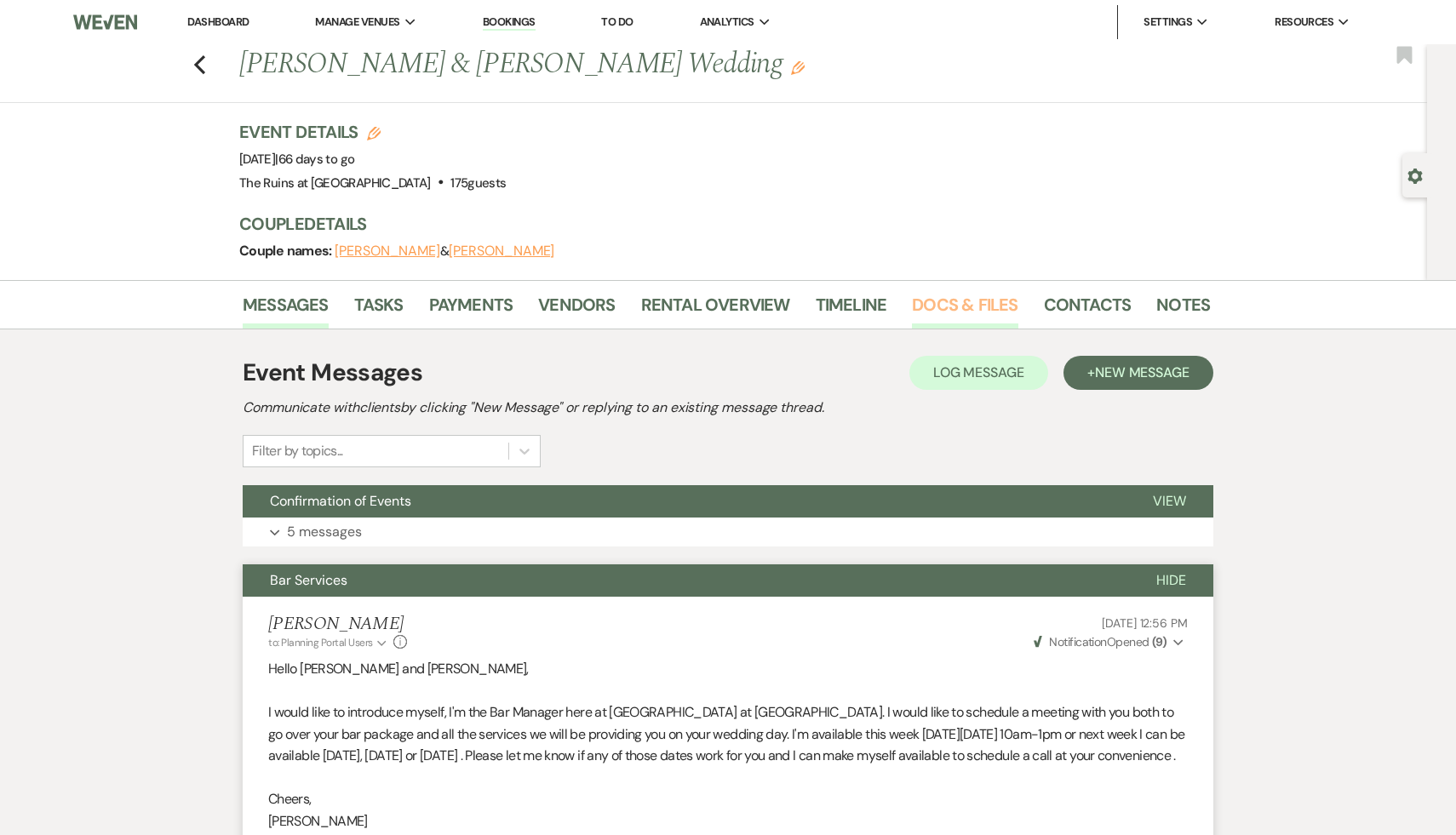
click at [963, 304] on link "Docs & Files" at bounding box center [964, 310] width 106 height 37
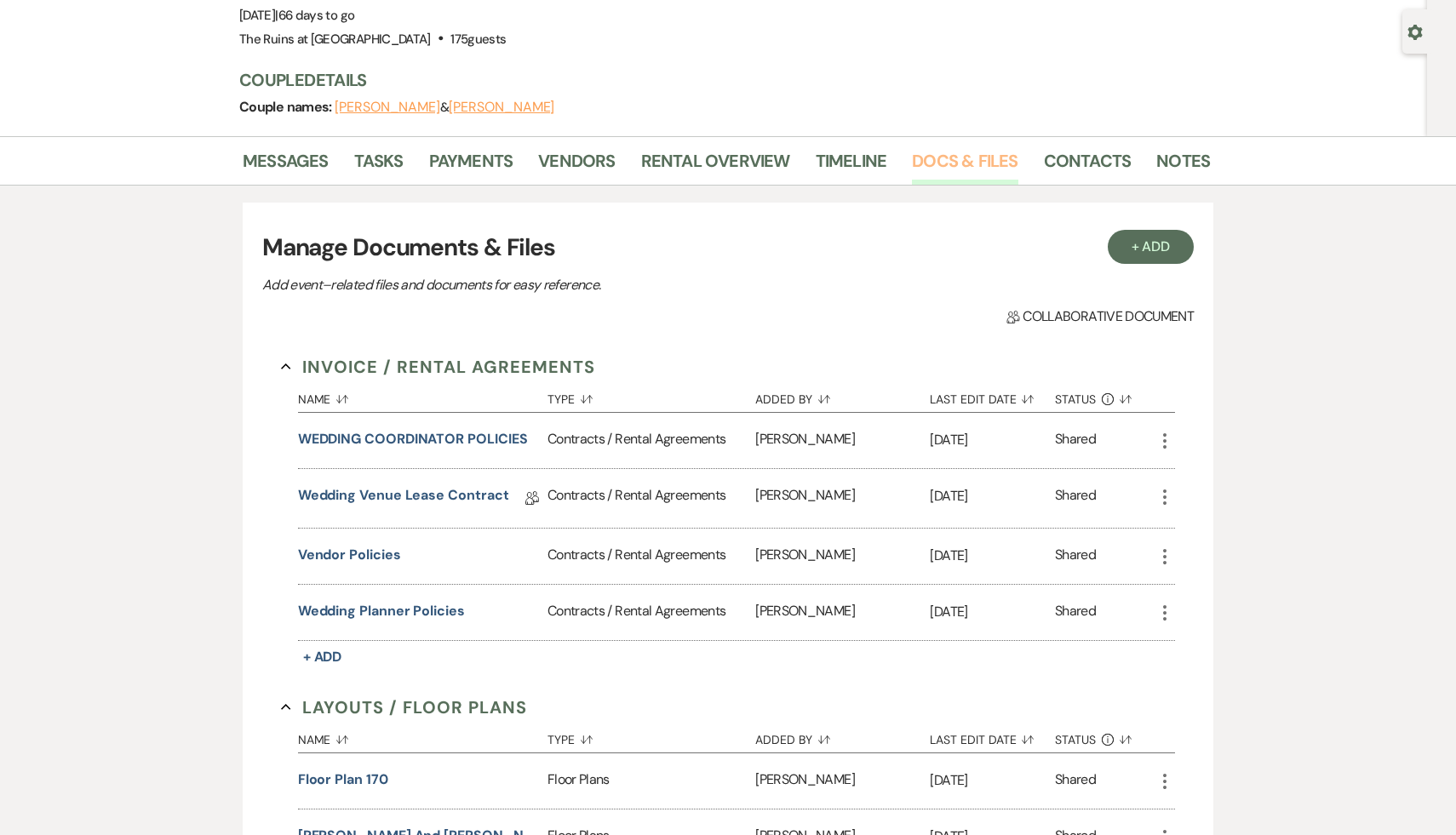
scroll to position [149, 0]
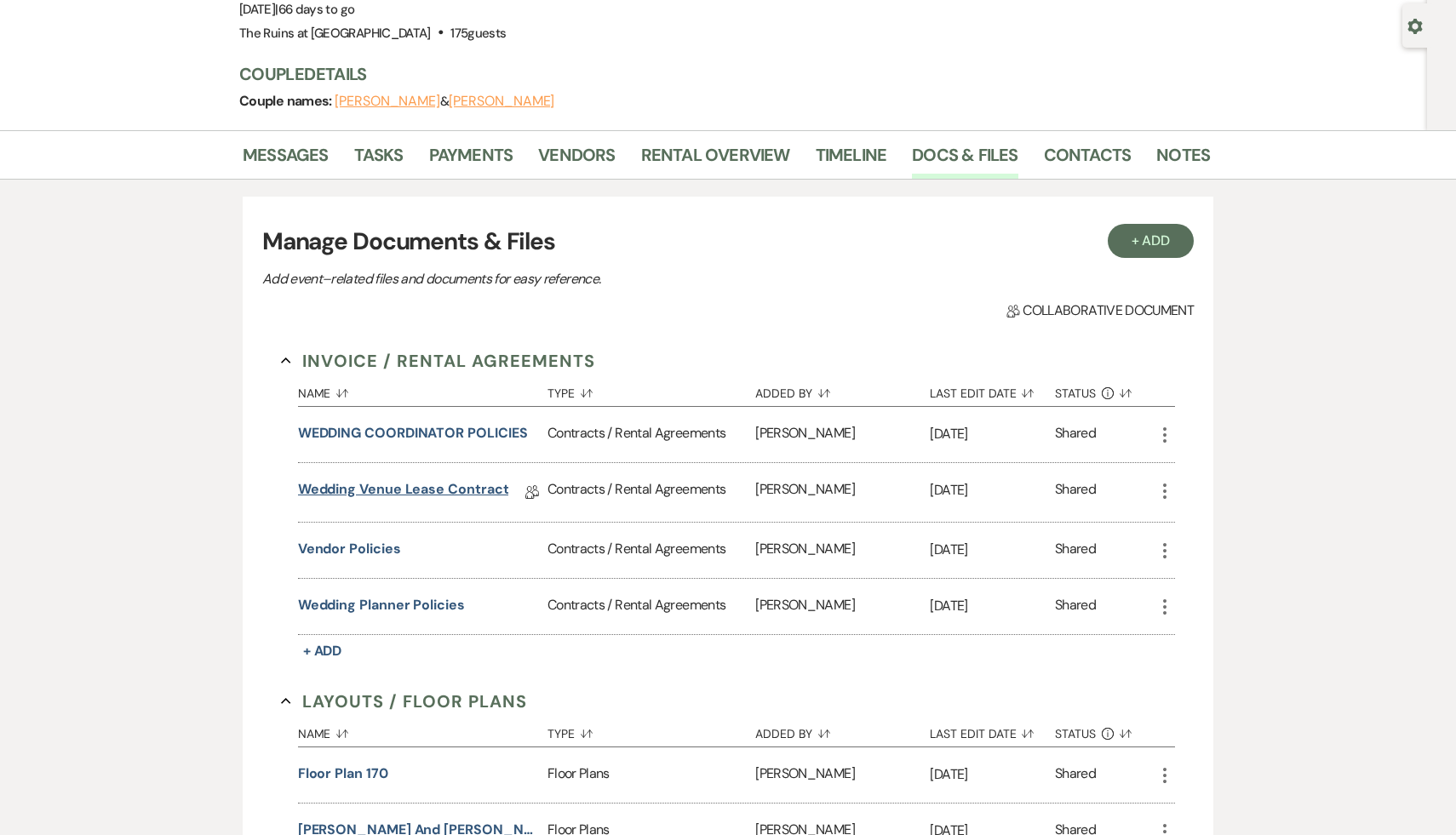
click at [474, 482] on link "Wedding Venue Lease Contract" at bounding box center [404, 492] width 211 height 26
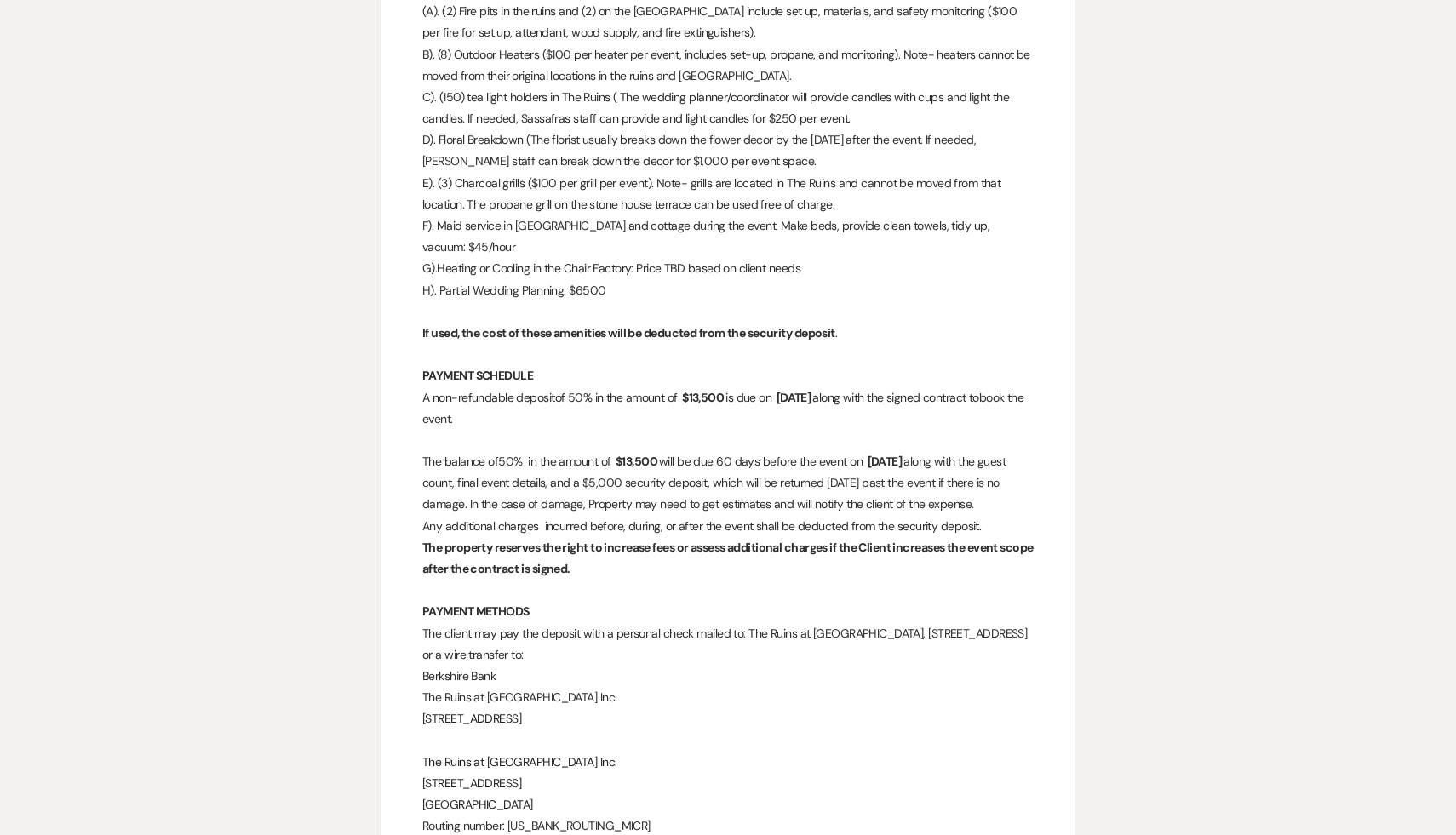
scroll to position [2542, 0]
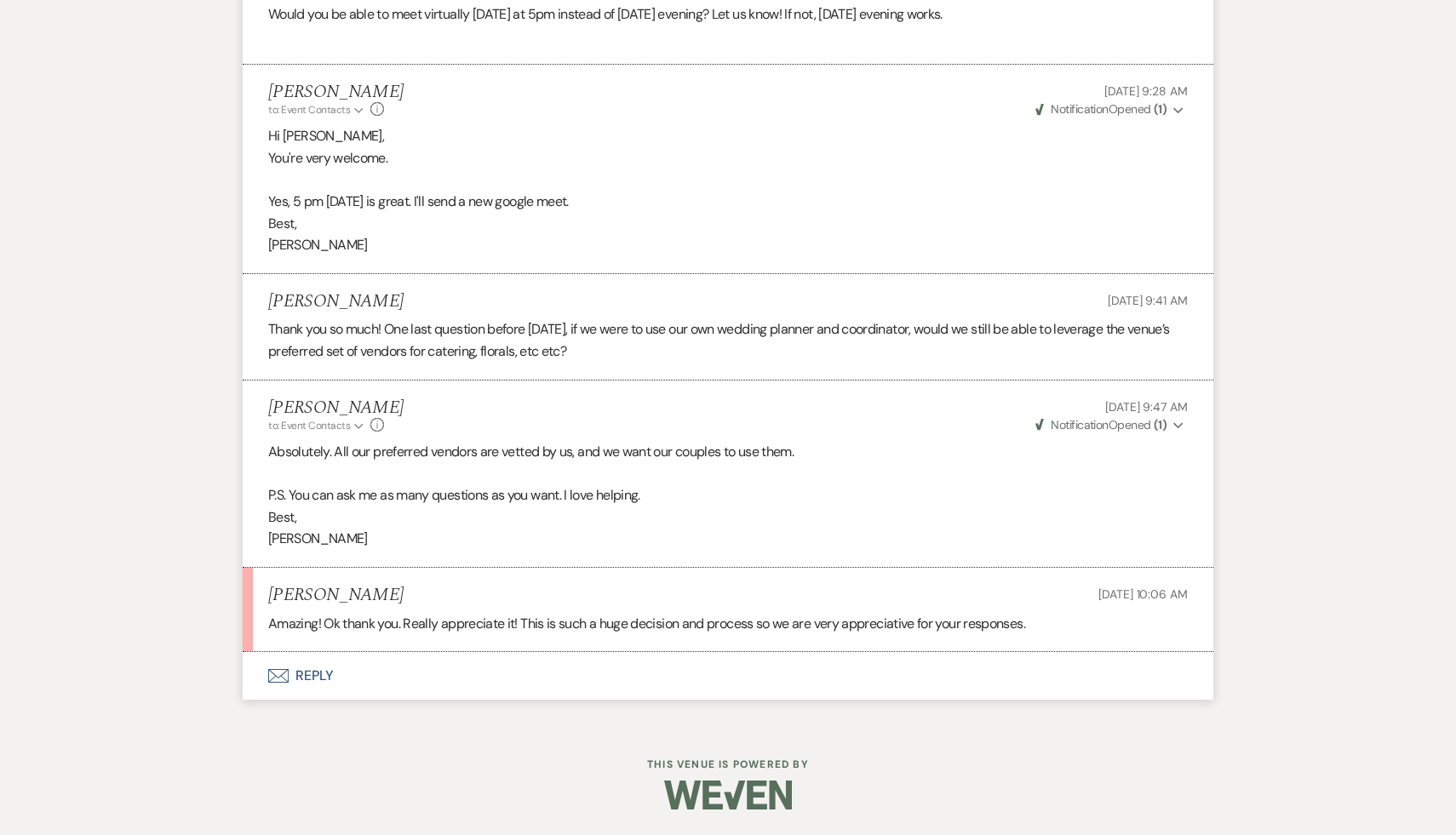
scroll to position [5644, 0]
click at [311, 672] on button "Envelope Reply" at bounding box center [728, 676] width 971 height 48
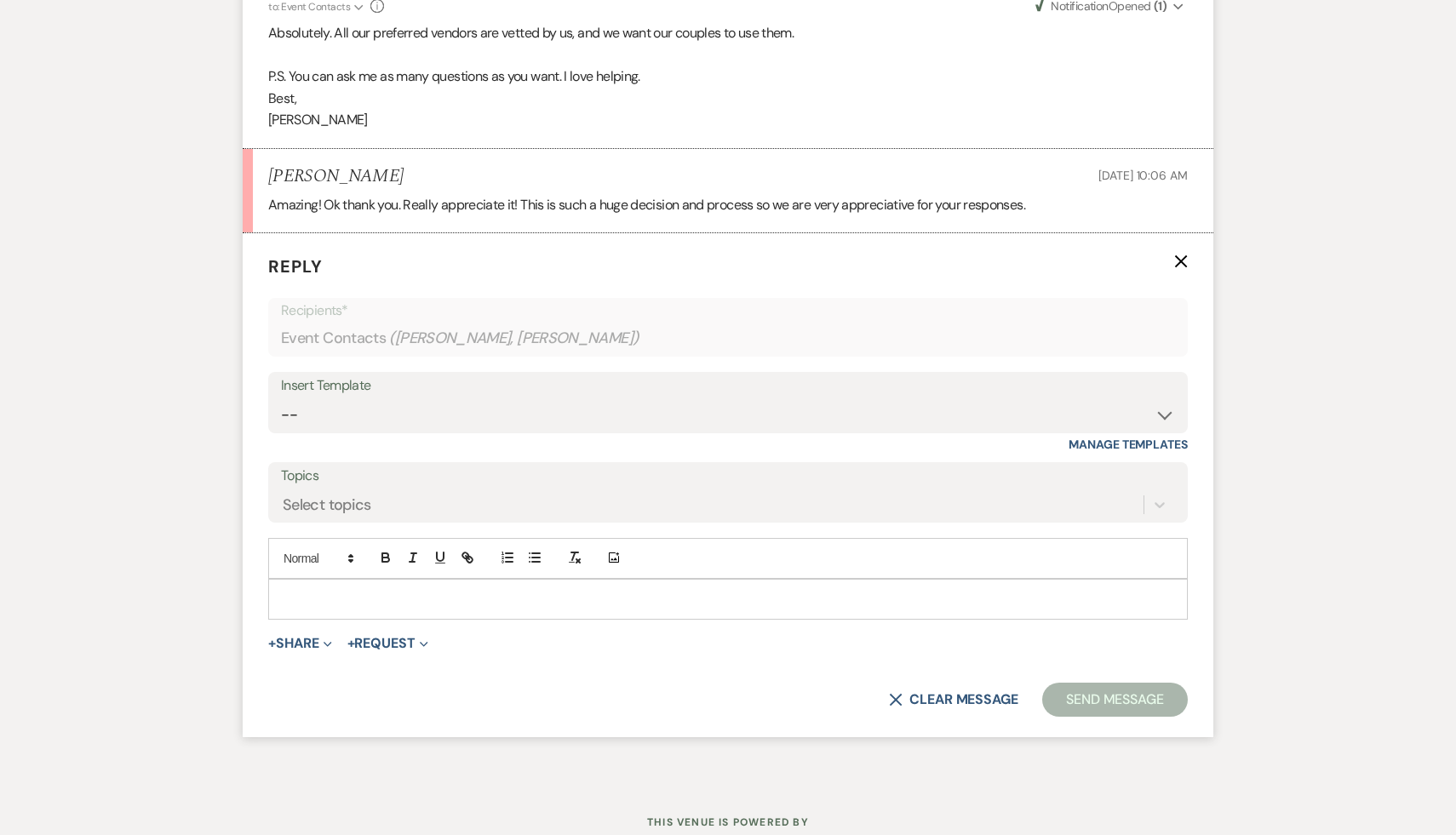
scroll to position [6082, 0]
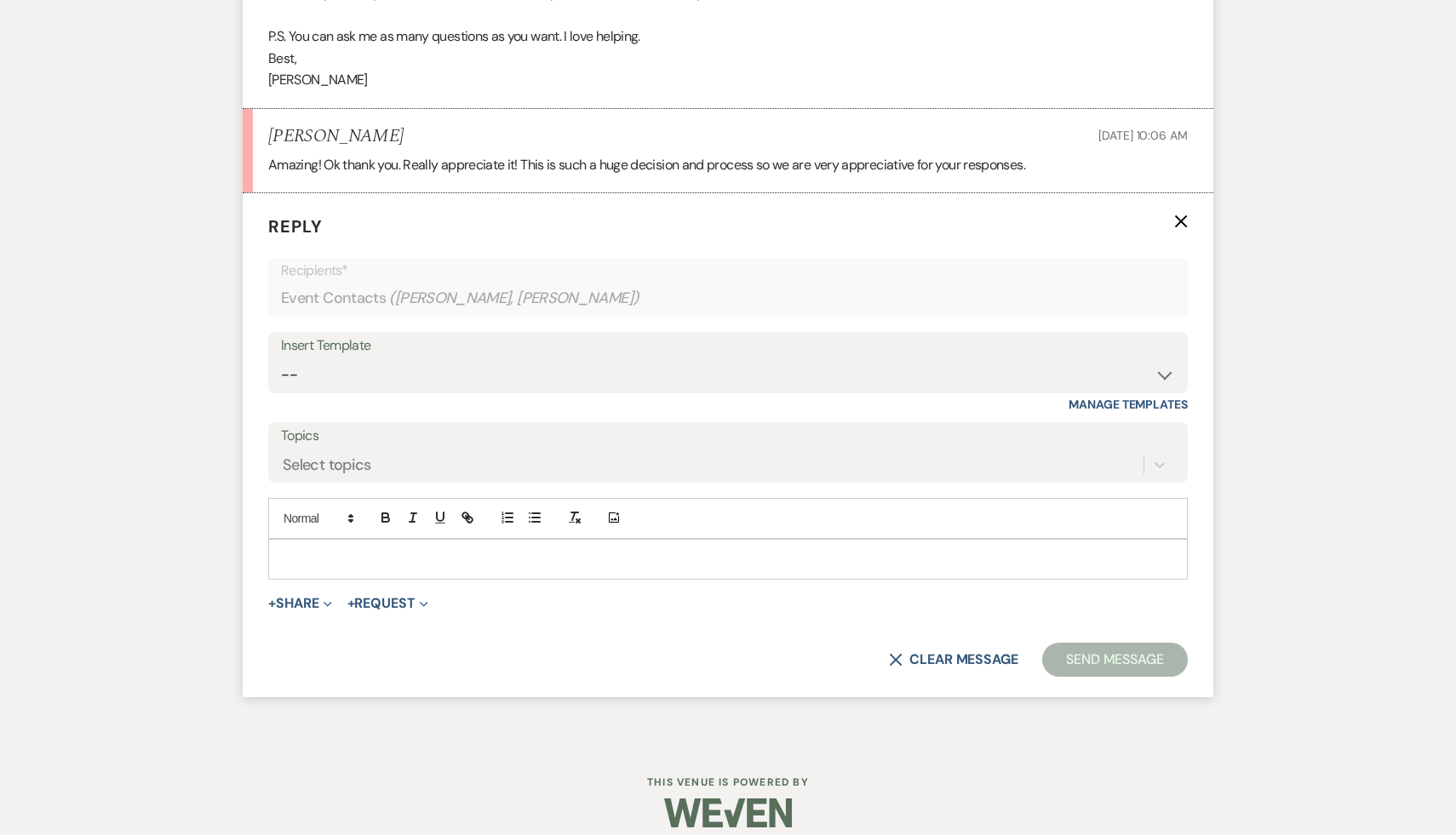
click at [396, 568] on p at bounding box center [727, 559] width 892 height 19
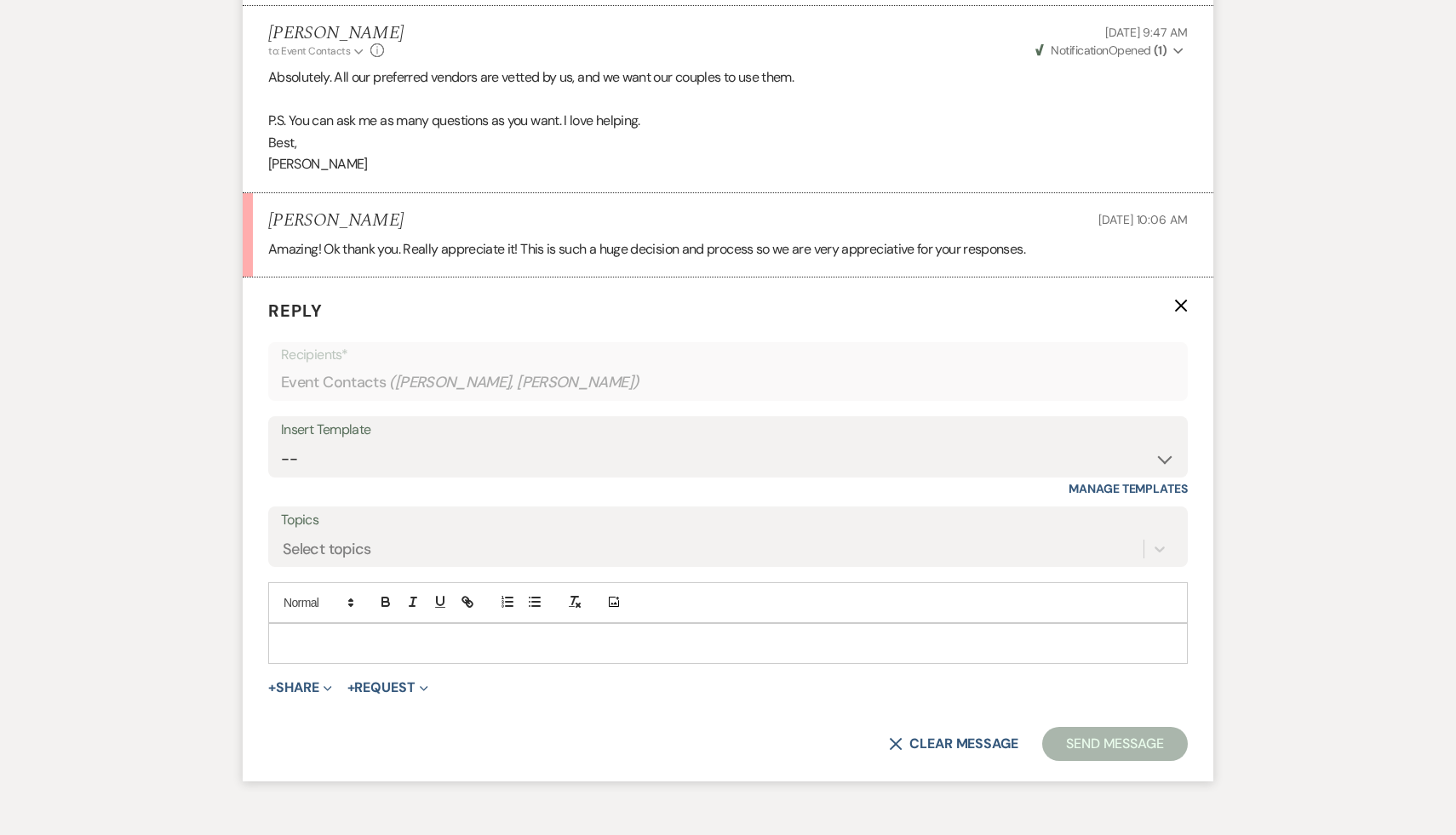
scroll to position [6003, 0]
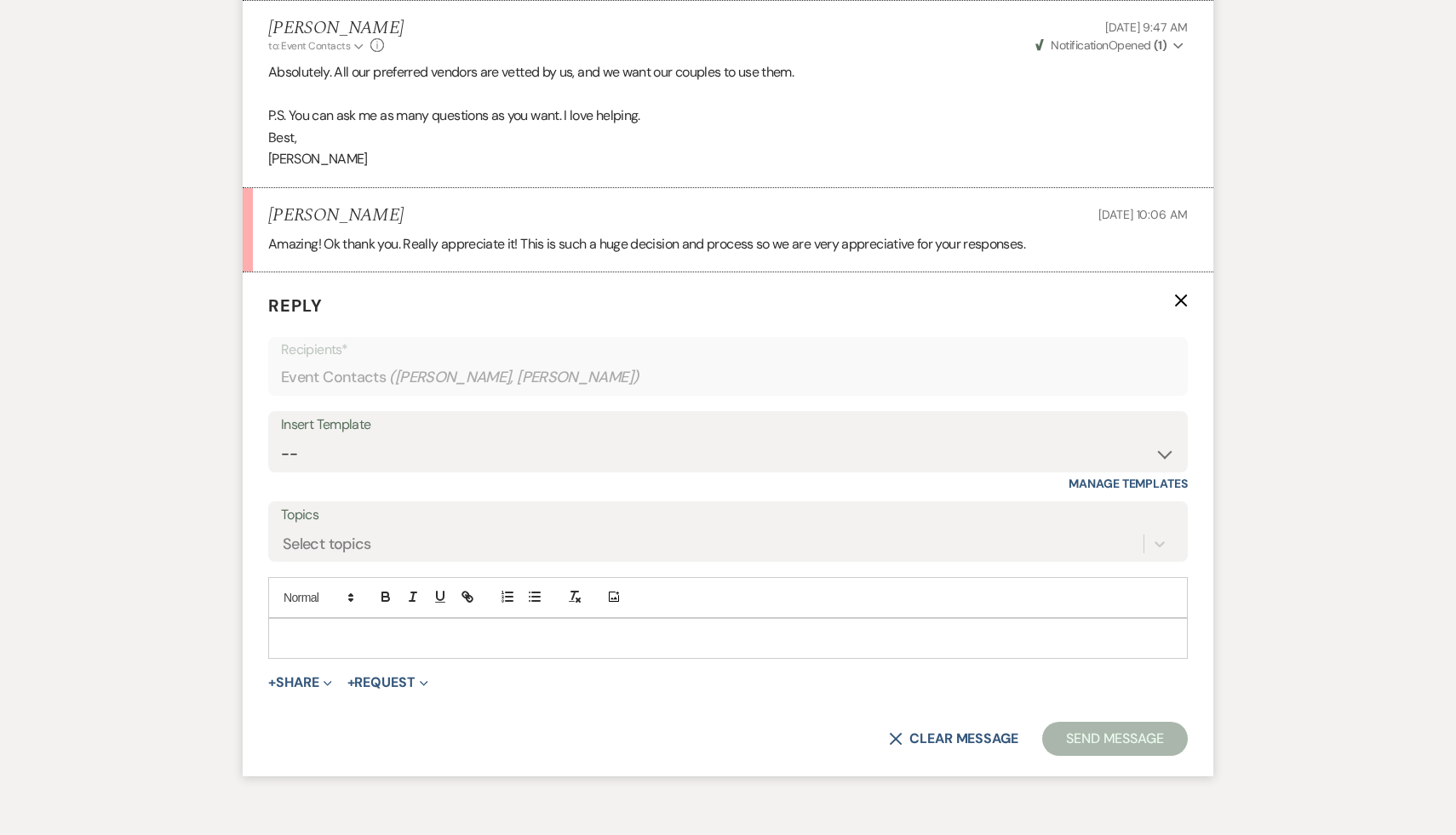
click at [500, 647] on p at bounding box center [727, 638] width 892 height 19
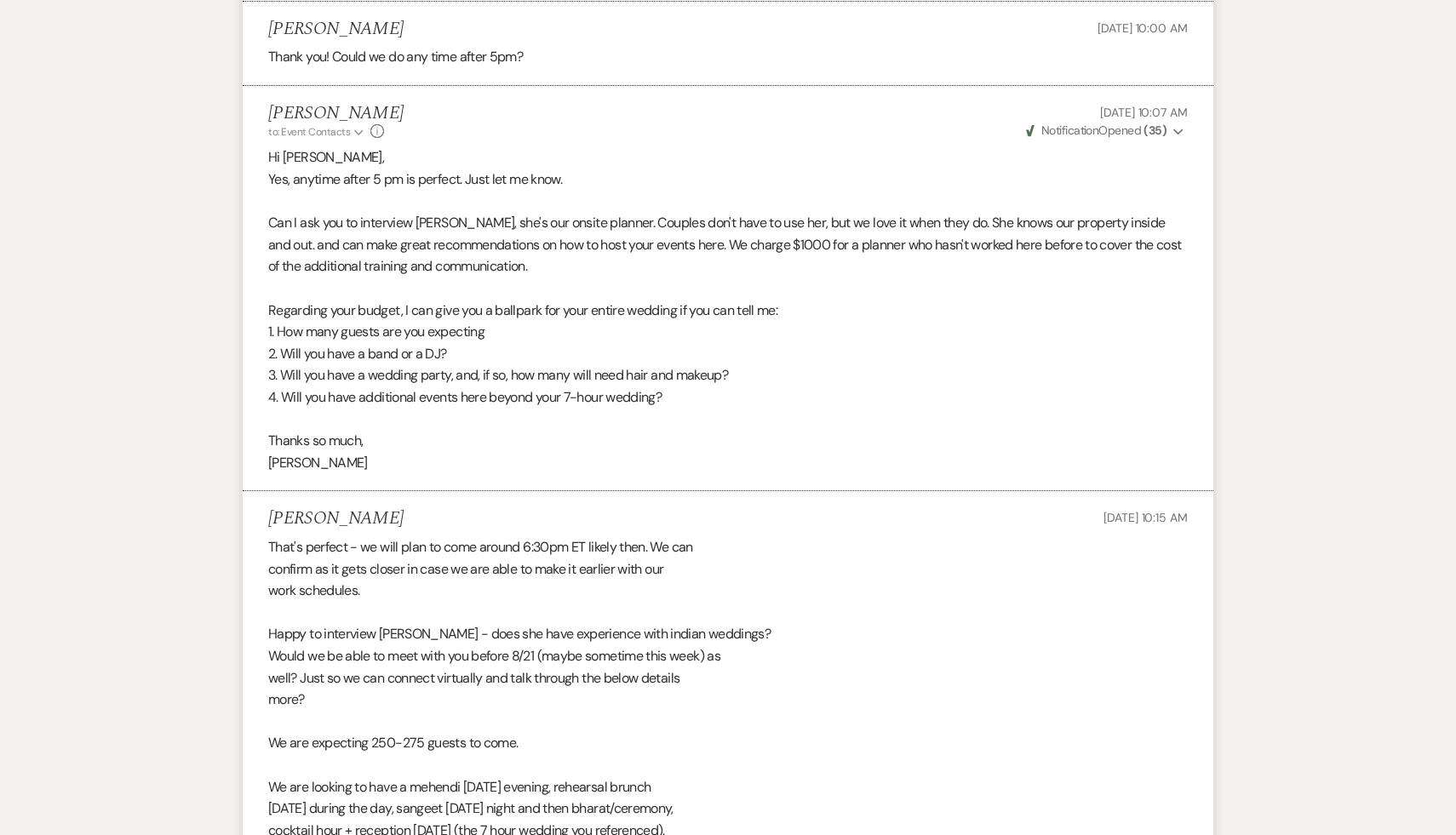
scroll to position [2747, 0]
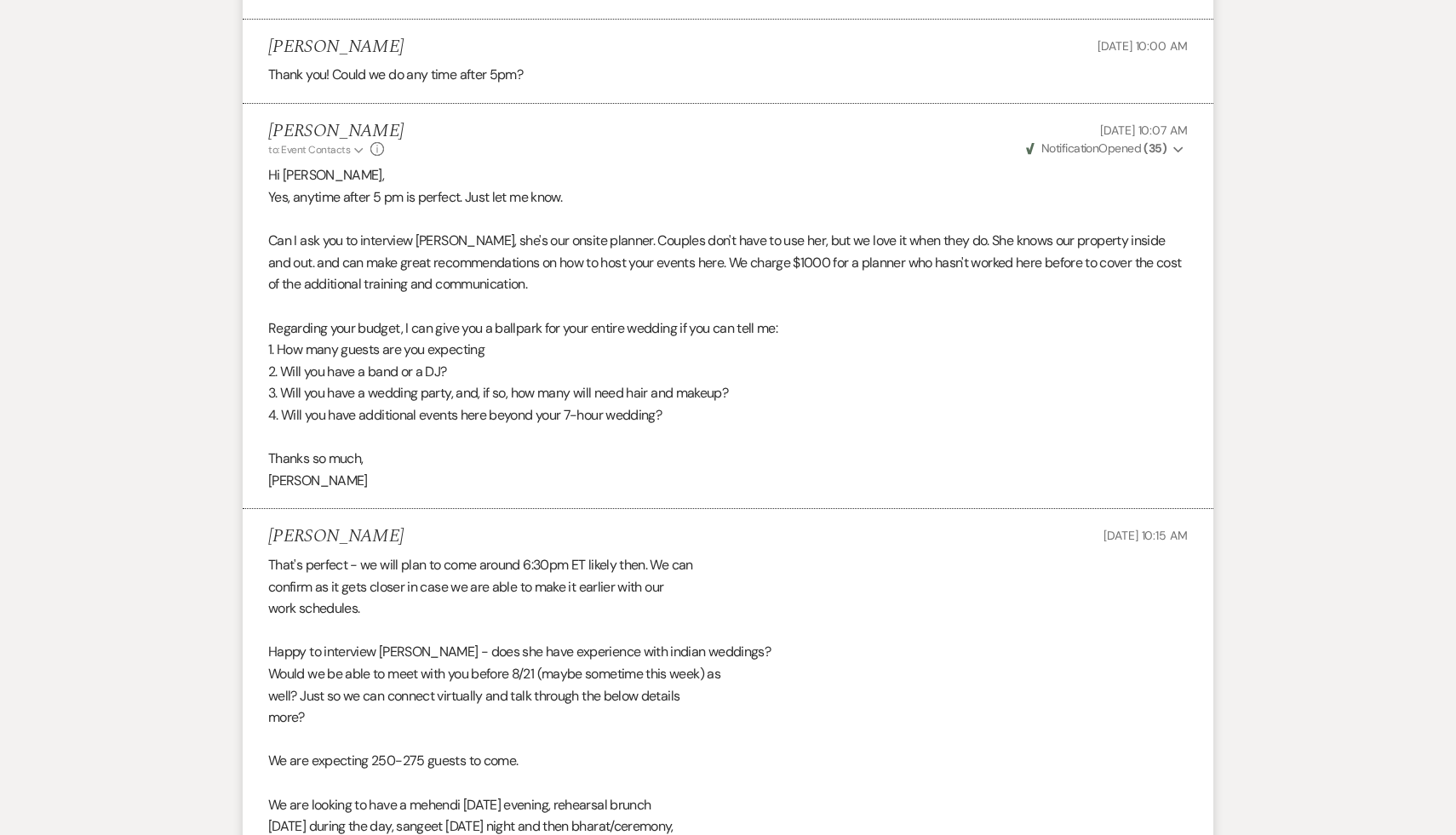
click at [953, 340] on p "Regarding your budget, I can give you a ballpark for your entire wedding if you…" at bounding box center [728, 328] width 920 height 22
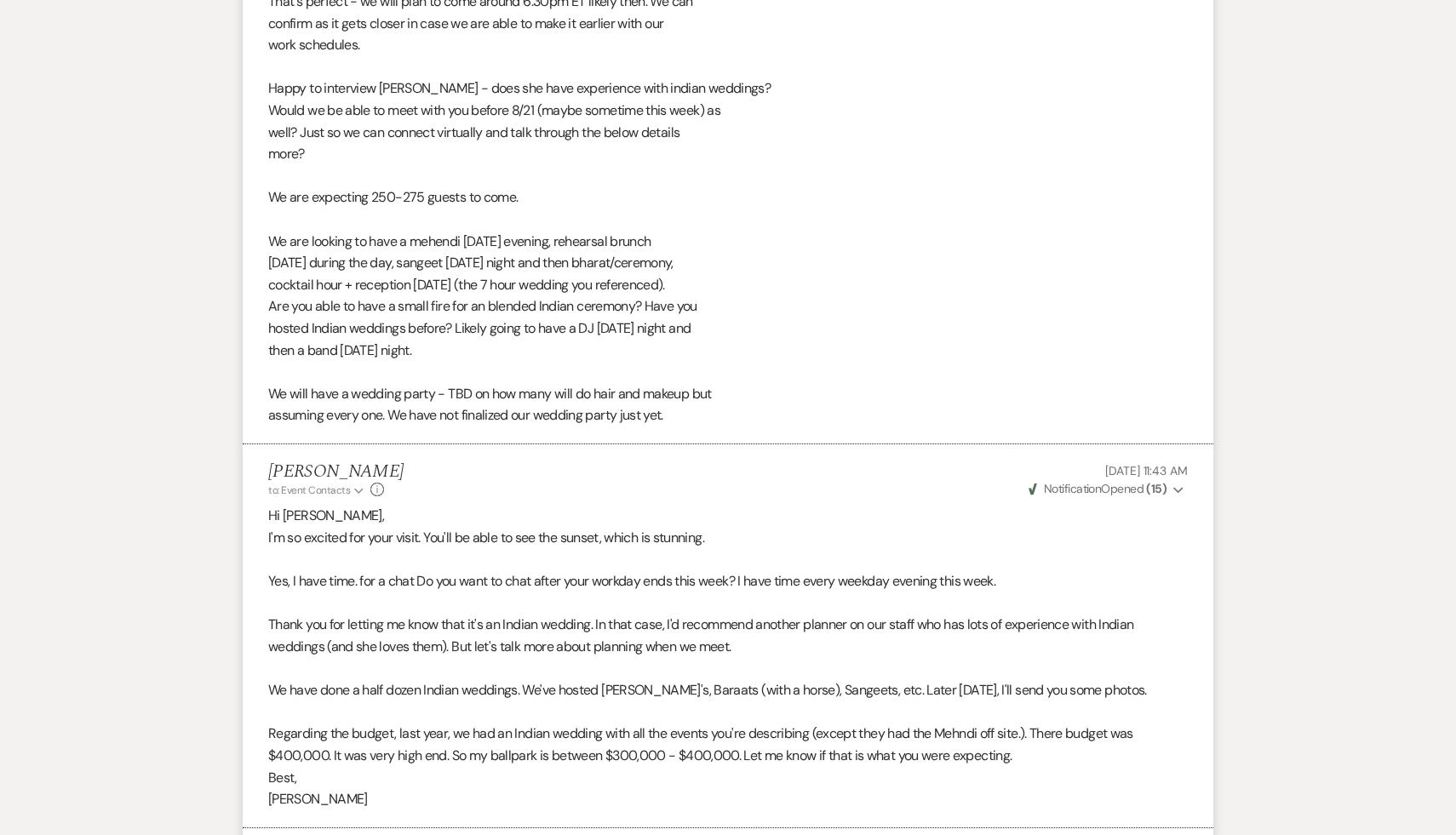
scroll to position [3374, 0]
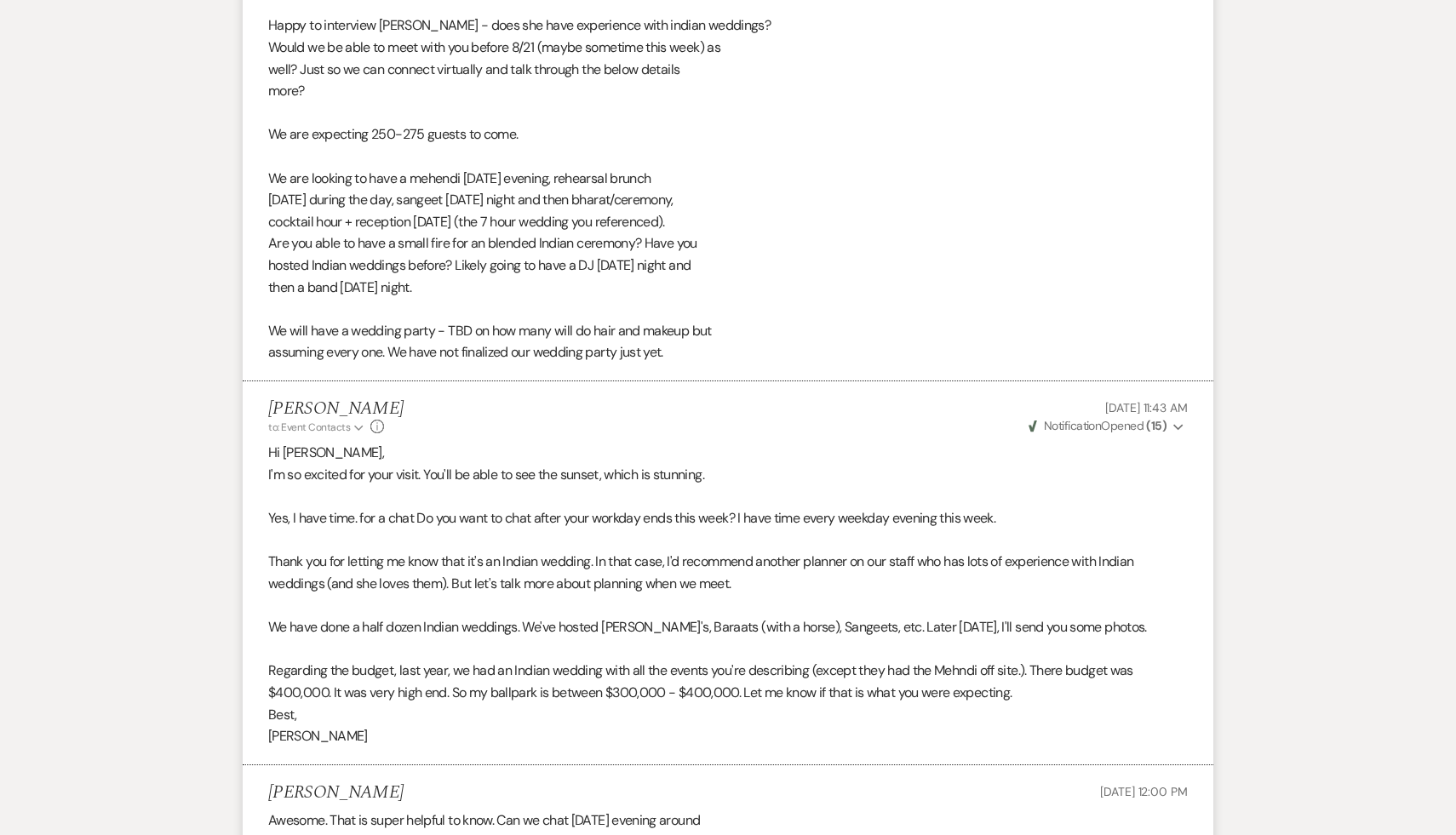
click at [1149, 747] on p "[PERSON_NAME]" at bounding box center [728, 736] width 920 height 22
click at [1148, 747] on p "[PERSON_NAME]" at bounding box center [728, 736] width 920 height 22
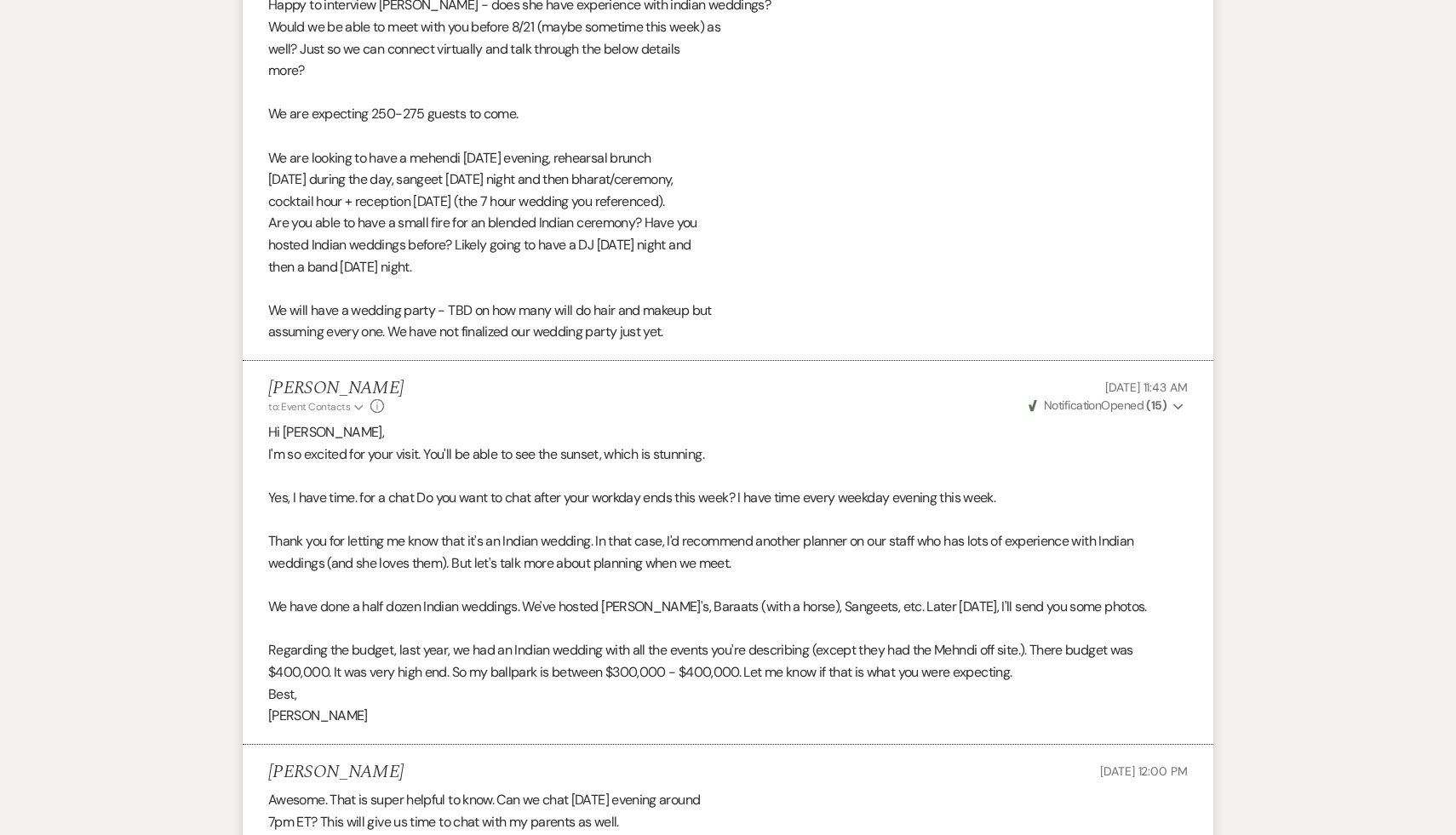
scroll to position [3402, 0]
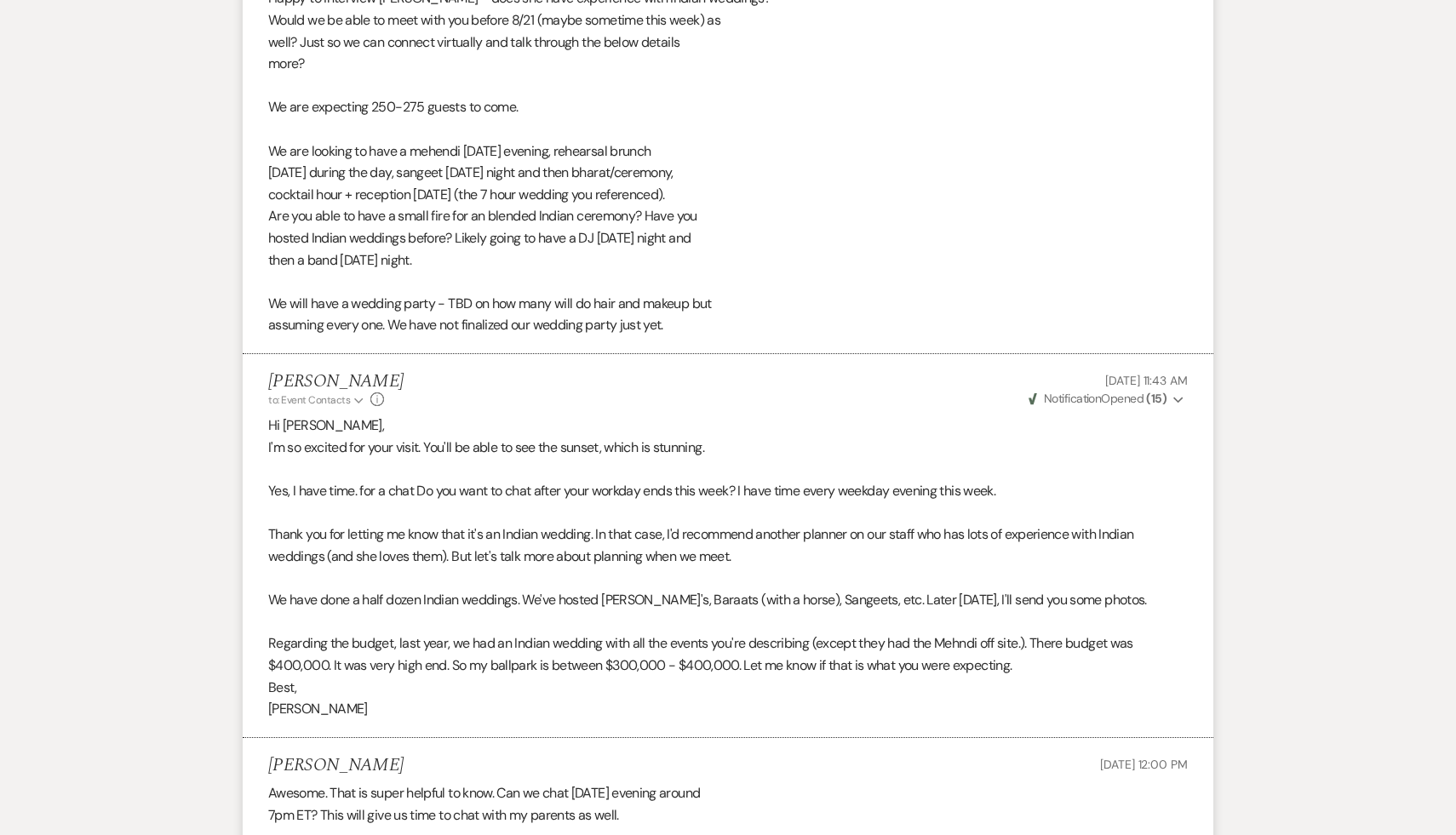
click at [1184, 720] on p "[PERSON_NAME]" at bounding box center [728, 709] width 920 height 22
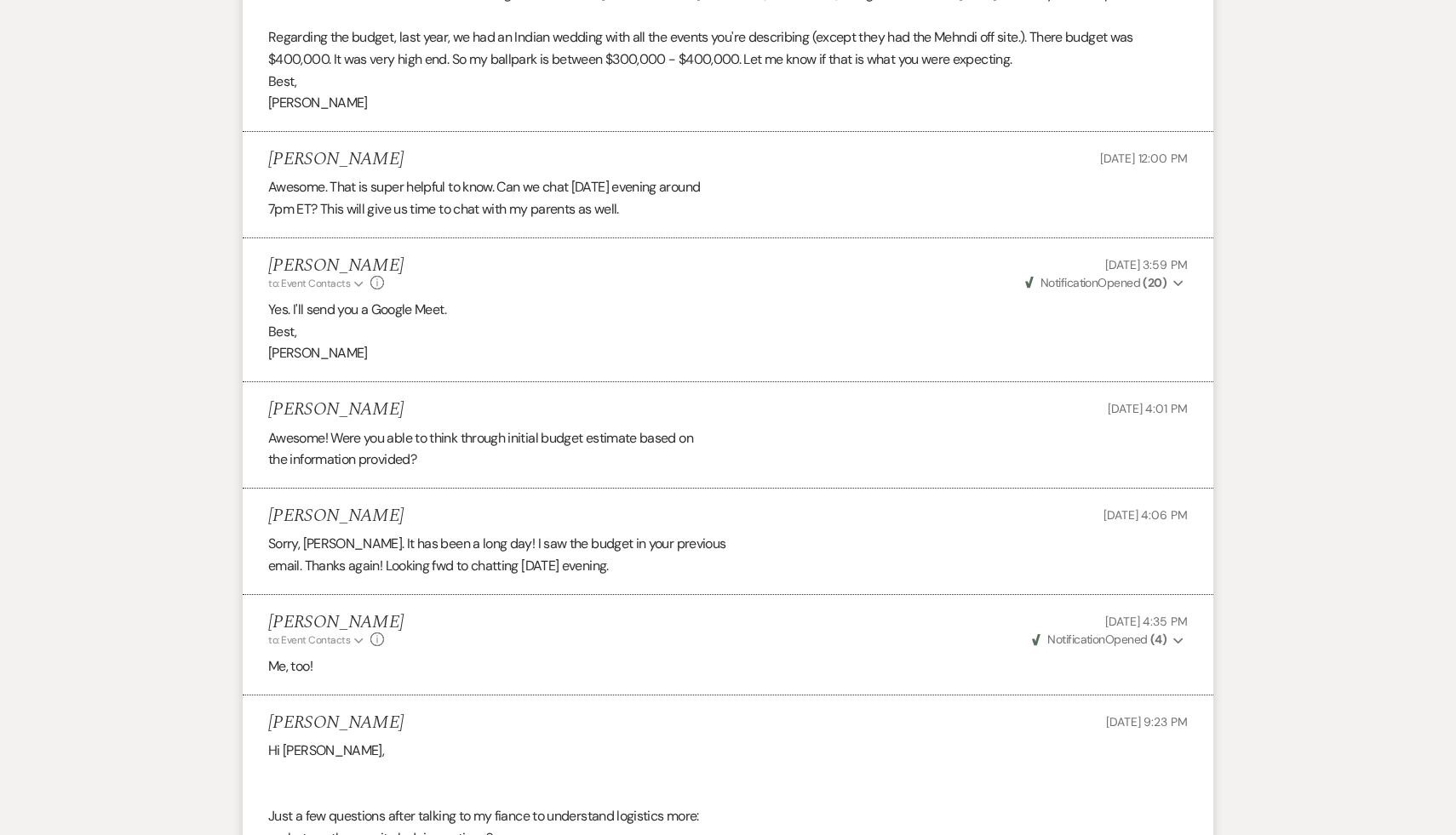
scroll to position [4034, 0]
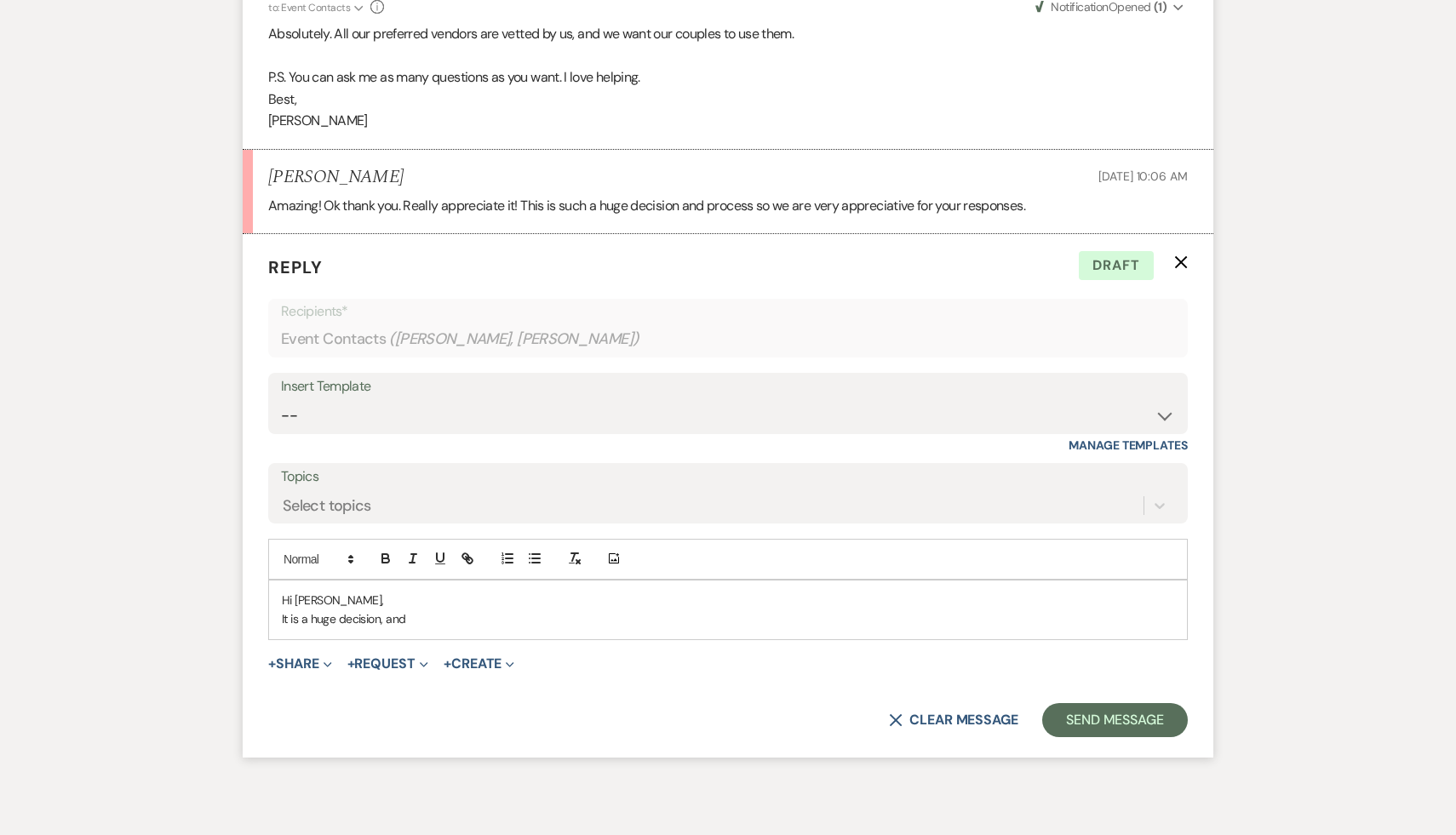
scroll to position [6141, 0]
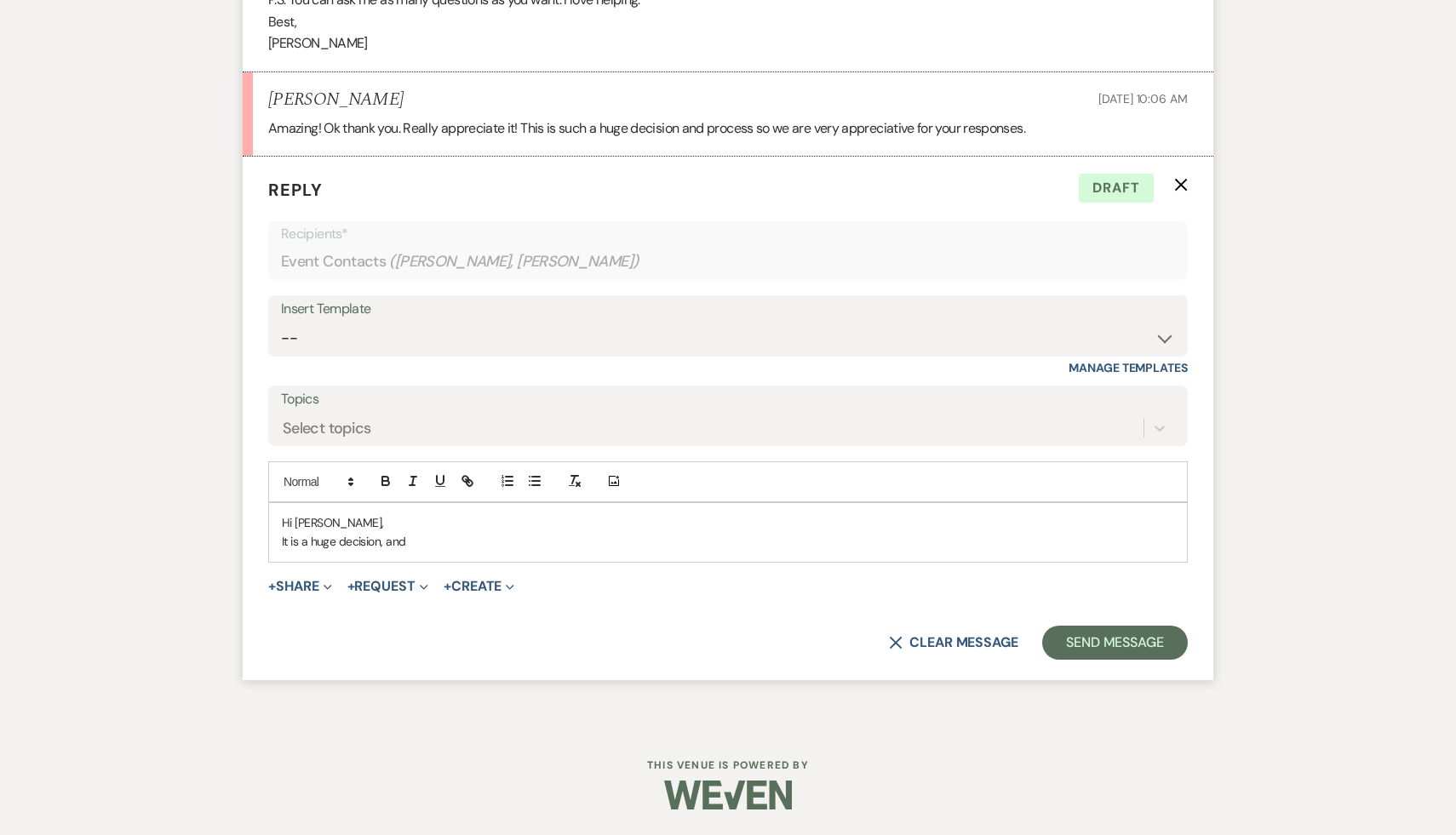
click at [440, 541] on p "It is a huge decision, and" at bounding box center [727, 541] width 892 height 19
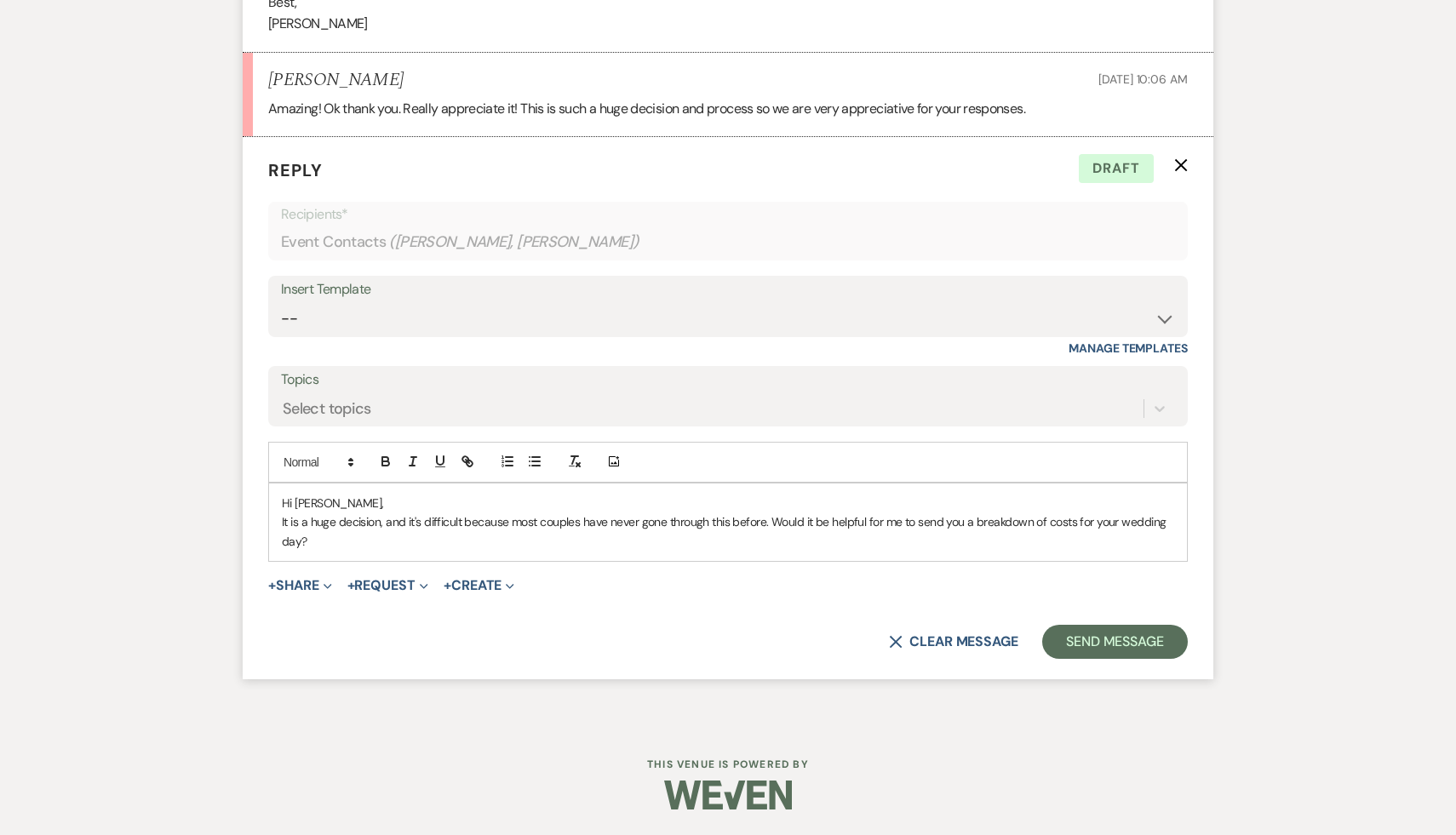
click at [1046, 544] on p "It is a huge decision, and it's difficult because most couples have never gone …" at bounding box center [727, 531] width 892 height 38
click at [466, 551] on p "It is a huge decision, and it's difficult because most couples have never gone …" at bounding box center [727, 531] width 892 height 38
drag, startPoint x: 461, startPoint y: 521, endPoint x: 425, endPoint y: 521, distance: 36.0
click at [425, 521] on p "It is a huge decision, and it's difficult because most couples have never gone …" at bounding box center [727, 531] width 892 height 38
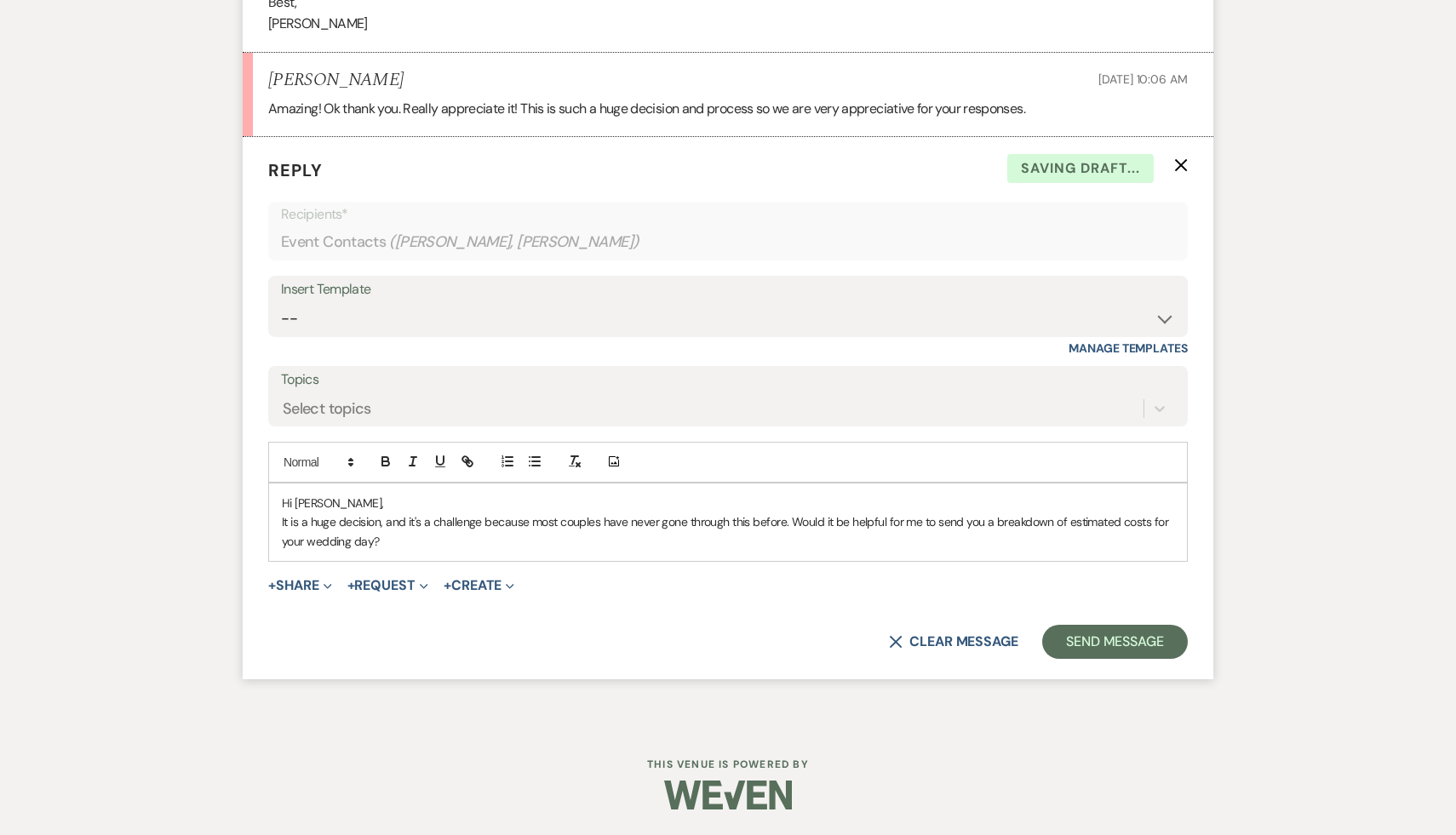
click at [583, 601] on form "Reply X Saving draft... Recipients* Event Contacts ( Dan Guerrera, Avika Shah )…" at bounding box center [728, 407] width 971 height 542
click at [494, 546] on p "It is a huge decision, and it's a challenge because most couples have never gon…" at bounding box center [727, 531] width 892 height 38
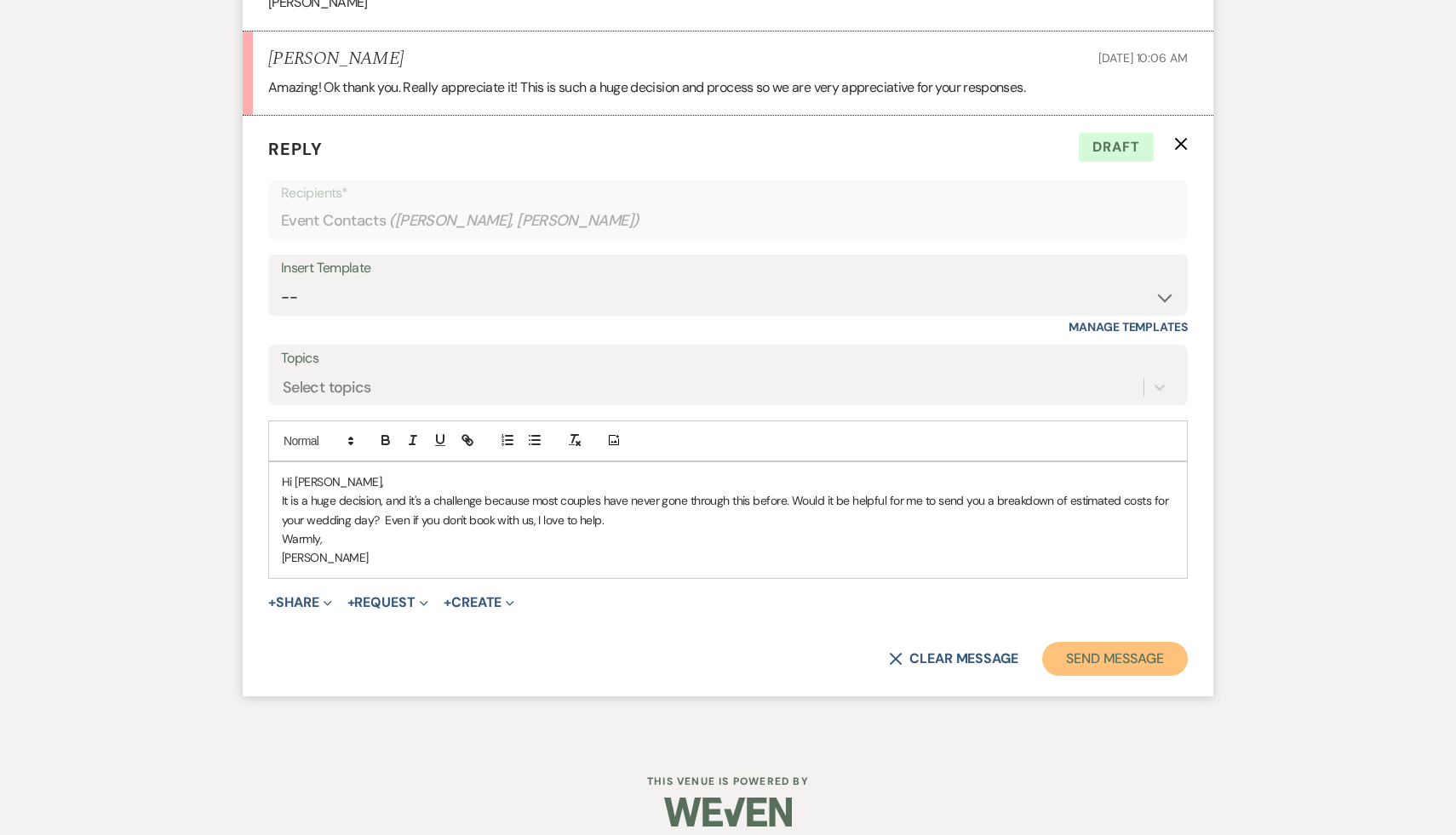
click at [1082, 670] on button "Send Message" at bounding box center [1115, 658] width 146 height 34
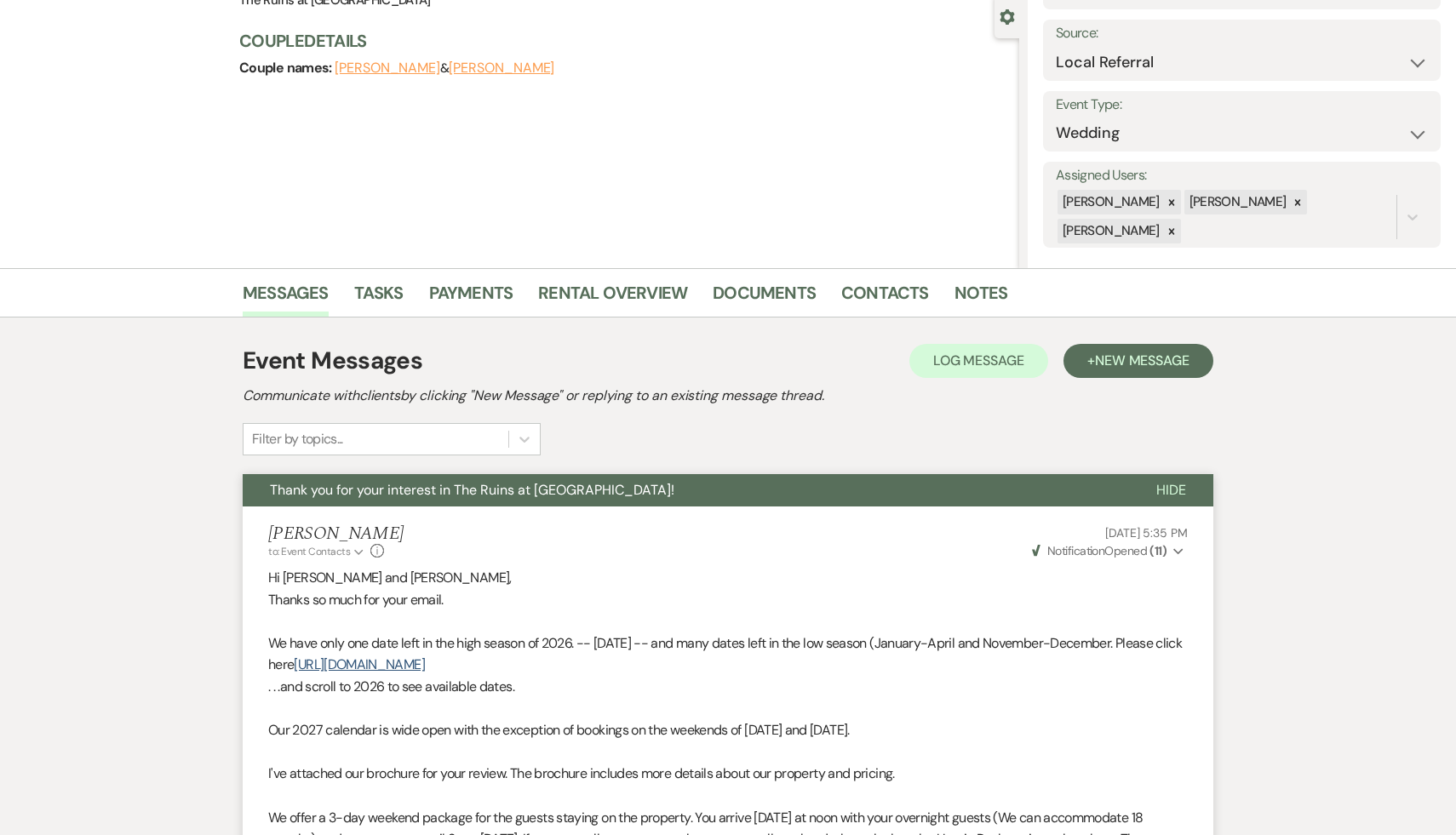
scroll to position [0, 0]
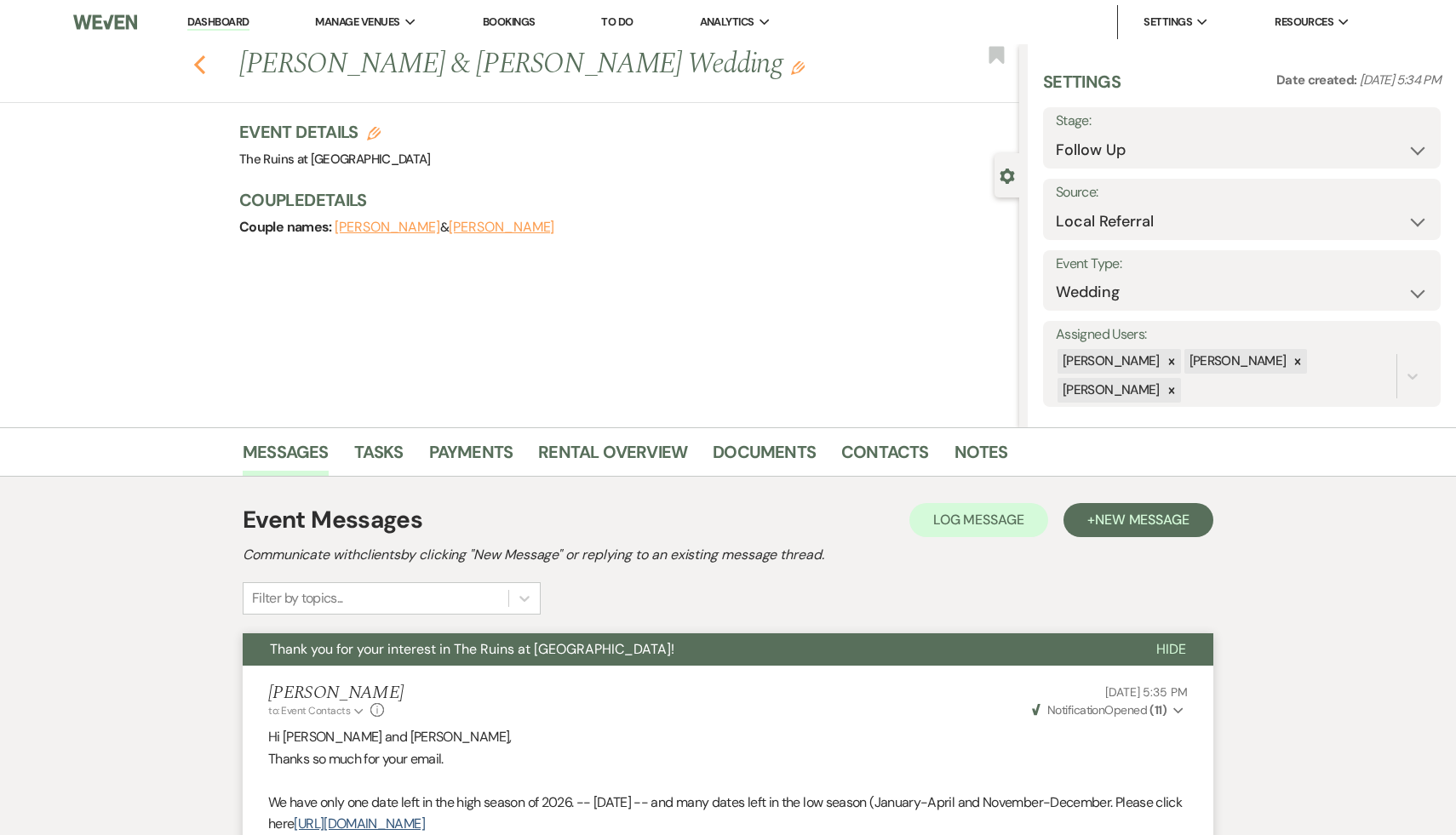
click at [197, 60] on icon "Previous" at bounding box center [199, 64] width 13 height 21
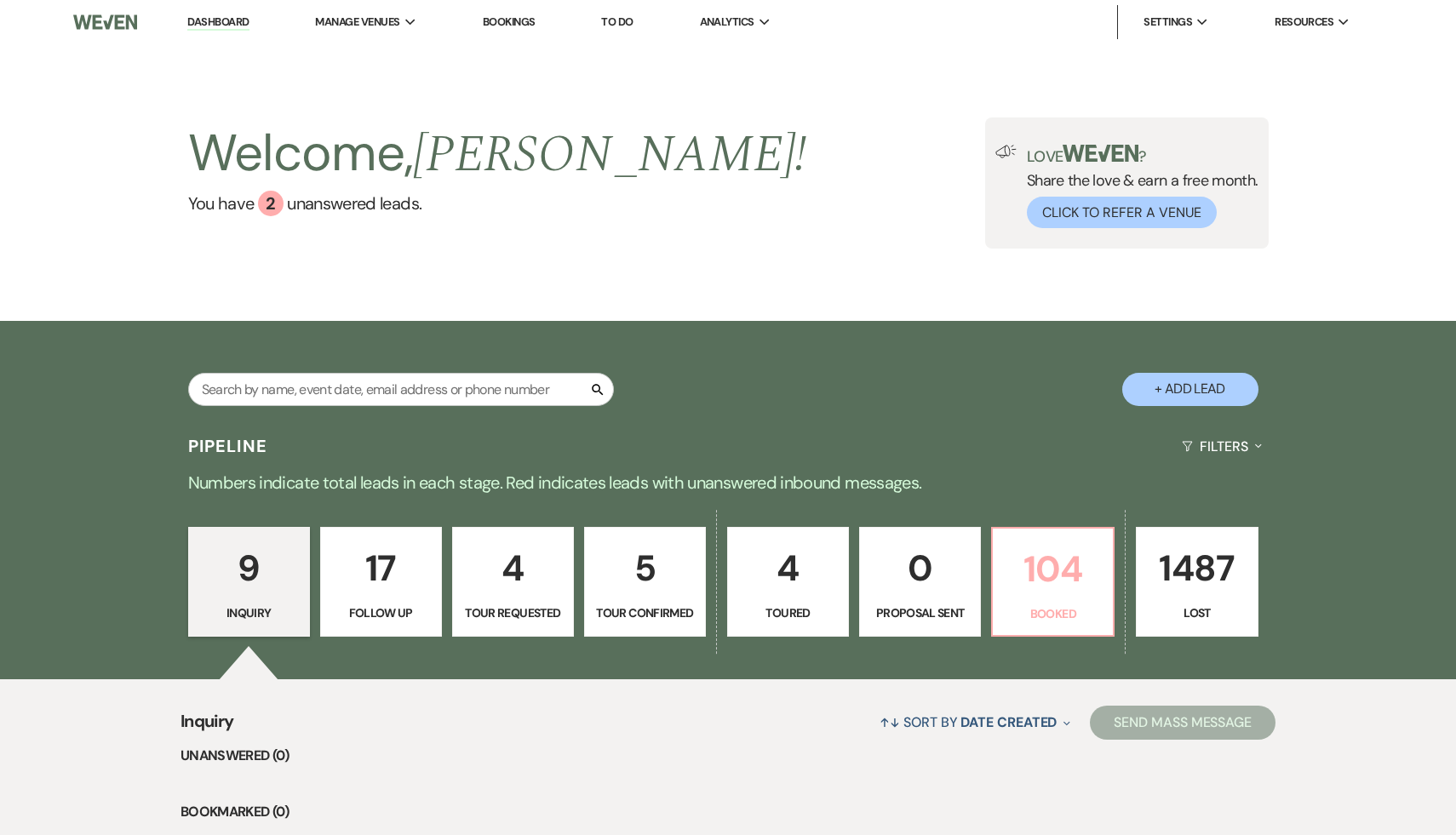
click at [1059, 575] on p "104" at bounding box center [1053, 568] width 100 height 57
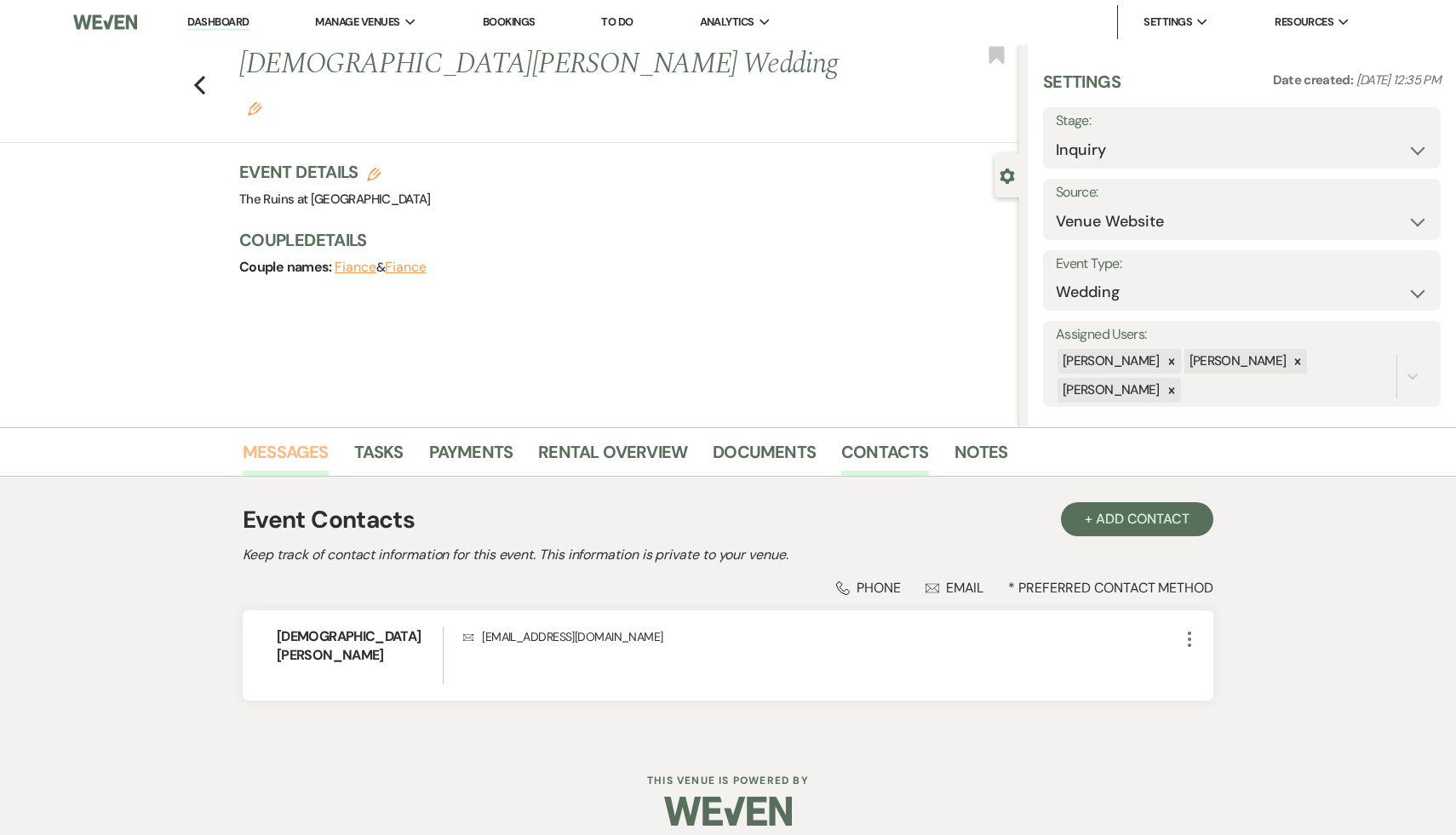
click at [301, 449] on link "Messages" at bounding box center [285, 457] width 86 height 37
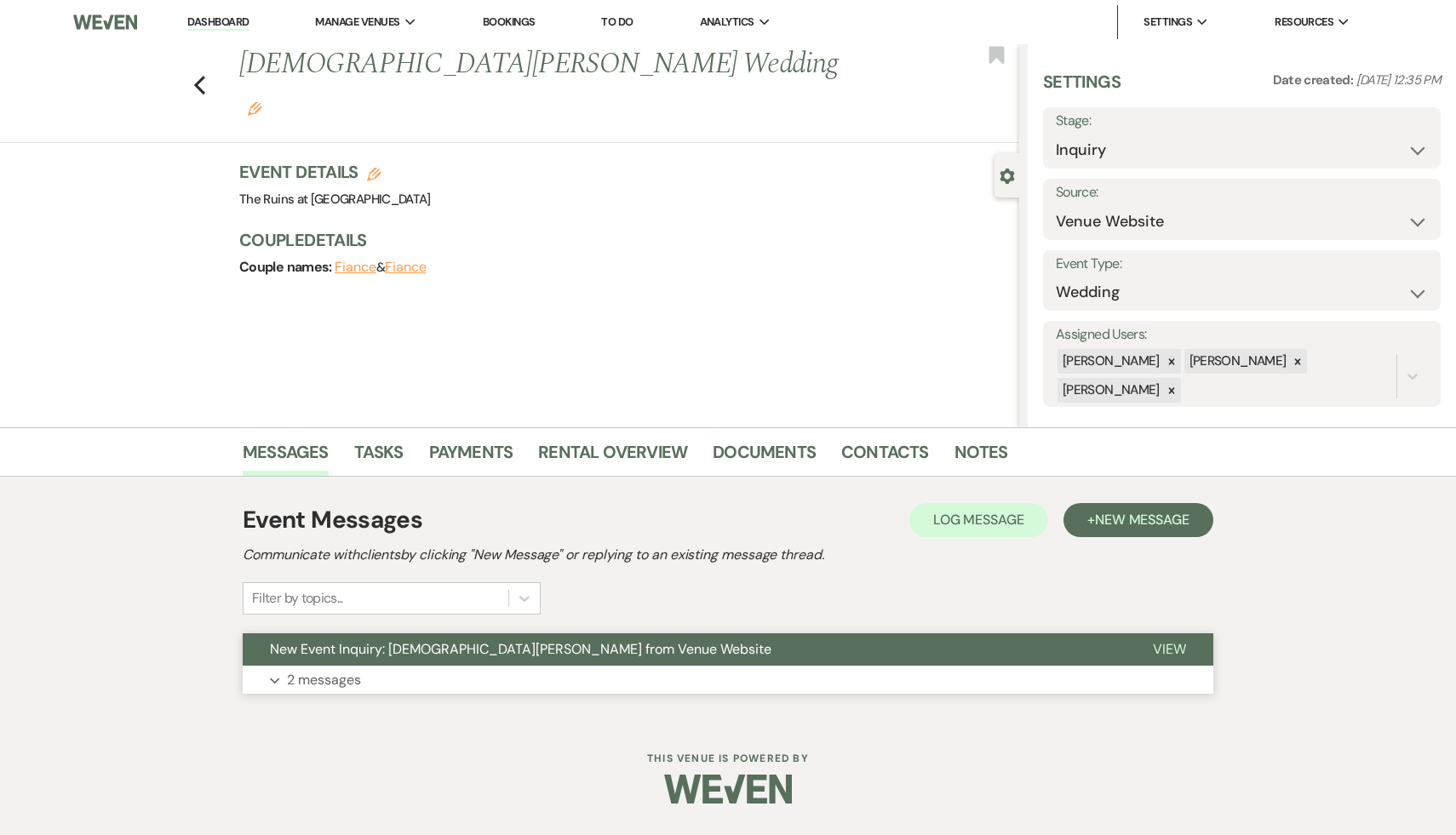
click at [418, 647] on span "New Event Inquiry: [DEMOGRAPHIC_DATA][PERSON_NAME] from Venue Website" at bounding box center [520, 648] width 501 height 18
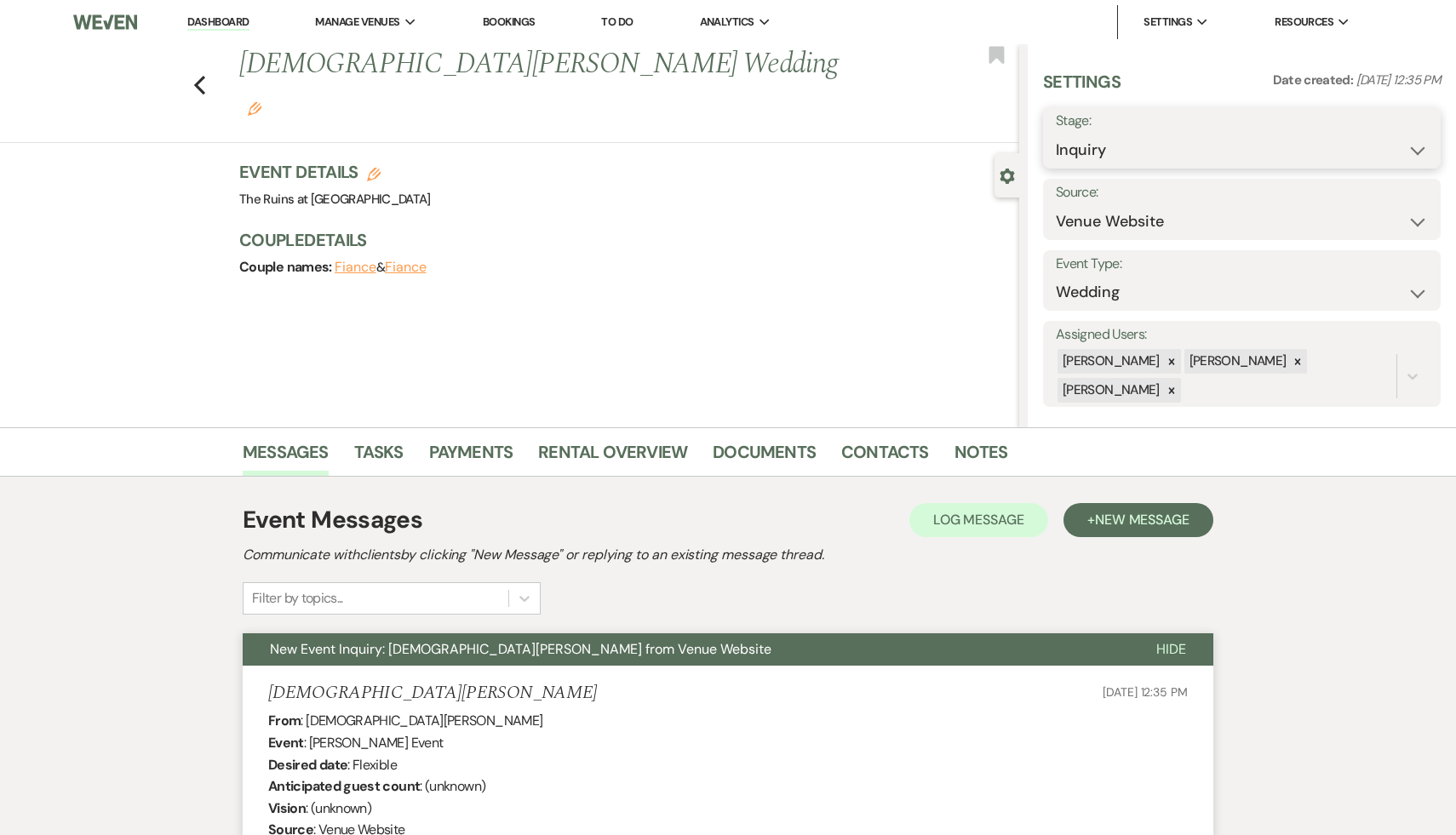
click at [1421, 144] on select "Inquiry Follow Up Tour Requested Tour Confirmed Toured Proposal Sent Booked Lost" at bounding box center [1242, 150] width 372 height 33
select select "8"
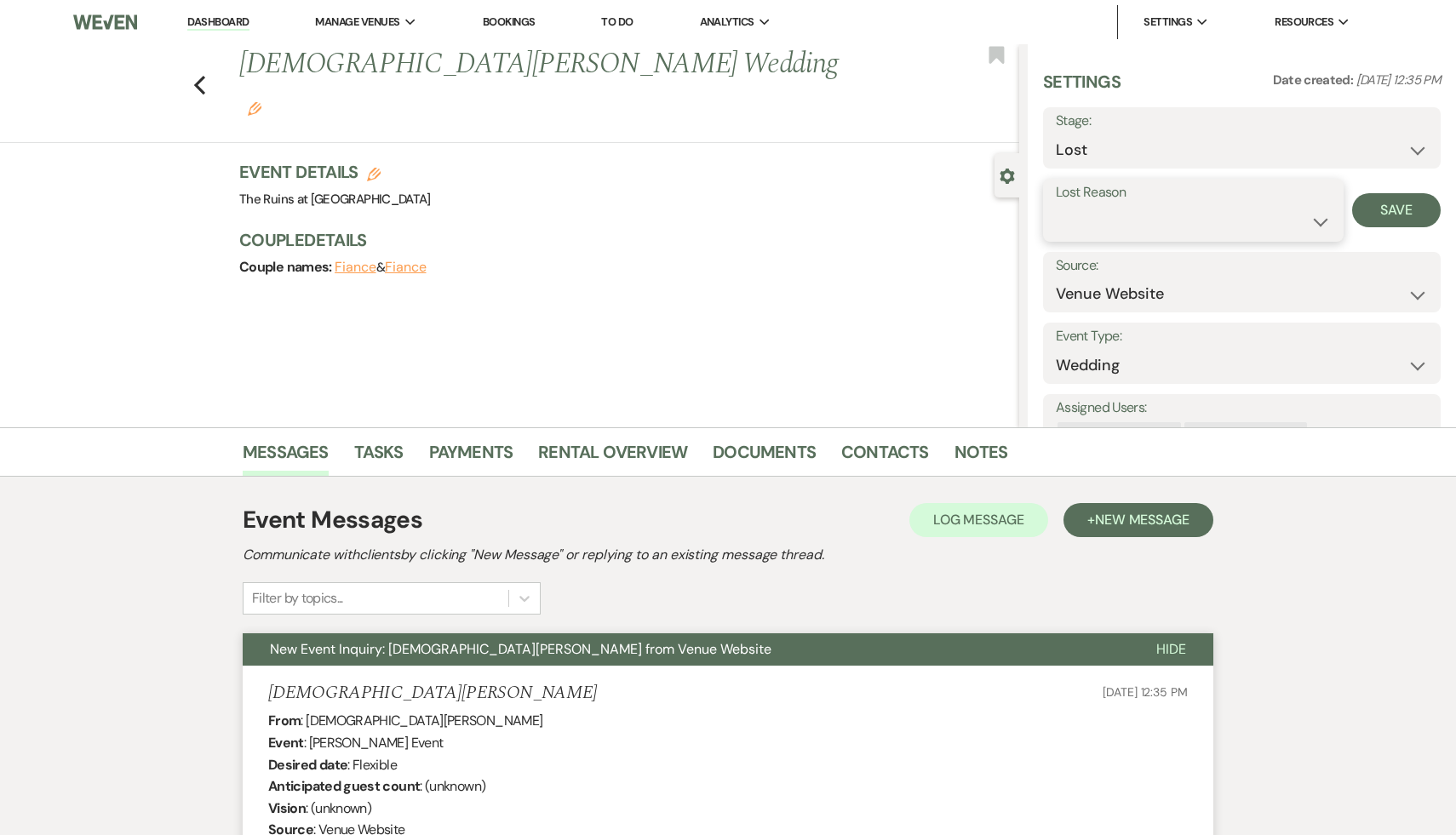
click at [1316, 222] on select "Booked Elsewhere Budget Date Unavailable No Response Not a Good Match Capacity …" at bounding box center [1194, 222] width 276 height 33
select select "8"
click at [1385, 209] on button "Save" at bounding box center [1396, 210] width 89 height 34
click at [198, 76] on use "button" at bounding box center [199, 85] width 11 height 19
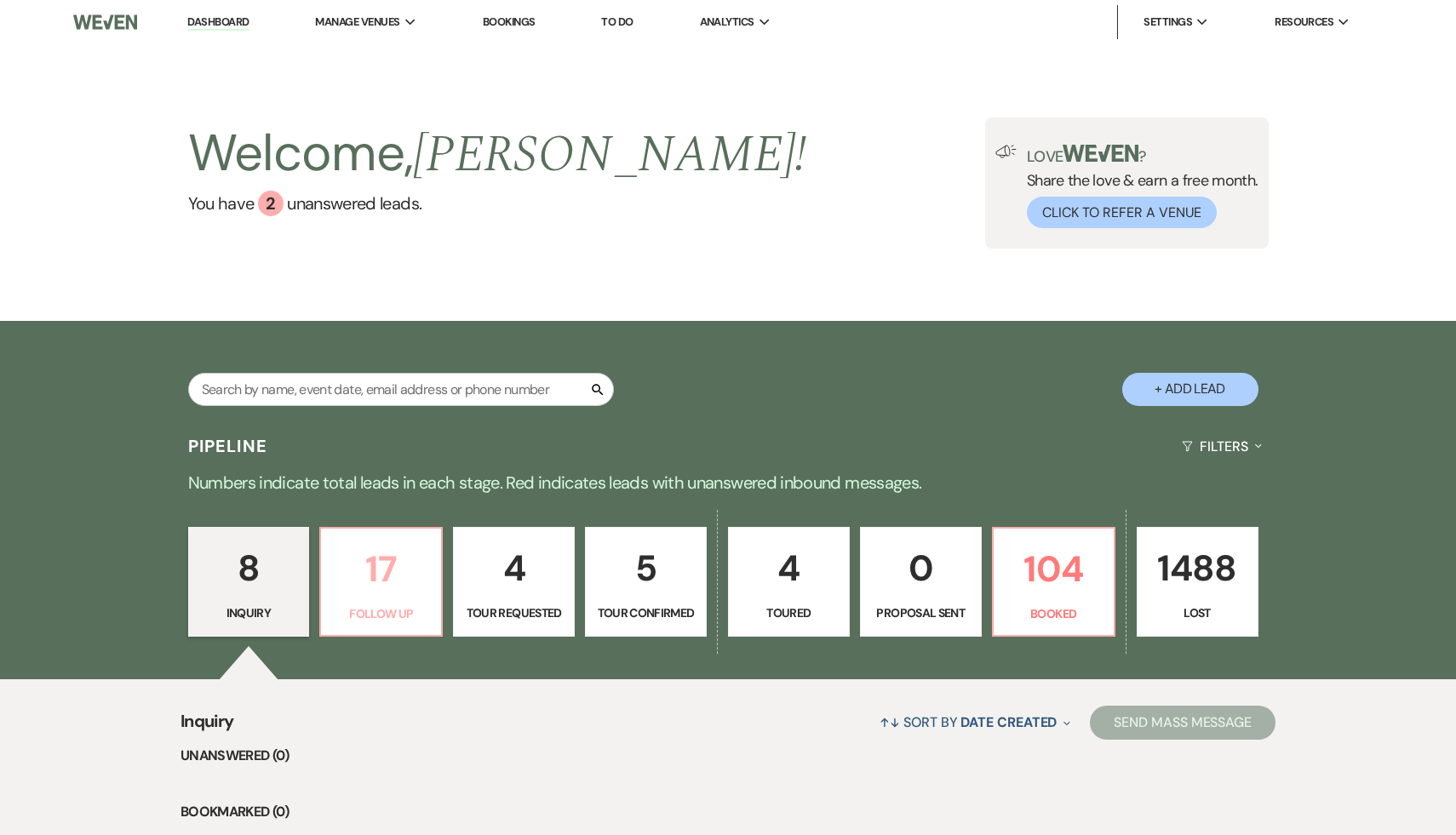
click at [376, 566] on p "17" at bounding box center [381, 568] width 100 height 57
select select "9"
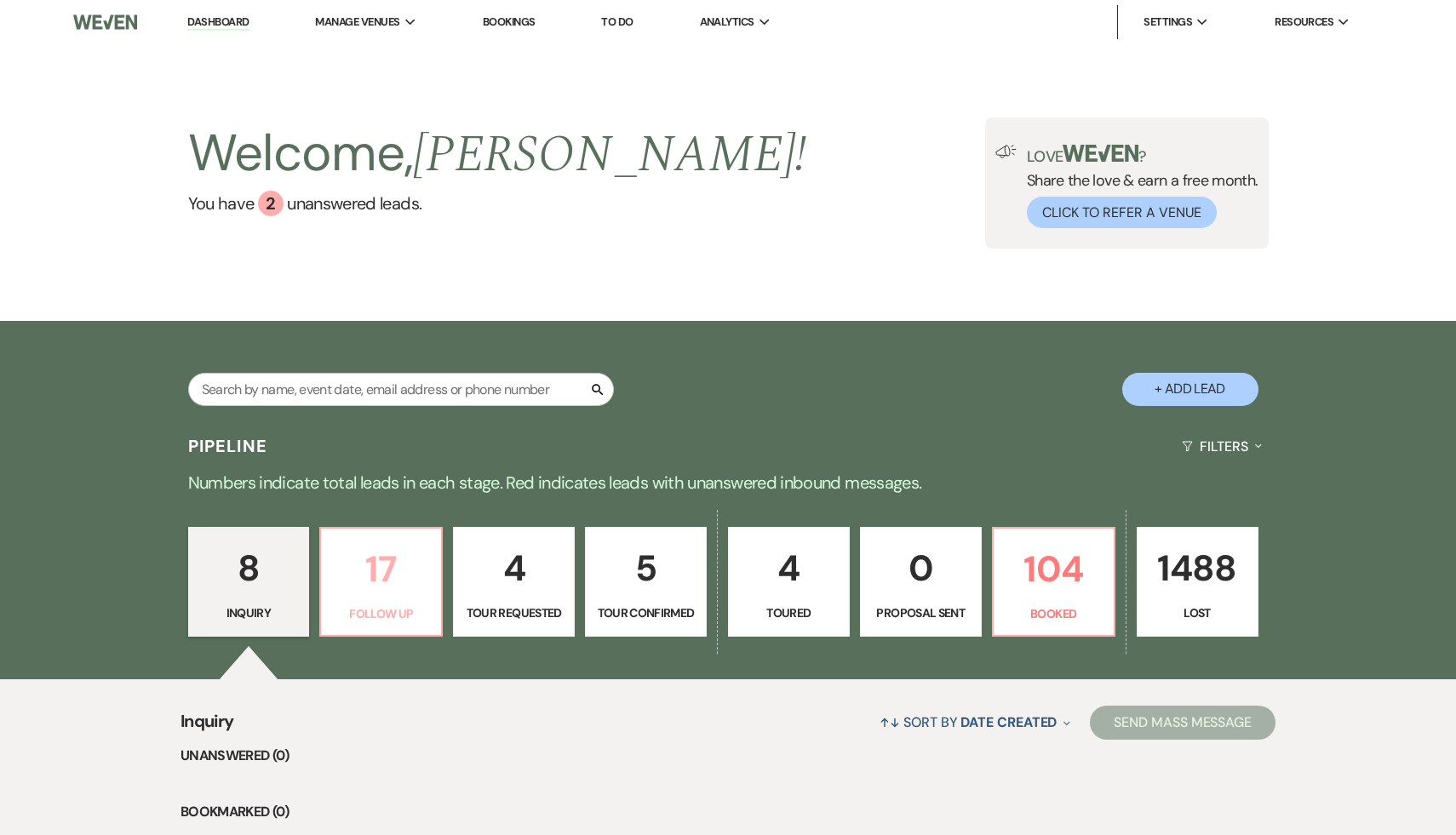
select select "9"
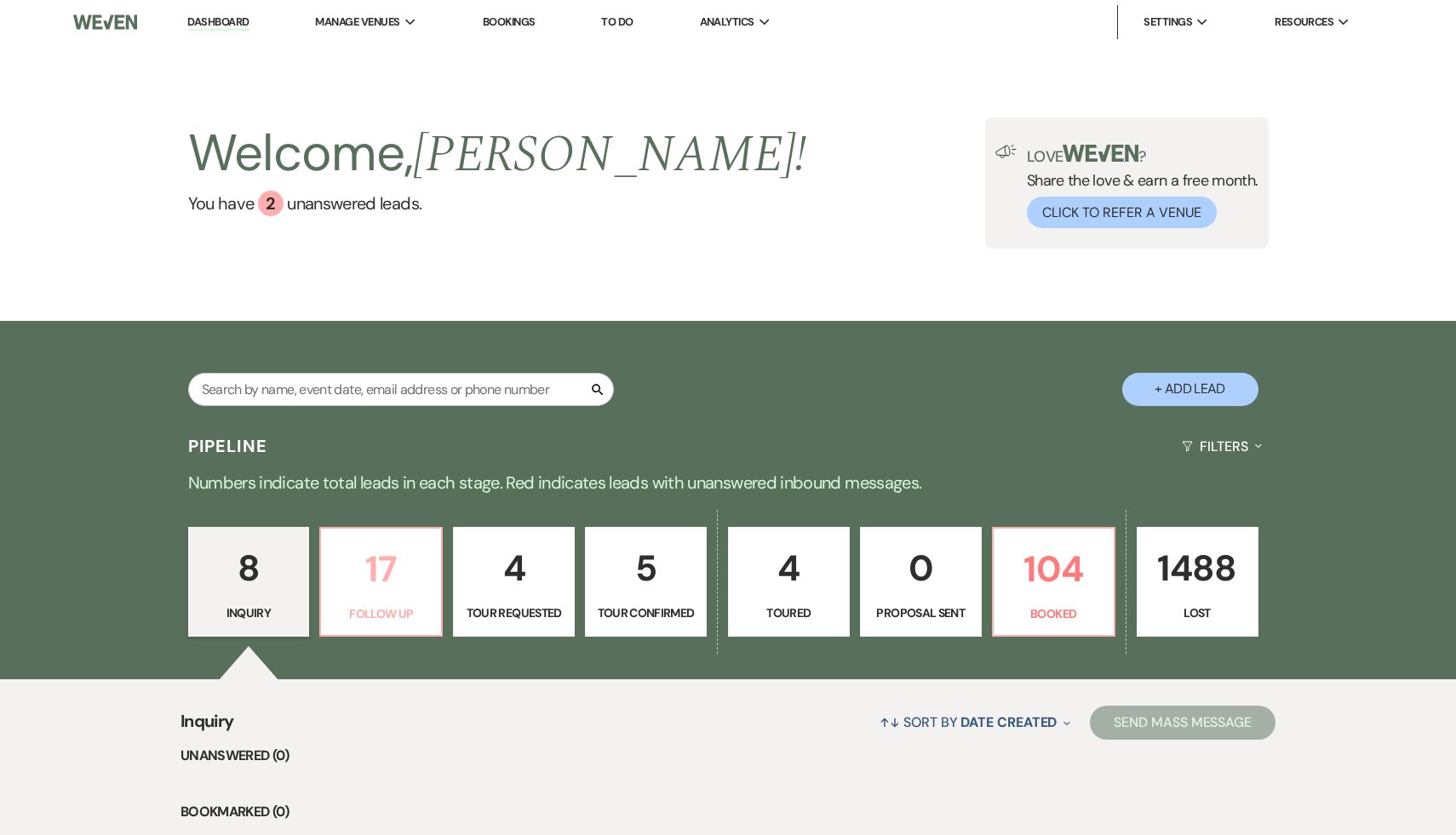
select select "9"
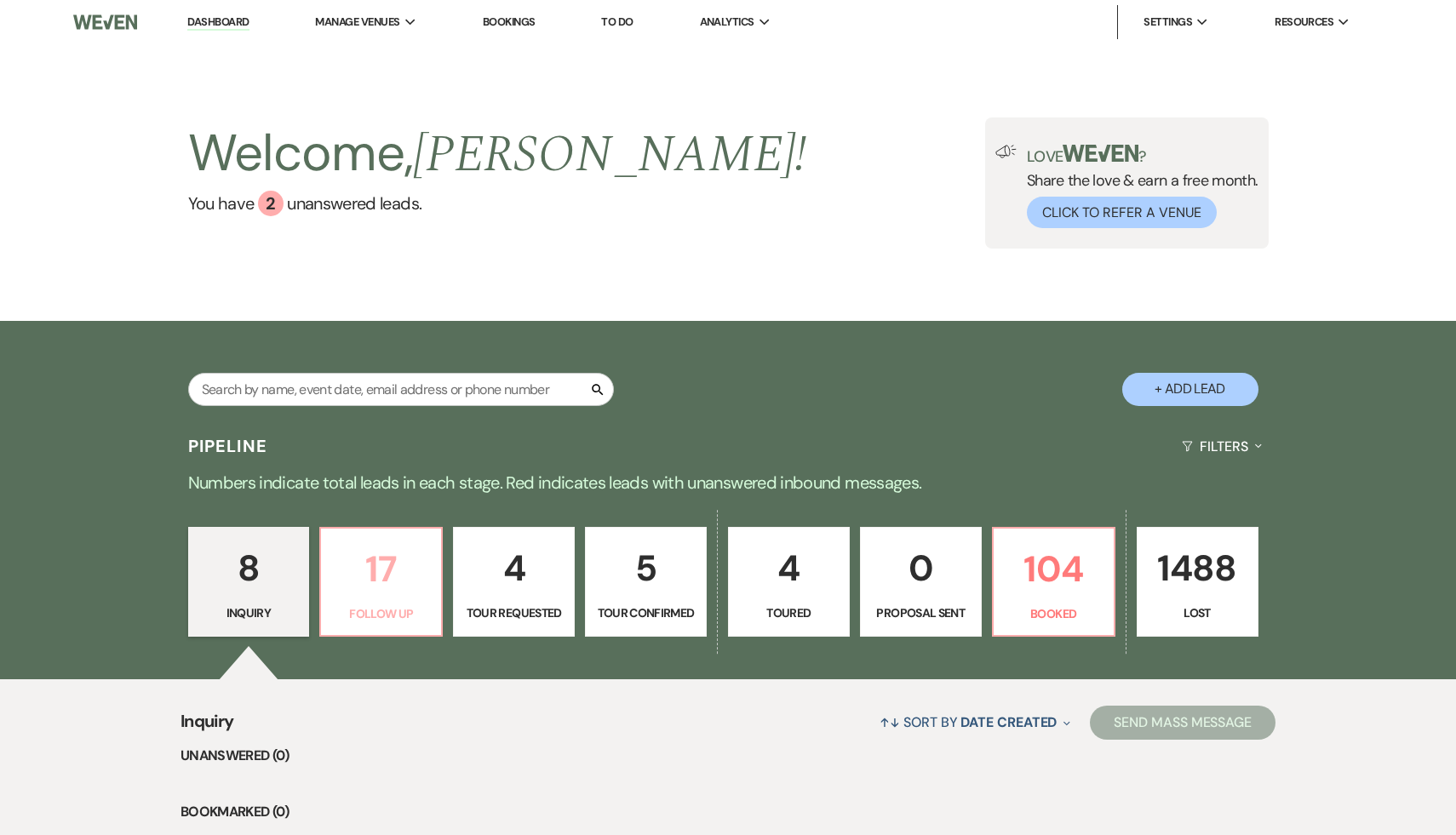
select select "9"
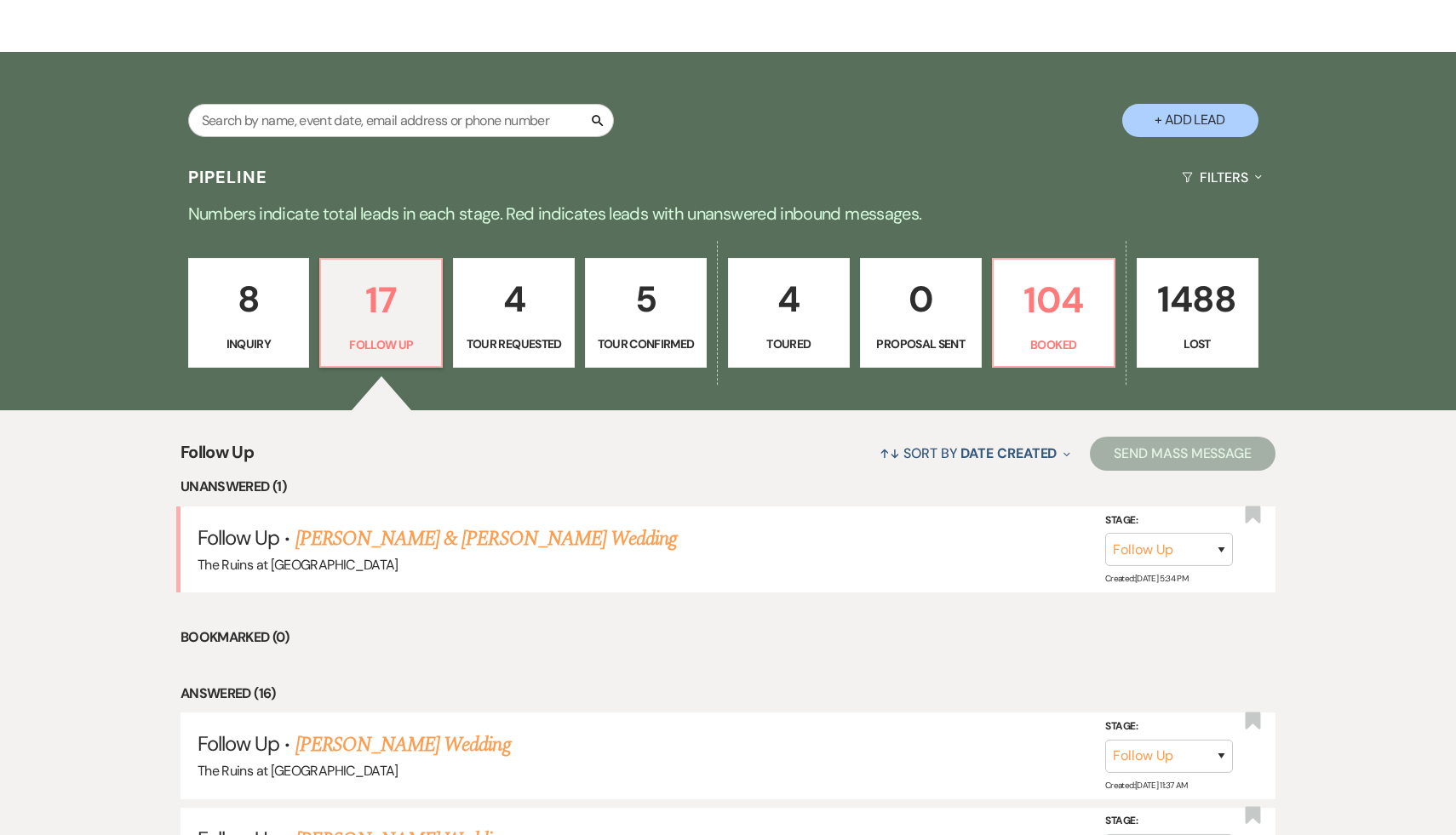
scroll to position [279, 0]
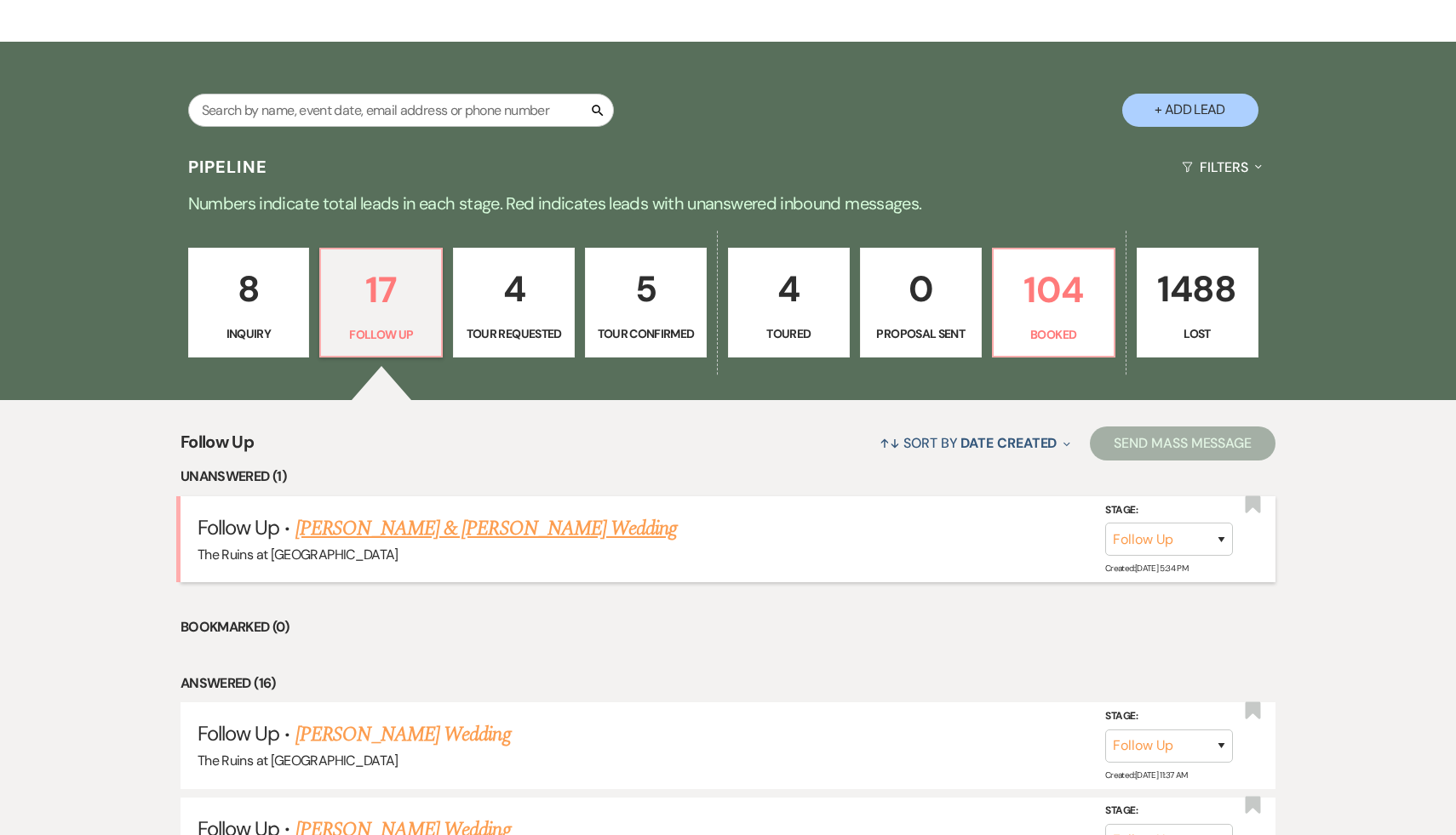
click at [499, 522] on link "[PERSON_NAME] & [PERSON_NAME] Wedding" at bounding box center [486, 528] width 381 height 30
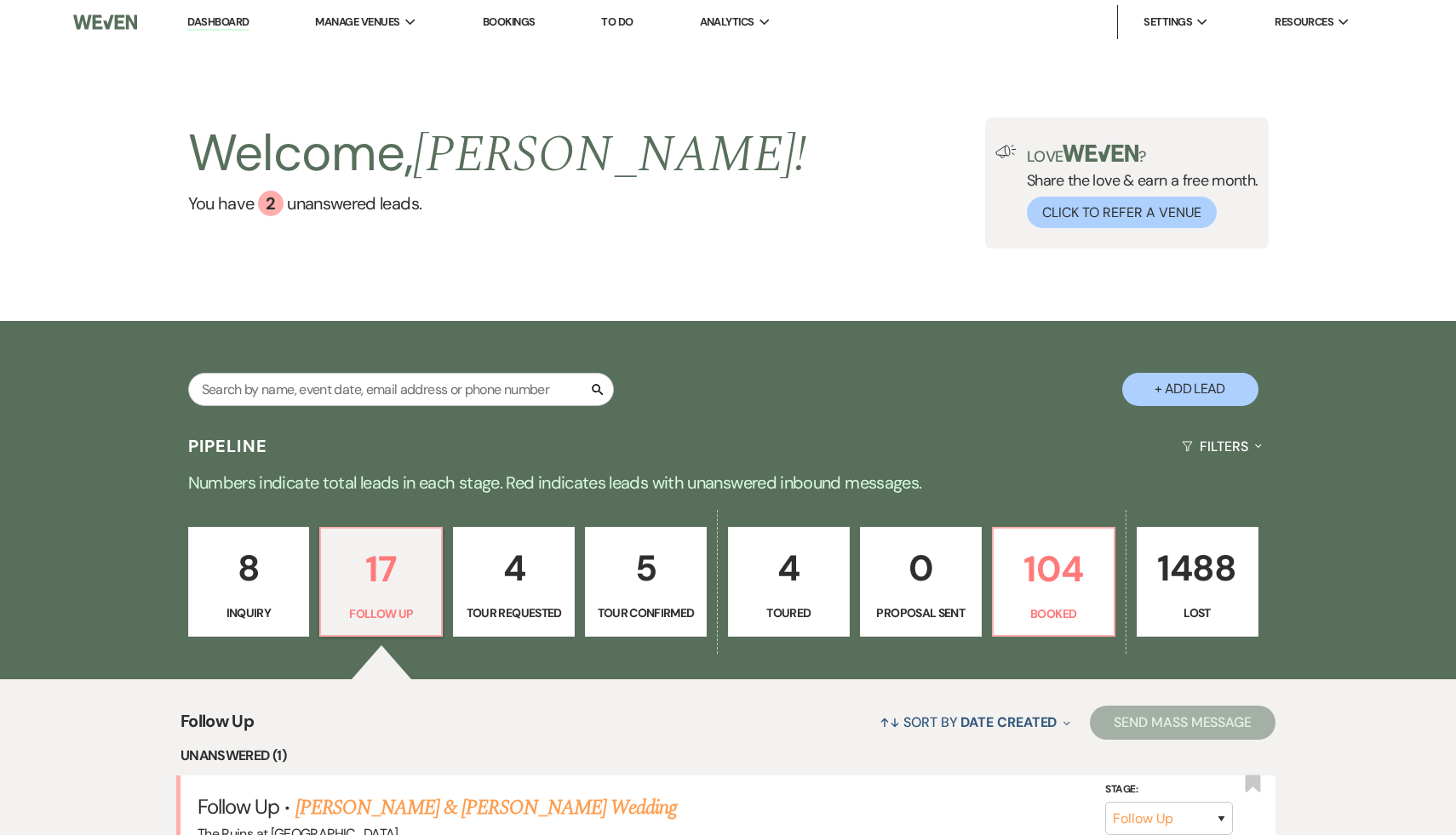
select select "9"
select select "20"
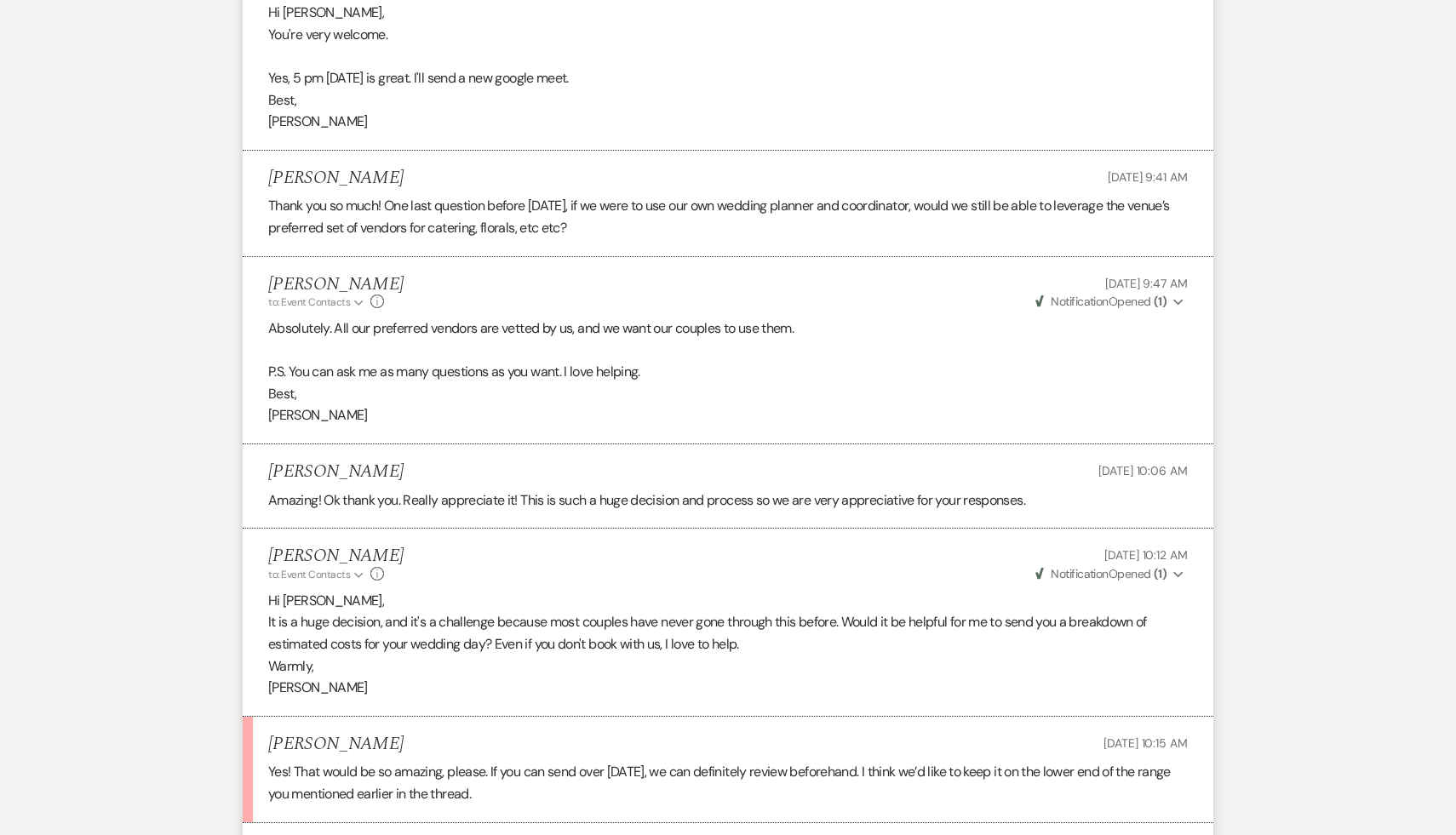
scroll to position [5940, 0]
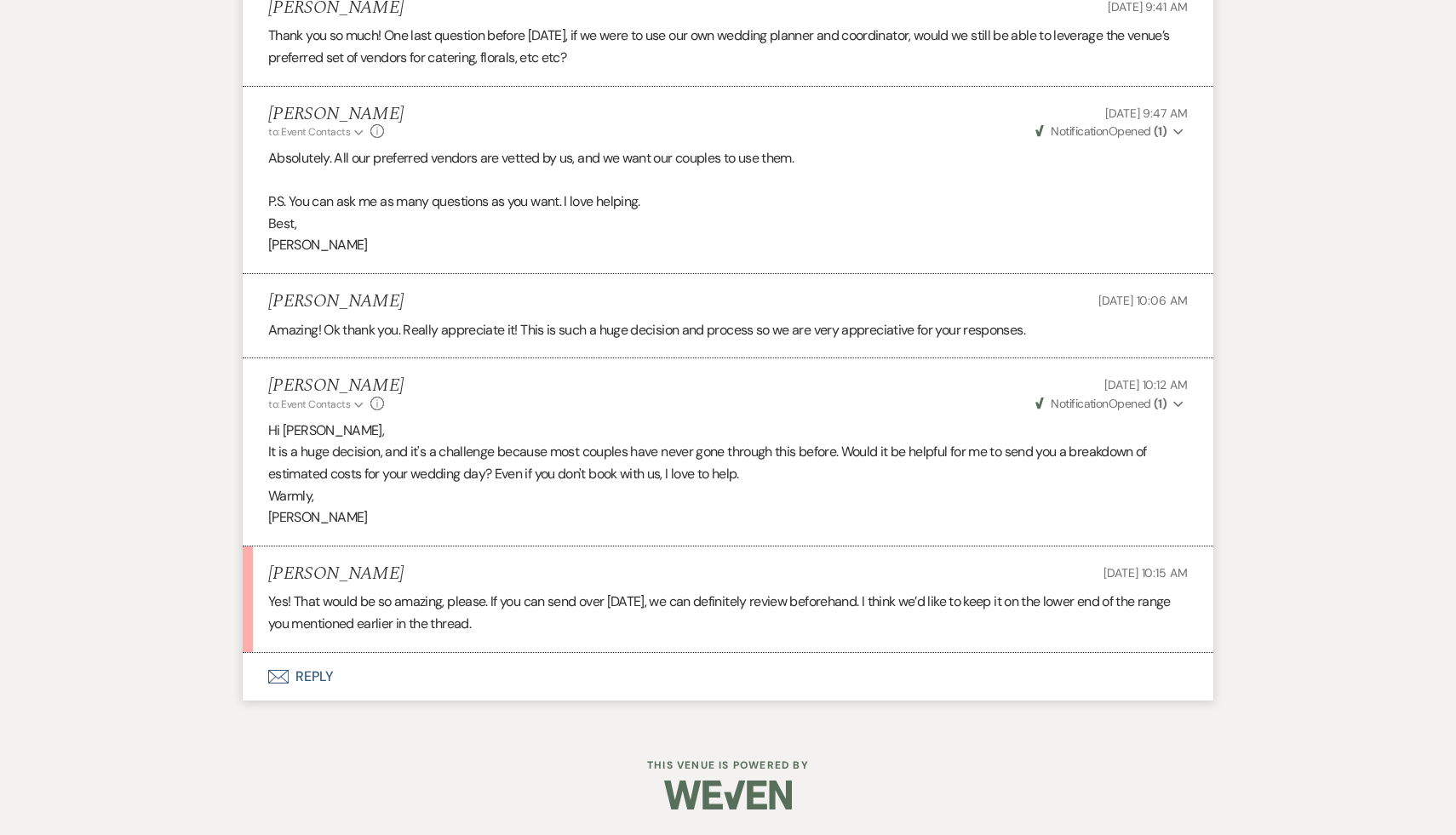
click at [309, 678] on button "Envelope Reply" at bounding box center [728, 677] width 971 height 48
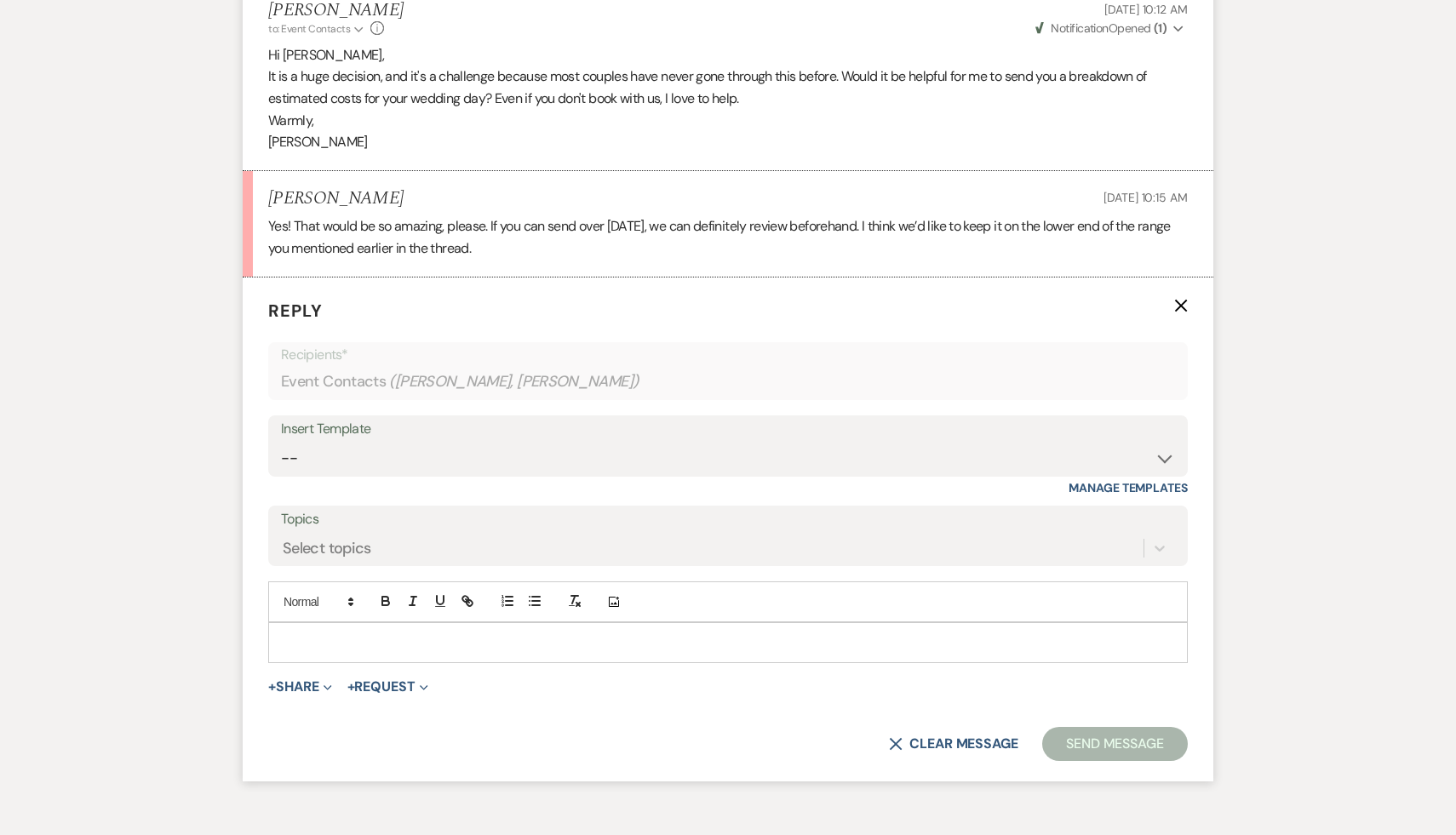
scroll to position [6290, 0]
click at [373, 654] on p at bounding box center [727, 645] width 892 height 19
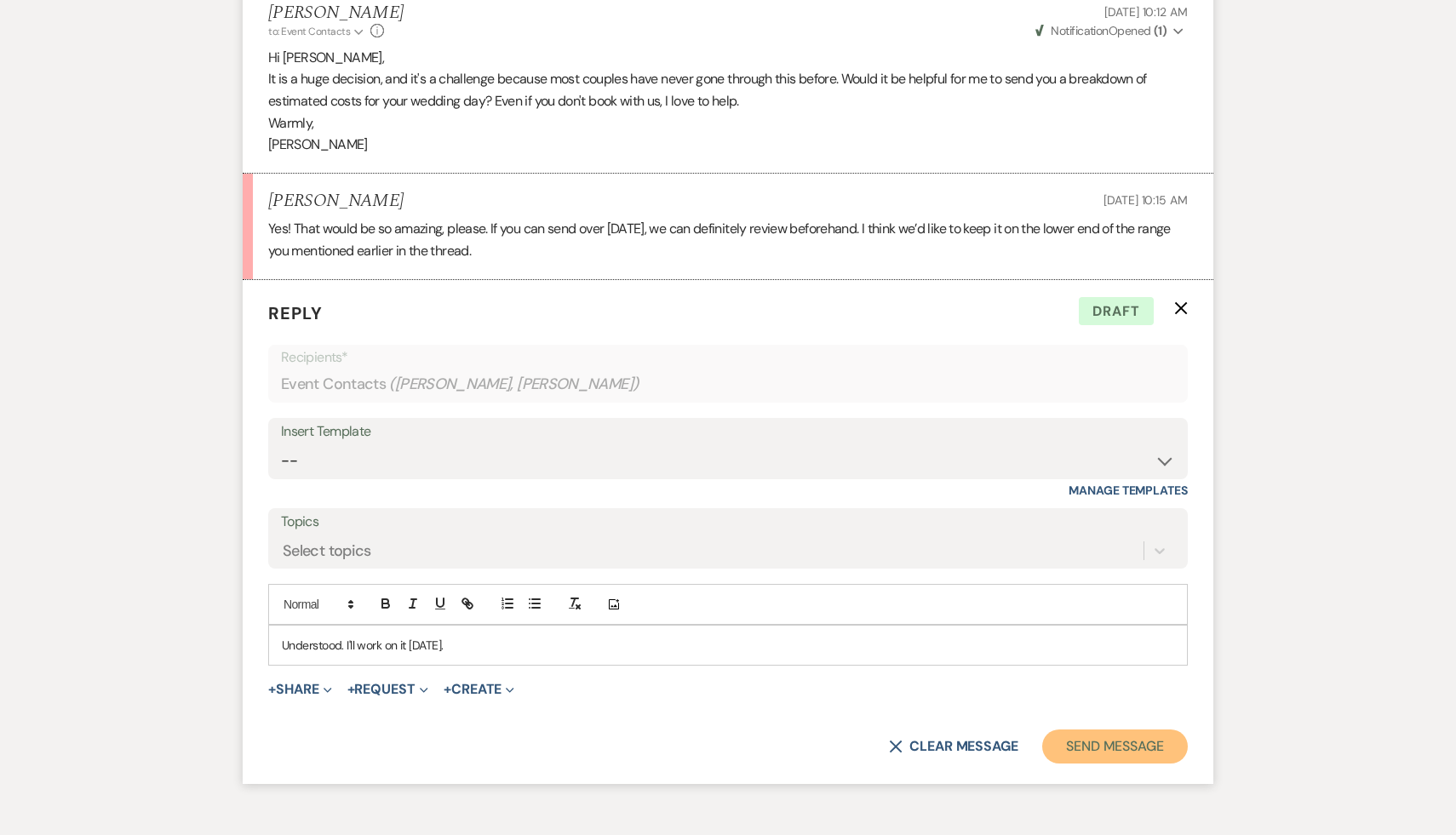
click at [1138, 764] on button "Send Message" at bounding box center [1115, 746] width 146 height 34
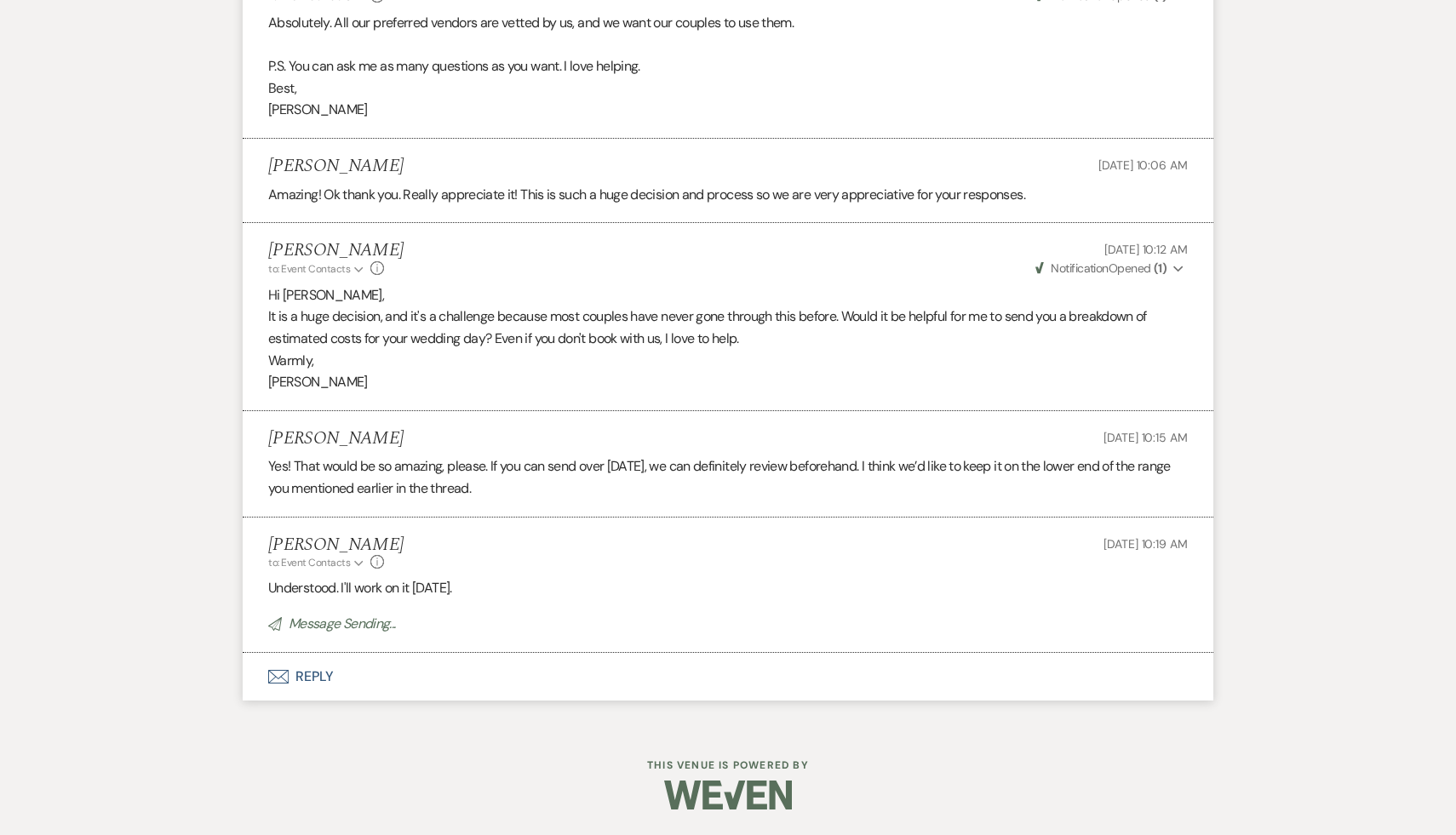
select select "9"
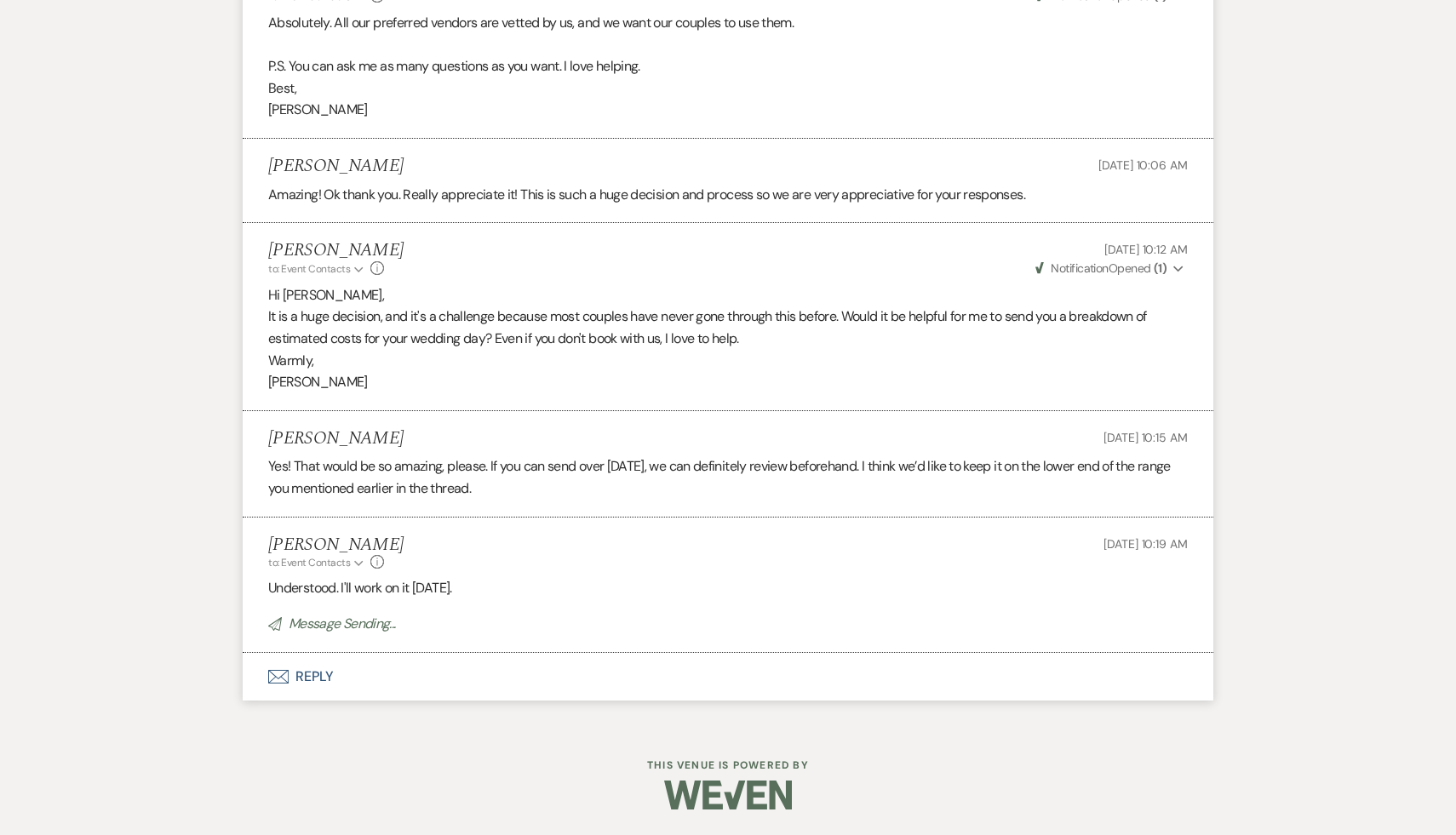
select select "9"
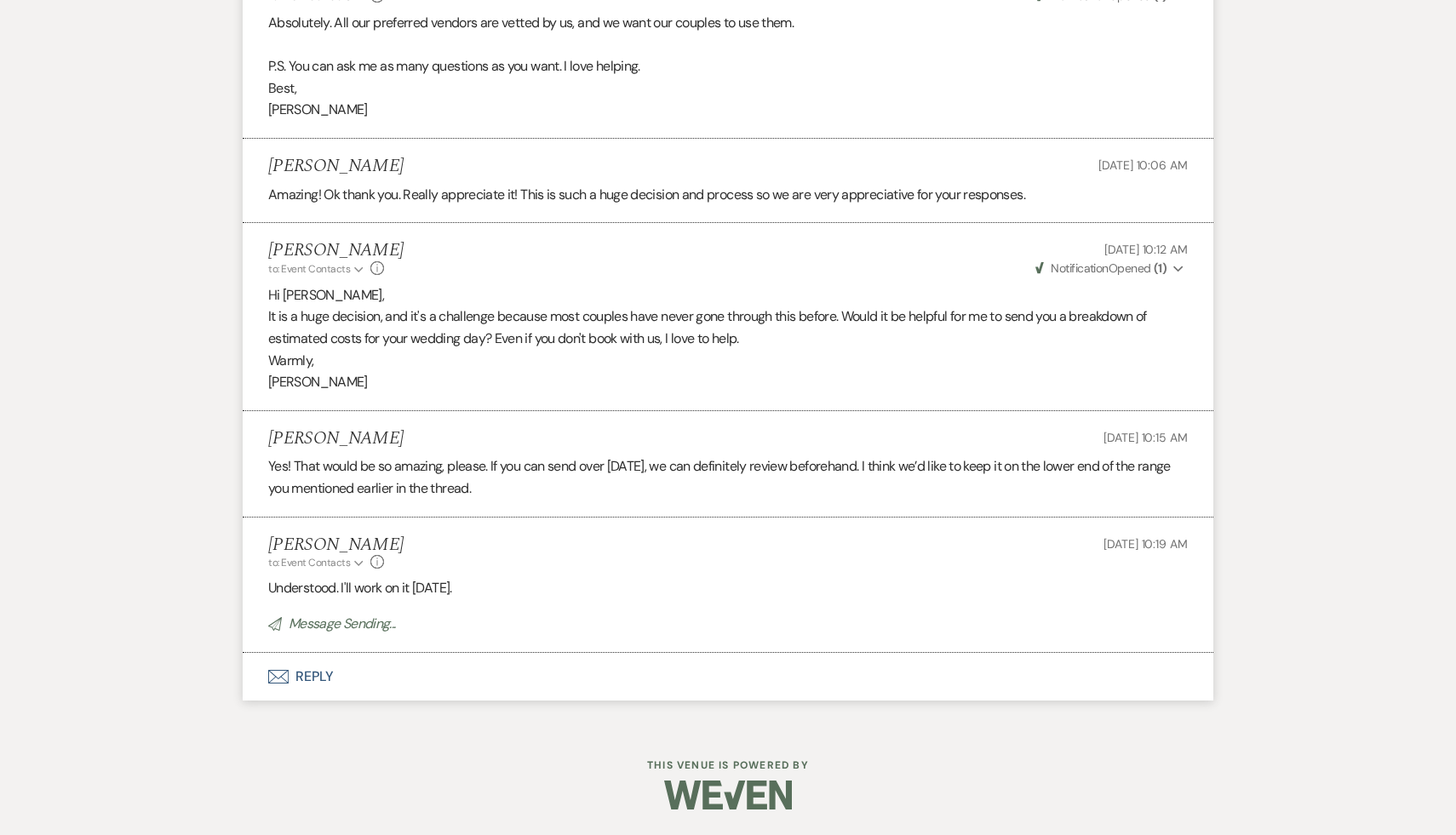
select select "9"
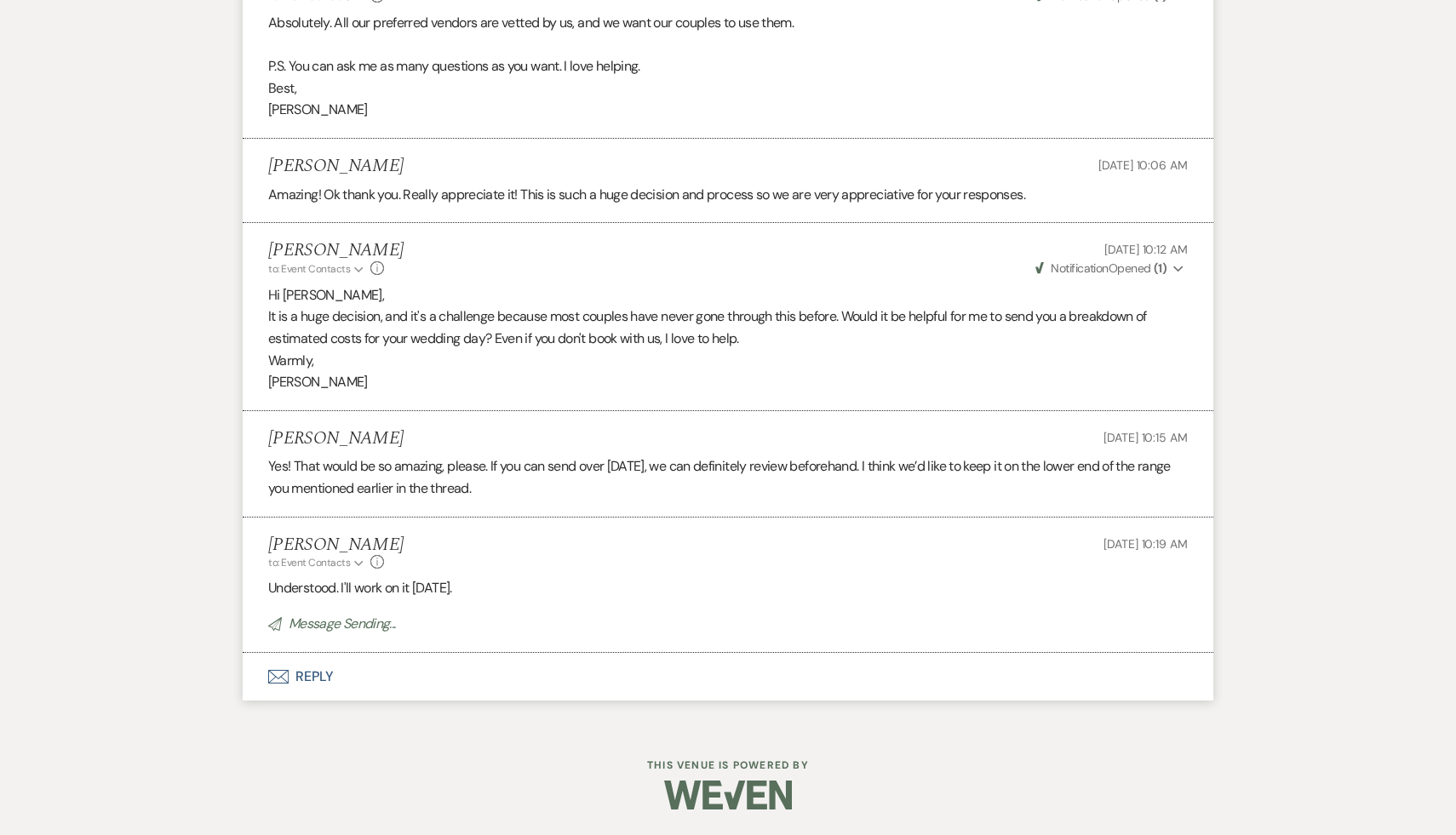
select select "9"
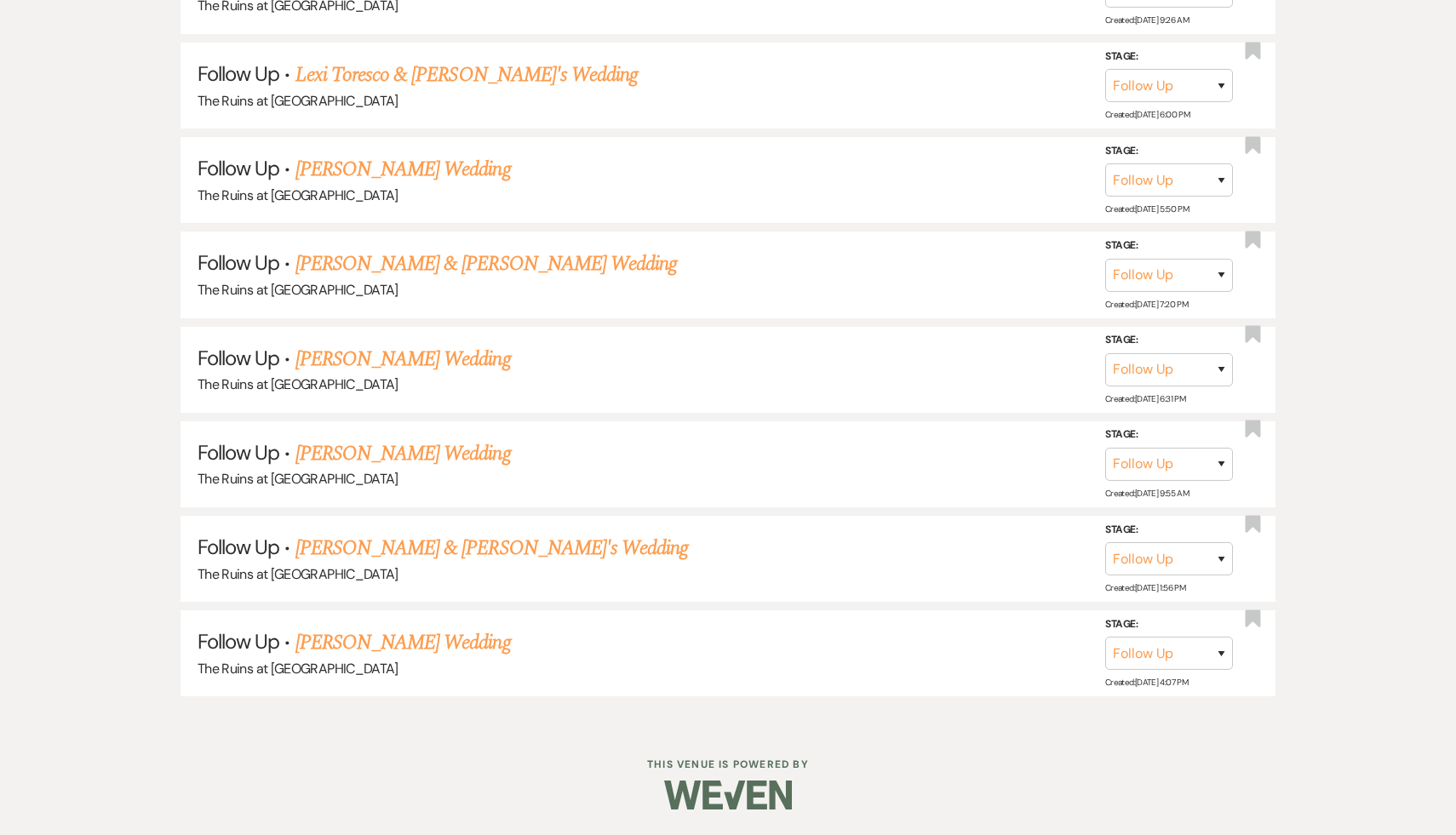
scroll to position [279, 0]
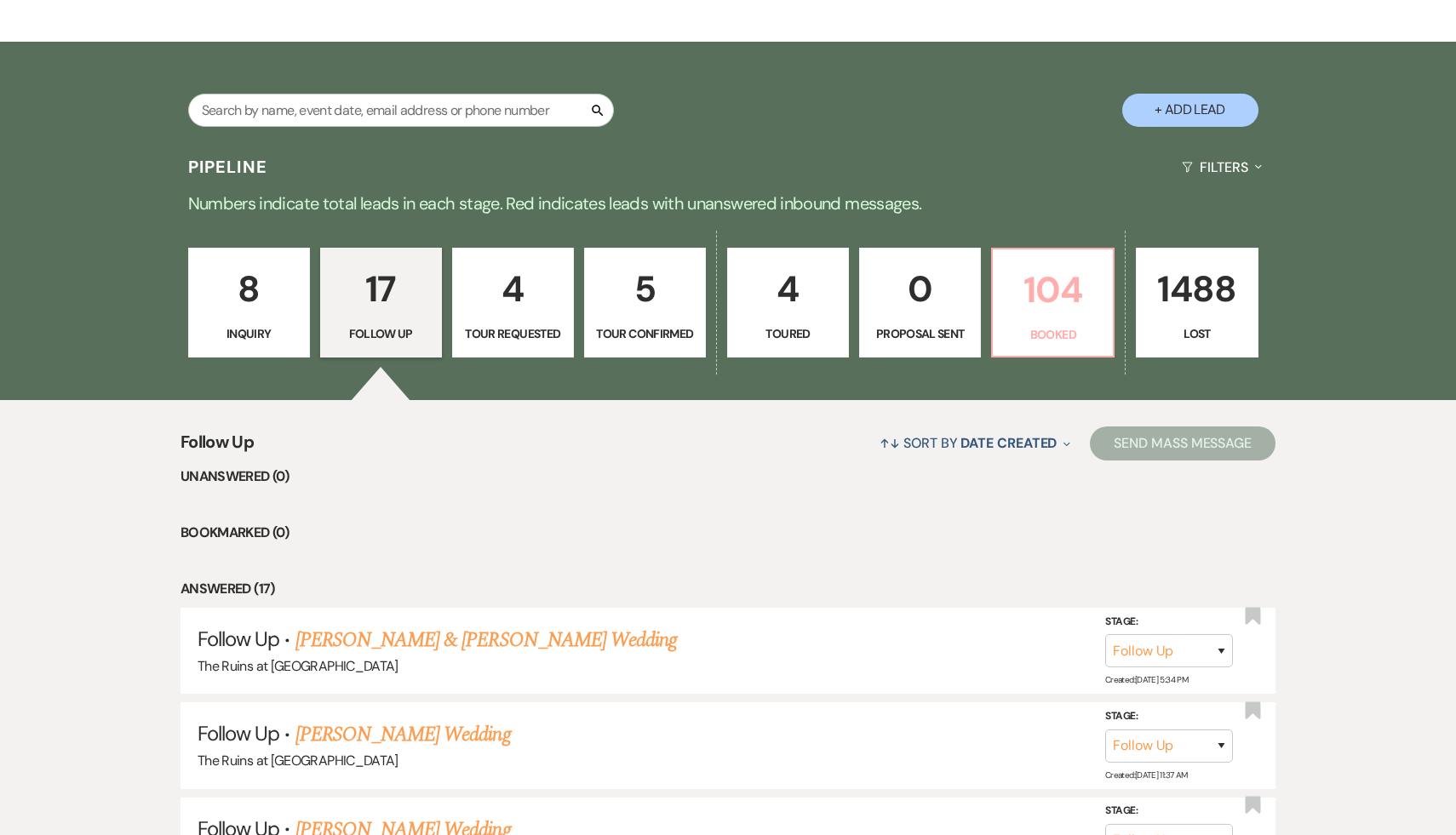
click at [1077, 289] on p "104" at bounding box center [1053, 290] width 100 height 57
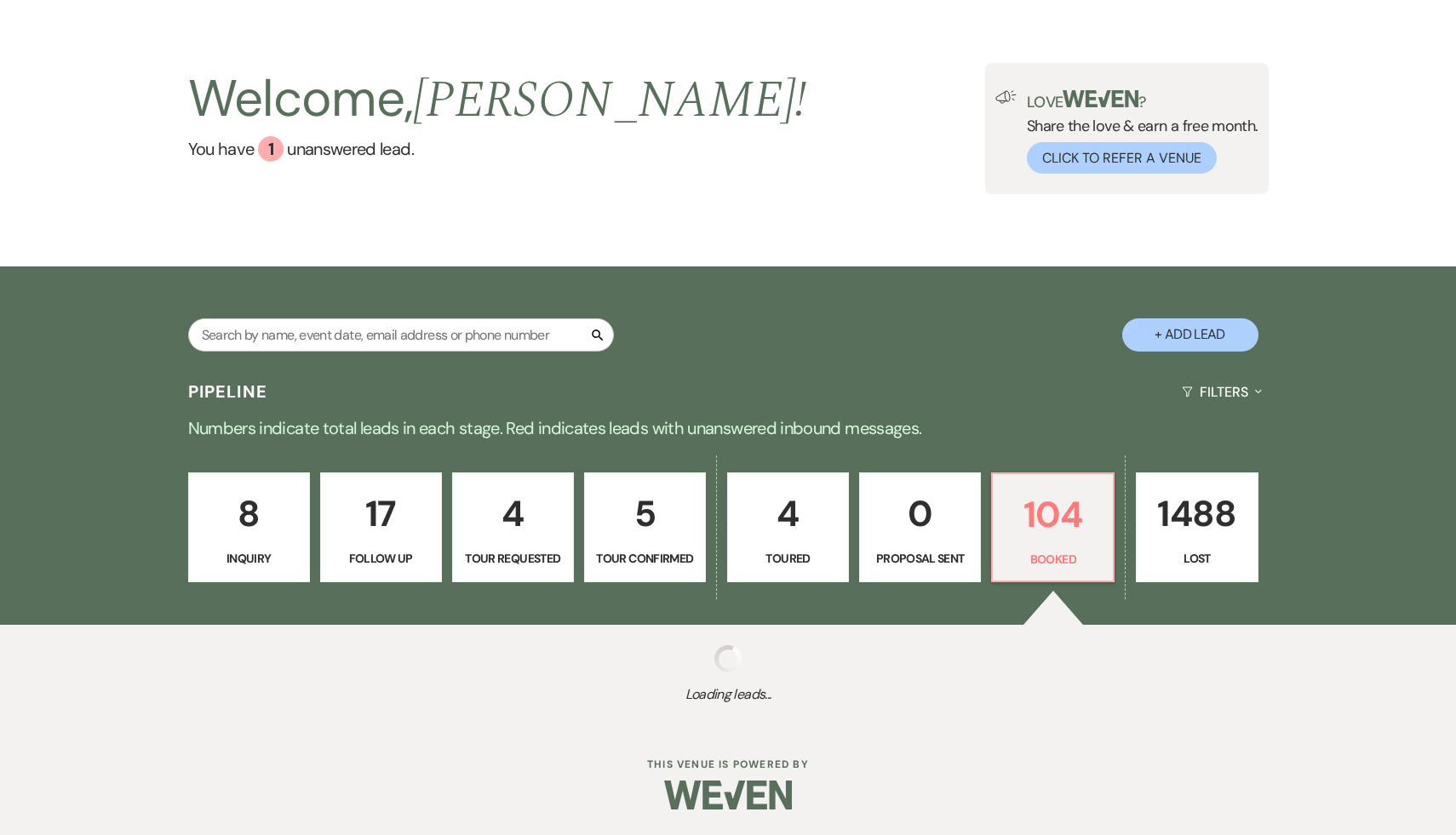
scroll to position [279, 0]
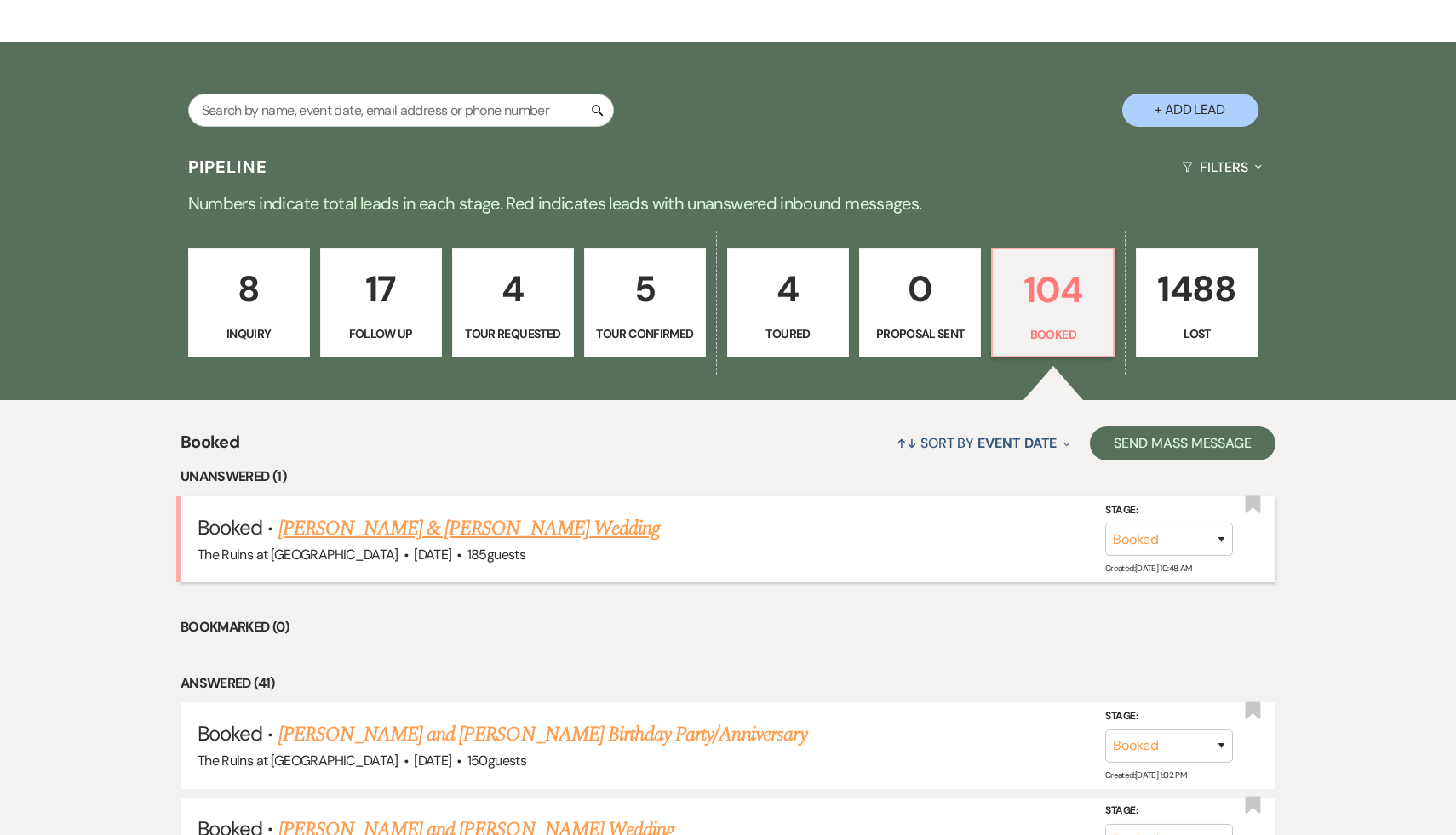
click at [500, 534] on link "[PERSON_NAME] & [PERSON_NAME] Wedding" at bounding box center [469, 528] width 381 height 30
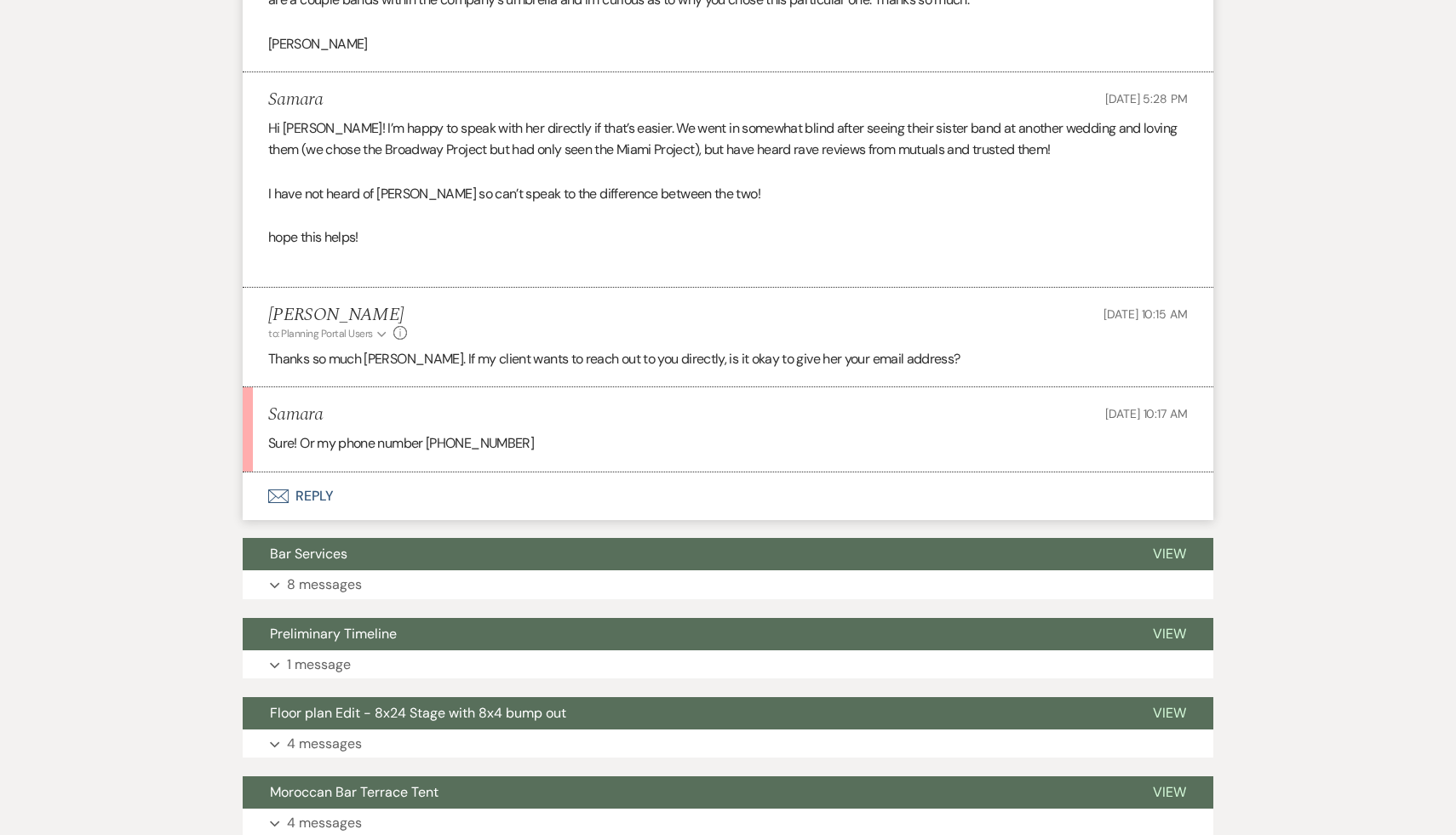
scroll to position [752, 0]
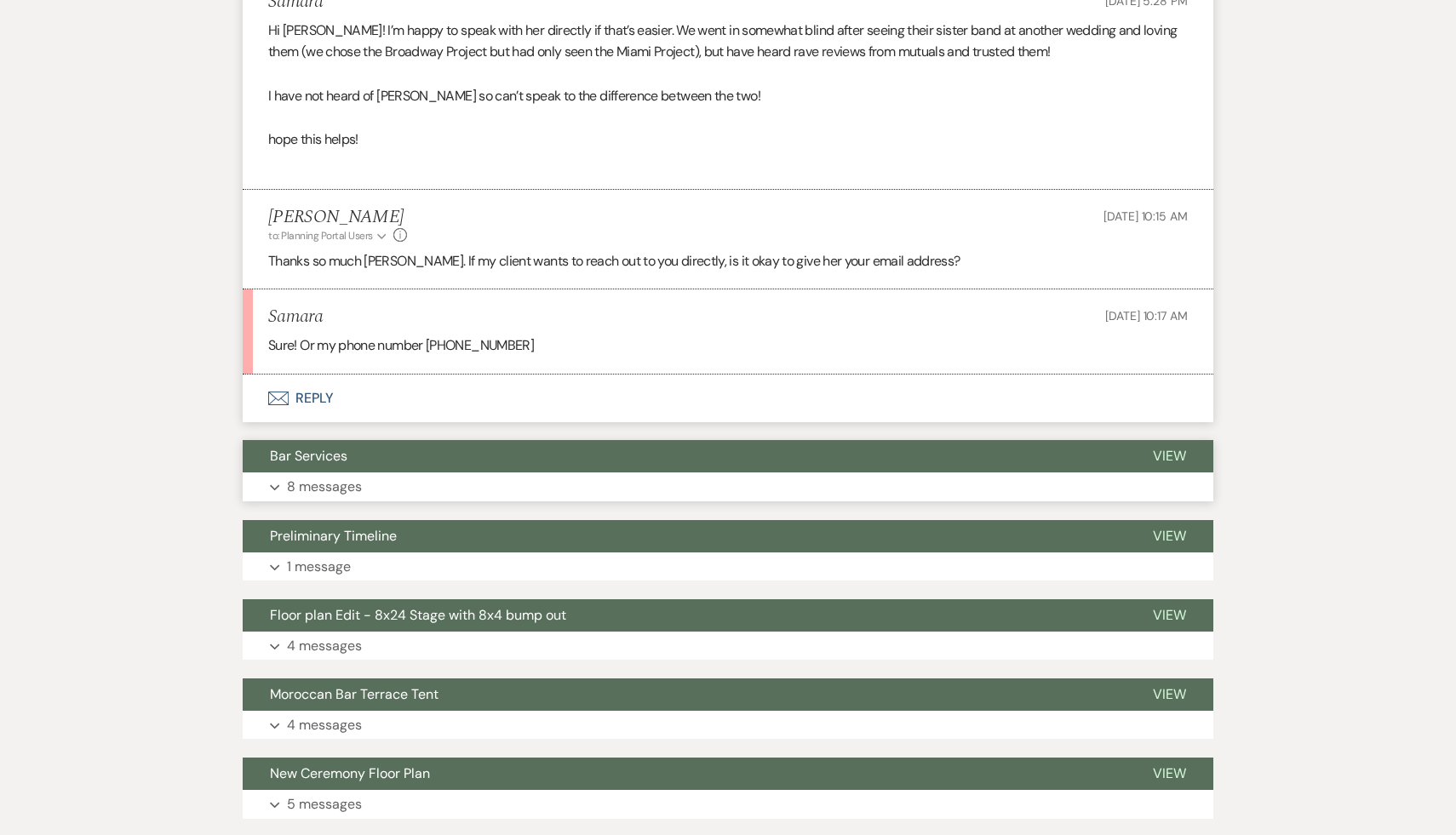
click at [336, 455] on span "Bar Services" at bounding box center [308, 456] width 77 height 18
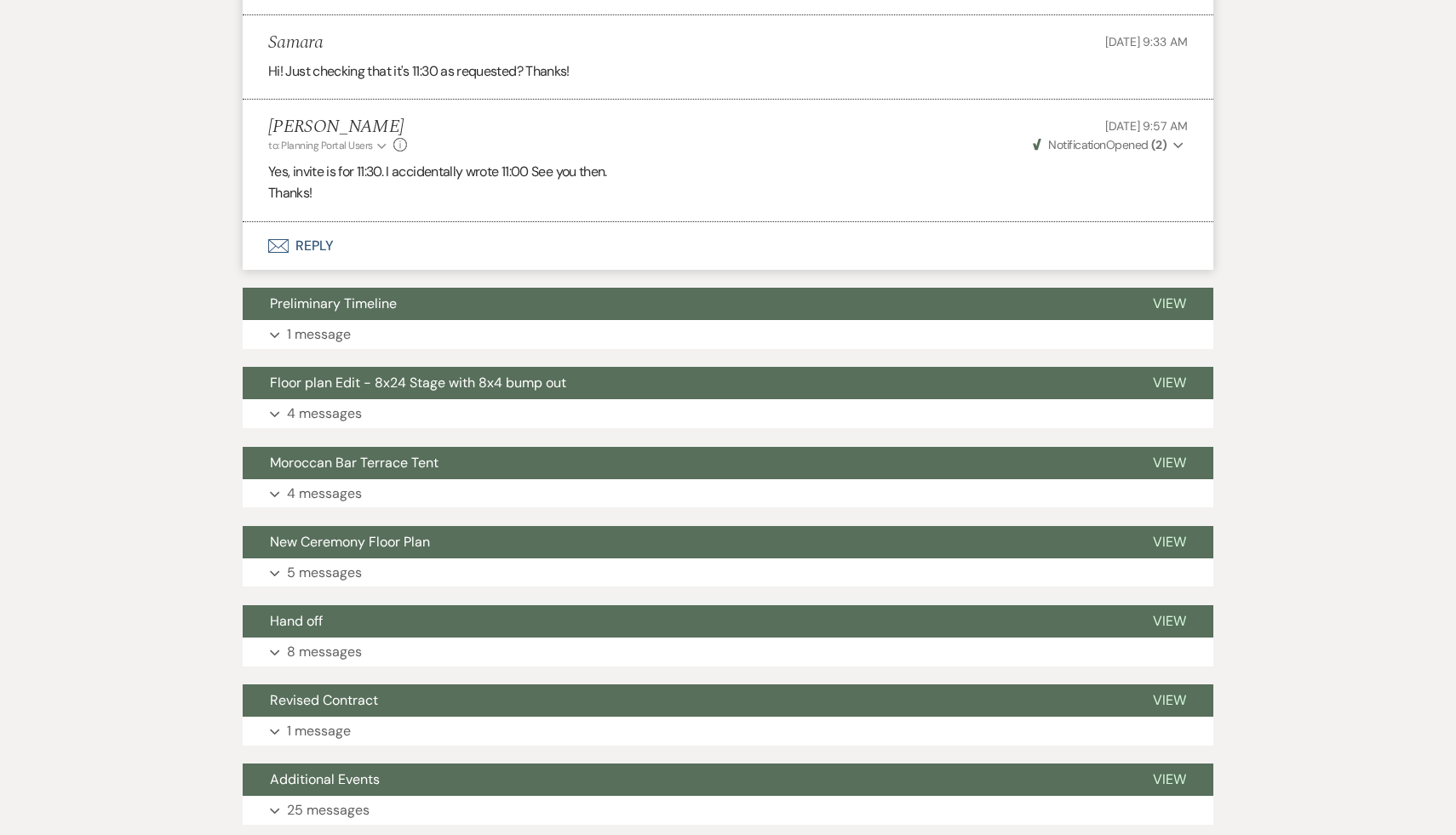
scroll to position [2438, 0]
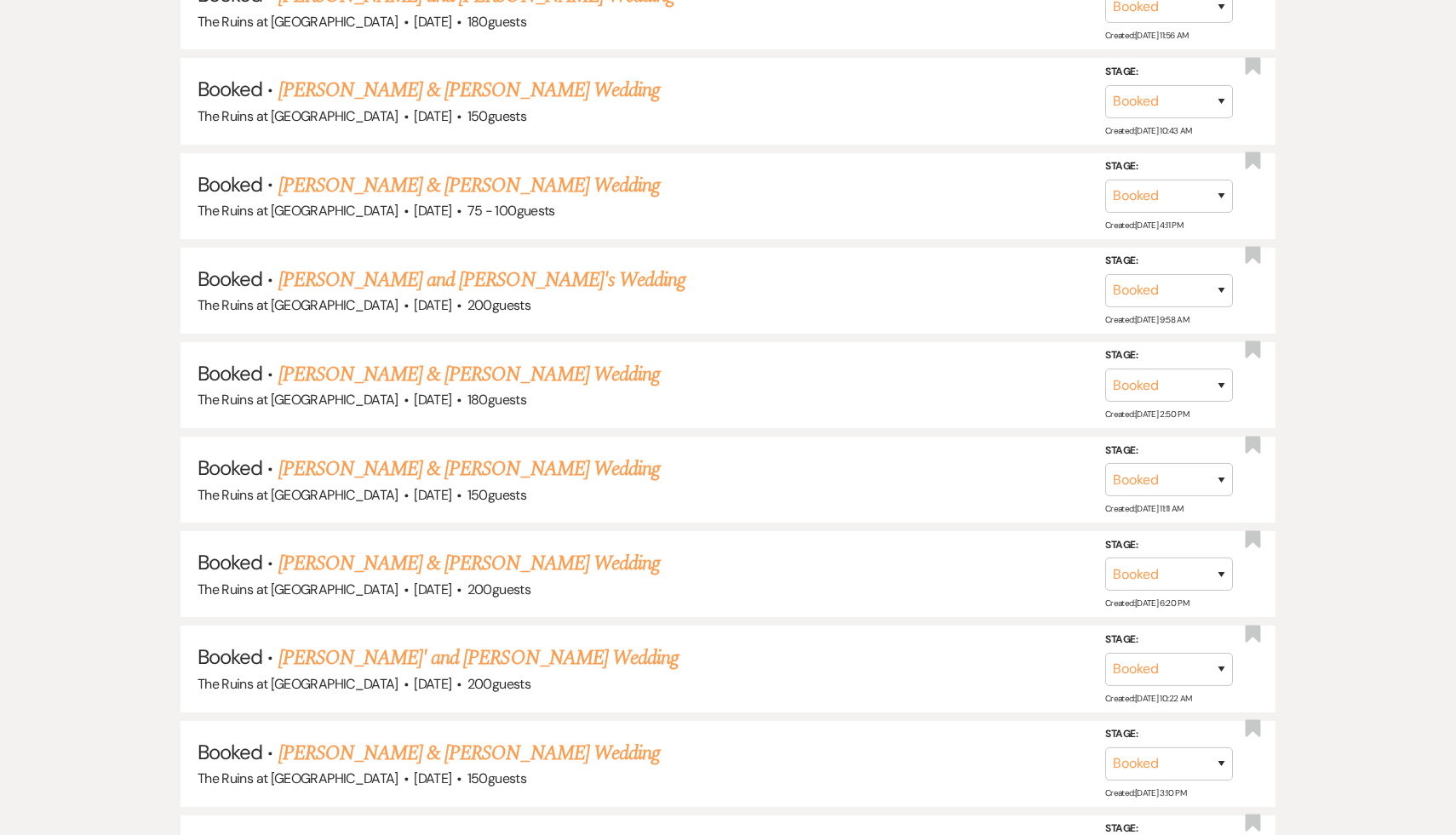
scroll to position [279, 0]
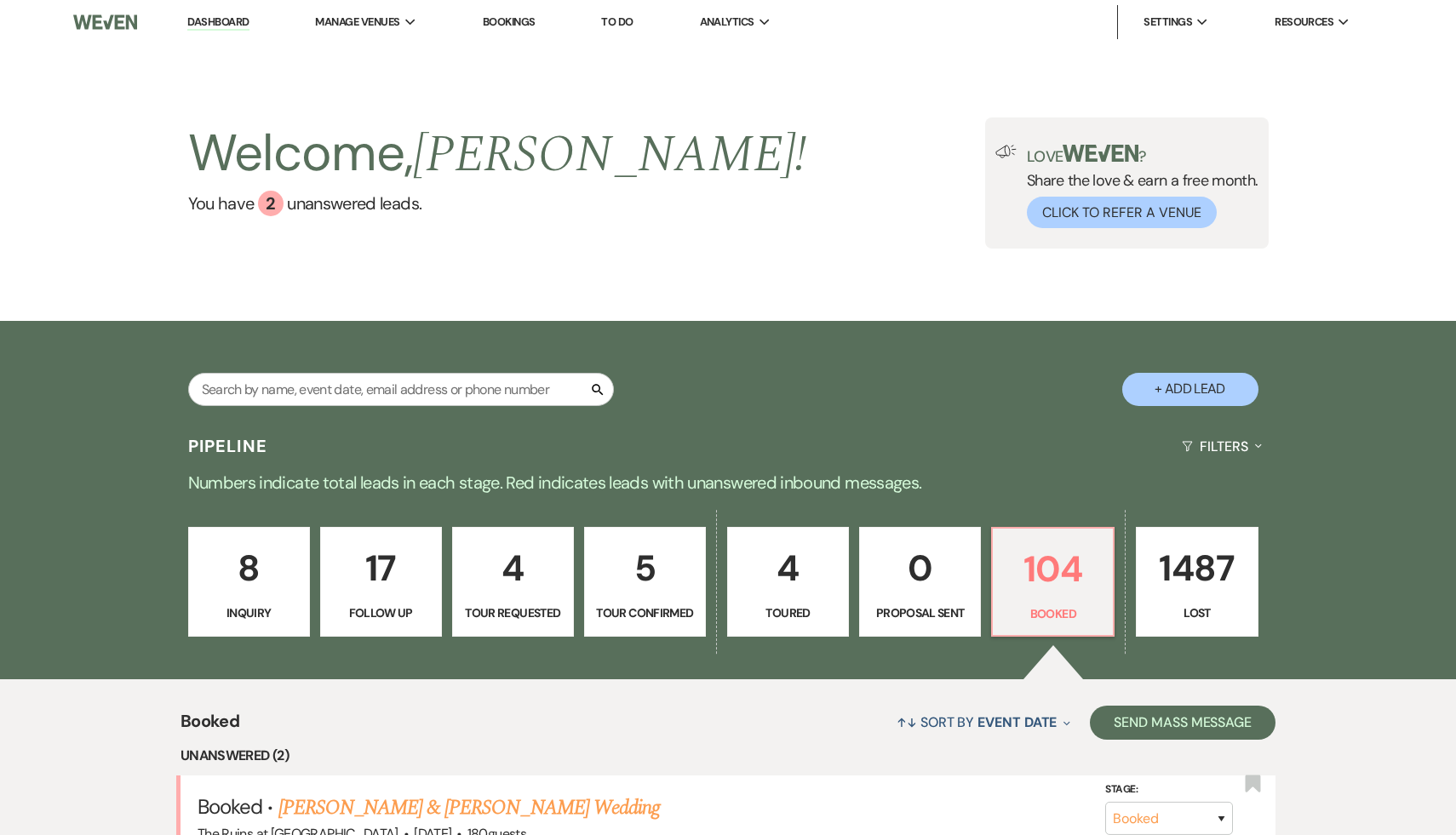
click at [1200, 395] on button "+ Add Lead" at bounding box center [1190, 390] width 136 height 33
select select "534"
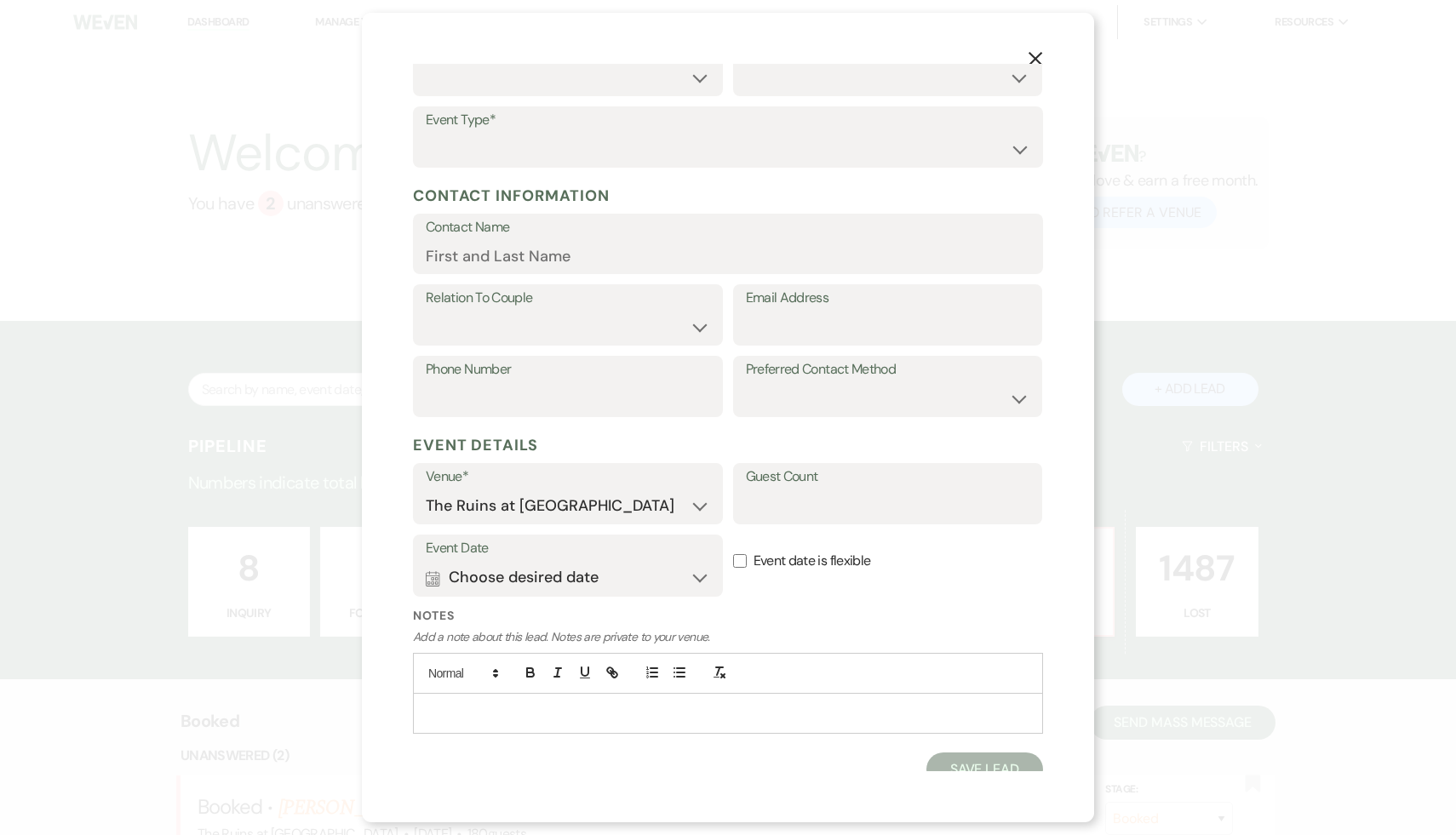
scroll to position [128, 0]
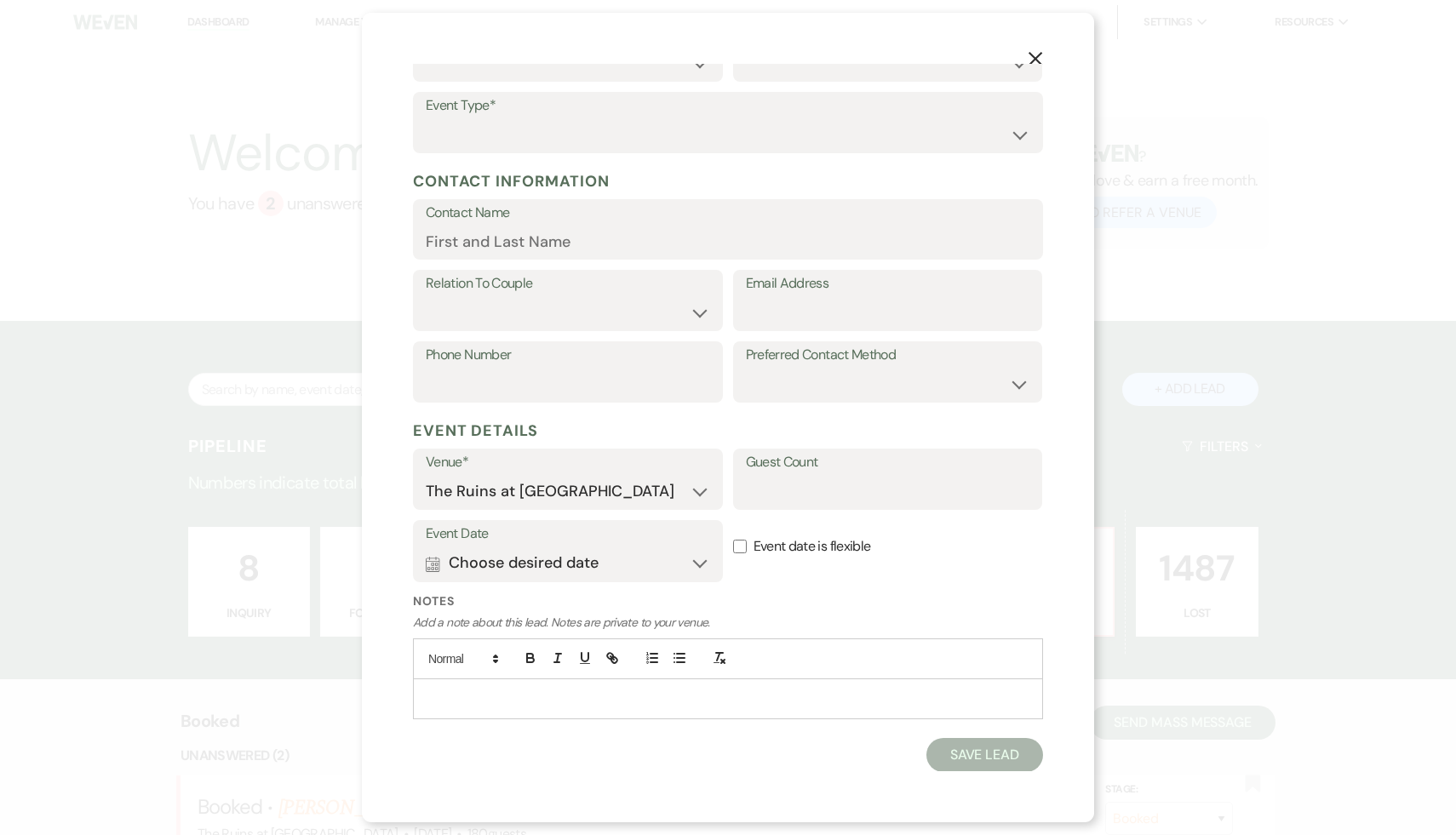
click at [500, 698] on p at bounding box center [728, 698] width 603 height 19
drag, startPoint x: 647, startPoint y: 698, endPoint x: 462, endPoint y: 692, distance: 185.1
click at [462, 692] on li "[EMAIL_ADDRESS][DOMAIN_NAME]" at bounding box center [737, 698] width 586 height 19
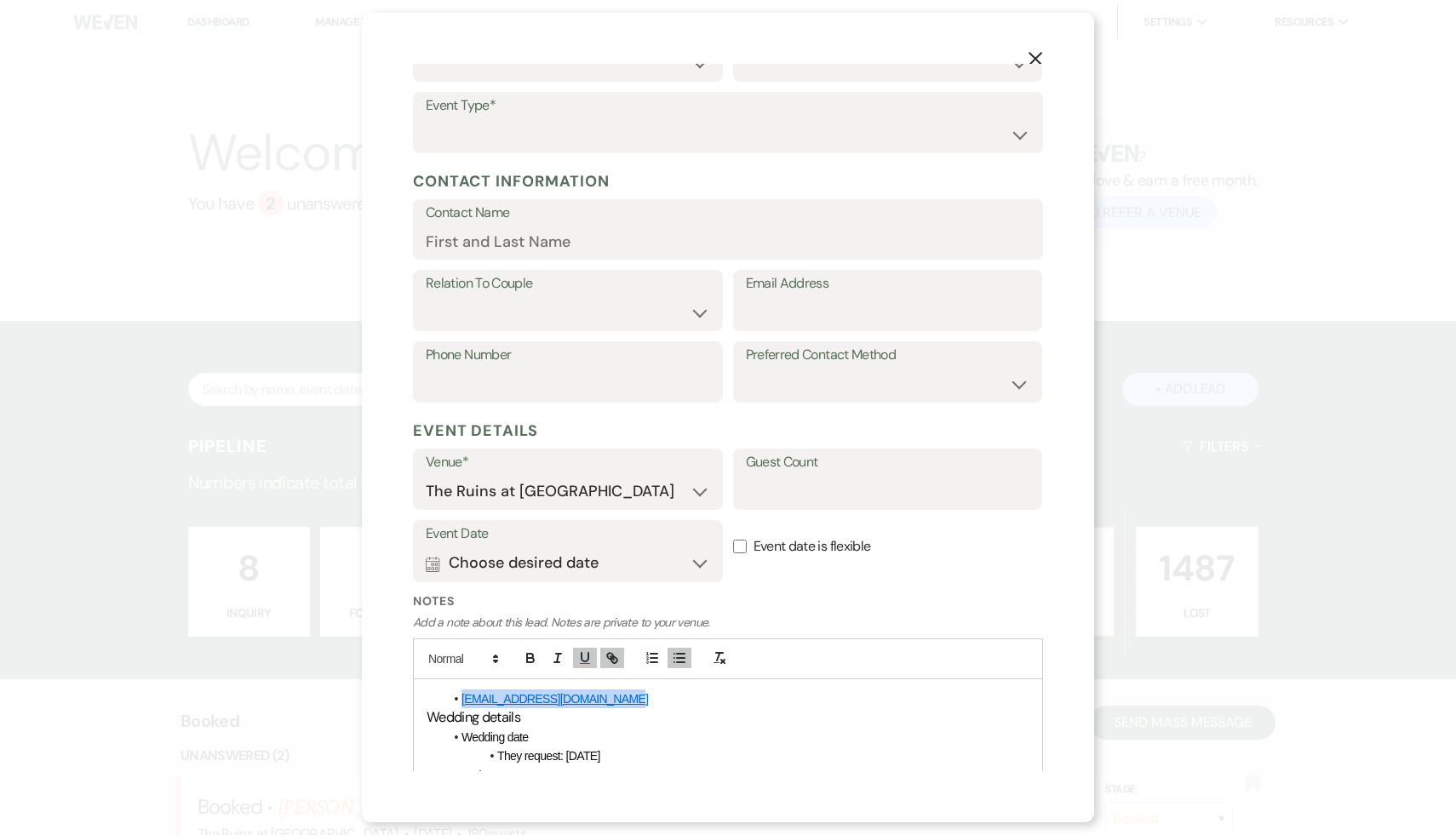
copy link "[EMAIL_ADDRESS][DOMAIN_NAME]"
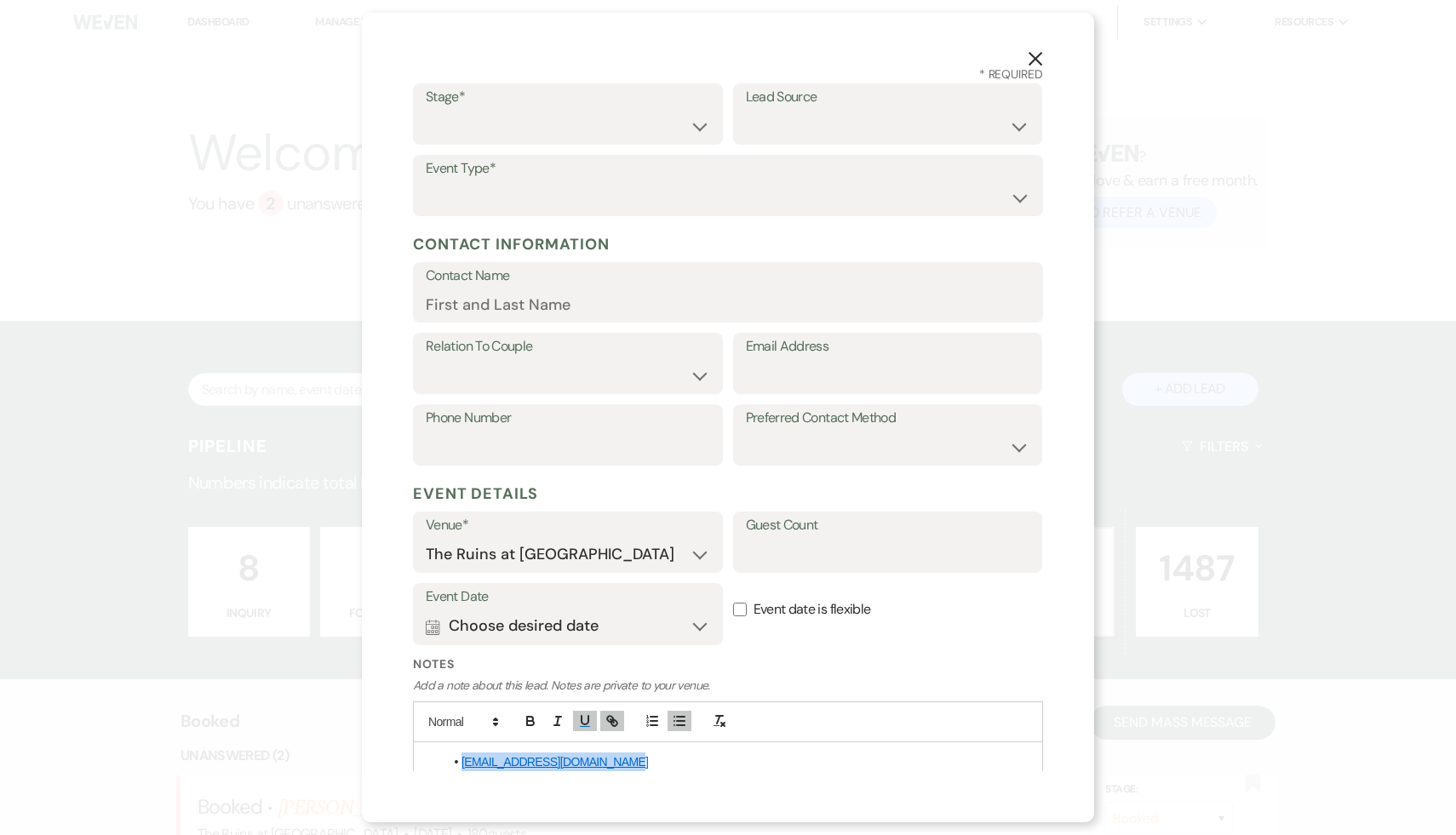
scroll to position [0, 0]
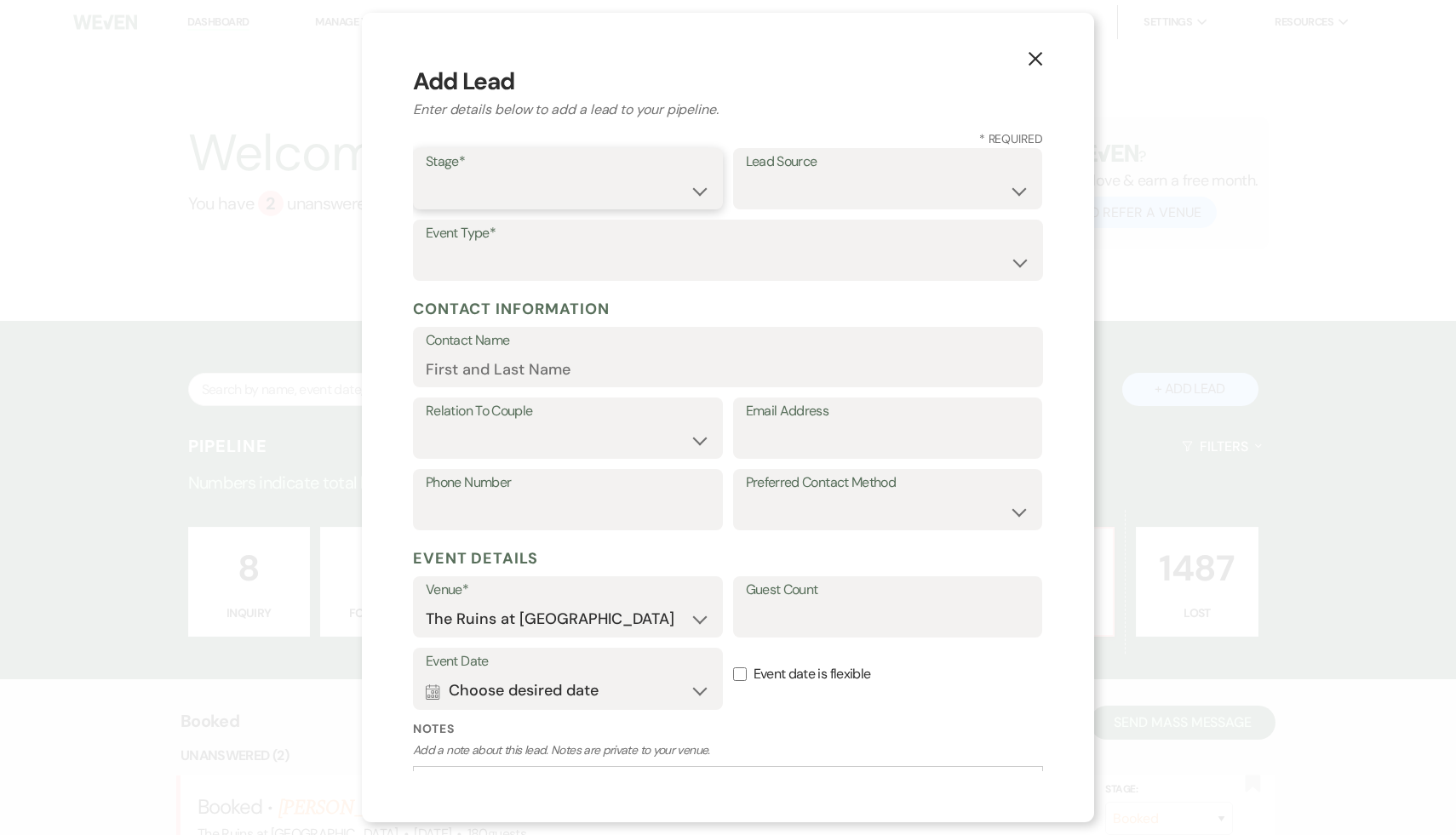
click at [698, 189] on select "Inquiry Follow Up Tour Requested Tour Confirmed Toured Proposal Sent Booked Lost" at bounding box center [568, 191] width 284 height 33
select select "1"
click at [1014, 188] on select "Weven Venue Website Instagram Facebook Pinterest Google The Knot Wedding Wire H…" at bounding box center [888, 191] width 284 height 33
select select "17"
click at [1020, 259] on select "Wedding Anniversary Party Baby Shower Bachelorette / Bachelor Party Birthday Pa…" at bounding box center [728, 263] width 605 height 33
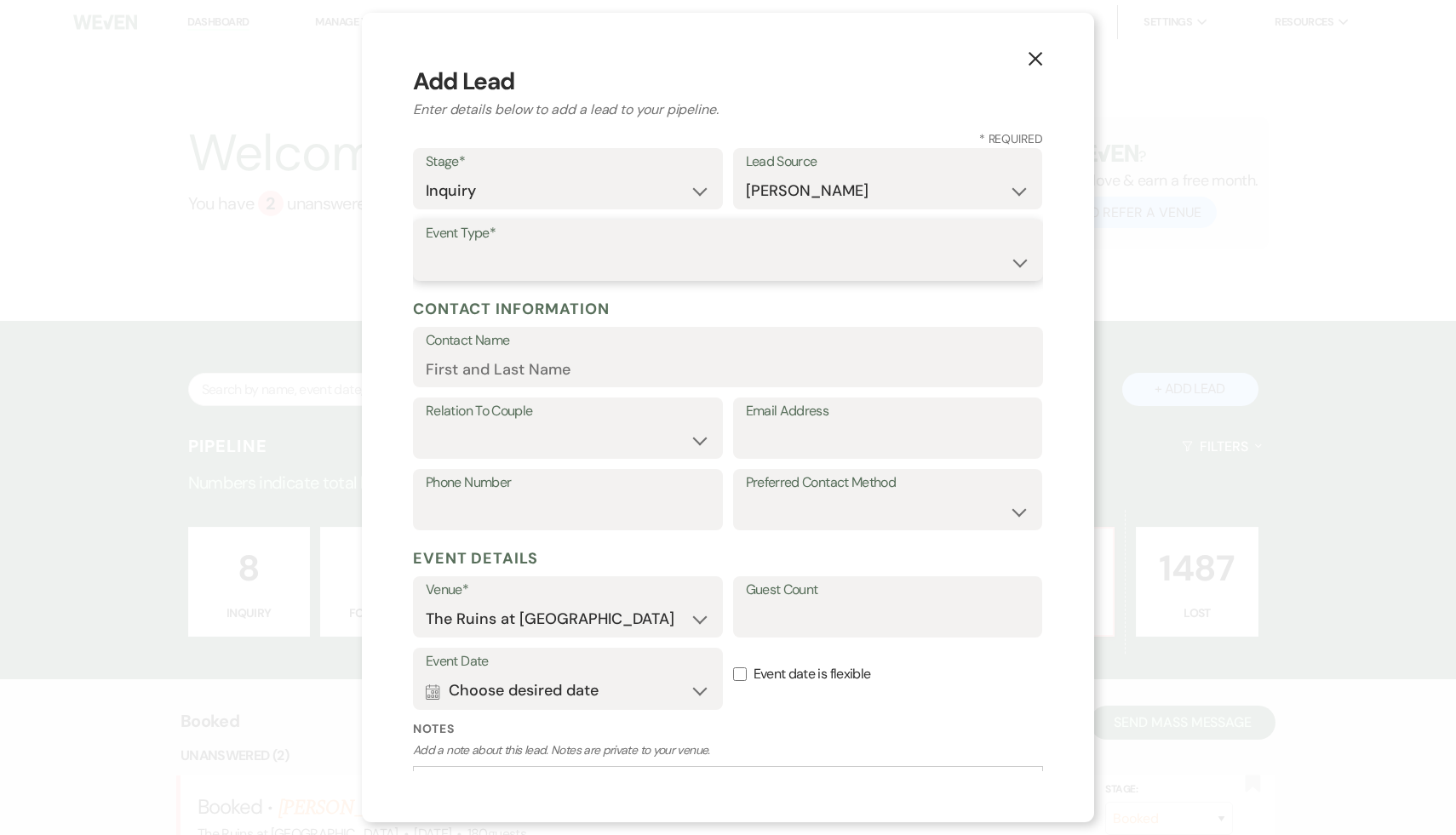
select select "1"
click at [761, 440] on input "Email Address" at bounding box center [888, 440] width 284 height 33
paste input "[EMAIL_ADDRESS][DOMAIN_NAME]"
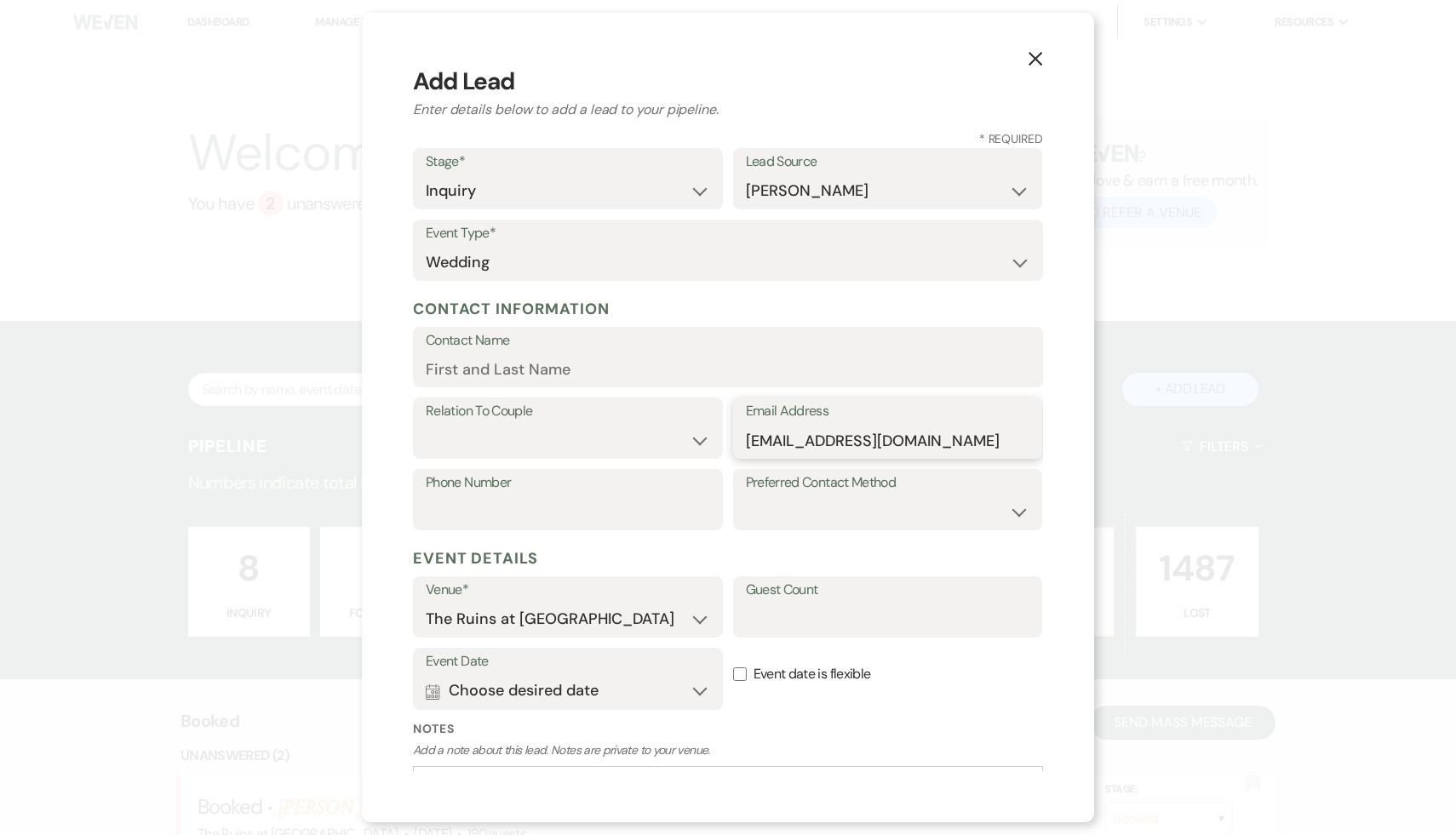
type input "[EMAIL_ADDRESS][DOMAIN_NAME]"
click at [640, 367] on input "Contact Name" at bounding box center [728, 369] width 605 height 33
type input "[PERSON_NAME]"
click at [952, 723] on label "Notes" at bounding box center [728, 729] width 630 height 18
click at [696, 441] on select "Couple Planner Parent of Couple Family Member Friend Other" at bounding box center [568, 440] width 284 height 33
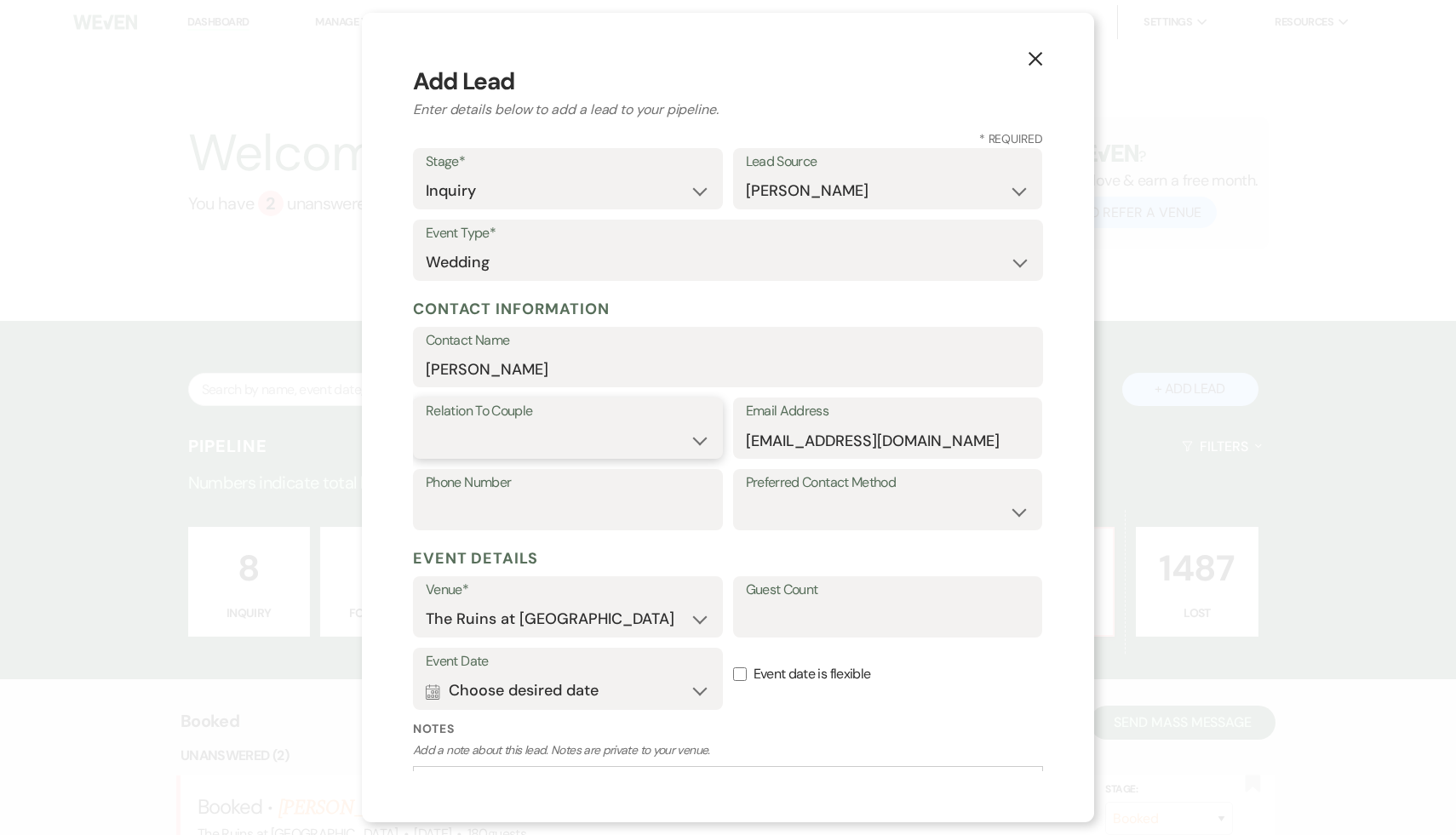
select select "1"
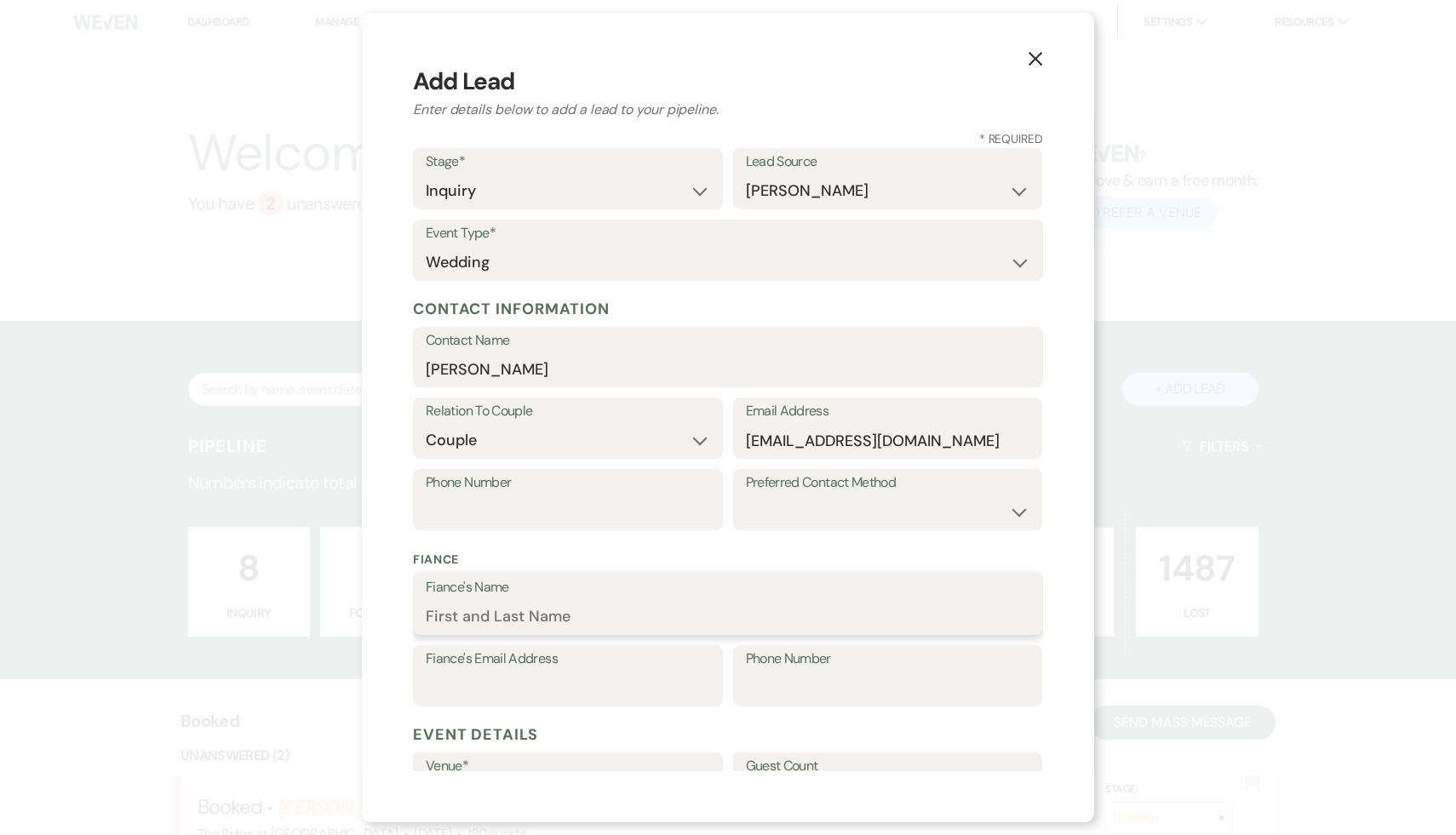
click at [607, 624] on input "Fiance's Name" at bounding box center [728, 616] width 605 height 33
type input "[PERSON_NAME]"
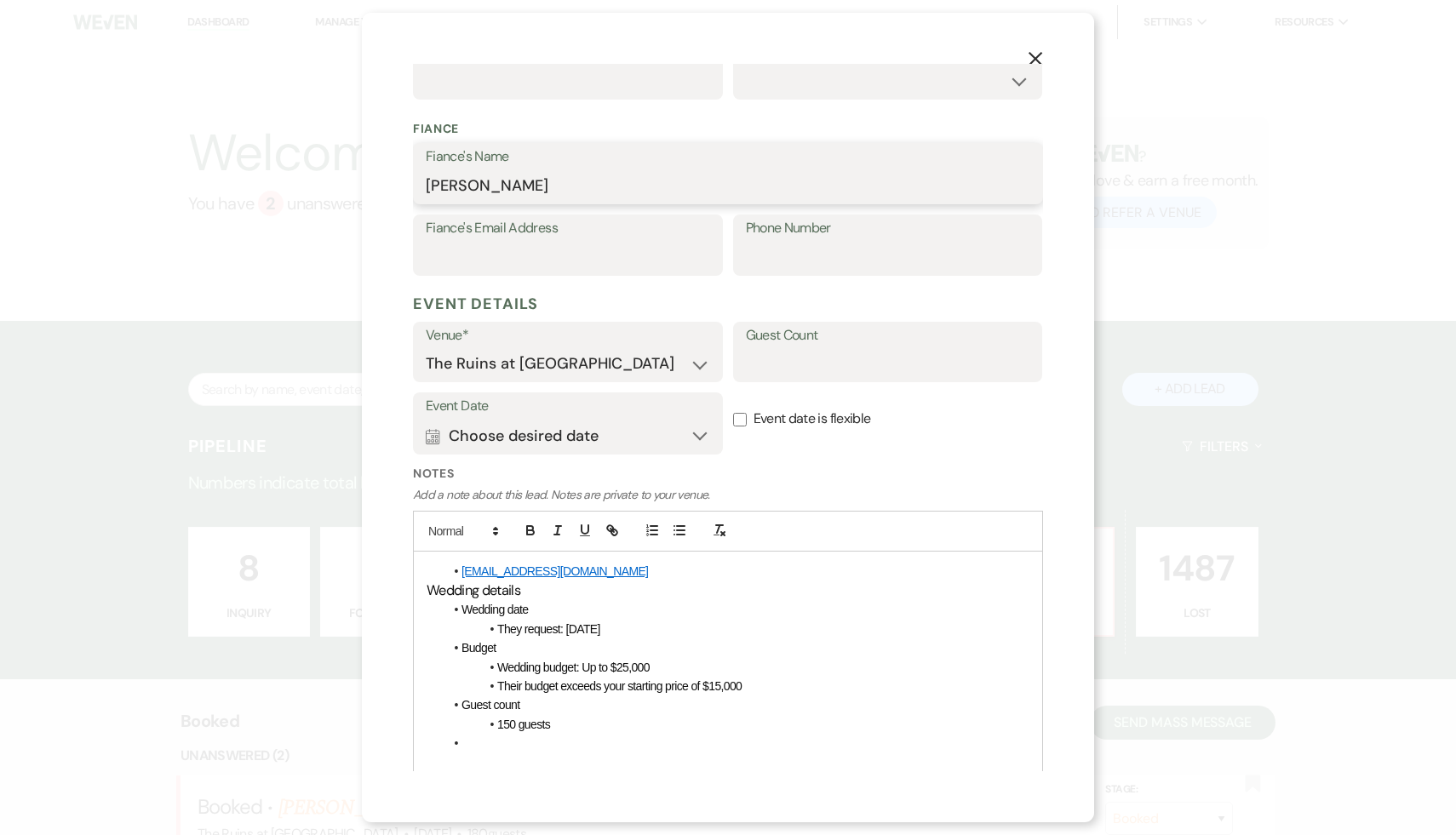
scroll to position [494, 0]
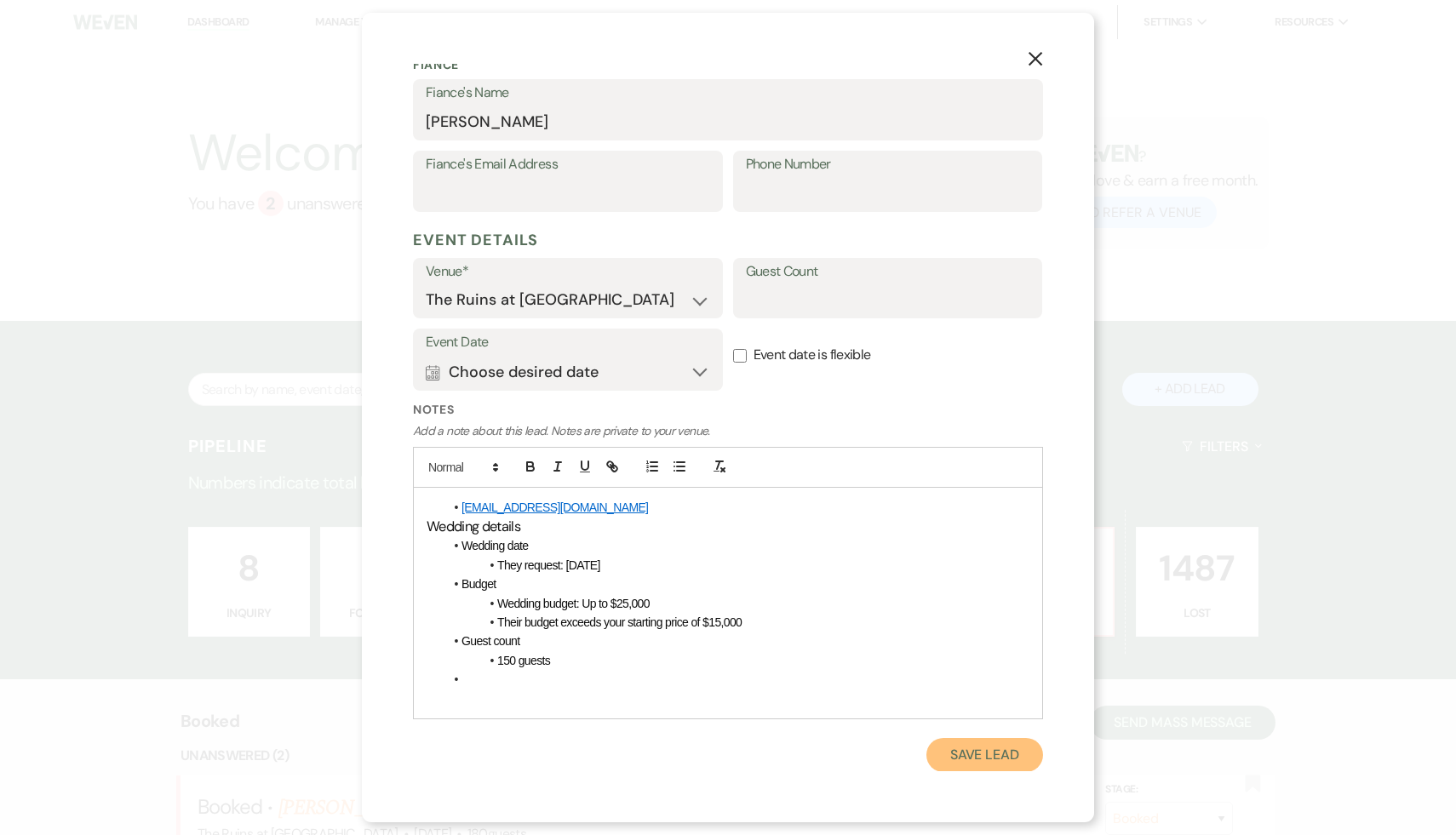
click at [1018, 759] on button "Save Lead" at bounding box center [984, 755] width 116 height 34
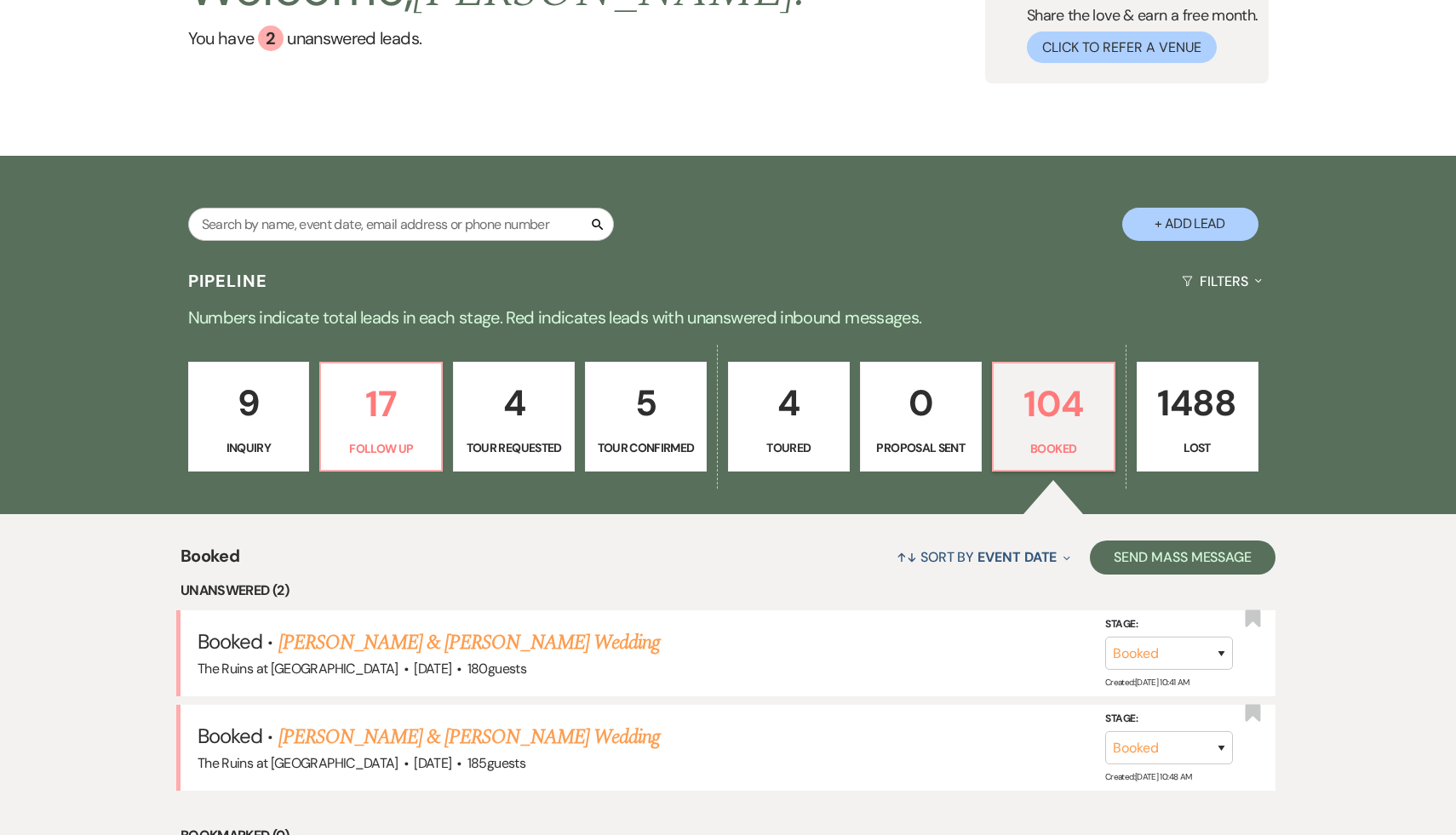
scroll to position [12, 0]
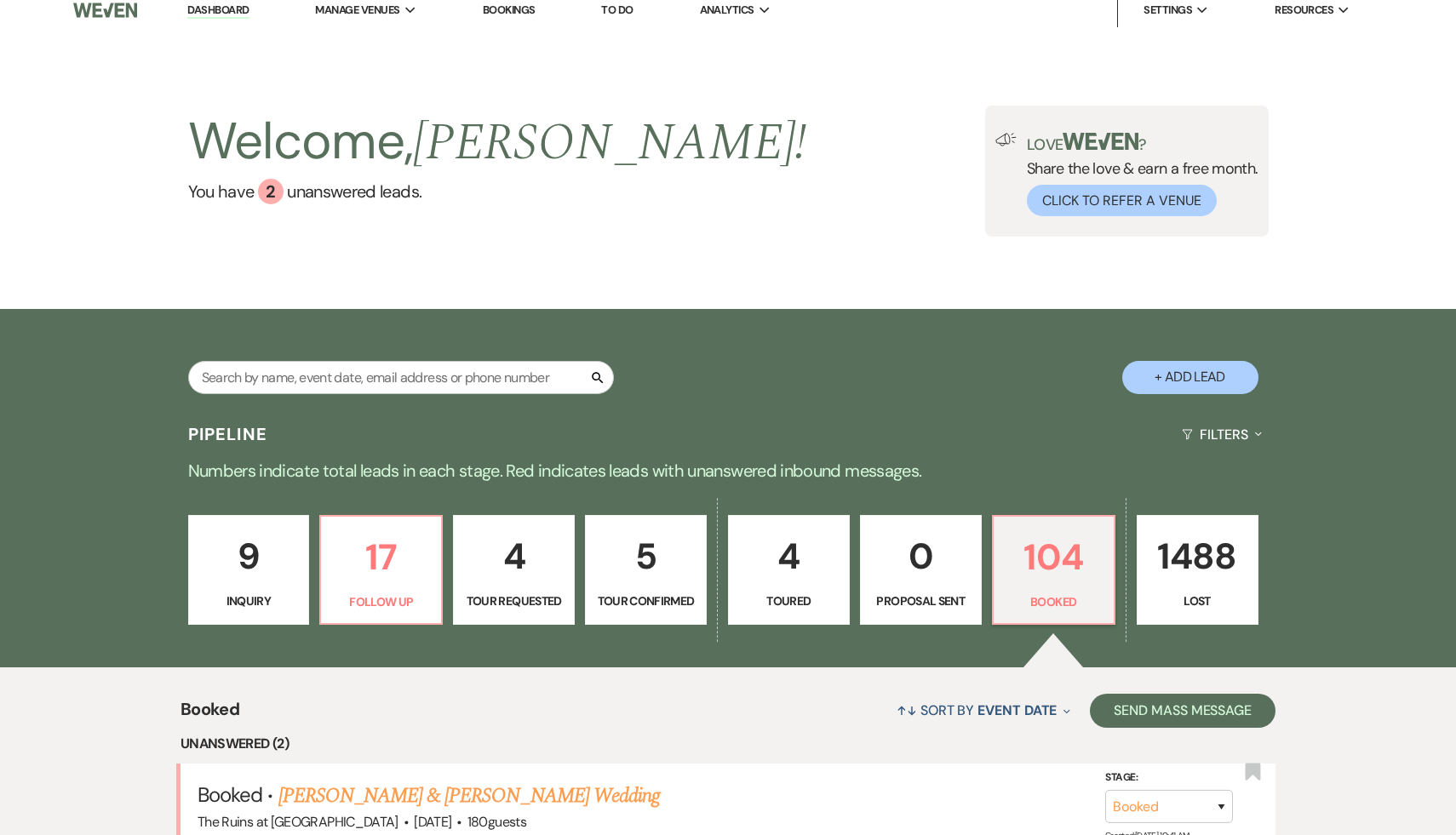
click at [245, 547] on p "9" at bounding box center [249, 556] width 100 height 57
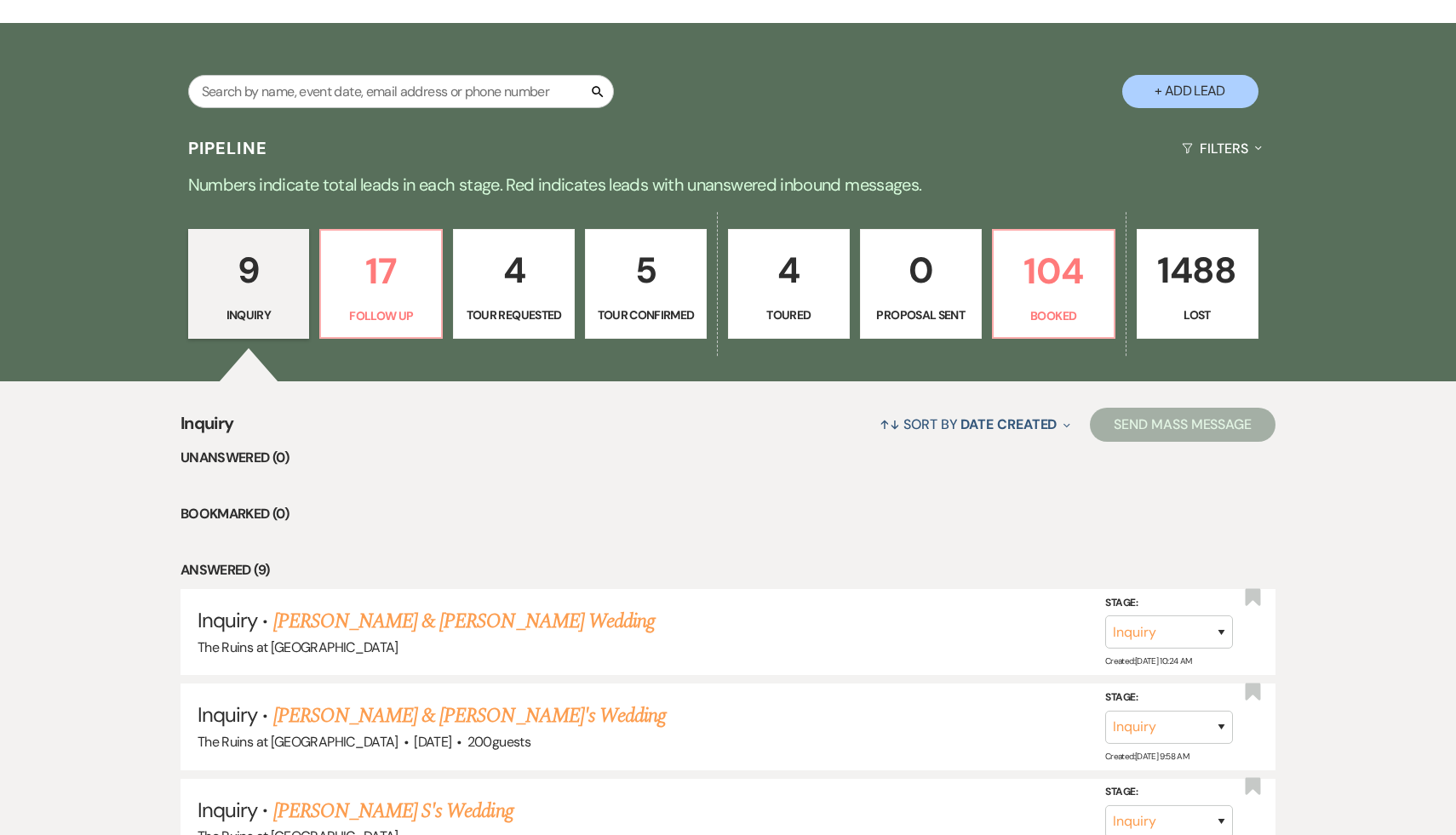
scroll to position [593, 0]
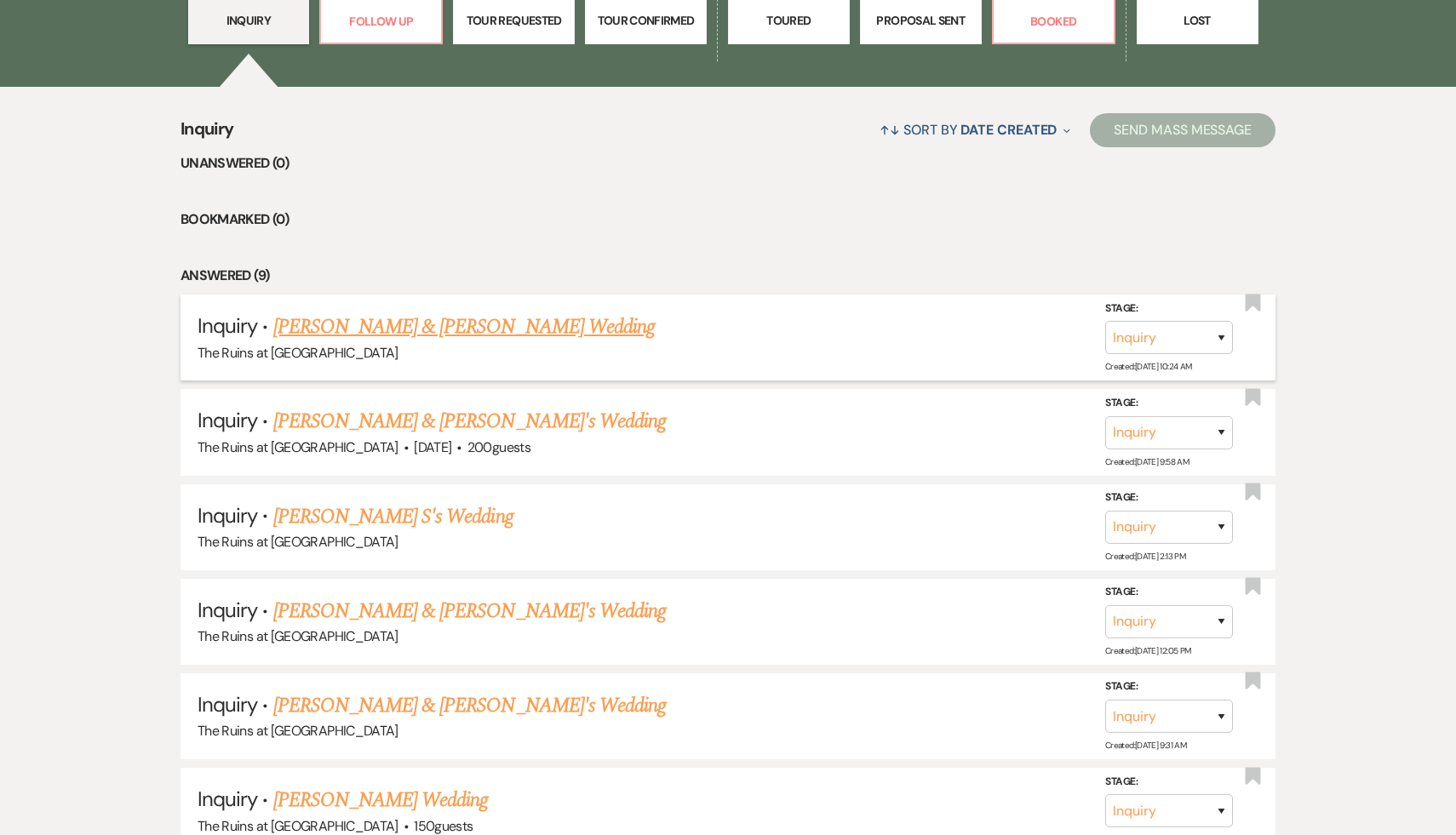
click at [438, 326] on link "[PERSON_NAME] & [PERSON_NAME] Wedding" at bounding box center [464, 326] width 381 height 30
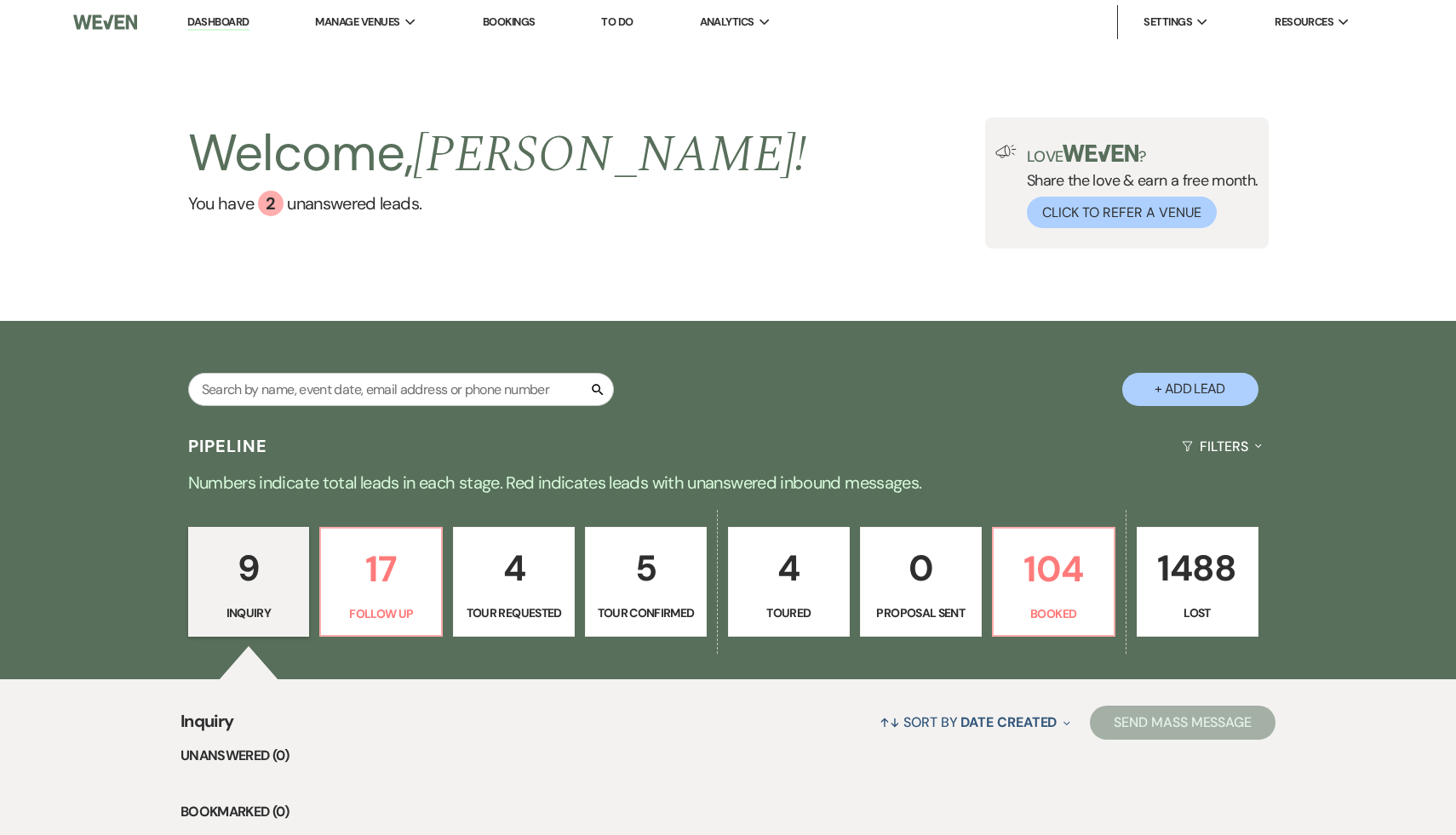
select select "17"
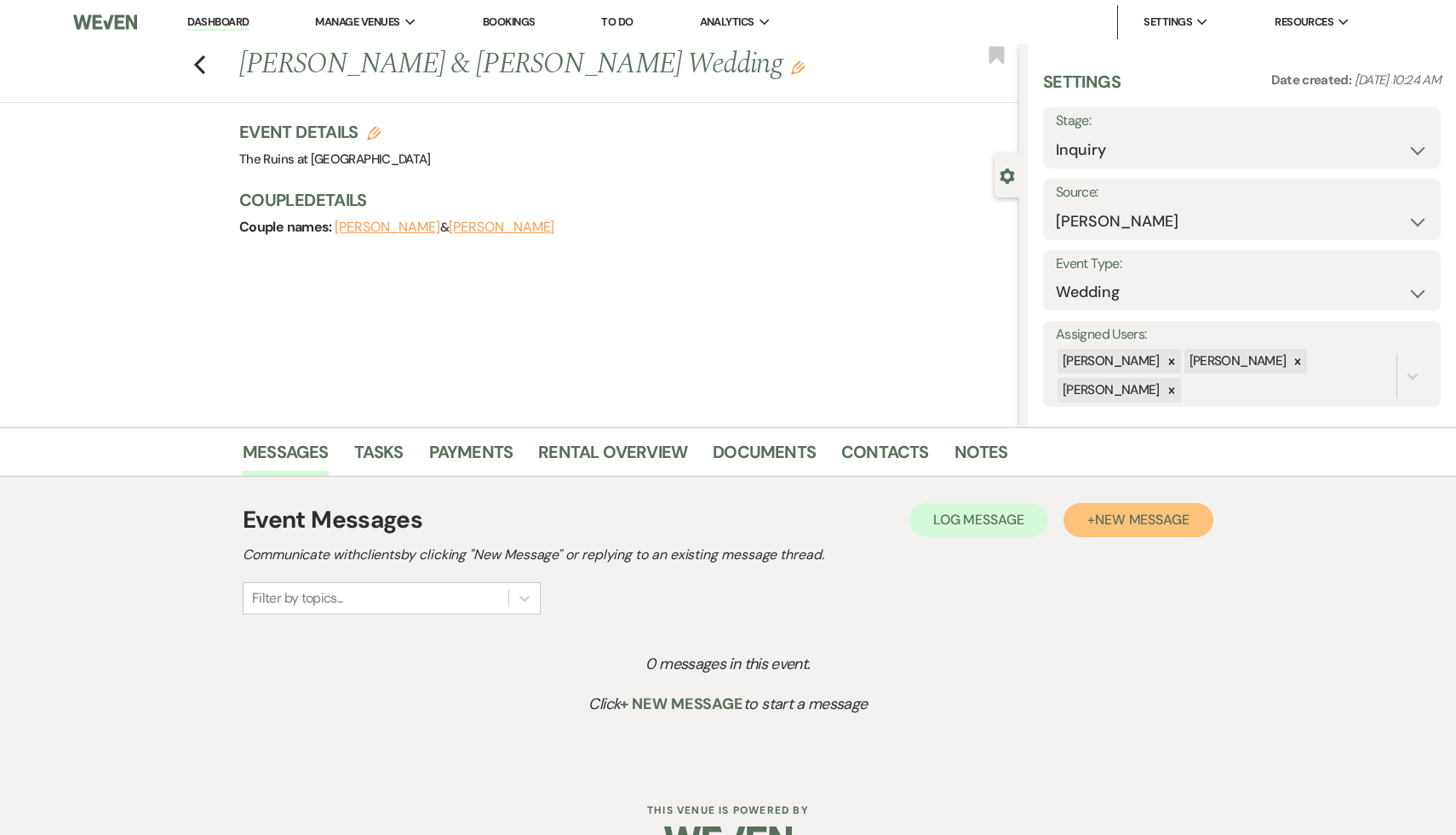
click at [1163, 514] on span "New Message" at bounding box center [1142, 520] width 95 height 18
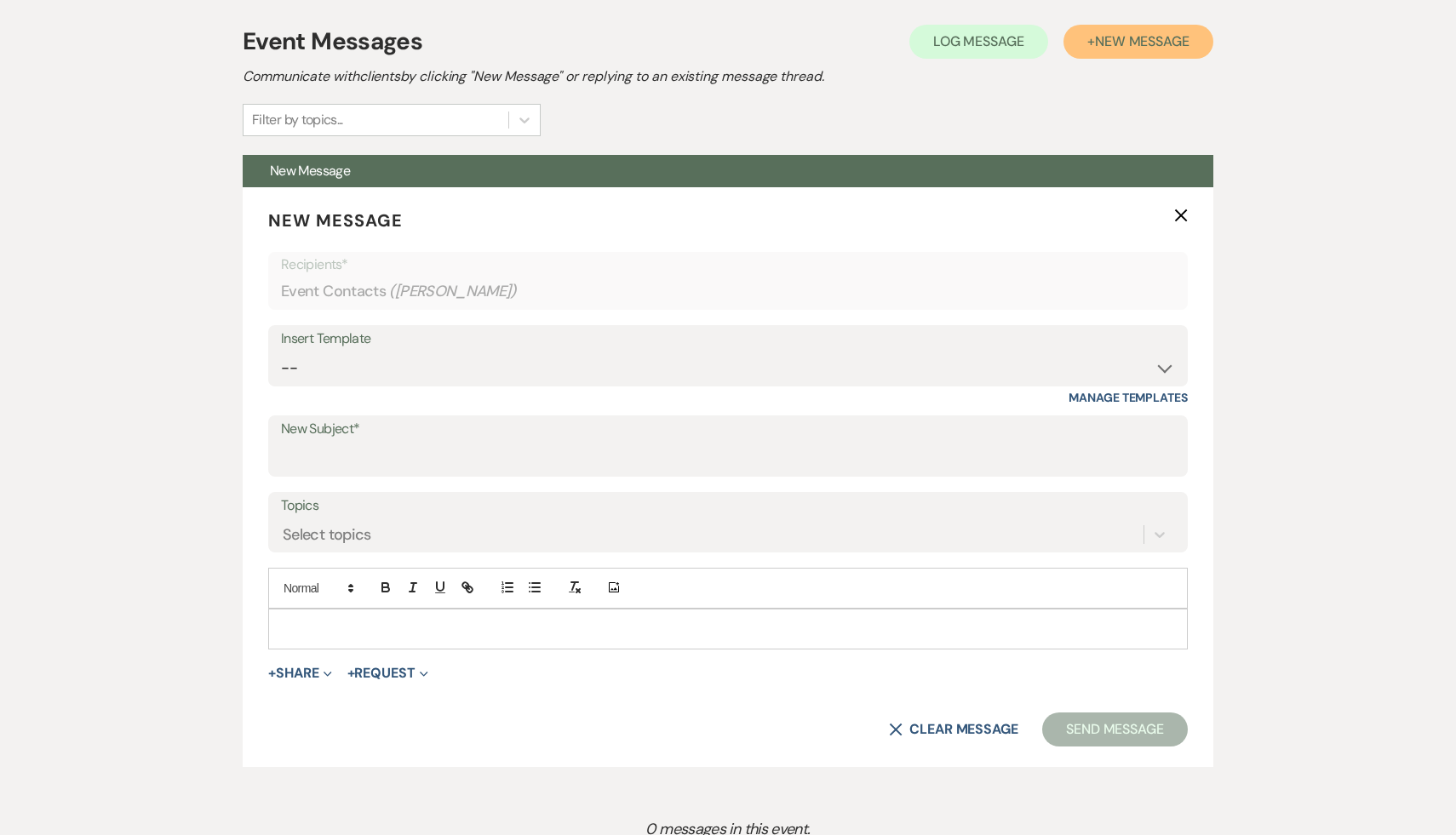
scroll to position [564, 0]
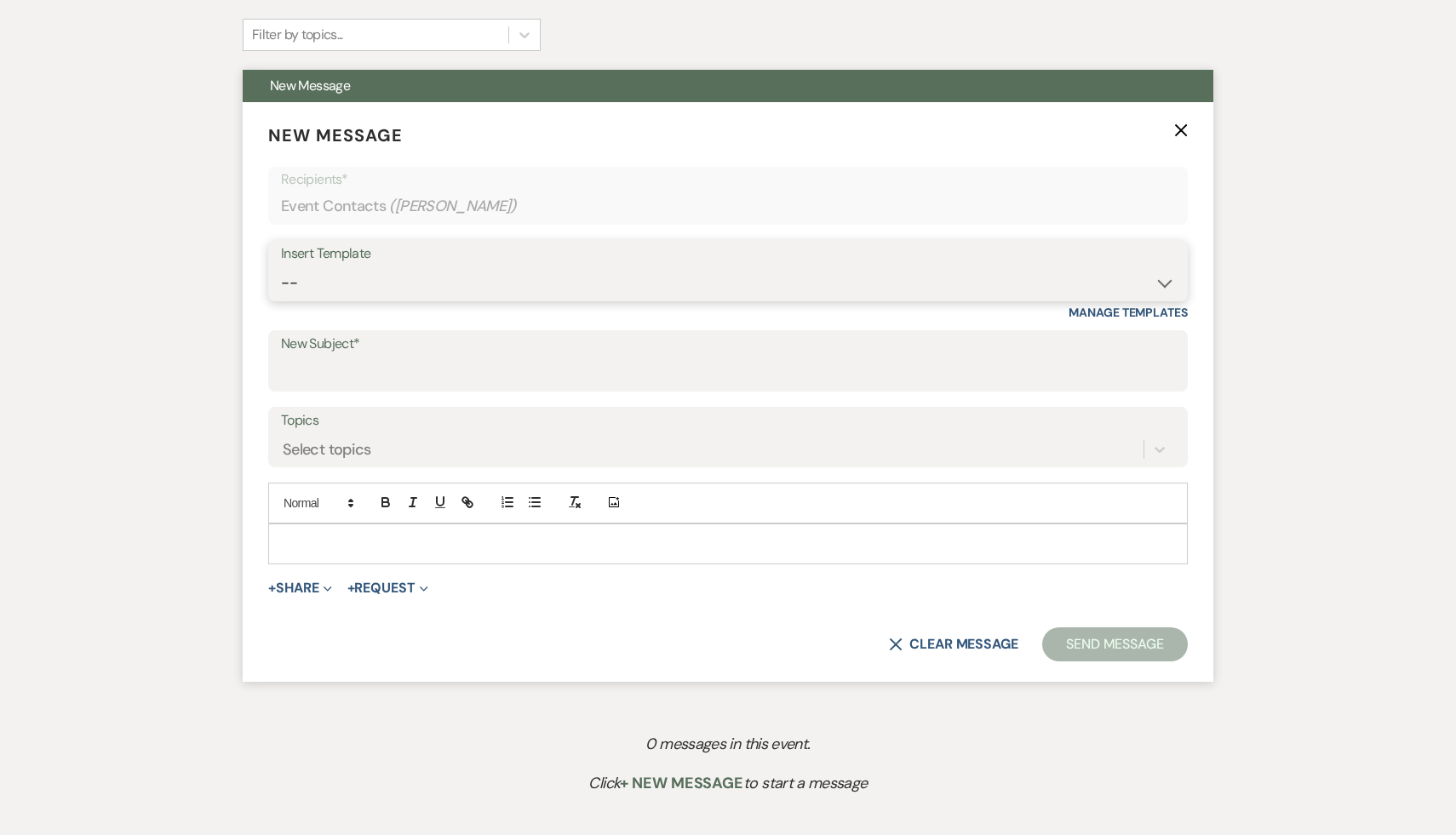
click at [1165, 280] on select "-- Weven Planning Portal Introduction (Booked Events) Initial Inquiry Response …" at bounding box center [728, 283] width 894 height 33
select select "566"
type input "Thank you for your interest in The Ruins at [GEOGRAPHIC_DATA]!"
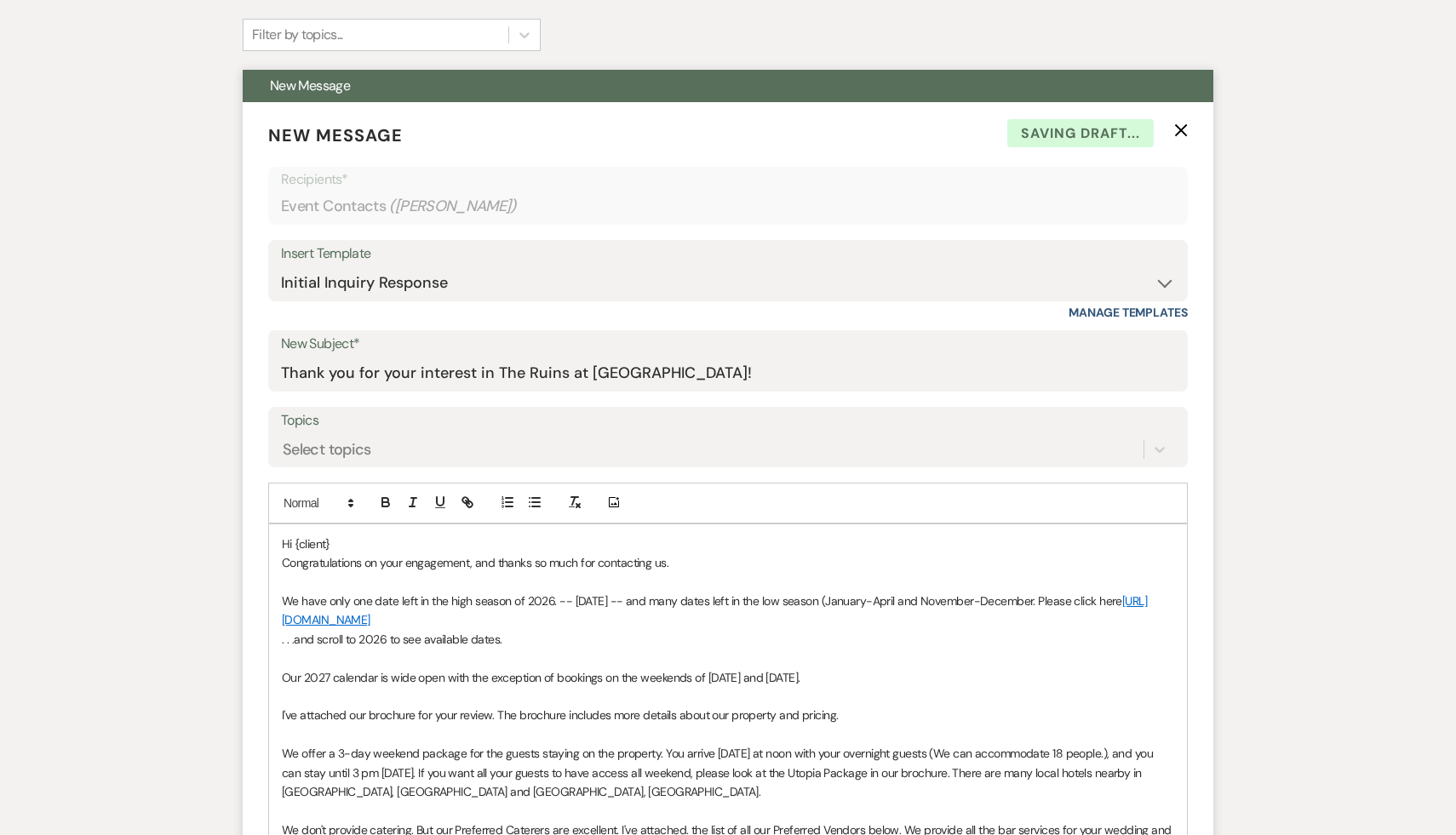
click at [363, 544] on p "Hi {client}" at bounding box center [727, 543] width 892 height 19
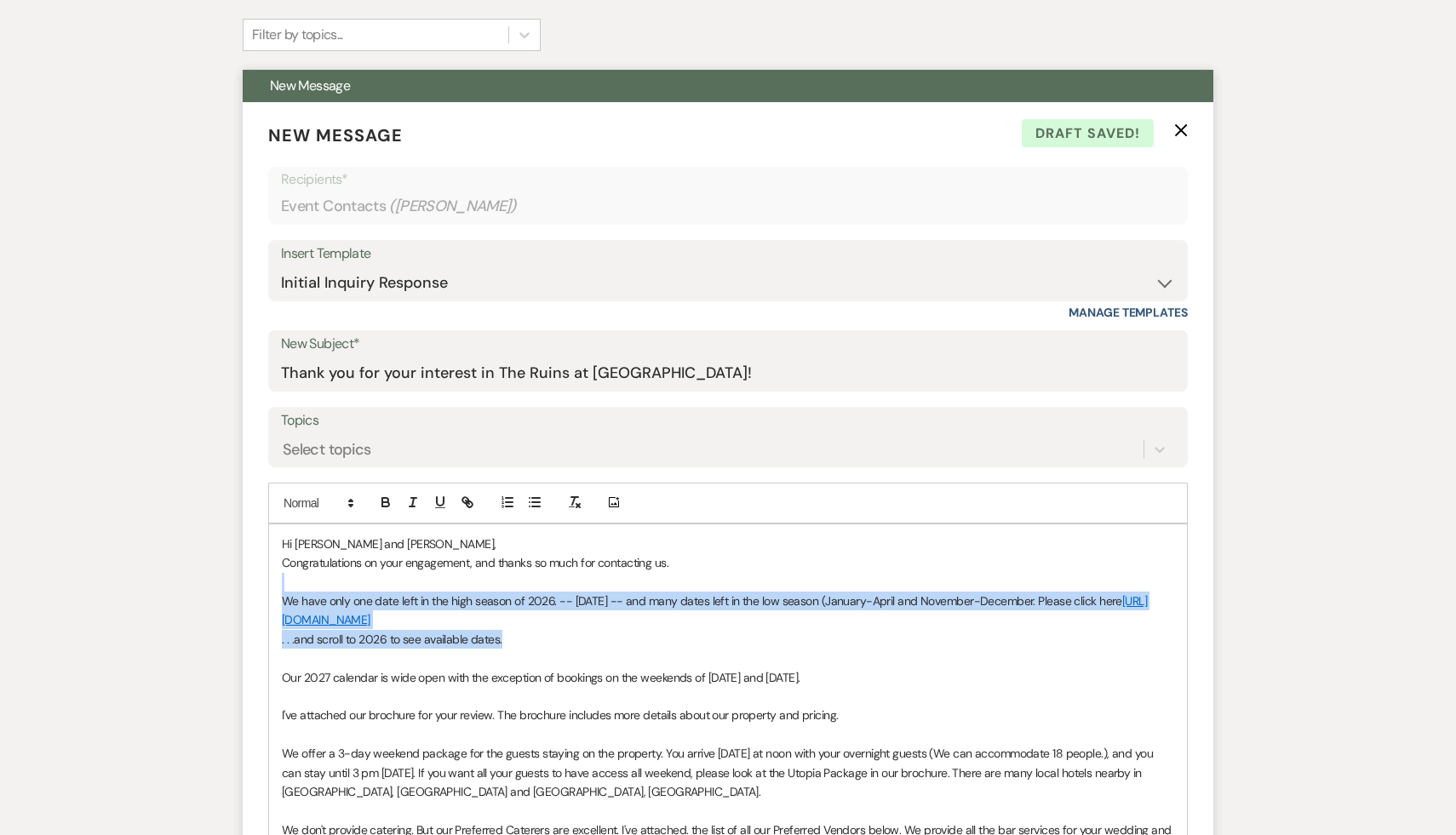
drag, startPoint x: 514, startPoint y: 647, endPoint x: 274, endPoint y: 587, distance: 247.4
click at [274, 587] on div "Hi [PERSON_NAME] and [PERSON_NAME], Congratulations on your engagement, and tha…" at bounding box center [728, 792] width 919 height 535
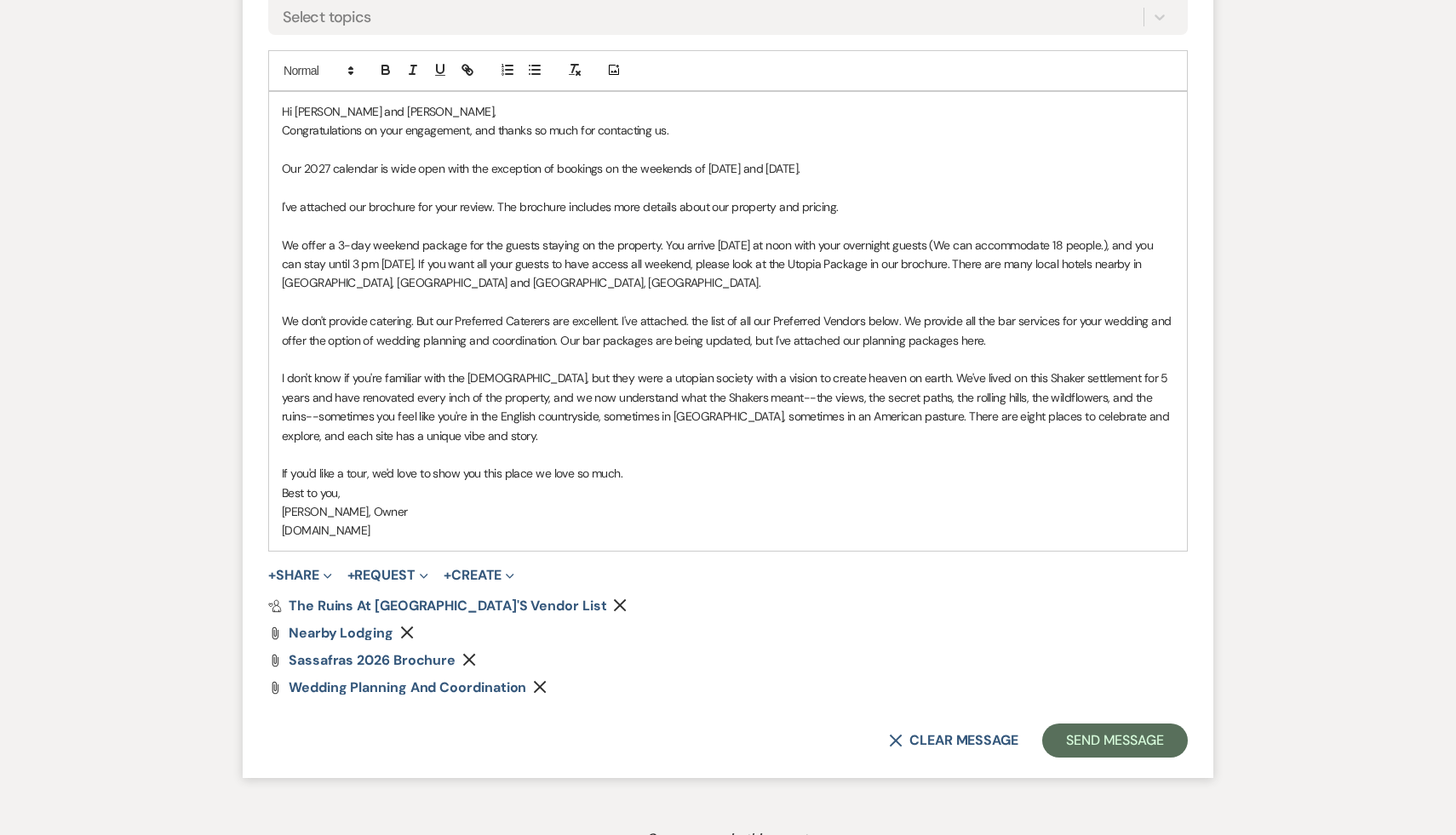
scroll to position [998, 0]
click at [1131, 741] on button "Send Message" at bounding box center [1115, 737] width 146 height 34
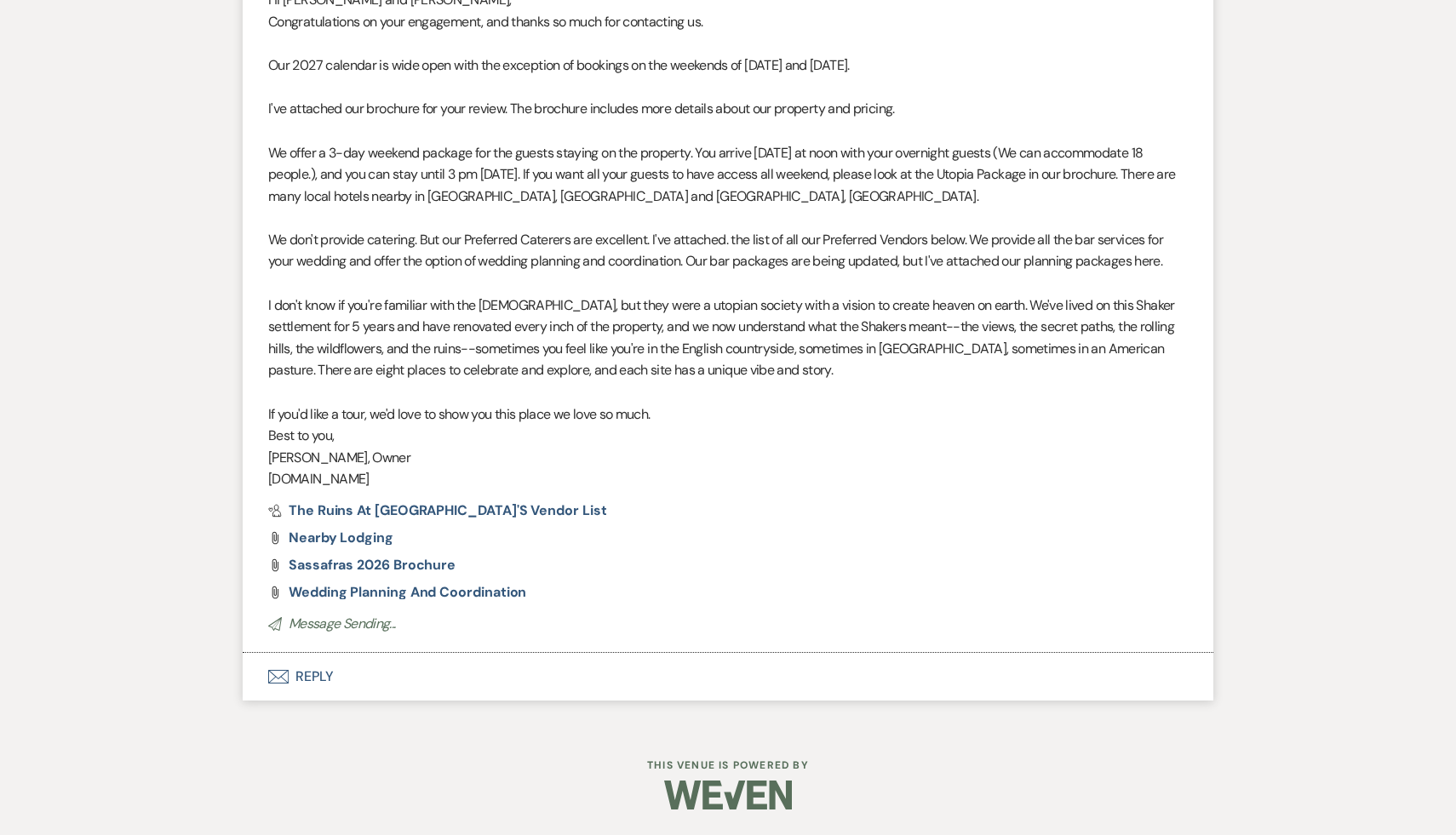
scroll to position [365, 0]
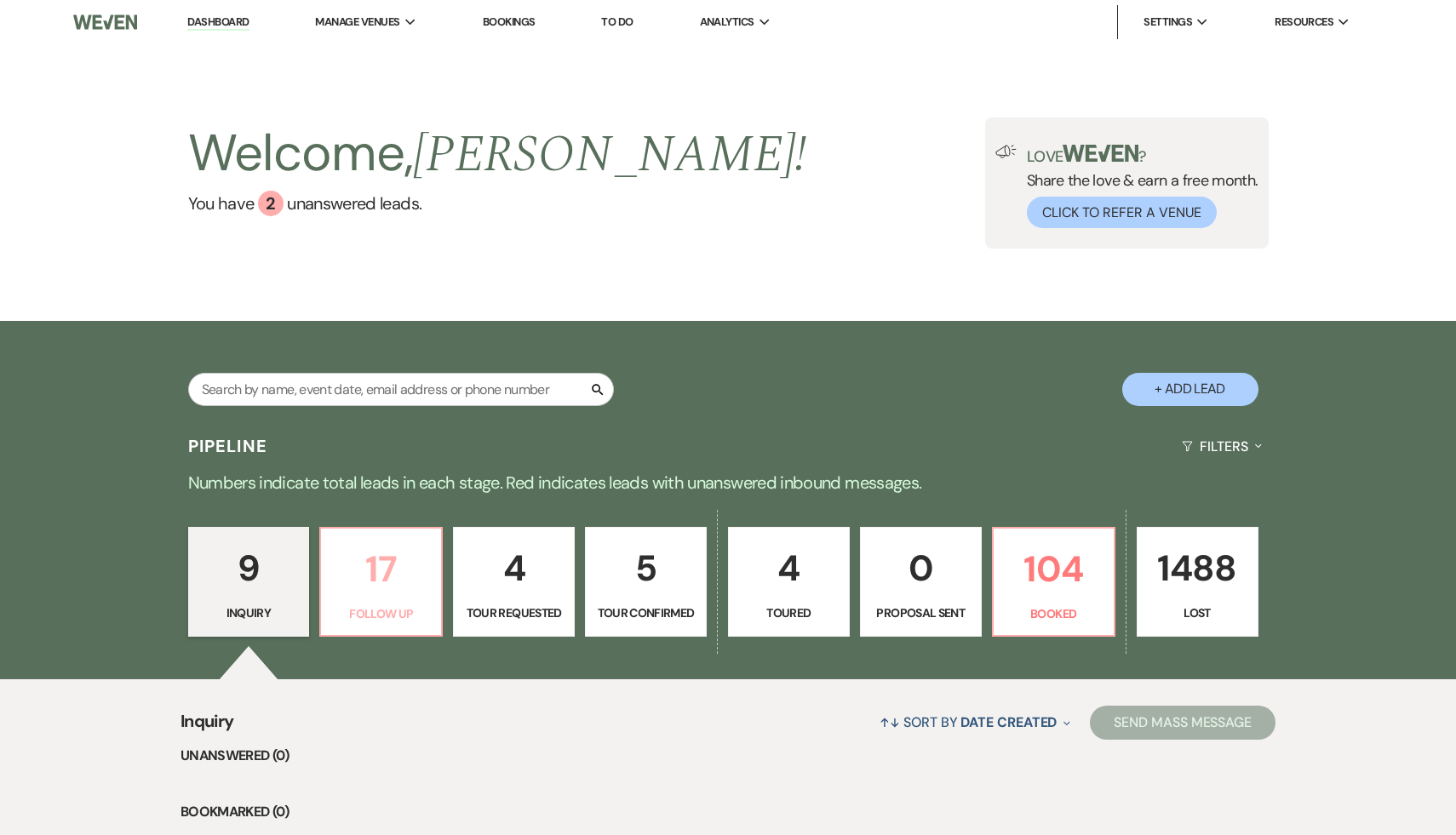
click at [384, 561] on p "17" at bounding box center [381, 568] width 100 height 57
select select "9"
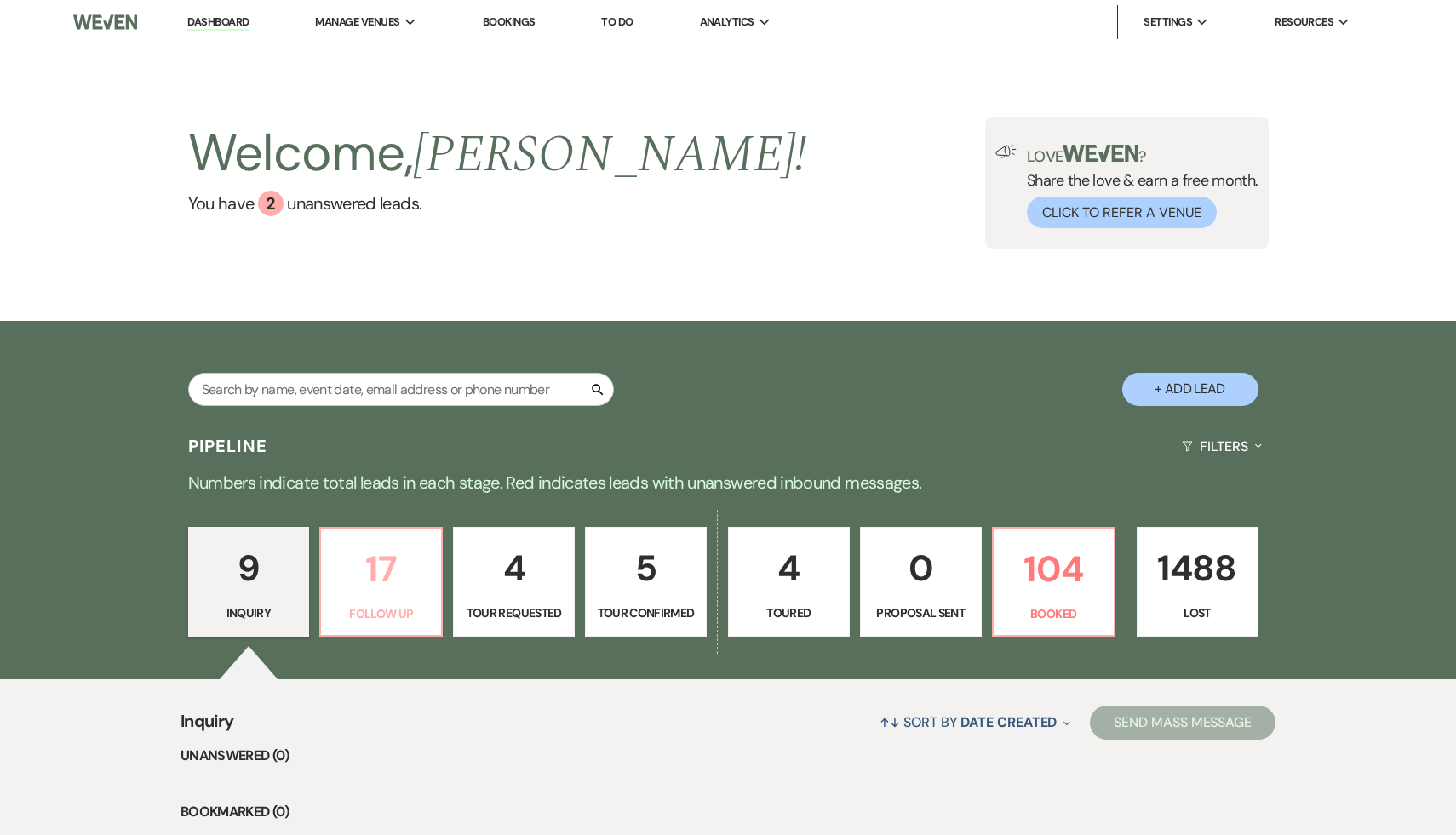
select select "9"
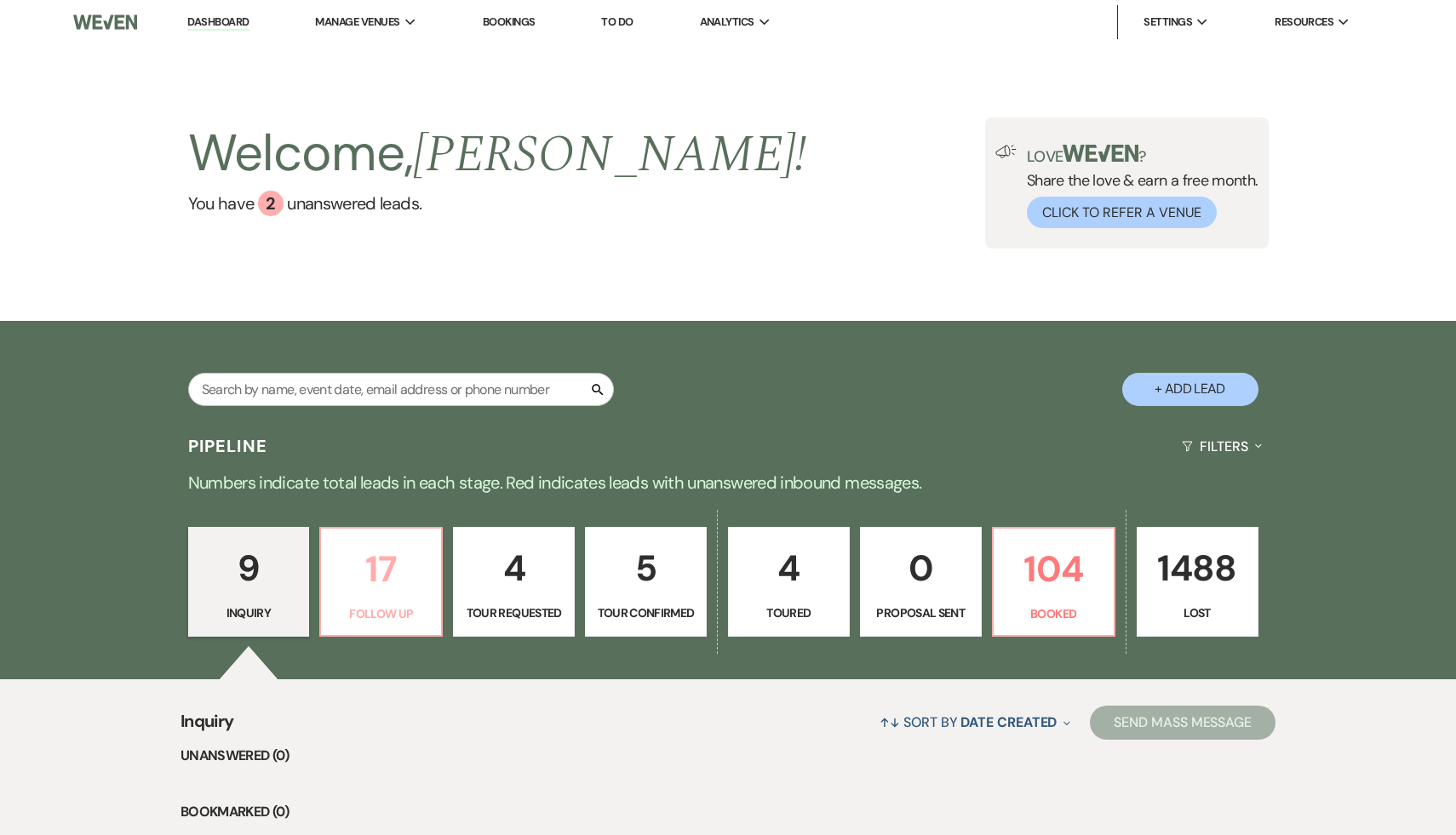
select select "9"
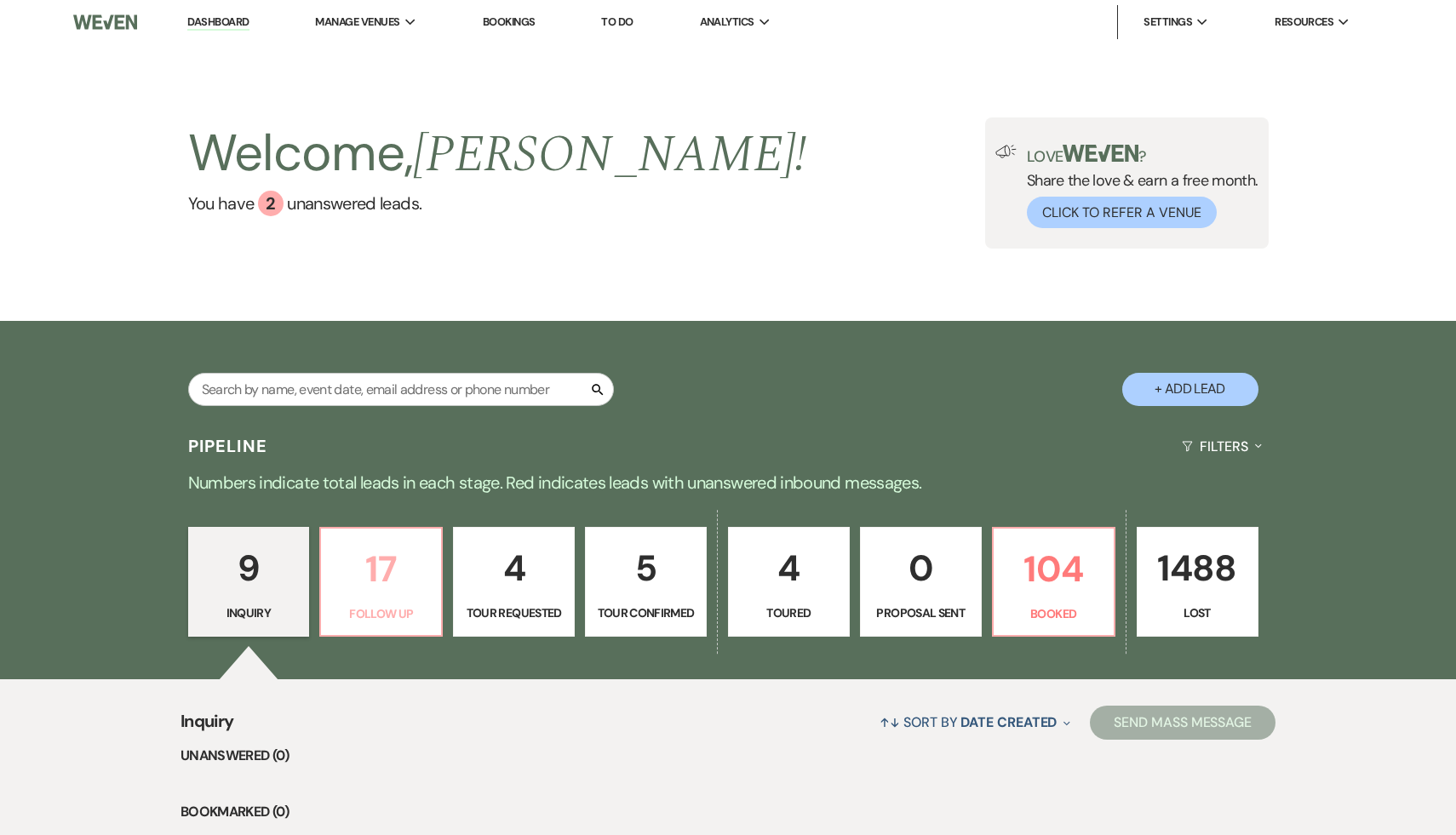
select select "9"
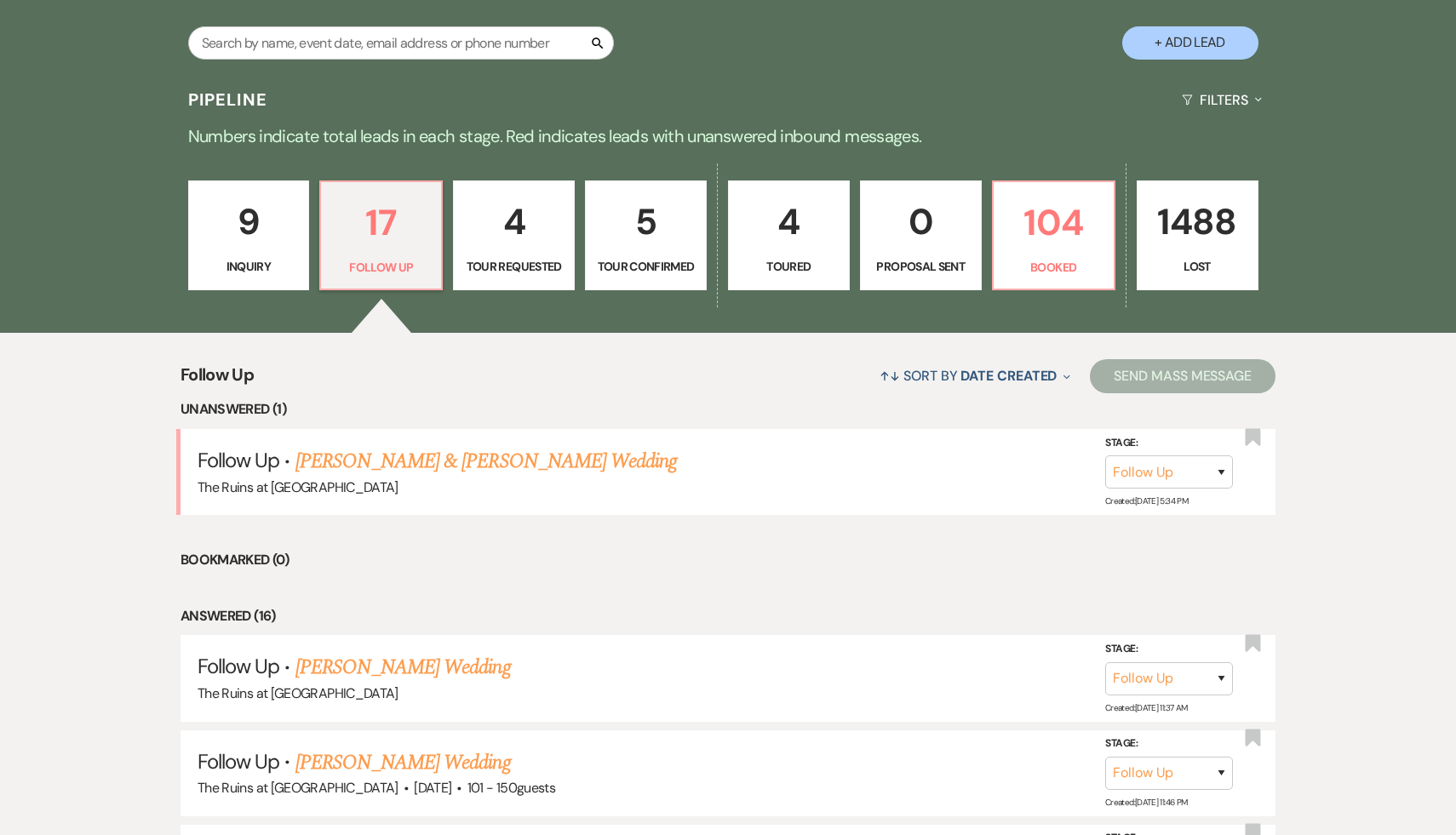
scroll to position [414, 0]
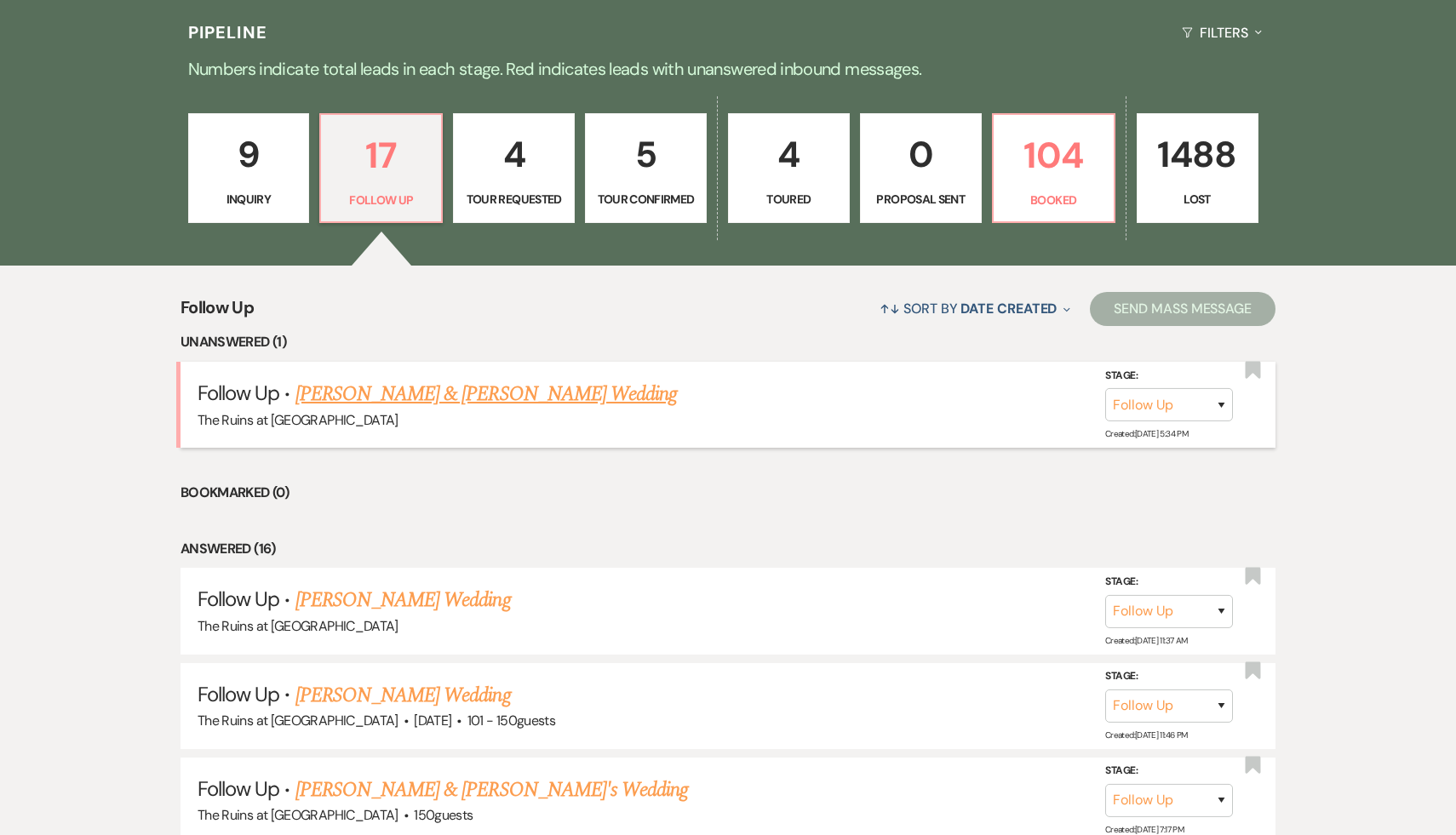
click at [530, 391] on link "[PERSON_NAME] & [PERSON_NAME] Wedding" at bounding box center [486, 394] width 381 height 30
select select "9"
select select "20"
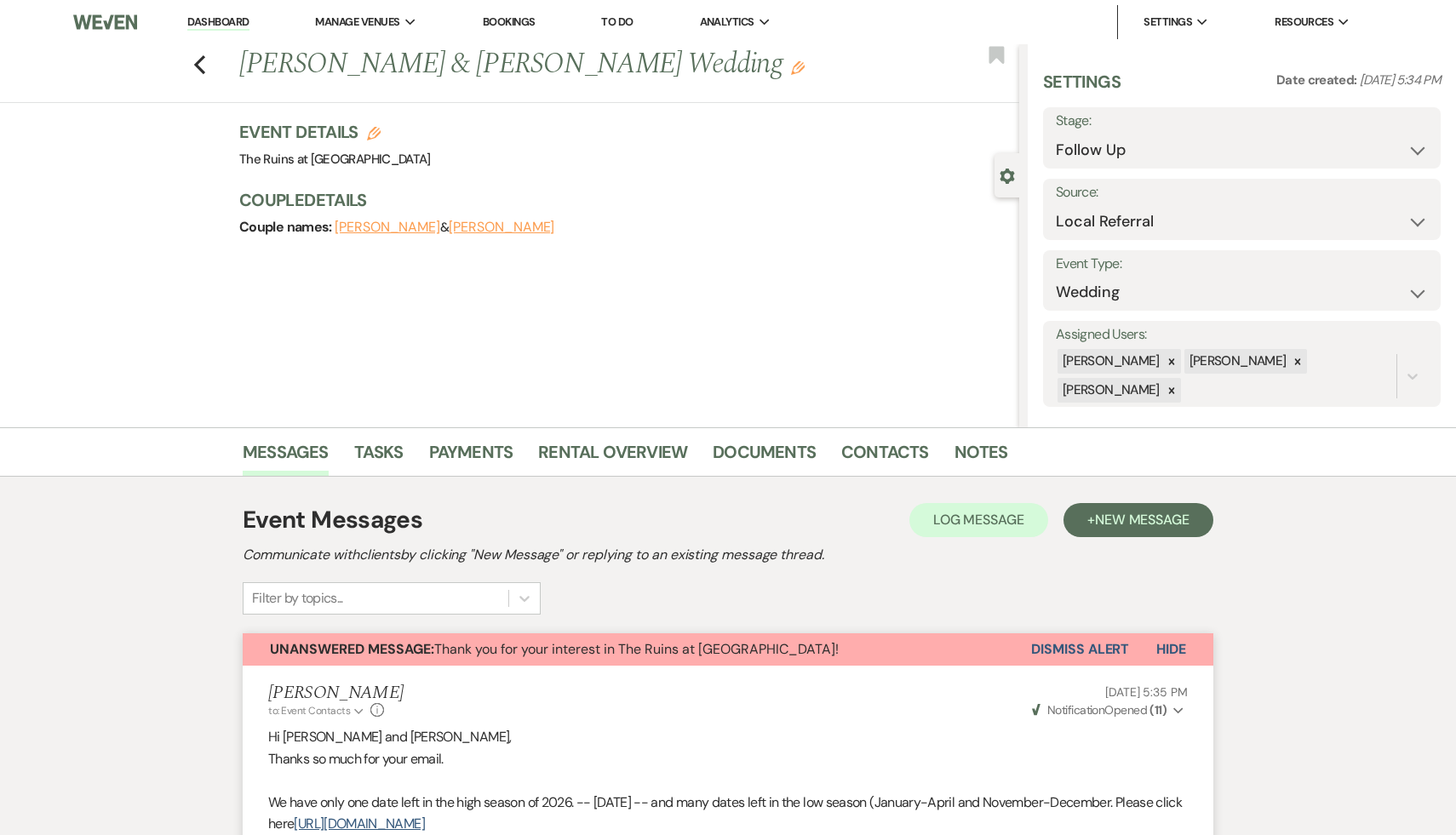
click at [1094, 652] on button "Dismiss Alert" at bounding box center [1080, 648] width 98 height 32
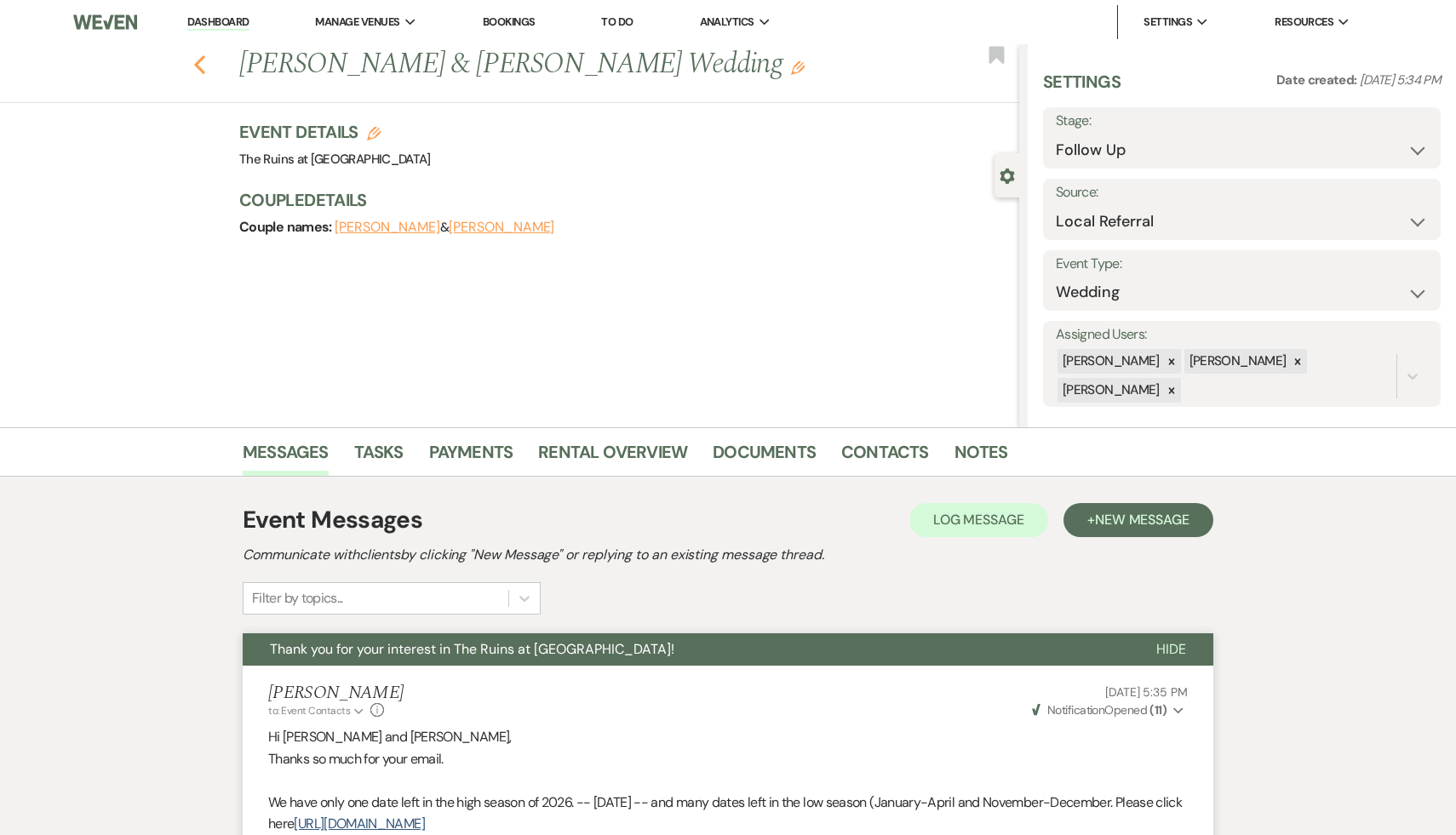
click at [199, 57] on icon "Previous" at bounding box center [199, 64] width 13 height 21
select select "9"
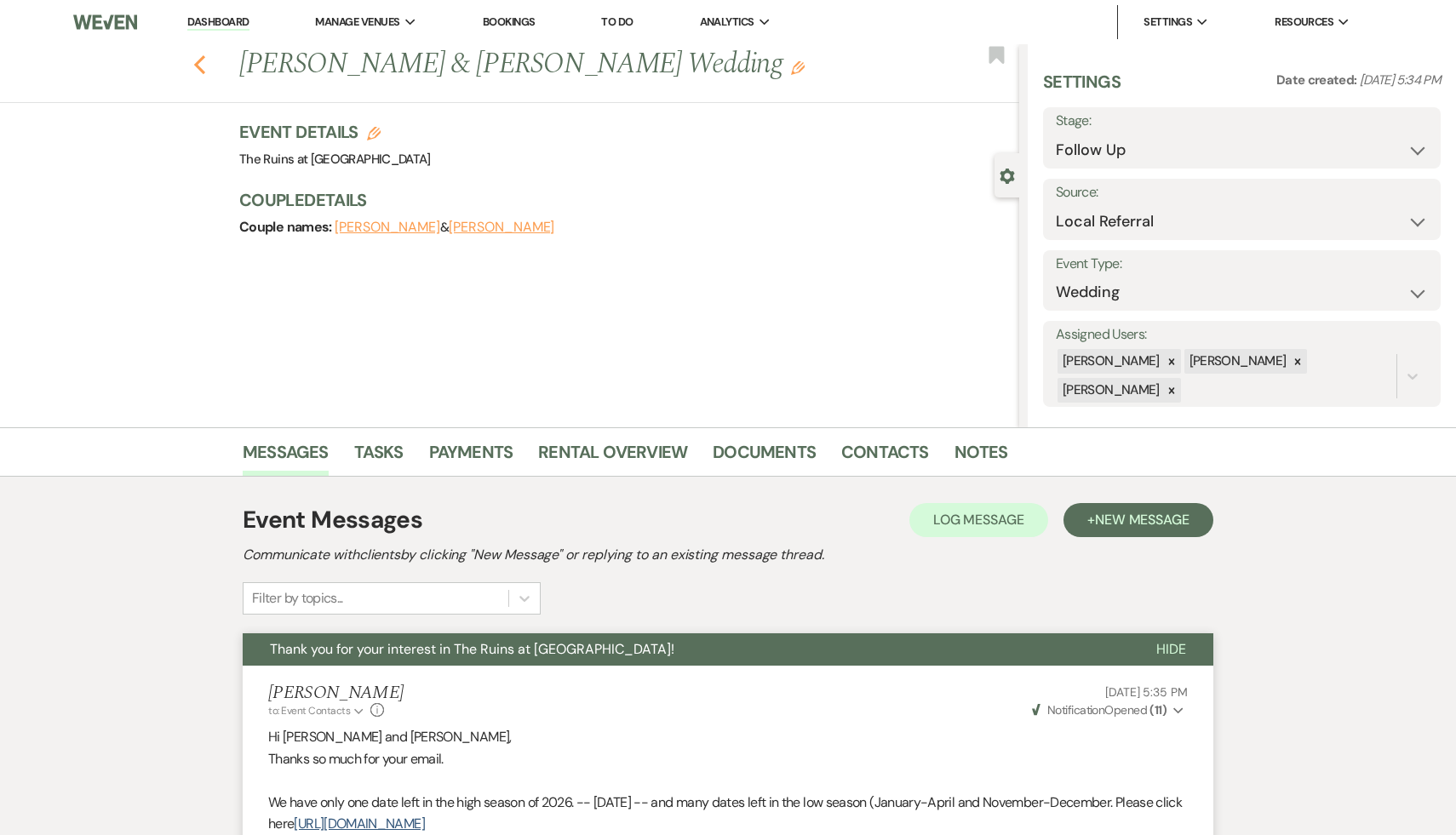
select select "9"
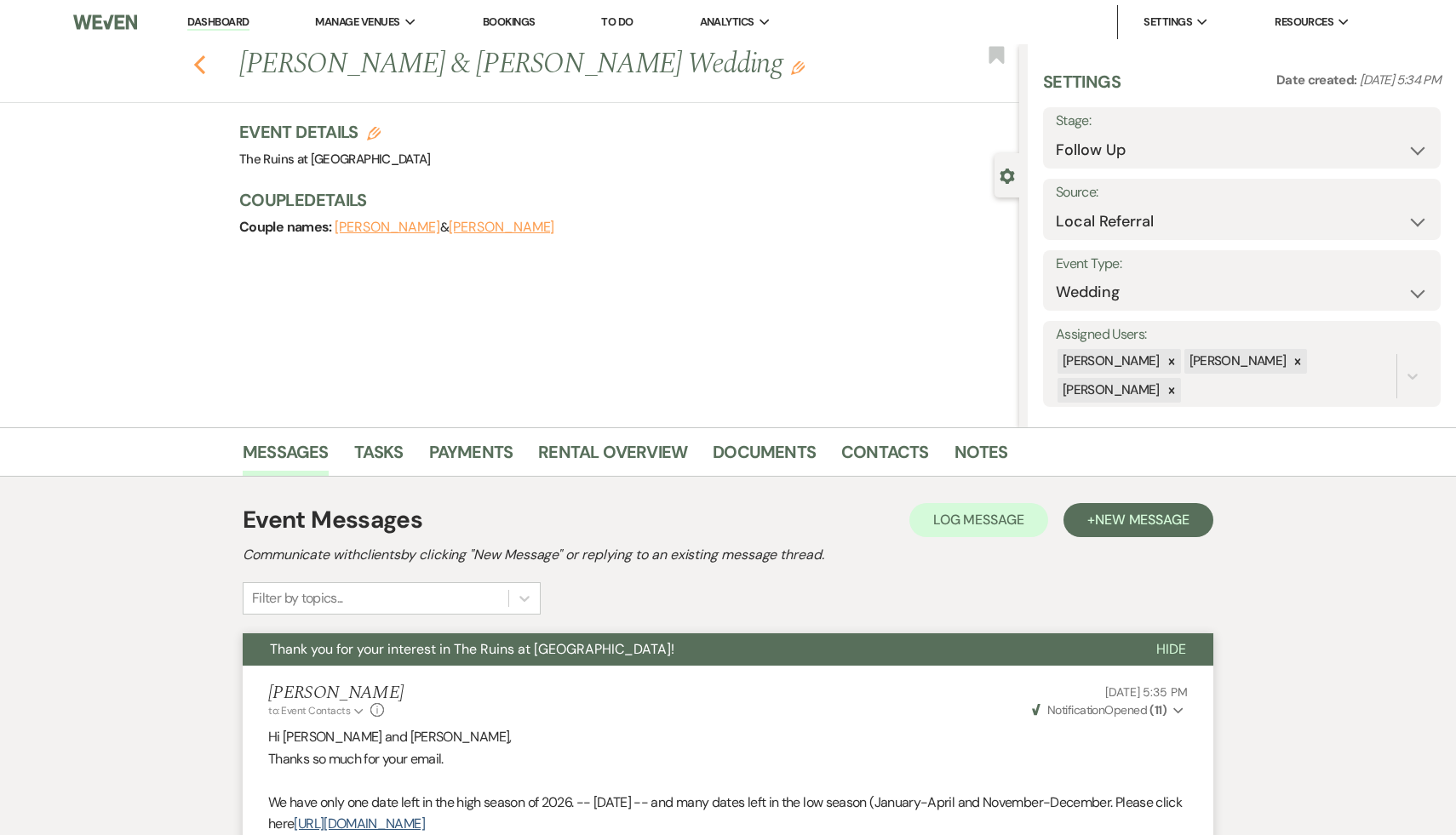
select select "9"
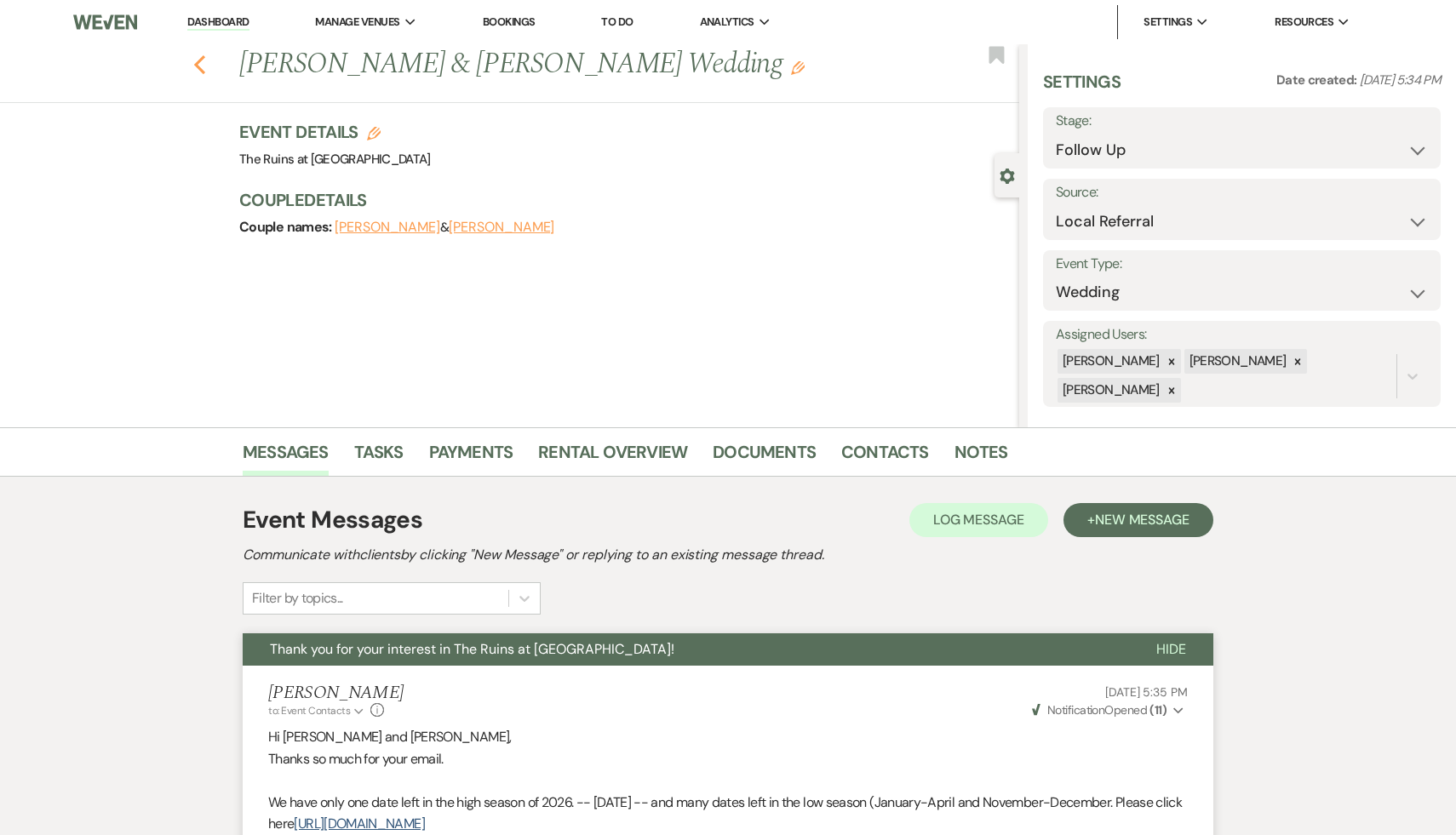
select select "9"
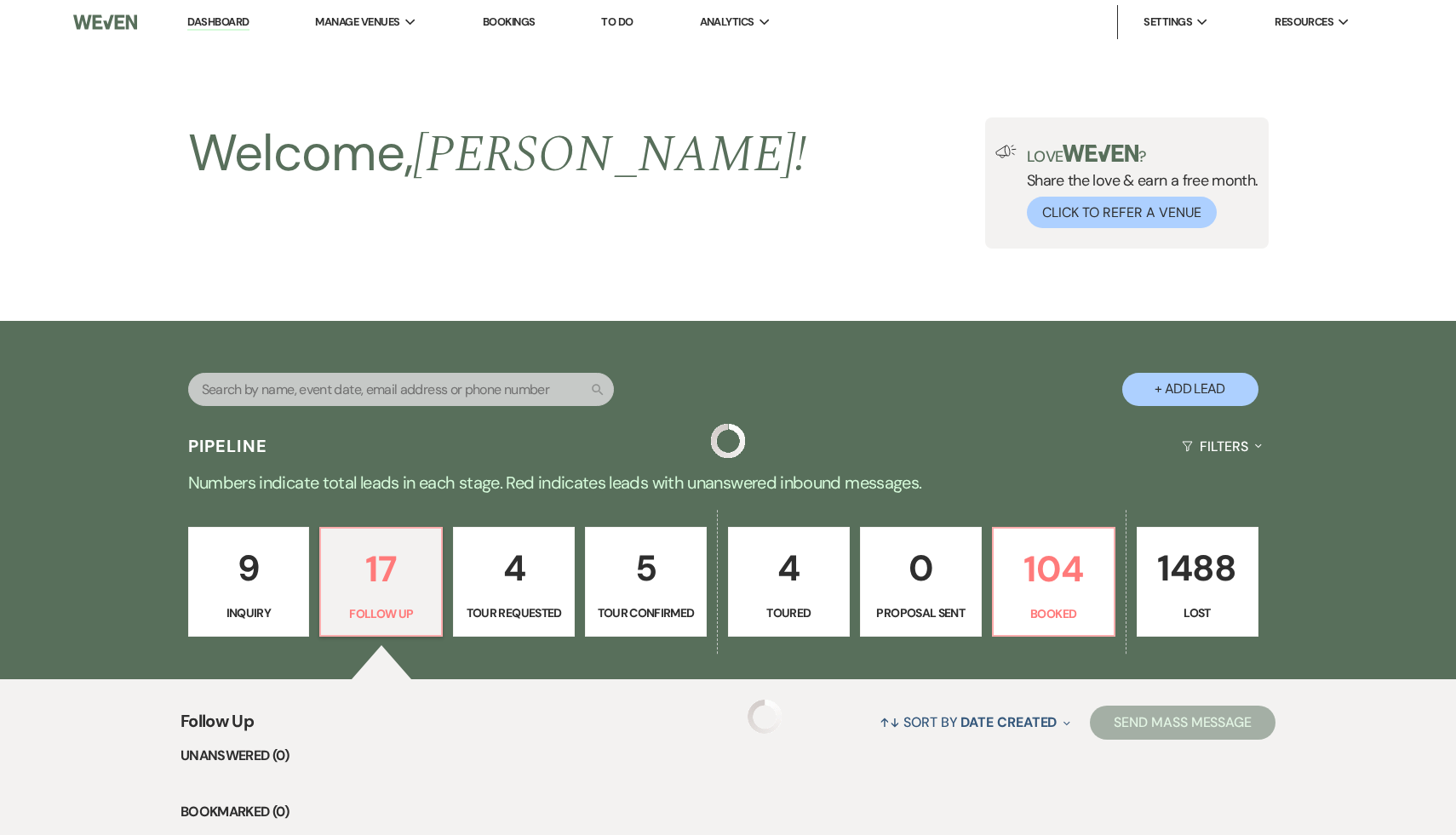
scroll to position [414, 0]
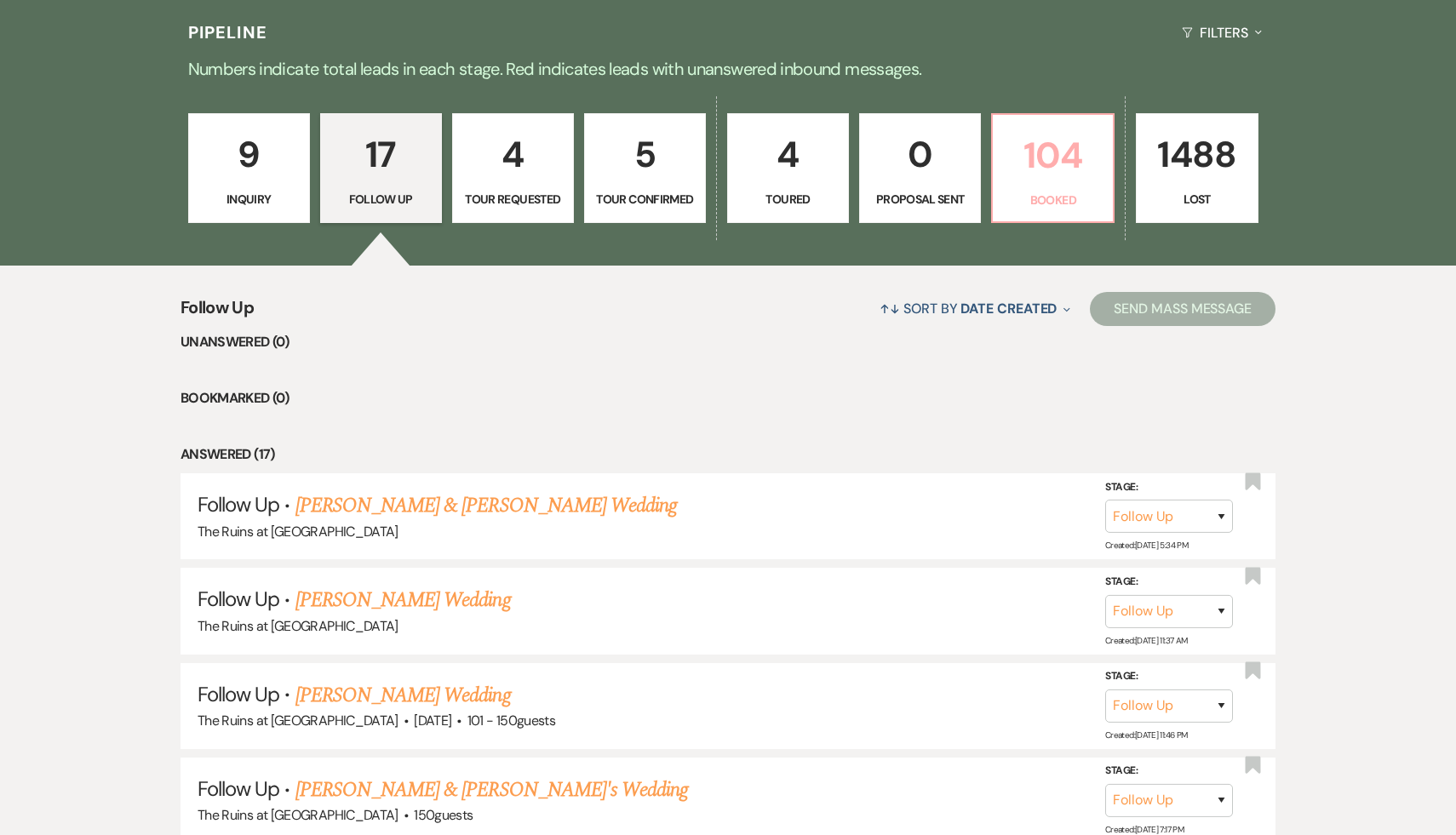
click at [1058, 164] on p "104" at bounding box center [1053, 155] width 100 height 57
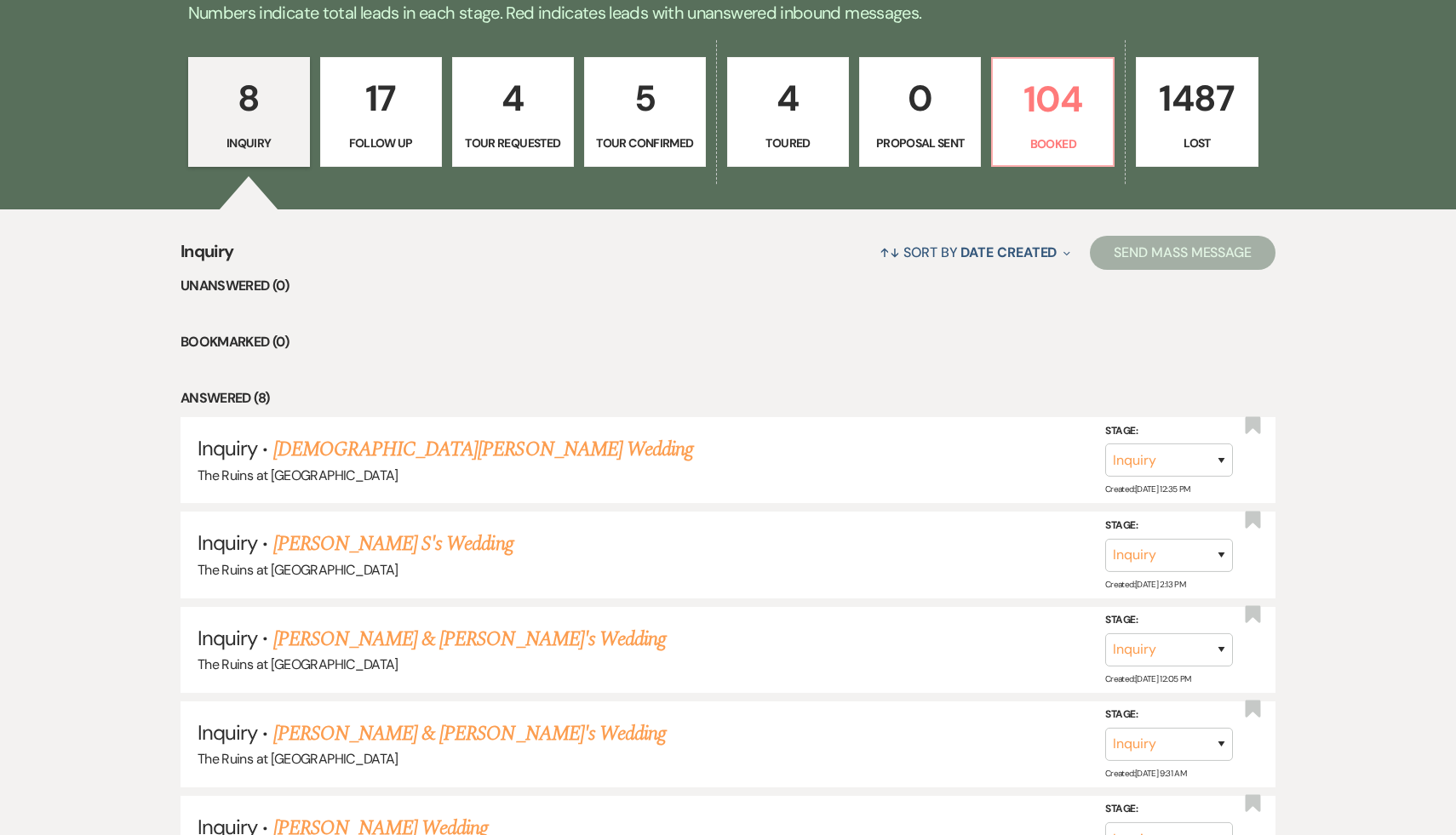
scroll to position [457, 0]
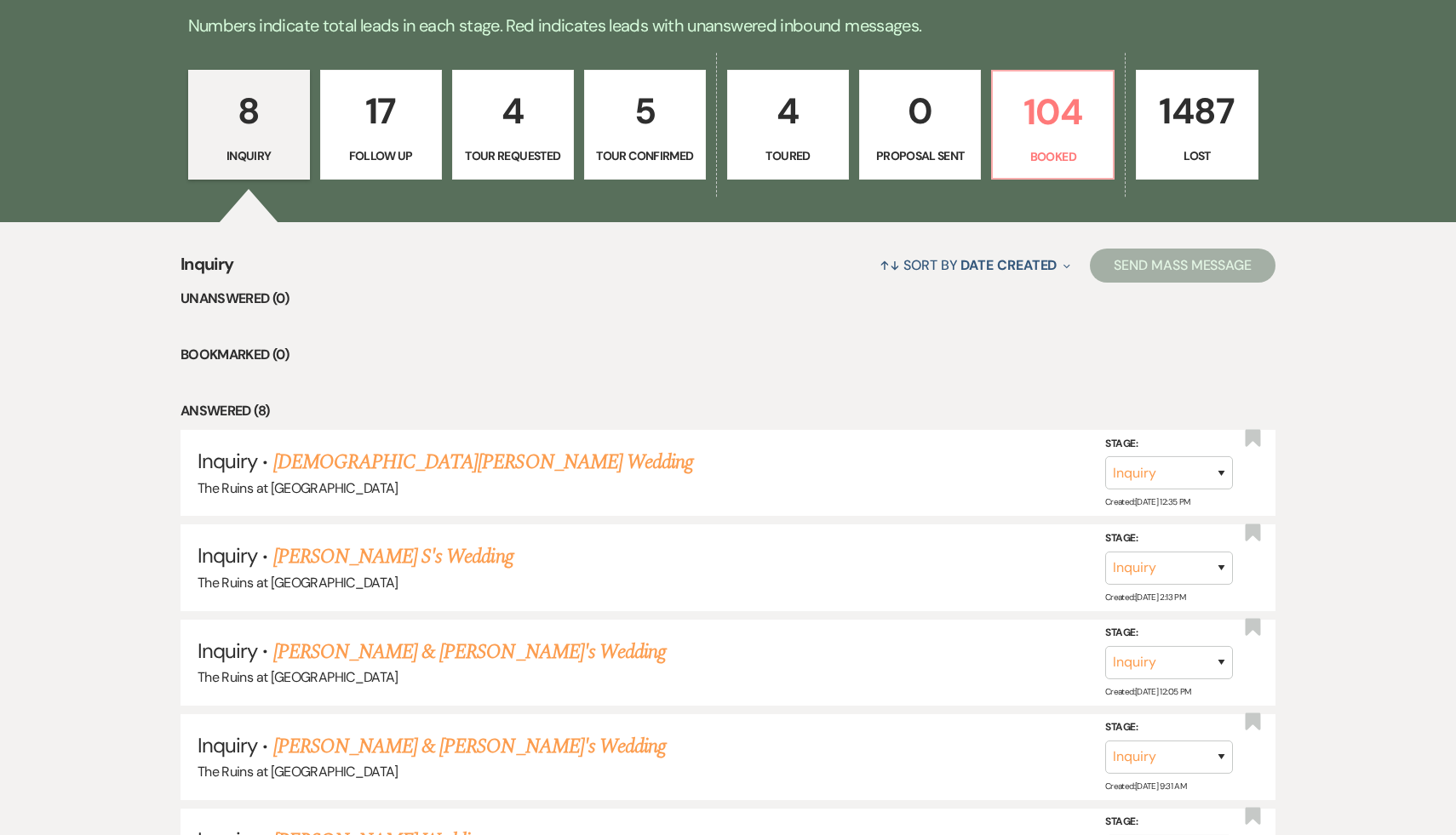
click at [244, 105] on p "8" at bounding box center [249, 111] width 100 height 57
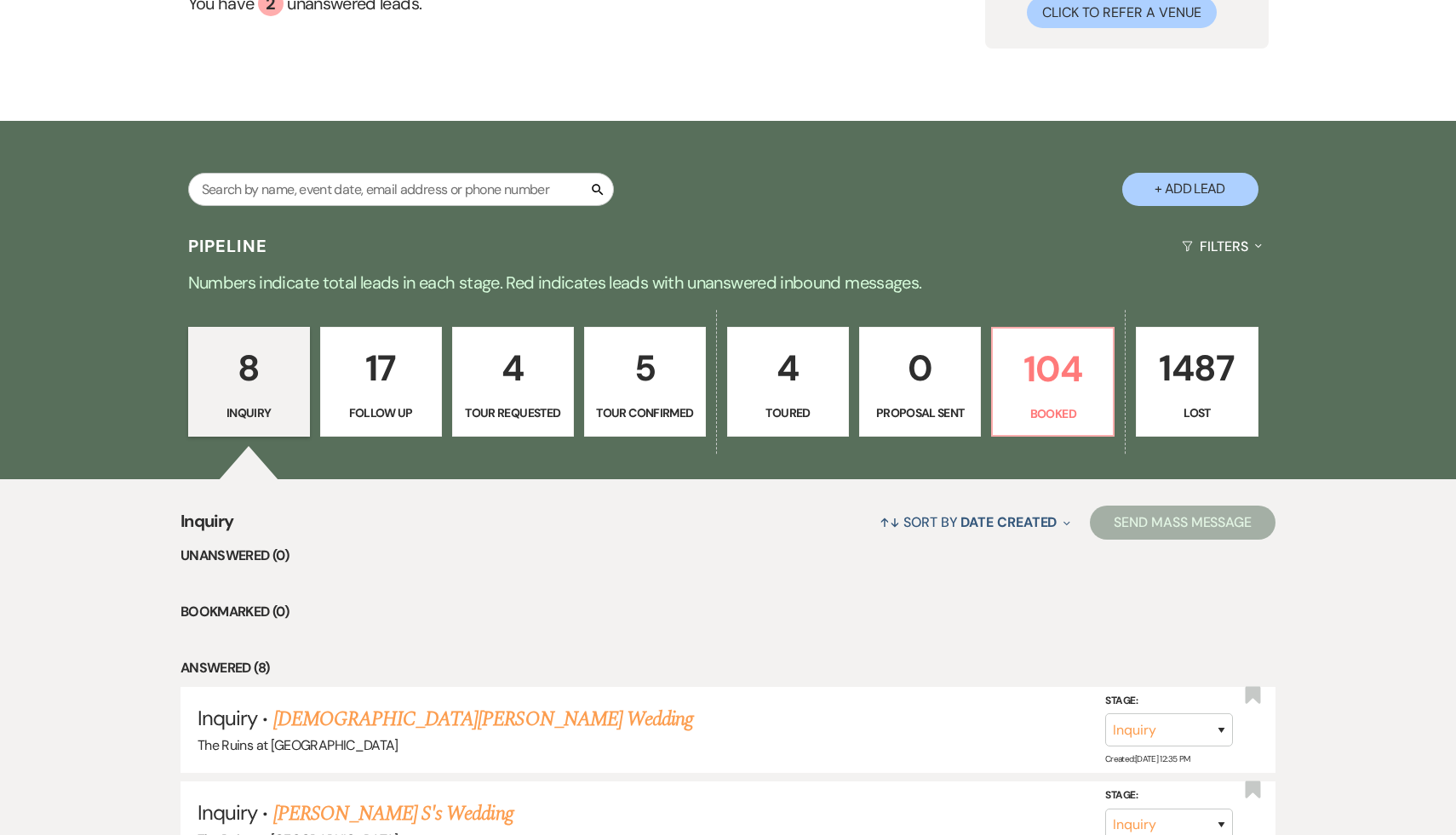
scroll to position [0, 0]
